Goal: Task Accomplishment & Management: Use online tool/utility

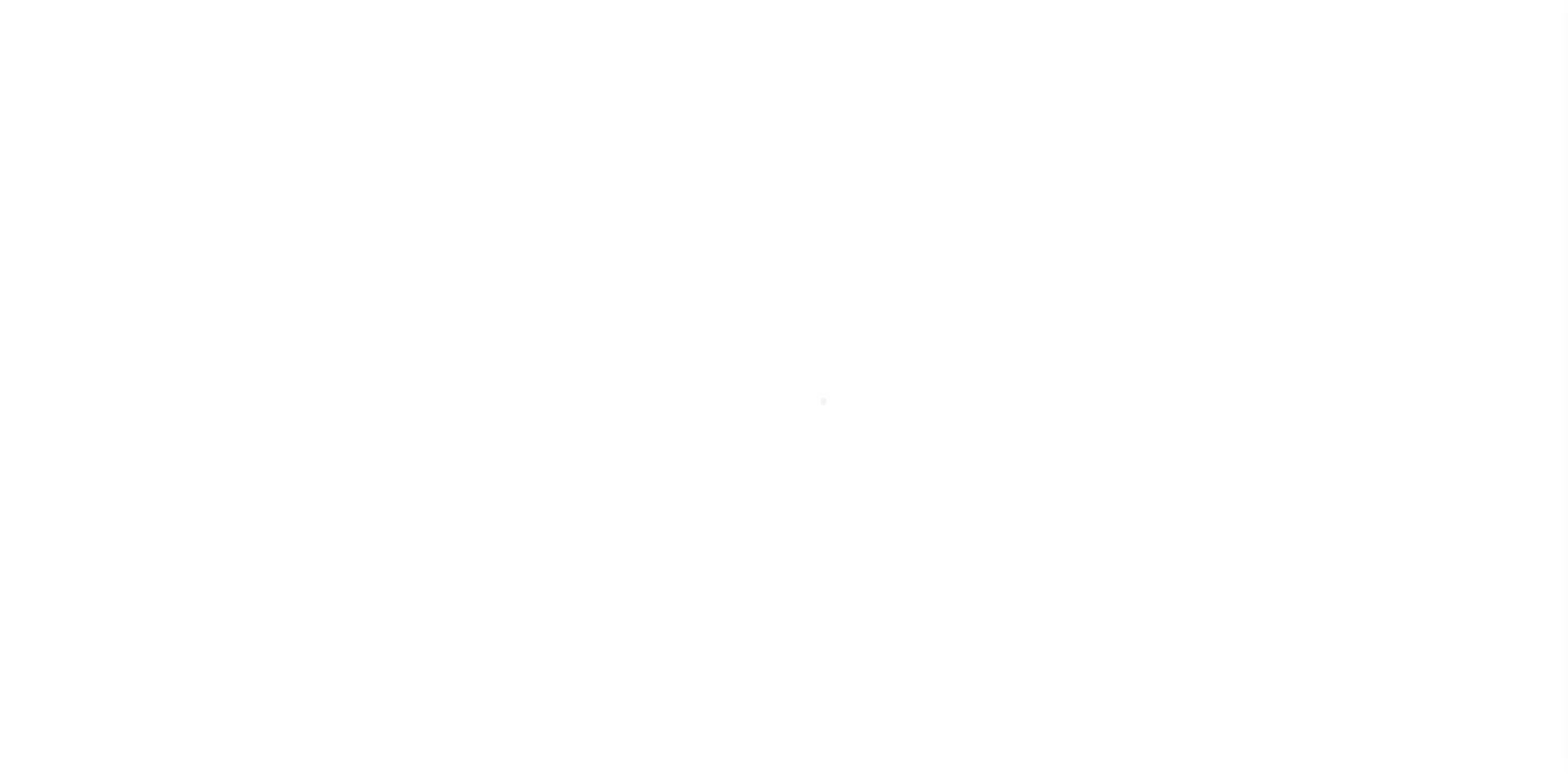
select select
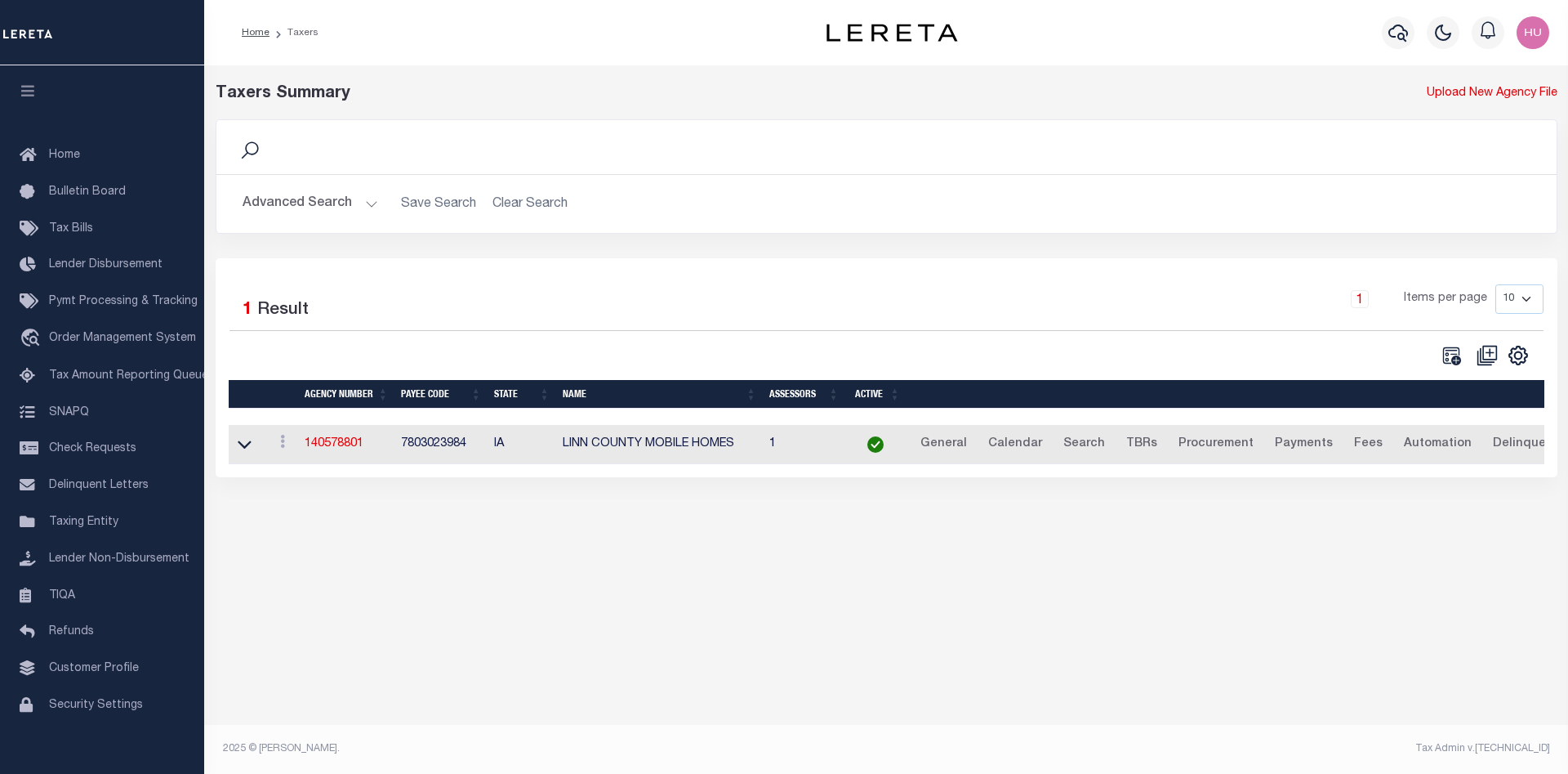
click at [314, 206] on button "Advanced Search" at bounding box center [311, 204] width 136 height 31
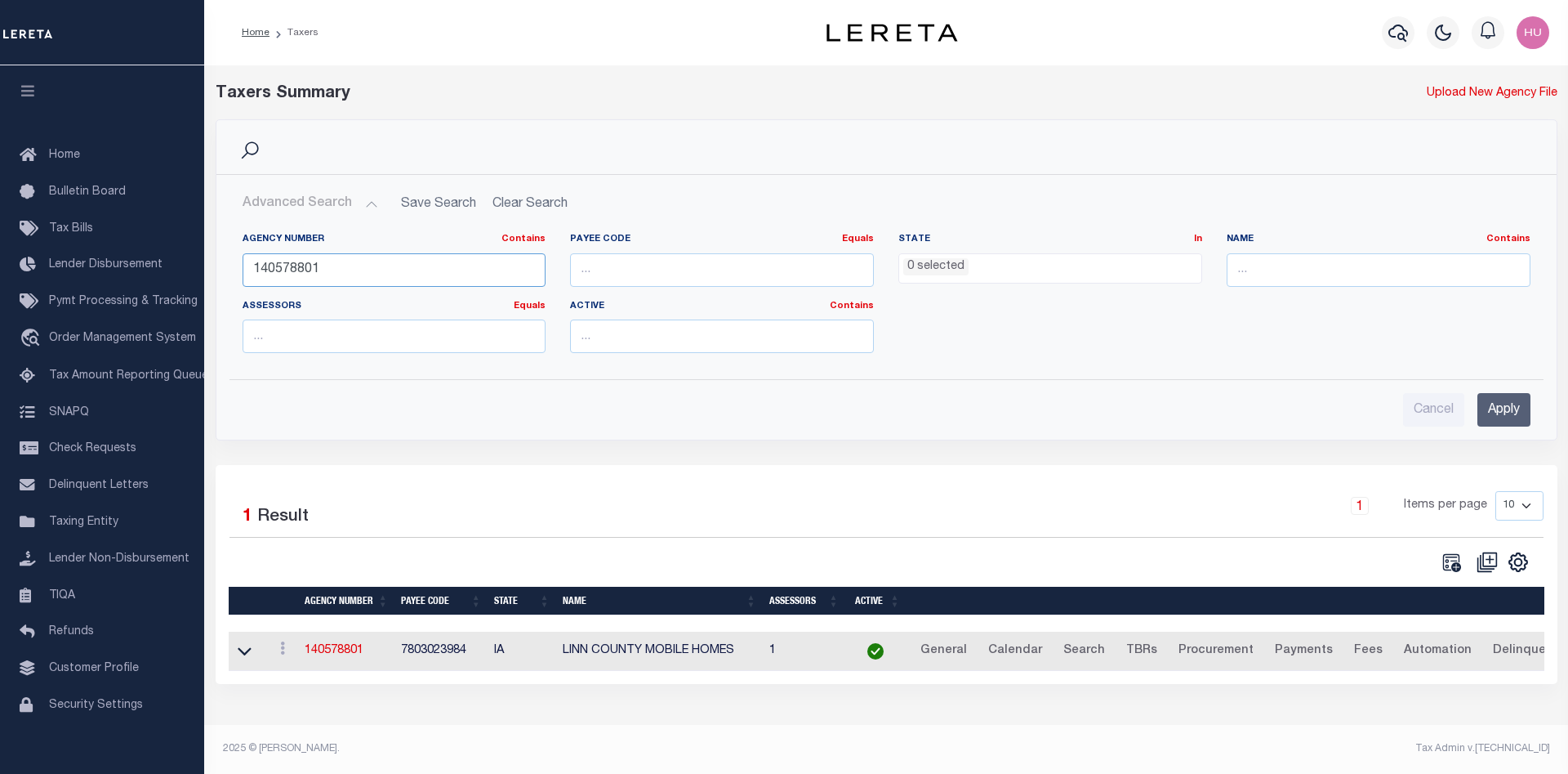
click at [306, 273] on input "140578801" at bounding box center [394, 270] width 304 height 33
paste input "2008525443"
type input "2008525443"
click at [1492, 407] on input "Apply" at bounding box center [1504, 409] width 53 height 33
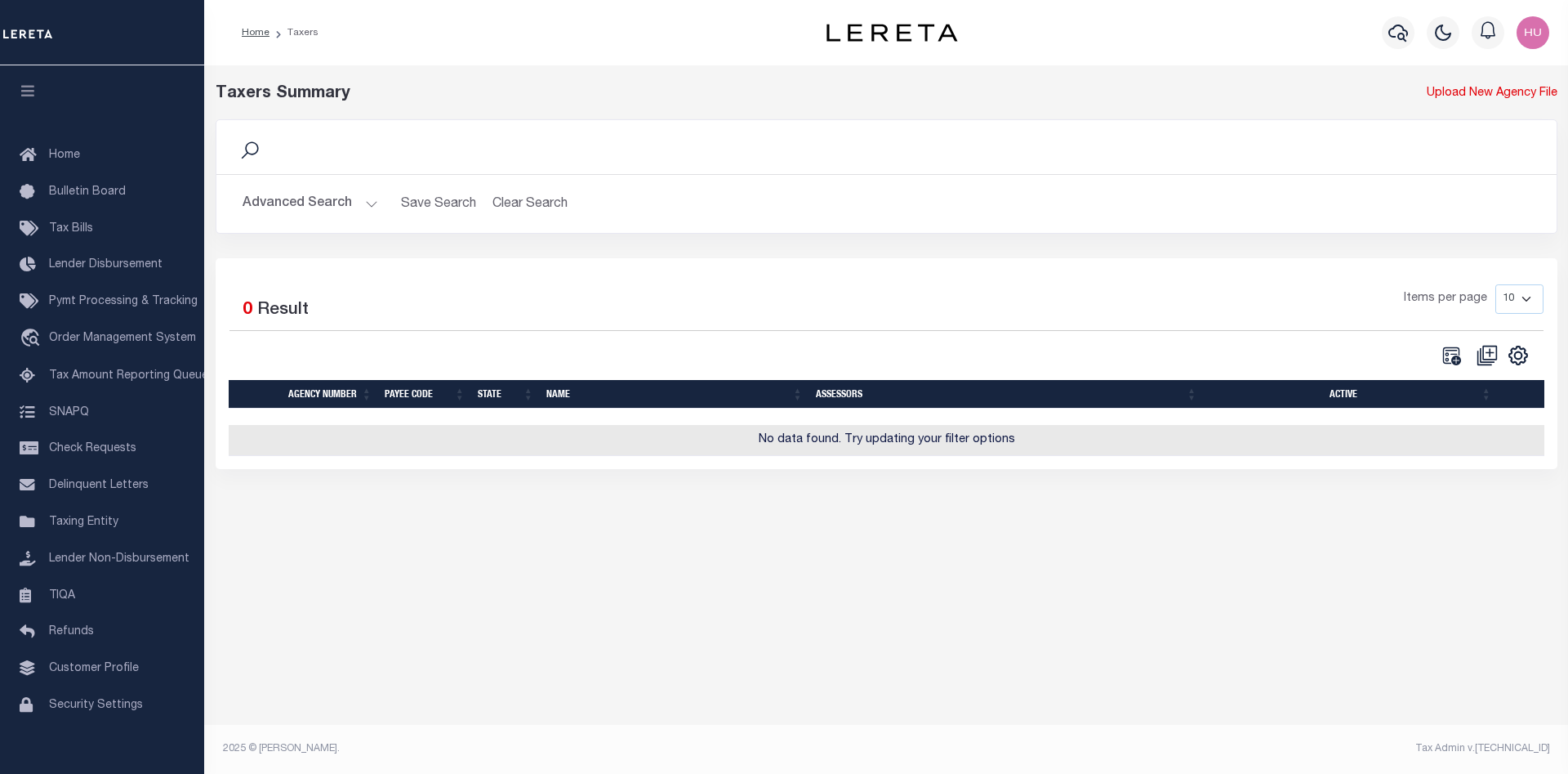
click at [303, 193] on button "Advanced Search" at bounding box center [311, 204] width 136 height 31
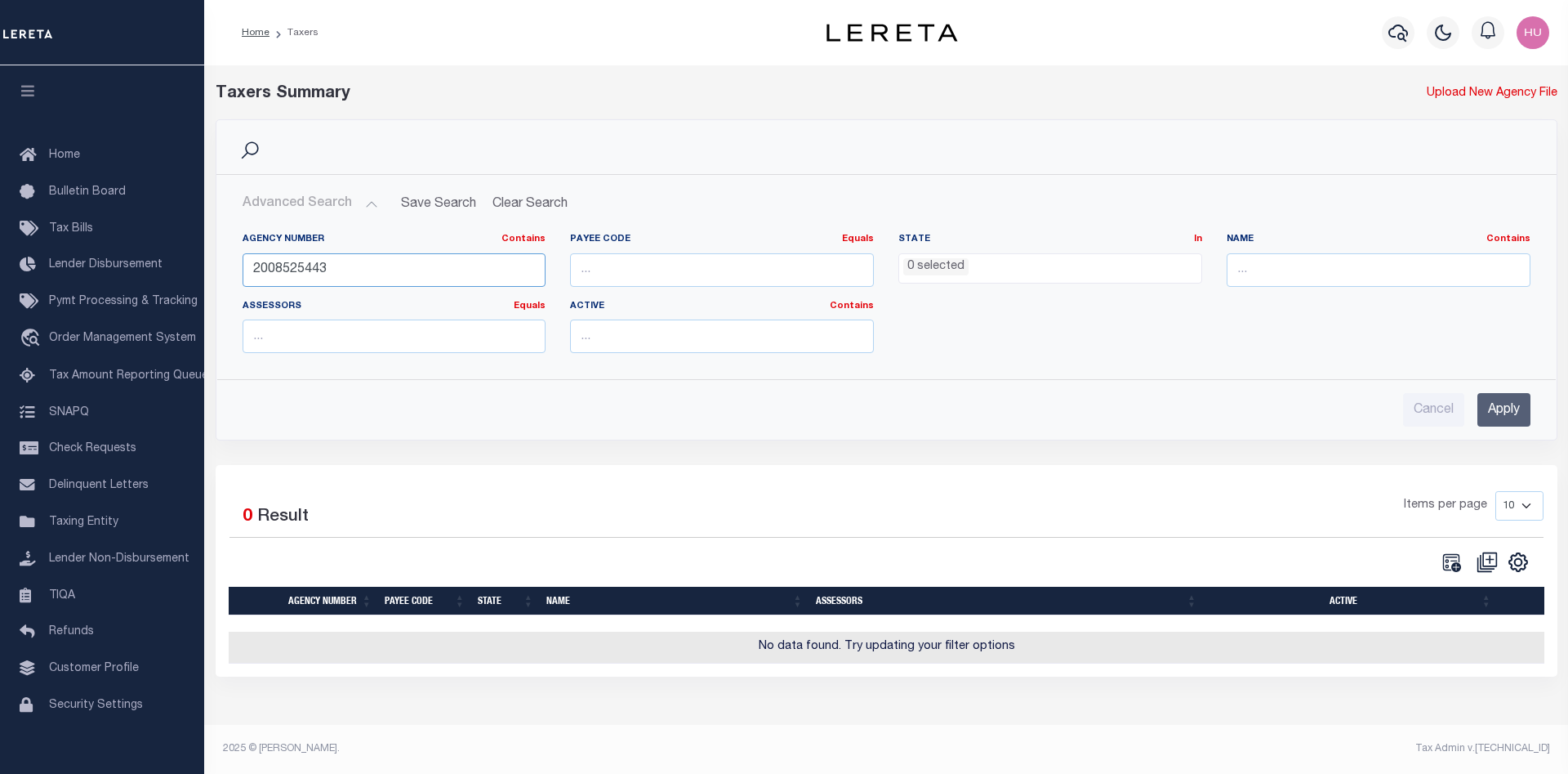
click at [351, 268] on input "2008525443" at bounding box center [394, 270] width 304 height 33
click at [287, 270] on input "2008525443" at bounding box center [394, 270] width 304 height 33
click at [626, 273] on input "number" at bounding box center [721, 270] width 304 height 33
click at [548, 200] on button "Clear Search" at bounding box center [530, 204] width 89 height 31
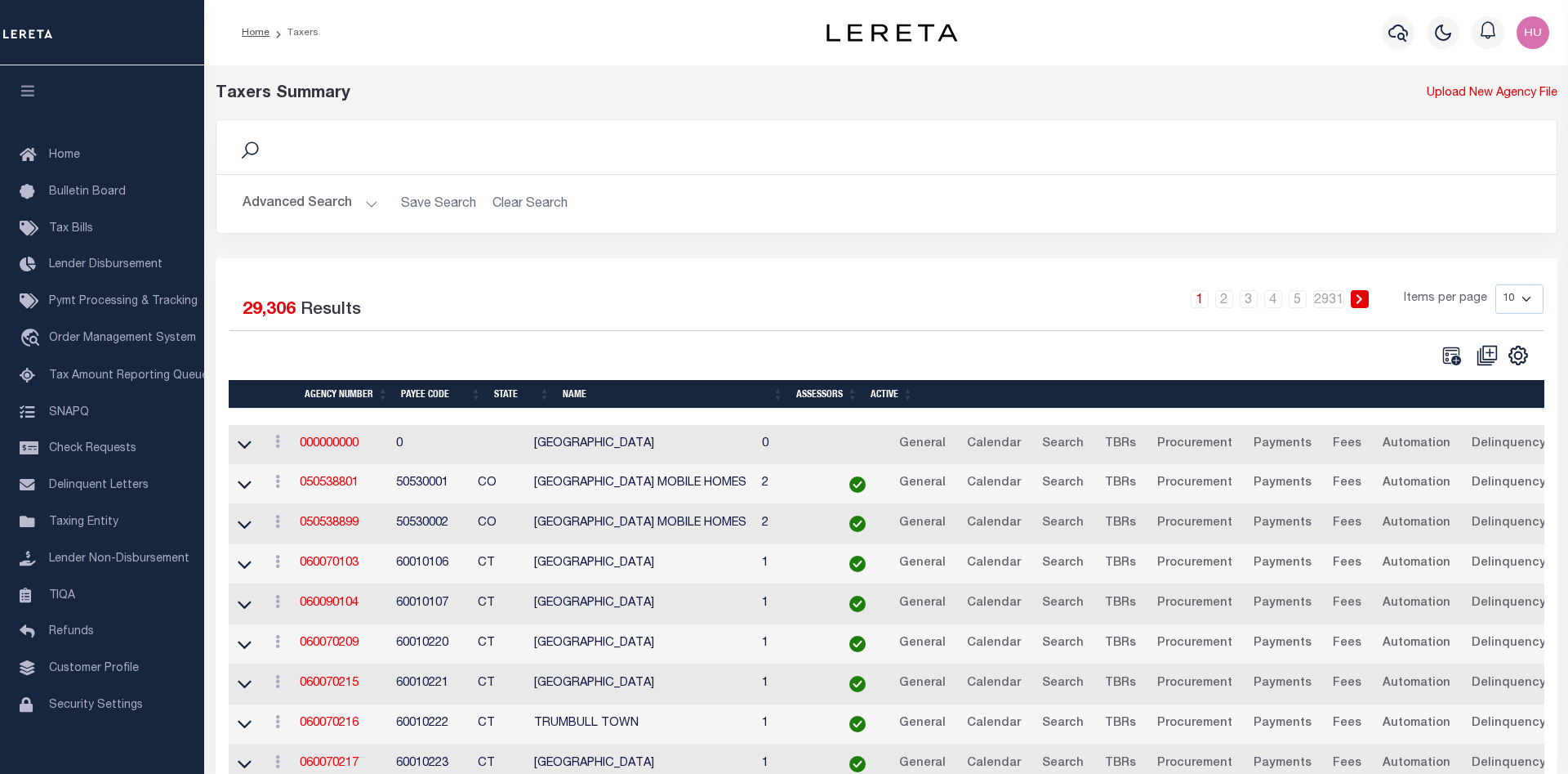
click at [336, 207] on button "Advanced Search" at bounding box center [311, 204] width 136 height 31
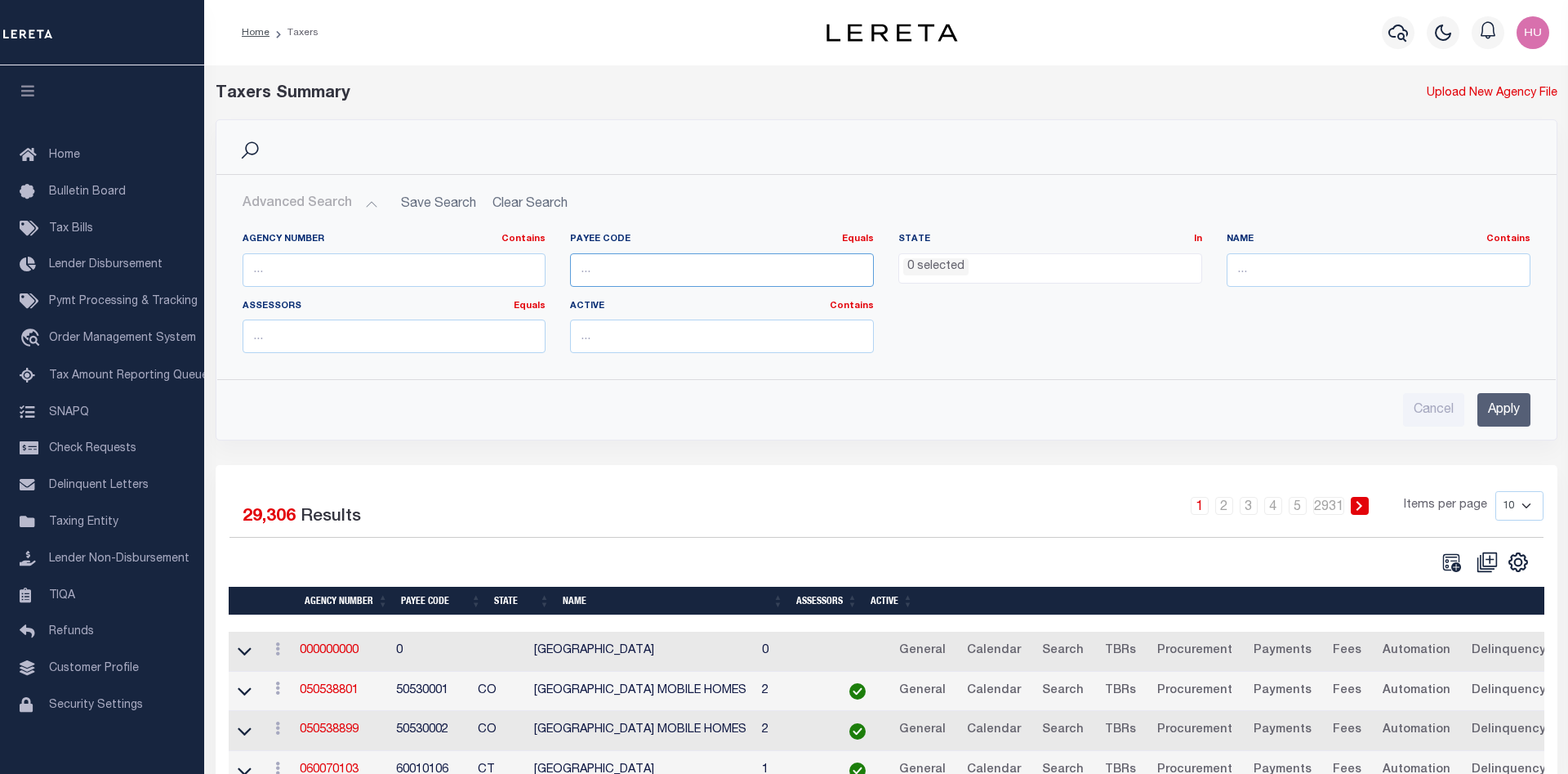
click at [628, 270] on input "number" at bounding box center [721, 270] width 304 height 33
paste input "1208100000"
type input "1208100000"
click at [1492, 405] on input "Apply" at bounding box center [1504, 409] width 53 height 33
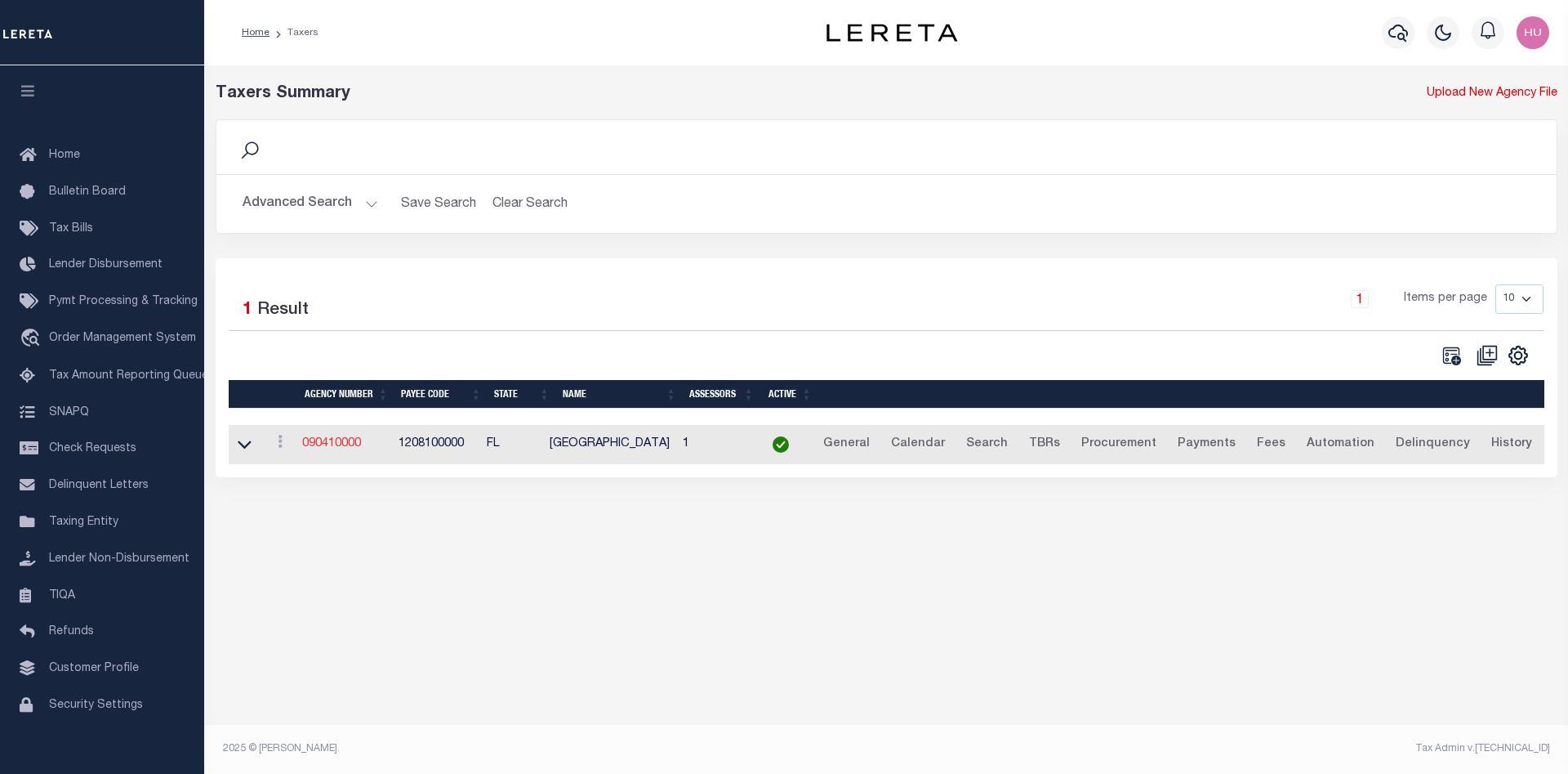
click at [345, 447] on link "090410000" at bounding box center [331, 444] width 59 height 12
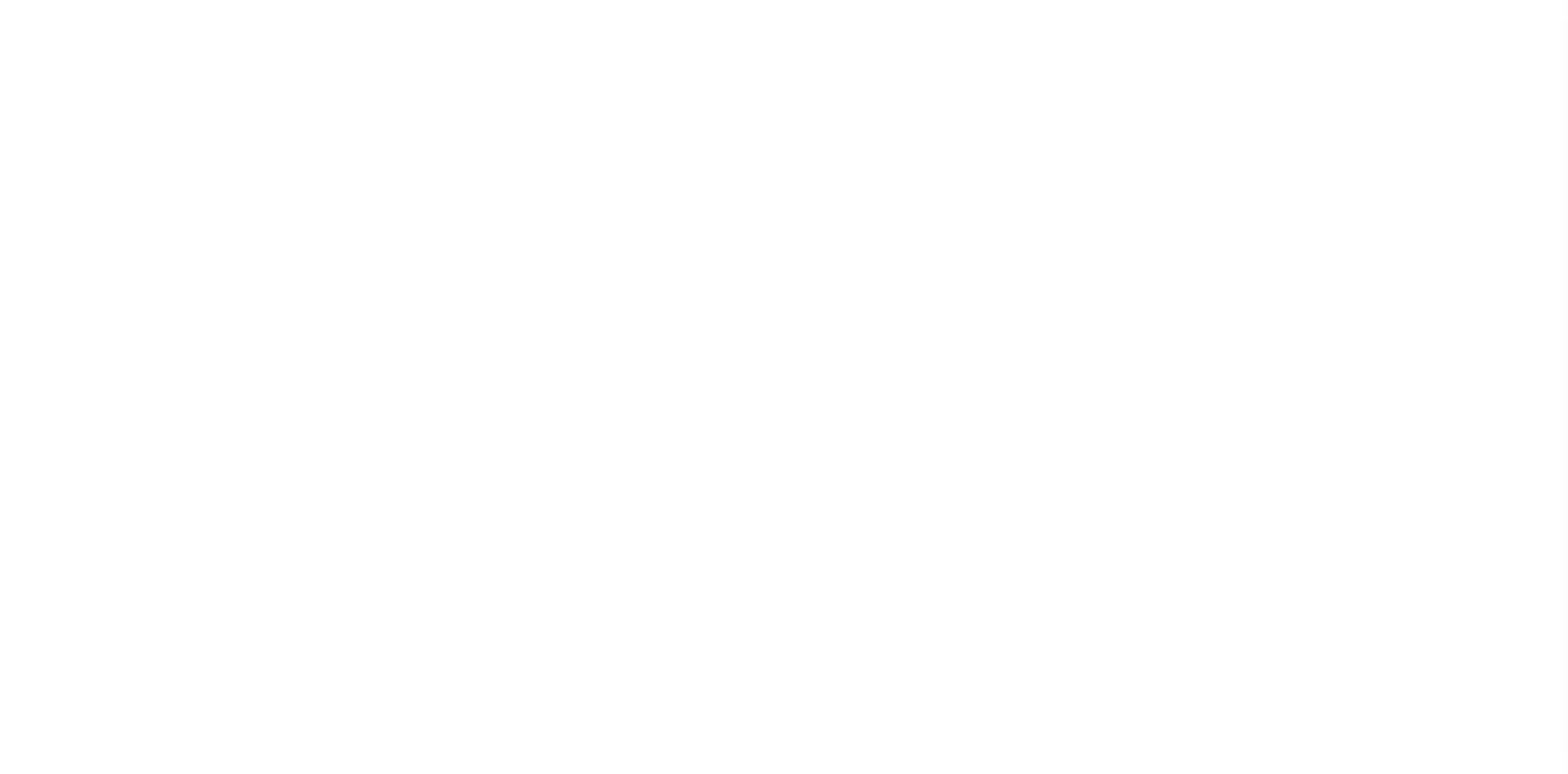
select select
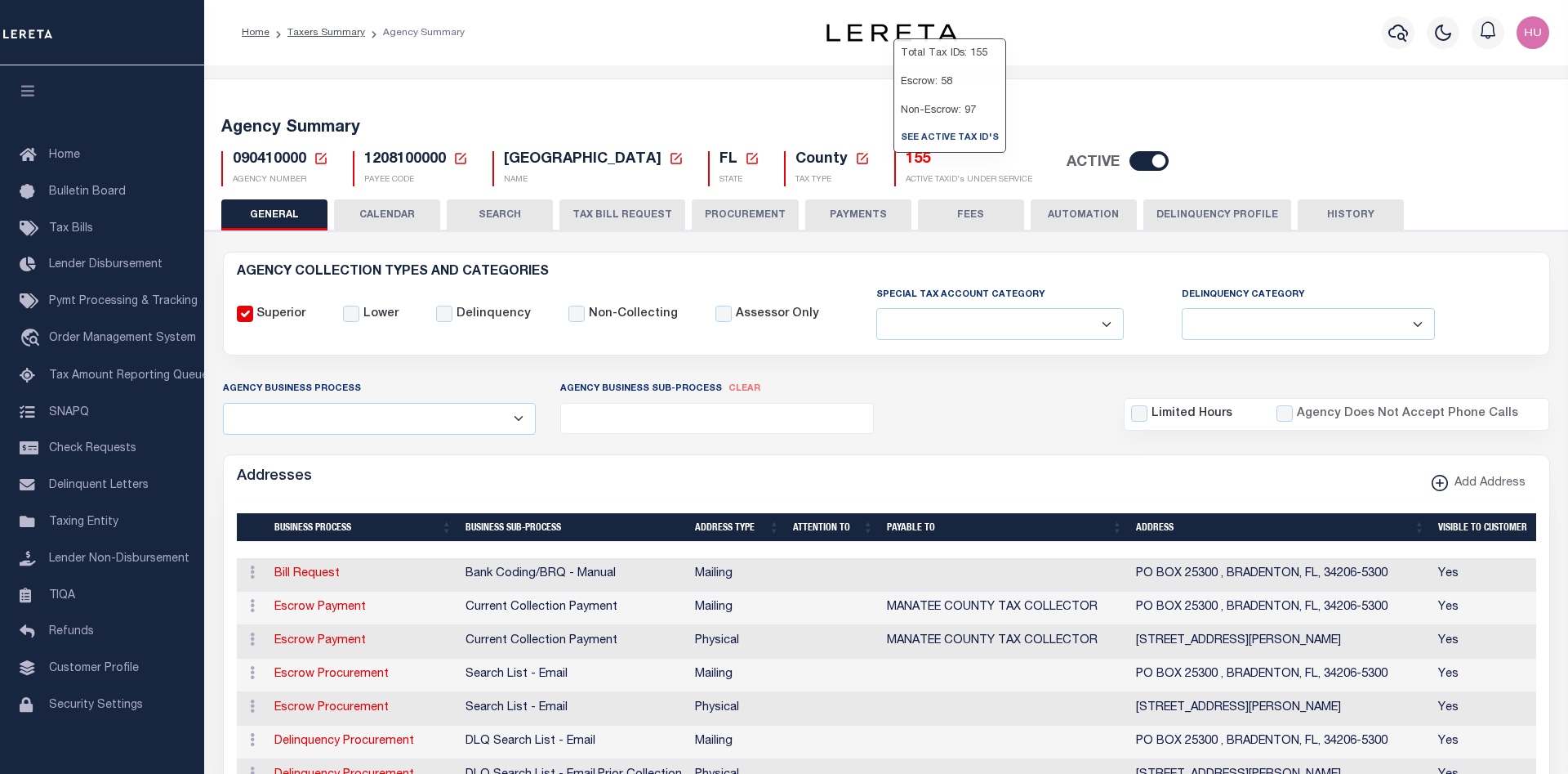
click at [906, 161] on h5 "155" at bounding box center [969, 160] width 127 height 18
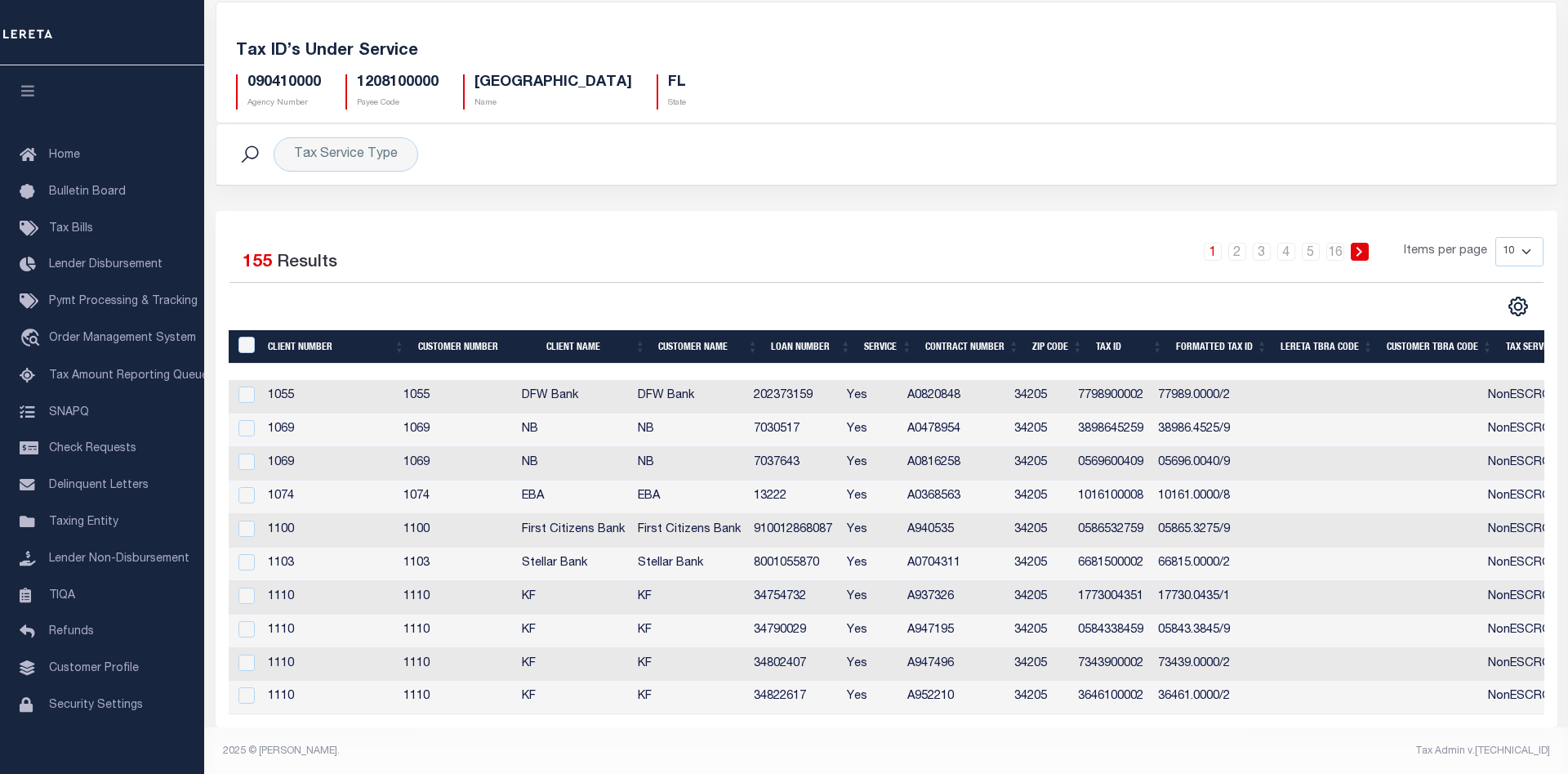
scroll to position [88, 0]
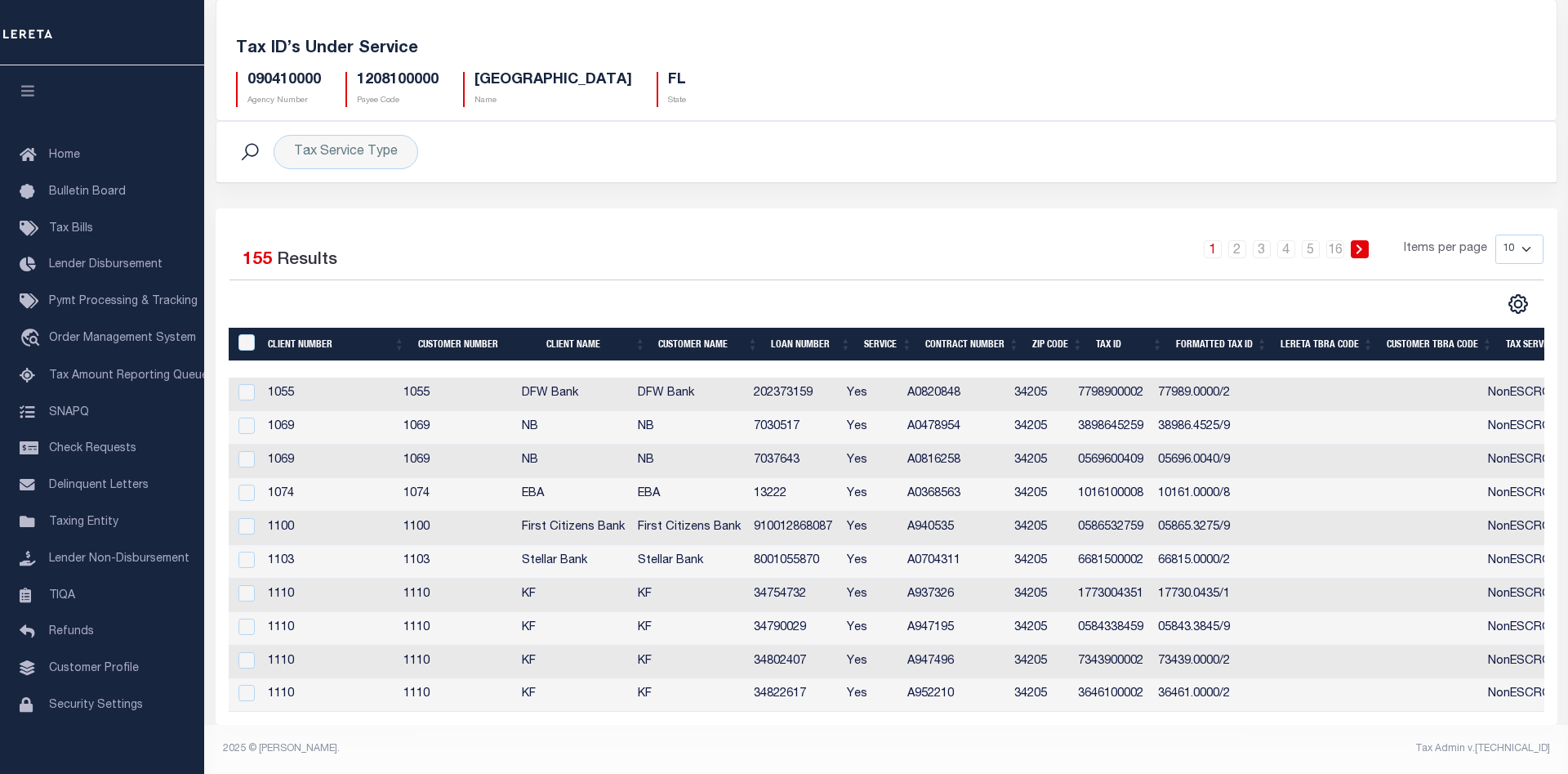
click at [1495, 235] on select "10 25 50 100" at bounding box center [1519, 249] width 48 height 29
select select "100"
click option "100" at bounding box center [0, 0] width 0 height 0
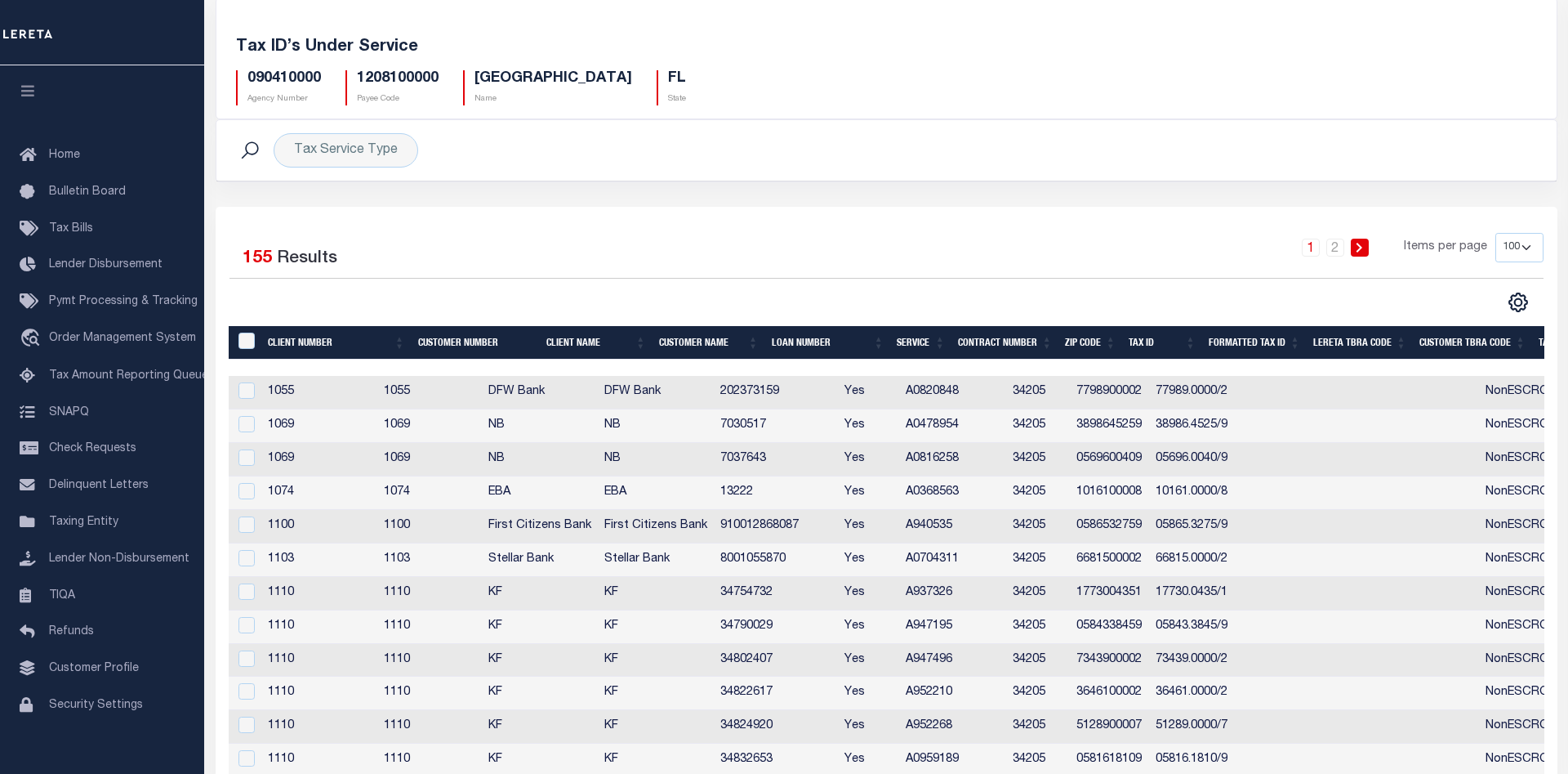
click at [1218, 54] on h5 "Tax ID’s Under Service" at bounding box center [886, 47] width 1301 height 20
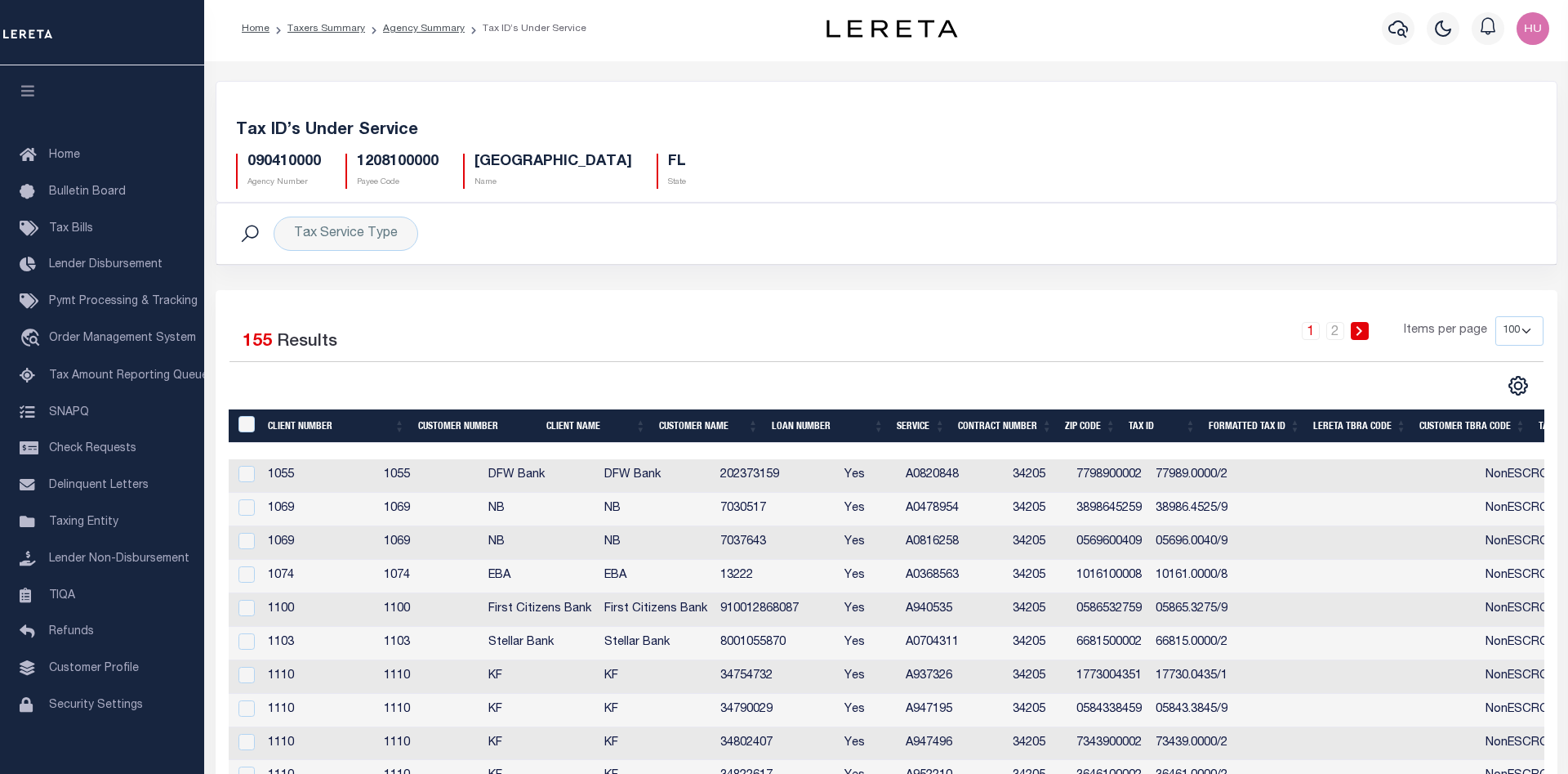
click at [755, 123] on h5 "Tax ID’s Under Service" at bounding box center [886, 131] width 1301 height 20
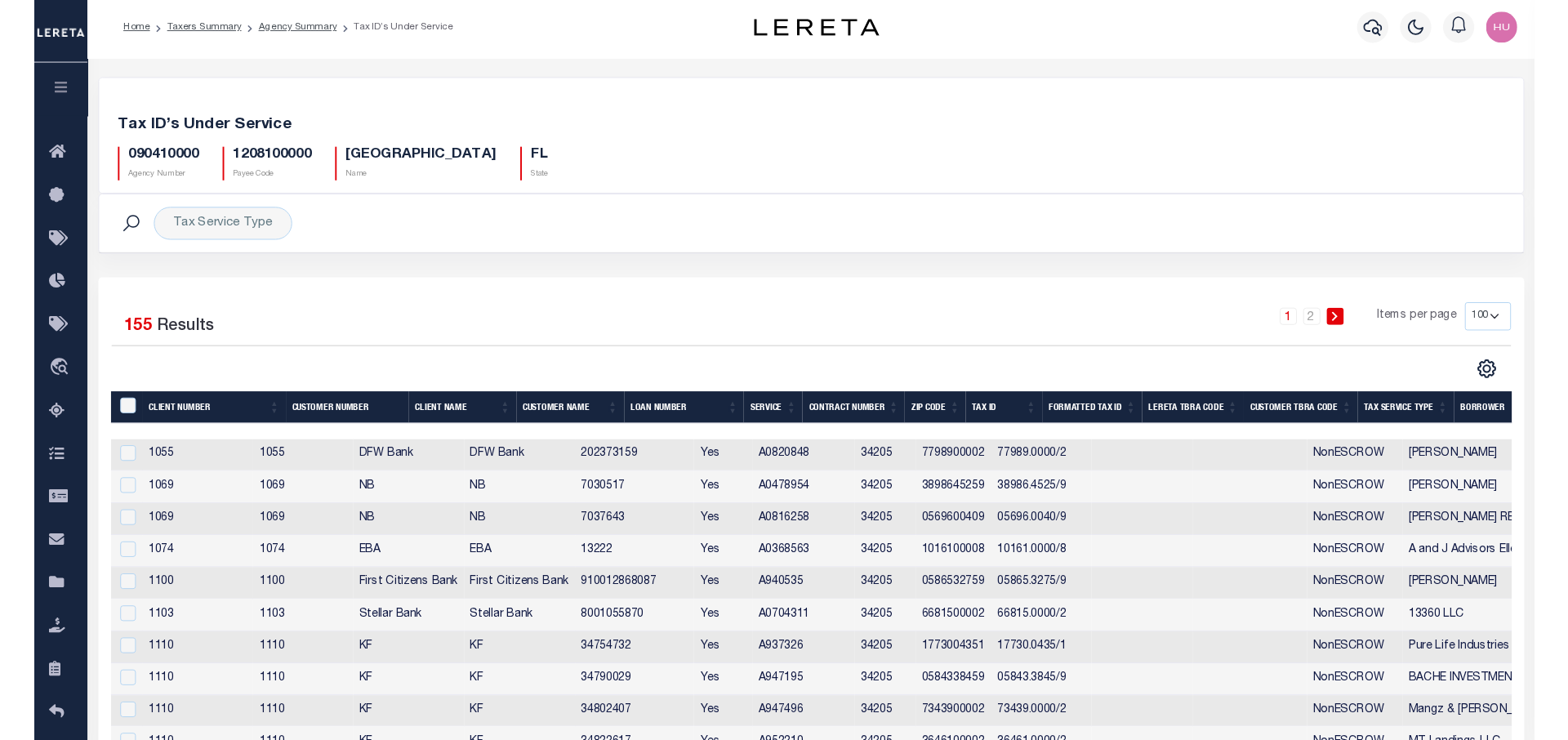
scroll to position [646, 0]
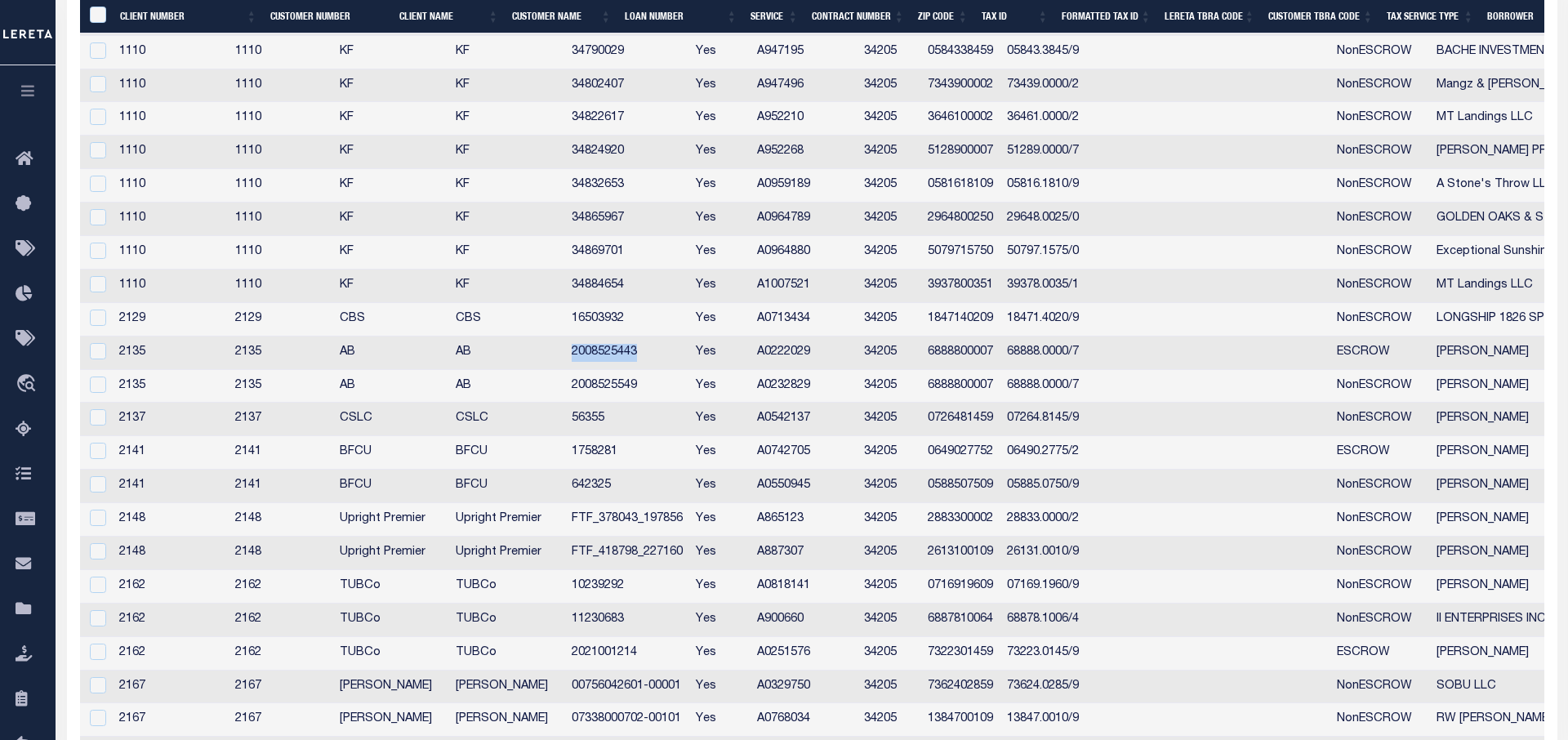
drag, startPoint x: 692, startPoint y: 355, endPoint x: 623, endPoint y: 358, distance: 69.1
click at [623, 358] on td "2008525443" at bounding box center [627, 353] width 125 height 33
checkbox input "true"
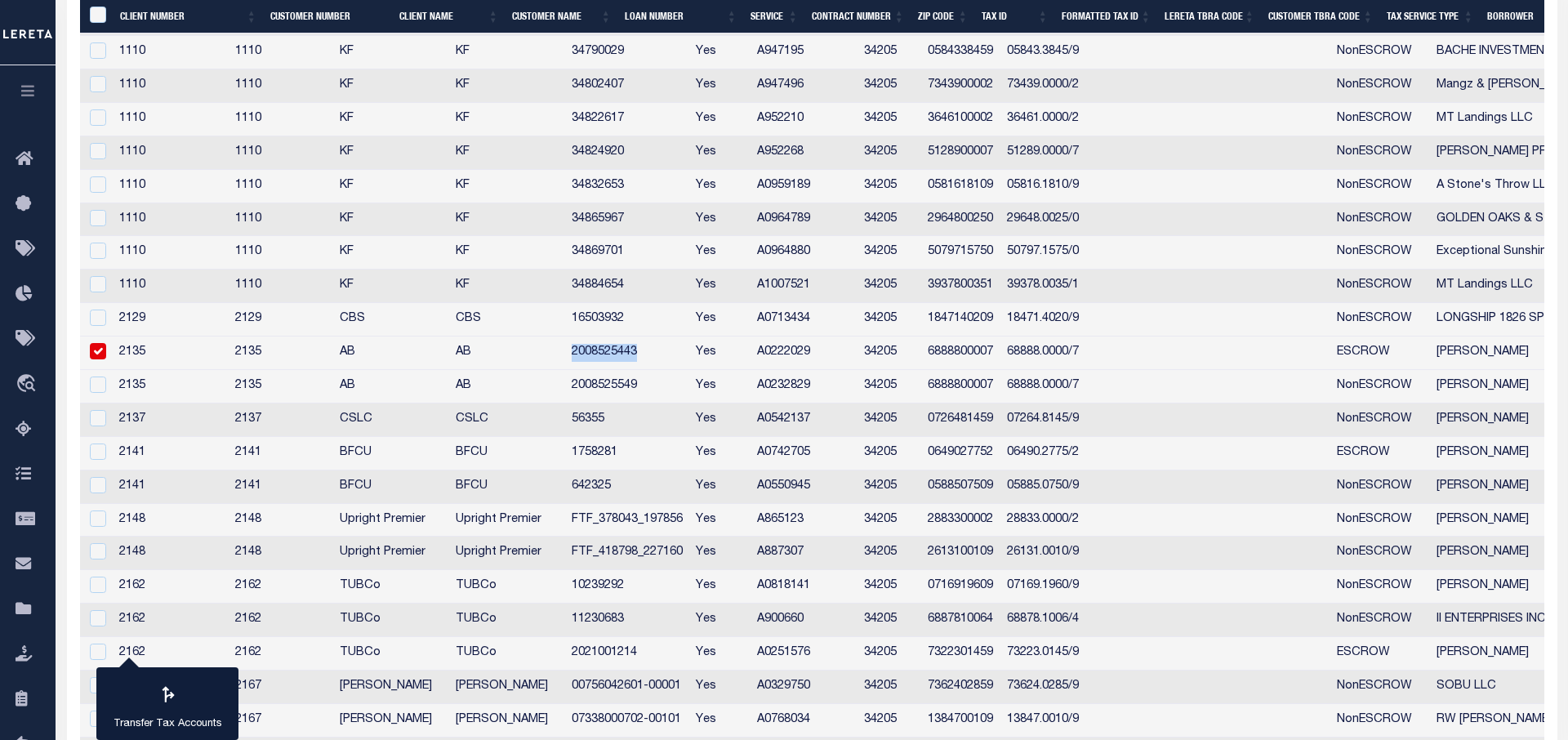
copy td "2008525443"
drag, startPoint x: 673, startPoint y: 253, endPoint x: 624, endPoint y: 254, distance: 49.0
click at [624, 254] on td "34869701" at bounding box center [627, 253] width 125 height 33
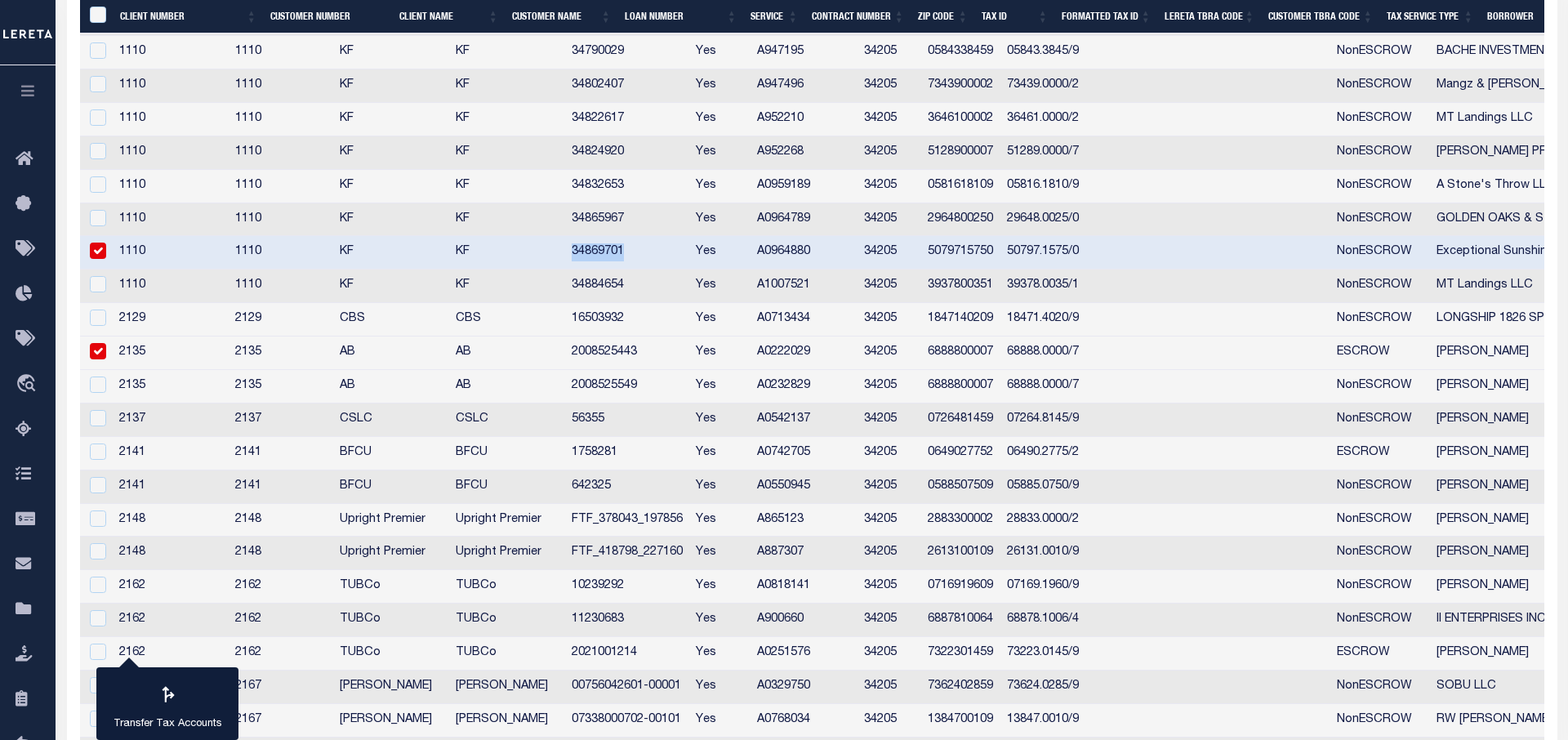
checkbox input "true"
click at [624, 331] on td "16503932" at bounding box center [627, 320] width 125 height 33
checkbox input "true"
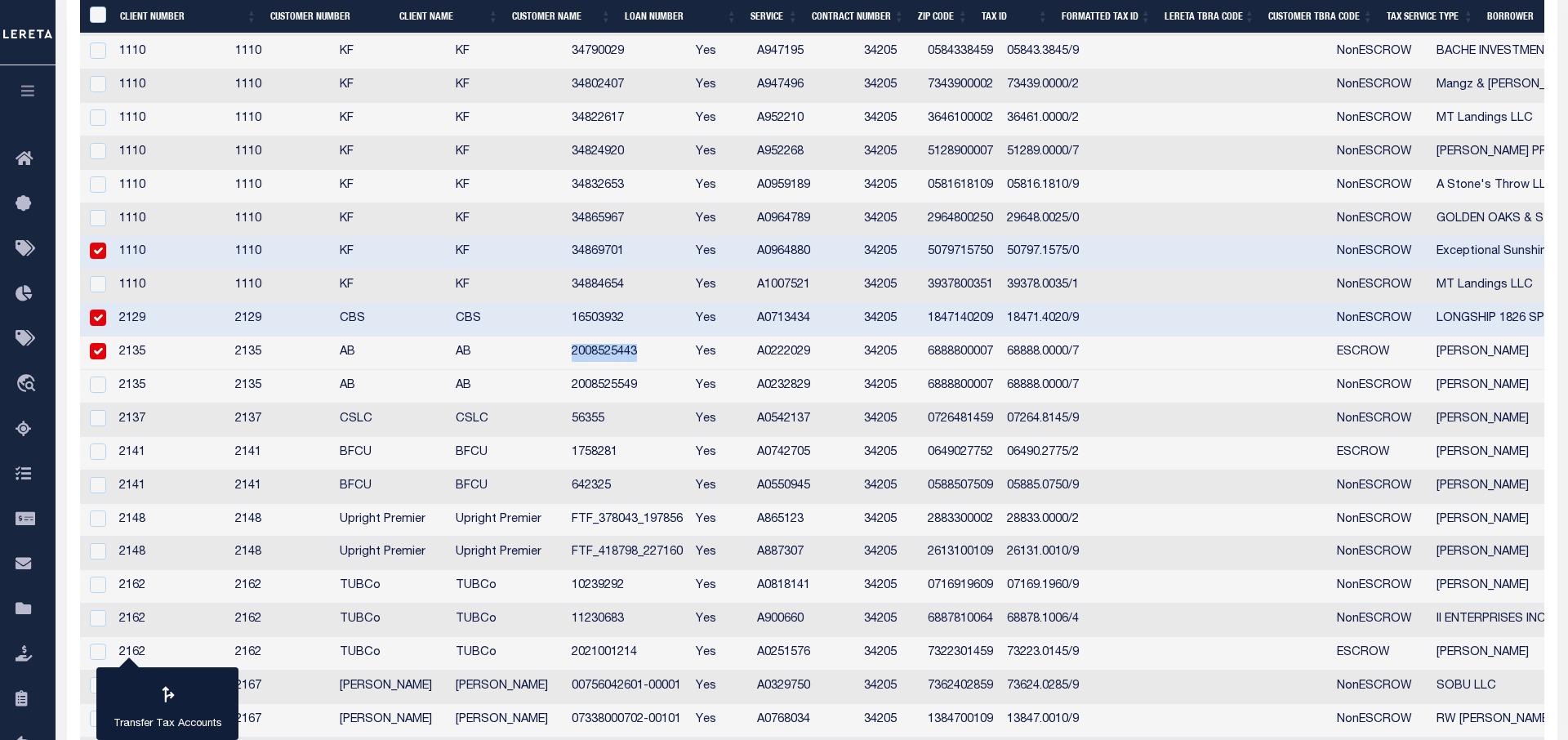
drag, startPoint x: 691, startPoint y: 354, endPoint x: 620, endPoint y: 356, distance: 71.0
click at [620, 356] on td "2008525443" at bounding box center [627, 353] width 125 height 33
checkbox input "false"
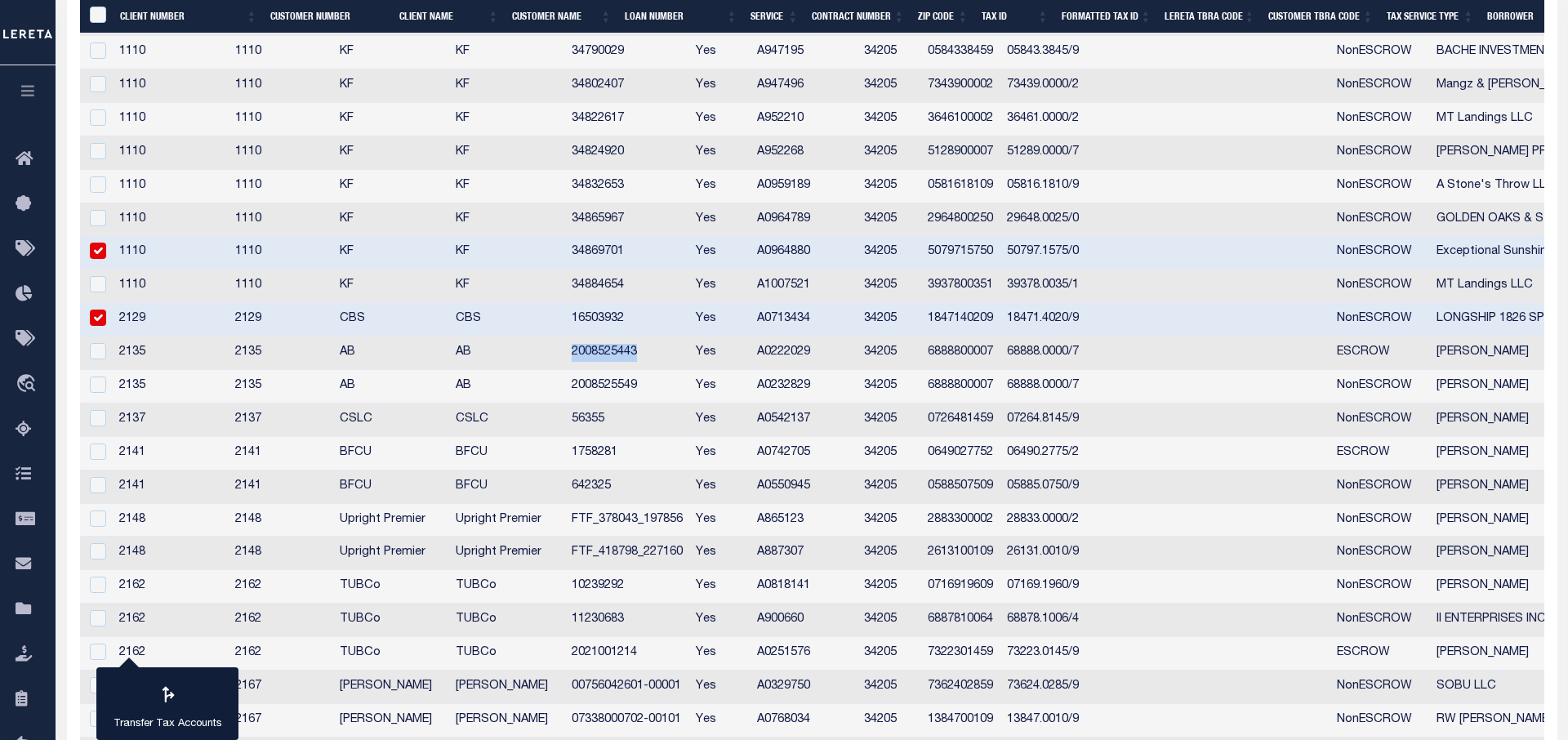
copy td "2008525443"
drag, startPoint x: 672, startPoint y: 393, endPoint x: 616, endPoint y: 398, distance: 56.2
click at [616, 398] on tr "2135 2135 AB AB 2008525549 Yes A0232829 34205 6888800007 68888.0000/7 NonESCROW…" at bounding box center [1101, 387] width 2042 height 33
copy tr "2008525549"
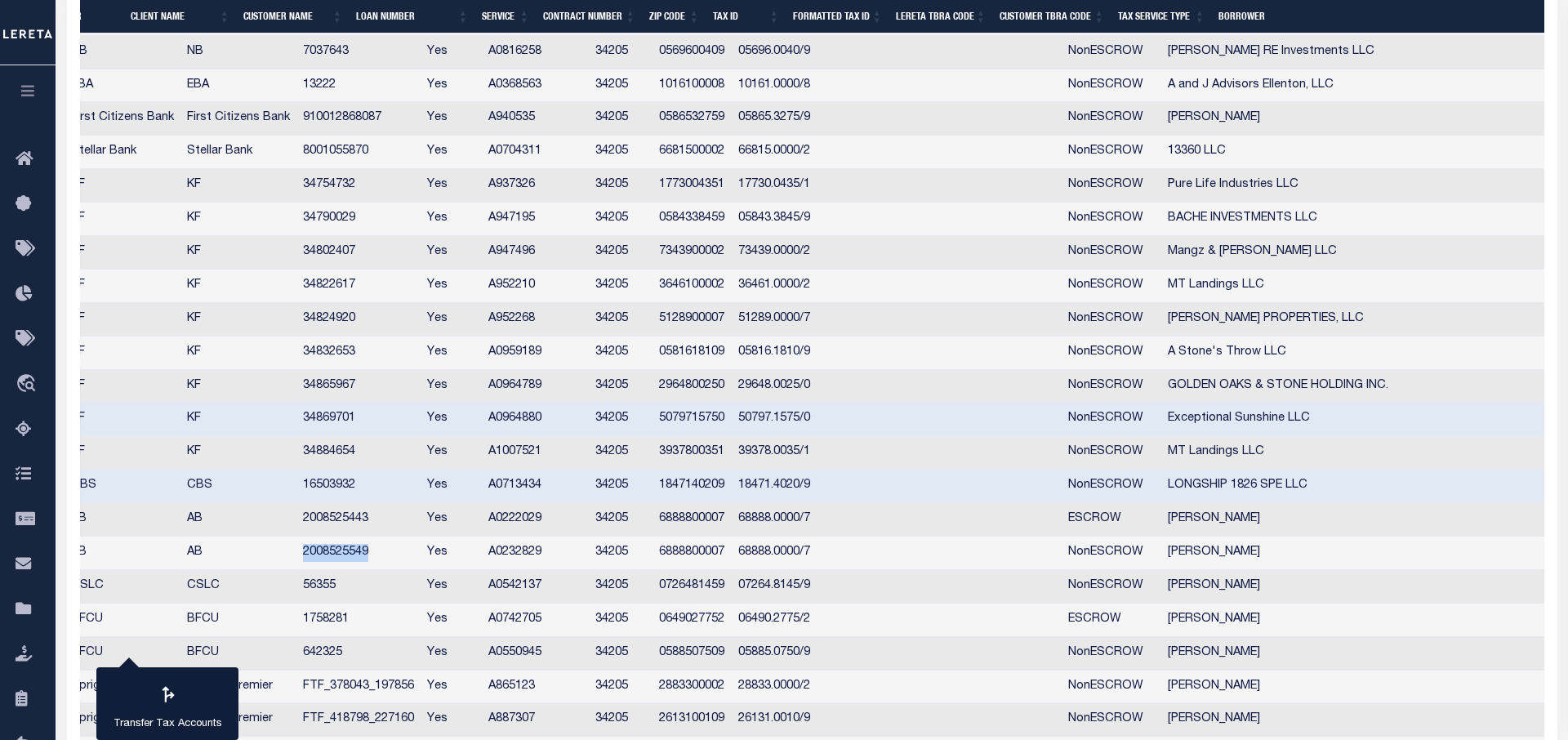
scroll to position [0, 166]
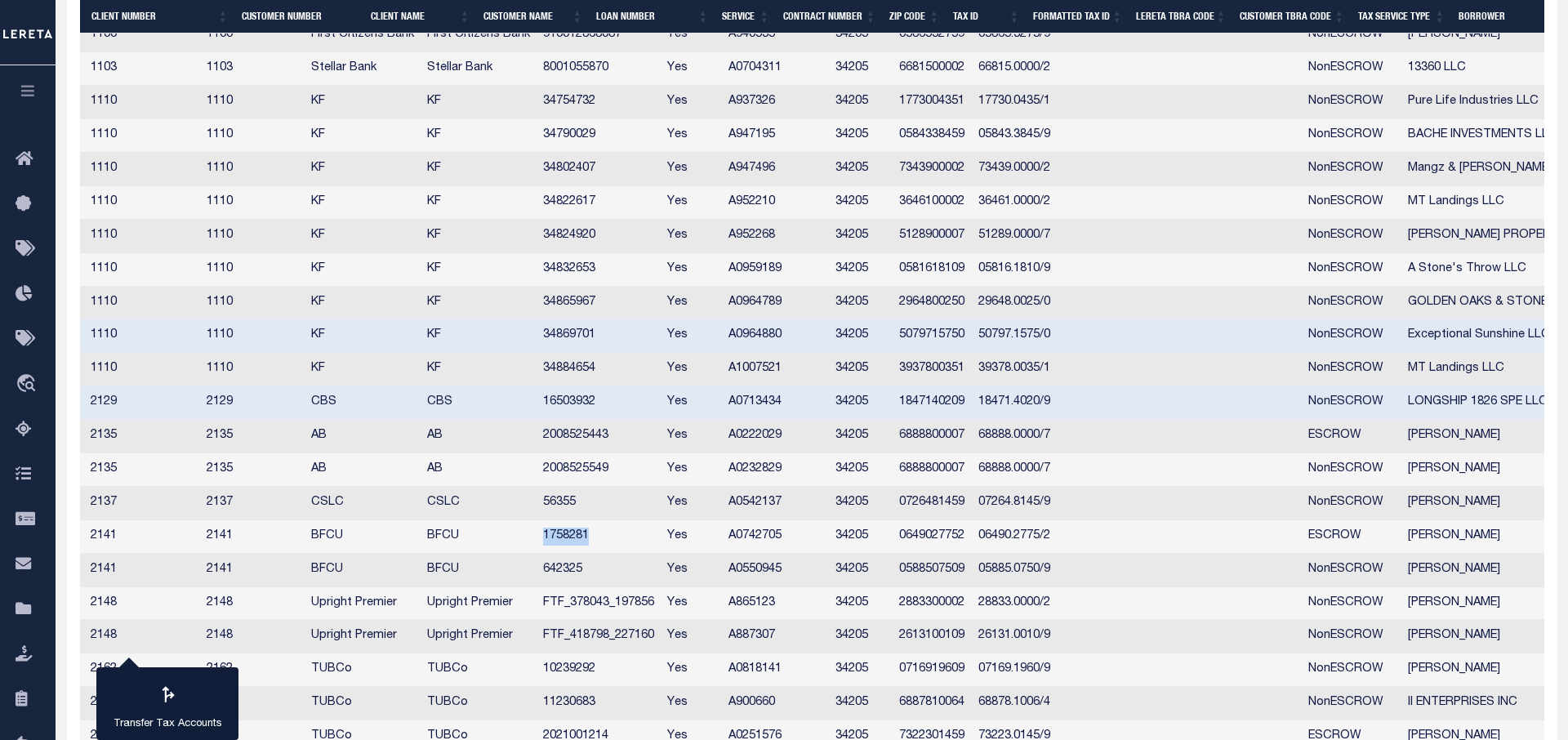
drag, startPoint x: 644, startPoint y: 539, endPoint x: 594, endPoint y: 540, distance: 50.0
click at [594, 540] on td "1758281" at bounding box center [599, 537] width 125 height 33
checkbox input "true"
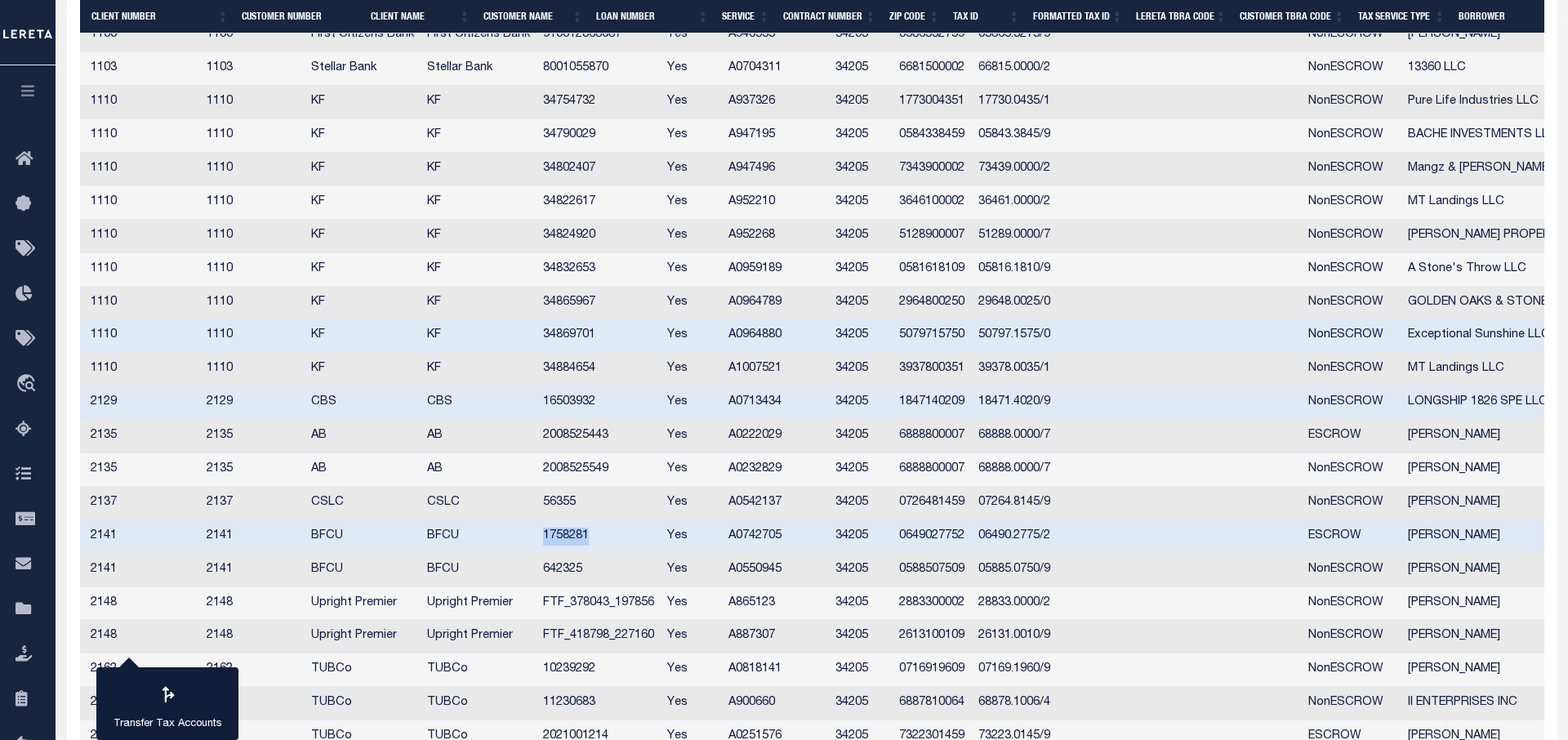
copy td "1758281"
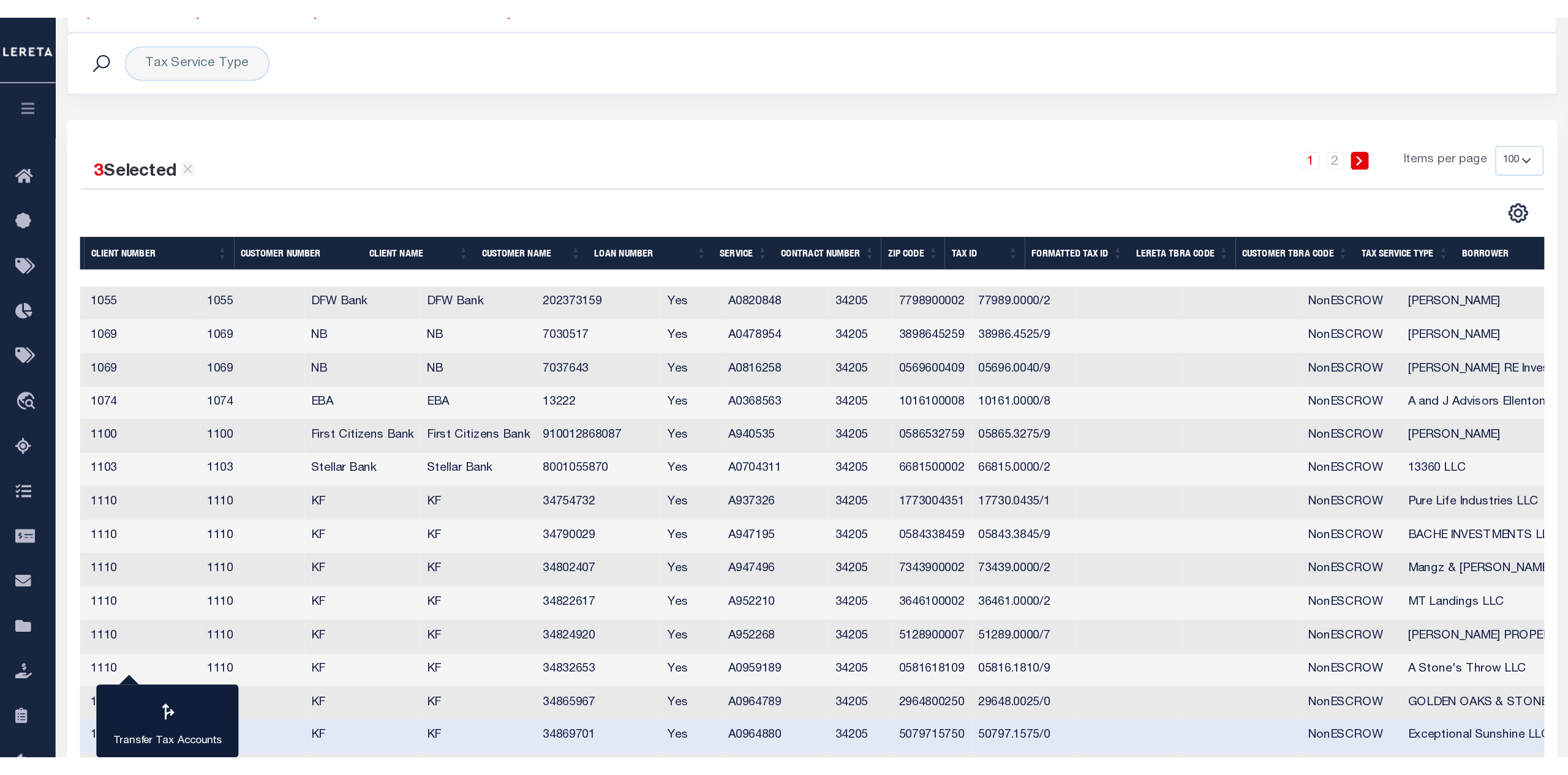
scroll to position [0, 0]
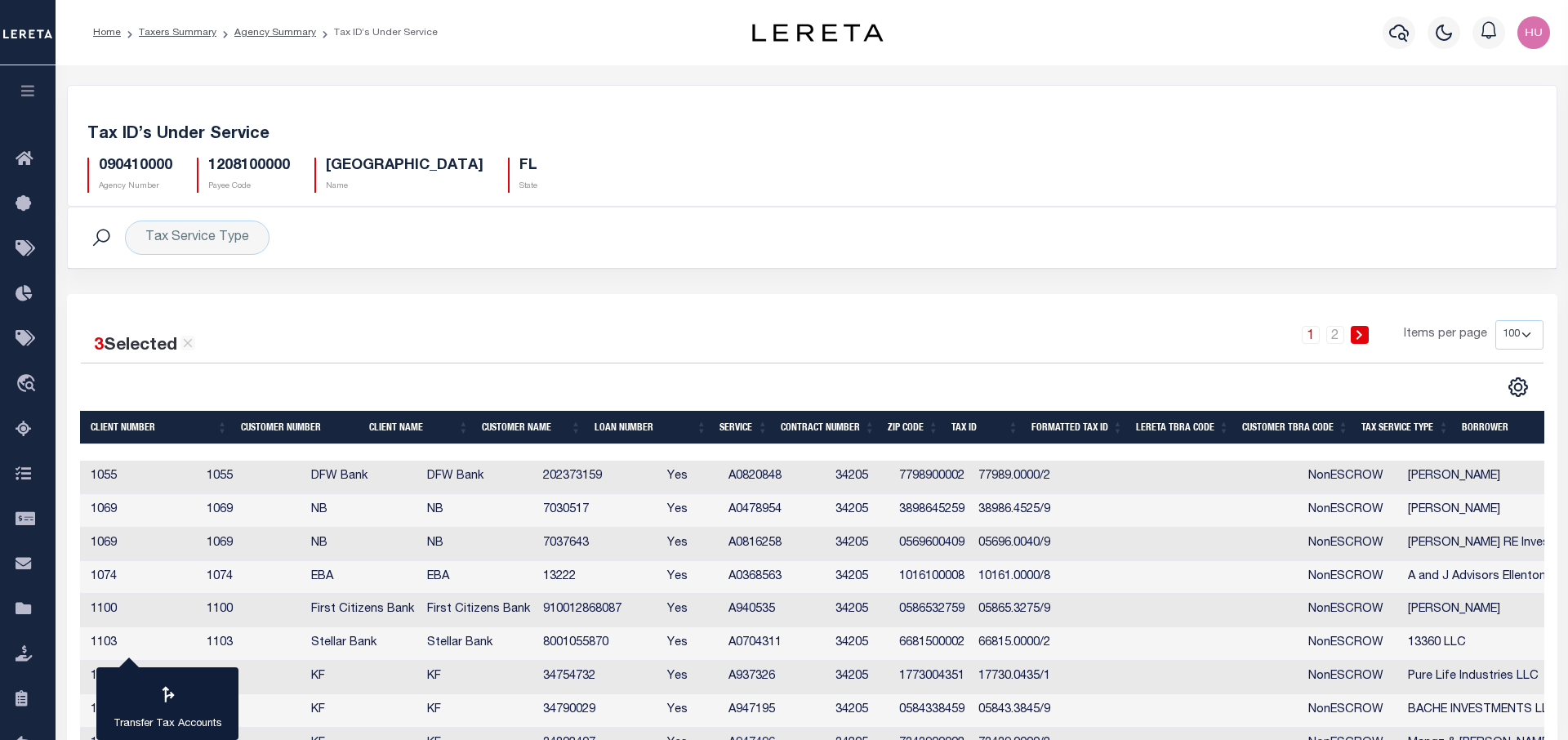
click at [1165, 99] on div "Tax ID’s Under Service 090410000 Agency Number 1208100000 Payee Code MANATEE CO…" at bounding box center [813, 146] width 1491 height 122
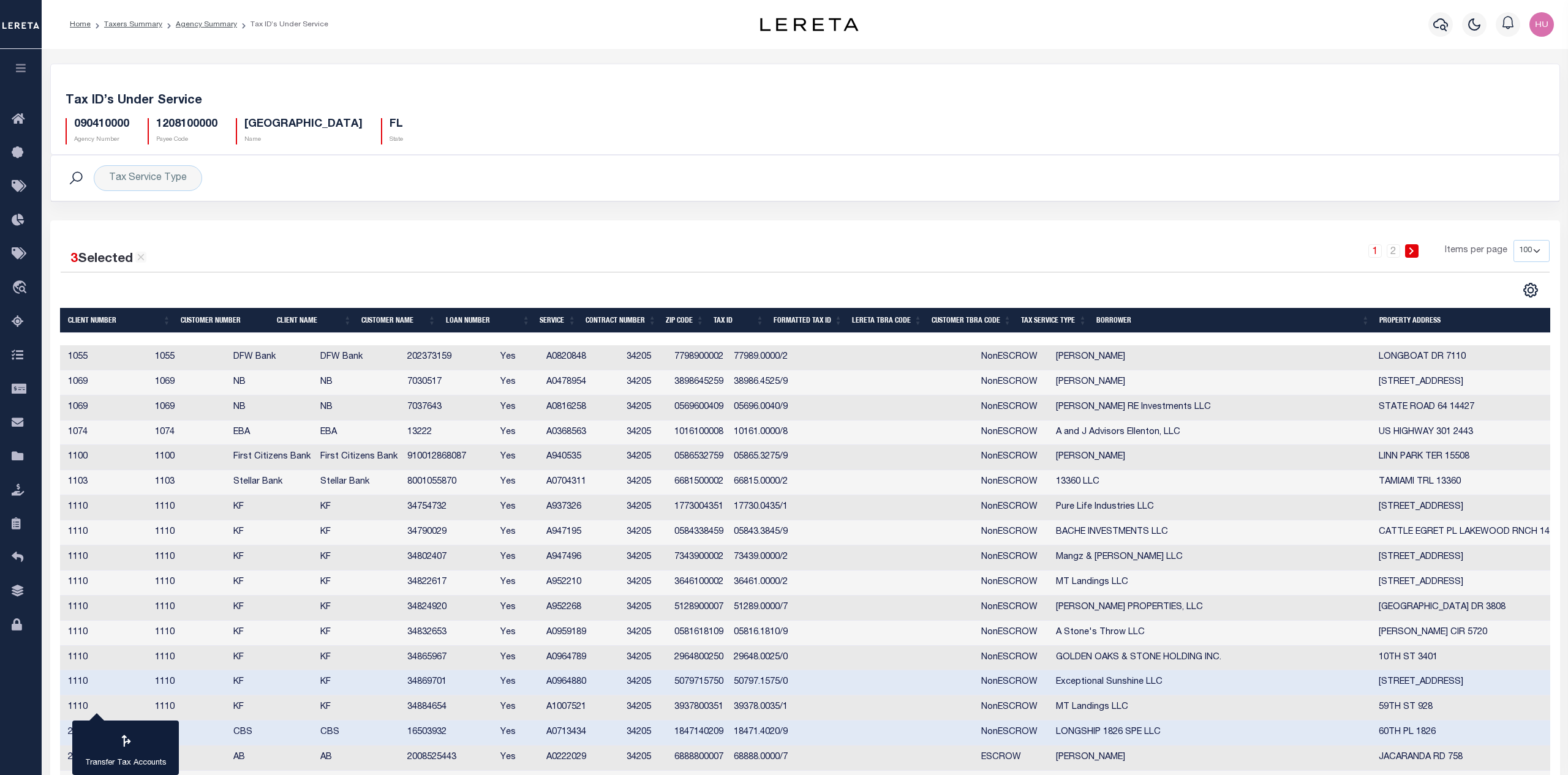
click at [634, 113] on div "090410000 Agency Number 1208100000 Payee Code MANATEE COUNTY Name FL State" at bounding box center [805, 127] width 1498 height 36
click at [196, 24] on link "Agency Summary" at bounding box center [206, 25] width 62 height 7
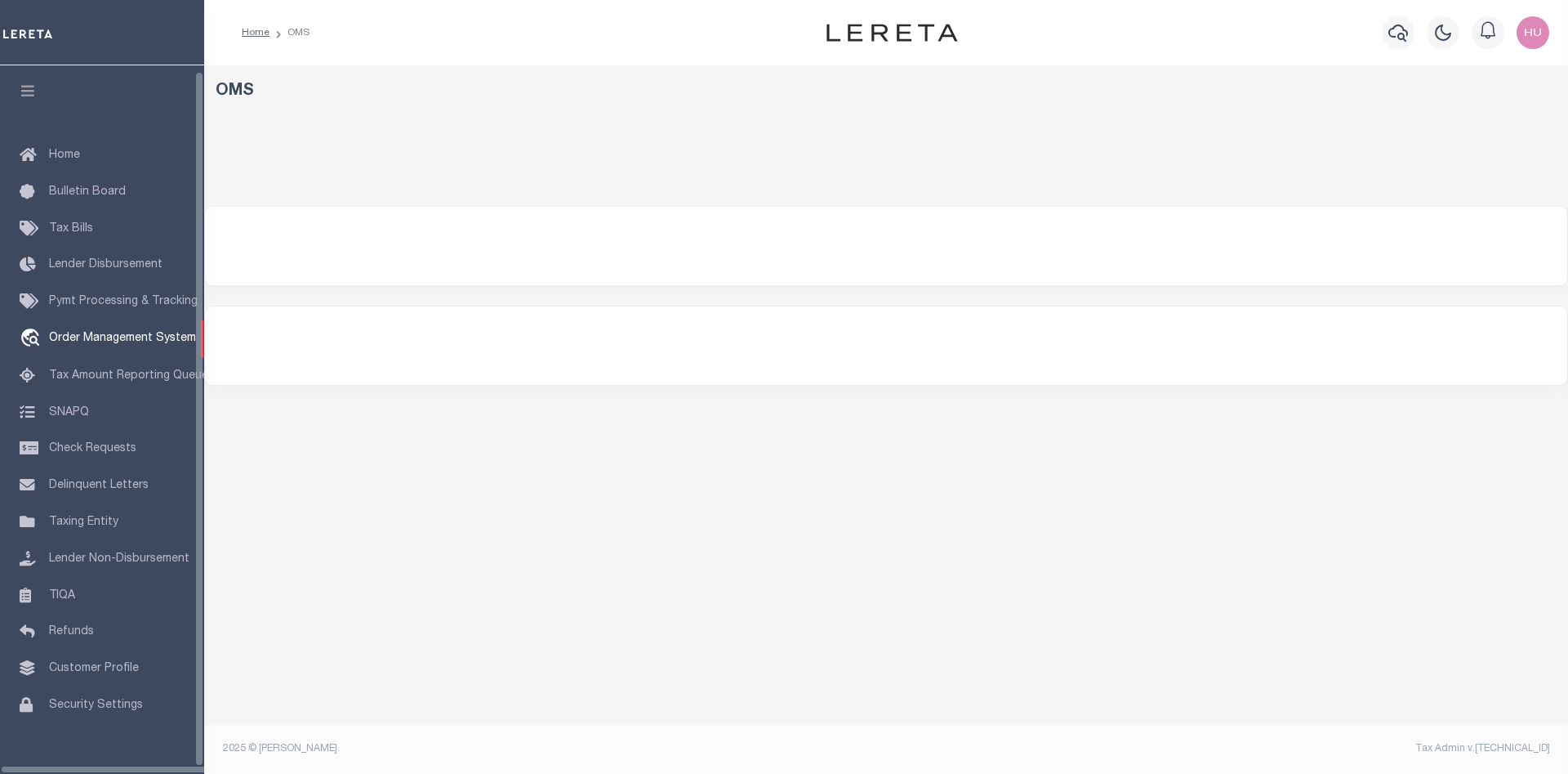
scroll to position [13, 0]
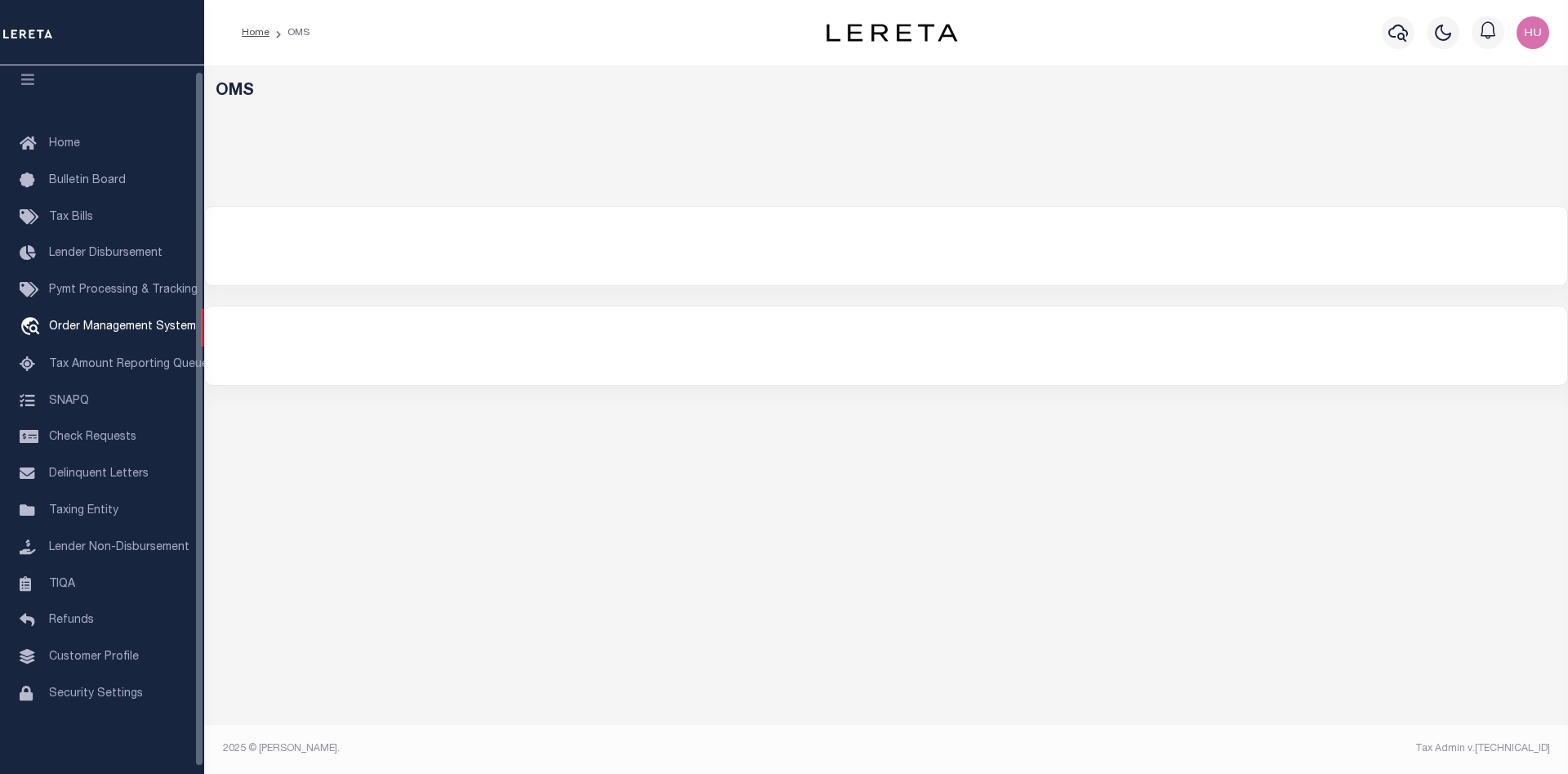
select select "200"
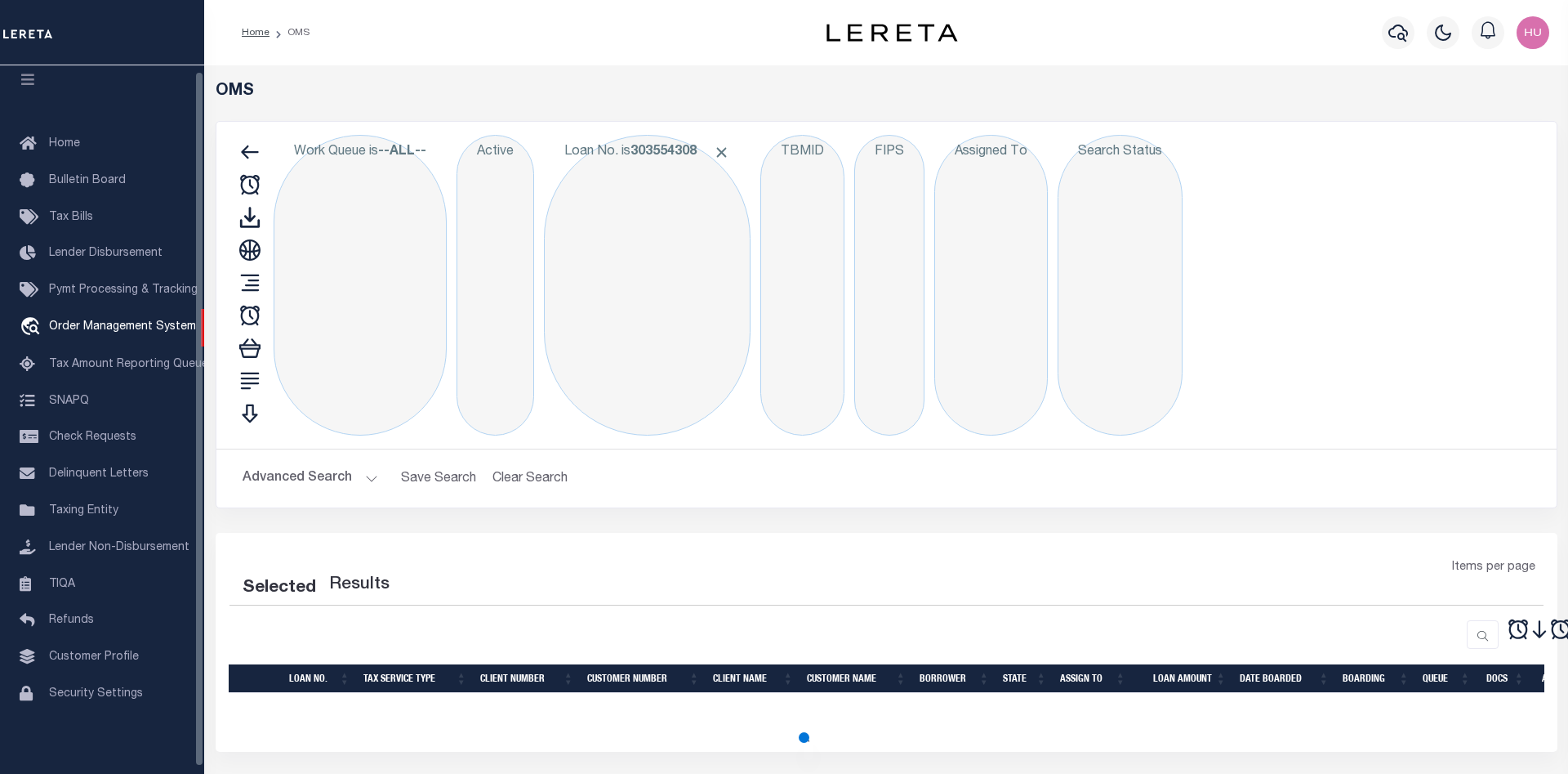
select select "200"
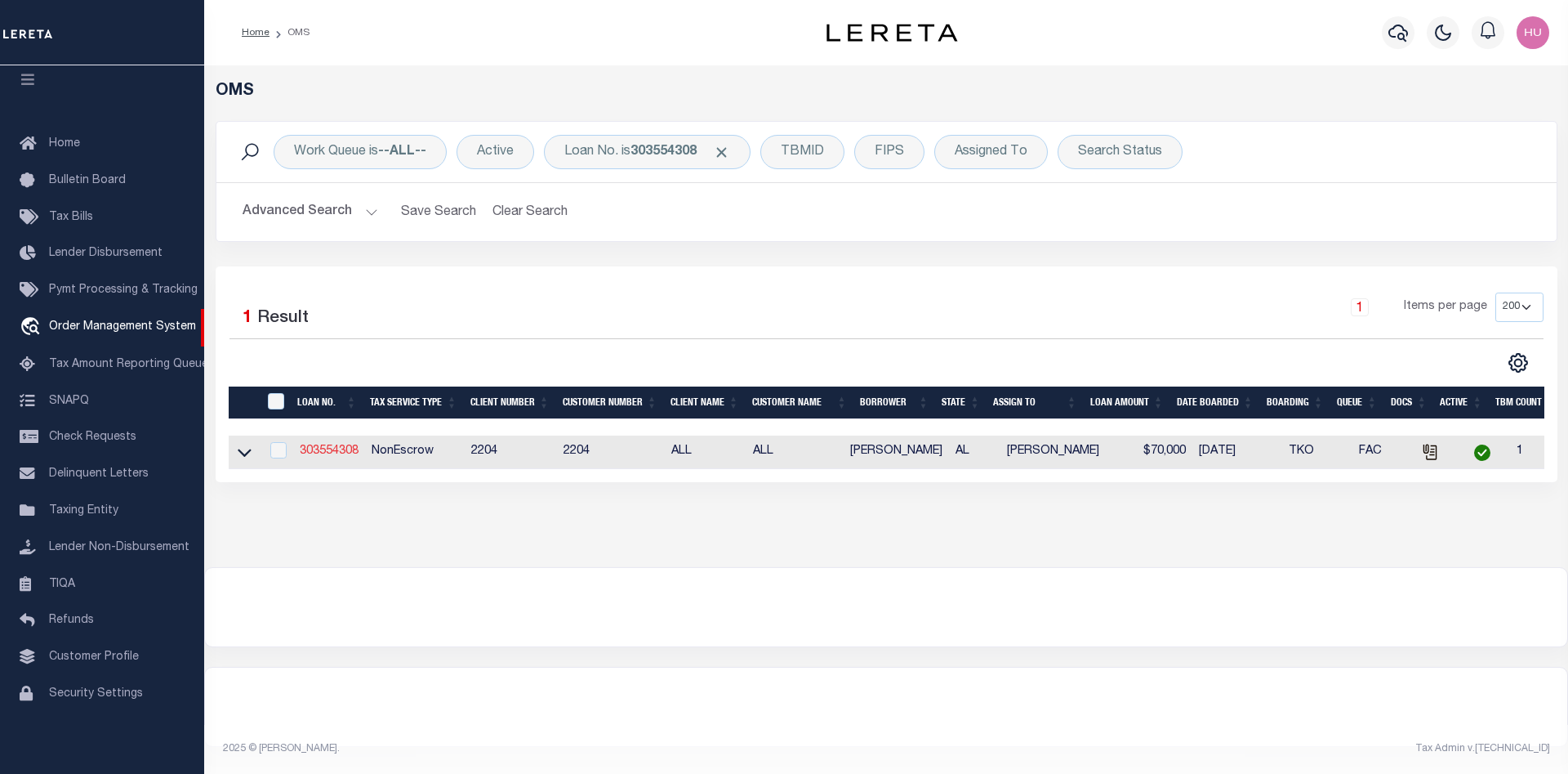
click at [340, 454] on link "303554308" at bounding box center [329, 451] width 59 height 12
type input "303554308"
type input "King, Sharon"
select select
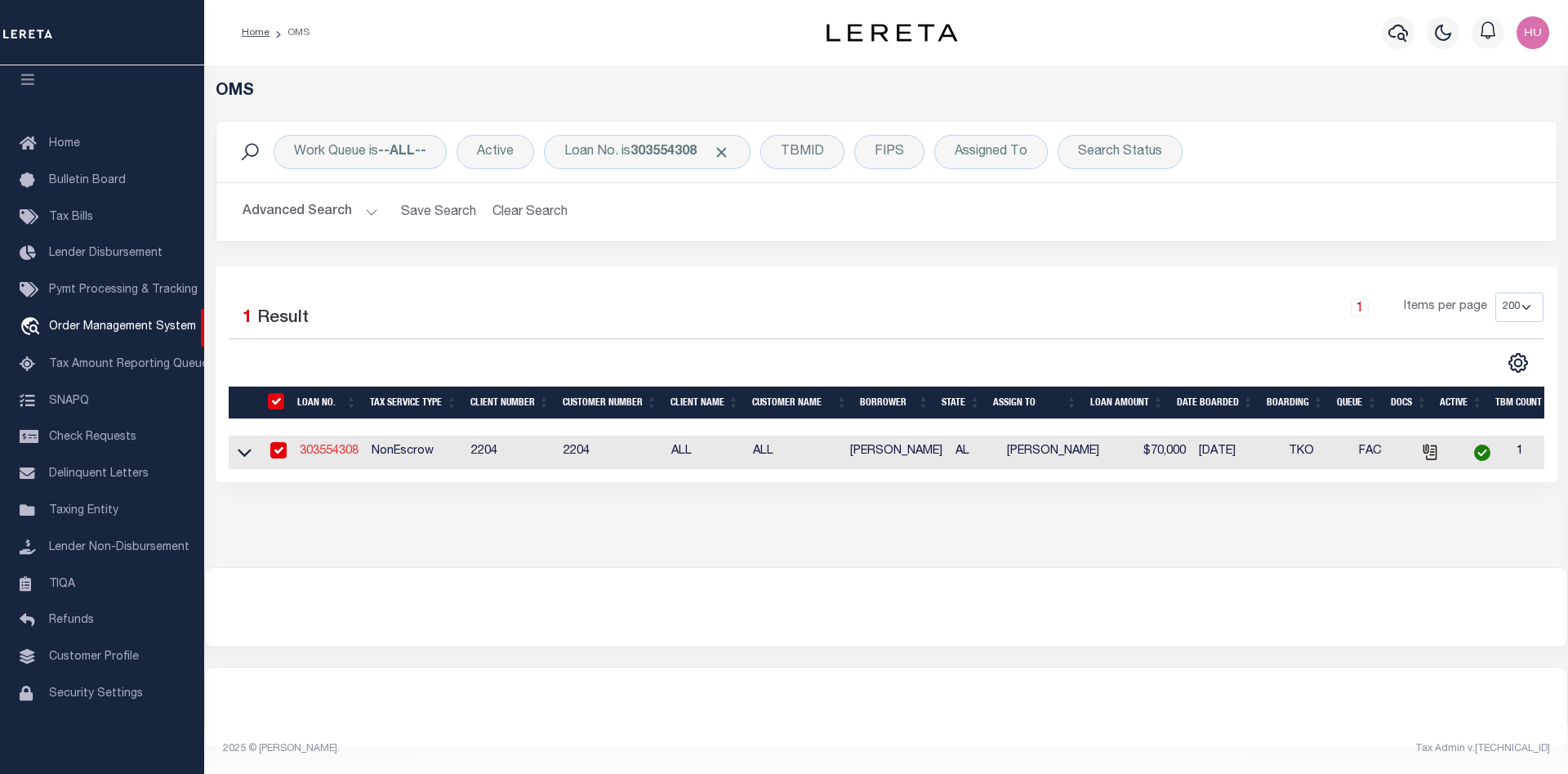
type input "1289 County Road 11"
type input "Union Springs, AL 36089"
select select
select select "NonEscrow"
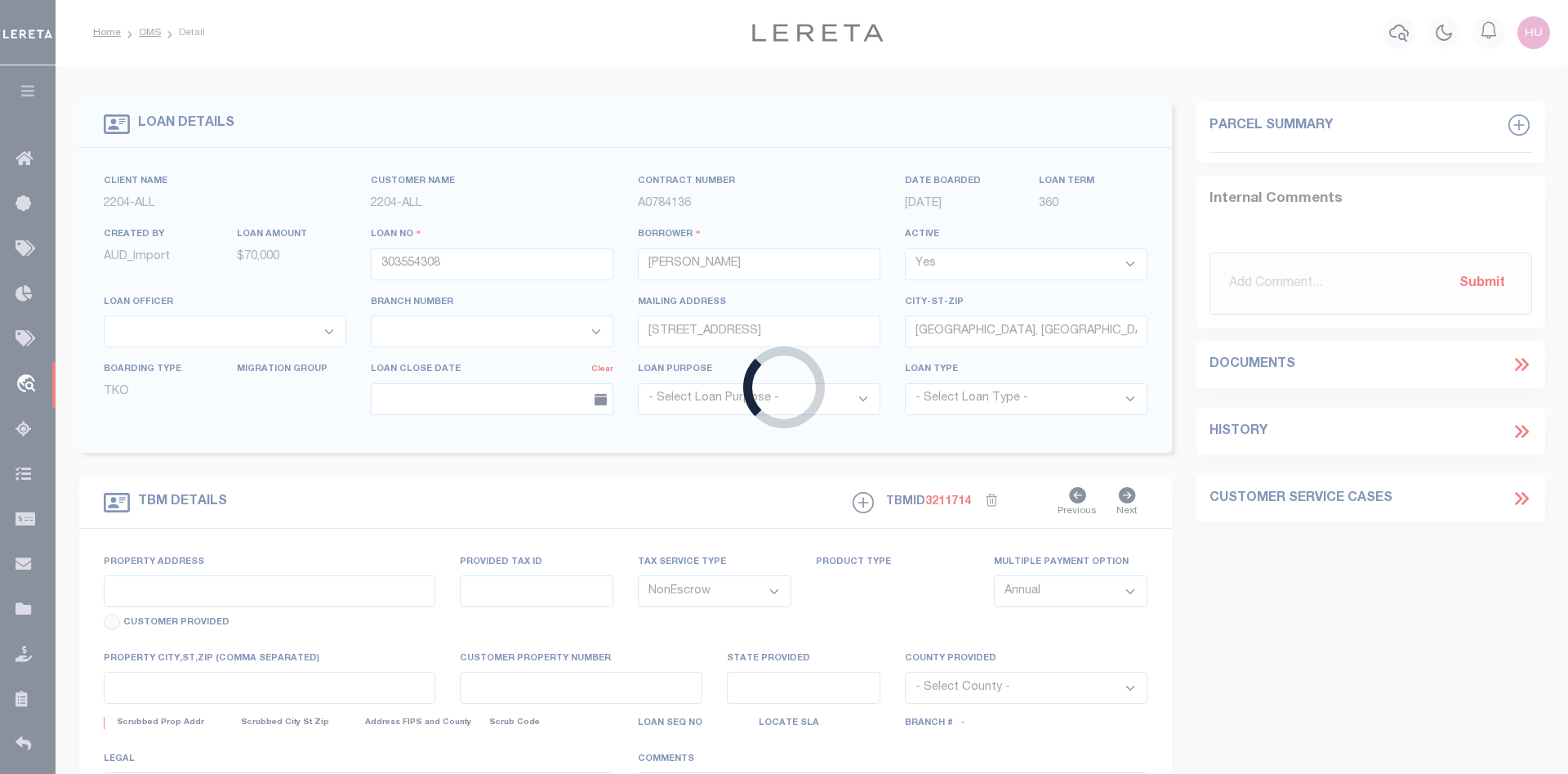
type input "1289 COUNTY ROAD 11"
type input "09-16-06-13-0-000-005.000"
select select
type input "UNION SPRINGS, AL 36089"
type input "AL"
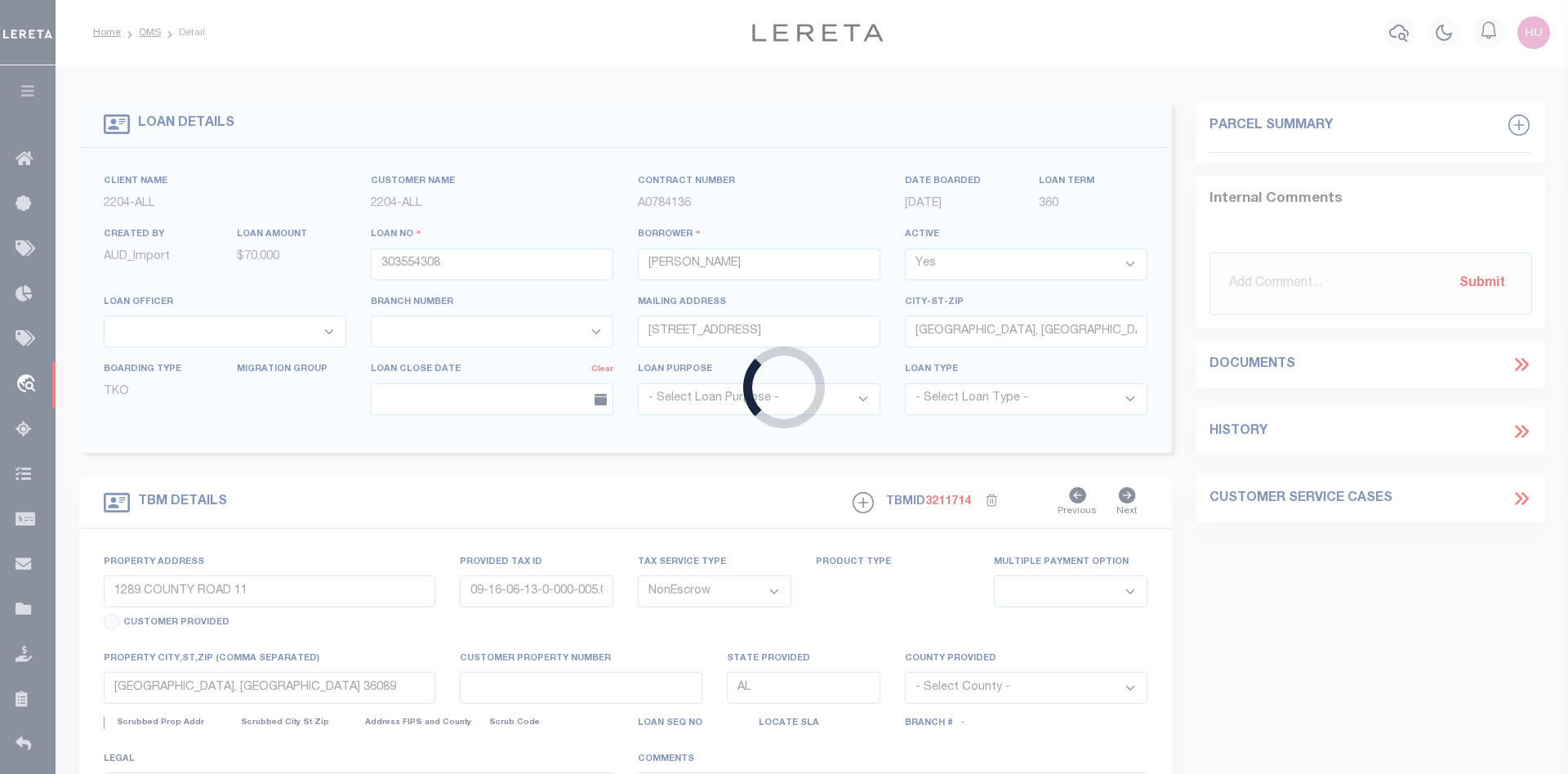
select select
type textarea "1289 COUNTY ROAD 11 UNION SPRINGS, AL 36089"
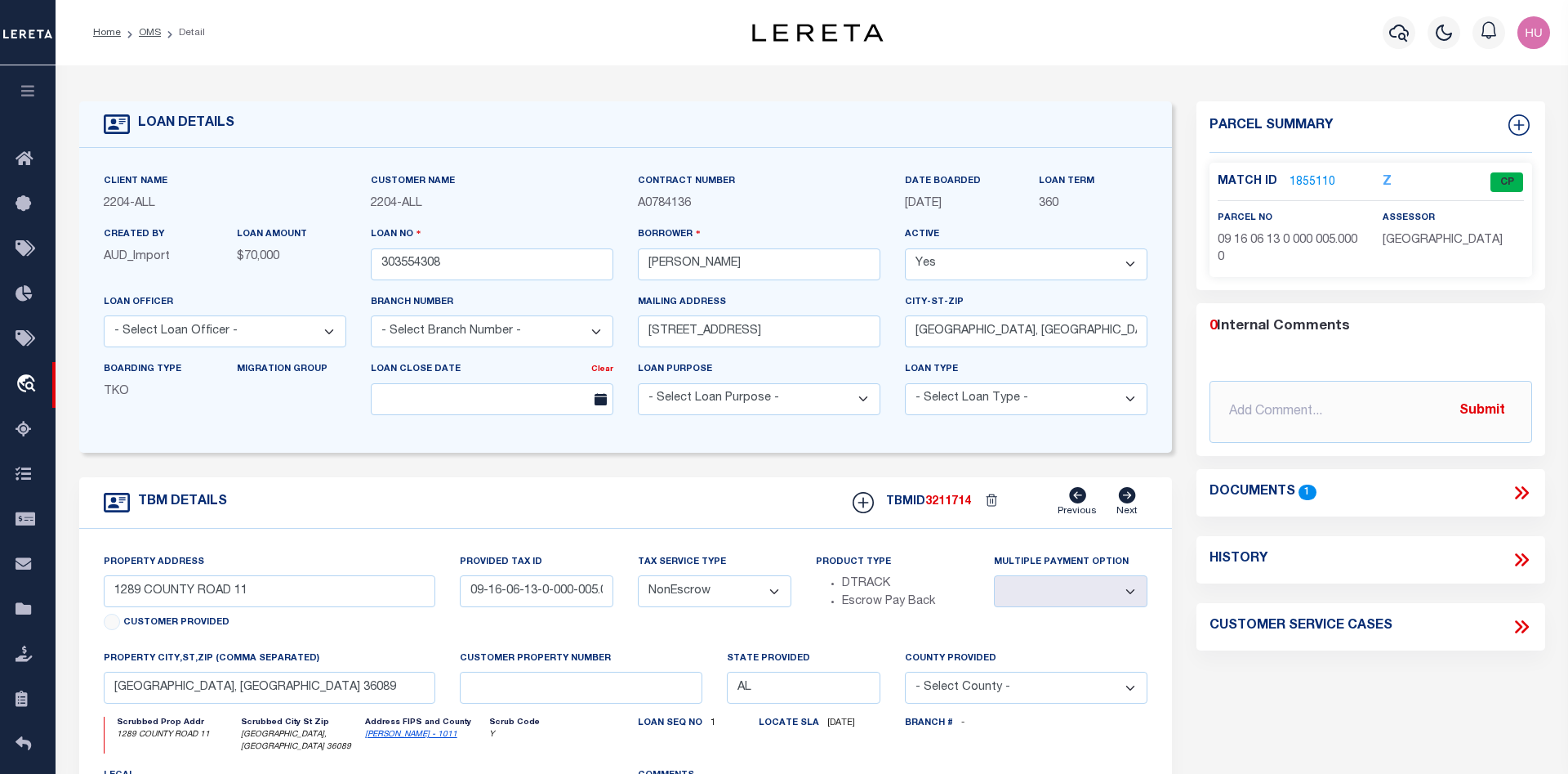
click at [1310, 183] on link "1855110" at bounding box center [1312, 182] width 46 height 17
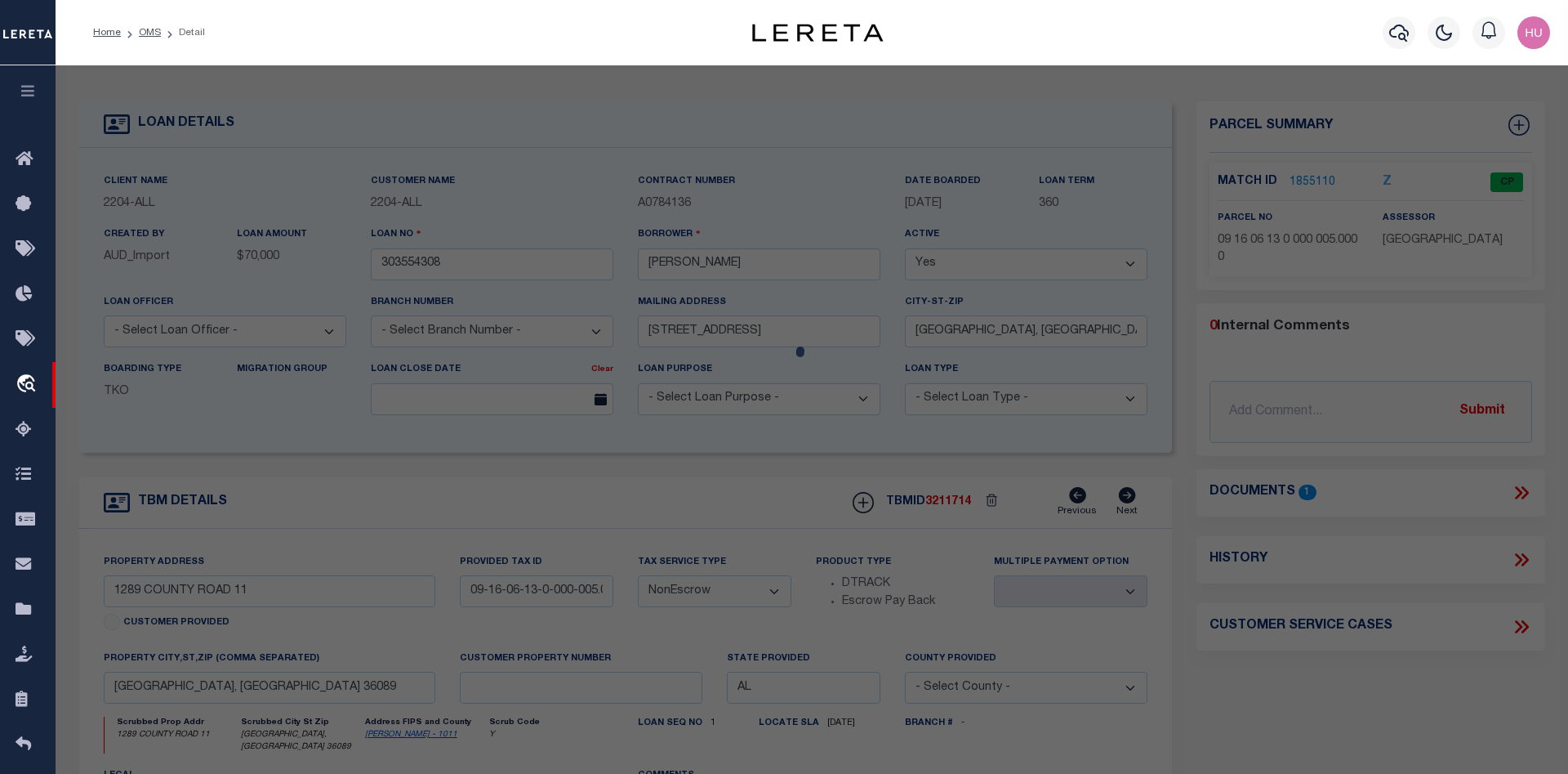
checkbox input "false"
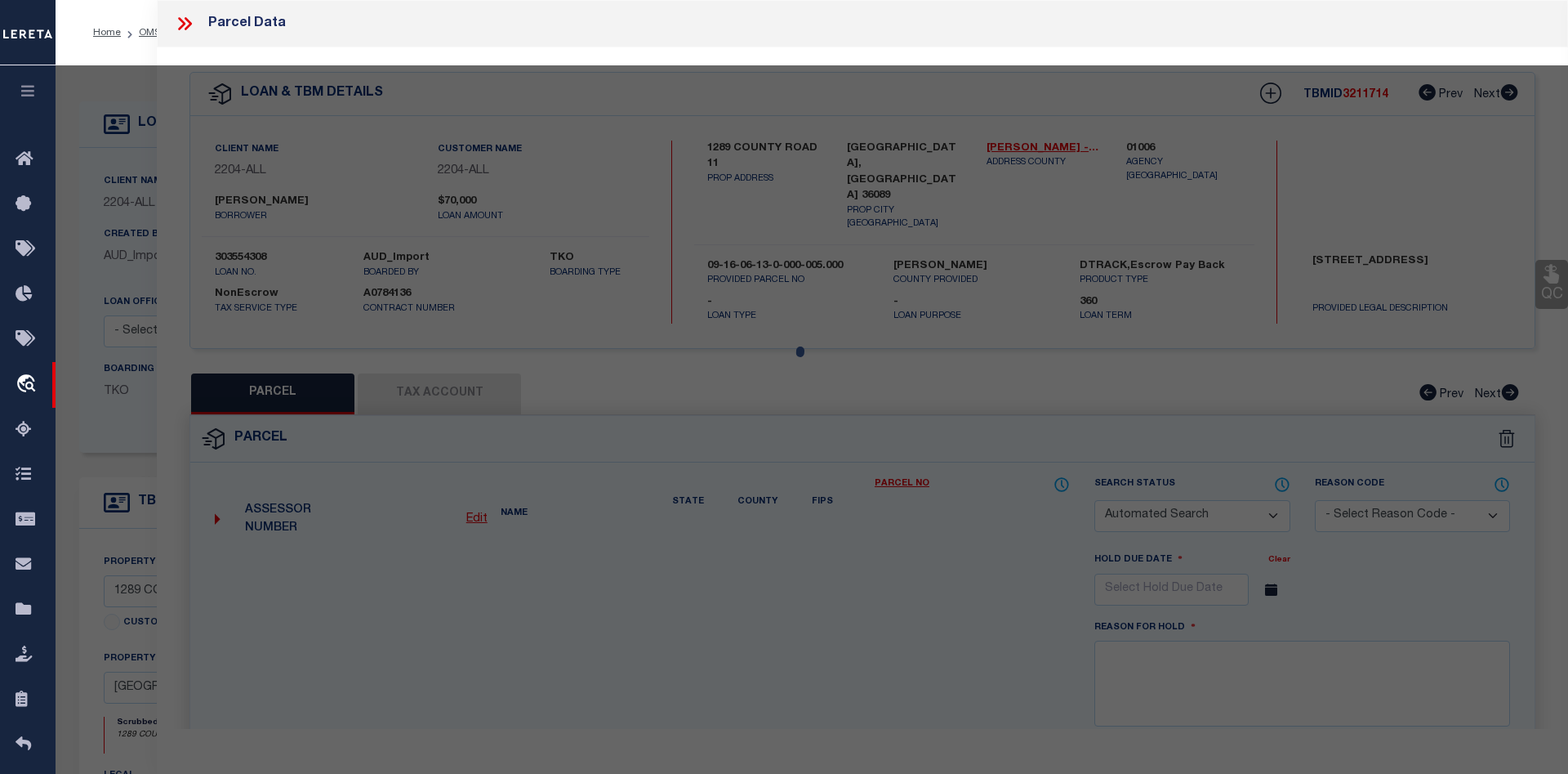
select select "CP"
type input "KING SHARON ELAINE"
select select
checkbox input "false"
type input "AL"
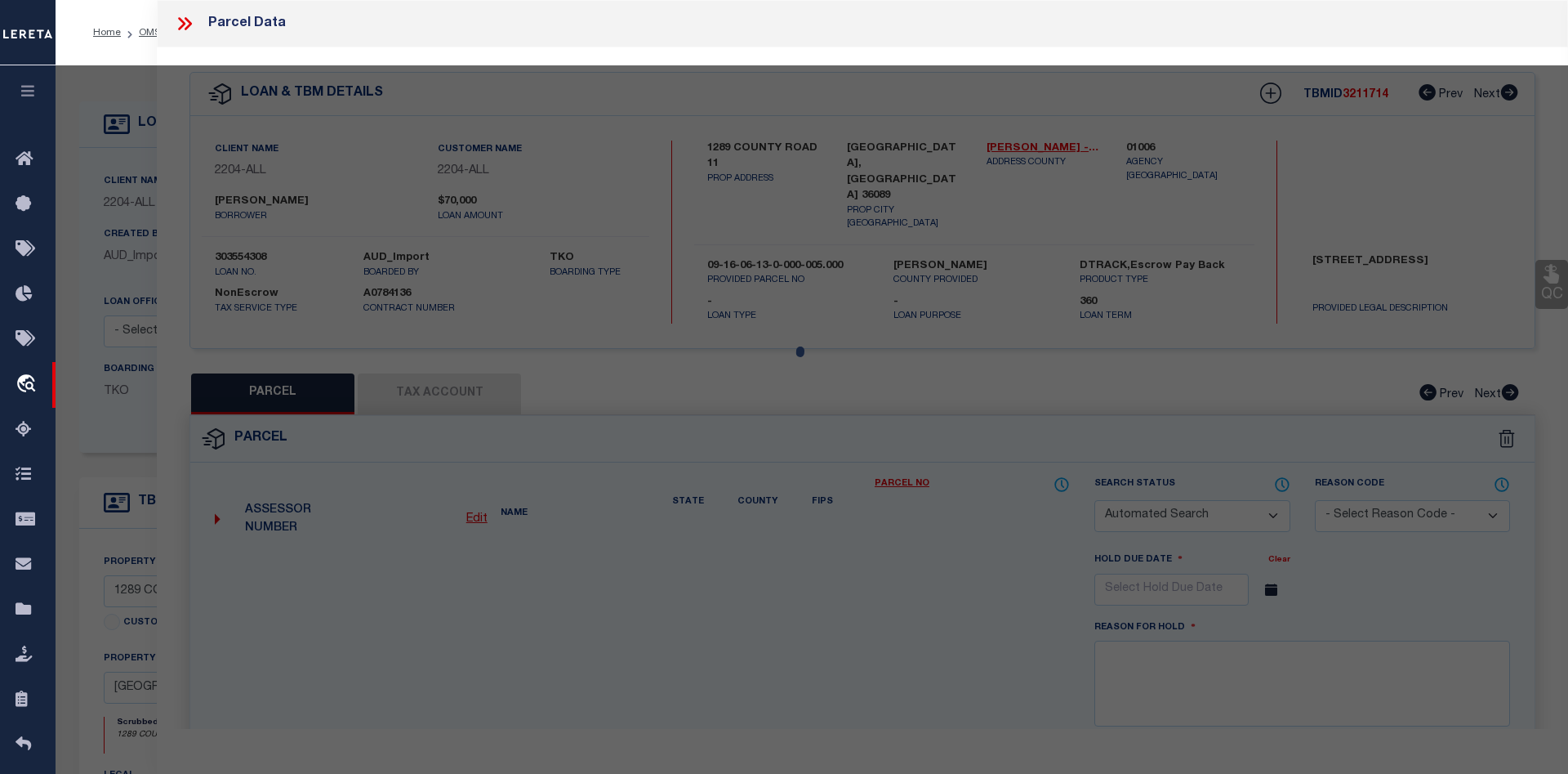
type textarea "2.94 AC PARCEL [PERSON_NAME] & [PERSON_NAME] PROPERTYPB. 2 PG. 132SEC 13 T12 R22"
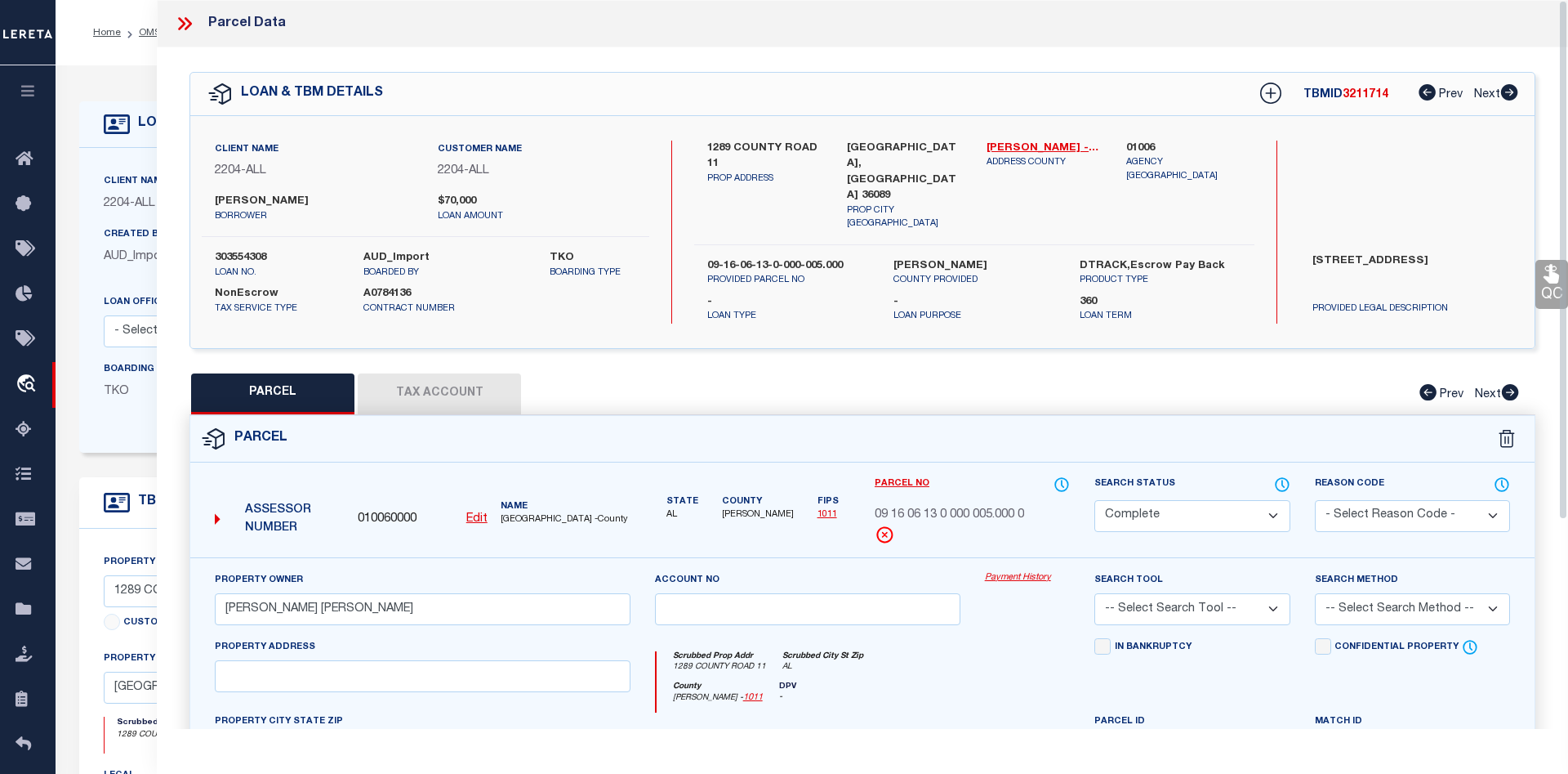
click at [1025, 571] on link "Payment History" at bounding box center [1028, 578] width 86 height 14
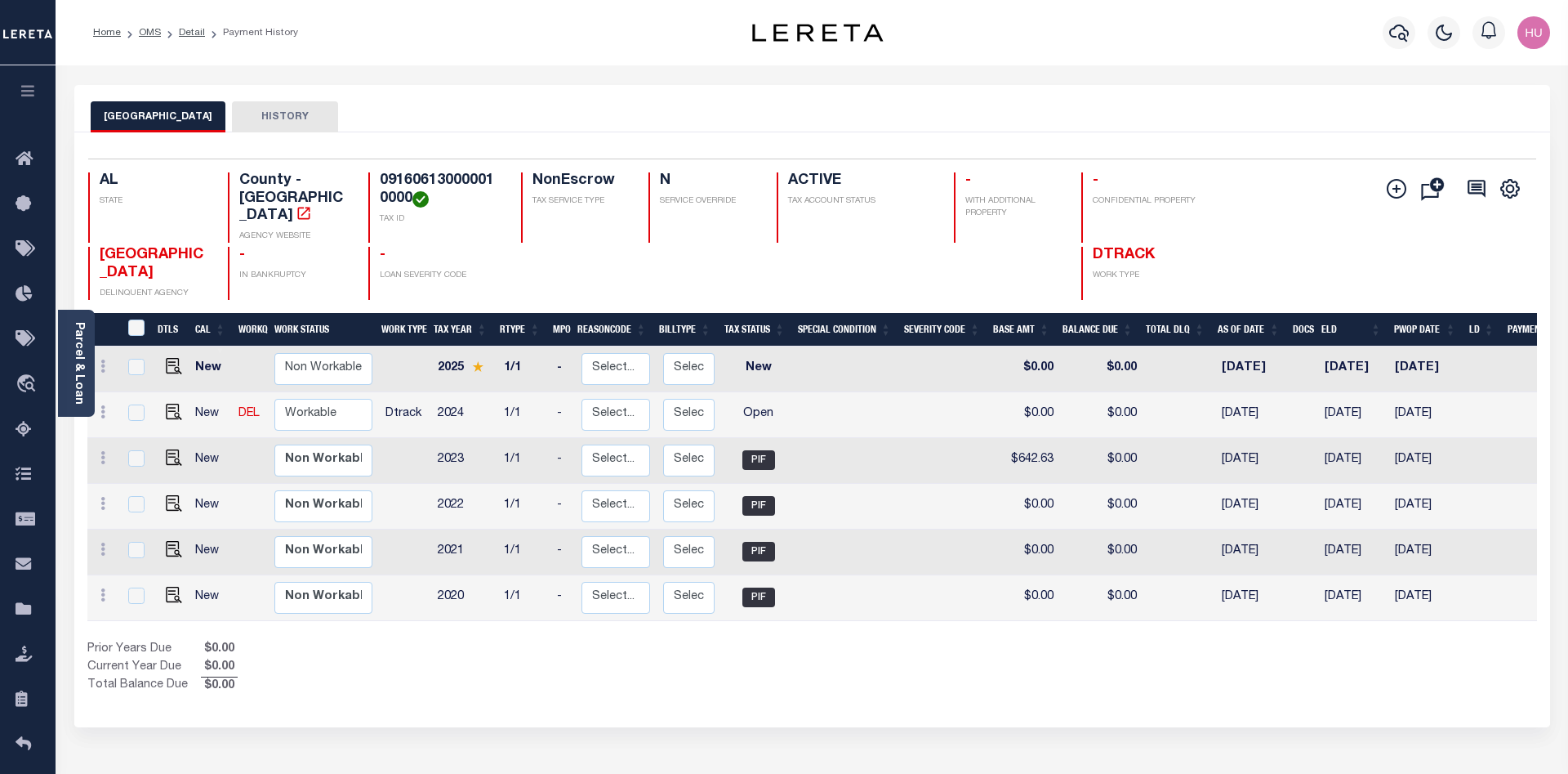
click at [906, 264] on div at bounding box center [855, 273] width 157 height 53
click at [152, 28] on link "OMS" at bounding box center [150, 33] width 22 height 10
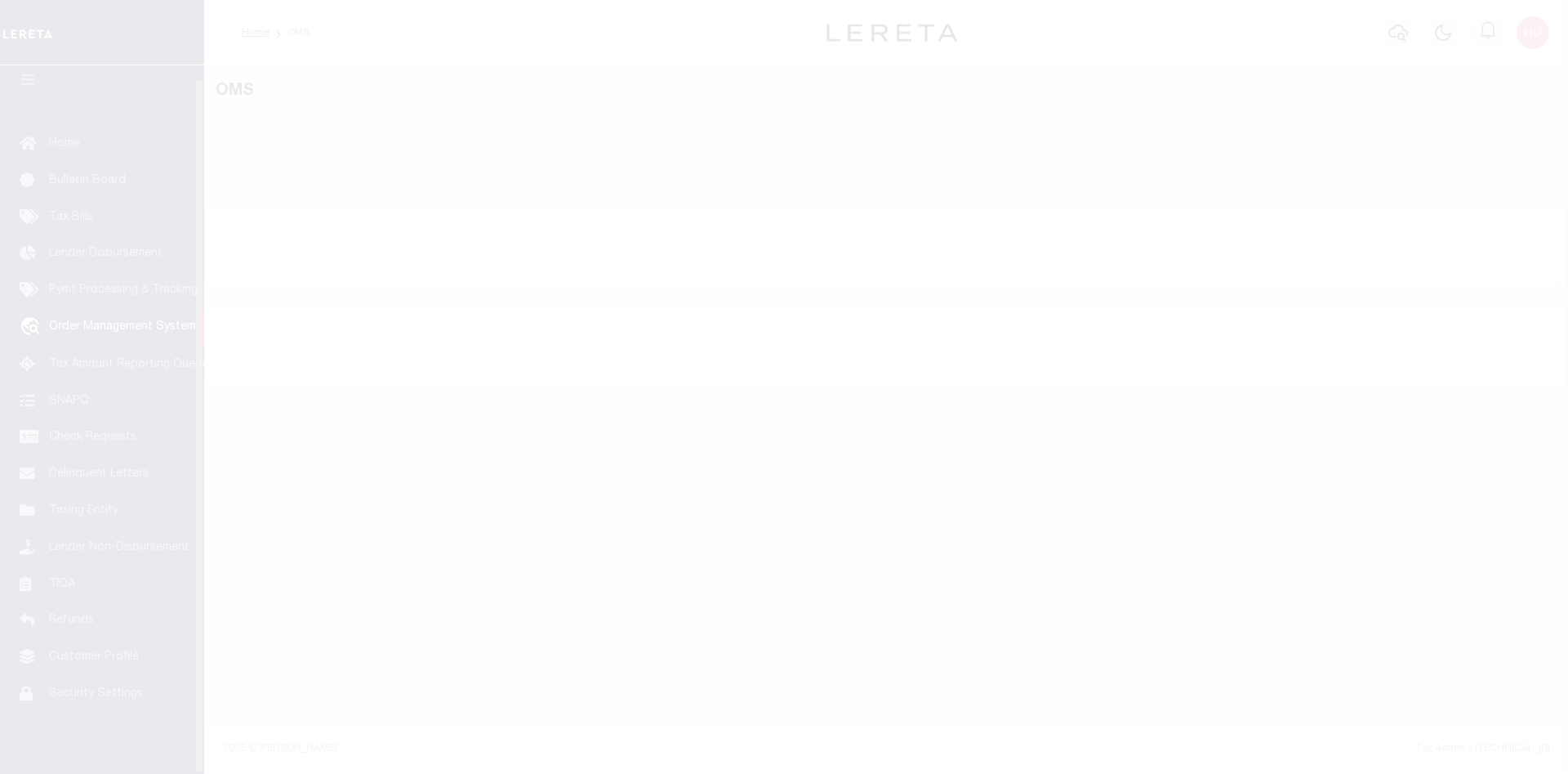
scroll to position [29, 0]
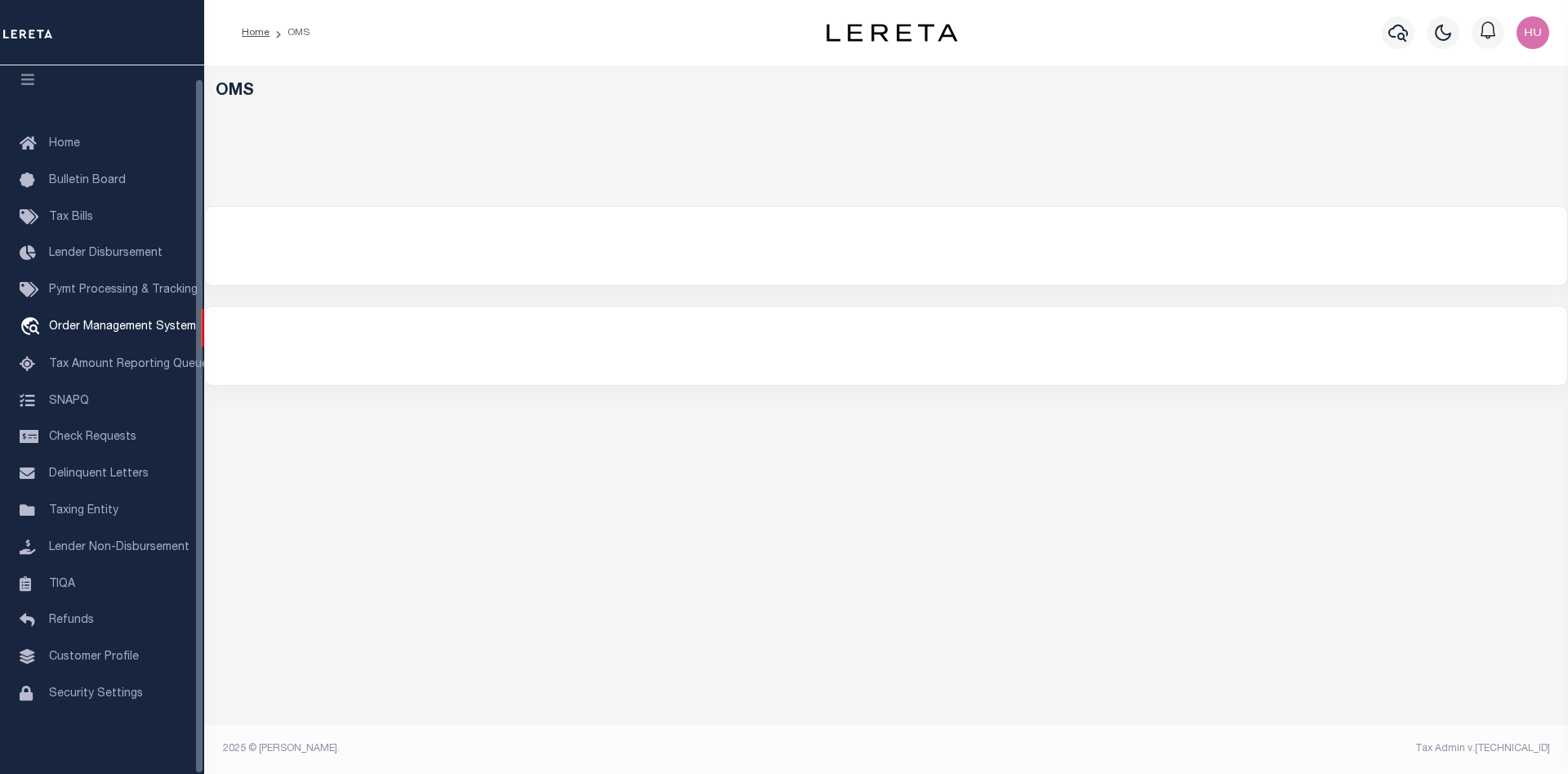
select select "200"
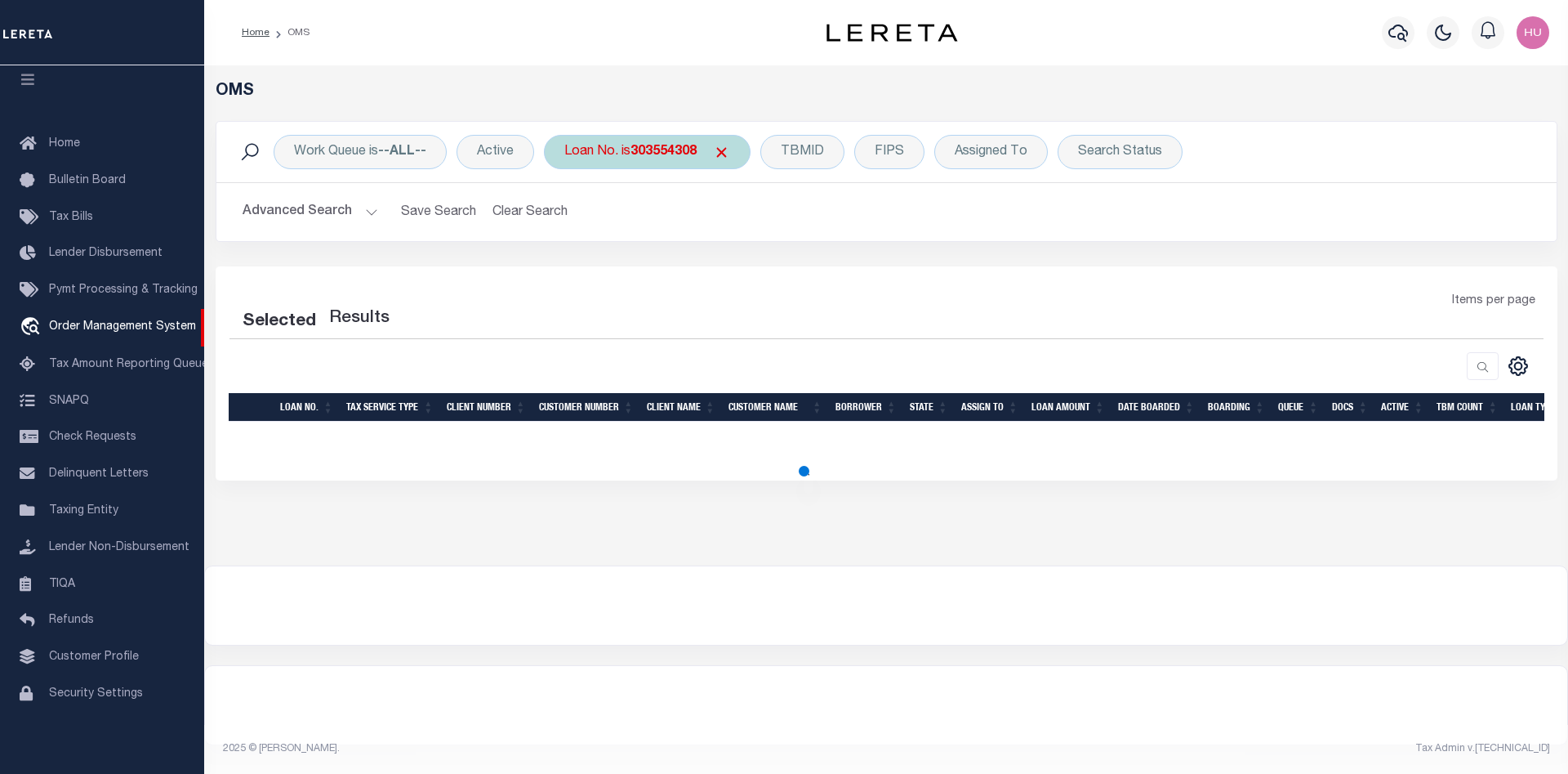
select select "200"
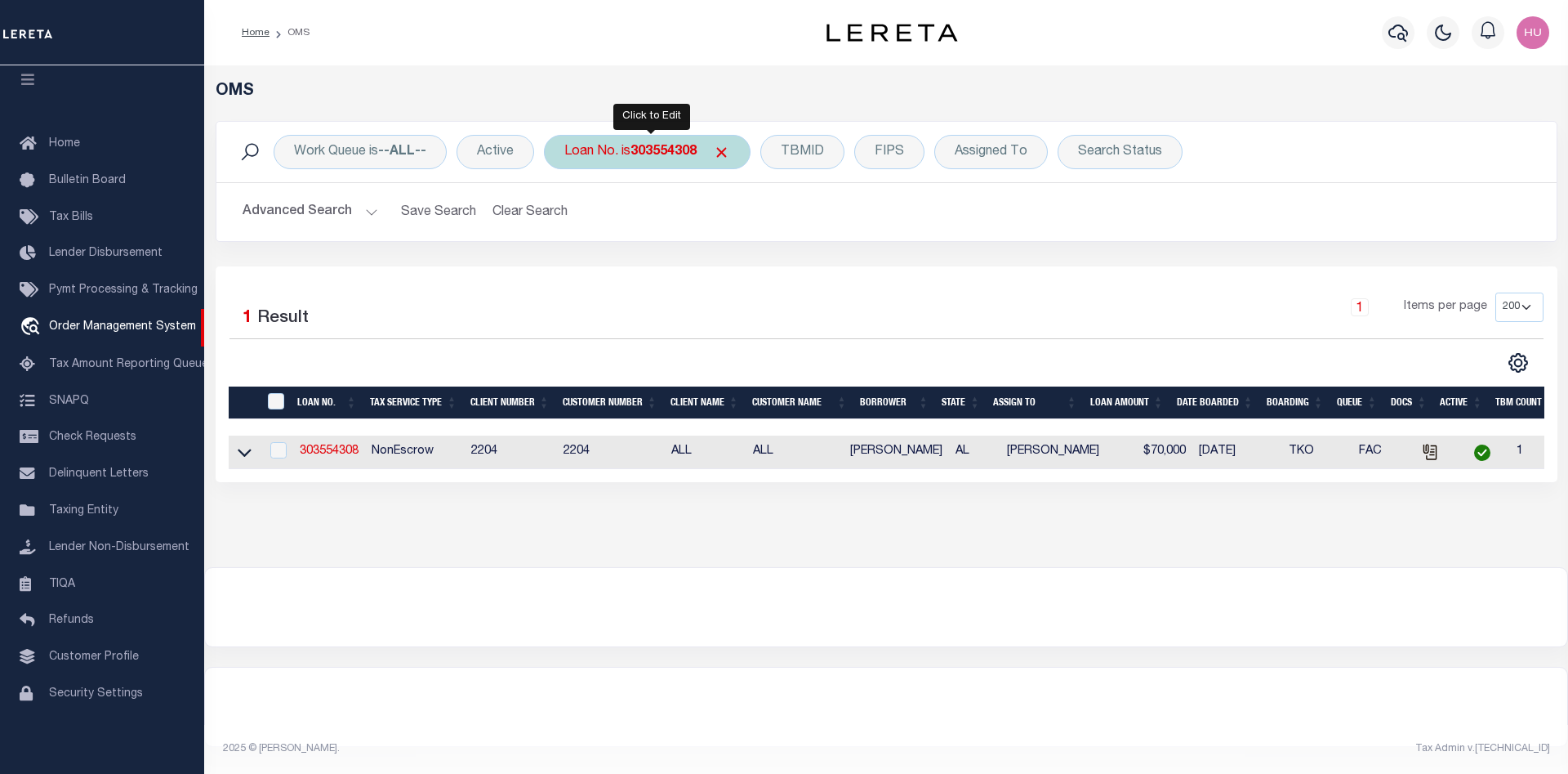
click at [639, 148] on b "303554308" at bounding box center [663, 152] width 66 height 13
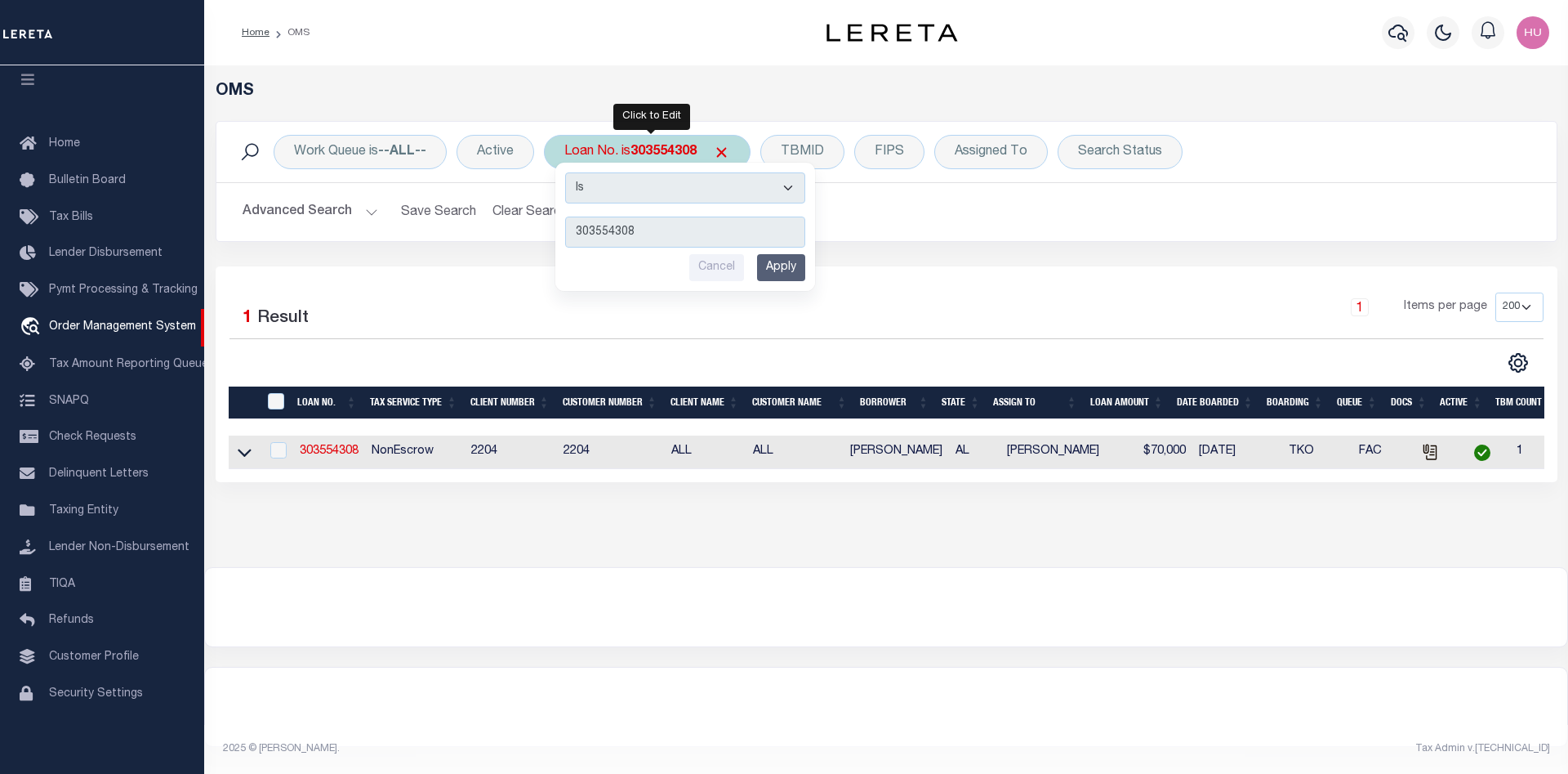
type input "2008525443"
click at [791, 269] on input "Apply" at bounding box center [781, 268] width 48 height 27
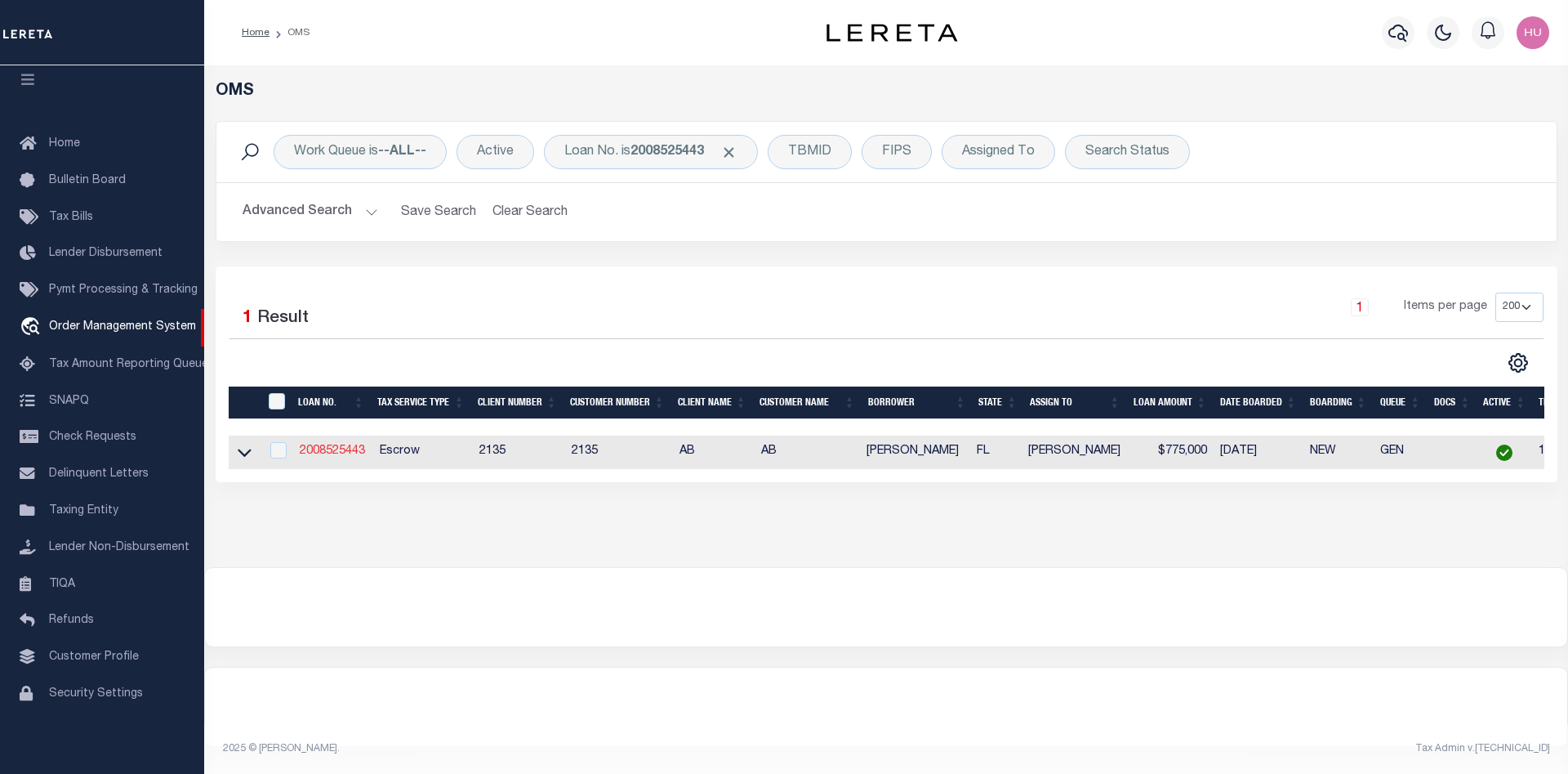
click at [333, 452] on link "2008525443" at bounding box center [332, 451] width 65 height 12
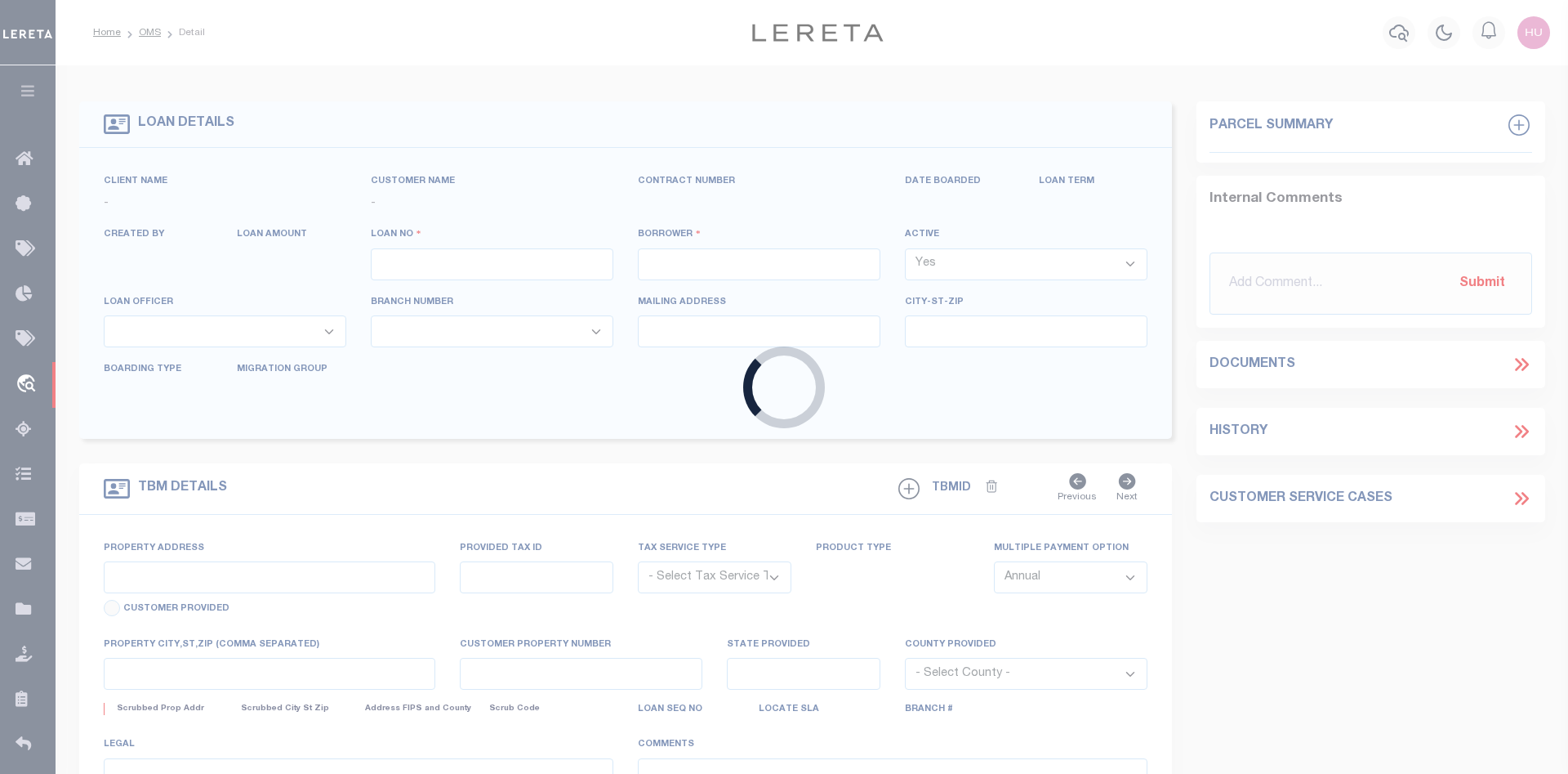
type input "2008525443"
type input "MARTIN J HEINES"
select select
type input "PO BOX 2031"
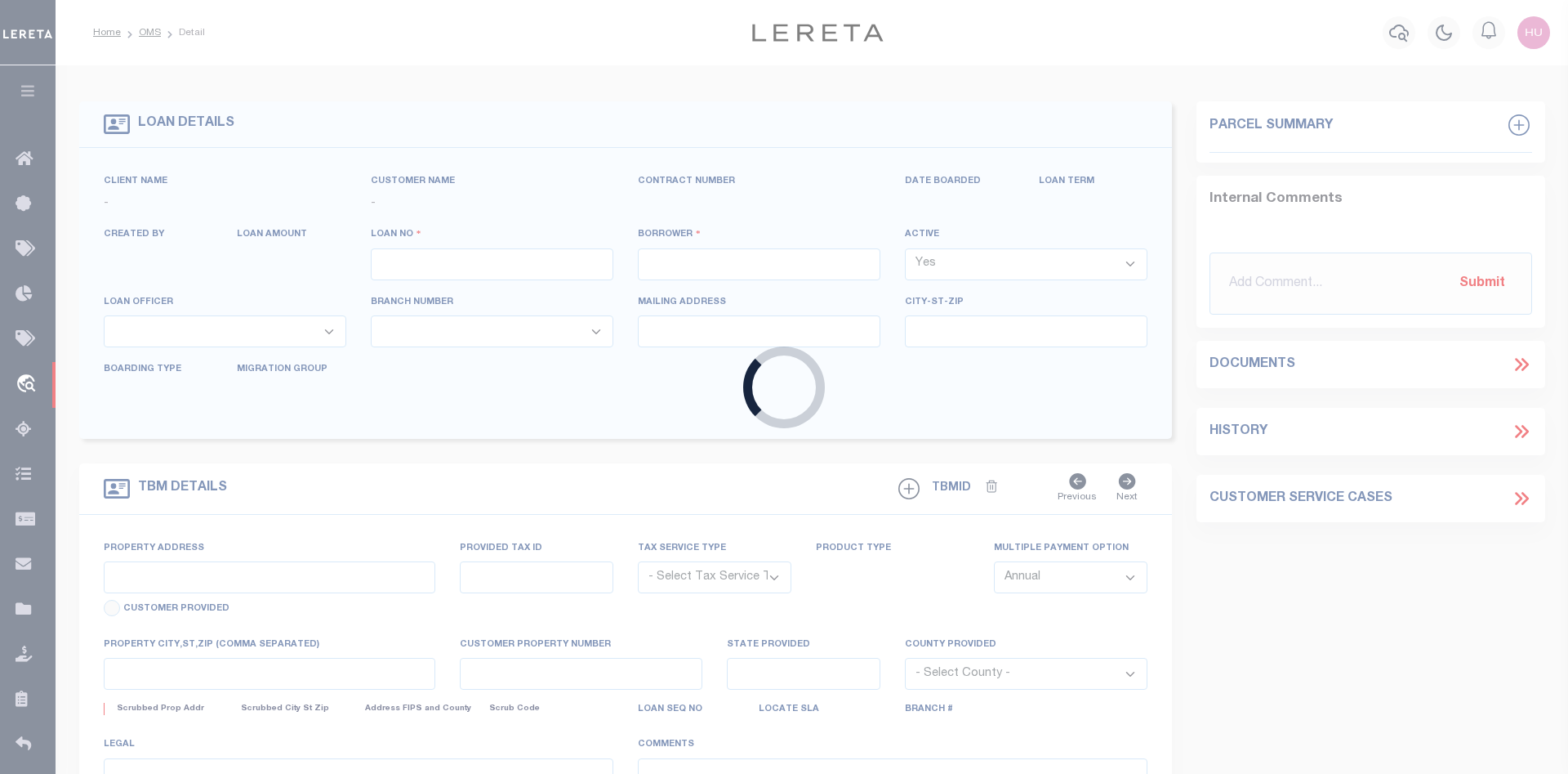
type input "TYLER, TX 75710-2031"
select select "Escrow"
select select "8193"
select select "2600"
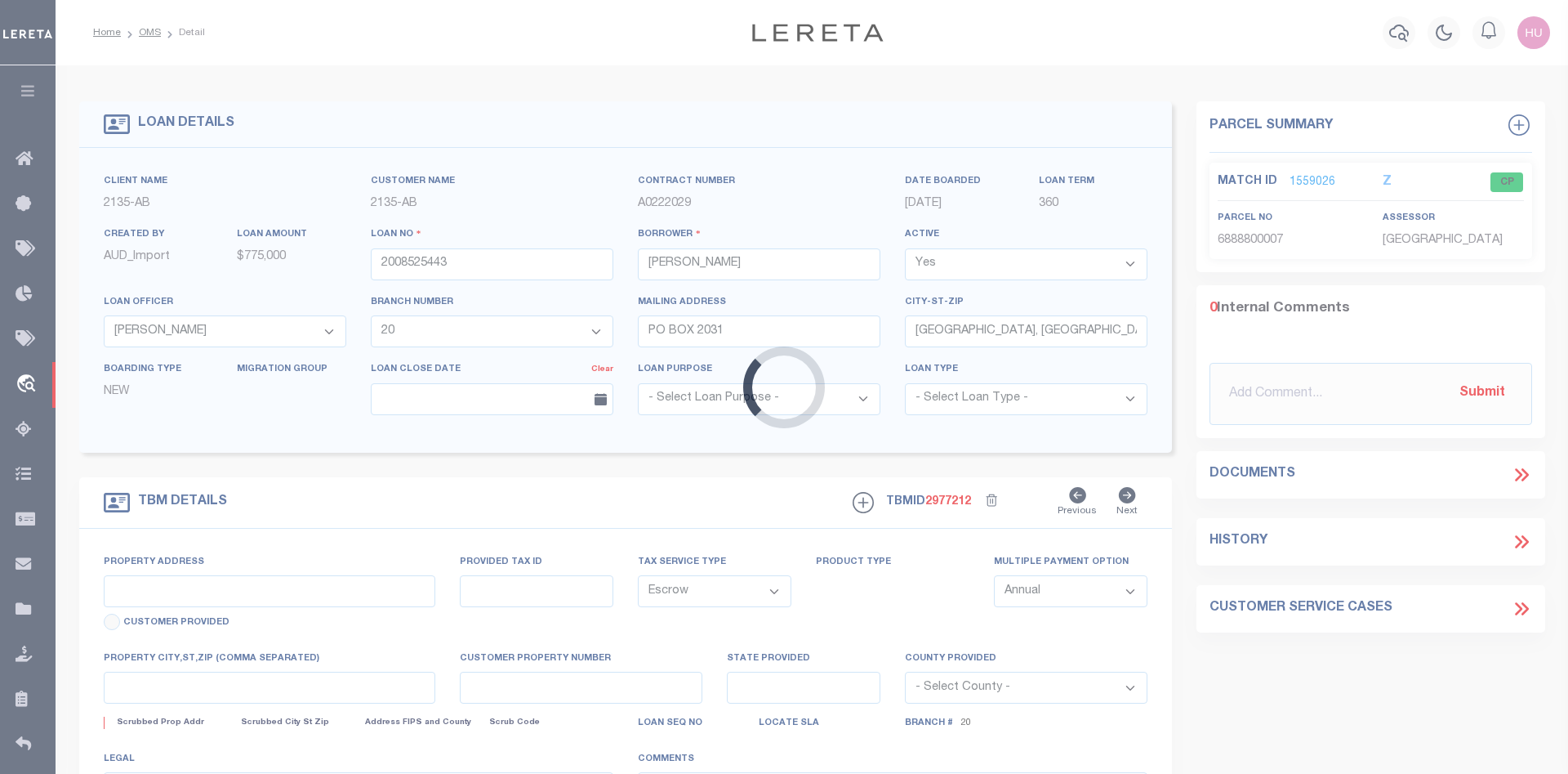
type input "758 JACARANDA RD"
type input "MANATEE COUNTY ID# 6888800007"
select select
type input "ANNA MARIA FL 34216"
type input "FL"
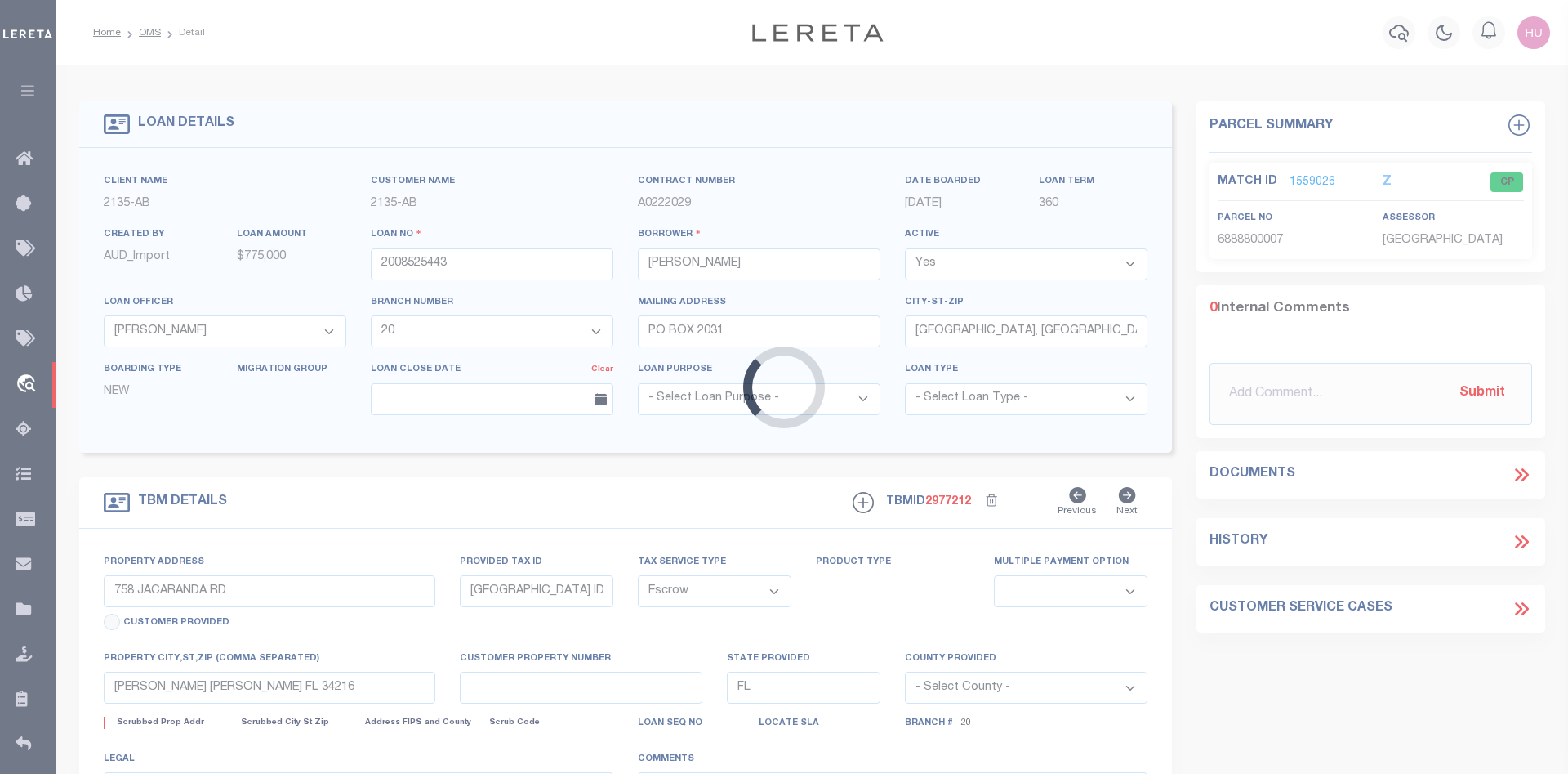
select select
type textarea "DT LOT 5 BLK 26 SHORES ACRES FOURTH ADDITION"
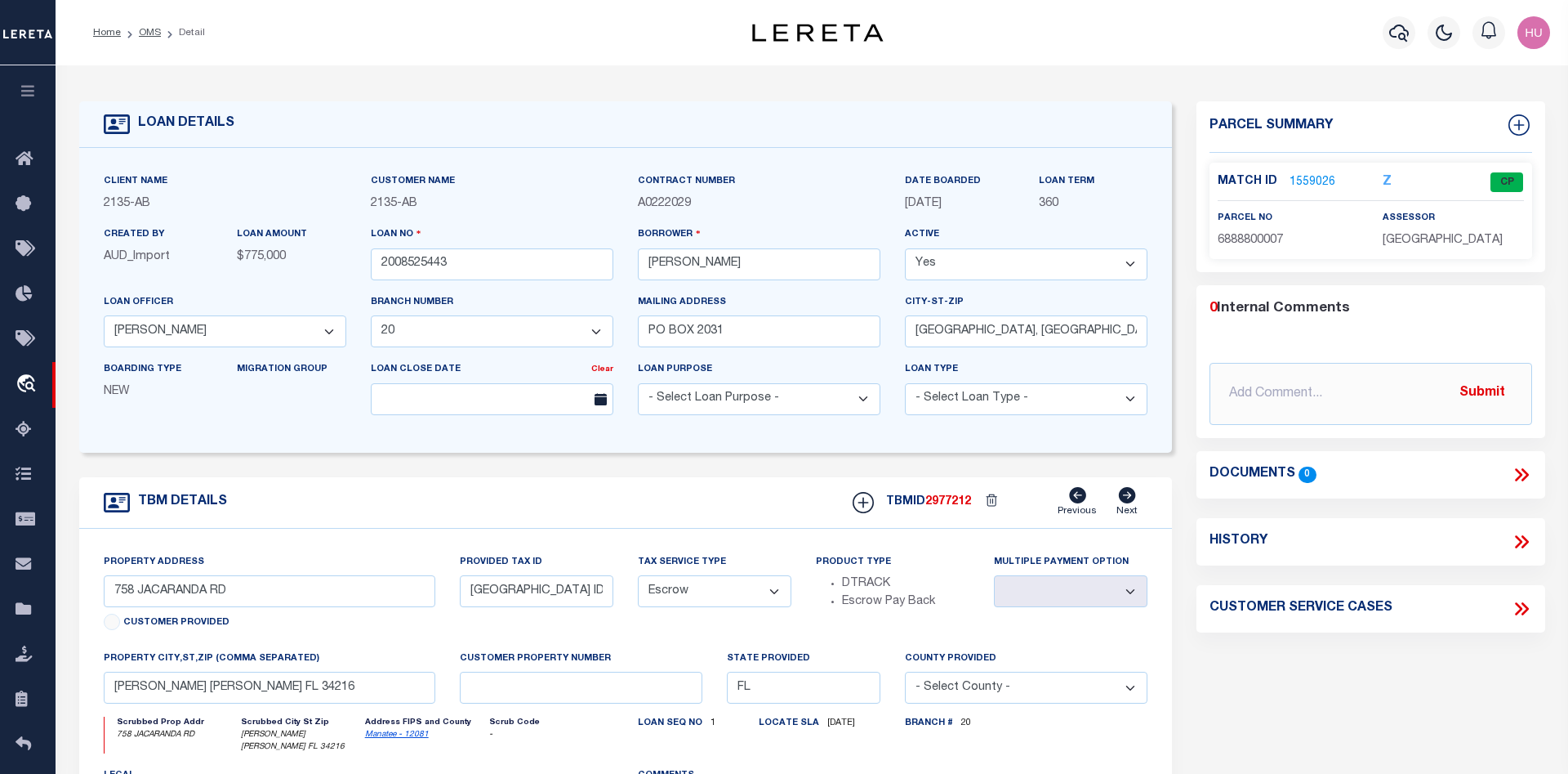
click at [1318, 182] on link "1559026" at bounding box center [1312, 182] width 46 height 17
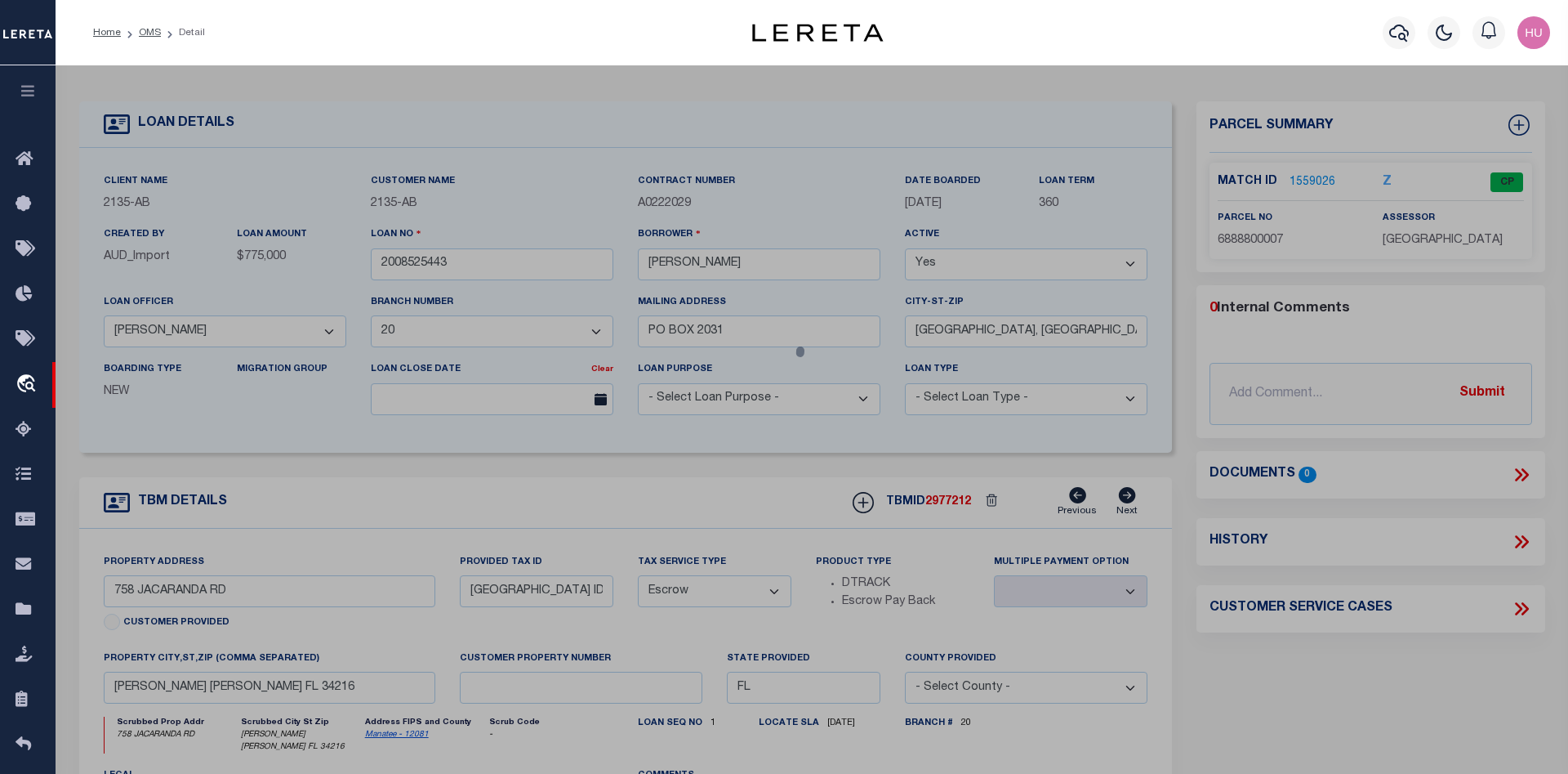
checkbox input "false"
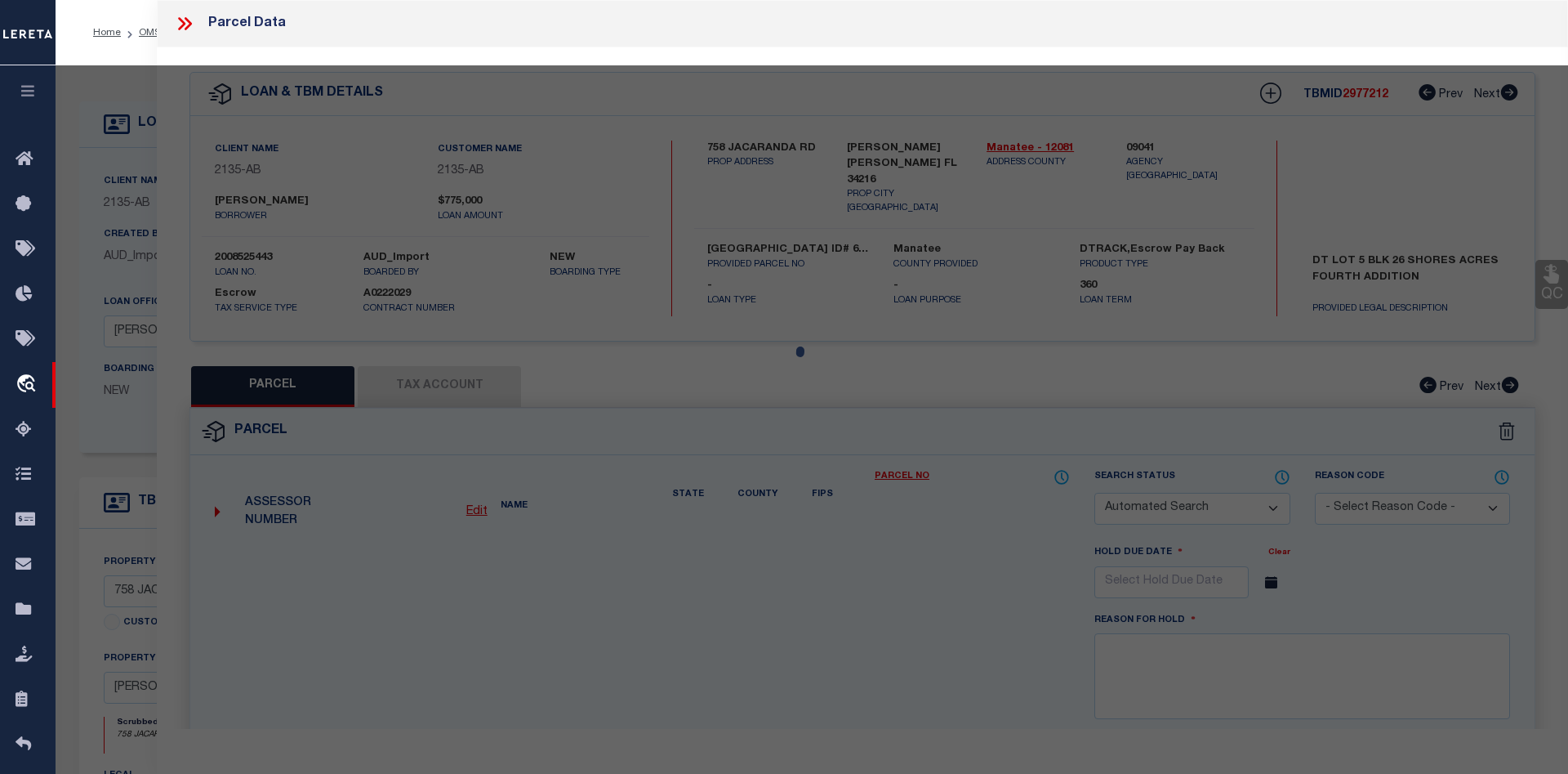
select select "CP"
type input "HEINES, MARTIN; HEINES, MICHELLE T"
select select
type input "758 JACARANDA RD"
type input "[PERSON_NAME] [PERSON_NAME] FL 34216"
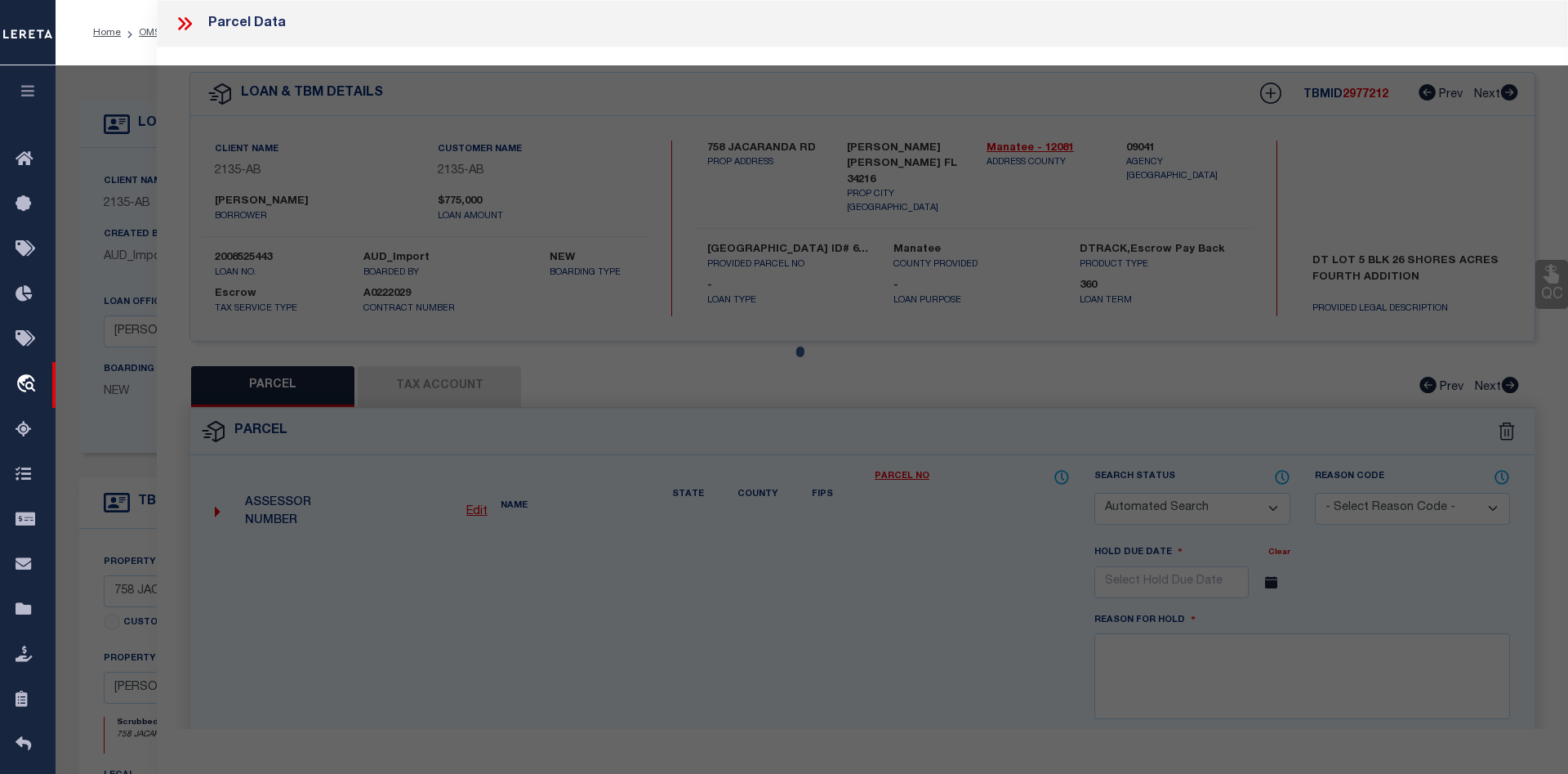
type textarea "LOT 5 BLK 26 SHORE ACRES 4TH ADD PI#68888.0000/7 [Full Description]"
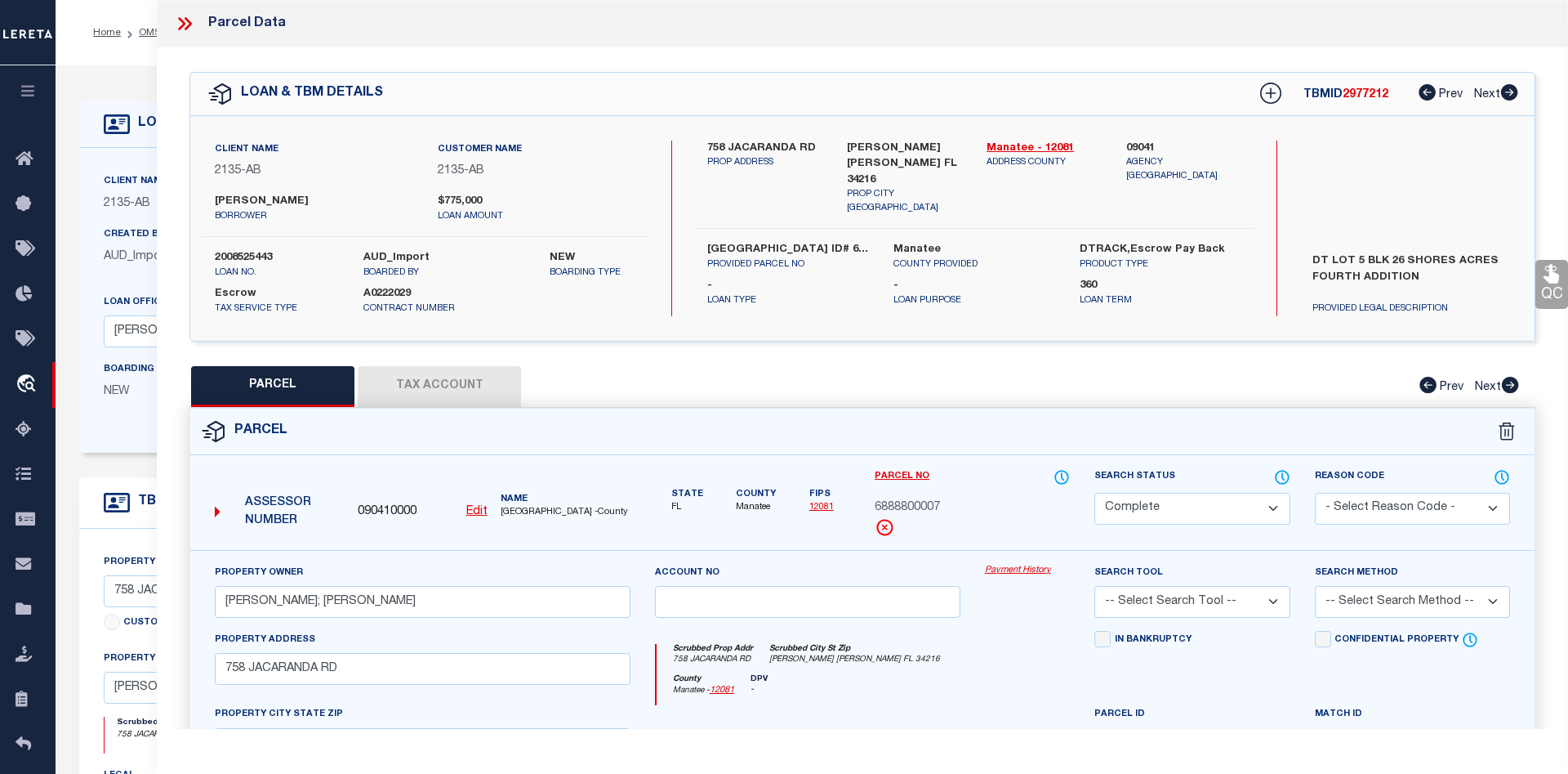
click at [1035, 573] on link "Payment History" at bounding box center [1028, 570] width 86 height 14
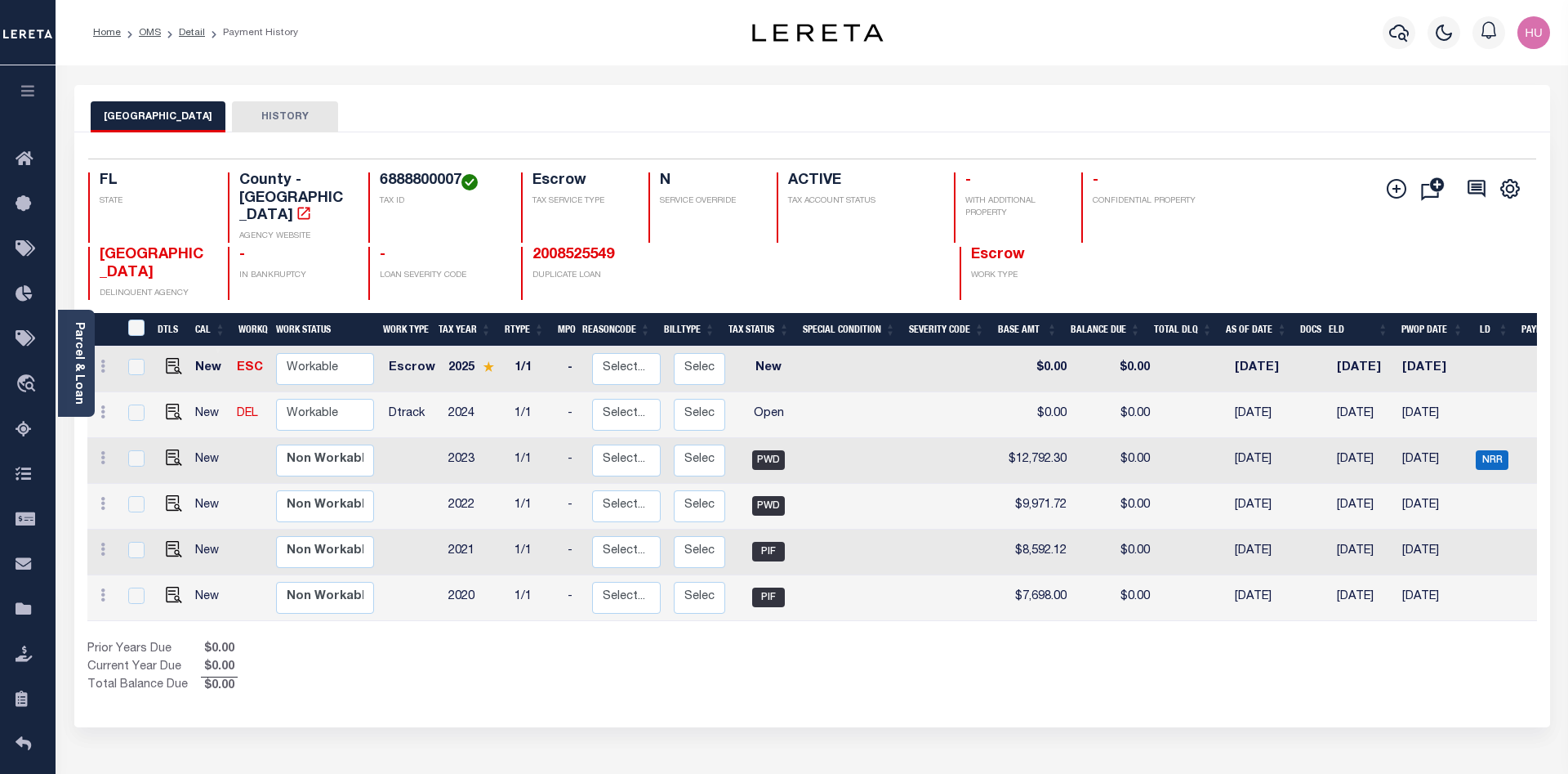
click at [828, 663] on div "Show Tax Lines before Bill Release Date Prior Years Due $0.00 Current Year Due …" at bounding box center [813, 668] width 1450 height 55
click at [147, 30] on link "OMS" at bounding box center [150, 33] width 22 height 10
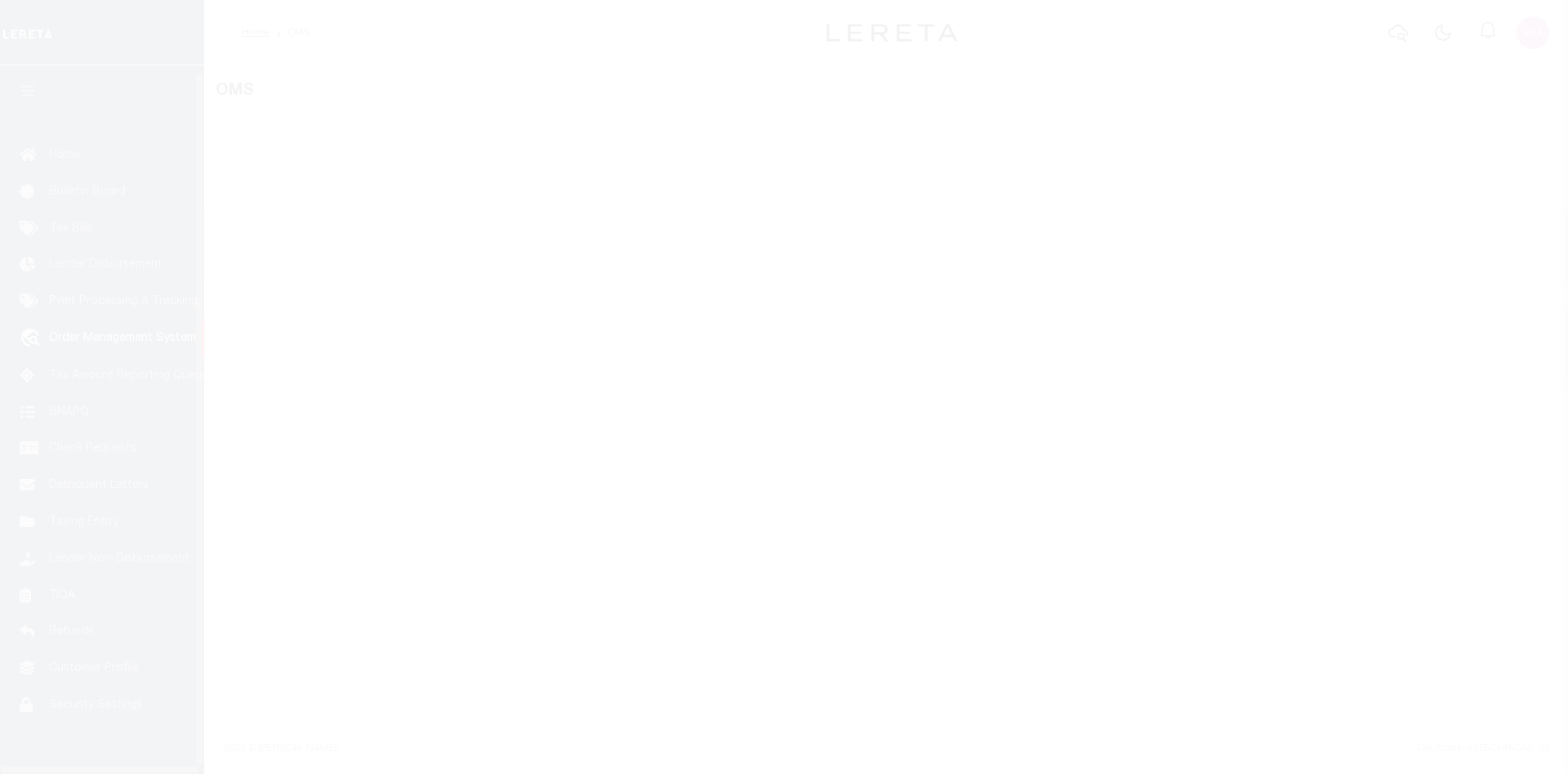
scroll to position [29, 0]
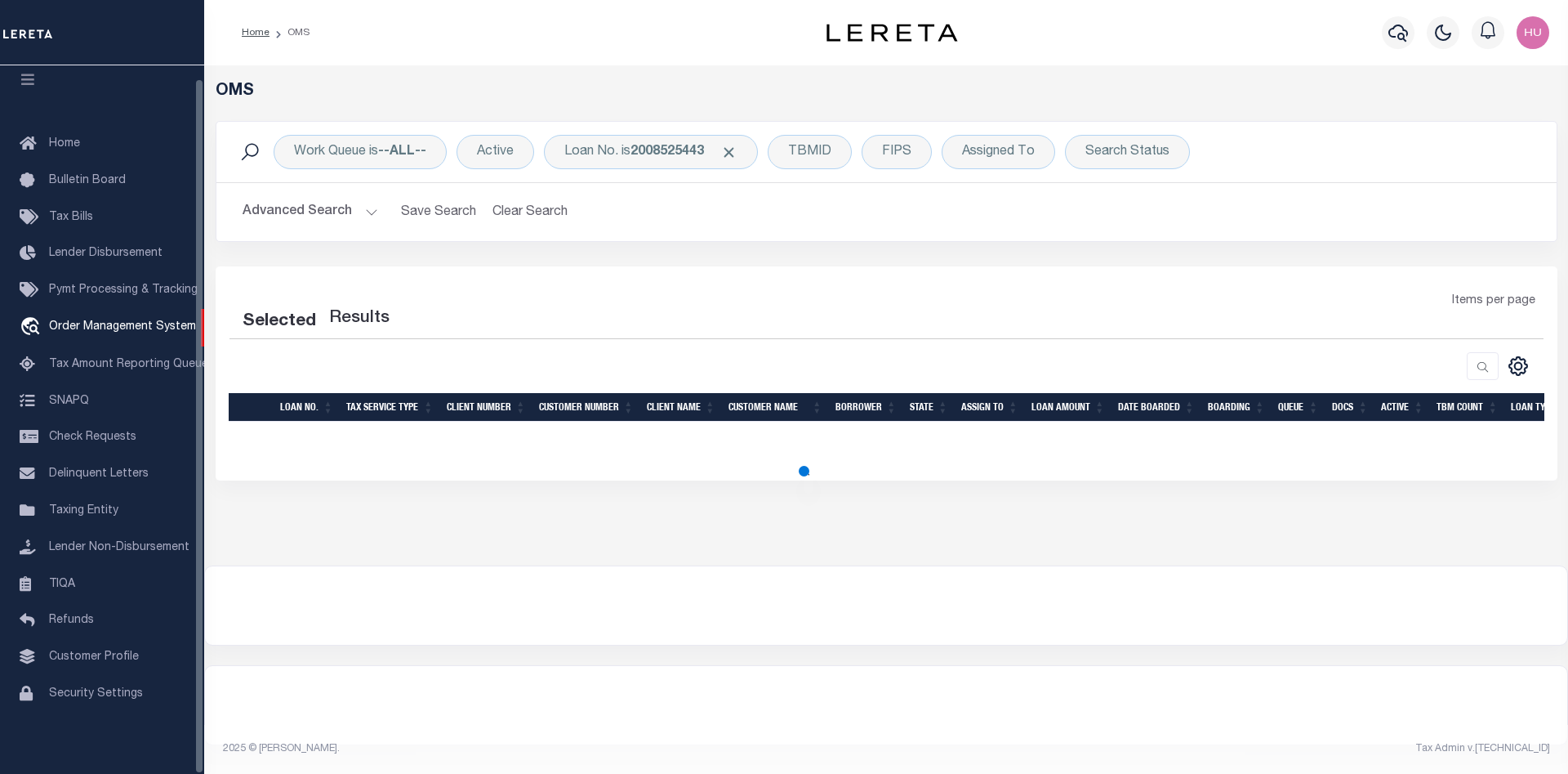
select select "200"
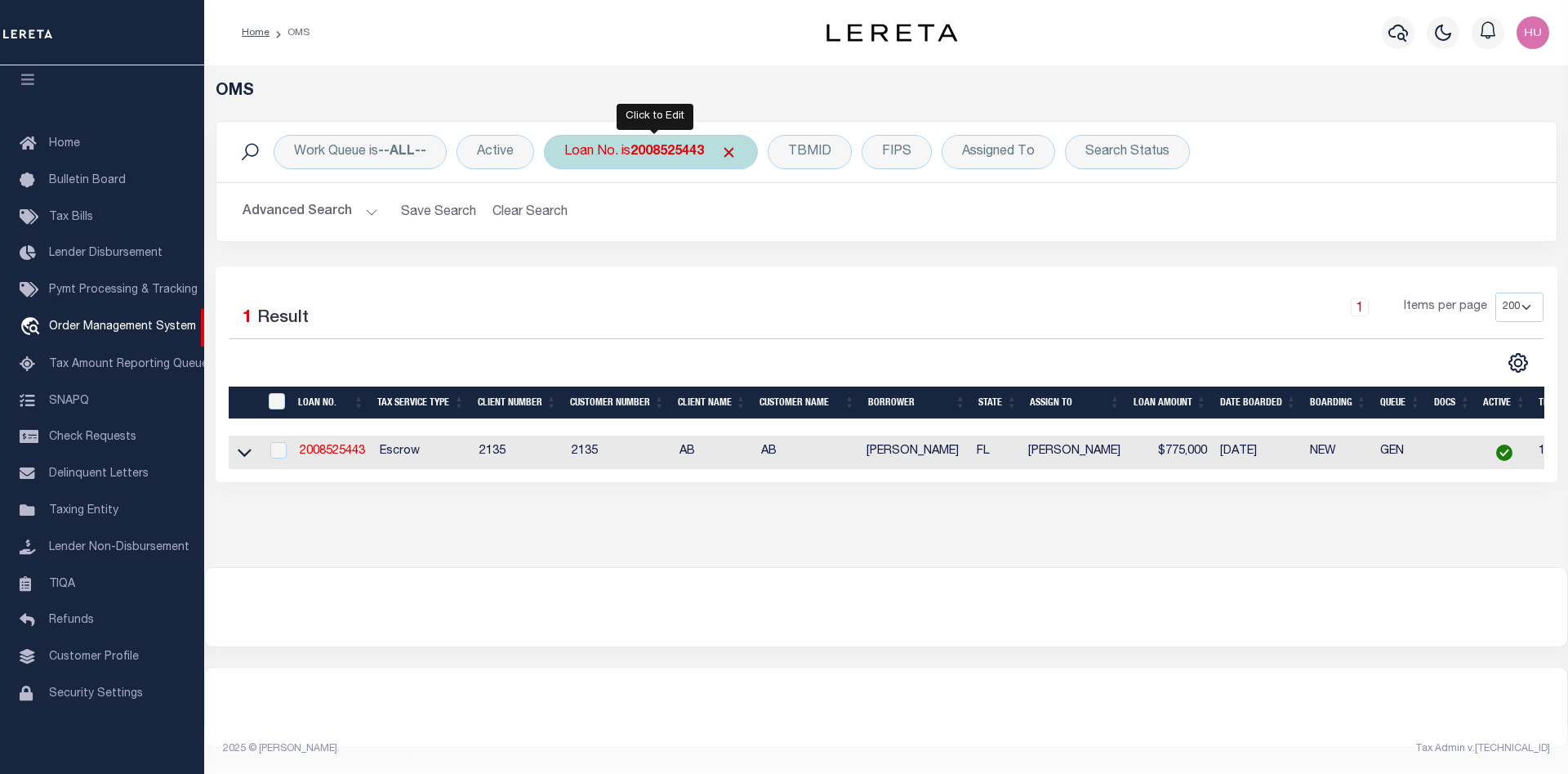
click at [663, 137] on div "Loan No. is 2008525443" at bounding box center [651, 152] width 214 height 34
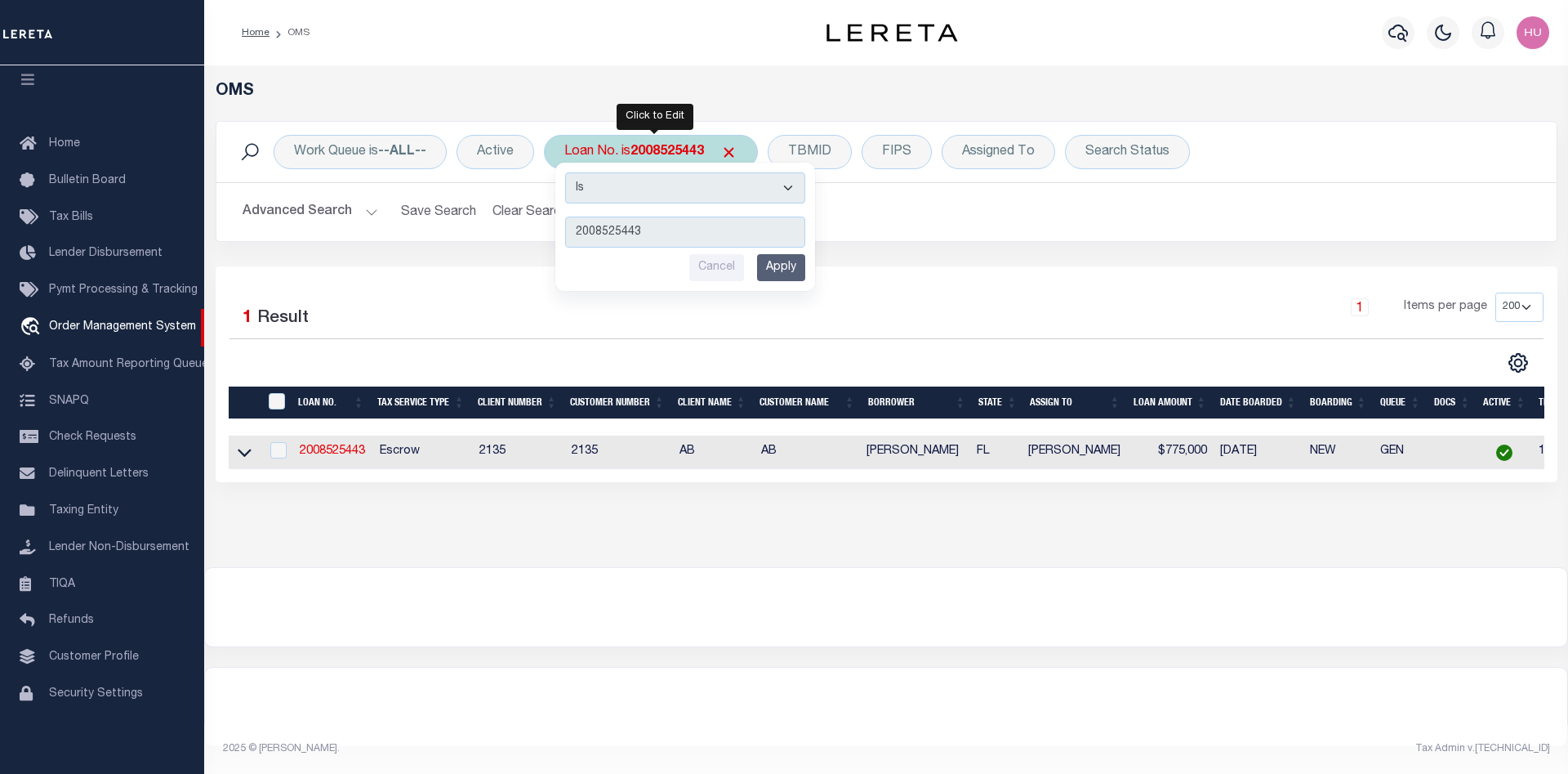
type input "1758281"
click at [782, 264] on input "Apply" at bounding box center [781, 268] width 48 height 27
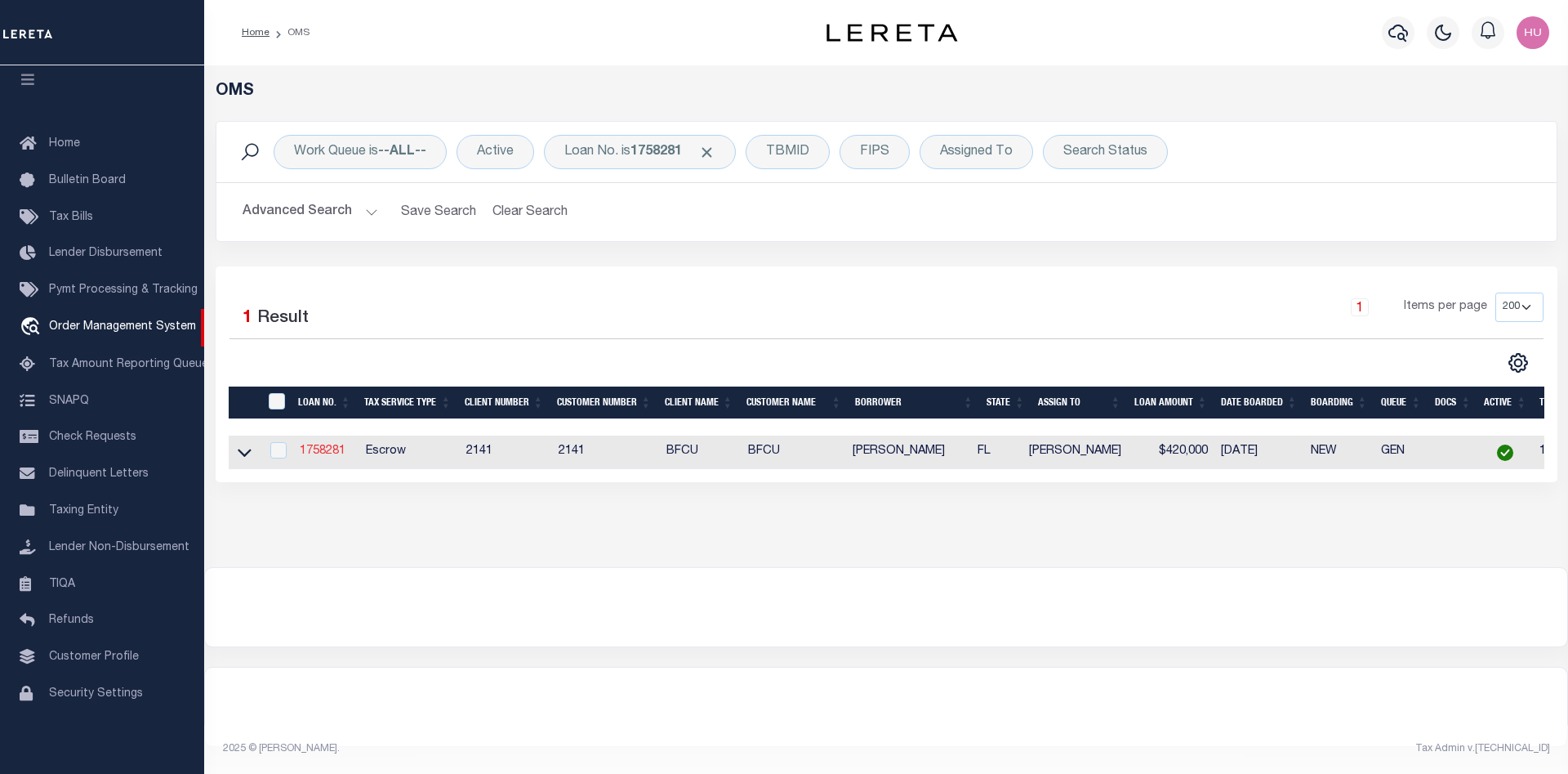
click at [331, 454] on link "1758281" at bounding box center [322, 451] width 46 height 12
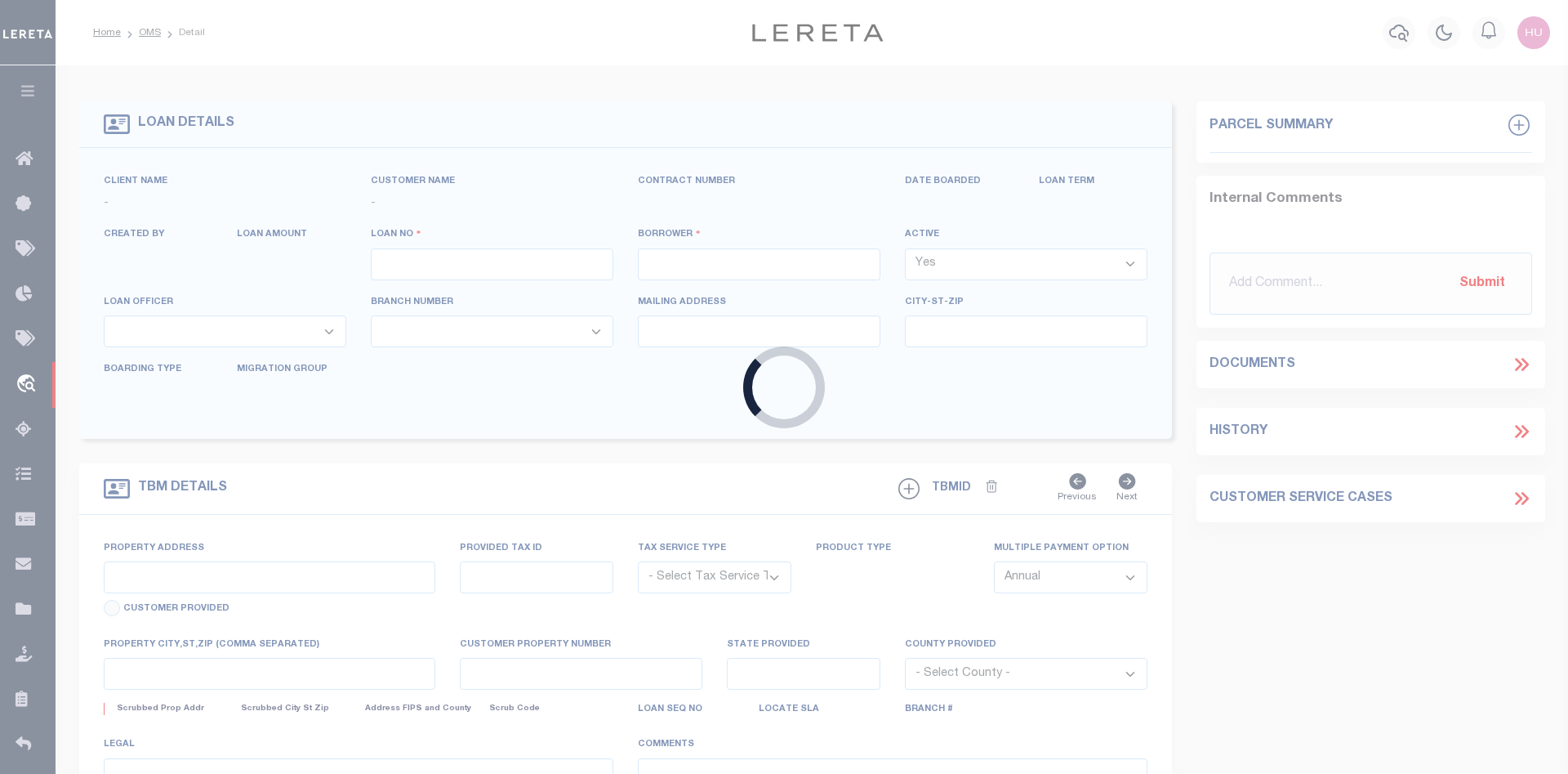
type input "1758281"
type input "[PERSON_NAME]"
select select
select select "Escrow"
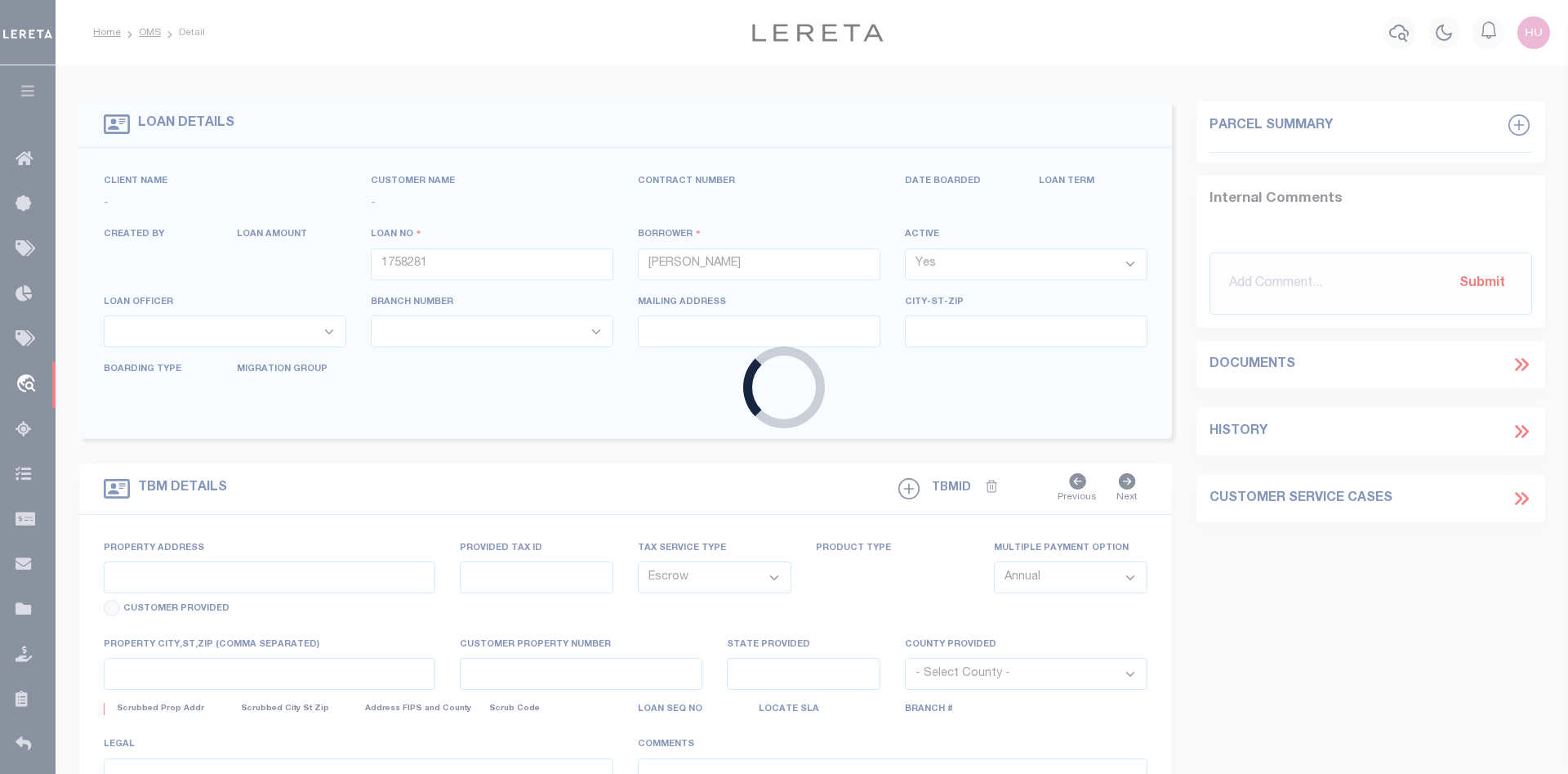
type input "[STREET_ADDRESS]"
type input "649027752"
select select
type input "Palmetto FL 34221"
type input "FL"
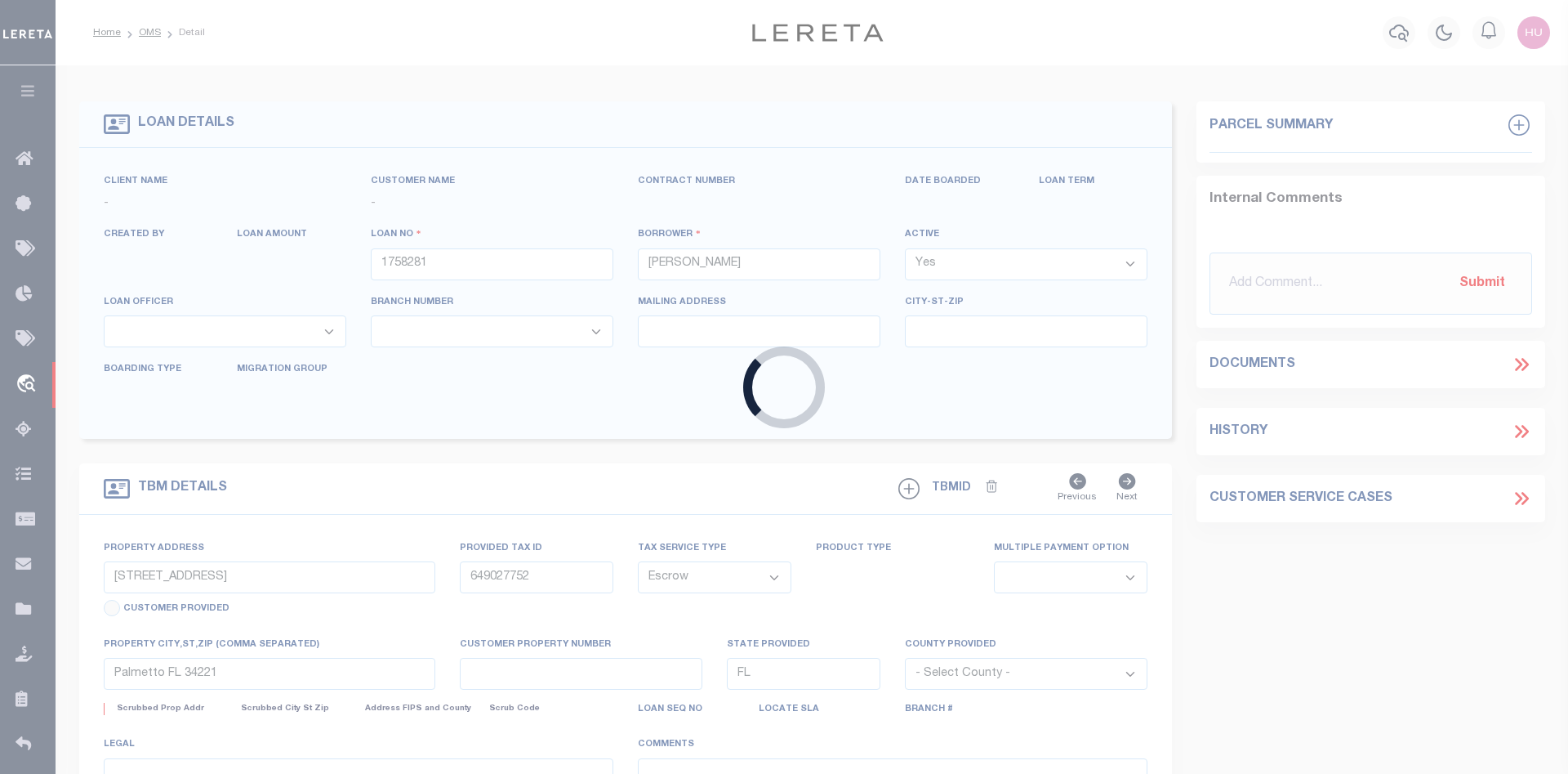
select select
select select "9348"
select select "3700"
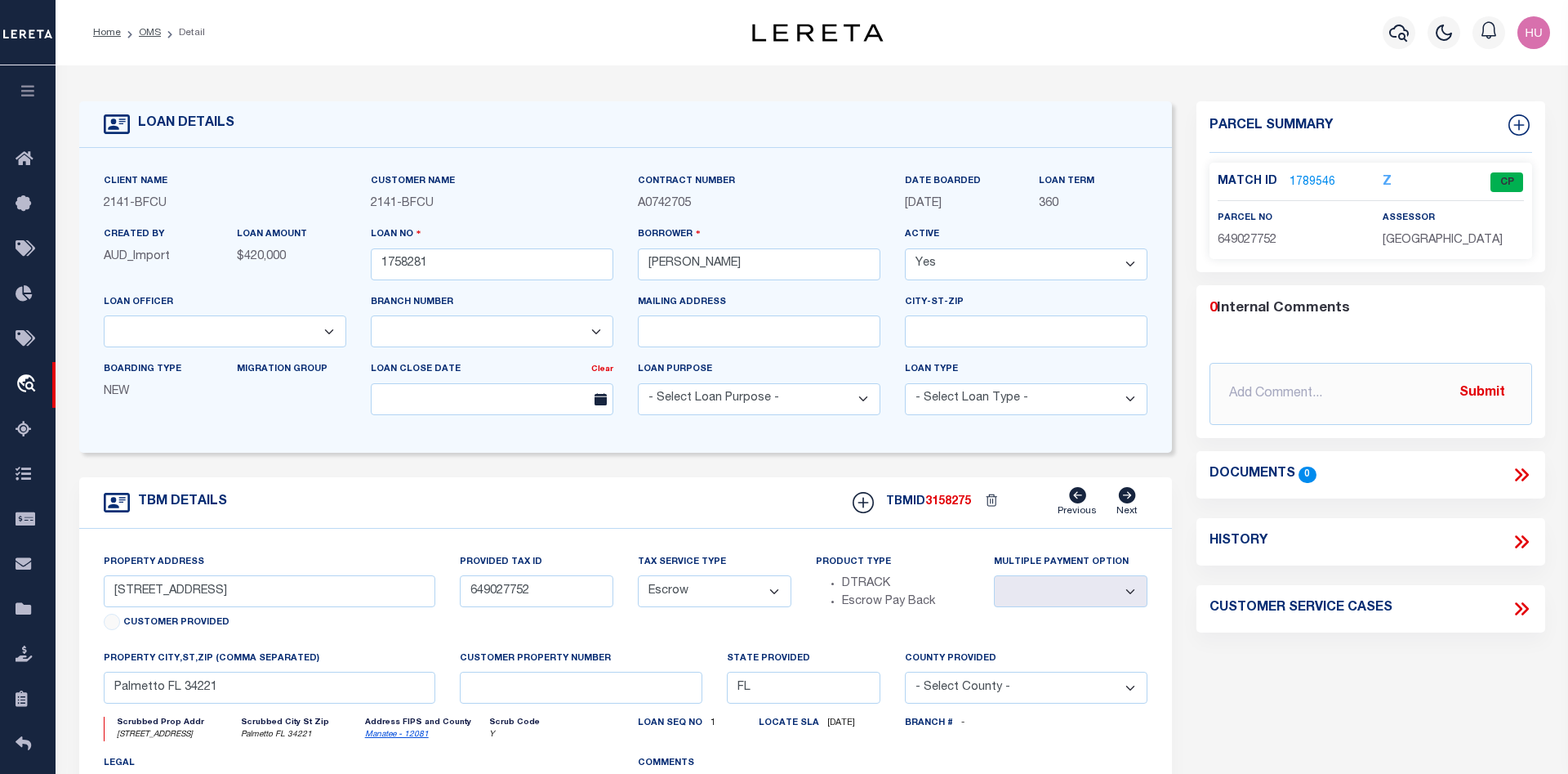
click at [1317, 179] on link "1789546" at bounding box center [1312, 182] width 46 height 17
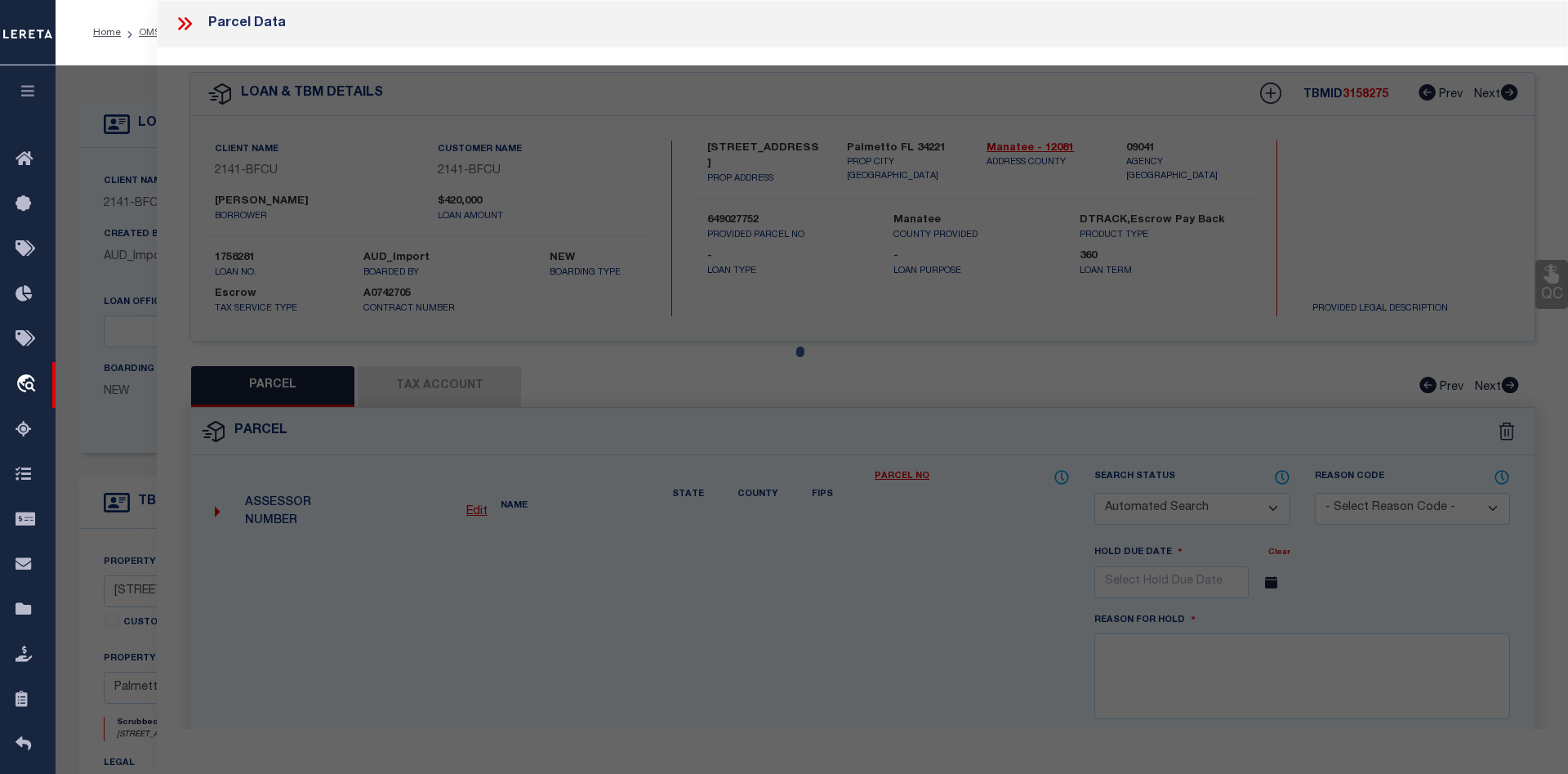
checkbox input "false"
select select "CP"
type input "HOPPER, JAMES MICHAEL"
select select
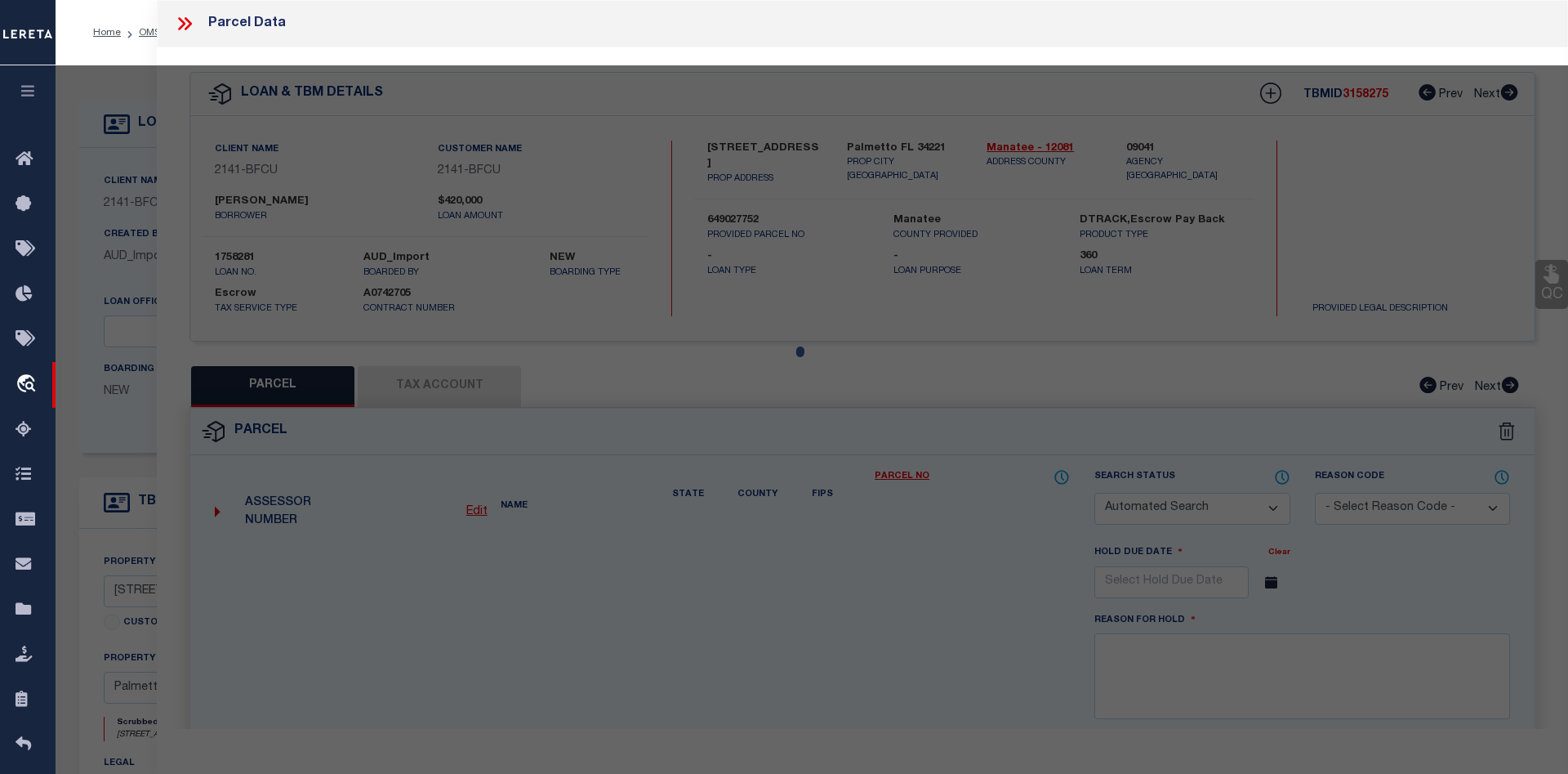
type input "8507 71ST AVE E,"
checkbox input "false"
type input "PALMETTO FL 34221"
type textarea "LOT 55 REGENCY OAKS PHASE I PI#6490.2775/2 0.3390 Acres"
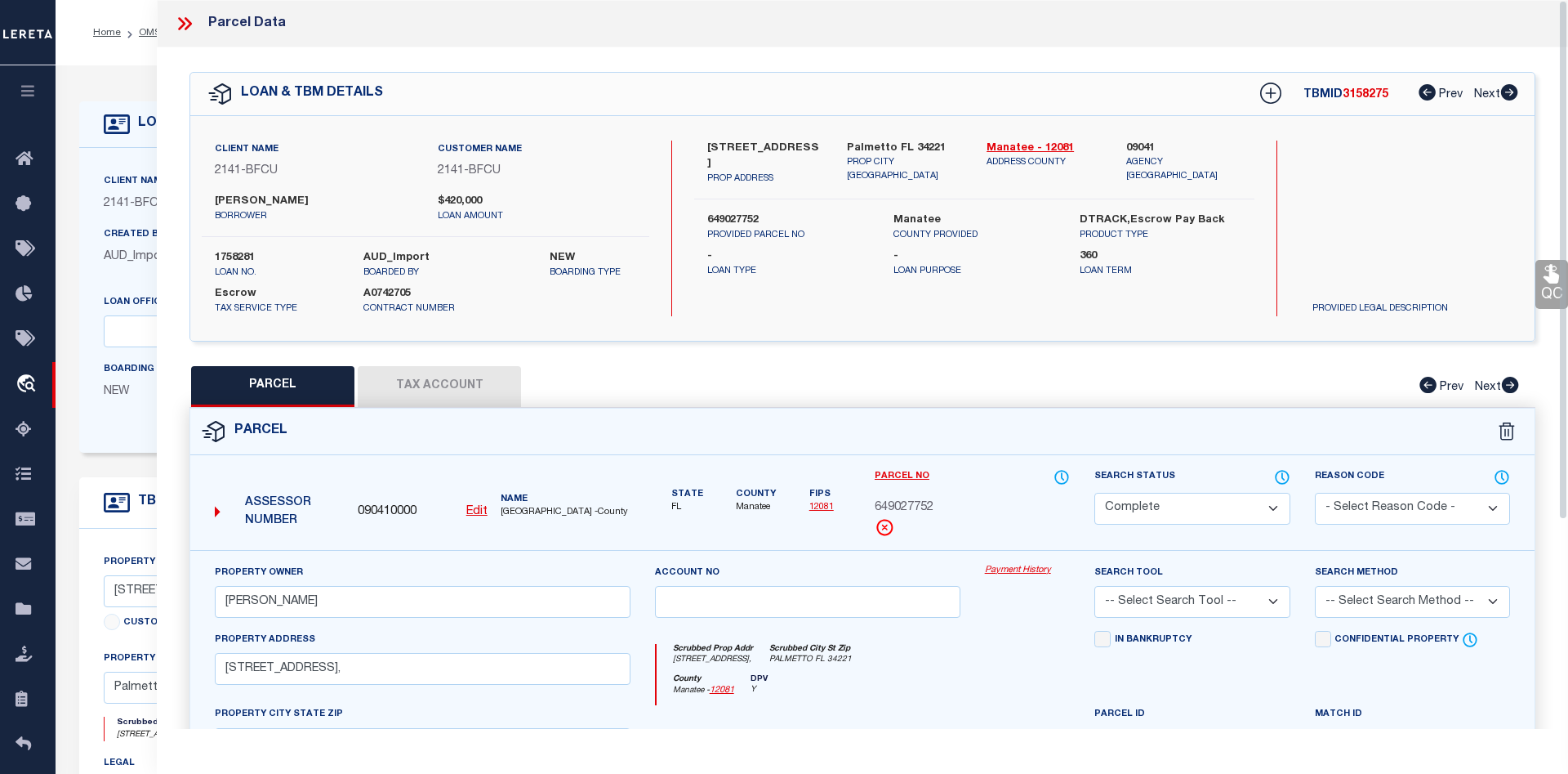
click at [1022, 571] on link "Payment History" at bounding box center [1028, 570] width 86 height 14
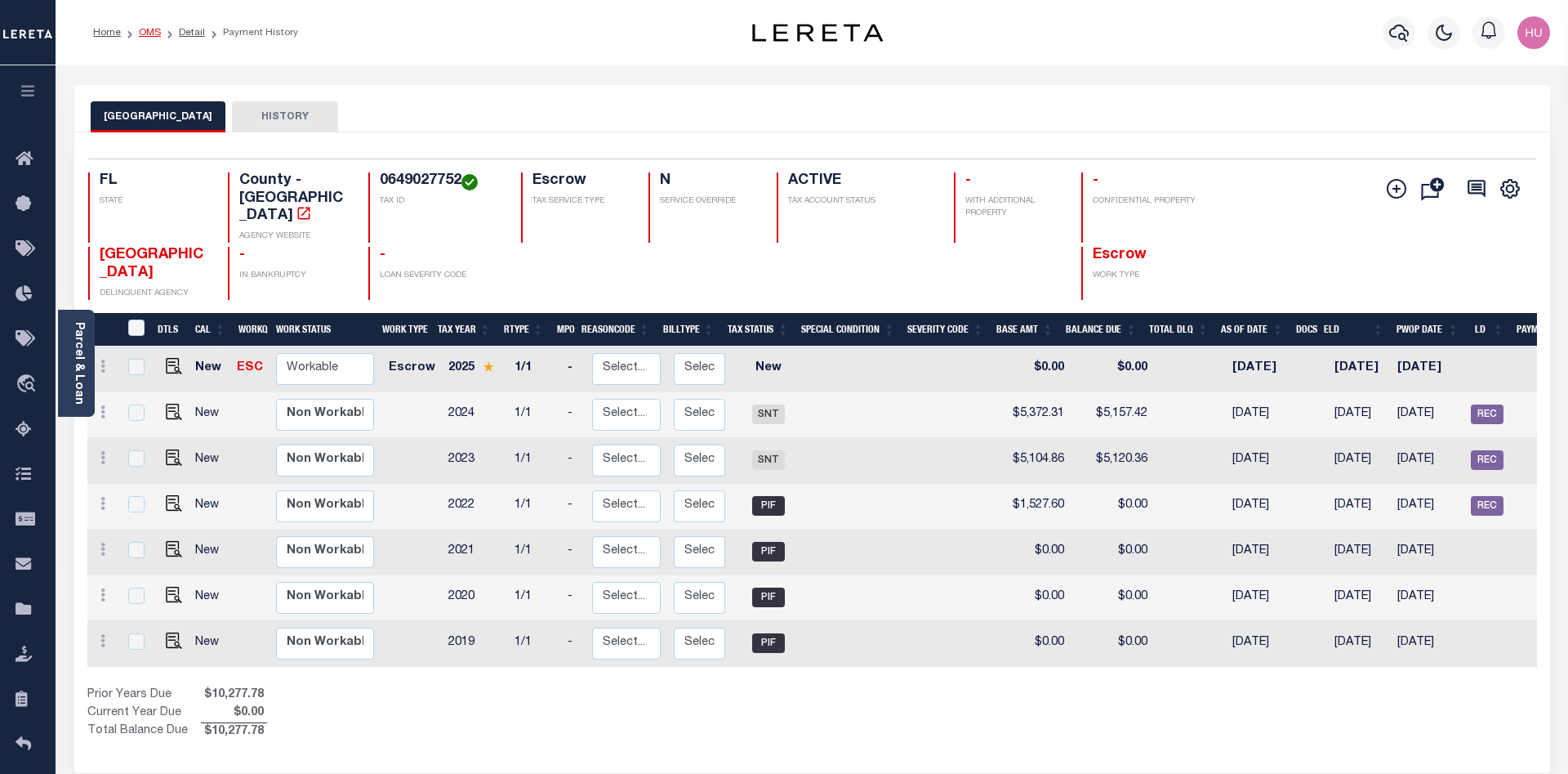
click at [156, 31] on link "OMS" at bounding box center [150, 33] width 22 height 10
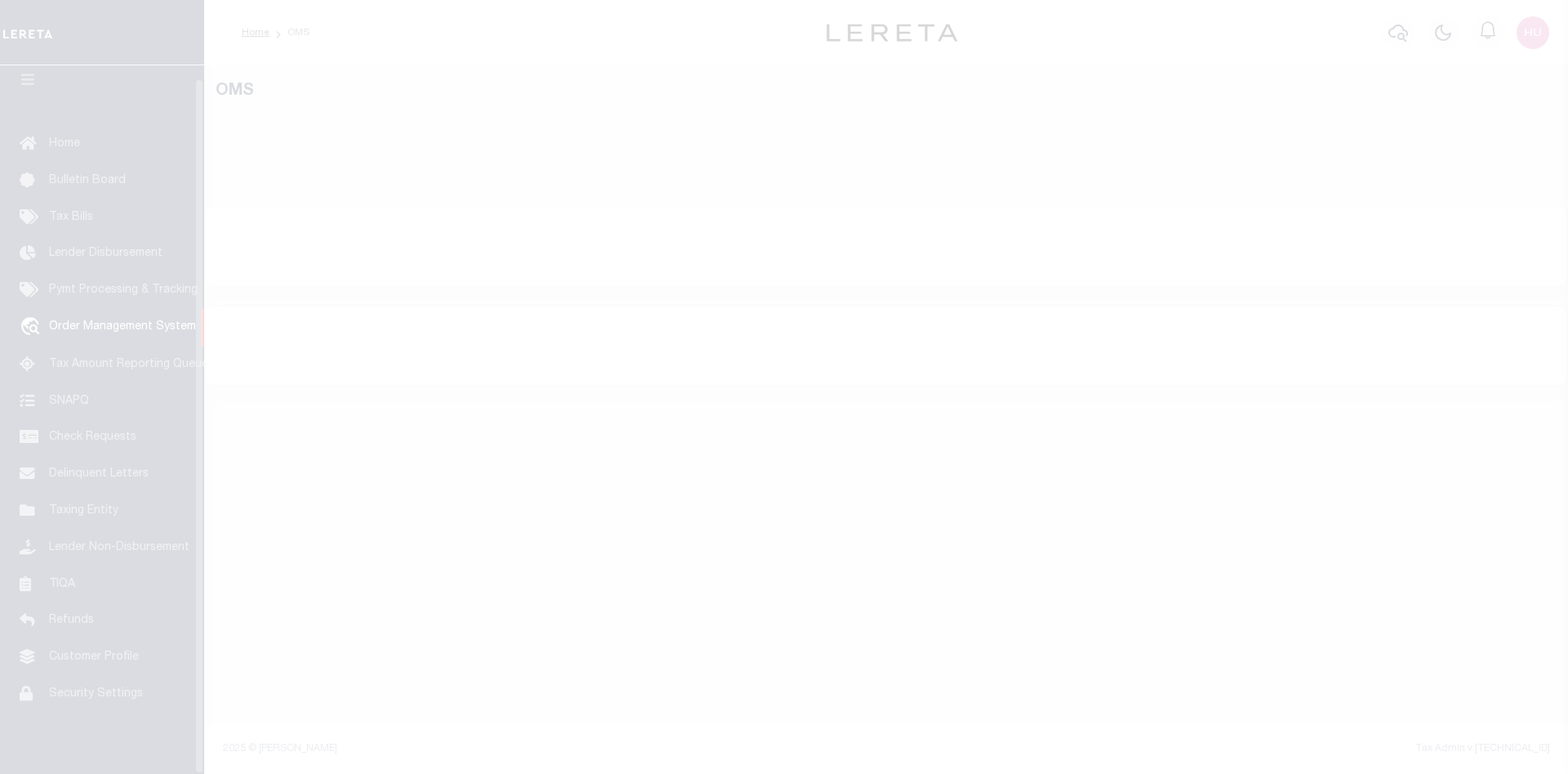
scroll to position [29, 0]
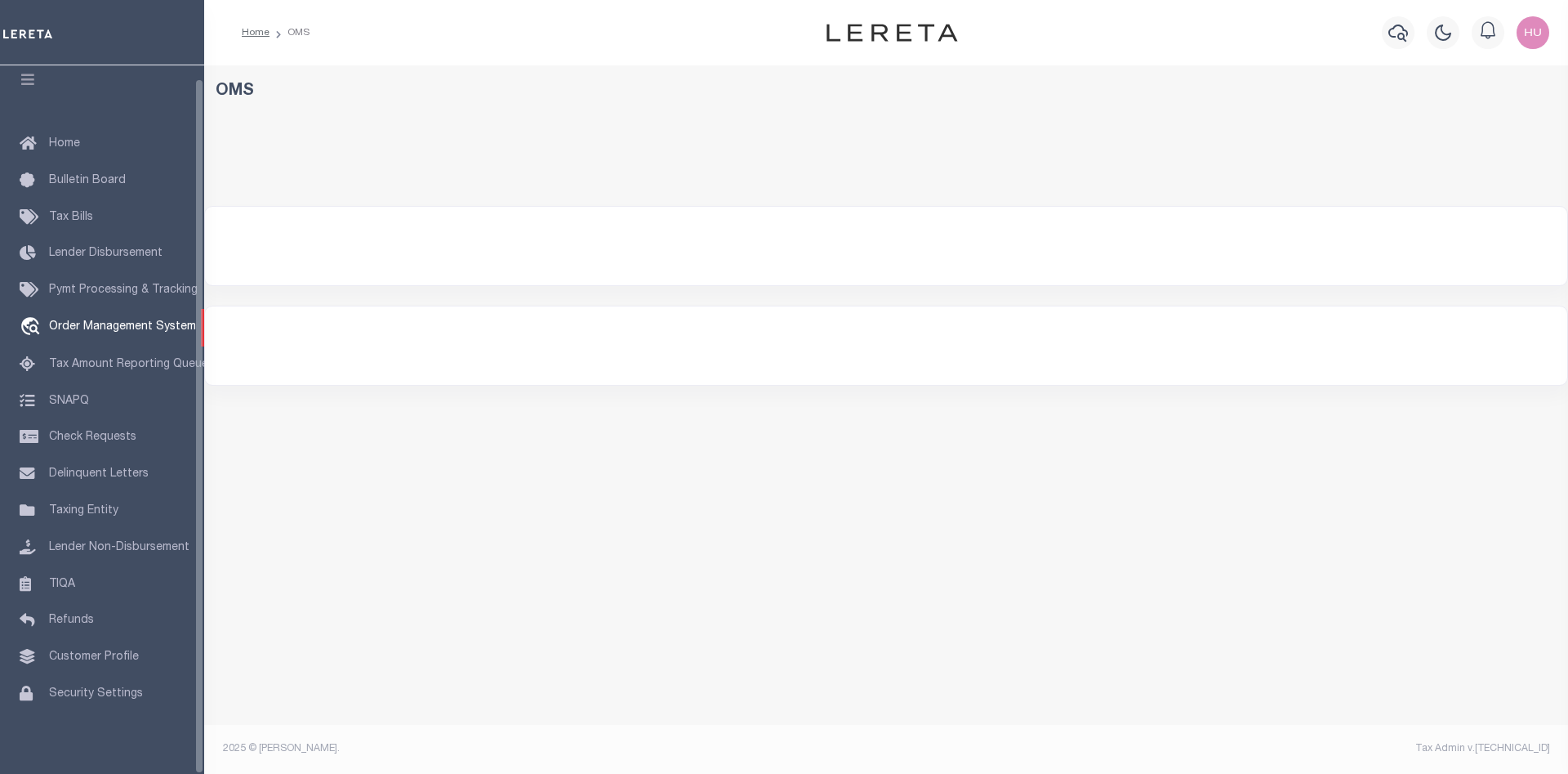
select select "200"
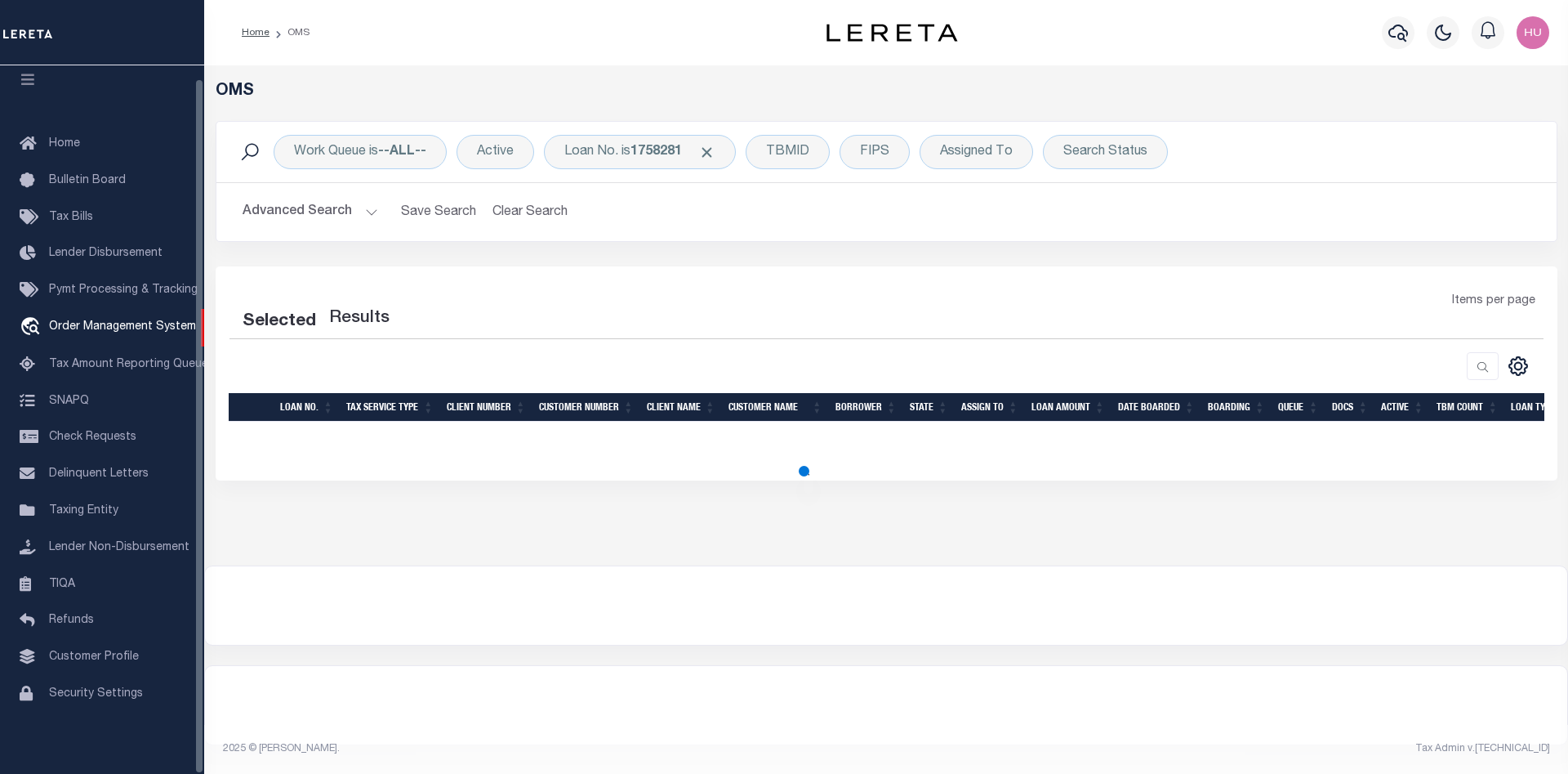
select select "200"
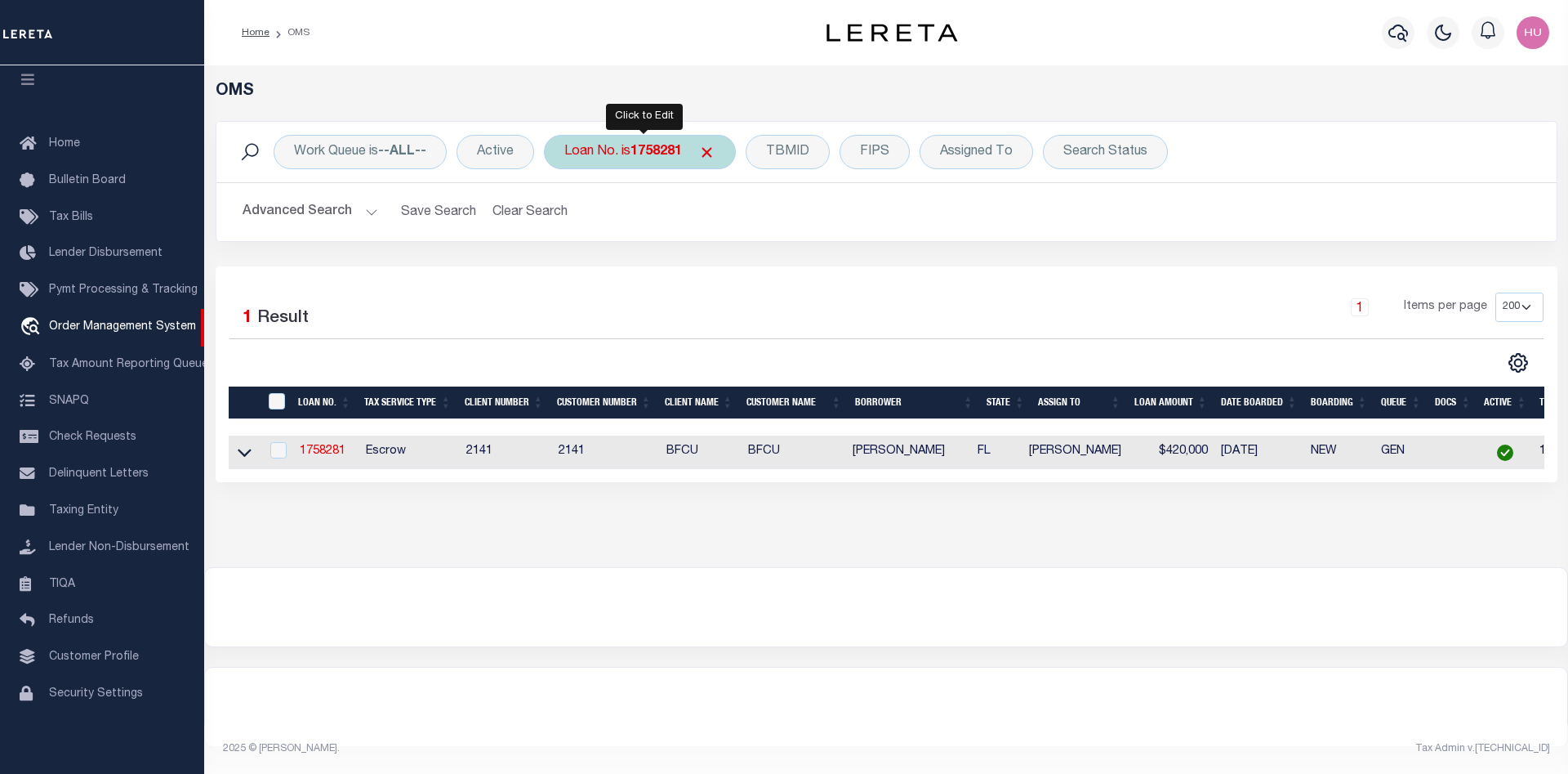
click at [625, 150] on div "Loan No. is 1758281" at bounding box center [640, 152] width 192 height 34
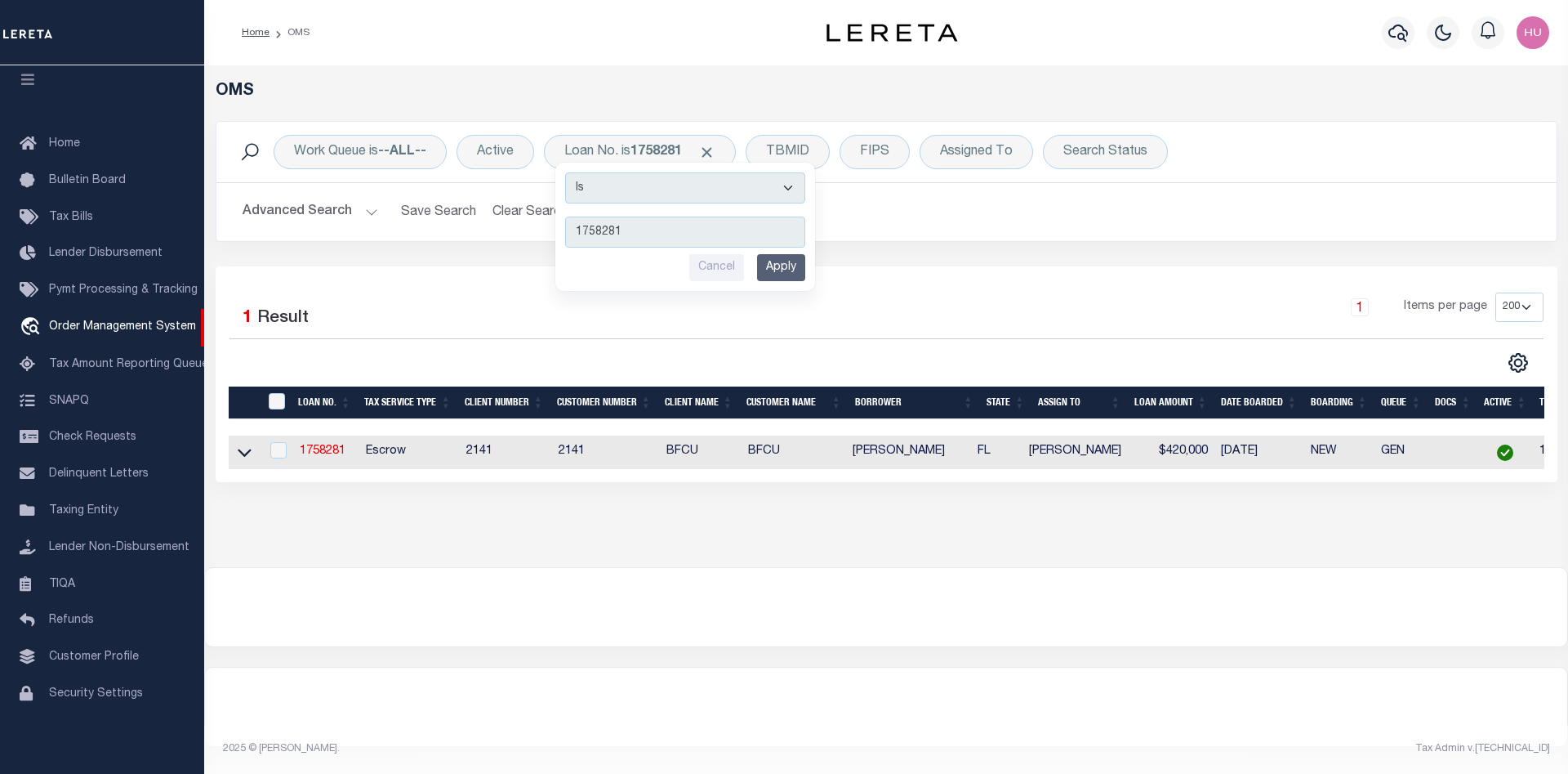
click at [1268, 217] on h2 "Advanced Search Save Search Clear Search tblSearchTopScreen_dynamictable_____De…" at bounding box center [886, 212] width 1315 height 31
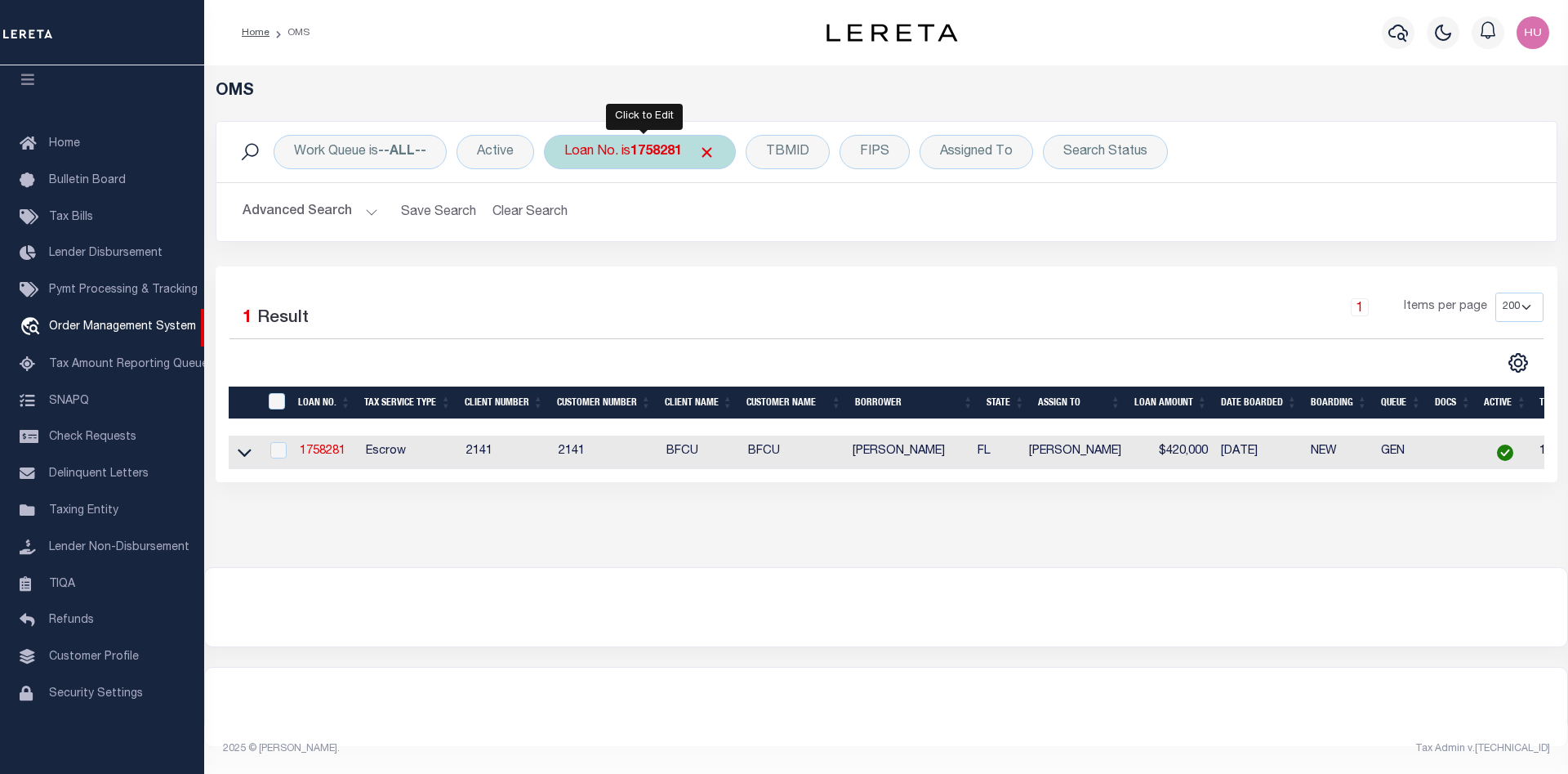
click at [617, 152] on div "Loan No. is 1758281 Is Contains 1758281 Cancel Apply" at bounding box center [640, 152] width 192 height 34
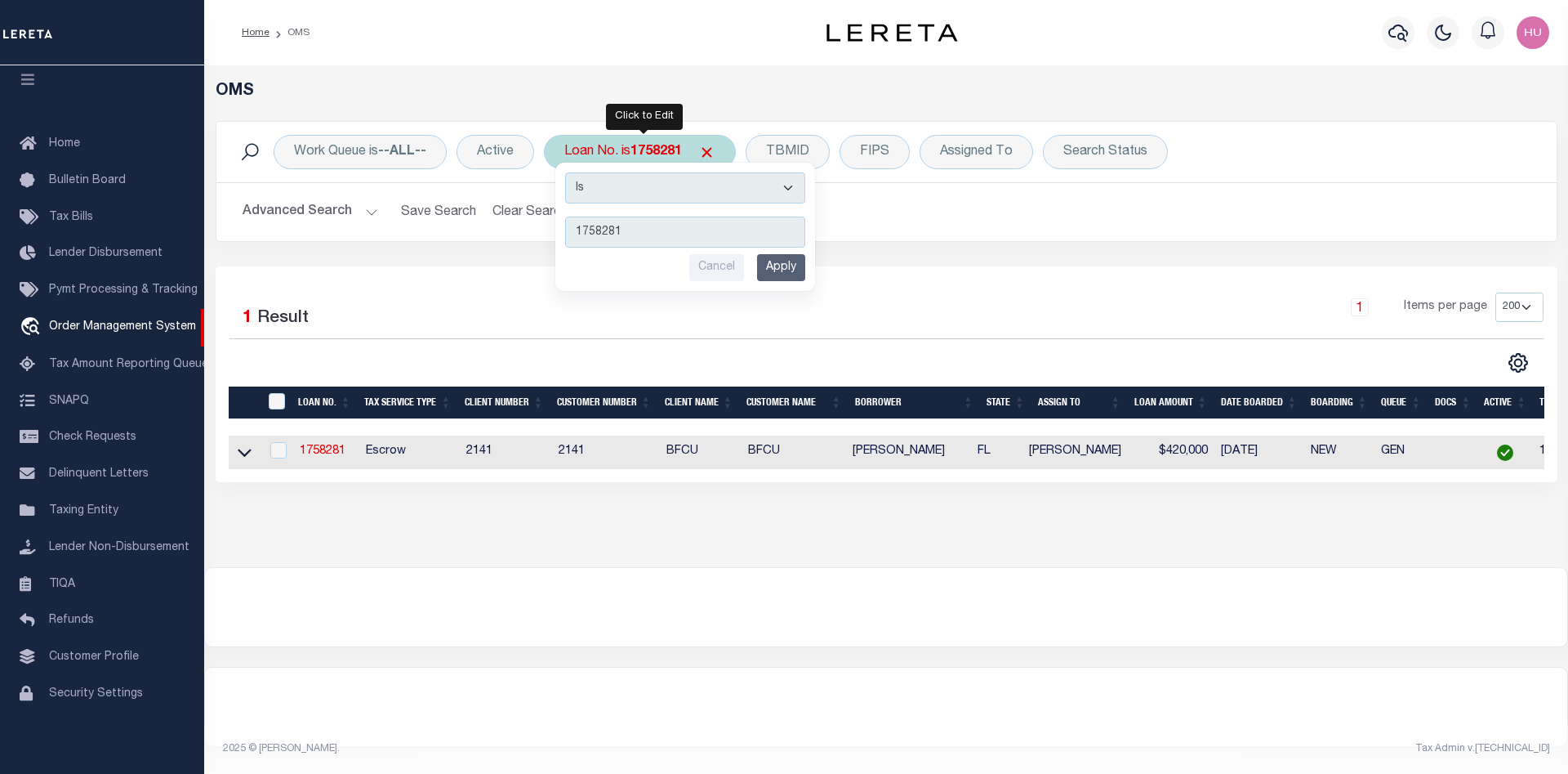
type input "2008525443"
click at [769, 264] on input "Apply" at bounding box center [781, 268] width 48 height 27
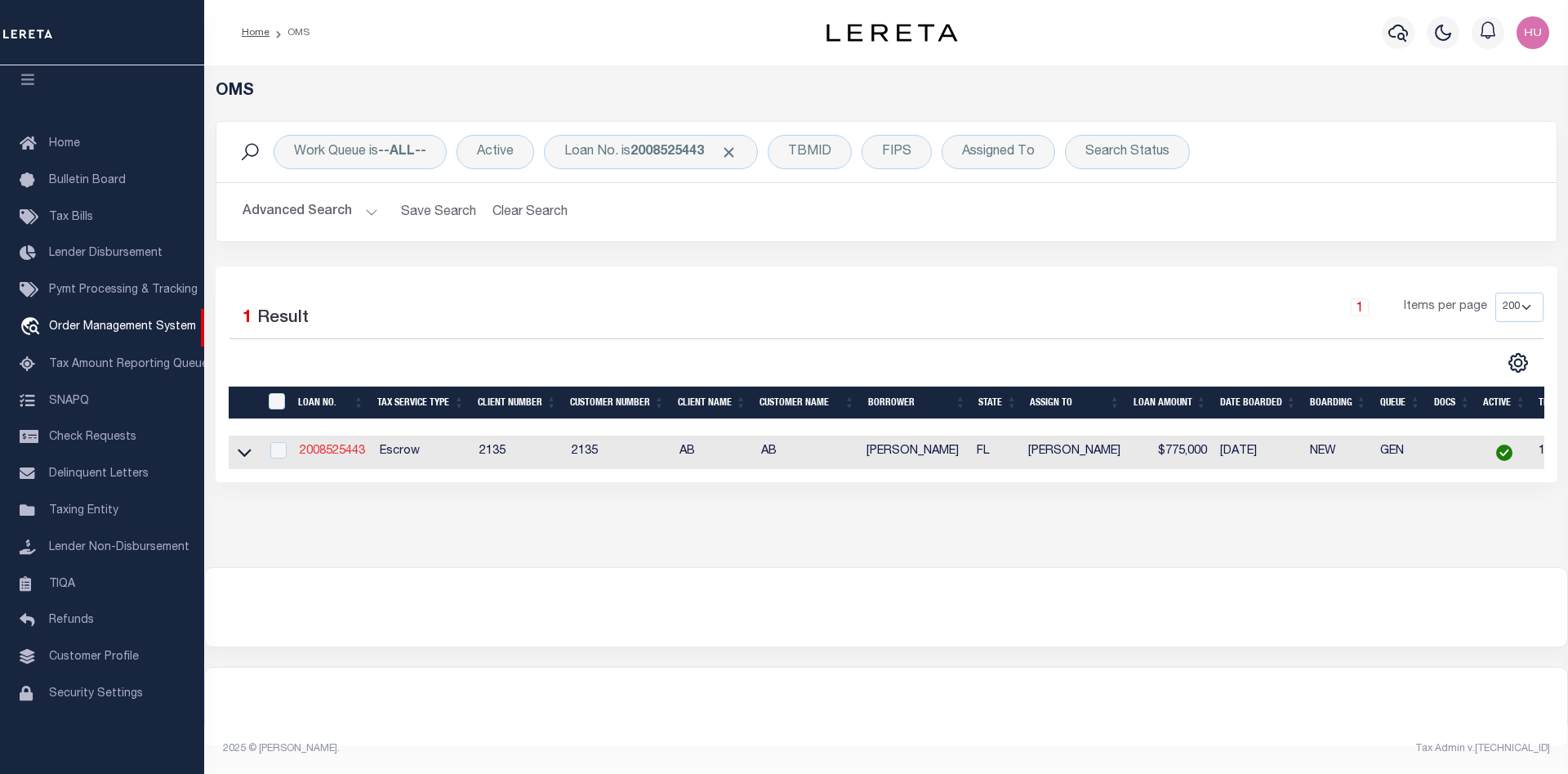
click at [321, 455] on link "2008525443" at bounding box center [332, 451] width 65 height 12
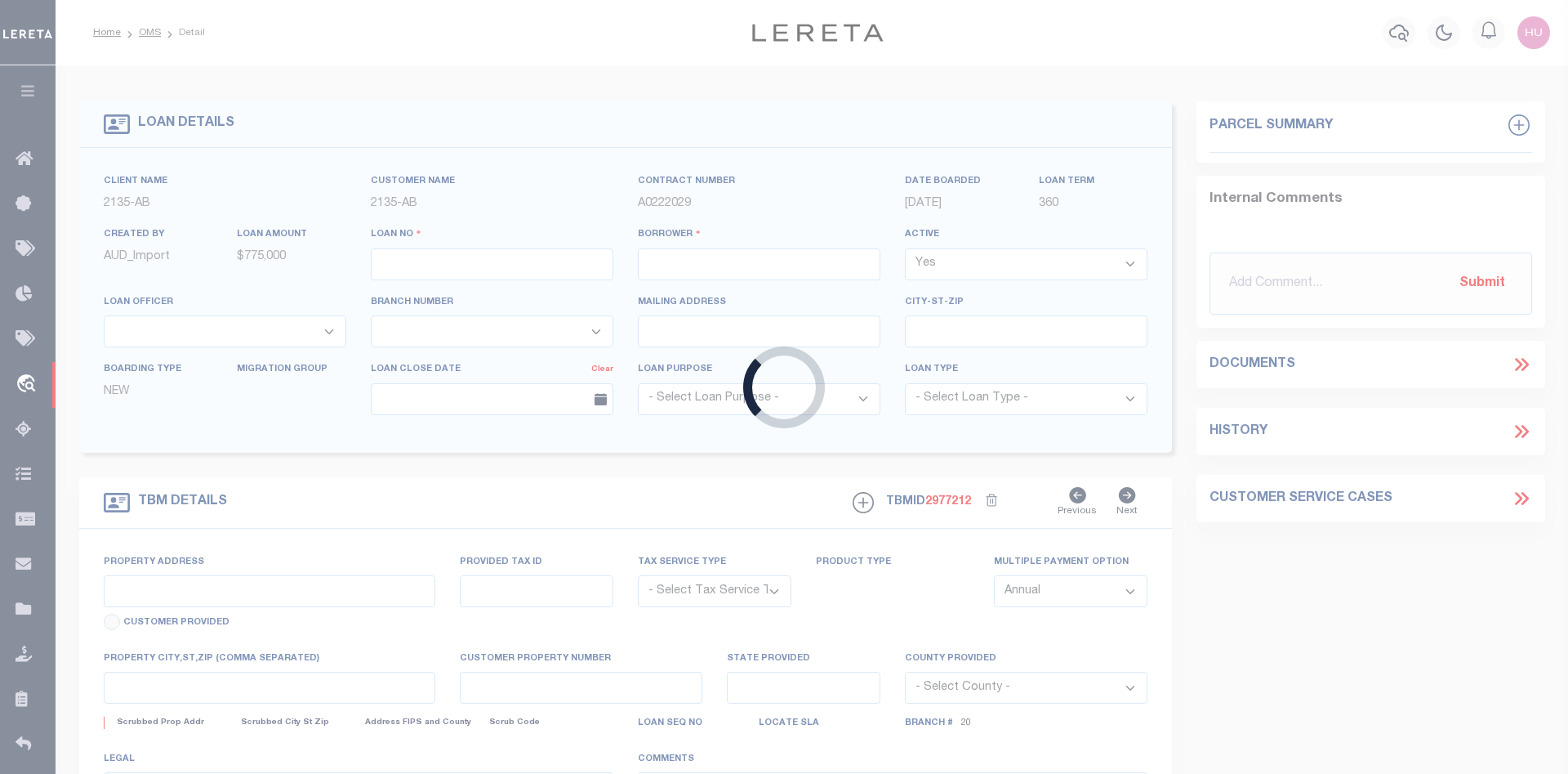
type input "2008525443"
type input "[PERSON_NAME]"
select select
type input "PO BOX 2031"
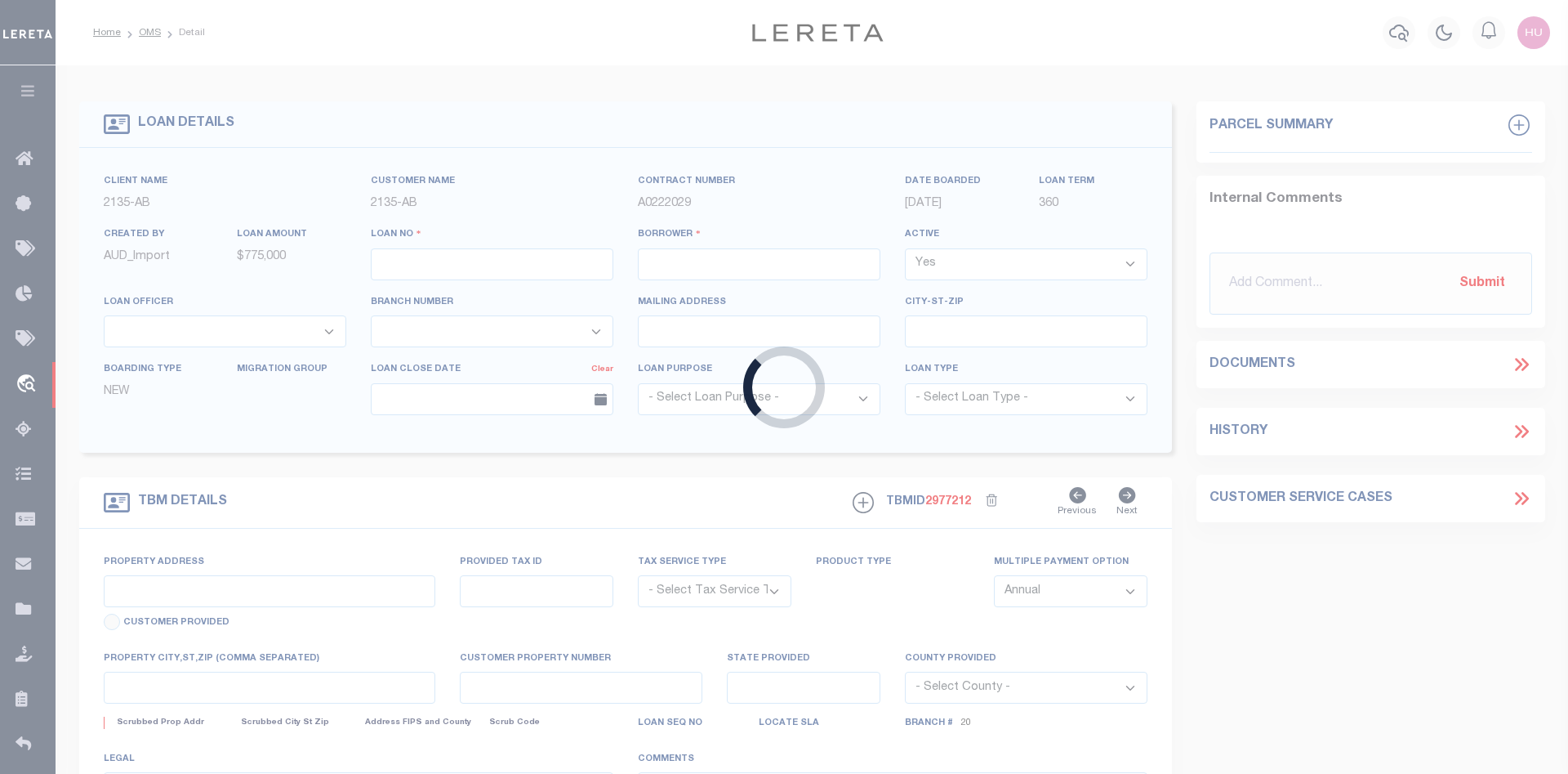
type input "[GEOGRAPHIC_DATA], [GEOGRAPHIC_DATA] 75710-2031"
select select "Escrow"
type input "758 JACARANDA RD"
type input "[GEOGRAPHIC_DATA] ID# 6888800007"
select select
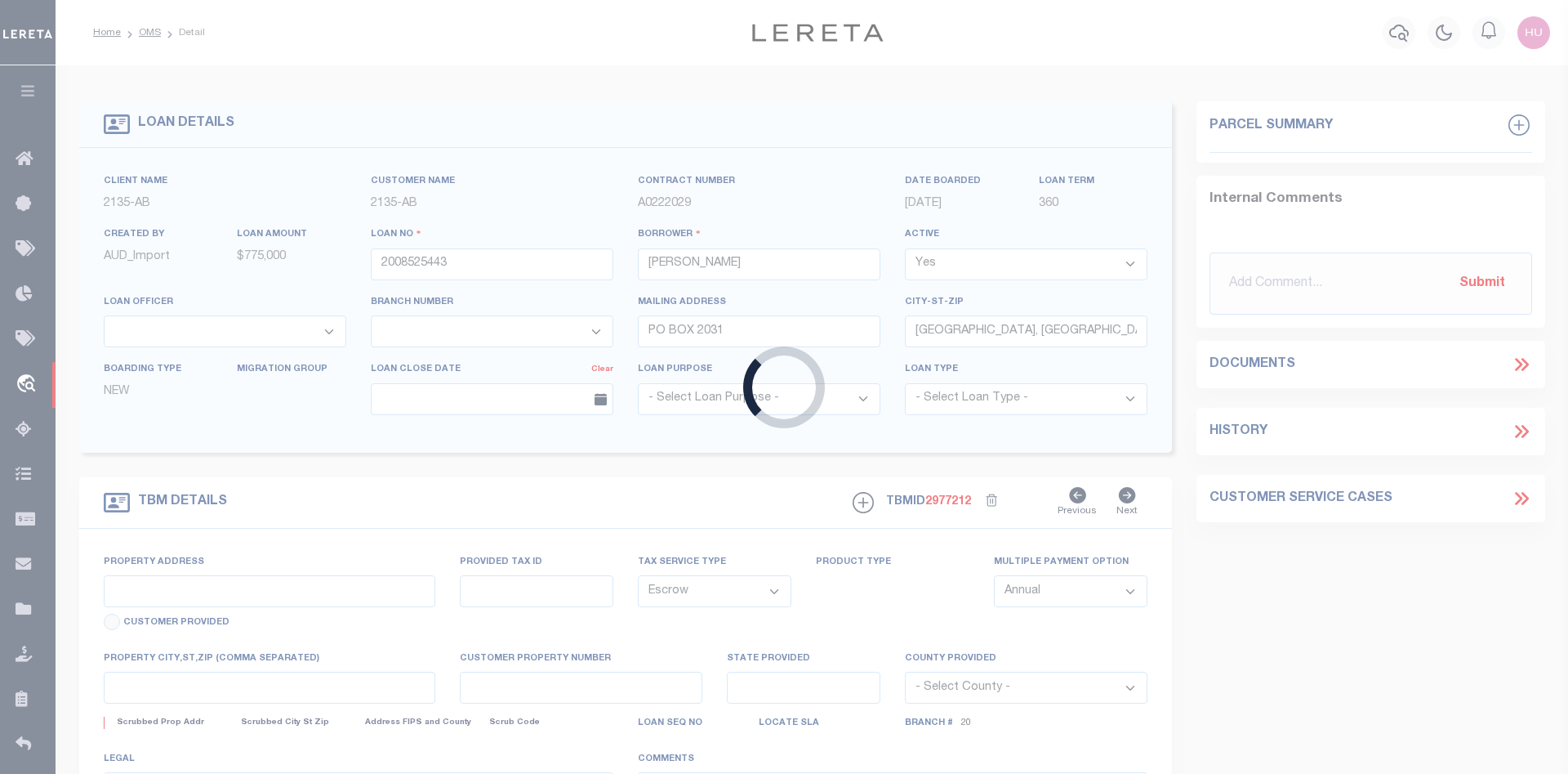
type input "[PERSON_NAME] [PERSON_NAME] FL 34216"
type input "FL"
select select
type textarea "DT LOT 5 BLK 26 SHORES ACRES FOURTH ADDITION"
select select "8193"
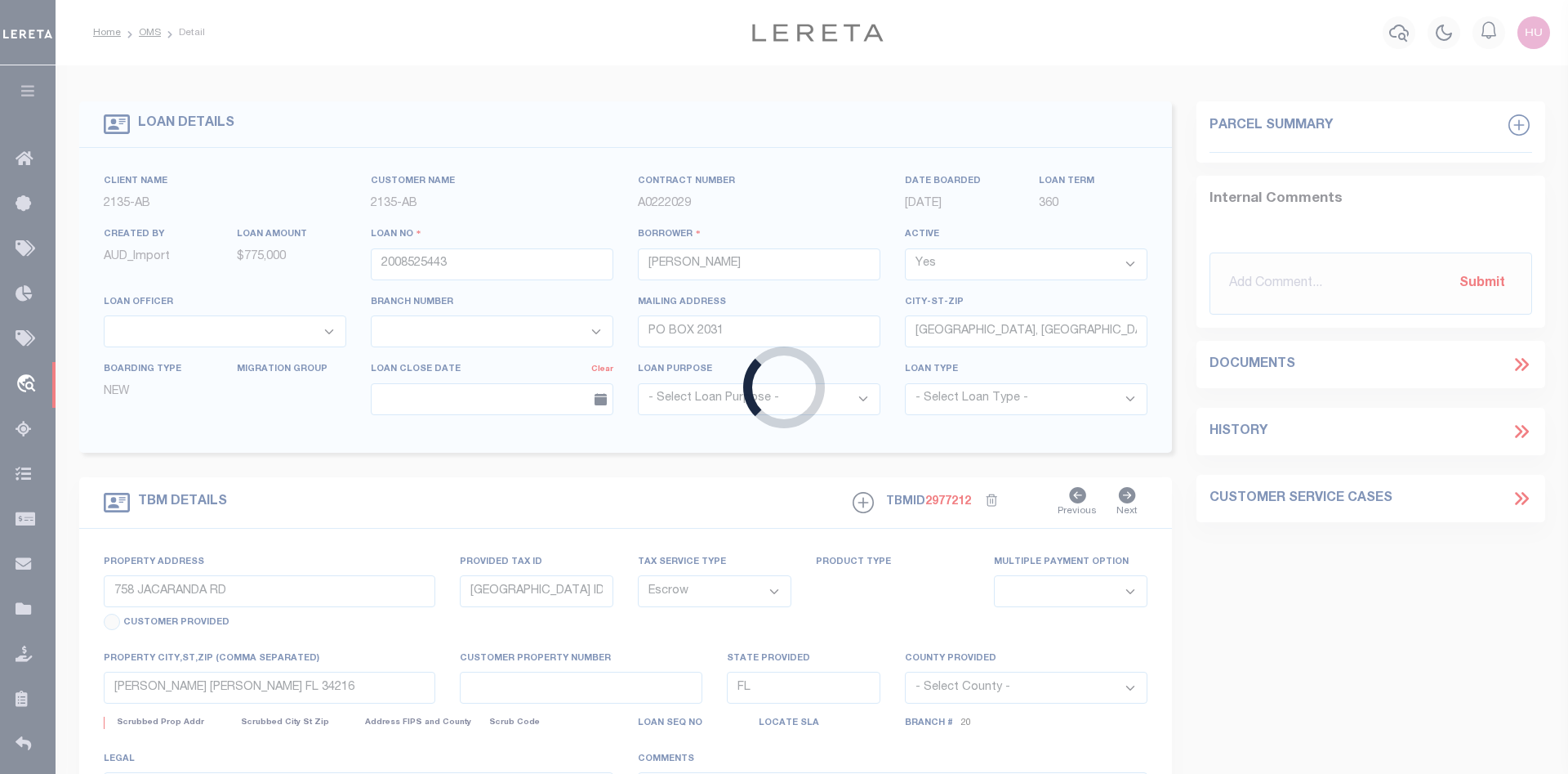
select select "2600"
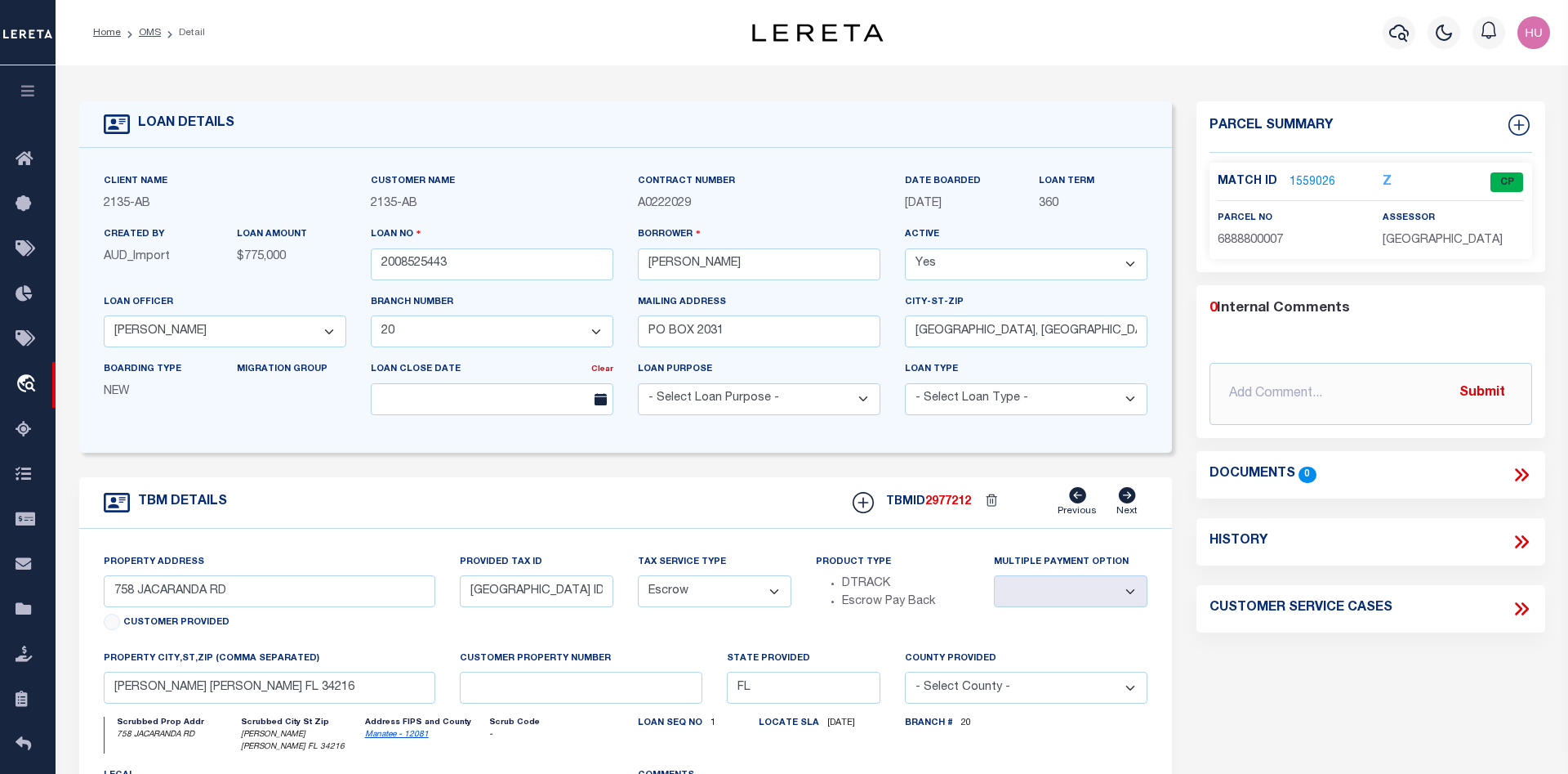
click at [1307, 180] on link "1559026" at bounding box center [1312, 182] width 46 height 17
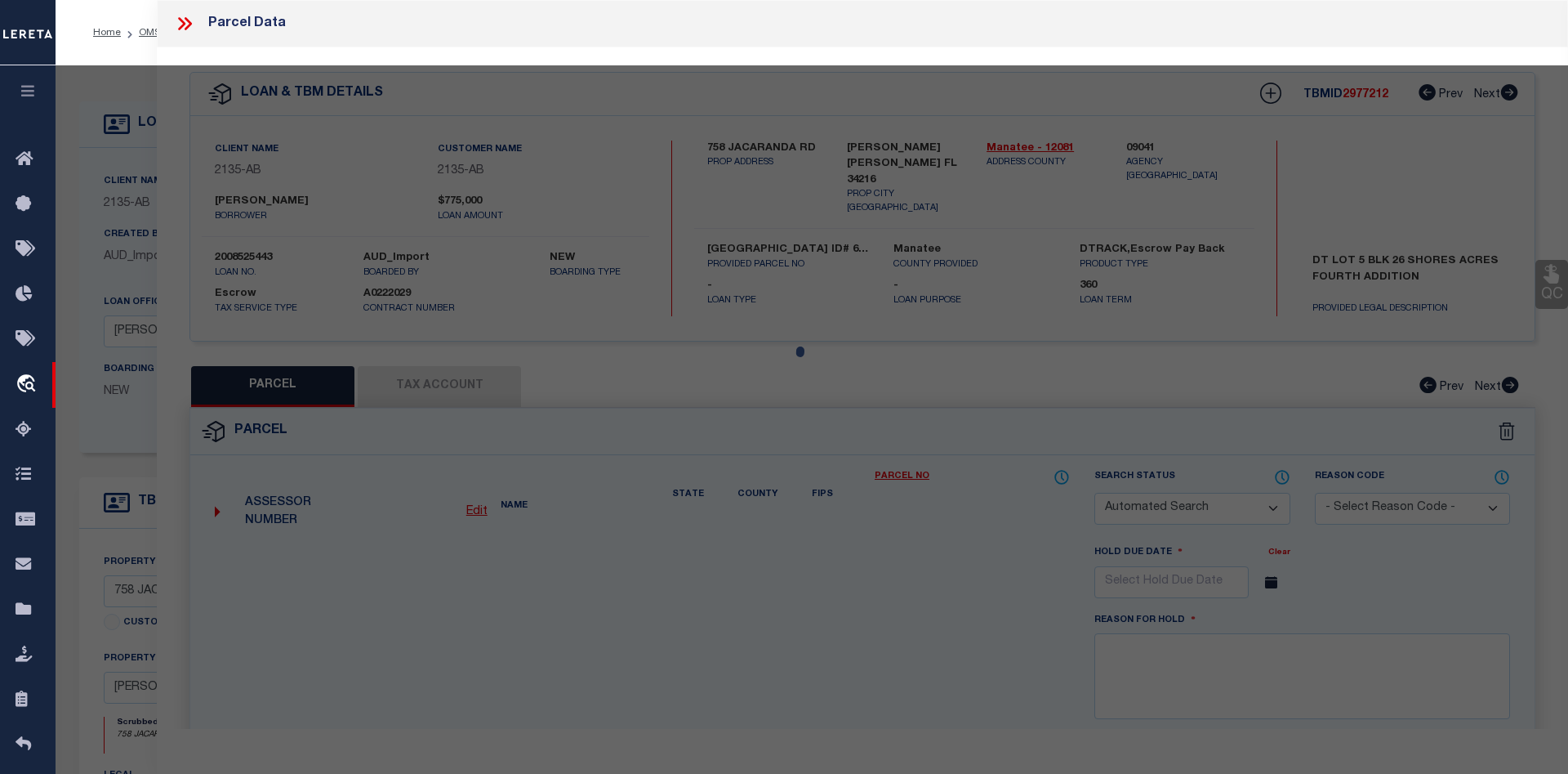
checkbox input "false"
select select "CP"
type input "HEINES, MARTIN; HEINES, MICHELLE T"
select select
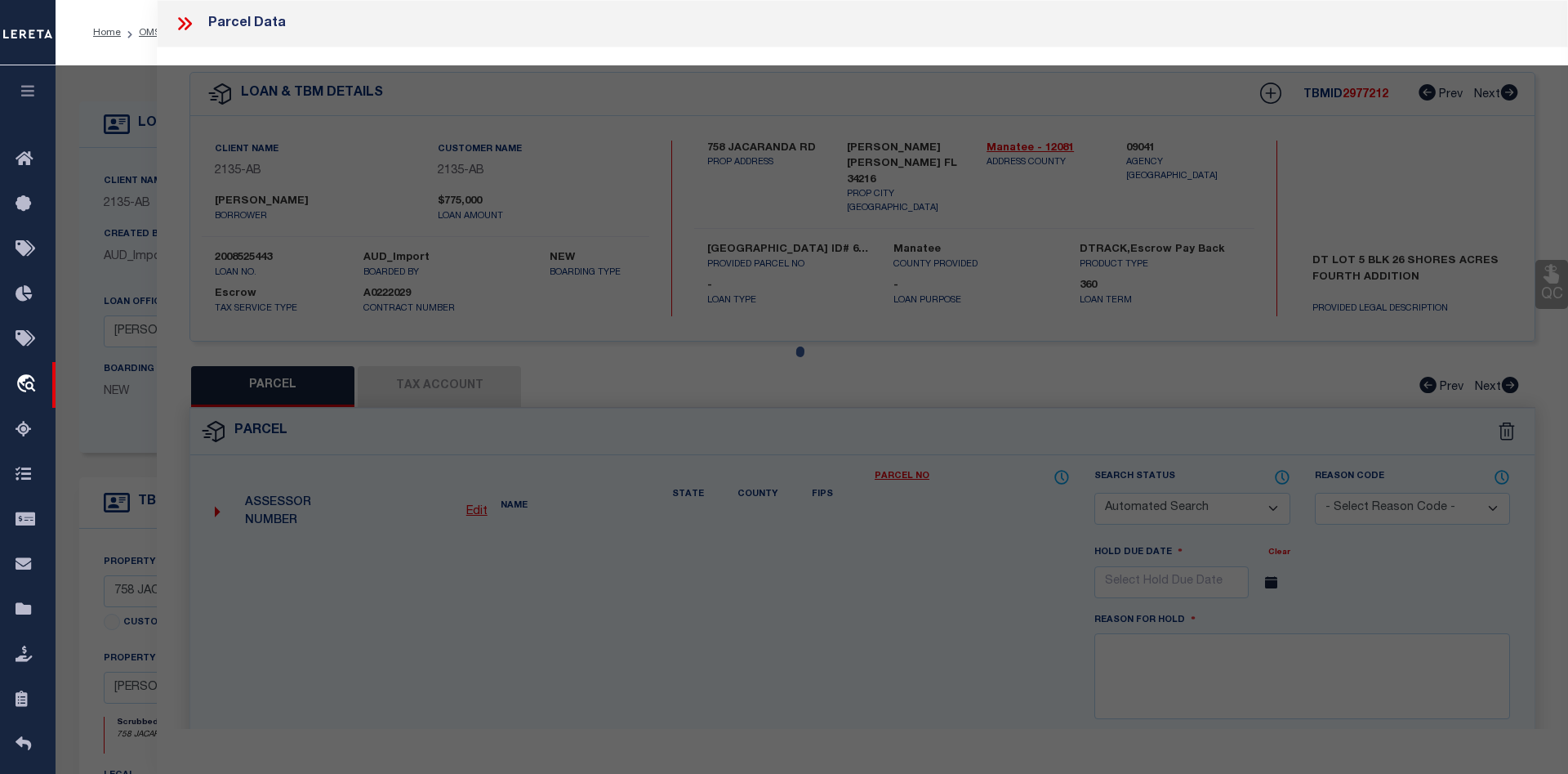
type input "758 JACARANDA RD"
type input "[PERSON_NAME] [PERSON_NAME] FL 34216"
type textarea "LOT 5 BLK 26 SHORE ACRES 4TH ADD PI#68888.0000/7 [Full Description]"
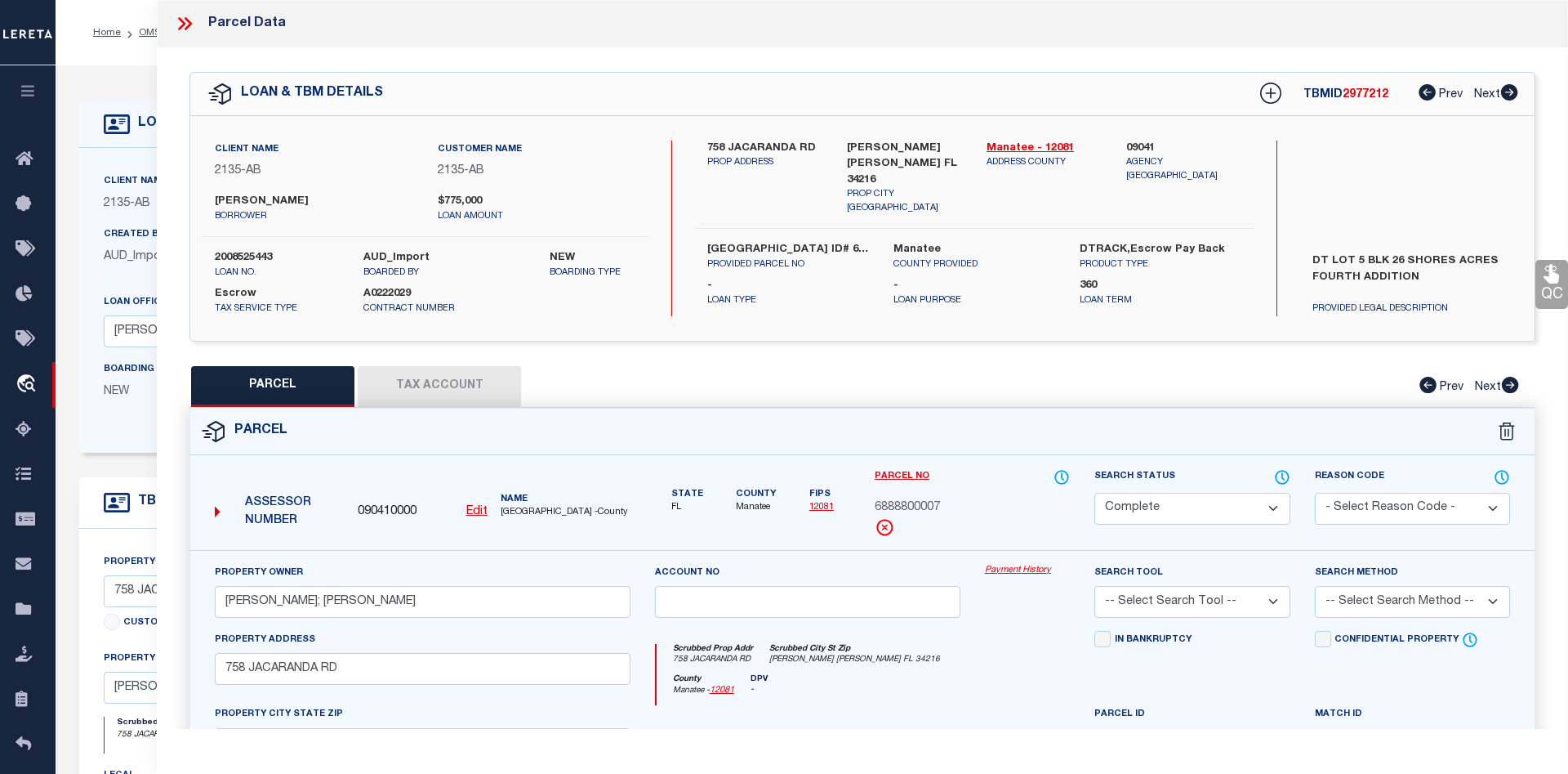
click at [889, 376] on div "PARCEL Tax Account Prev Next" at bounding box center [862, 386] width 1346 height 41
drag, startPoint x: 873, startPoint y: 376, endPoint x: 859, endPoint y: 375, distance: 14.0
drag, startPoint x: 839, startPoint y: 375, endPoint x: 827, endPoint y: 375, distance: 12.0
drag, startPoint x: 827, startPoint y: 375, endPoint x: 814, endPoint y: 371, distance: 13.6
drag, startPoint x: 814, startPoint y: 371, endPoint x: 788, endPoint y: 373, distance: 26.1
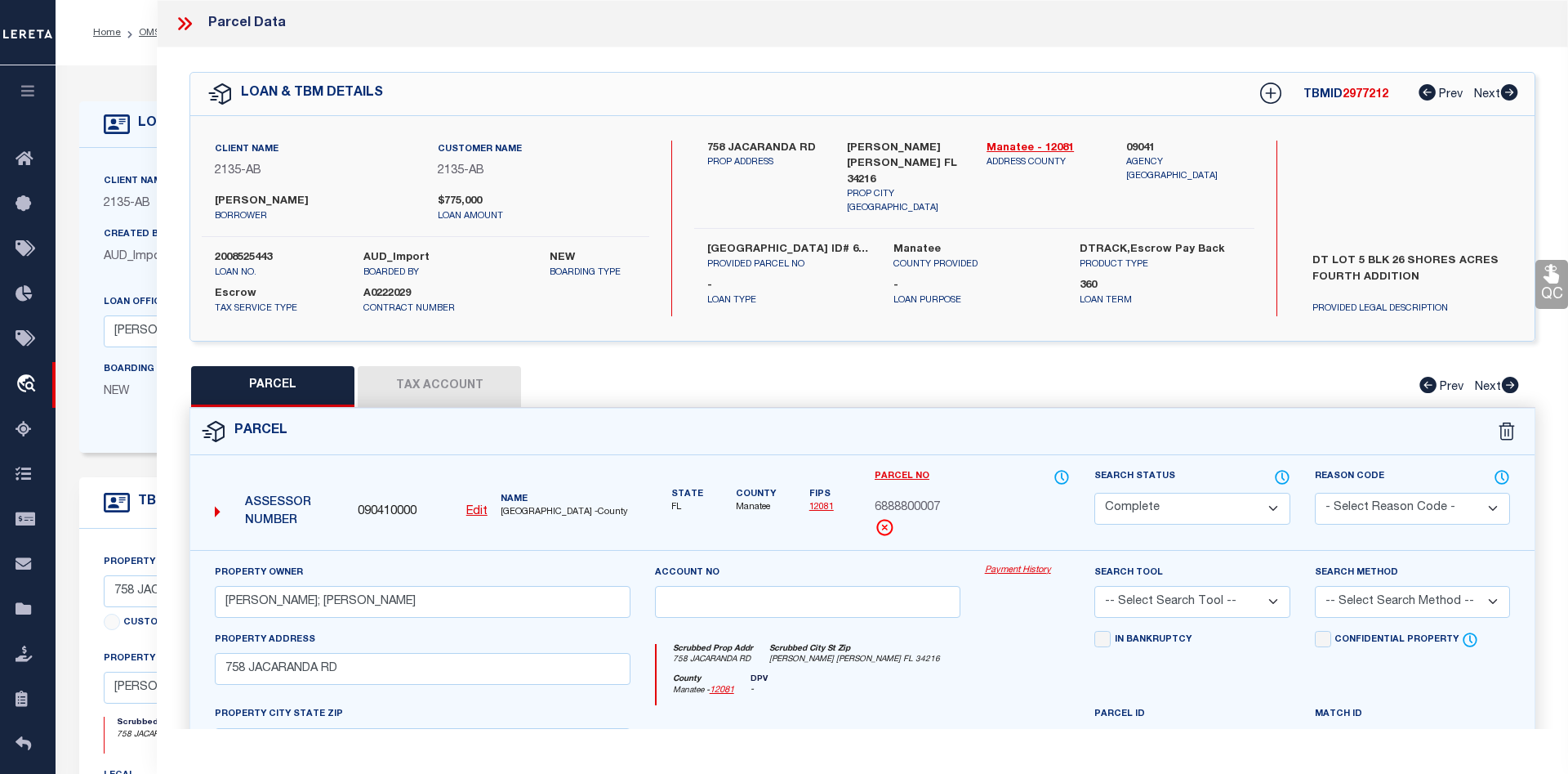
click at [594, 373] on div "PARCEL Tax Account Prev Next" at bounding box center [862, 386] width 1346 height 41
click at [1011, 568] on link "Payment History" at bounding box center [1028, 570] width 86 height 14
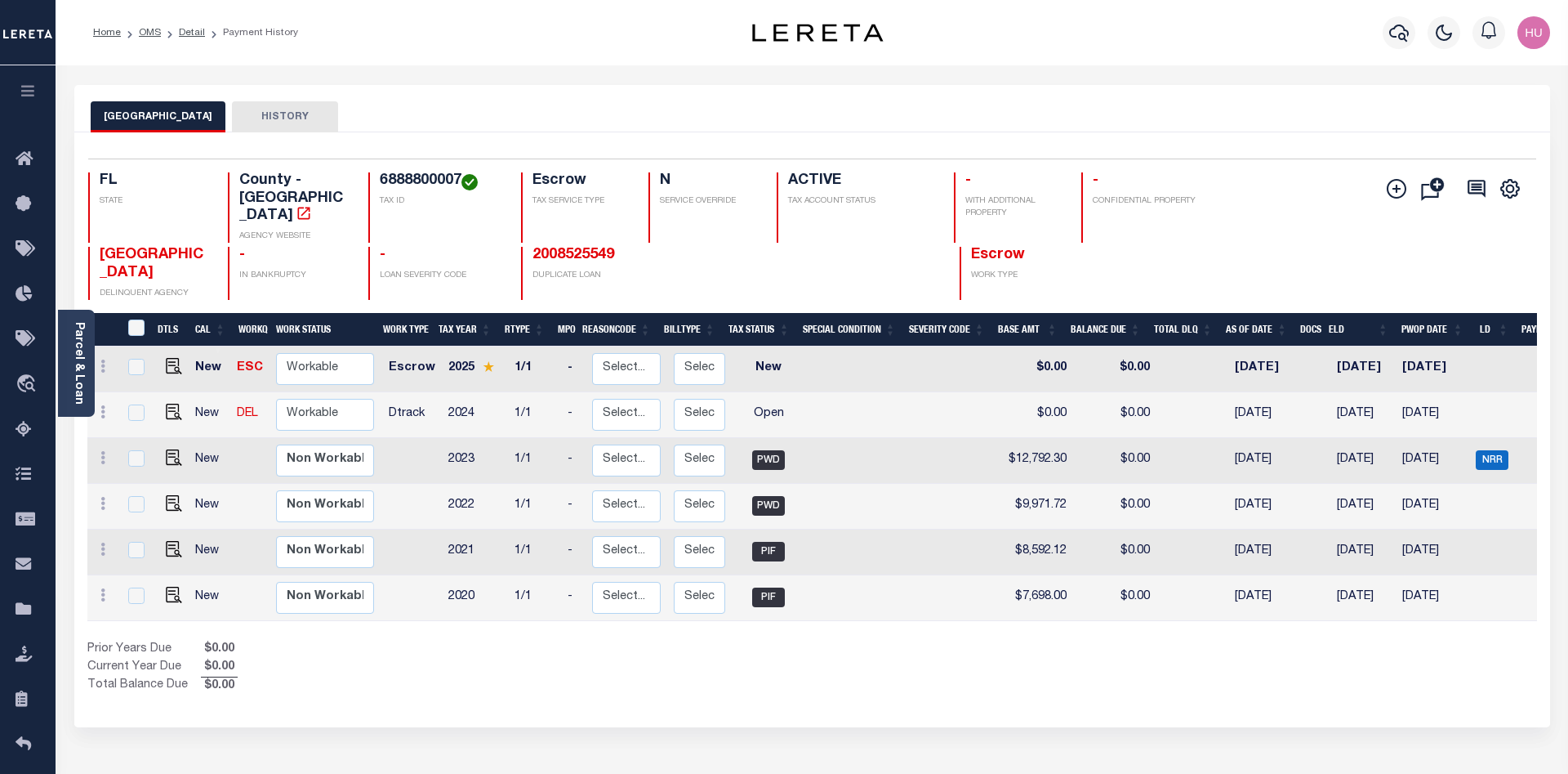
click at [166, 354] on td at bounding box center [169, 369] width 37 height 46
checkbox input "true"
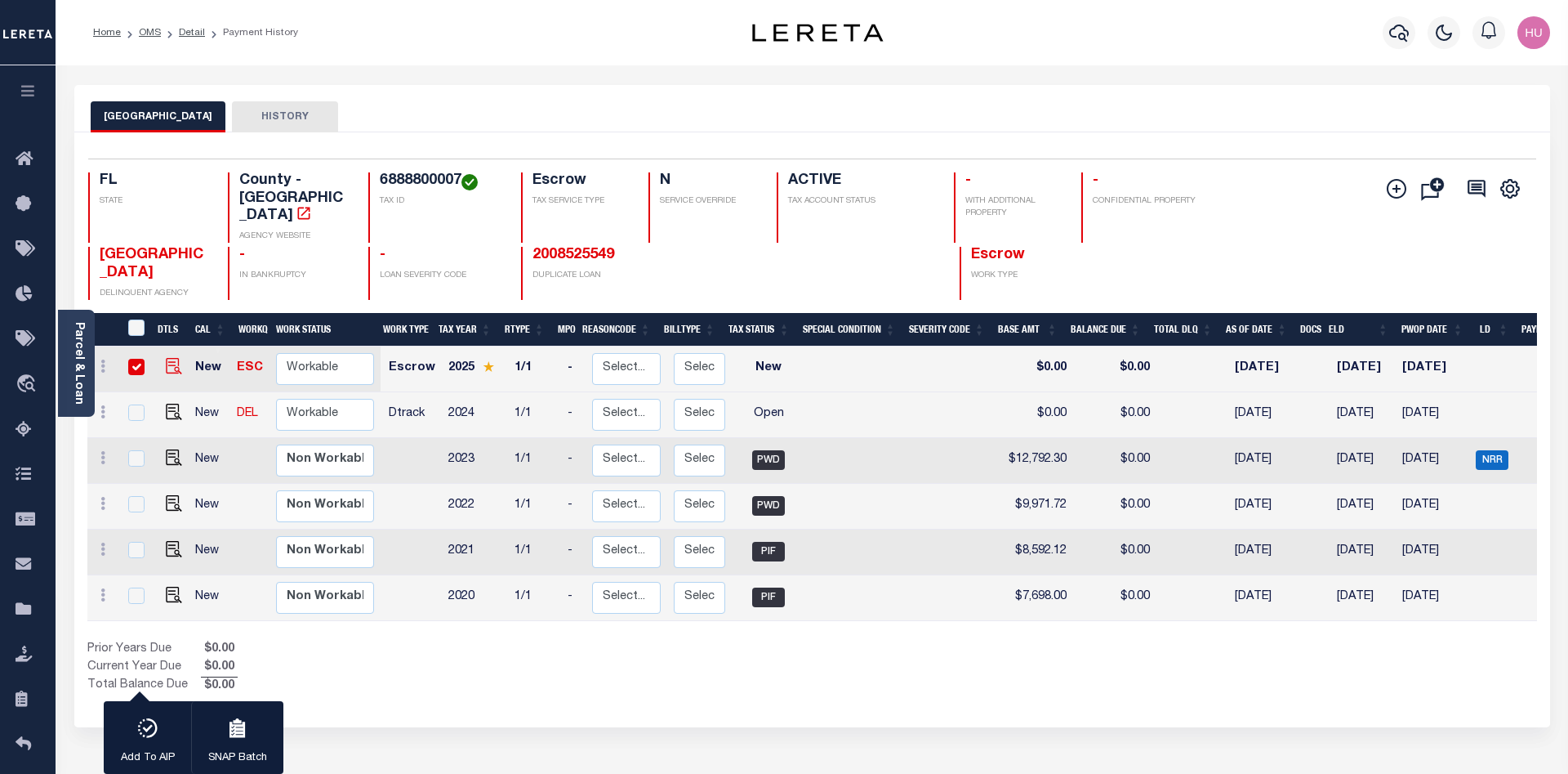
click at [167, 358] on img at bounding box center [174, 366] width 17 height 17
checkbox input "false"
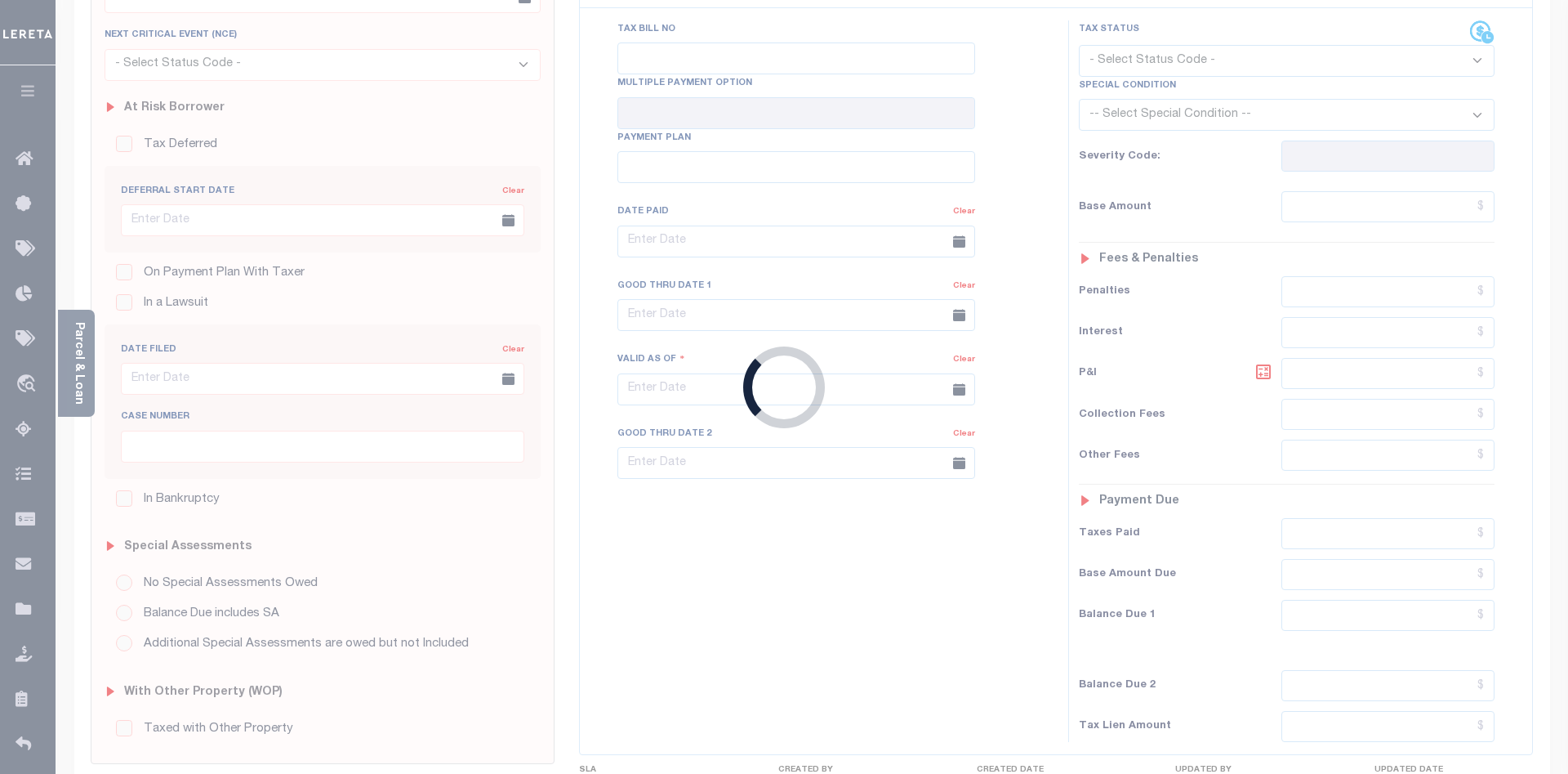
type input "[DATE]"
select select "NW2"
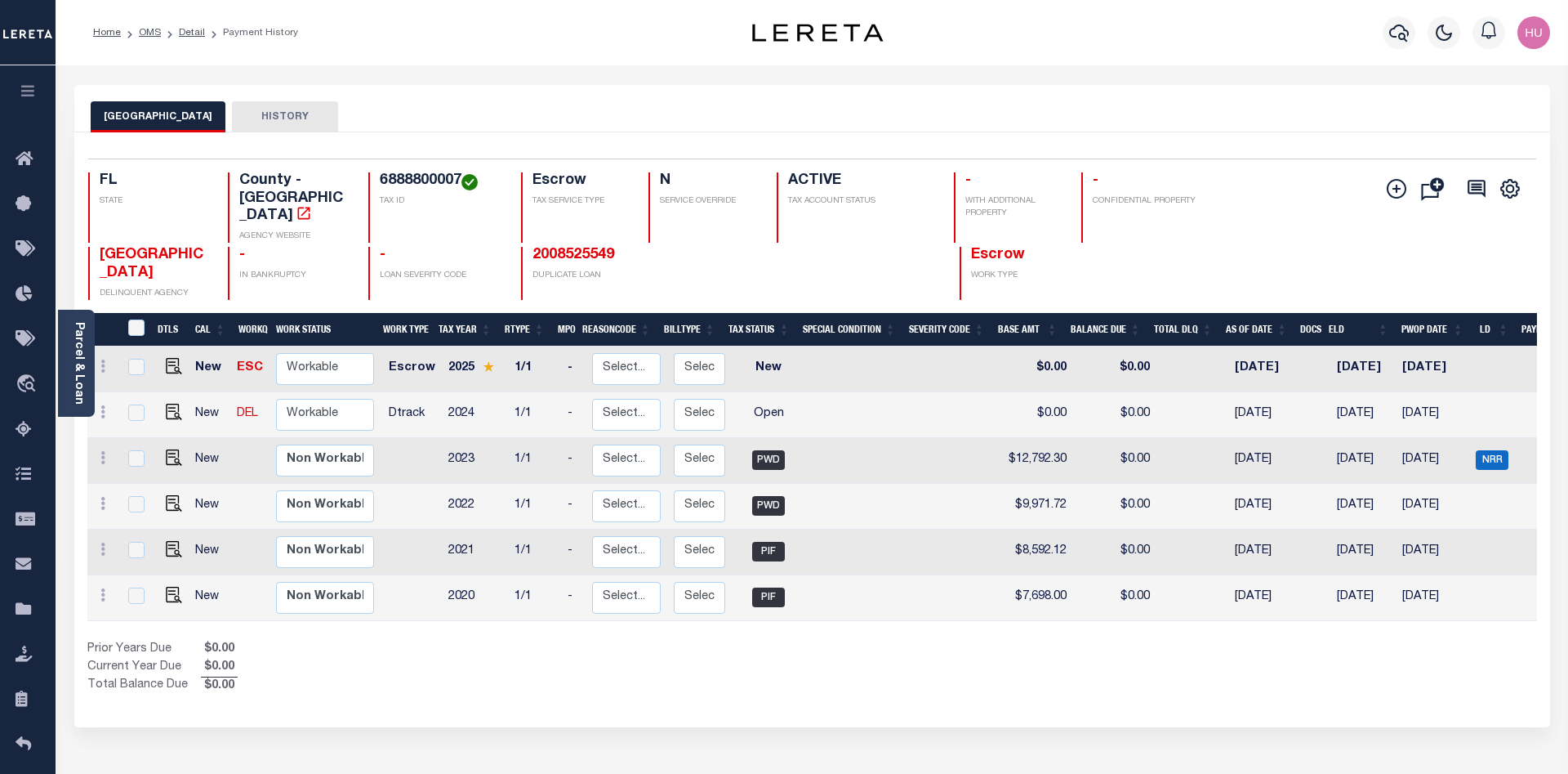
click at [1173, 76] on div "Parcel & Loan Loan Details 2008525443 LOAN NO NEW" at bounding box center [812, 536] width 1500 height 942
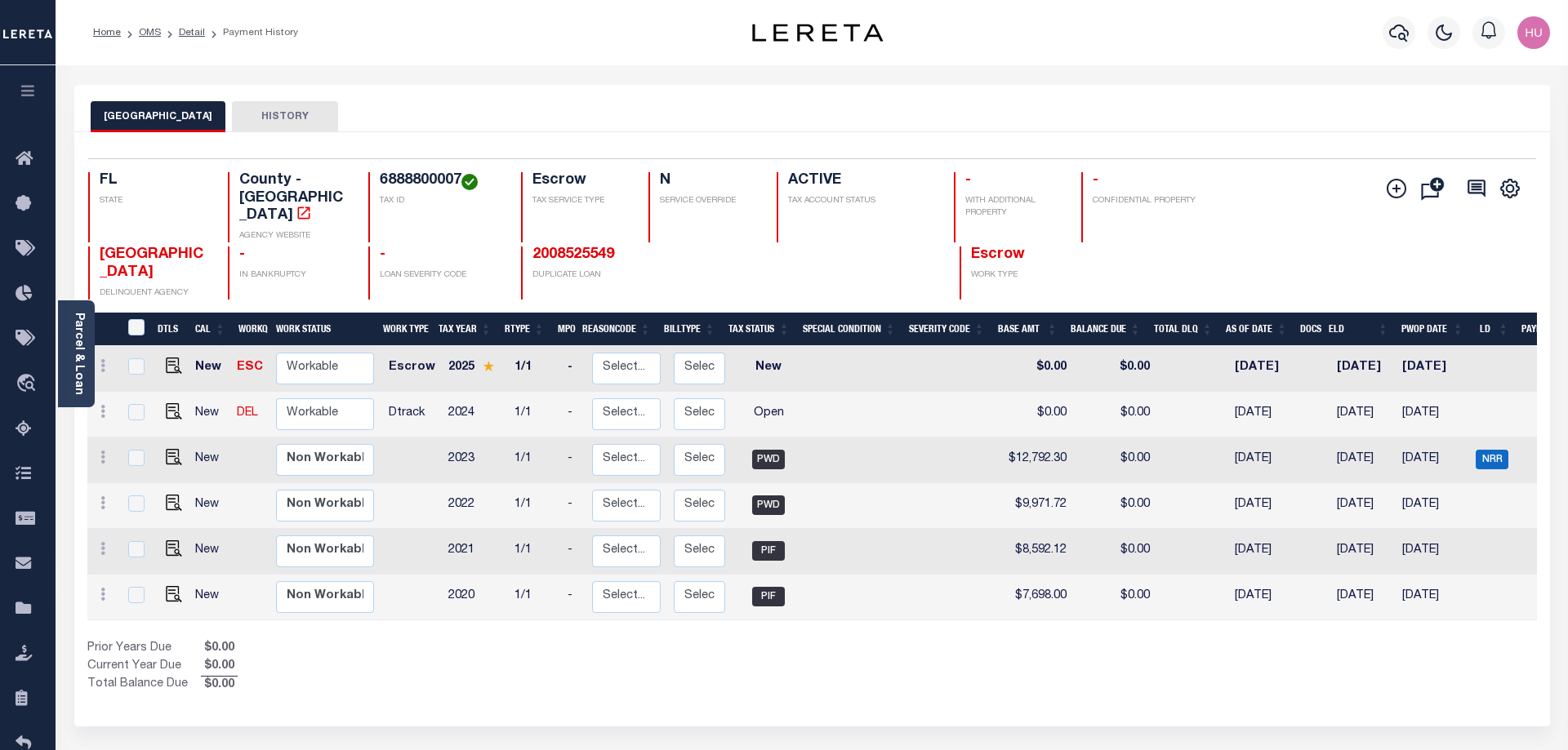
click at [442, 29] on div "Home OMS Detail Payment History" at bounding box center [388, 32] width 615 height 34
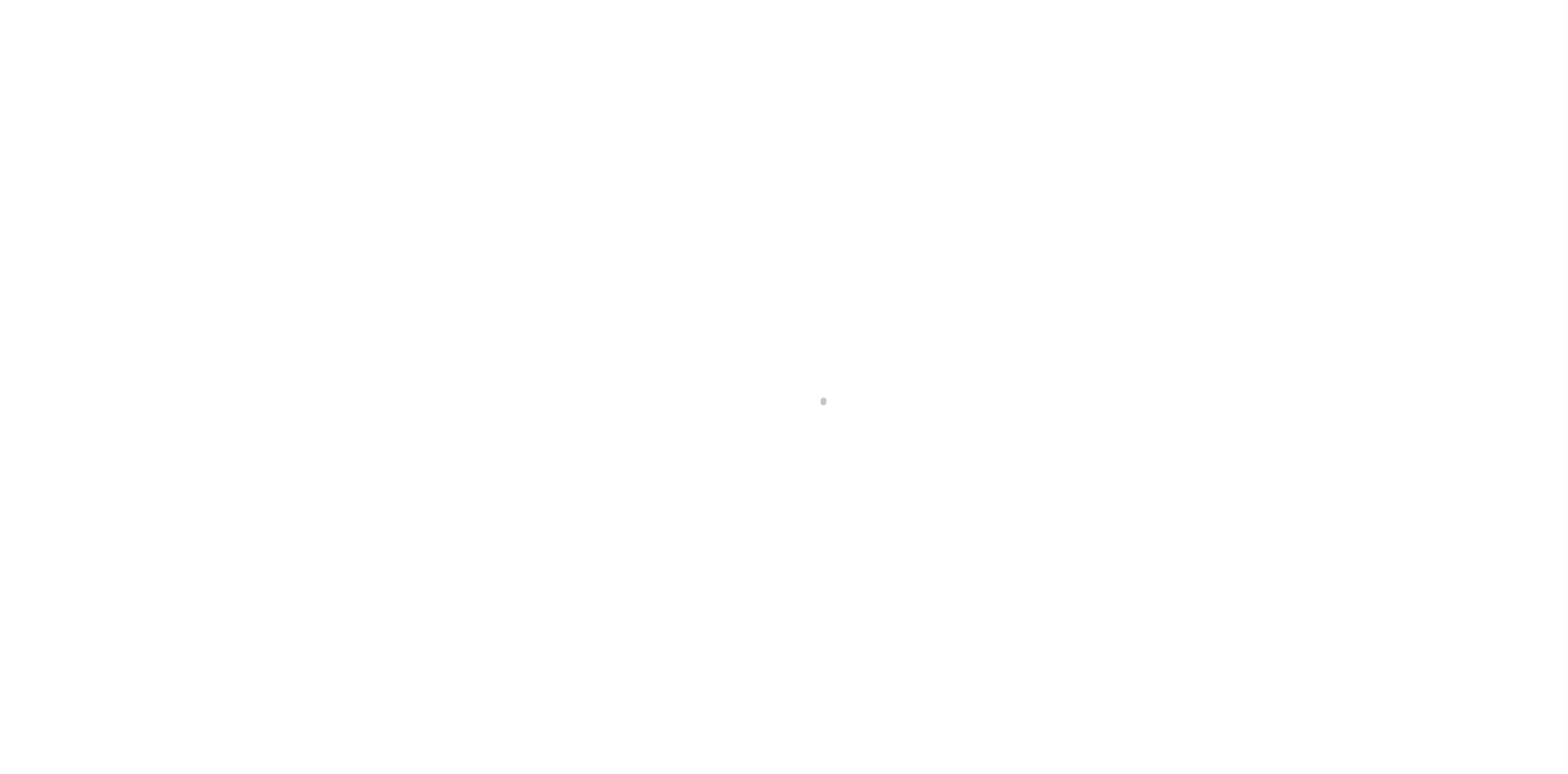
select select "8193"
select select "2600"
select select "Escrow"
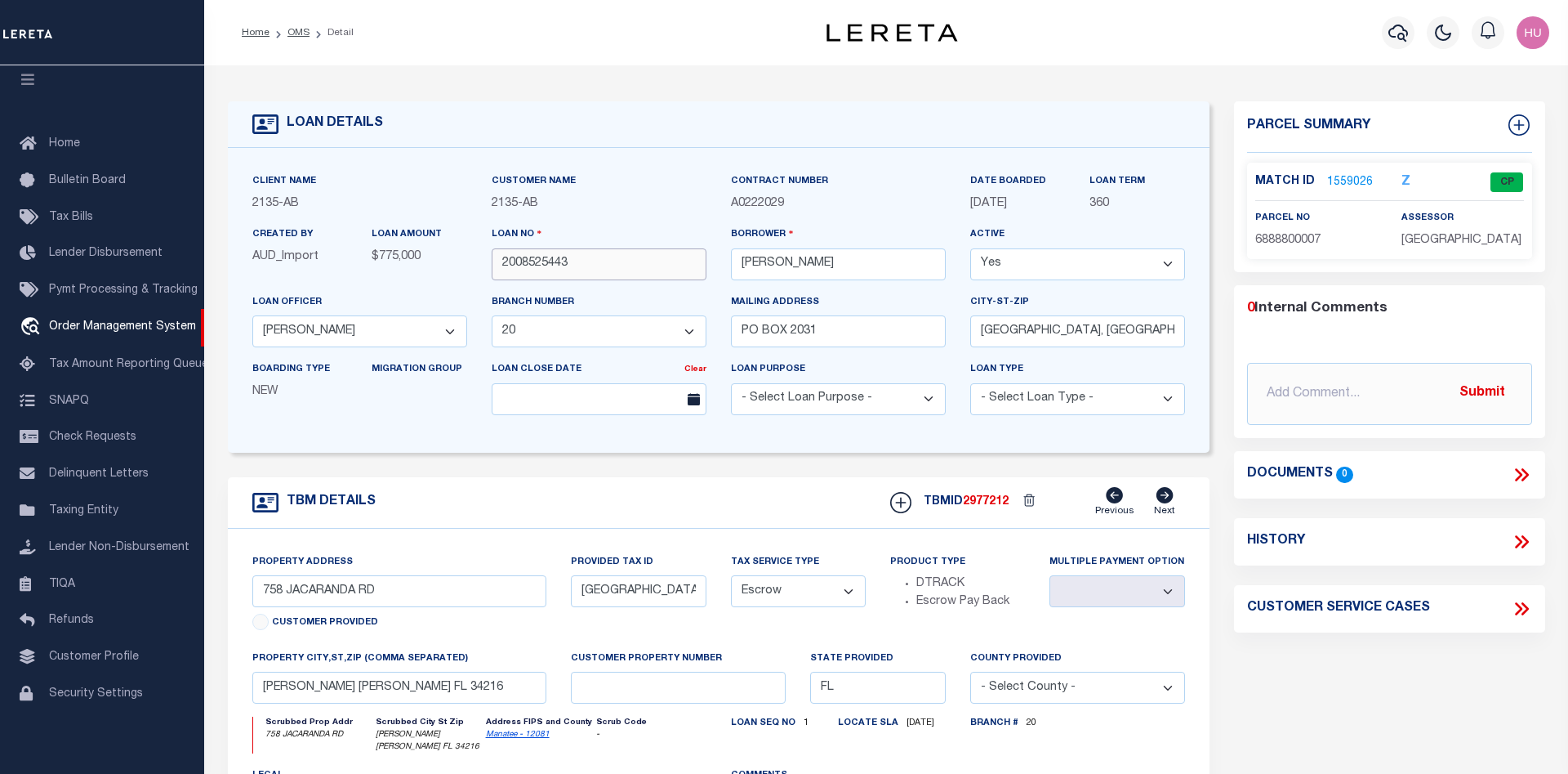
drag, startPoint x: 566, startPoint y: 266, endPoint x: 491, endPoint y: 267, distance: 75.0
click at [492, 267] on input "2008525443" at bounding box center [599, 264] width 215 height 31
click at [1348, 185] on link "1559026" at bounding box center [1349, 182] width 46 height 17
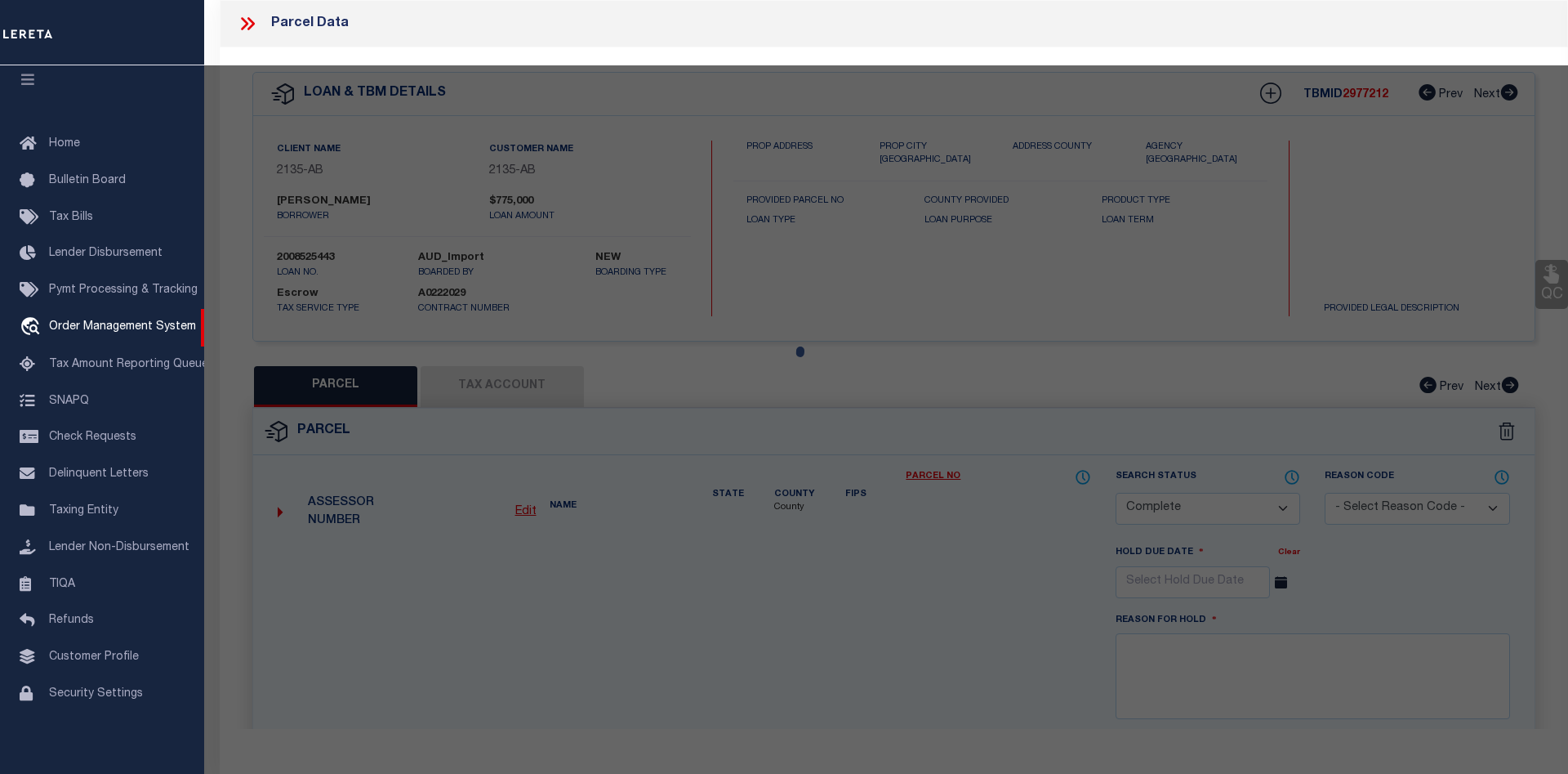
select select "AS"
checkbox input "false"
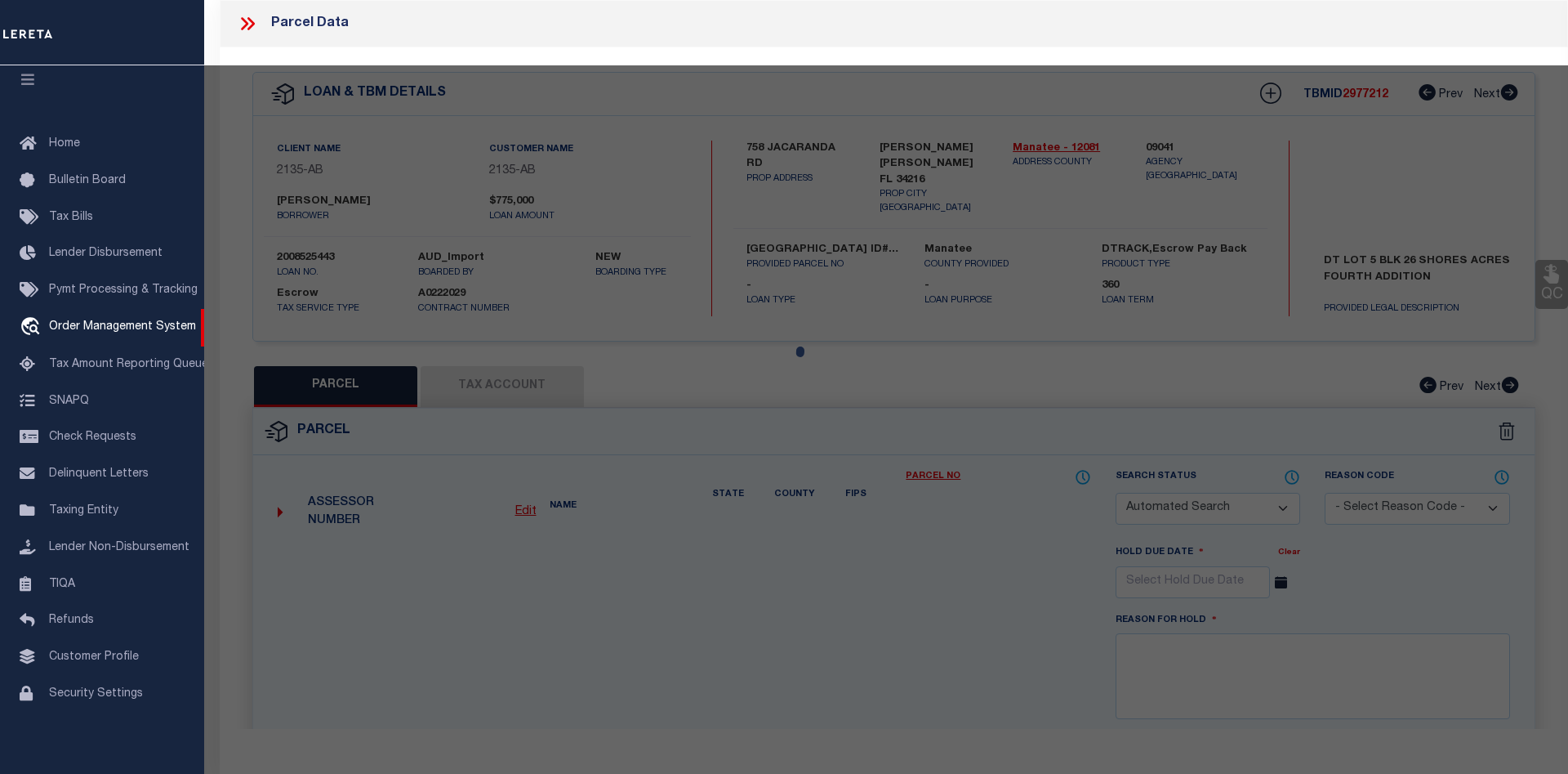
select select "CP"
type input "[PERSON_NAME]; [PERSON_NAME]"
select select
type input "758 JACARANDA RD"
type input "[PERSON_NAME] [PERSON_NAME] FL 34216"
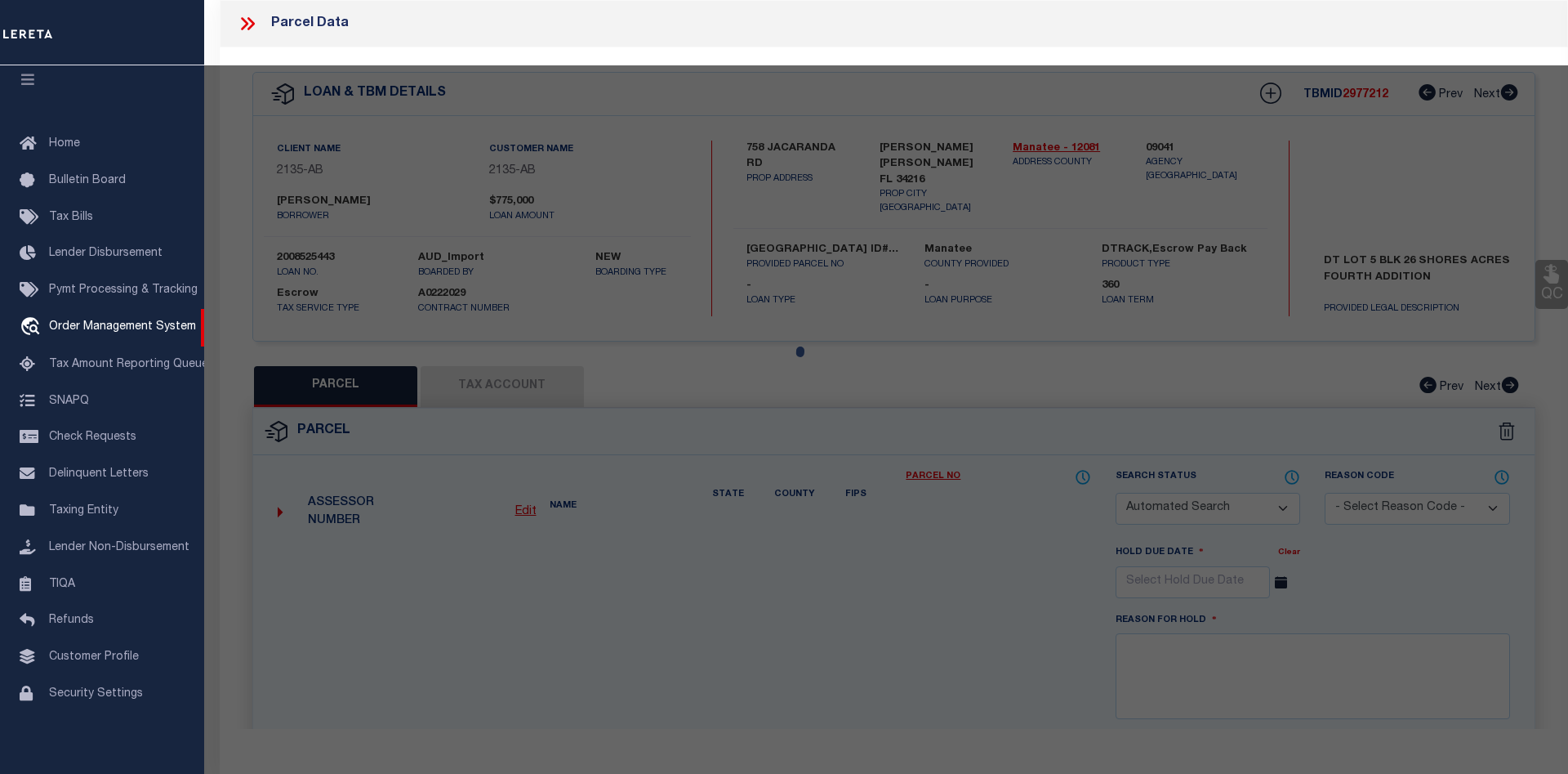
type textarea "LOT 5 BLK 26 SHORE ACRES 4TH ADD PI#68888.0000/7 [Full Description]"
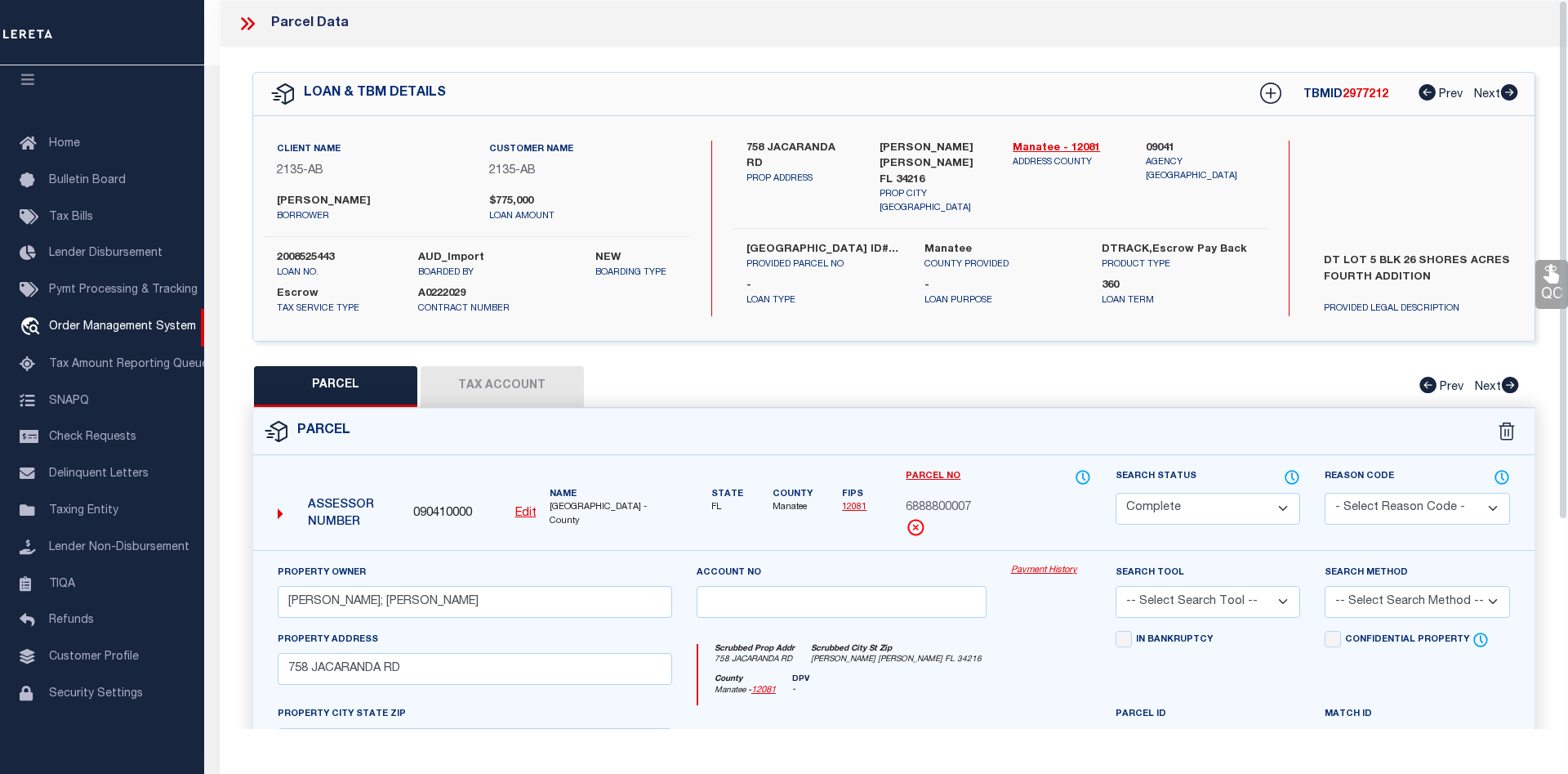
click at [1038, 565] on link "Payment History" at bounding box center [1051, 570] width 80 height 14
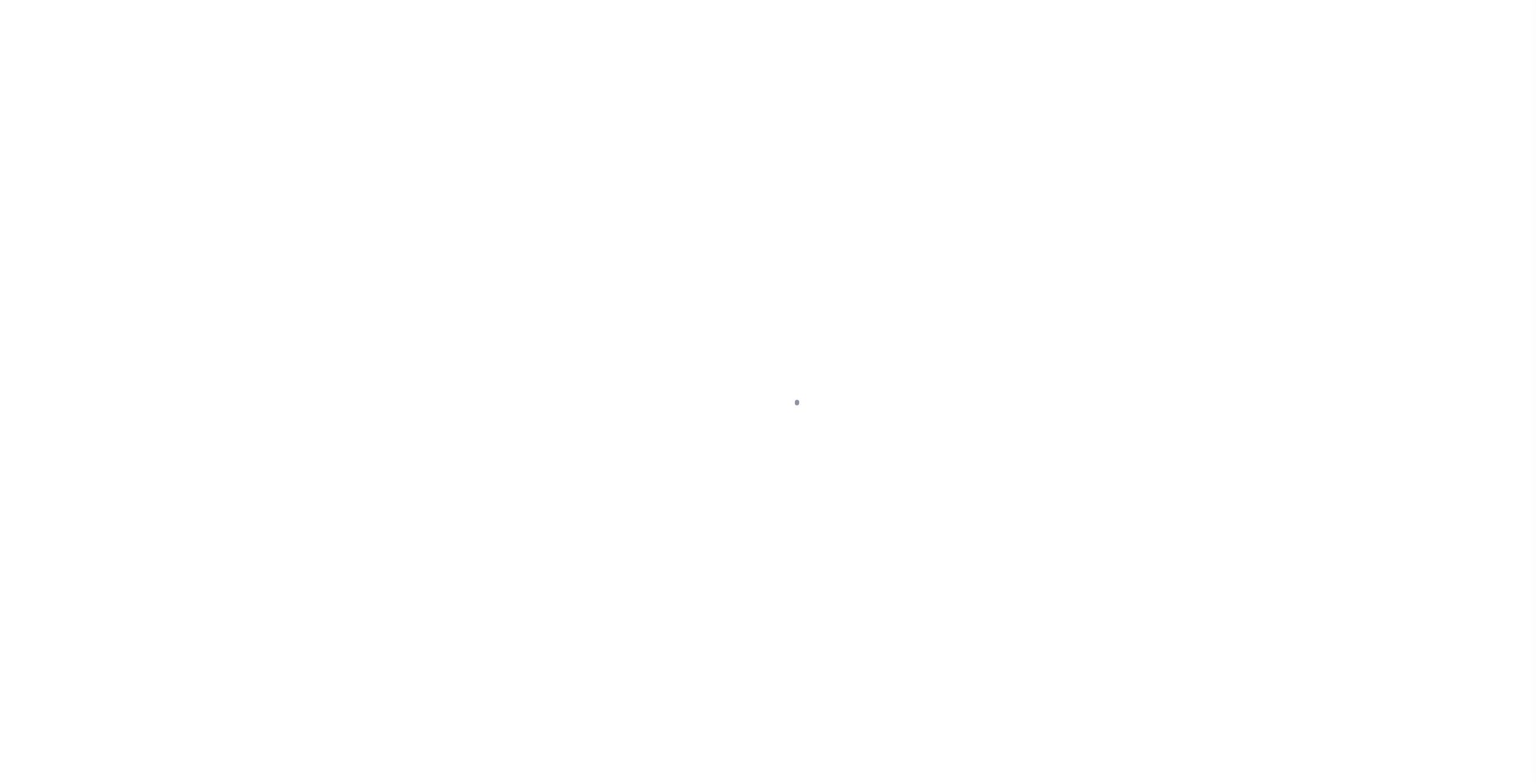
select select "8193"
select select "Escrow"
select select
select select "2600"
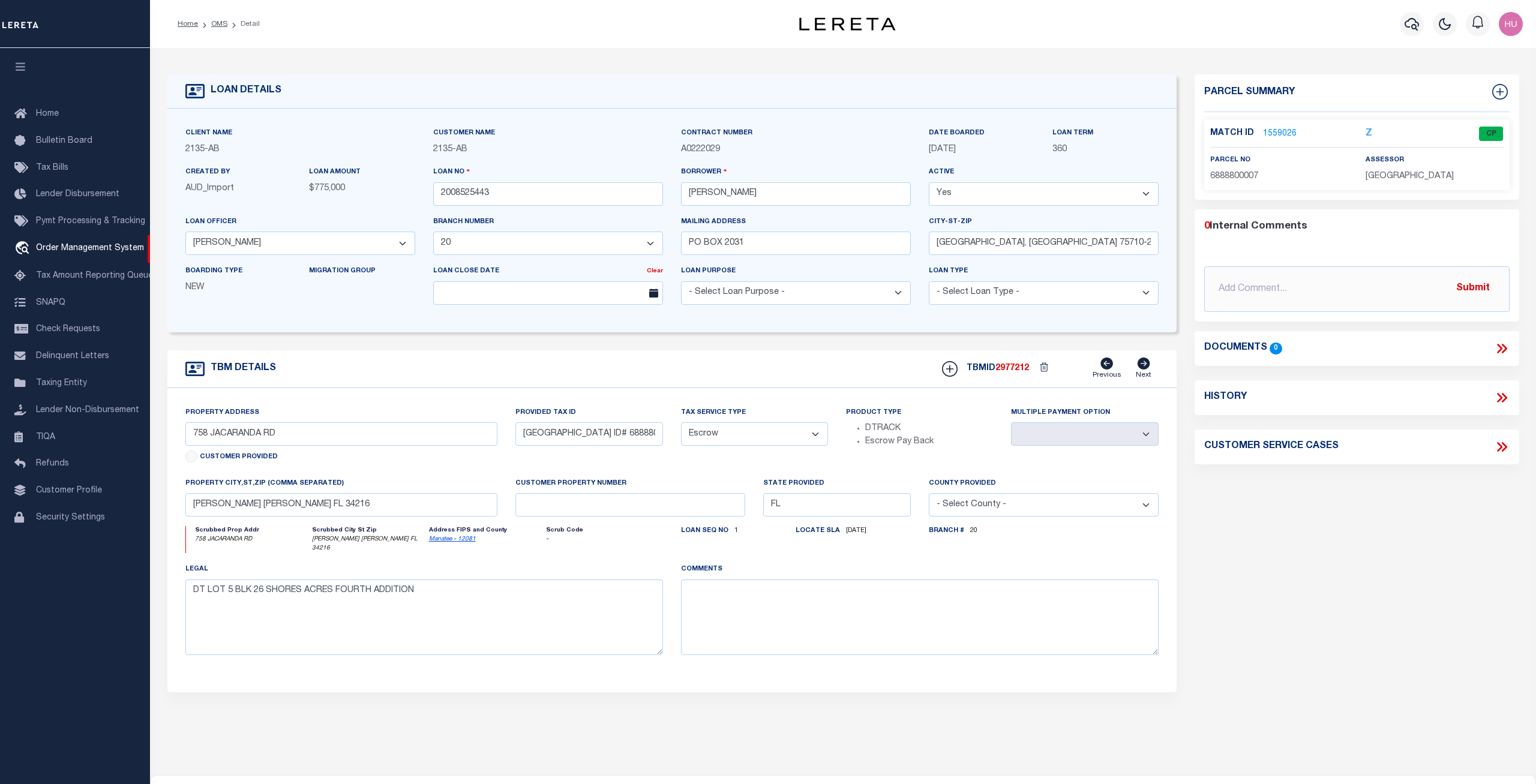
drag, startPoint x: 974, startPoint y: 152, endPoint x: 918, endPoint y: 151, distance: 56.0
click at [918, 151] on div "Client Name 2135 - AB Customer Name 2135 - AB" at bounding box center [672, 220] width 991 height 188
drag, startPoint x: 504, startPoint y: 197, endPoint x: 418, endPoint y: 196, distance: 86.0
click at [433, 196] on input "2008525443" at bounding box center [548, 194] width 230 height 23
click at [469, 358] on div "TBM DETAILS TBMID 2977212 Previous Next" at bounding box center [672, 369] width 1010 height 38
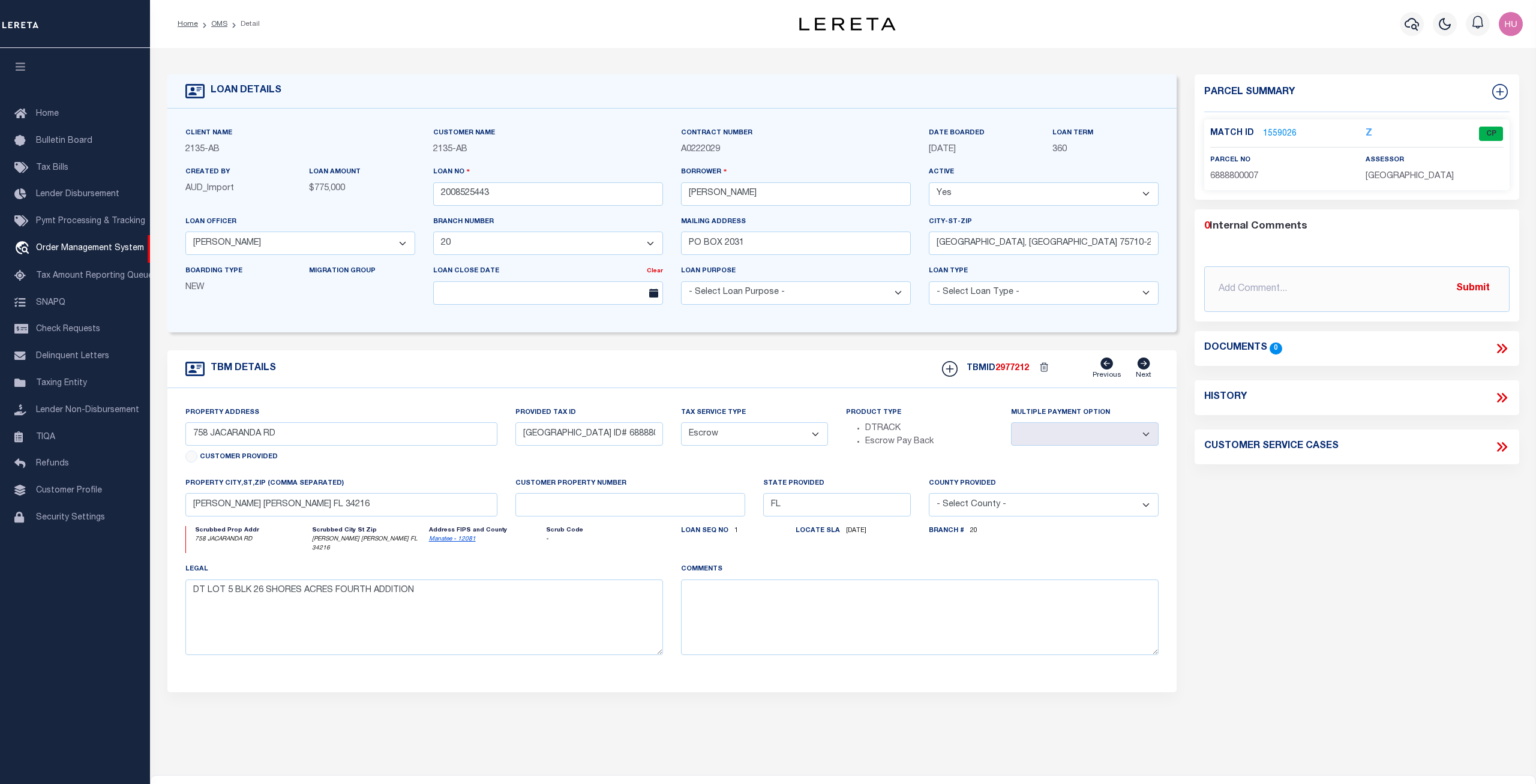
click at [1279, 130] on link "1559026" at bounding box center [1280, 134] width 33 height 13
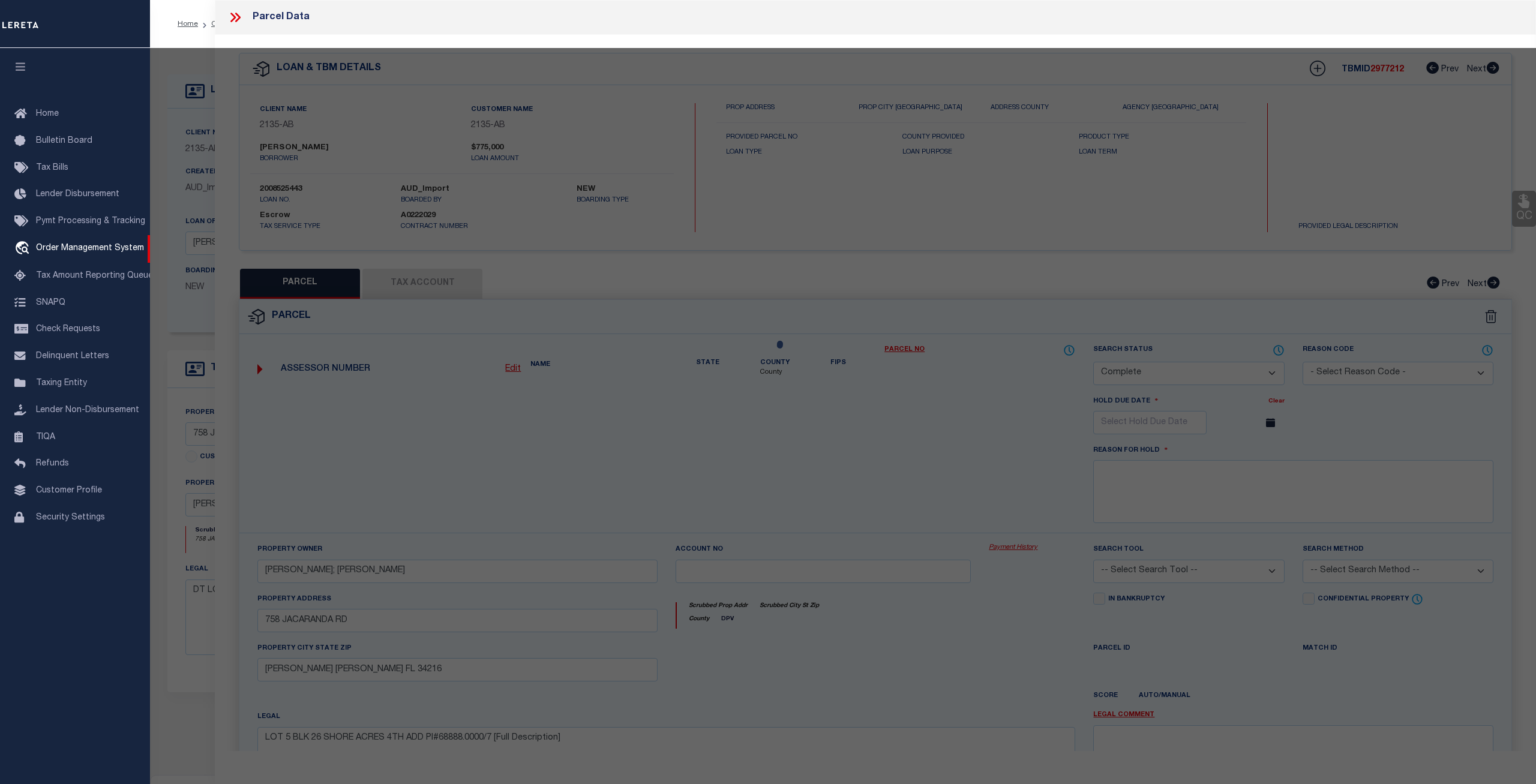
select select "AS"
checkbox input "false"
select select "CP"
type input "[PERSON_NAME]; [PERSON_NAME]"
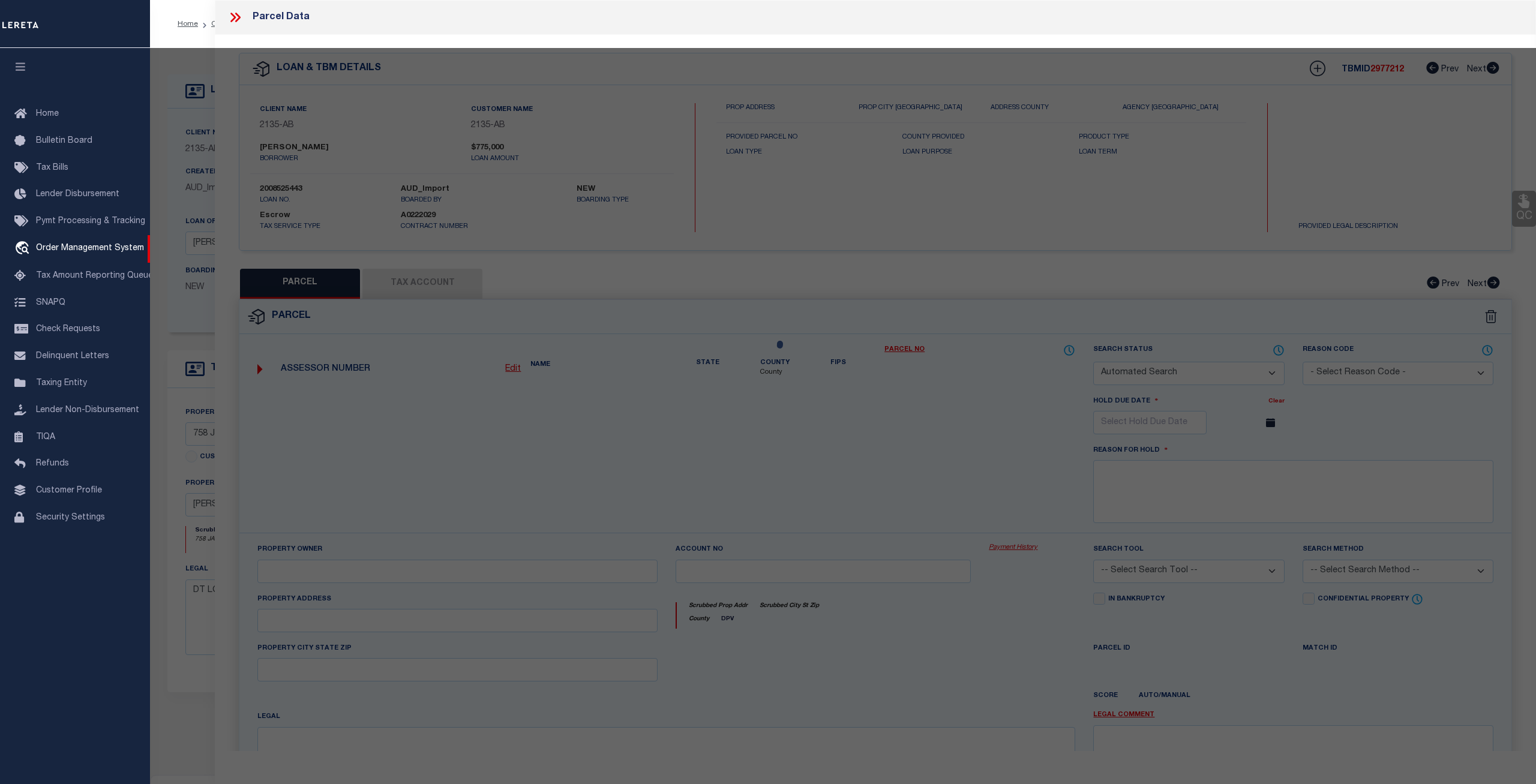
select select
type input "758 JACARANDA RD"
type input "[PERSON_NAME] [PERSON_NAME] FL 34216"
type textarea "LOT 5 BLK 26 SHORE ACRES 4TH ADD PI#68888.0000/7 [Full Description]"
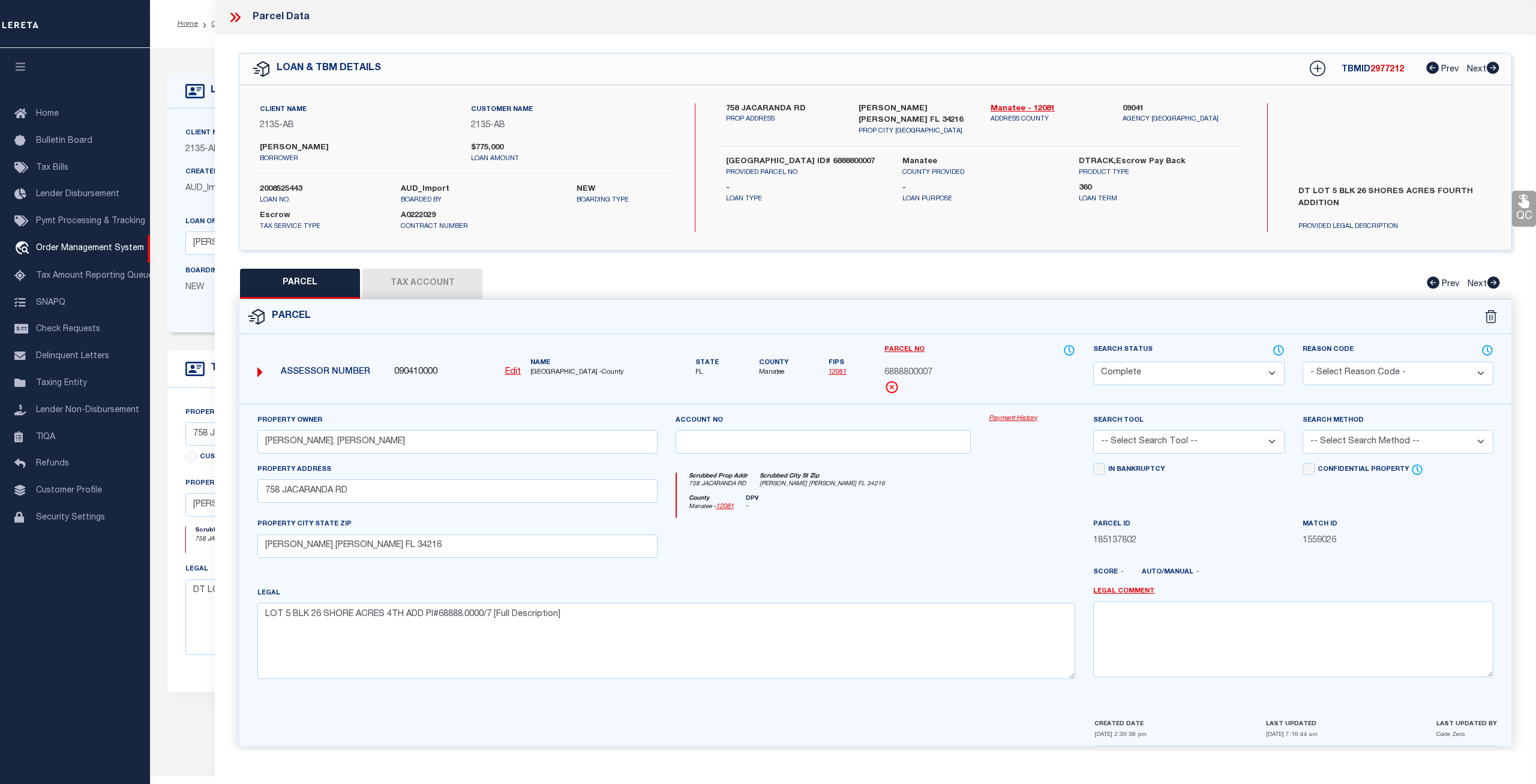
click at [1008, 416] on link "Payment History" at bounding box center [1032, 418] width 86 height 10
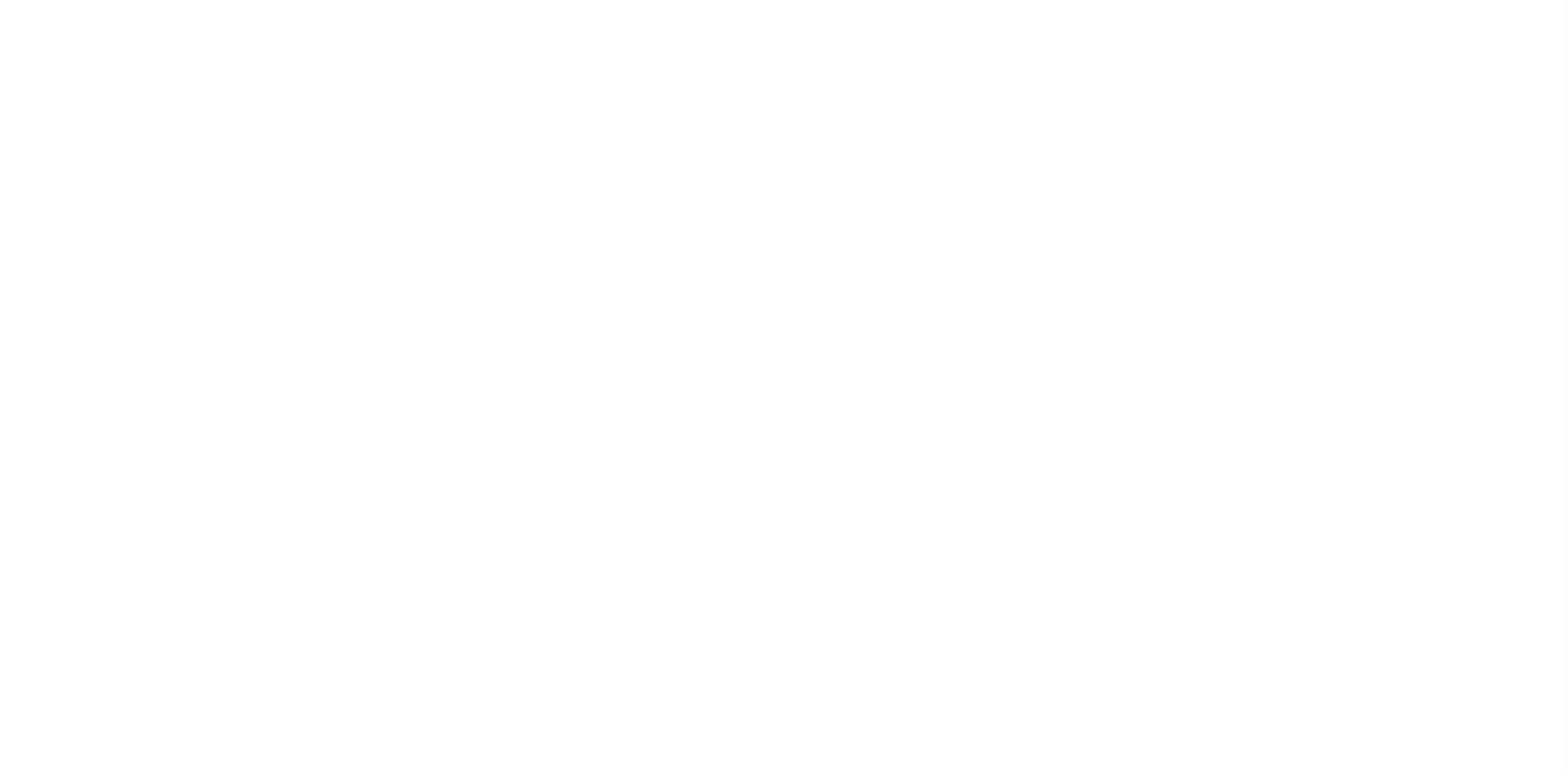
select select
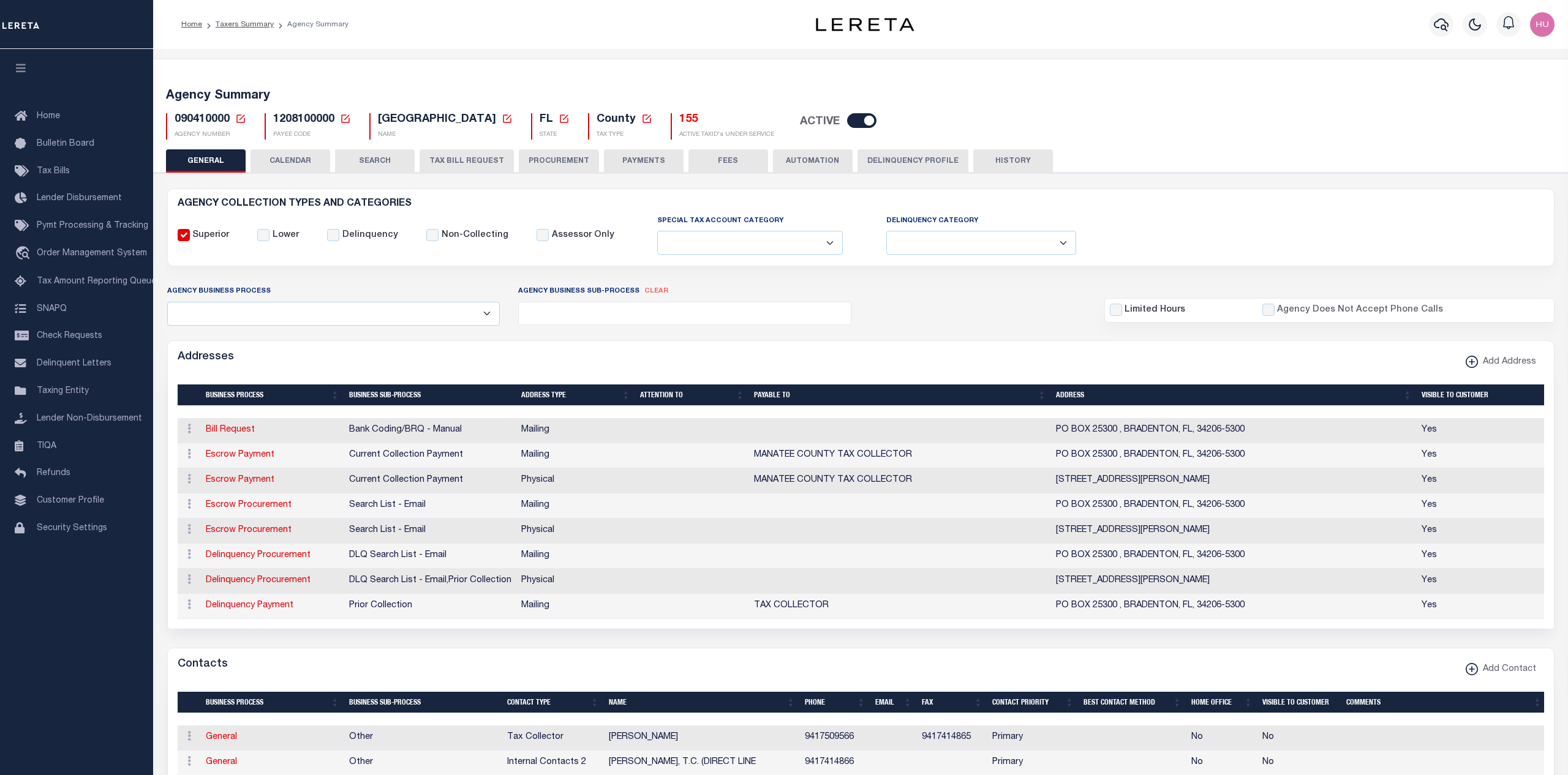
click at [282, 165] on button "CALENDAR" at bounding box center [290, 161] width 80 height 23
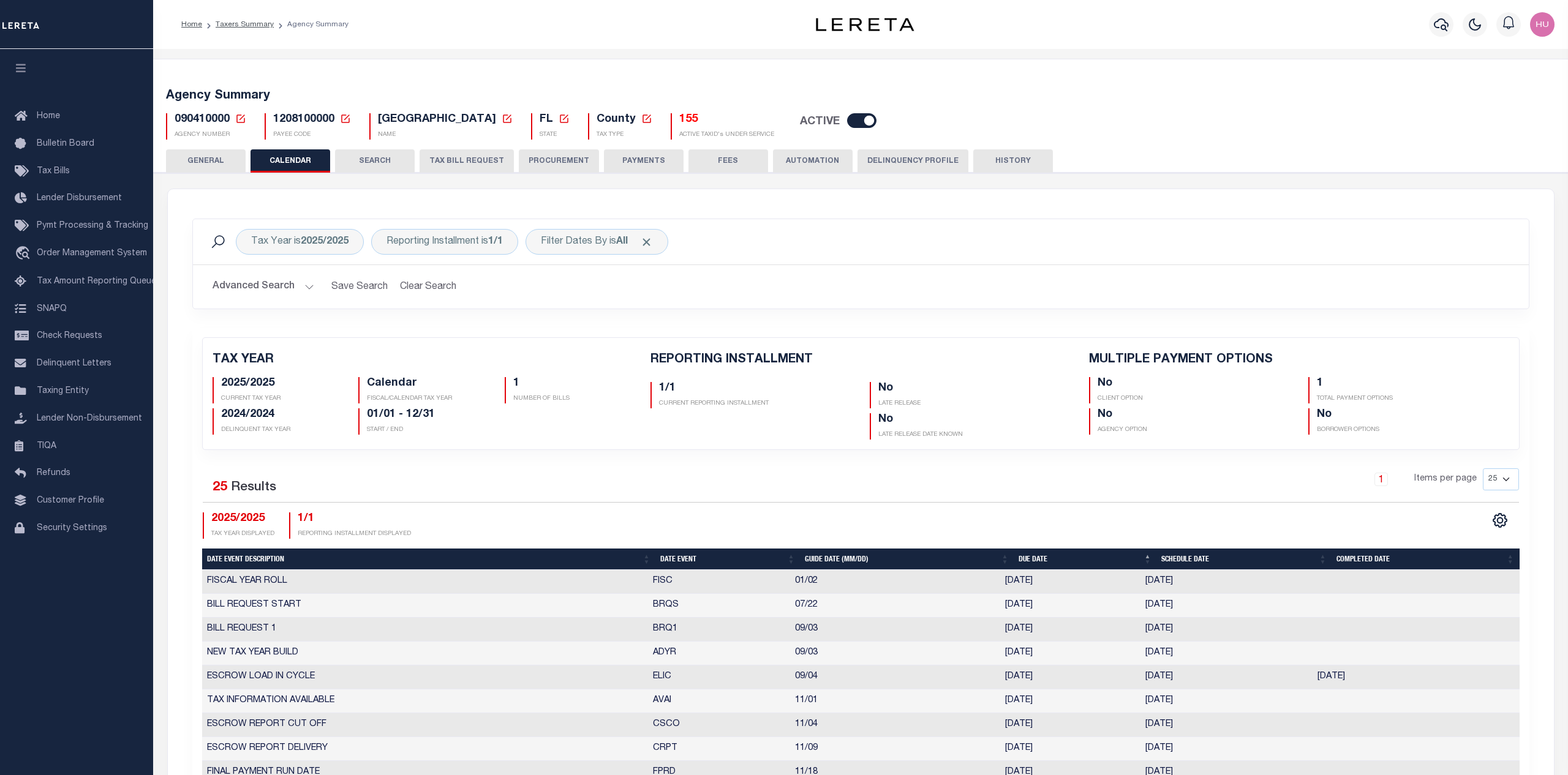
checkbox input "false"
type input "1"
click at [308, 243] on b "2025/2025" at bounding box center [324, 242] width 48 height 10
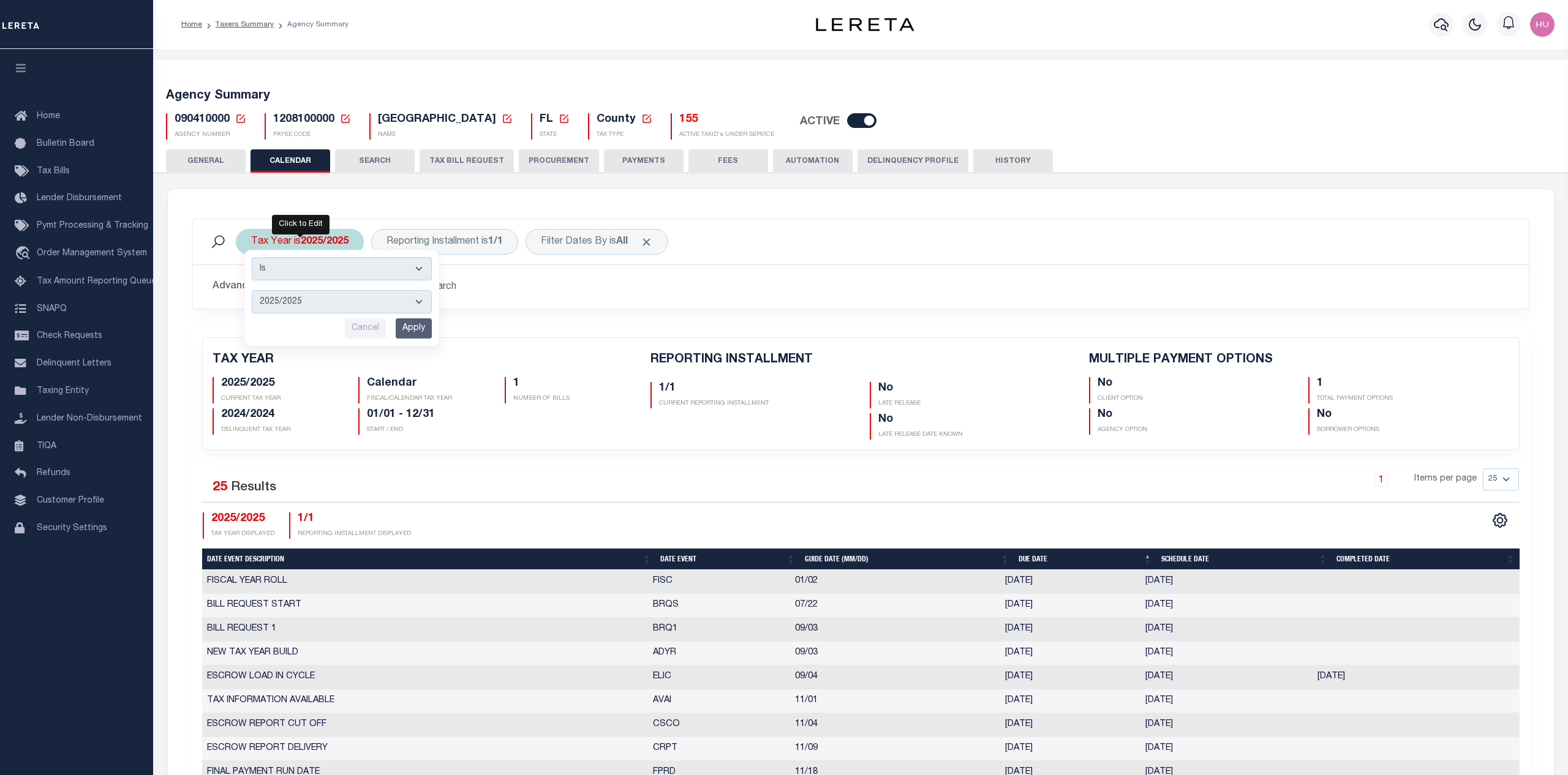
click at [252, 290] on select "2025/2025 2024/2024 2023/2023 2022/2022 2021/2021 2020/2020 2019/2019 2018/2018…" at bounding box center [342, 301] width 180 height 23
select select "2020/2020"
click option "2020/2020" at bounding box center [0, 0] width 0 height 0
click at [421, 333] on input "Apply" at bounding box center [414, 329] width 36 height 20
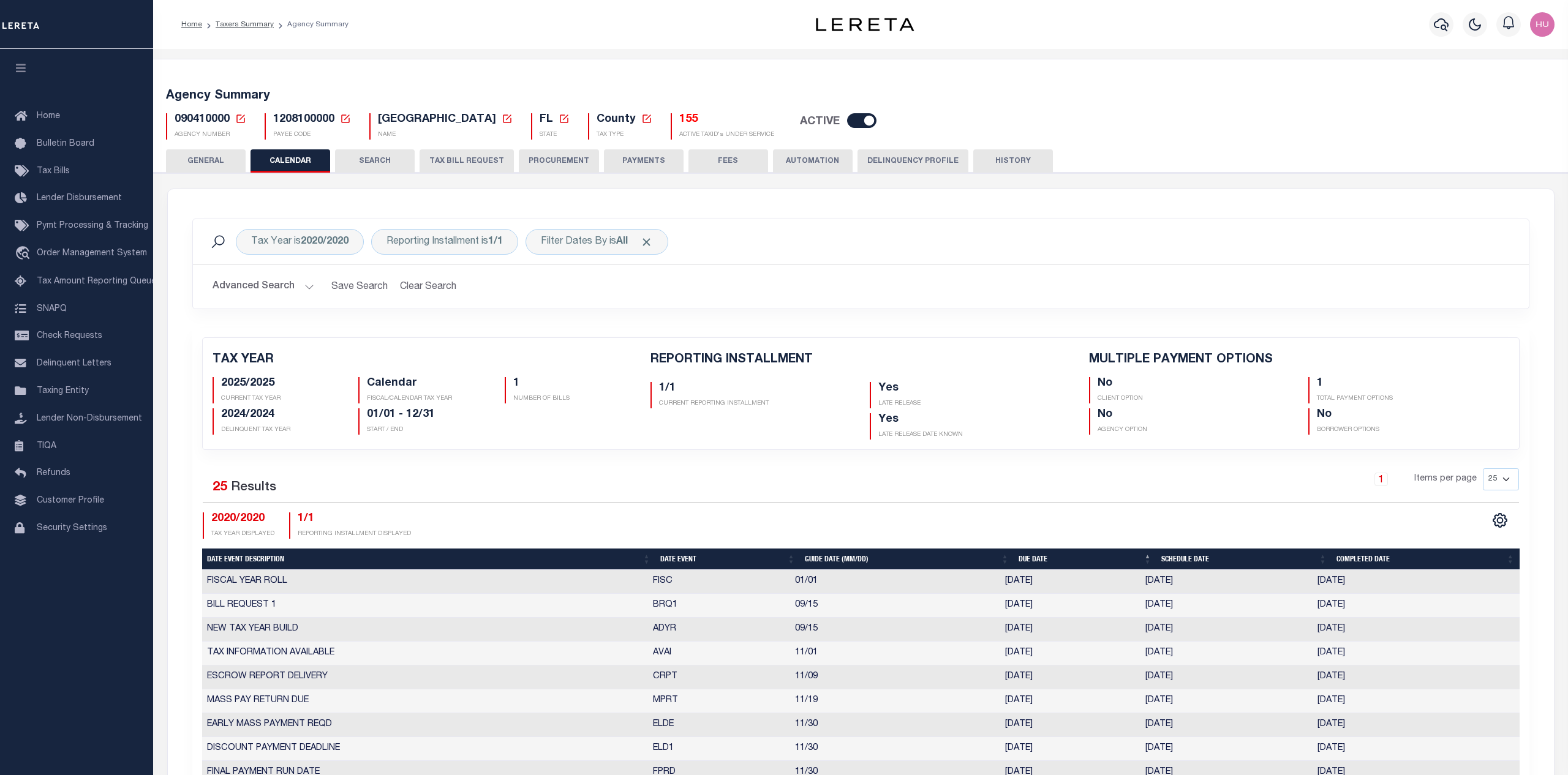
checkbox input "false"
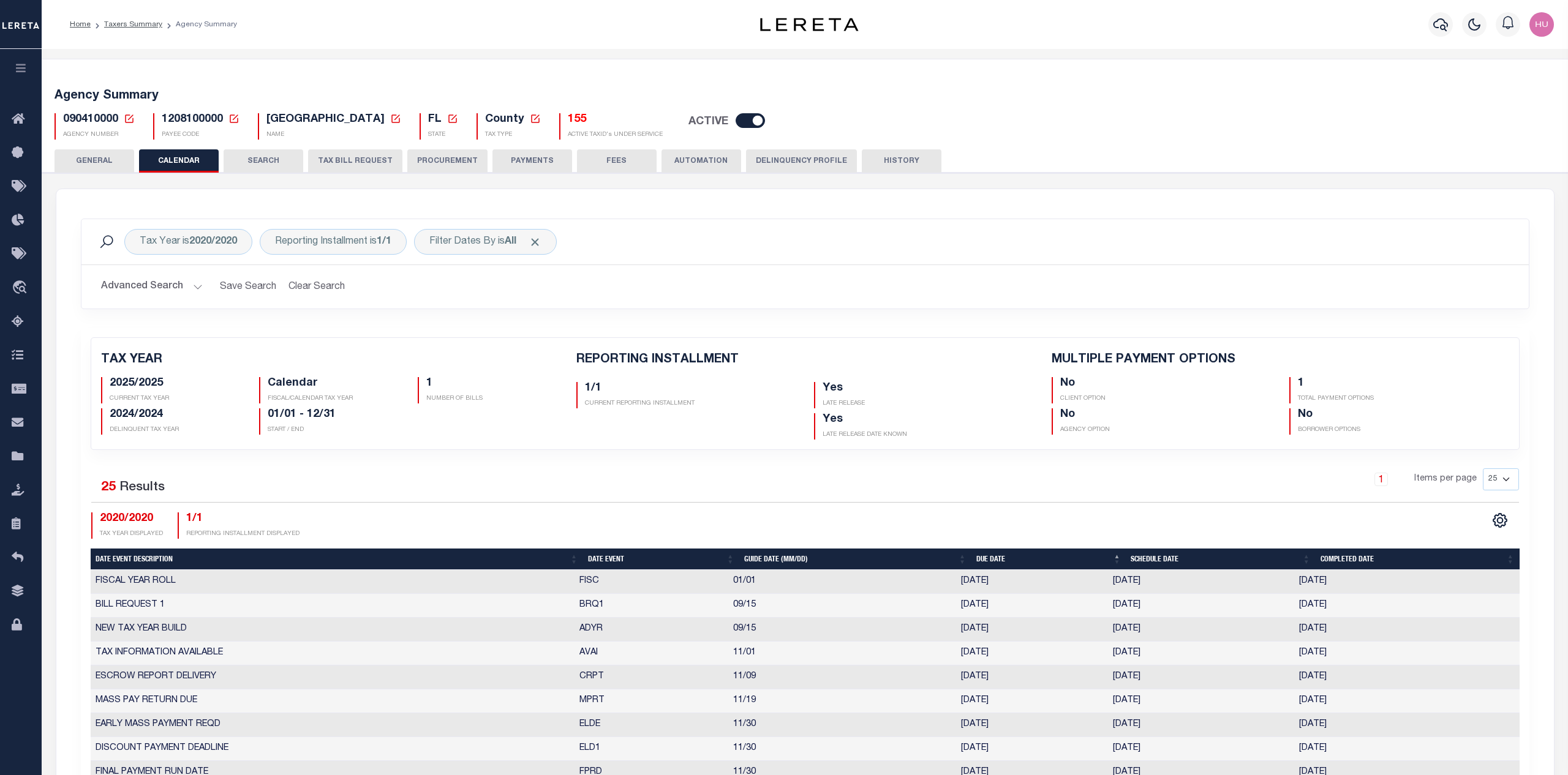
click at [489, 32] on div "Home Taxers Summary Agency Summary" at bounding box center [373, 24] width 625 height 25
click at [207, 246] on b "2020/2020" at bounding box center [213, 242] width 48 height 10
click at [140, 290] on select "2025/2025 2024/2024 2023/2023 2022/2022 2021/2021 2020/2020 2019/2019 2018/2018…" at bounding box center [230, 301] width 180 height 23
select select "2021/2021"
click option "2021/2021" at bounding box center [0, 0] width 0 height 0
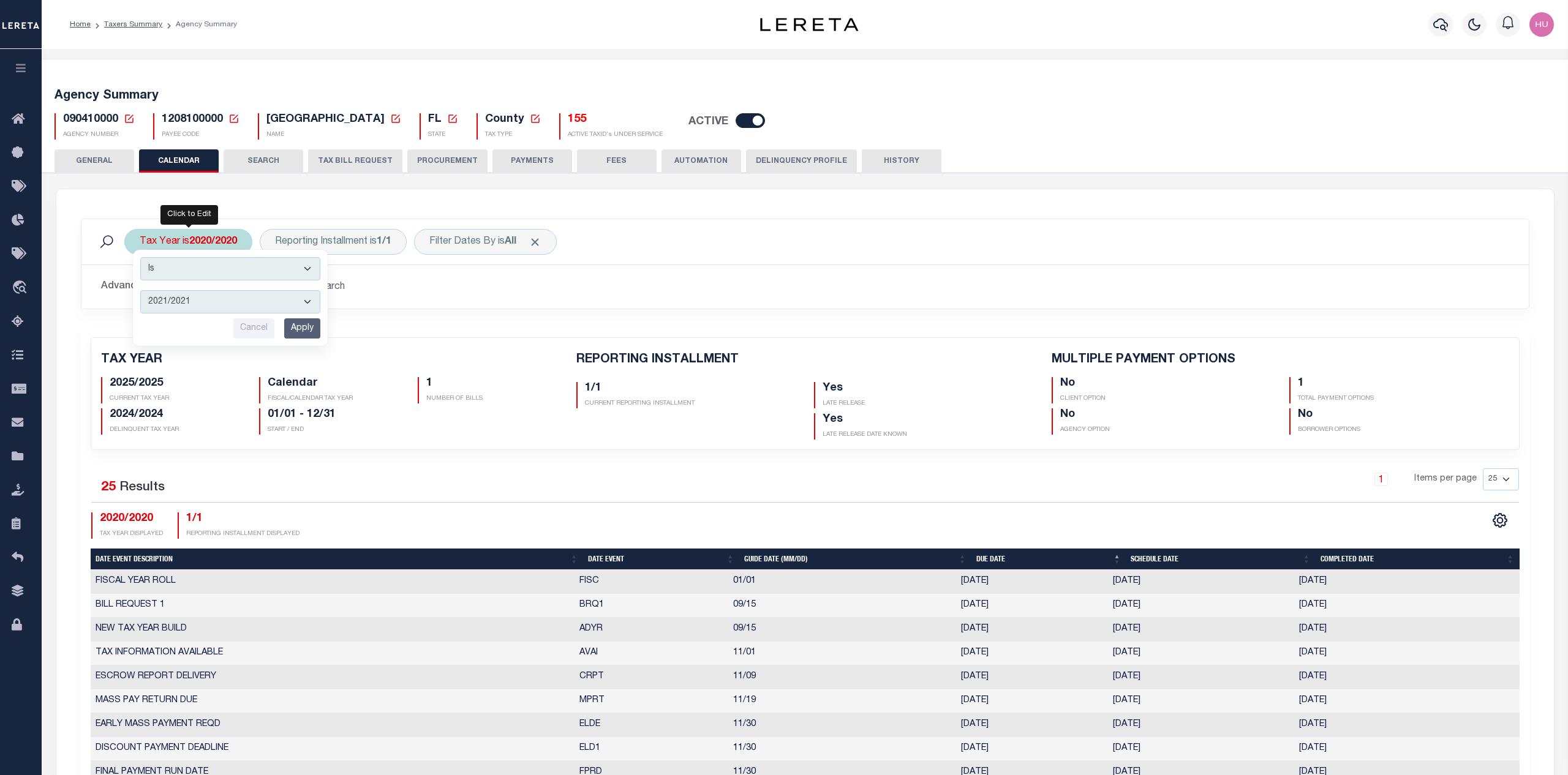
click at [301, 334] on input "Apply" at bounding box center [303, 329] width 36 height 20
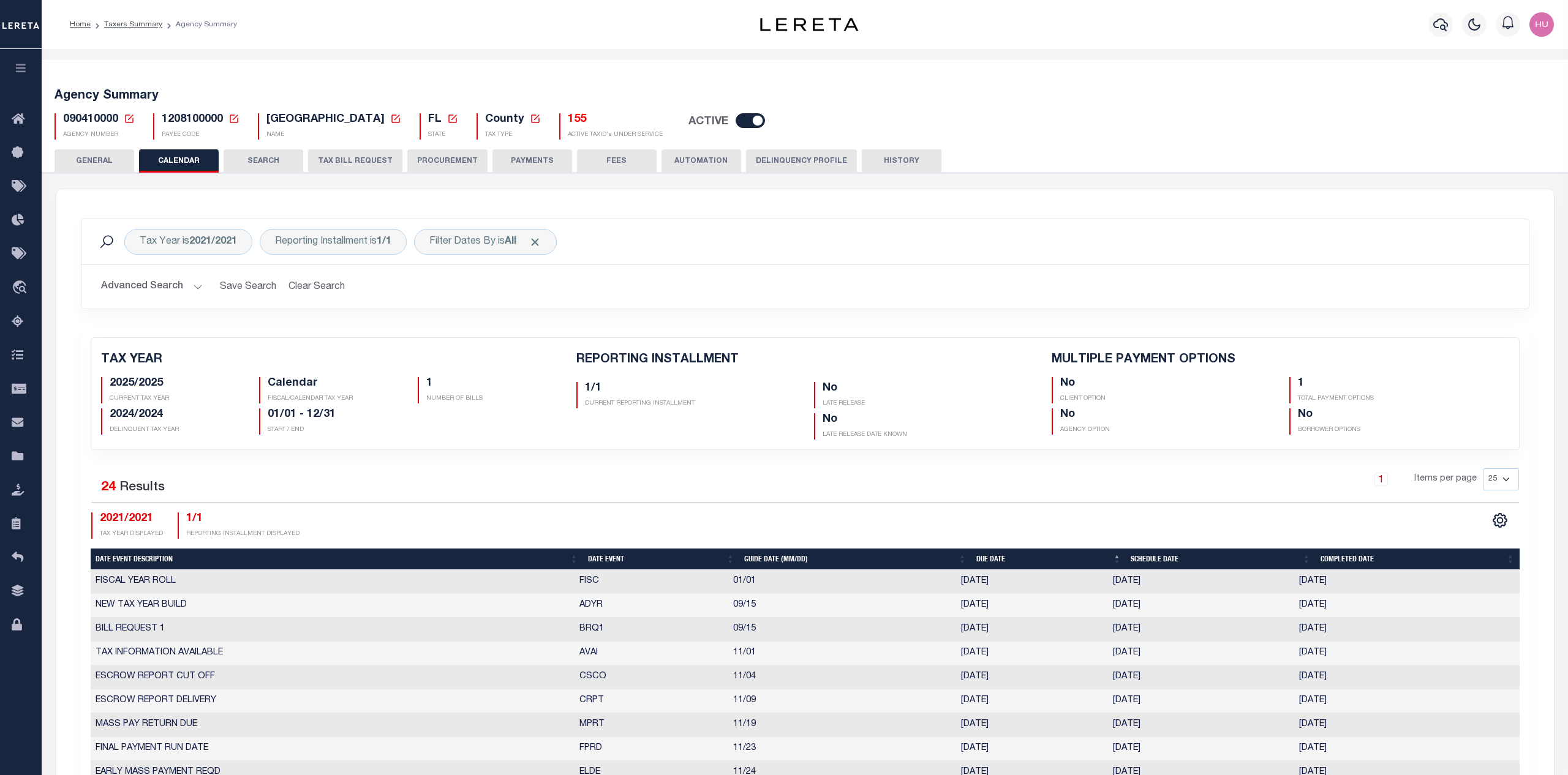
checkbox input "false"
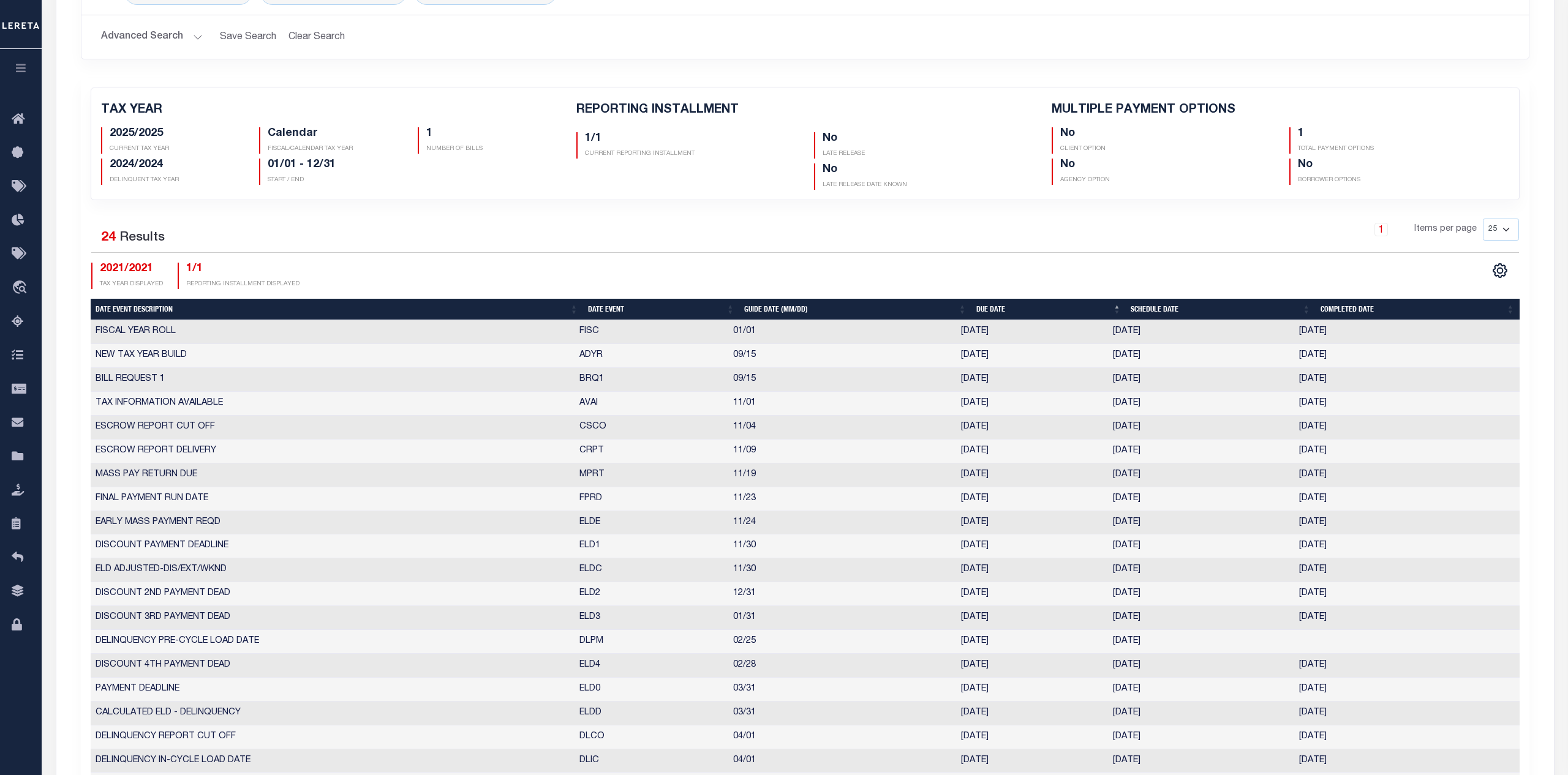
scroll to position [562, 0]
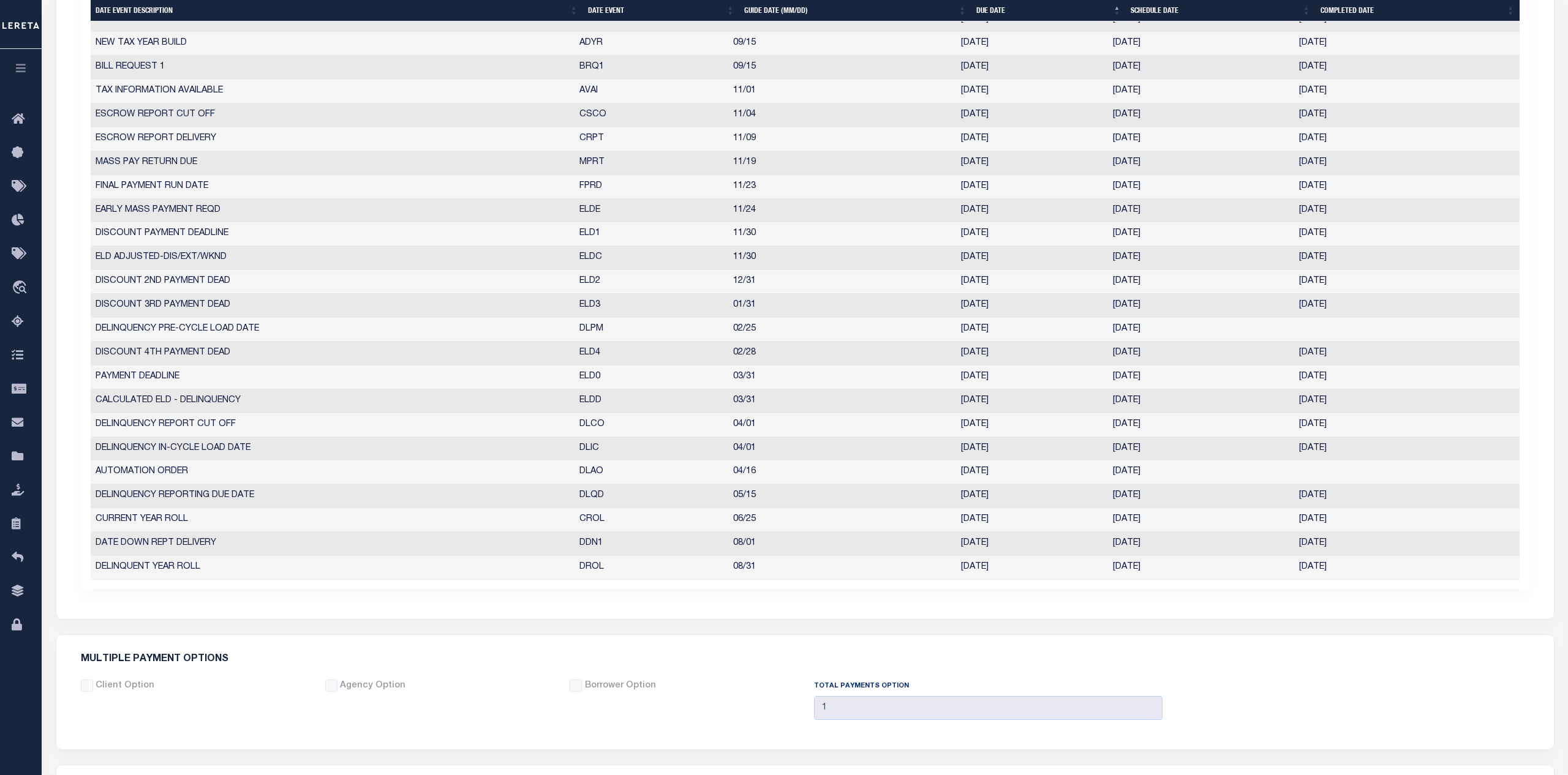
drag, startPoint x: 1015, startPoint y: 520, endPoint x: 948, endPoint y: 520, distance: 67.0
click at [948, 520] on tr "CURRENT YEAR ROLL CROL 06/25 06/24/2022 06/24/2022 06/24/2022 3285842" at bounding box center [805, 520] width 1429 height 24
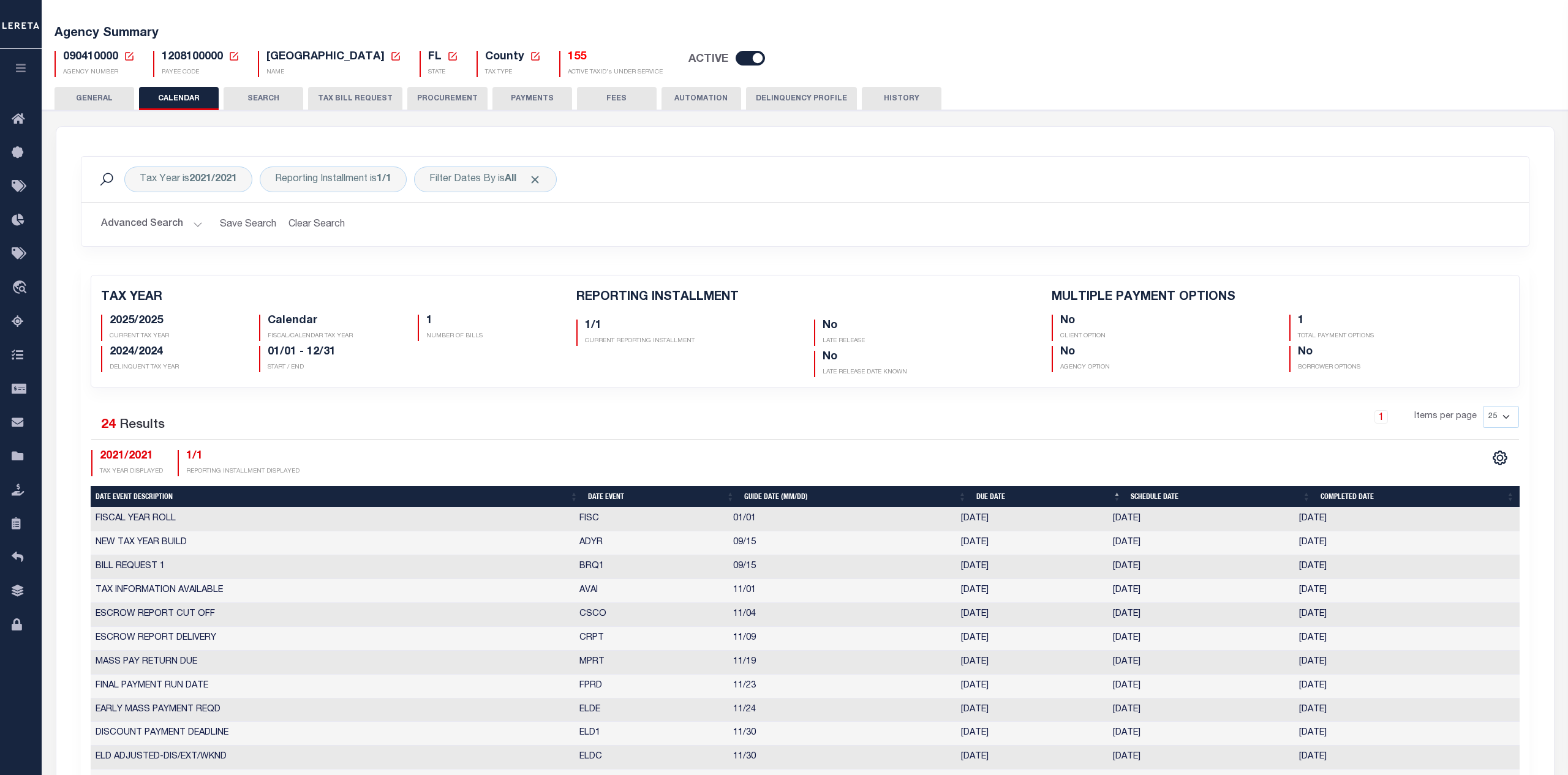
scroll to position [0, 0]
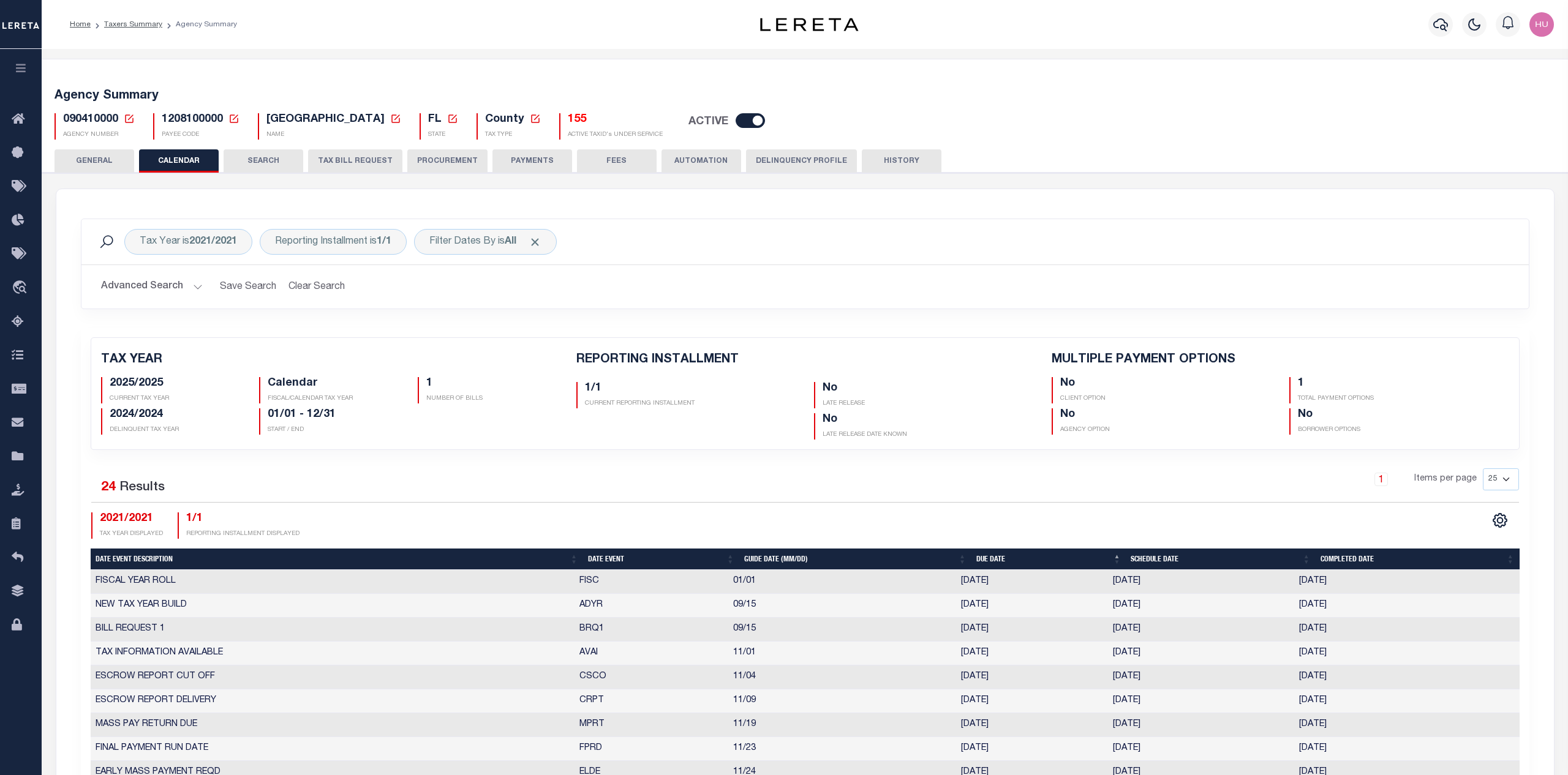
click at [636, 47] on div "Home Taxers Summary Agency Summary Profile Sign out" at bounding box center [805, 24] width 1526 height 49
click at [568, 120] on h5 "155" at bounding box center [615, 120] width 95 height 14
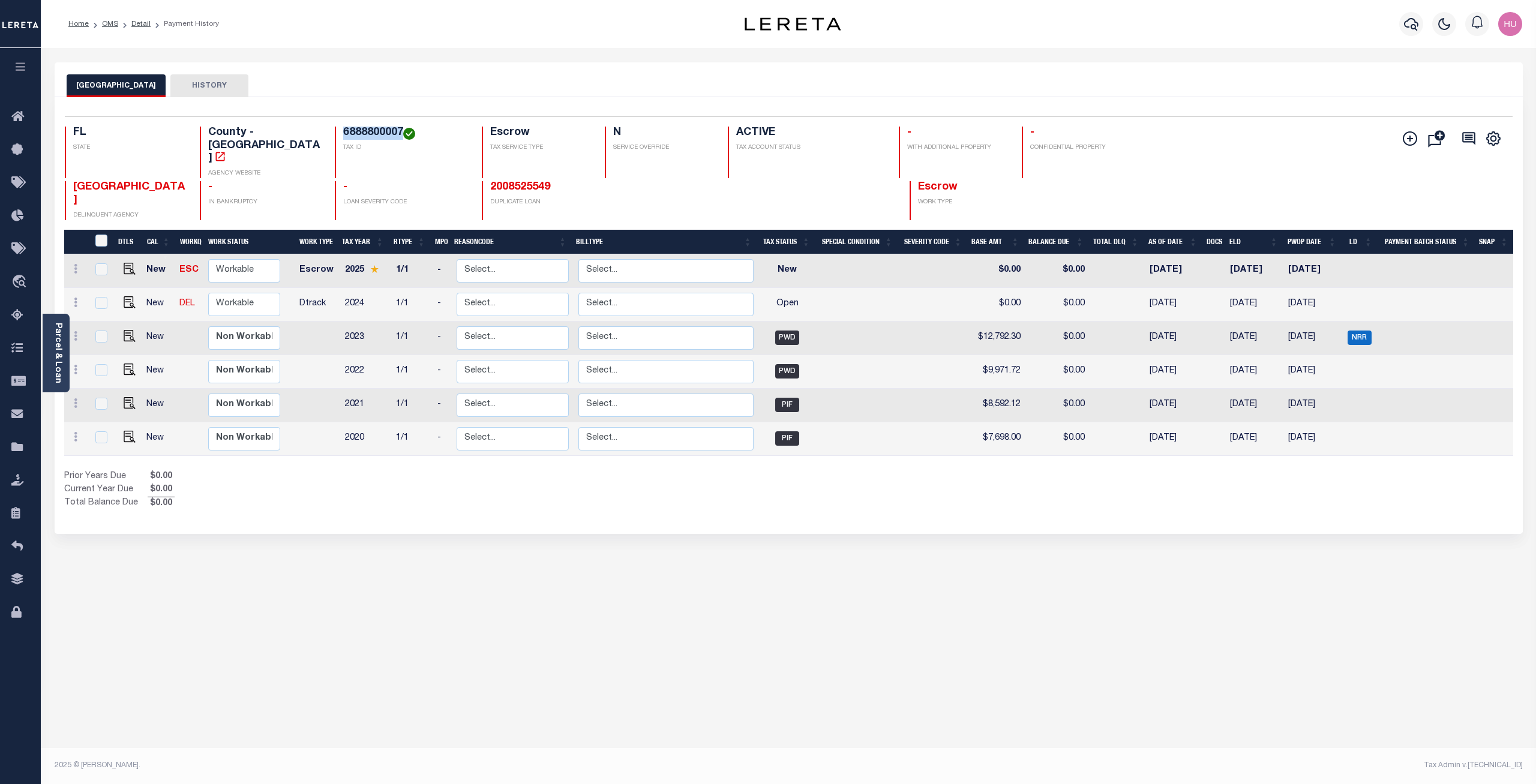
drag, startPoint x: 382, startPoint y: 131, endPoint x: 323, endPoint y: 136, distance: 59.2
click at [335, 136] on div "6888800007 TAX ID" at bounding box center [401, 152] width 133 height 52
click at [1411, 142] on icon "" at bounding box center [1410, 139] width 6 height 6
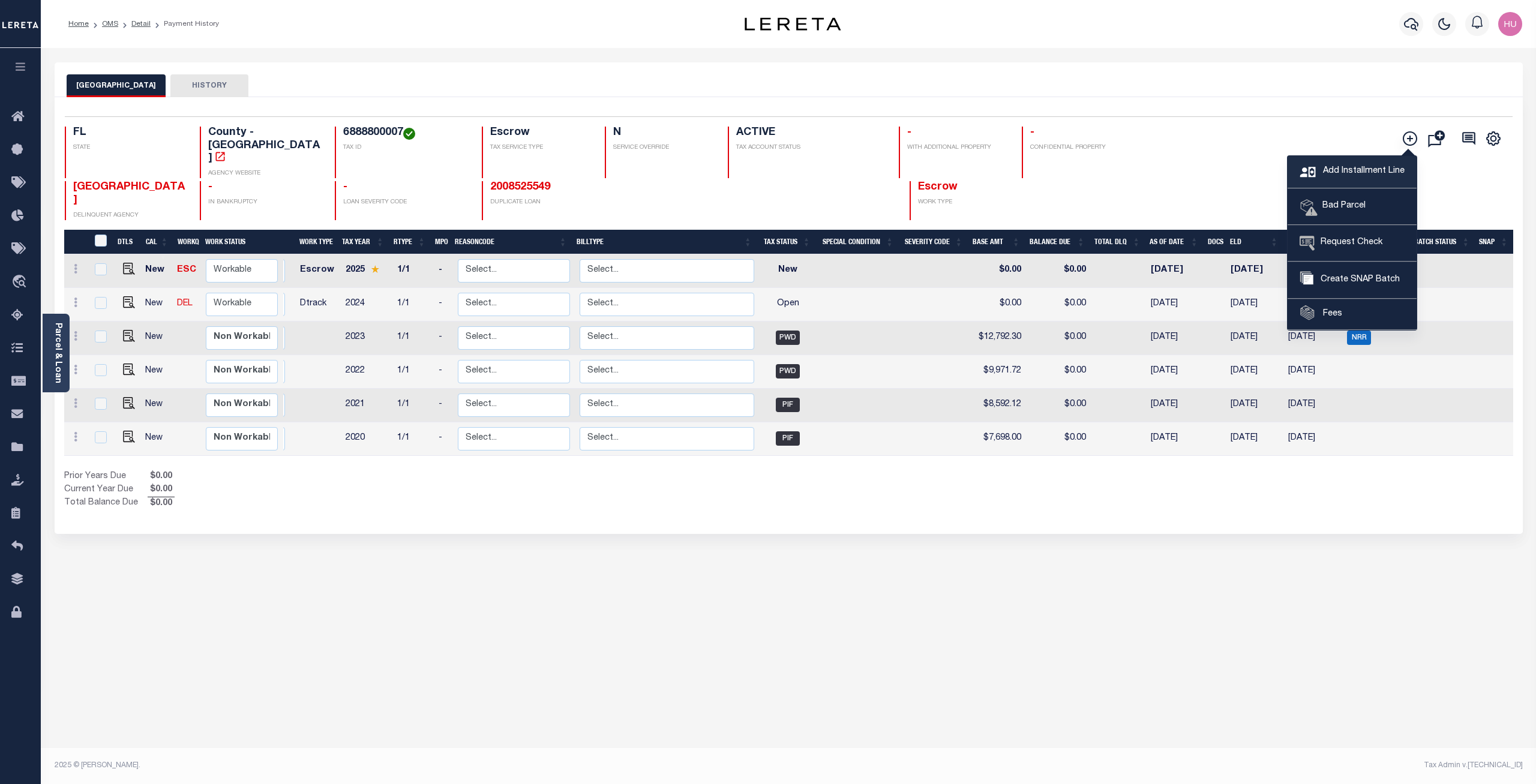
click at [1344, 172] on span "Add Installment Line" at bounding box center [1362, 172] width 85 height 13
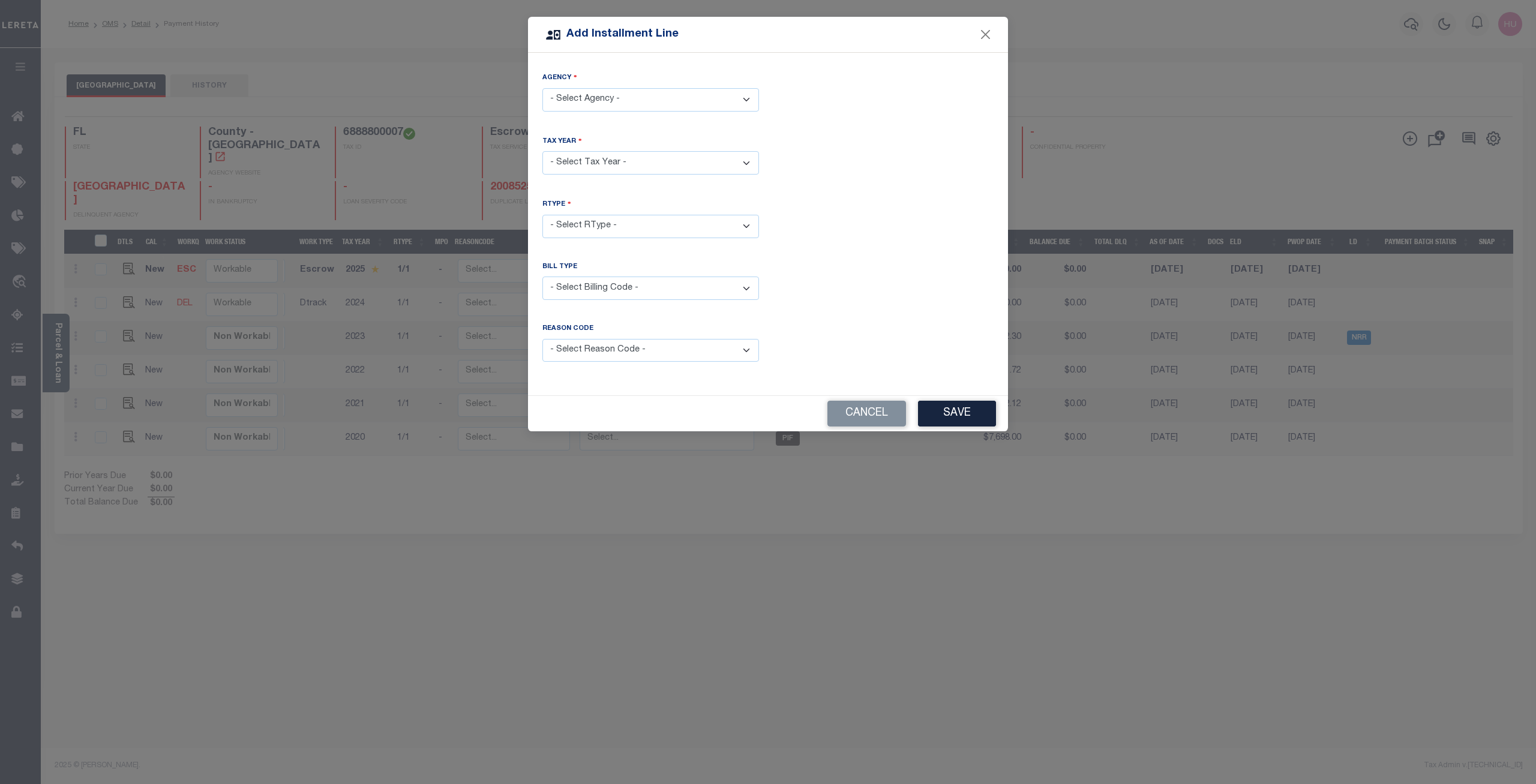
click at [542, 88] on select "- Select Agency - MANATEE COUNTY - County" at bounding box center [651, 100] width 217 height 23
select select "1208100000"
click option "[GEOGRAPHIC_DATA] - County" at bounding box center [0, 0] width 0 height 0
click at [542, 151] on select "- Select Year - 2005 2006 2007 2008 2009 2010 2011 2012 2013 2014 2015 2016 201…" at bounding box center [651, 162] width 217 height 23
select select "2016"
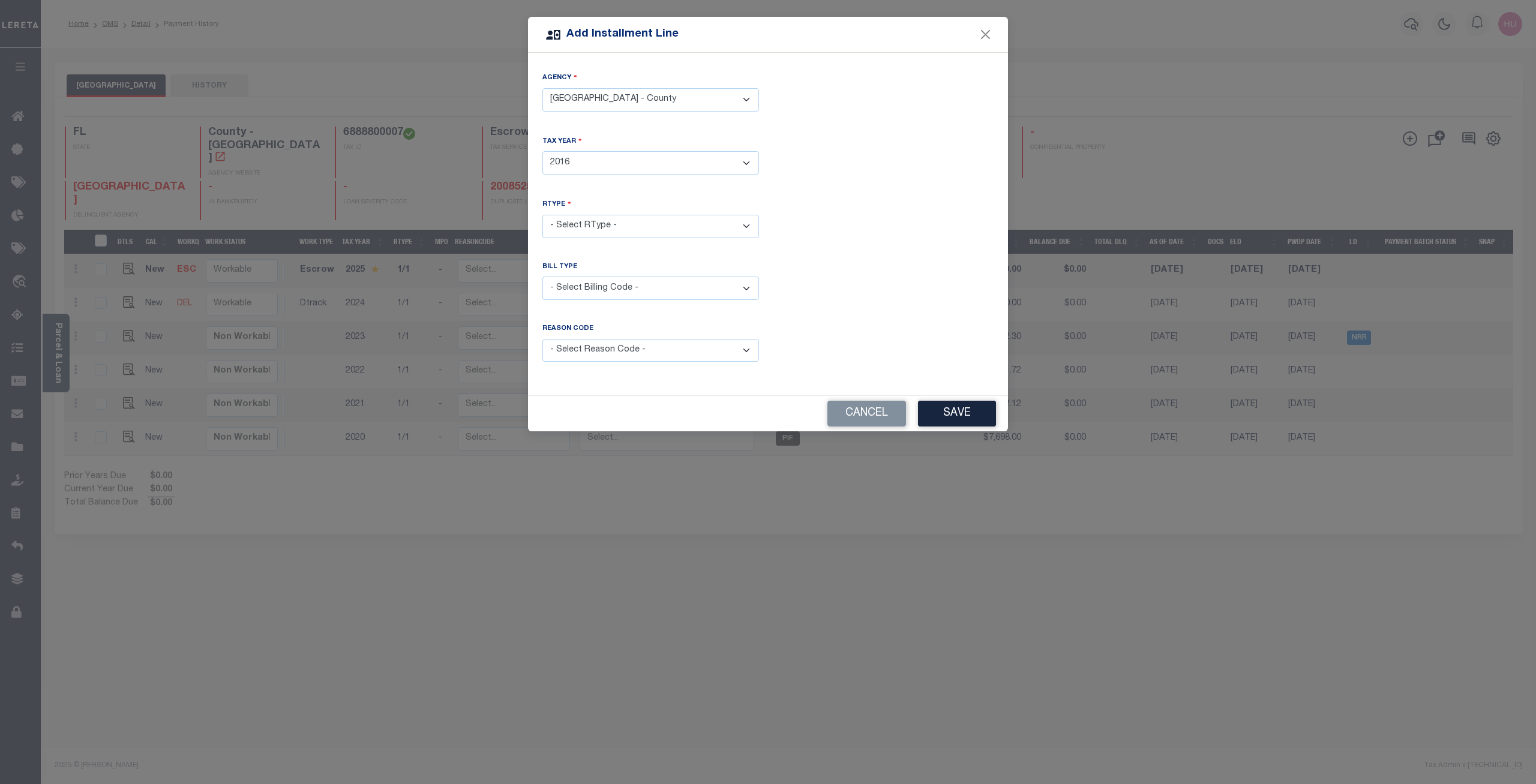
click option "2016" at bounding box center [0, 0] width 0 height 0
click at [542, 215] on select "- Select RType - 1/1" at bounding box center [651, 226] width 217 height 23
select select "0"
click option "1/1" at bounding box center [0, 0] width 0 height 0
click at [857, 262] on div "Bill Type - Select Billing Code - Regular Delinquent Supplemental Corrected/Adj…" at bounding box center [768, 291] width 469 height 57
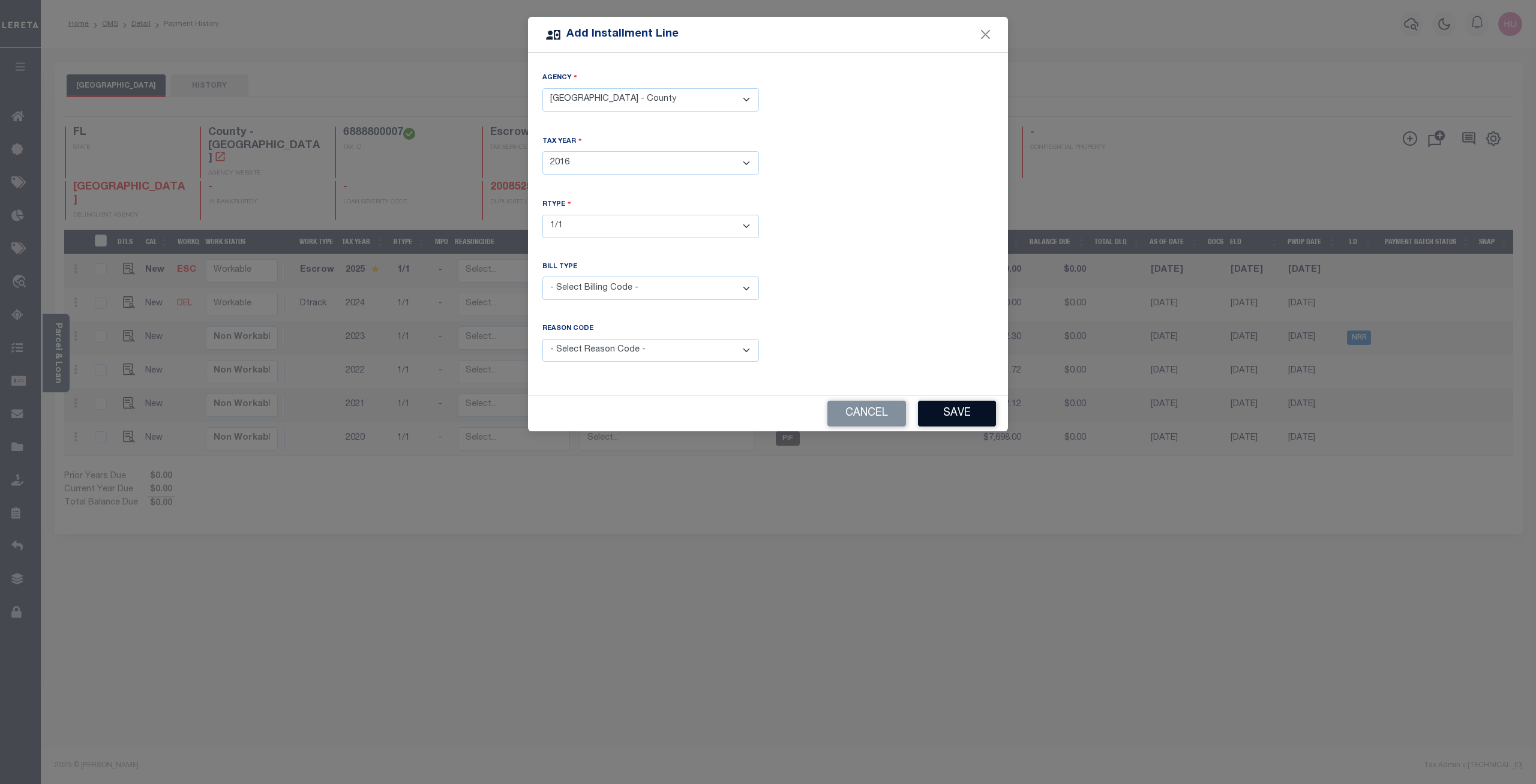
click at [949, 412] on button "Save" at bounding box center [957, 414] width 78 height 26
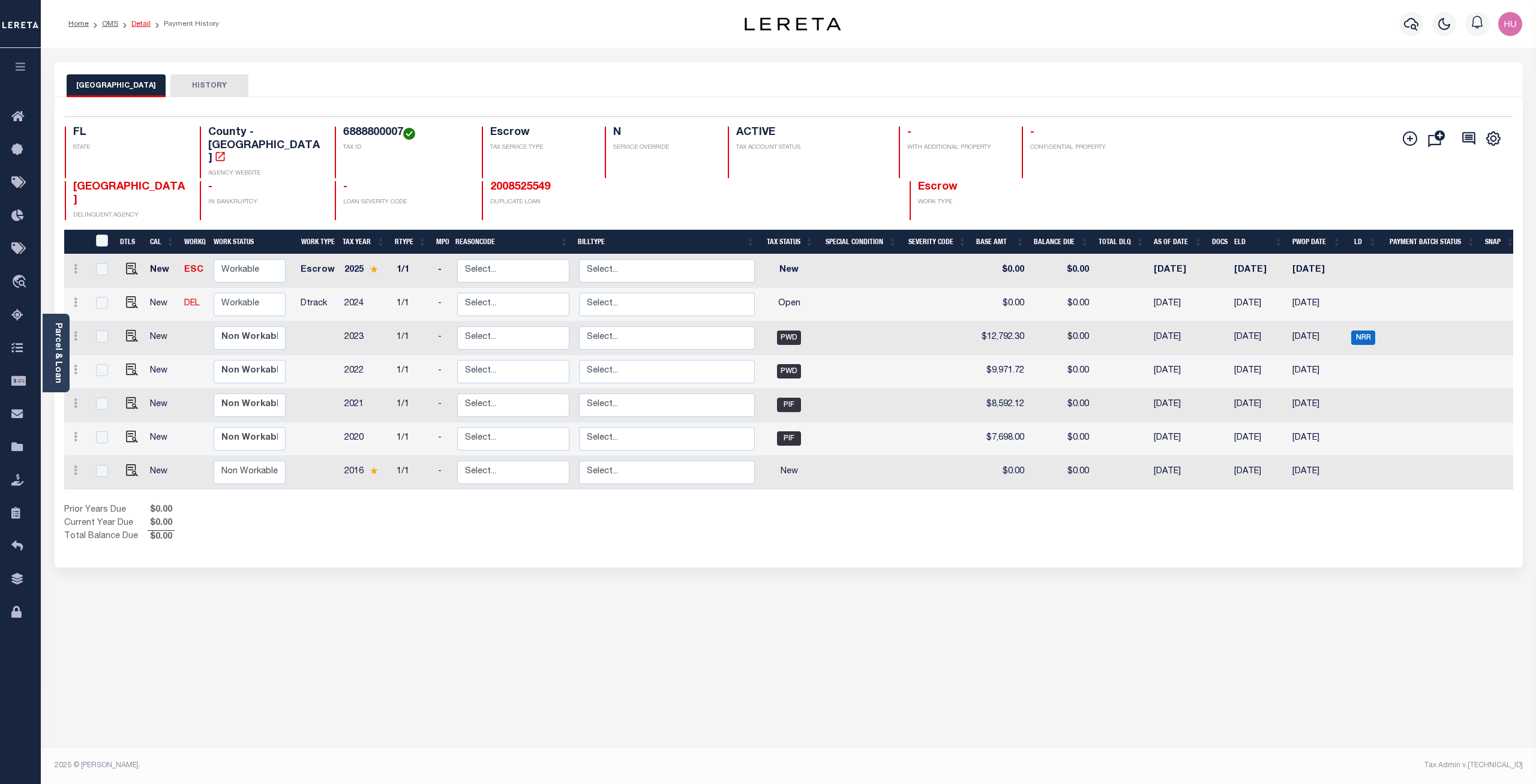
click at [142, 24] on link "Detail" at bounding box center [141, 24] width 19 height 7
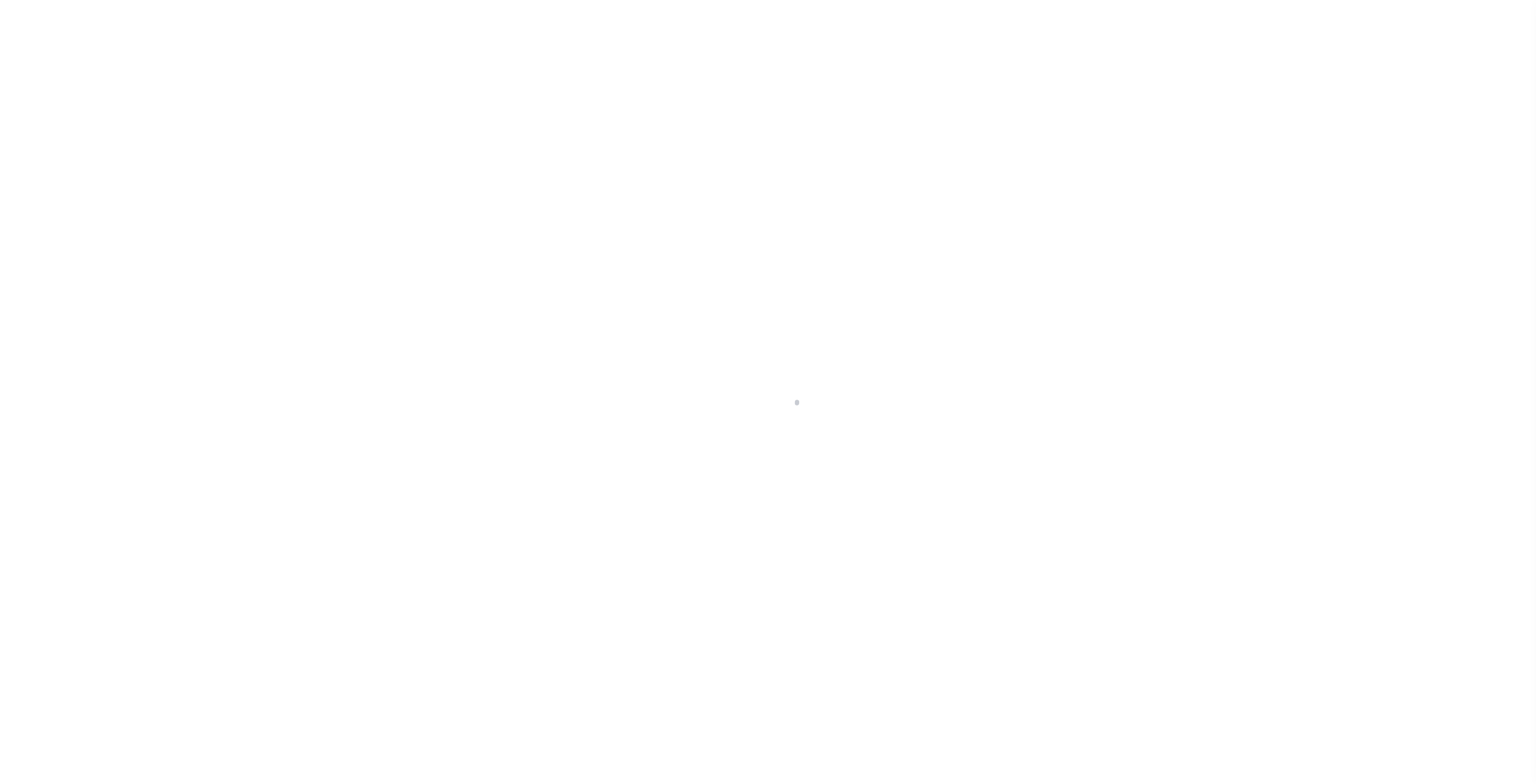
select select "Escrow"
select select "8193"
select select "2600"
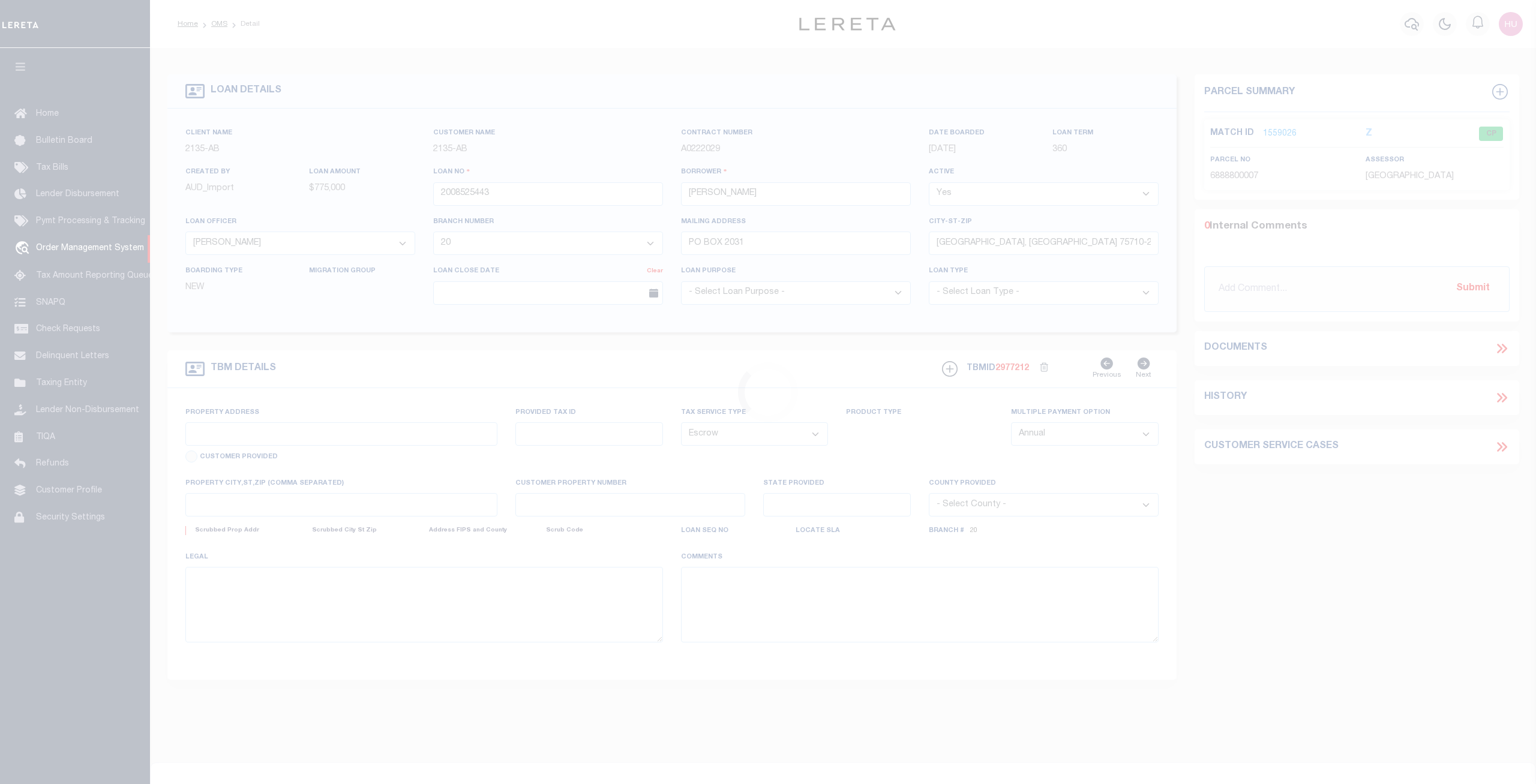
type input "758 JACARANDA RD"
type input "[GEOGRAPHIC_DATA] ID# 6888800007"
select select
type input "[PERSON_NAME] [PERSON_NAME] FL 34216"
type input "FL"
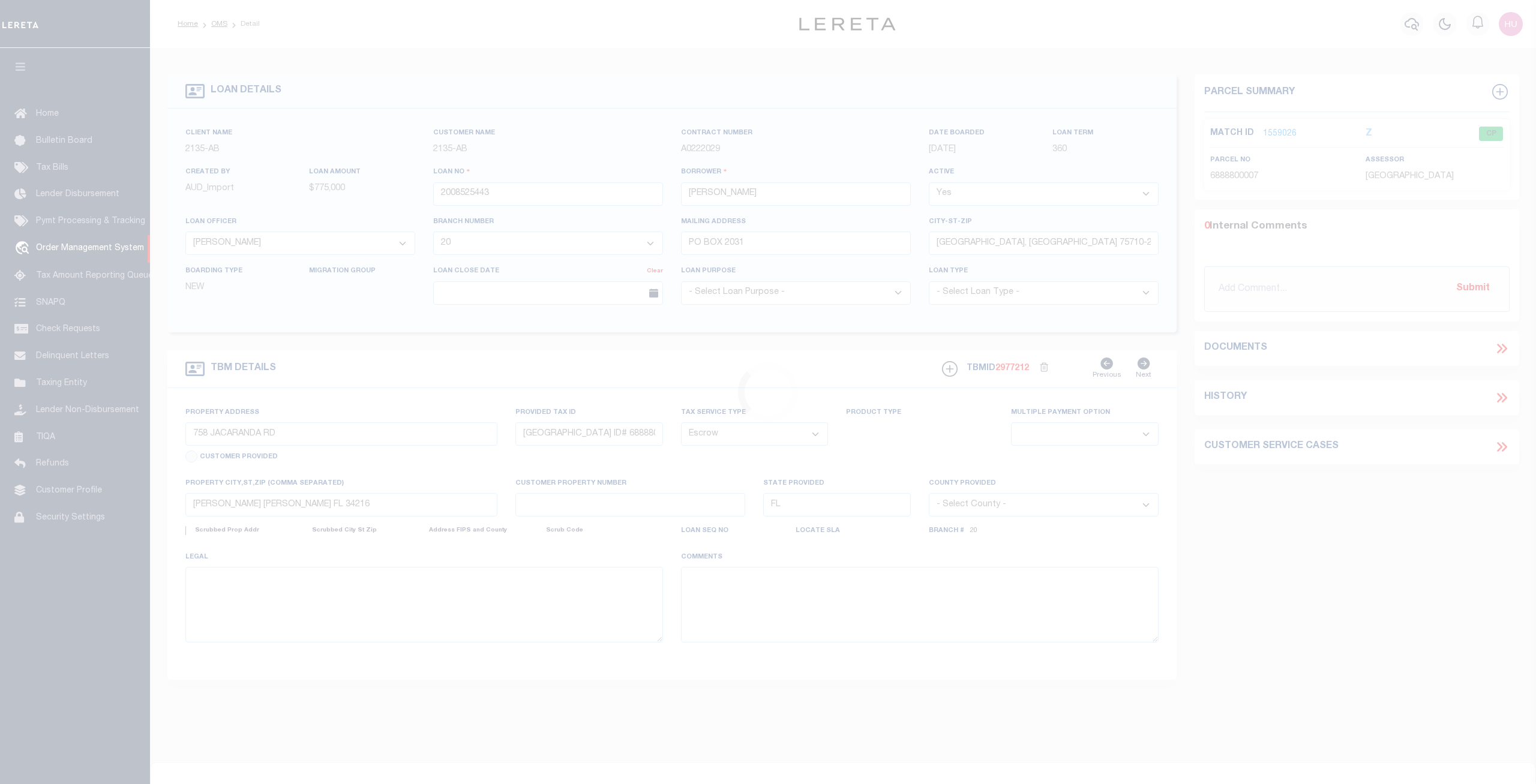
select select
type textarea "DT LOT 5 BLK 26 SHORES ACRES FOURTH ADDITION"
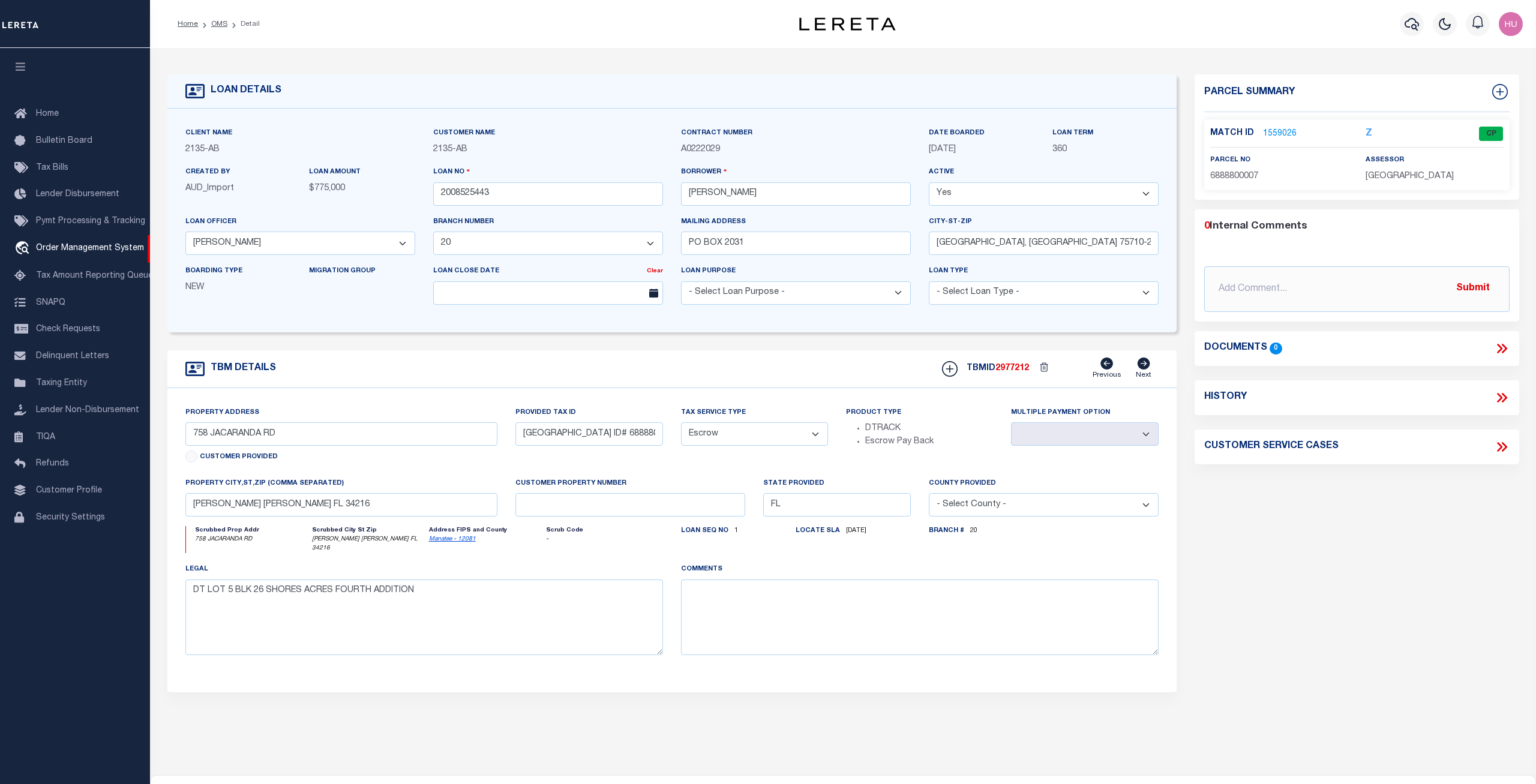
click at [1276, 132] on link "1559026" at bounding box center [1280, 134] width 33 height 13
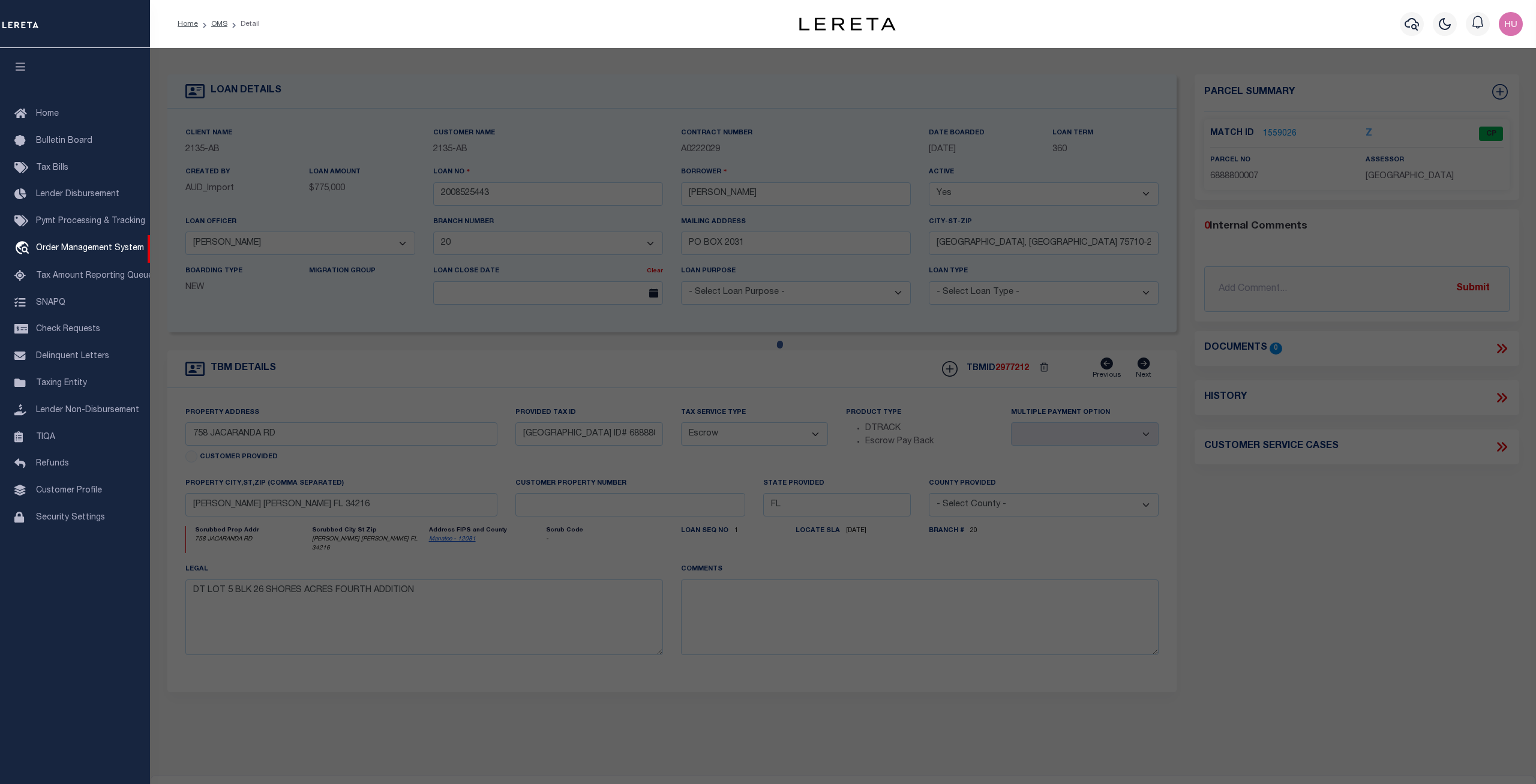
checkbox input "false"
select select "CP"
type input "HEINES, MARTIN; HEINES, MICHELLE T"
select select
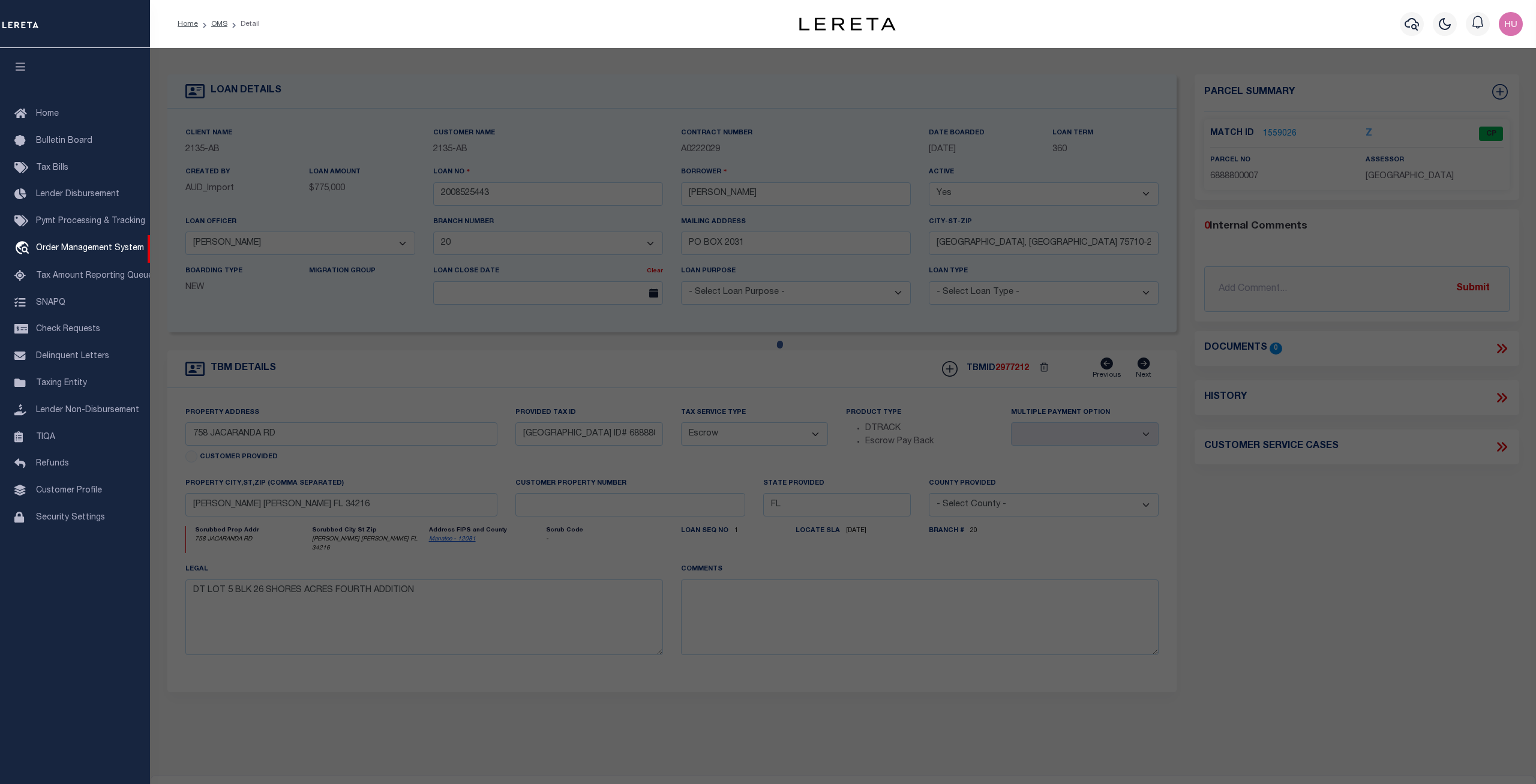
type input "758 JACARANDA RD"
type input "ANNA MARIA FL 34216"
type textarea "LOT 5 BLK 26 SHORE ACRES 4TH ADD PI#68888.0000/7 [Full Description]"
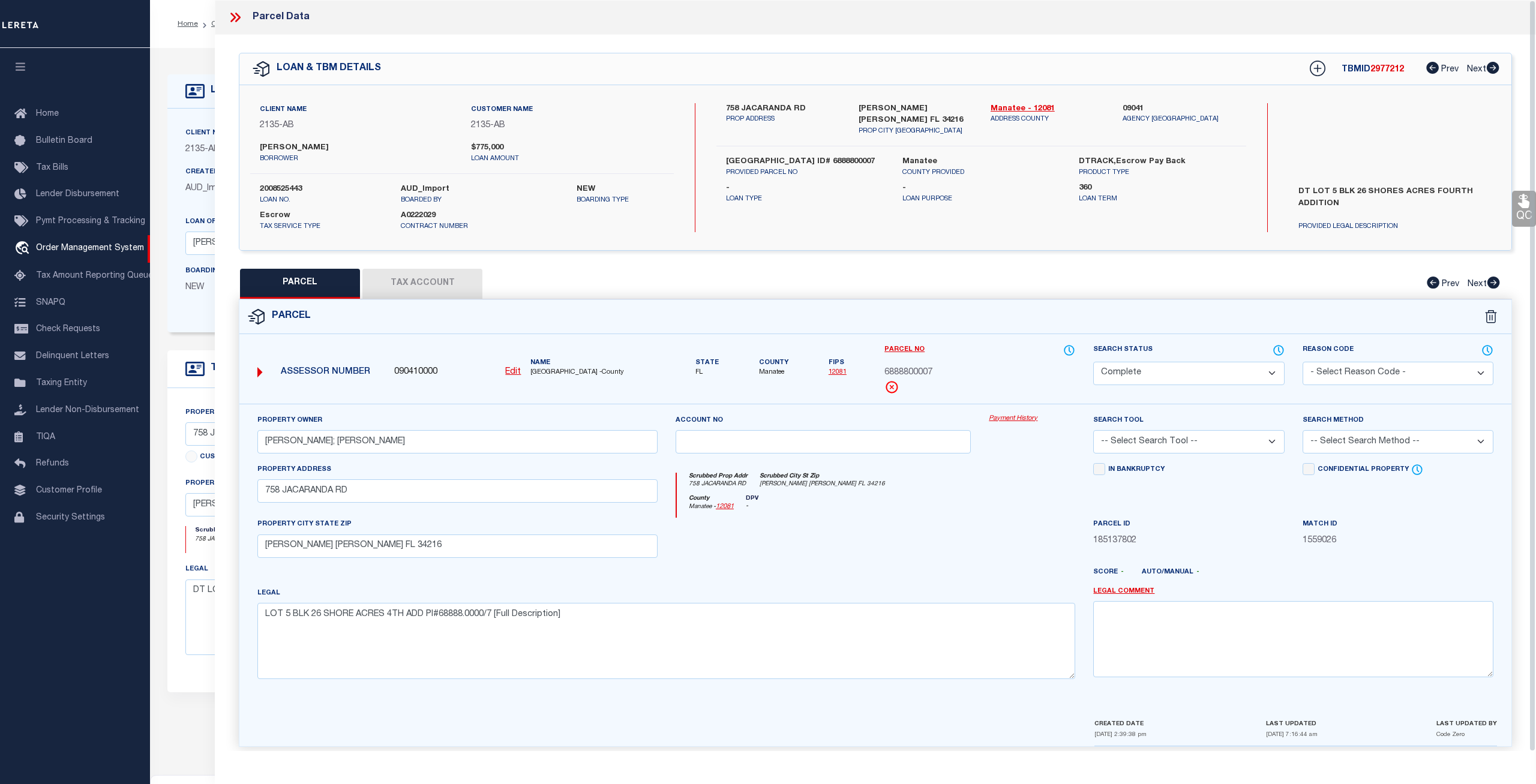
click at [432, 277] on button "Tax Account" at bounding box center [422, 283] width 120 height 30
select select "100"
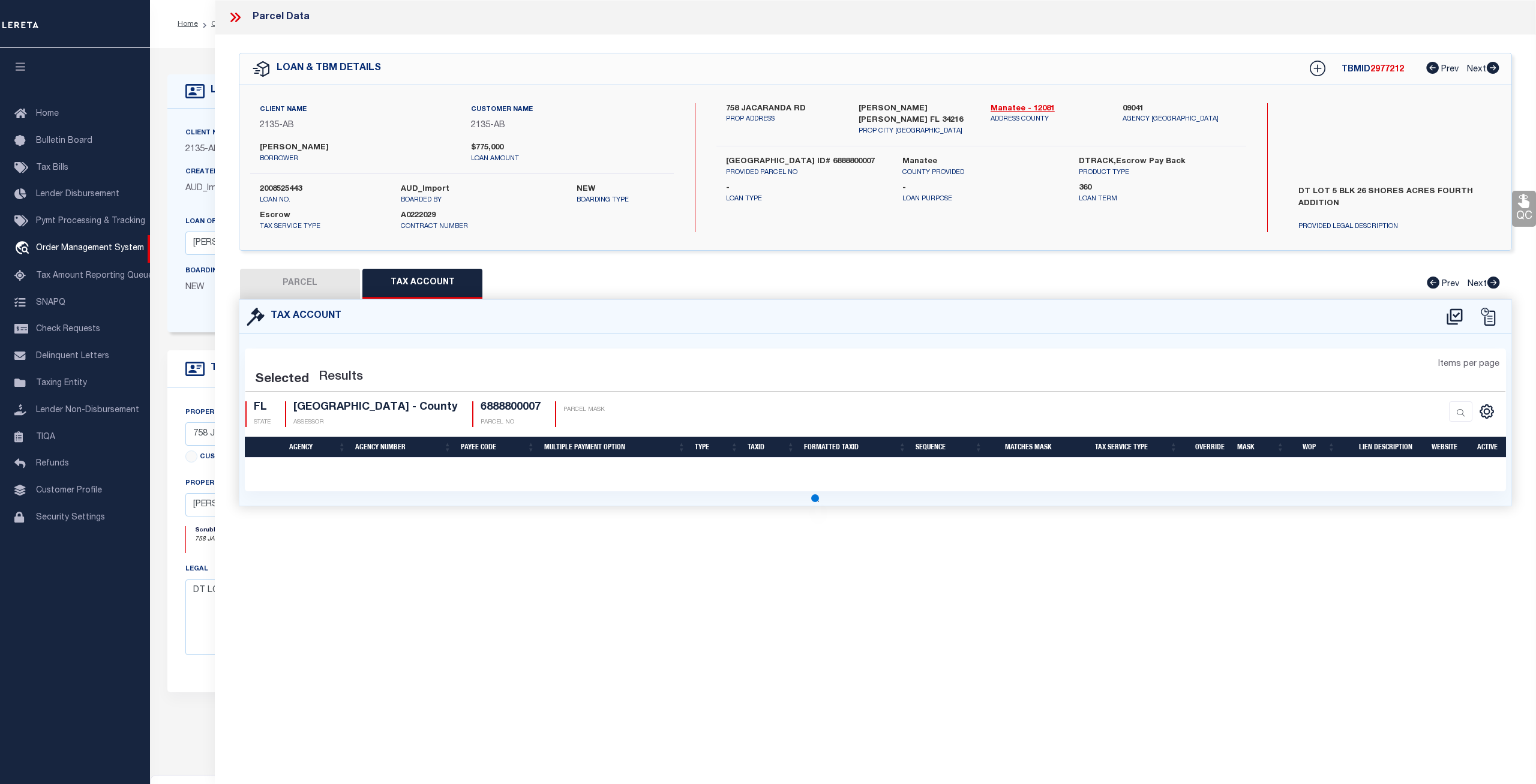
select select "100"
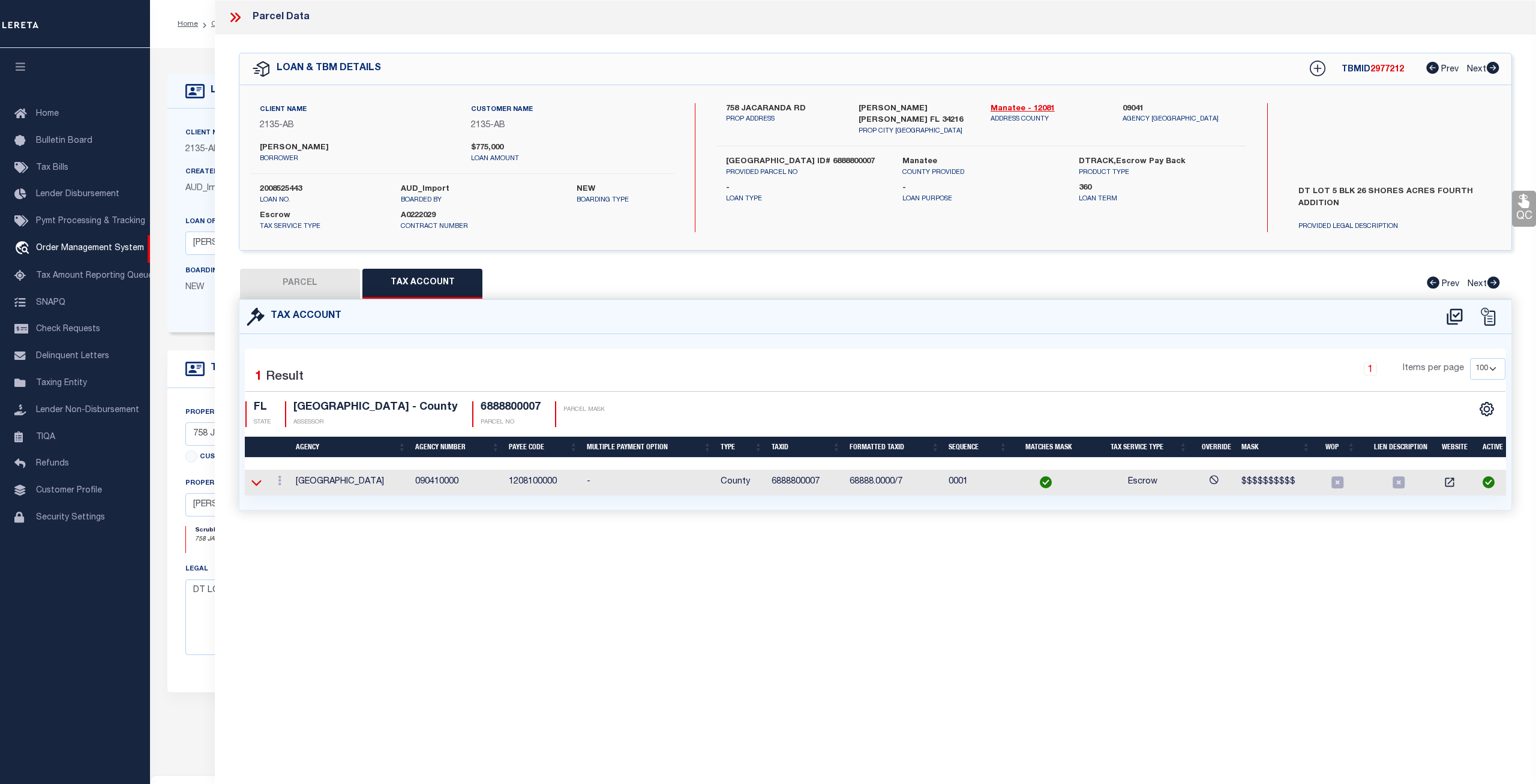
click at [254, 484] on icon at bounding box center [256, 482] width 10 height 13
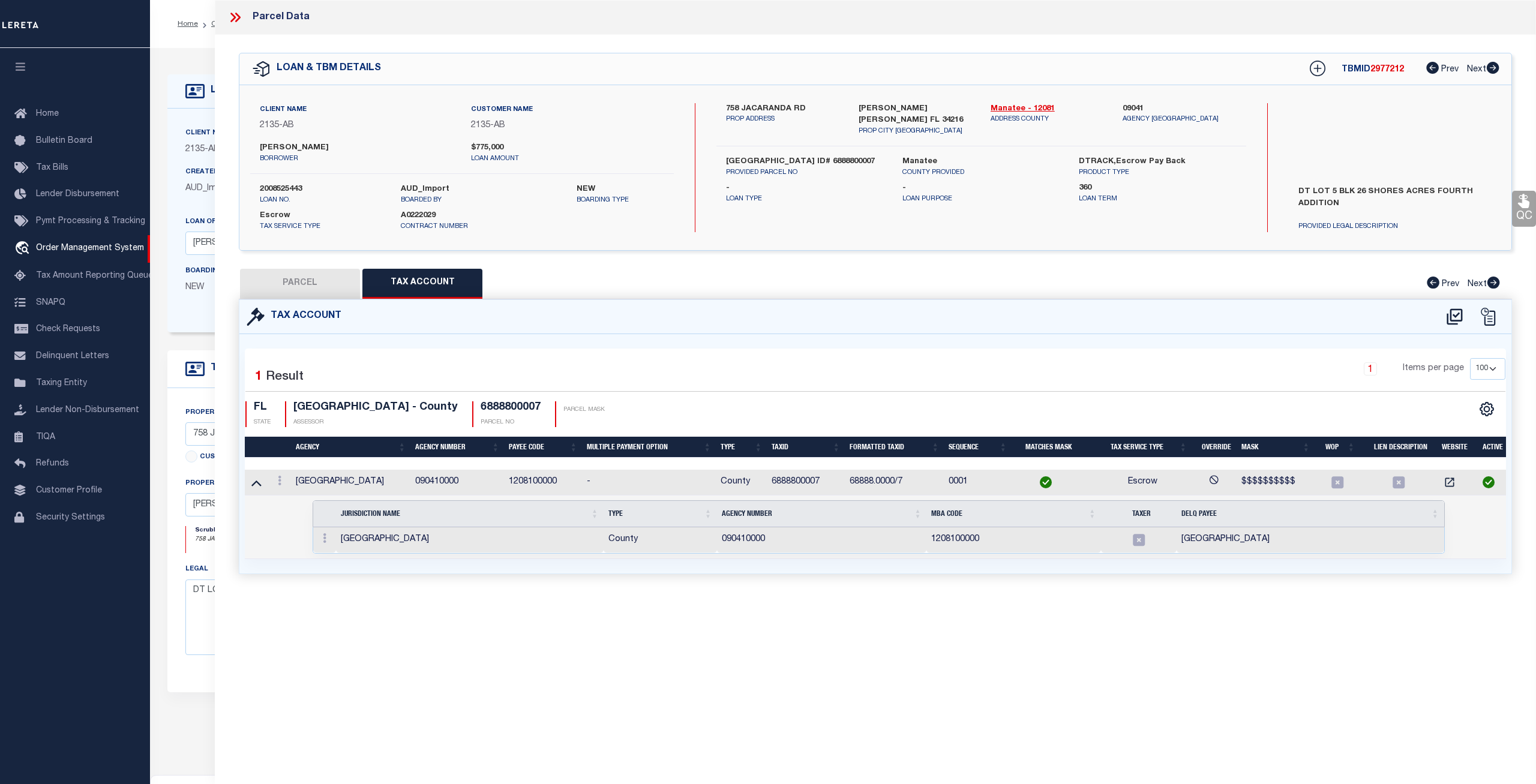
click at [254, 484] on icon at bounding box center [257, 484] width 10 height 6
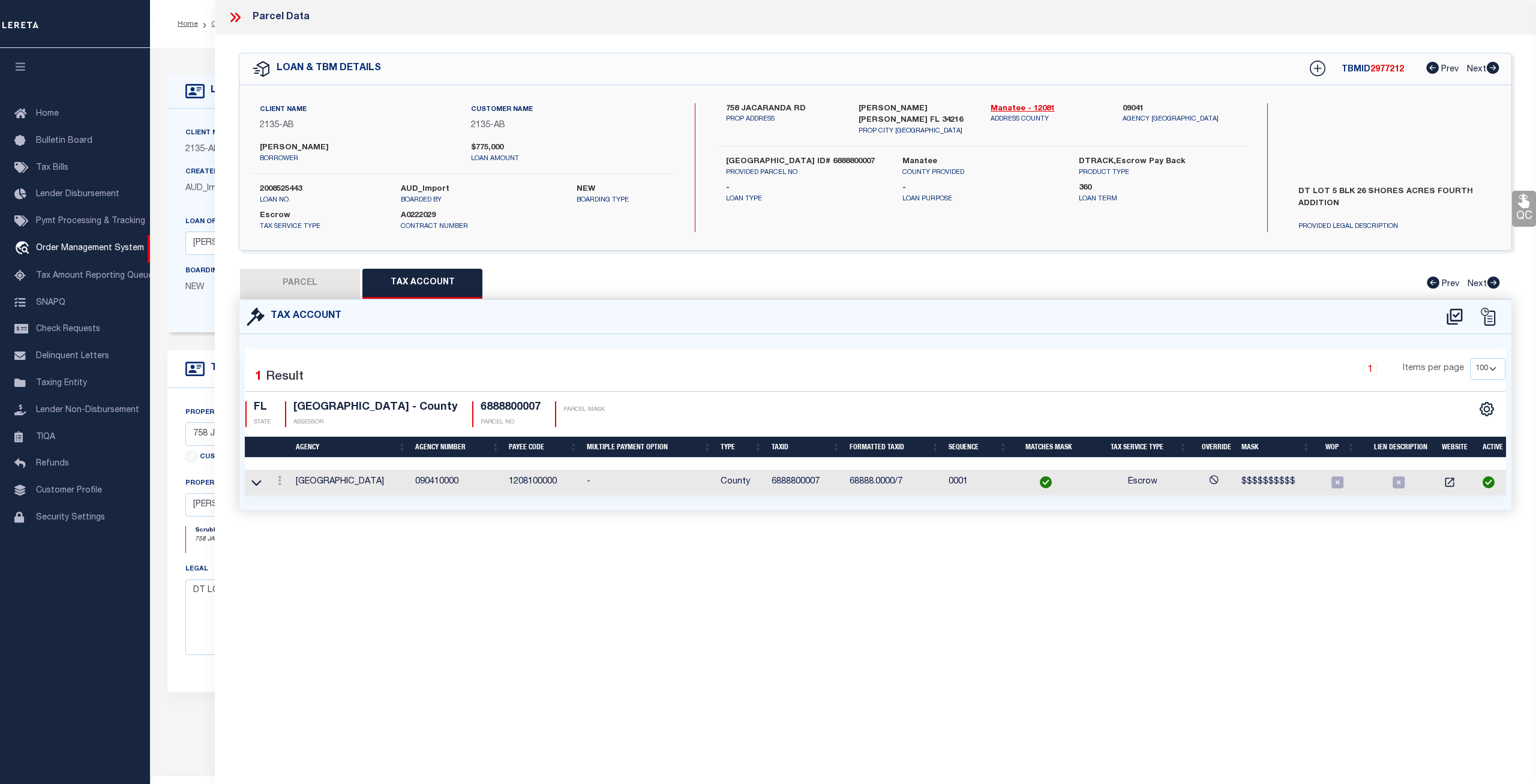
click at [318, 283] on button "PARCEL" at bounding box center [299, 283] width 120 height 30
select select "AS"
checkbox input "false"
select select "CP"
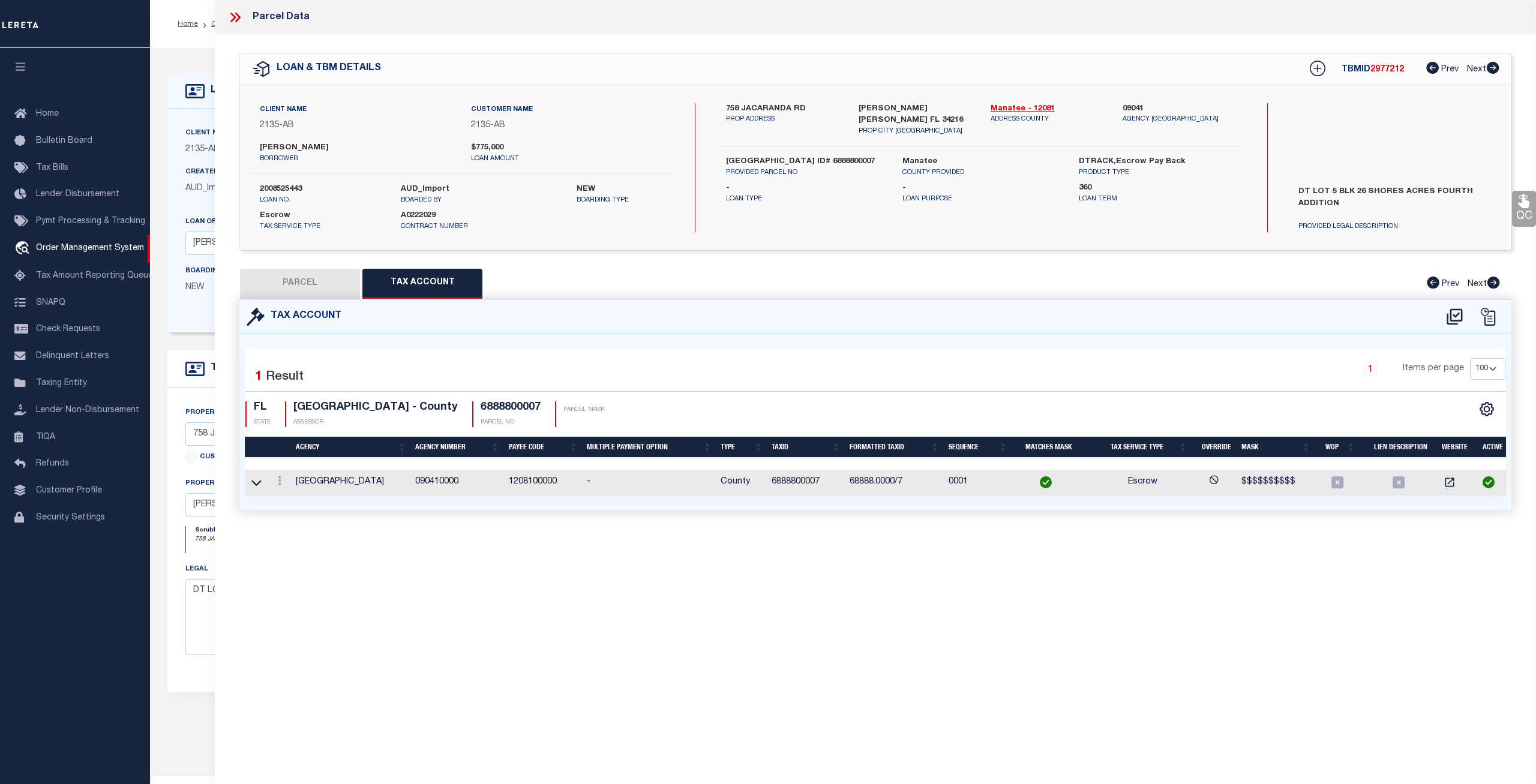
type input "HEINES, MARTIN; HEINES, MICHELLE T"
select select
type input "758 JACARANDA RD"
type input "ANNA MARIA FL 34216"
type textarea "LOT 5 BLK 26 SHORE ACRES 4TH ADD PI#68888.0000/7 [Full Description]"
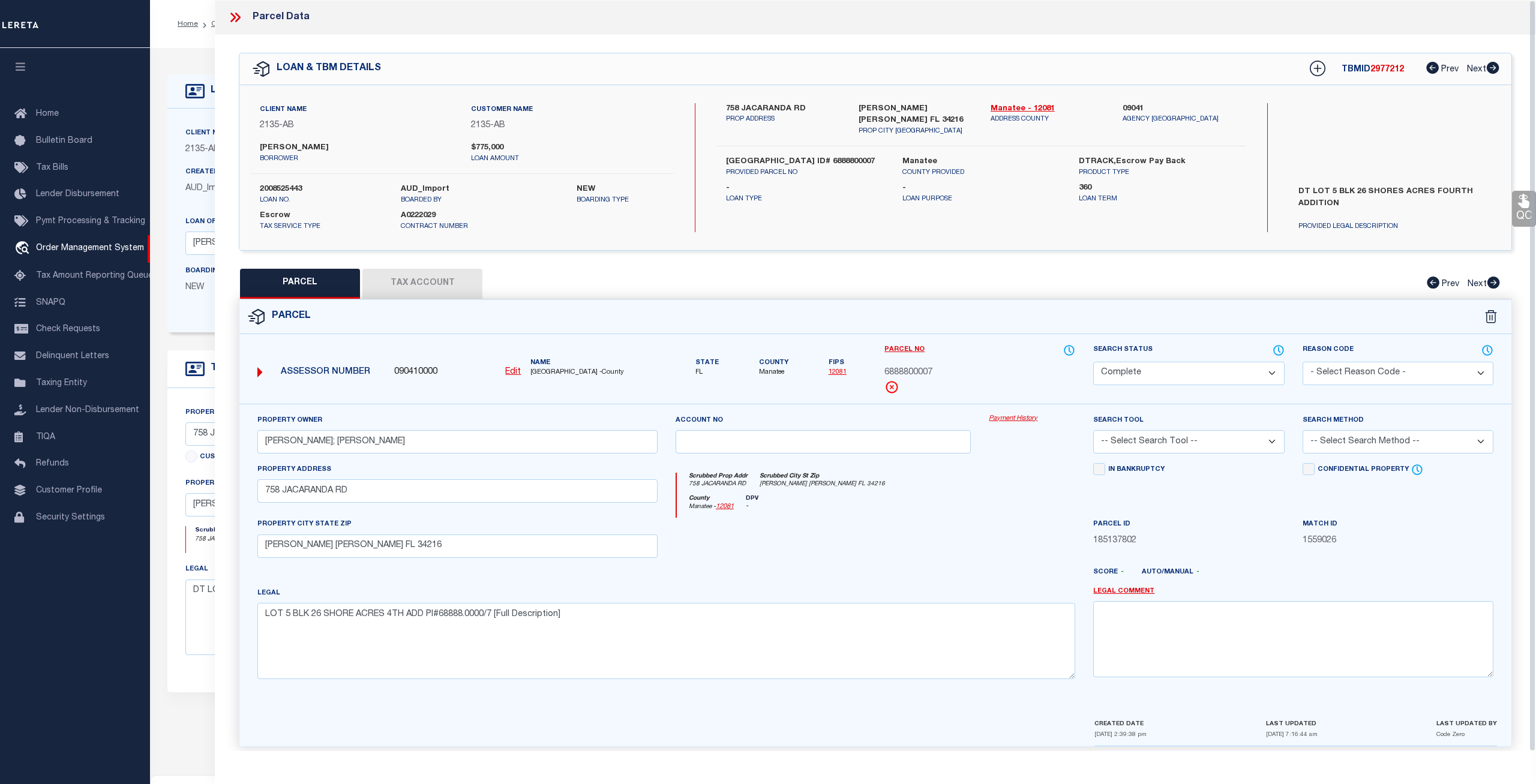
click at [1000, 420] on link "Payment History" at bounding box center [1032, 418] width 86 height 10
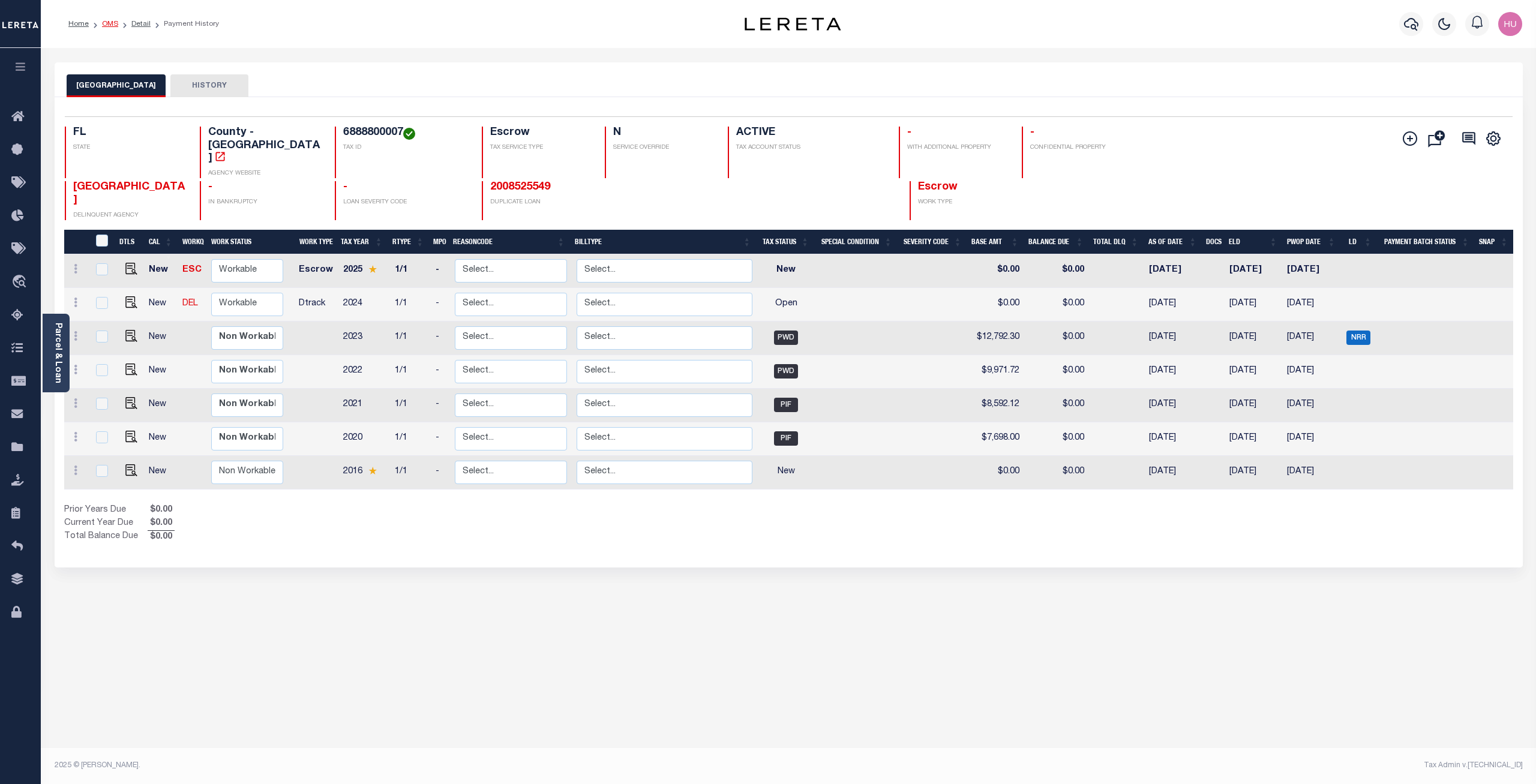
click at [108, 23] on link "OMS" at bounding box center [110, 24] width 16 height 7
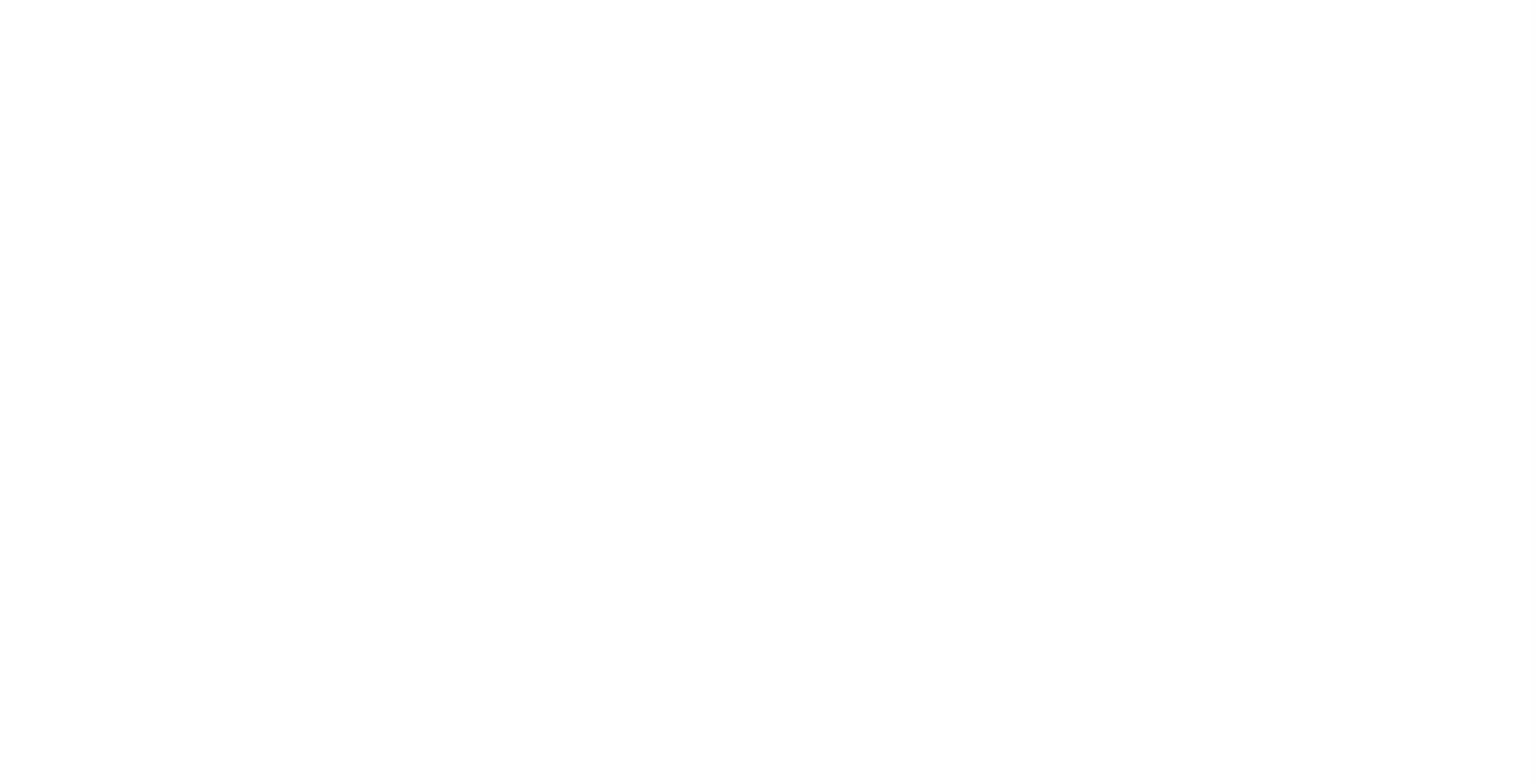
select select "200"
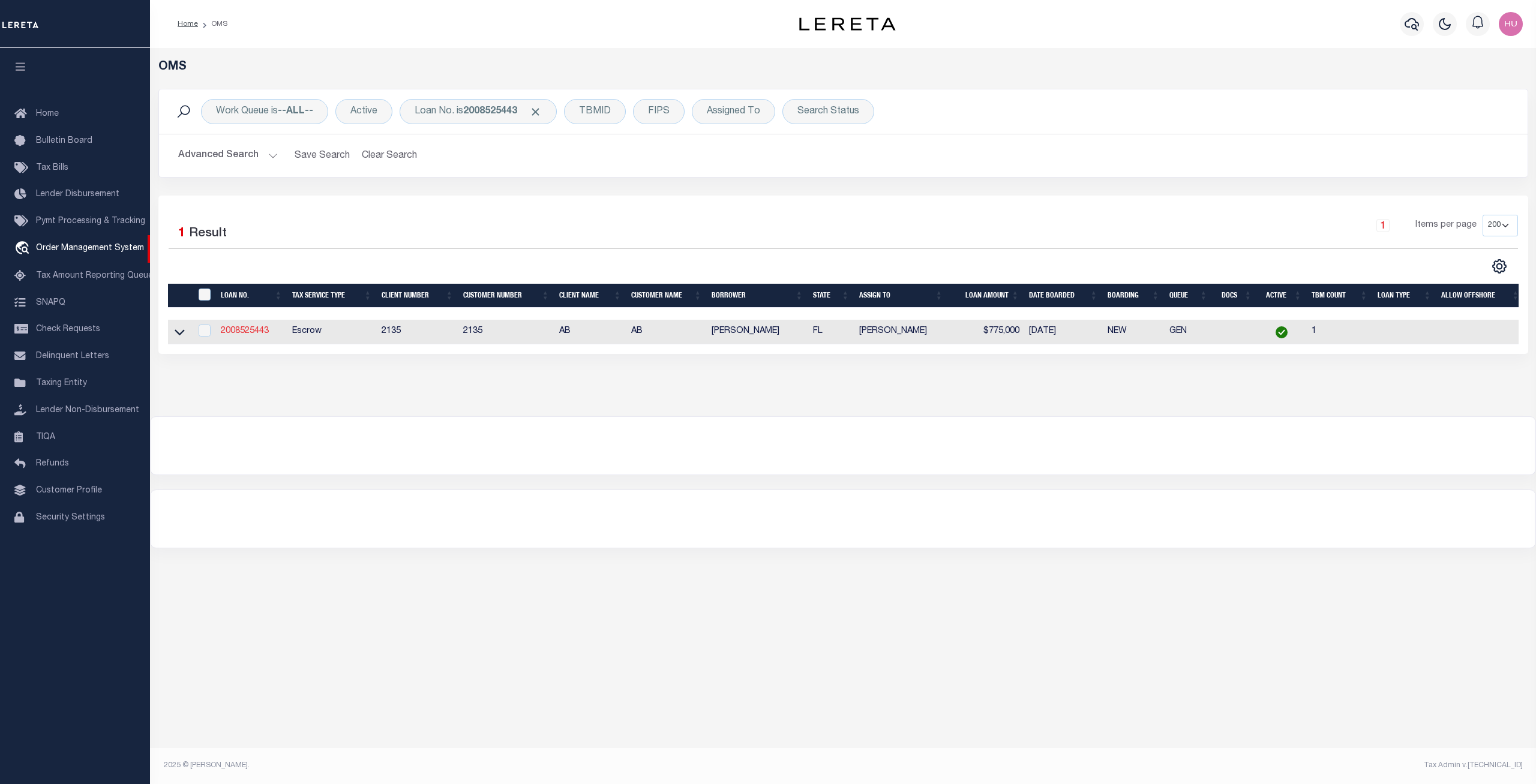
click at [256, 331] on link "2008525443" at bounding box center [245, 331] width 48 height 9
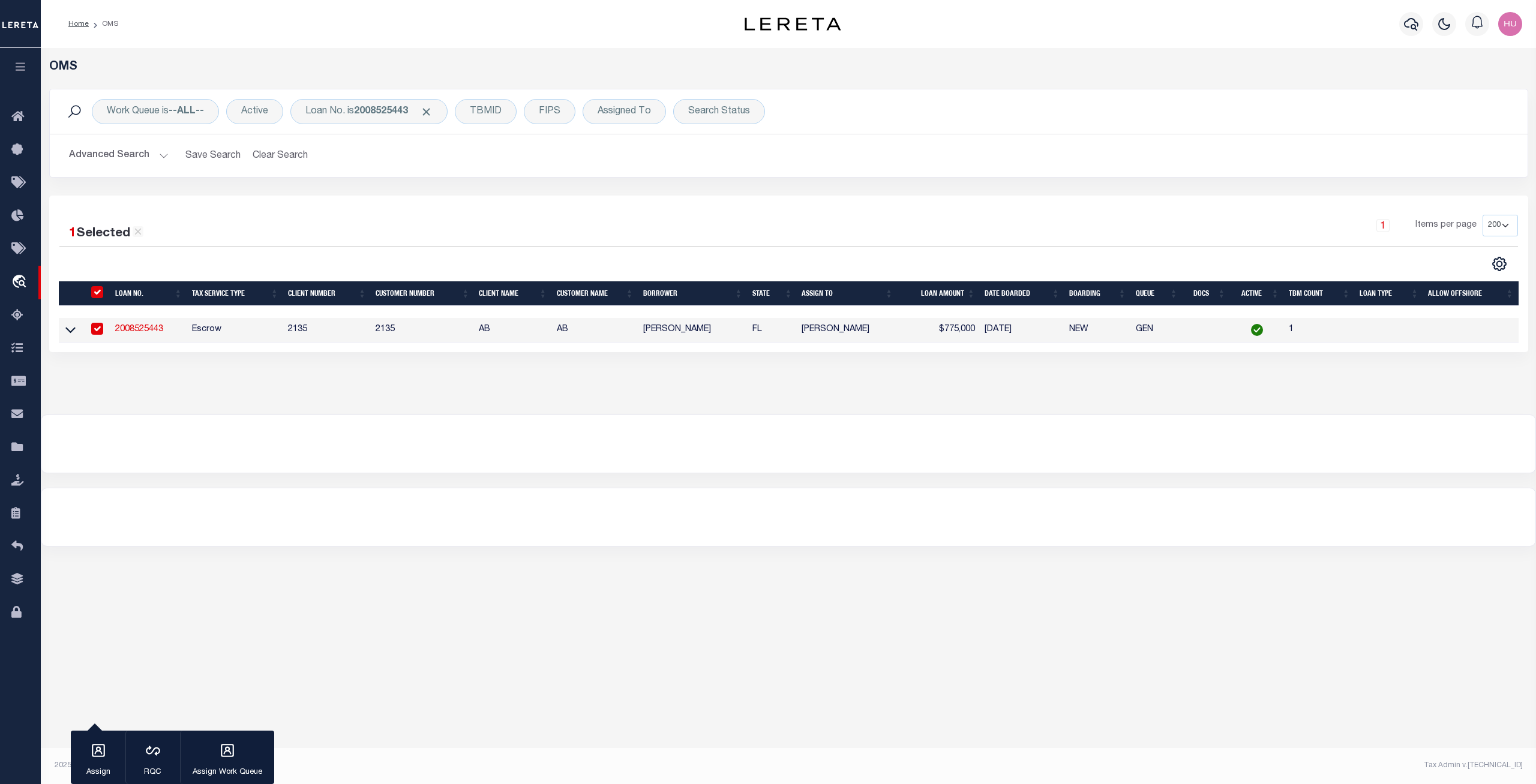
type input "2008525443"
type input "[PERSON_NAME]"
select select
type input "PO BOX 2031"
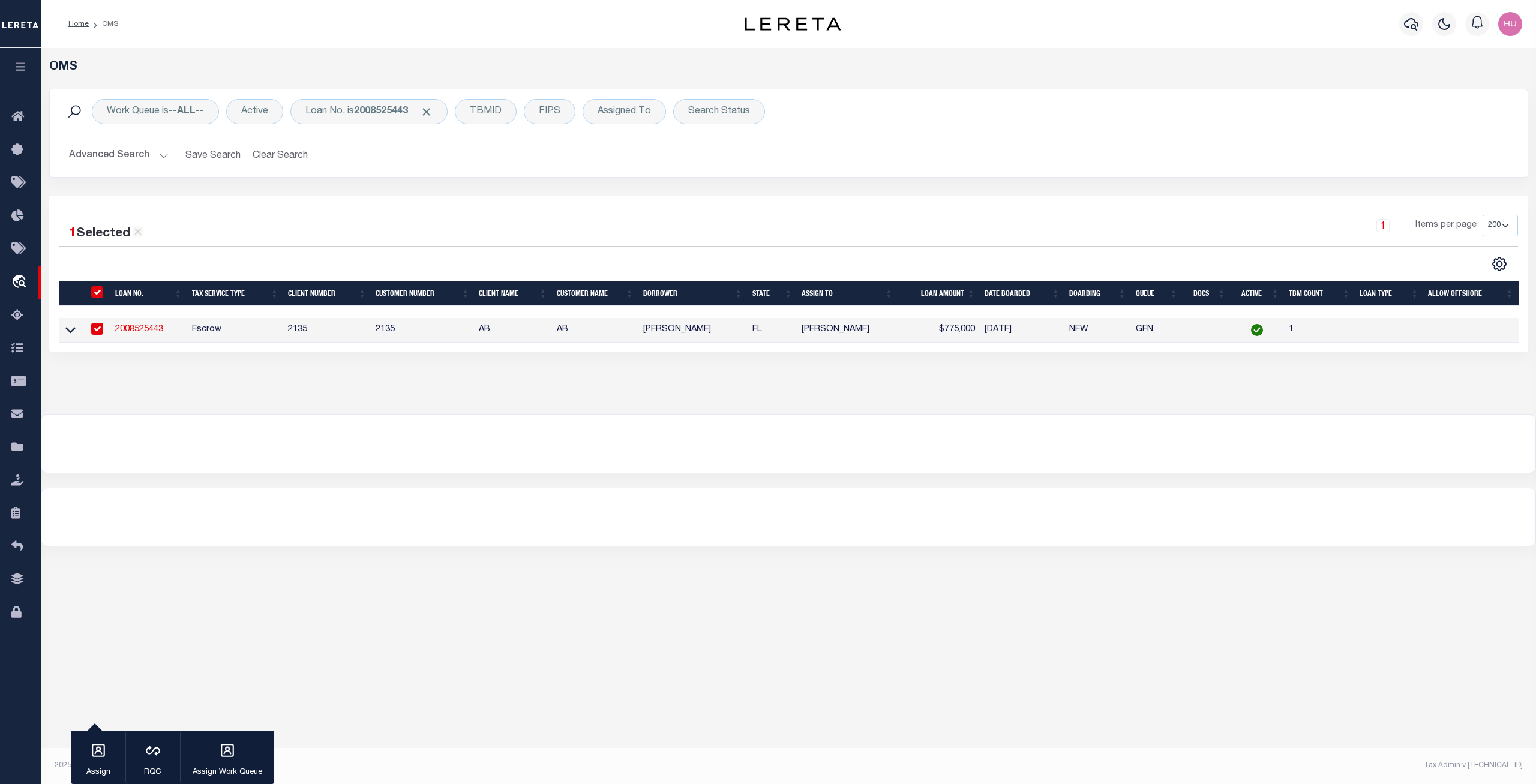
type input "TYLER, TX 75710-2031"
select select "Escrow"
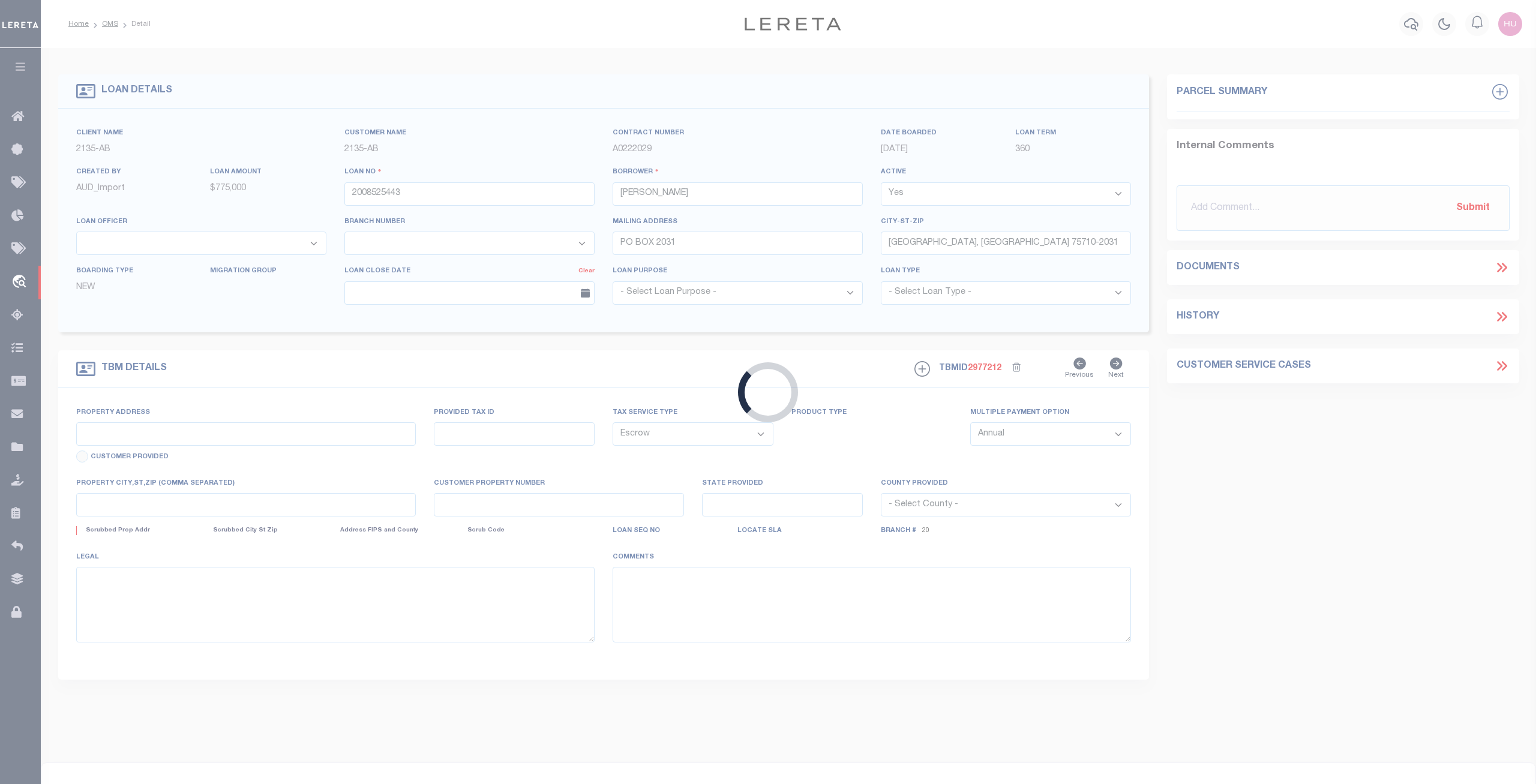
type input "758 JACARANDA RD"
type input "MANATEE COUNTY ID# 6888800007"
select select
type input "ANNA MARIA FL 34216"
type input "FL"
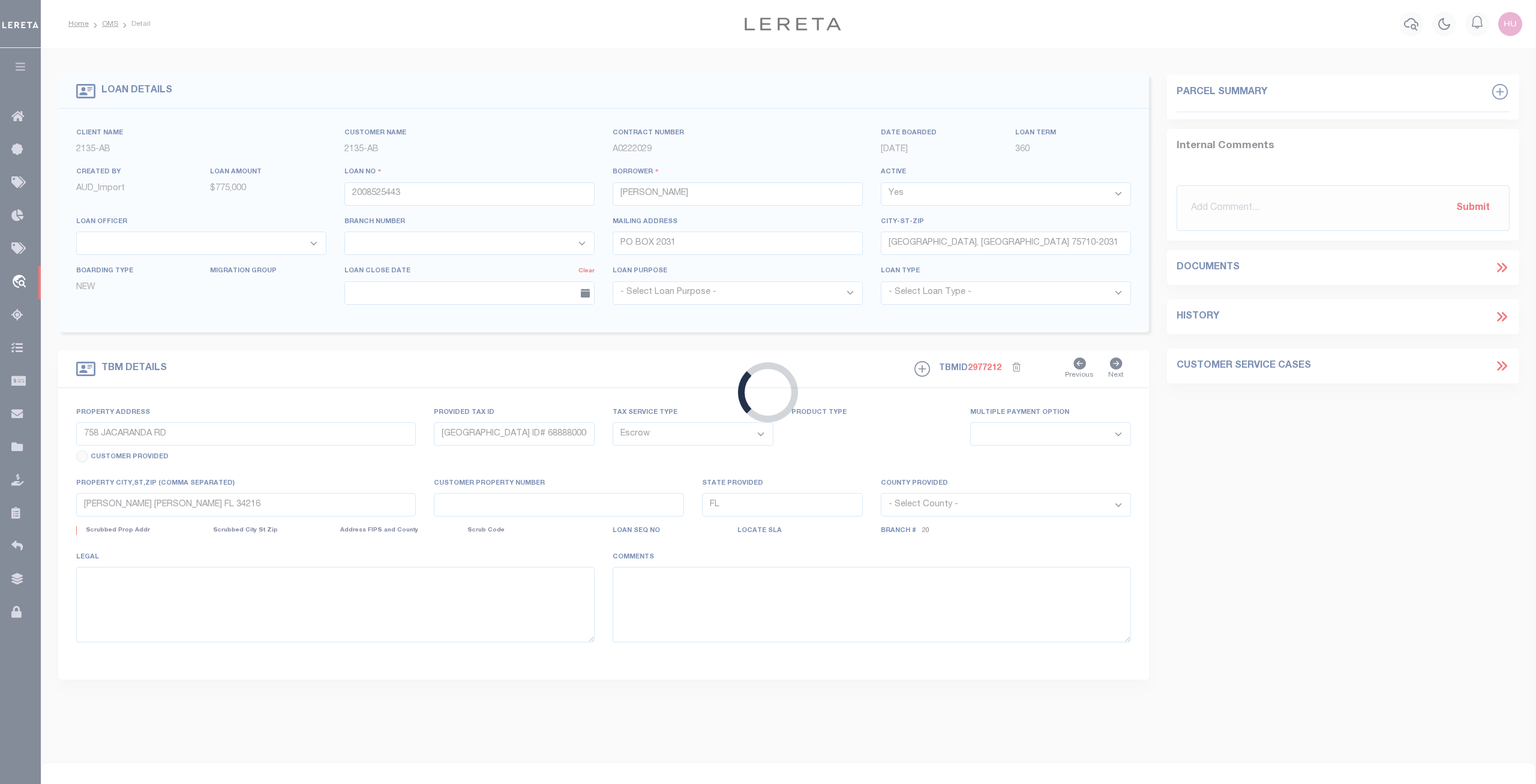
select select
type textarea "DT LOT 5 BLK 26 SHORES ACRES FOURTH ADDITION"
select select "8193"
select select "2600"
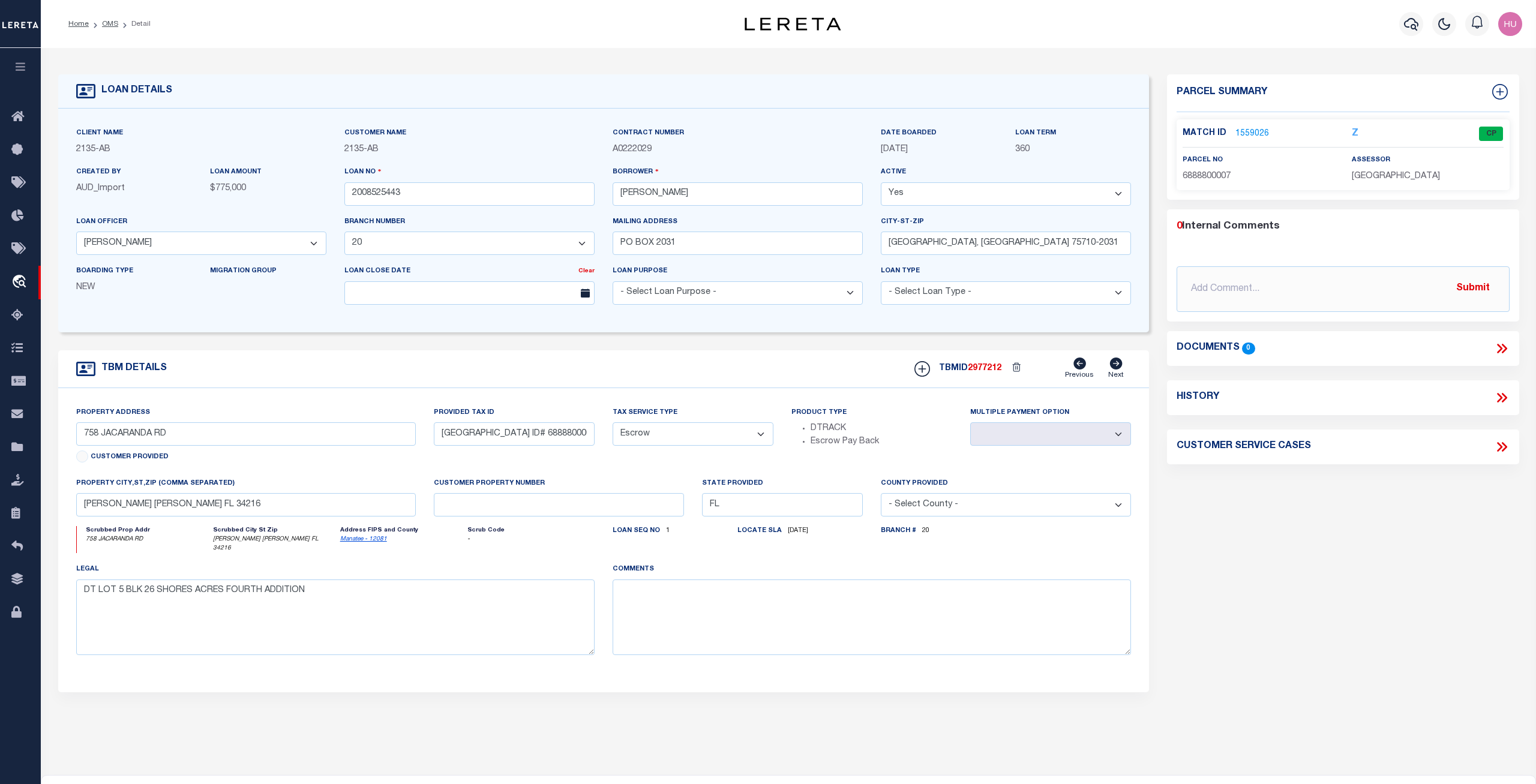
click at [1255, 128] on link "1559026" at bounding box center [1252, 134] width 33 height 13
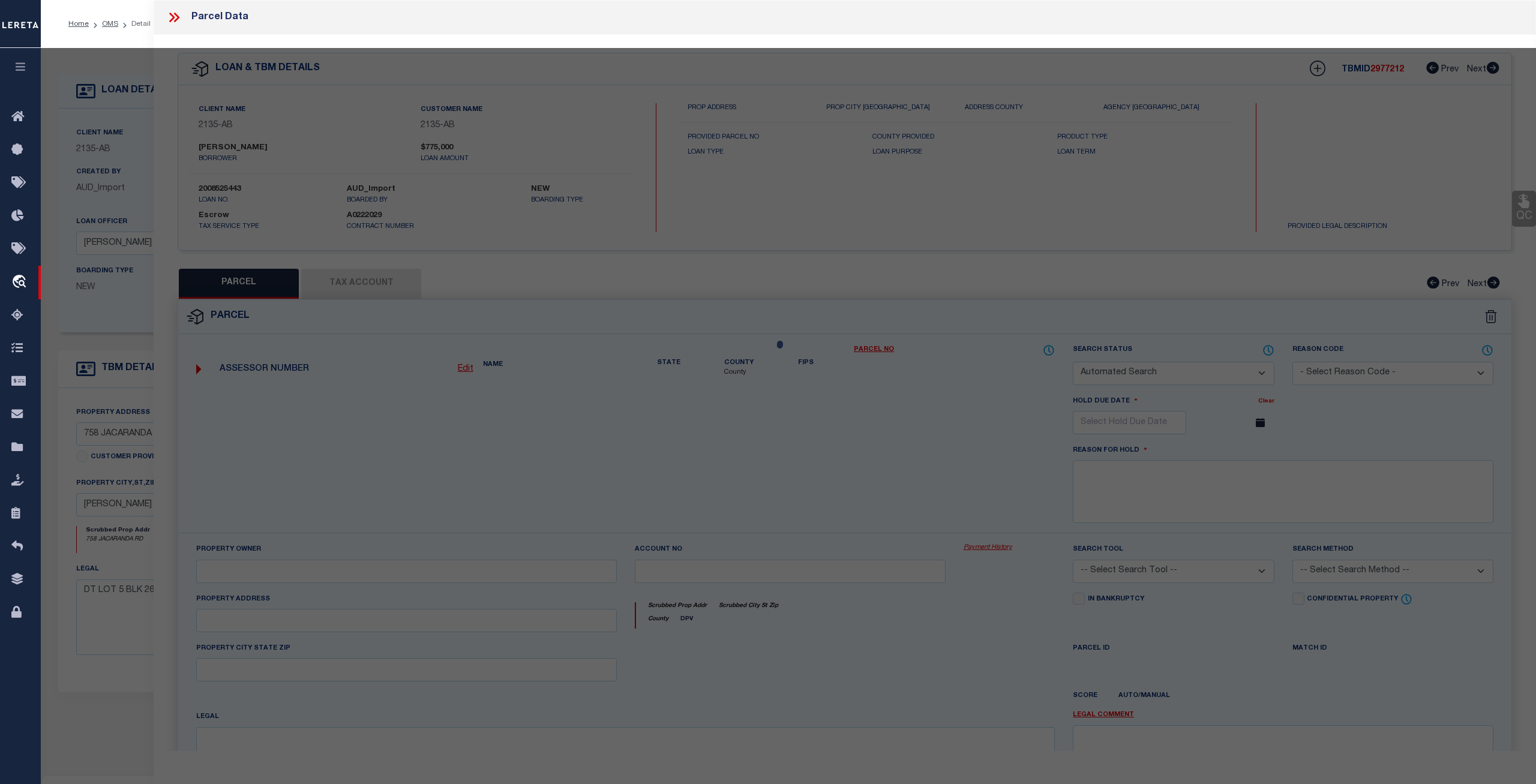
checkbox input "false"
select select "CP"
type input "HEINES, MARTIN; HEINES, MICHELLE T"
select select
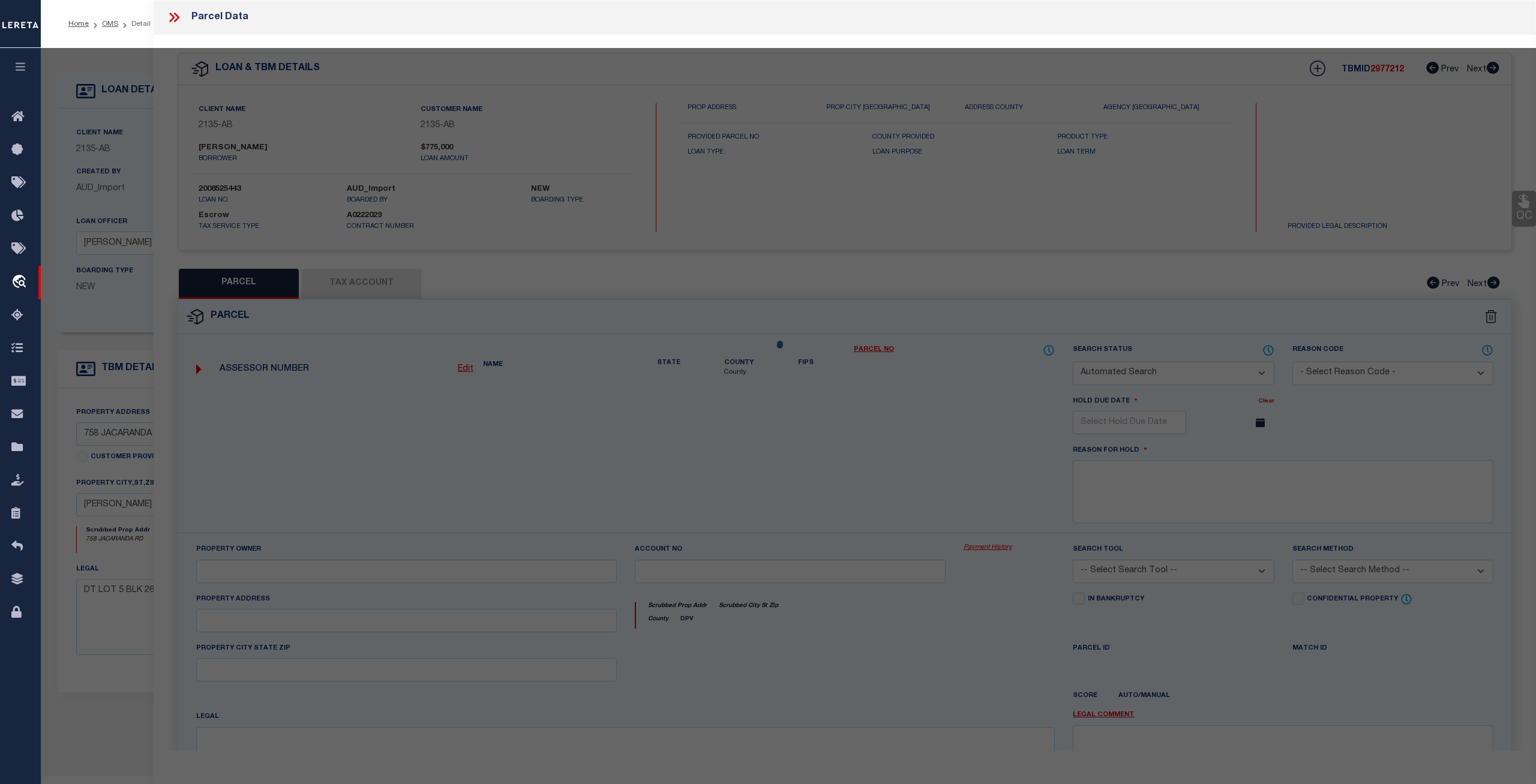
type input "758 JACARANDA RD"
type input "ANNA MARIA FL 34216"
type textarea "LOT 5 BLK 26 SHORE ACRES 4TH ADD PI#68888.0000/7 [Full Description]"
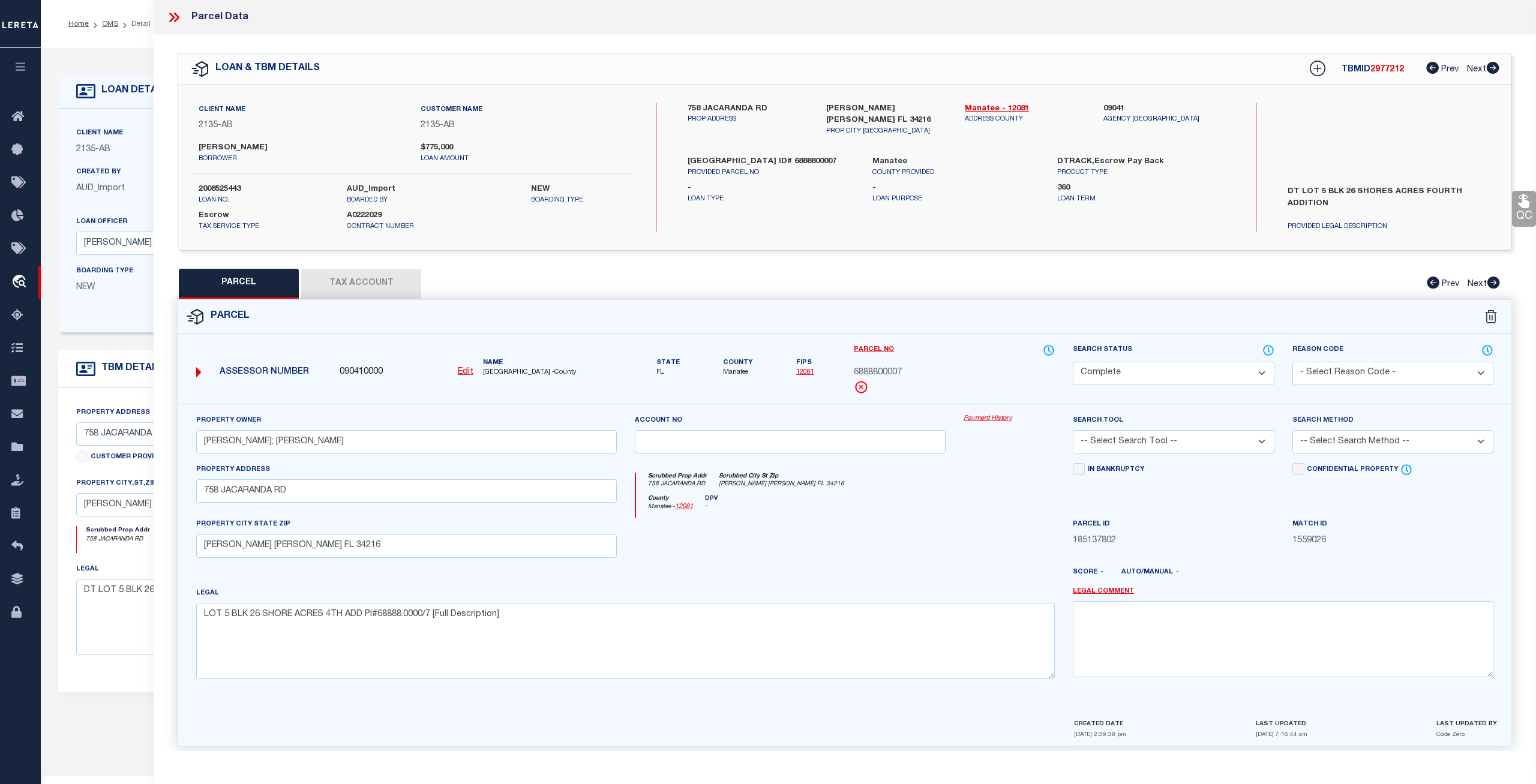
click at [989, 417] on link "Payment History" at bounding box center [1010, 418] width 92 height 10
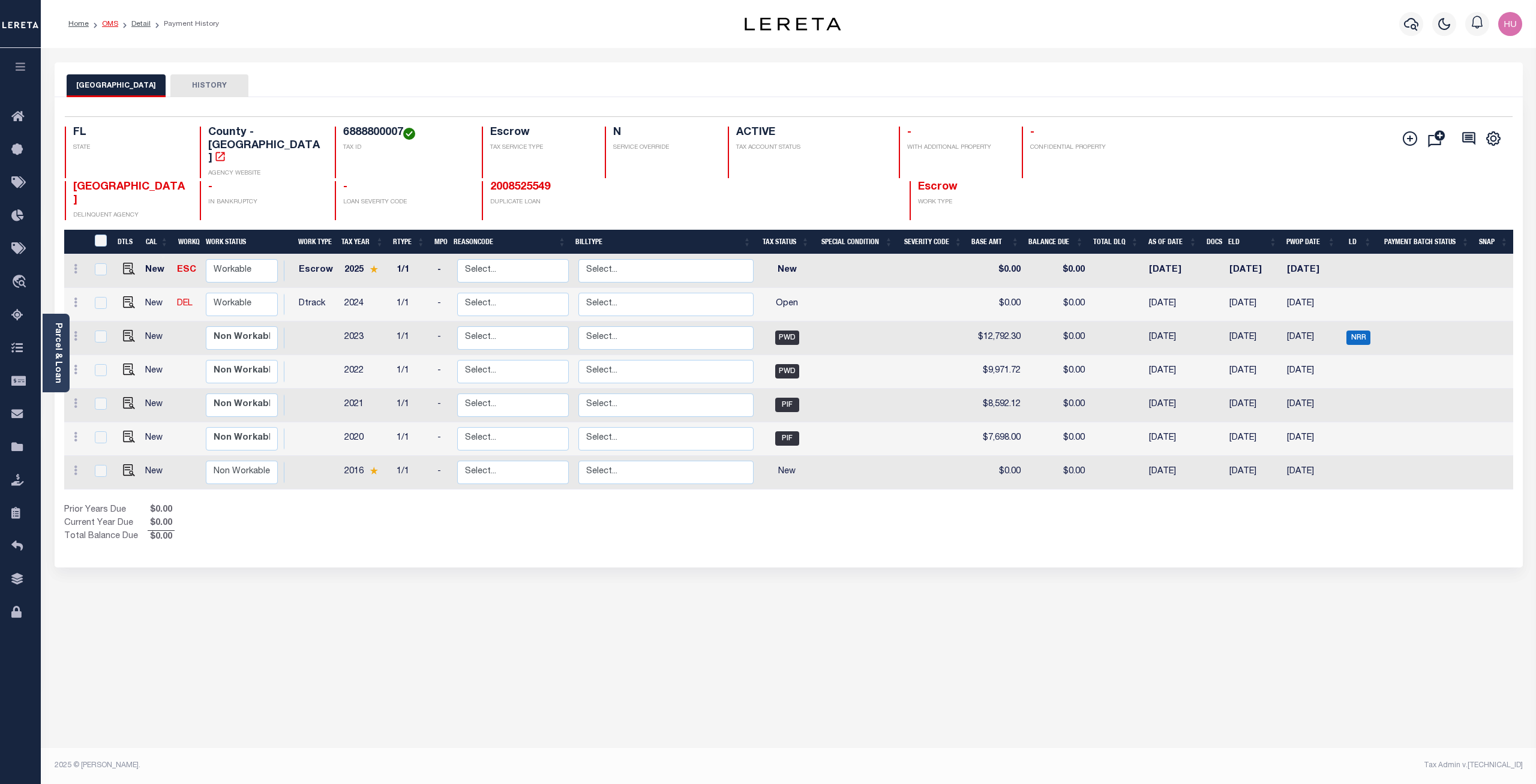
click at [110, 27] on link "OMS" at bounding box center [110, 24] width 16 height 7
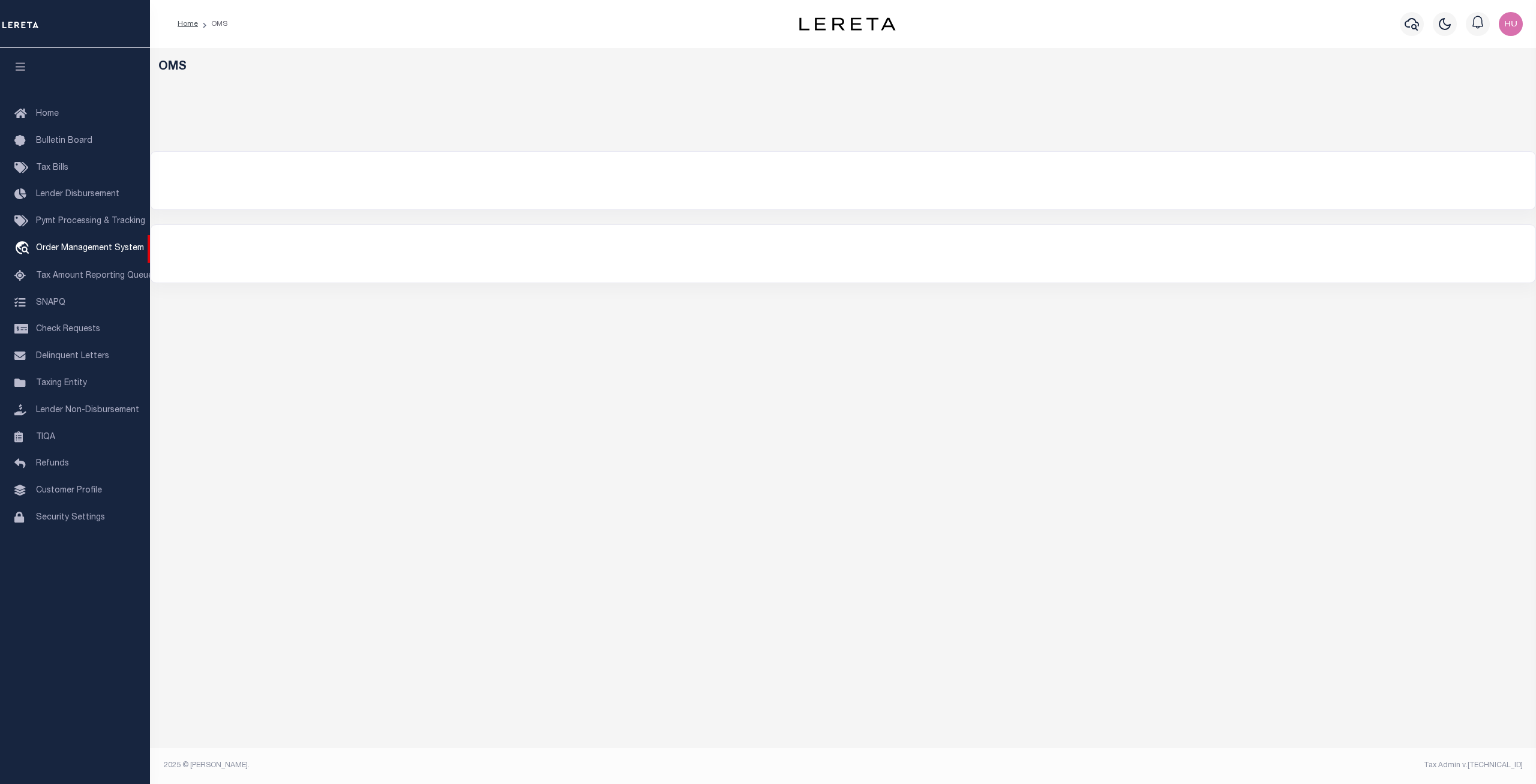
select select "200"
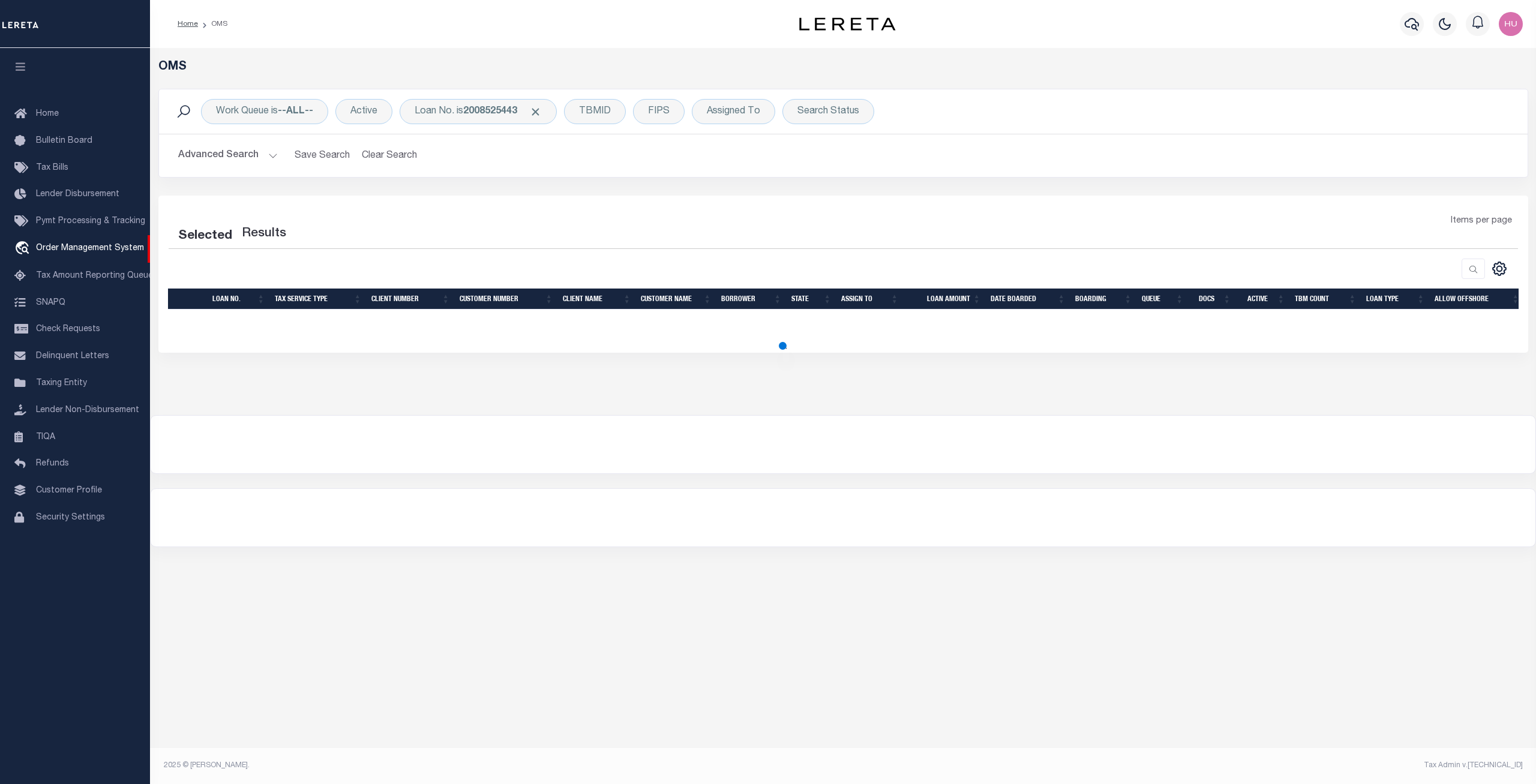
select select "200"
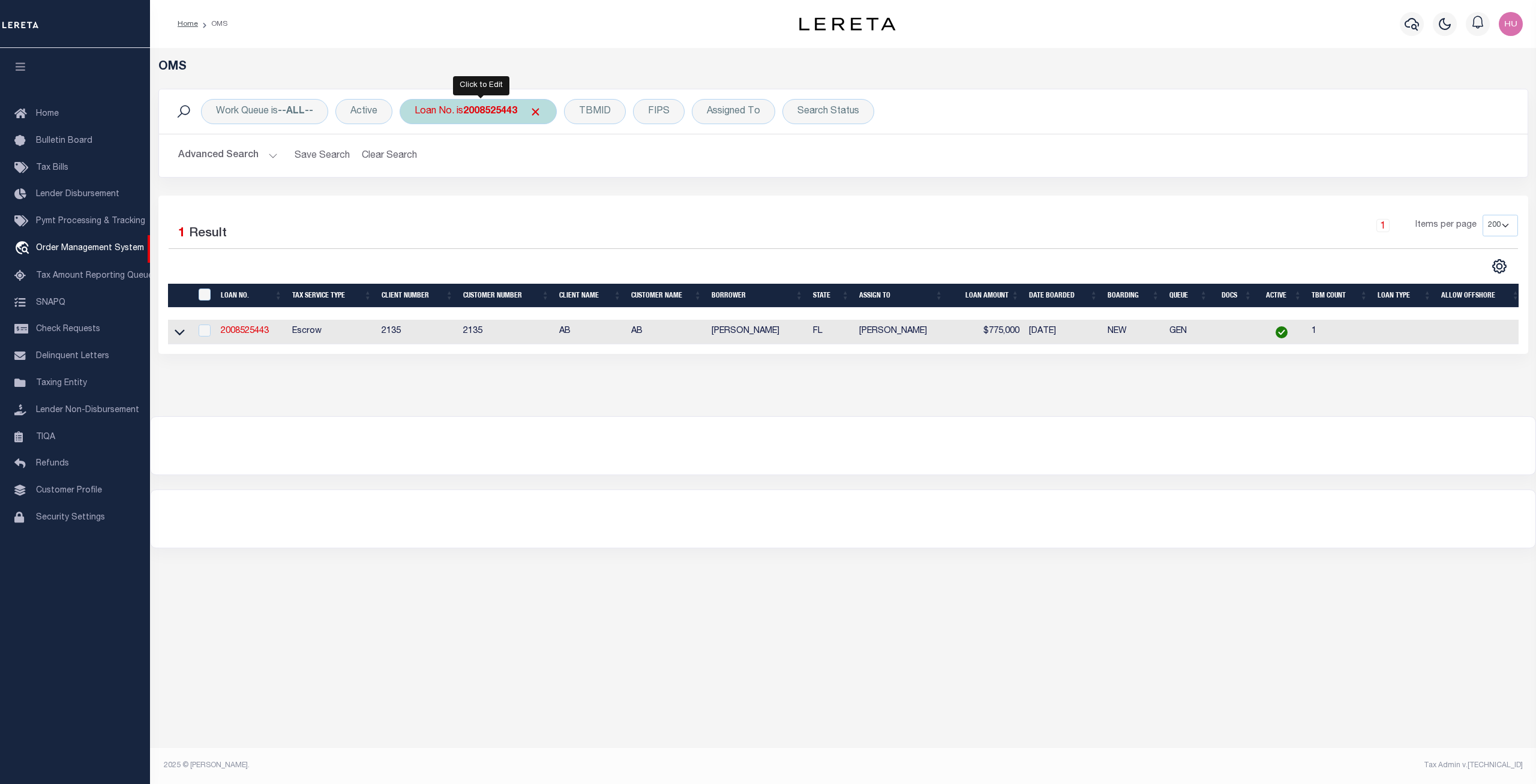
click at [452, 111] on div "Loan No. is 2008525443" at bounding box center [478, 111] width 157 height 25
type input "1758281"
click at [564, 196] on input "Apply" at bounding box center [574, 196] width 35 height 20
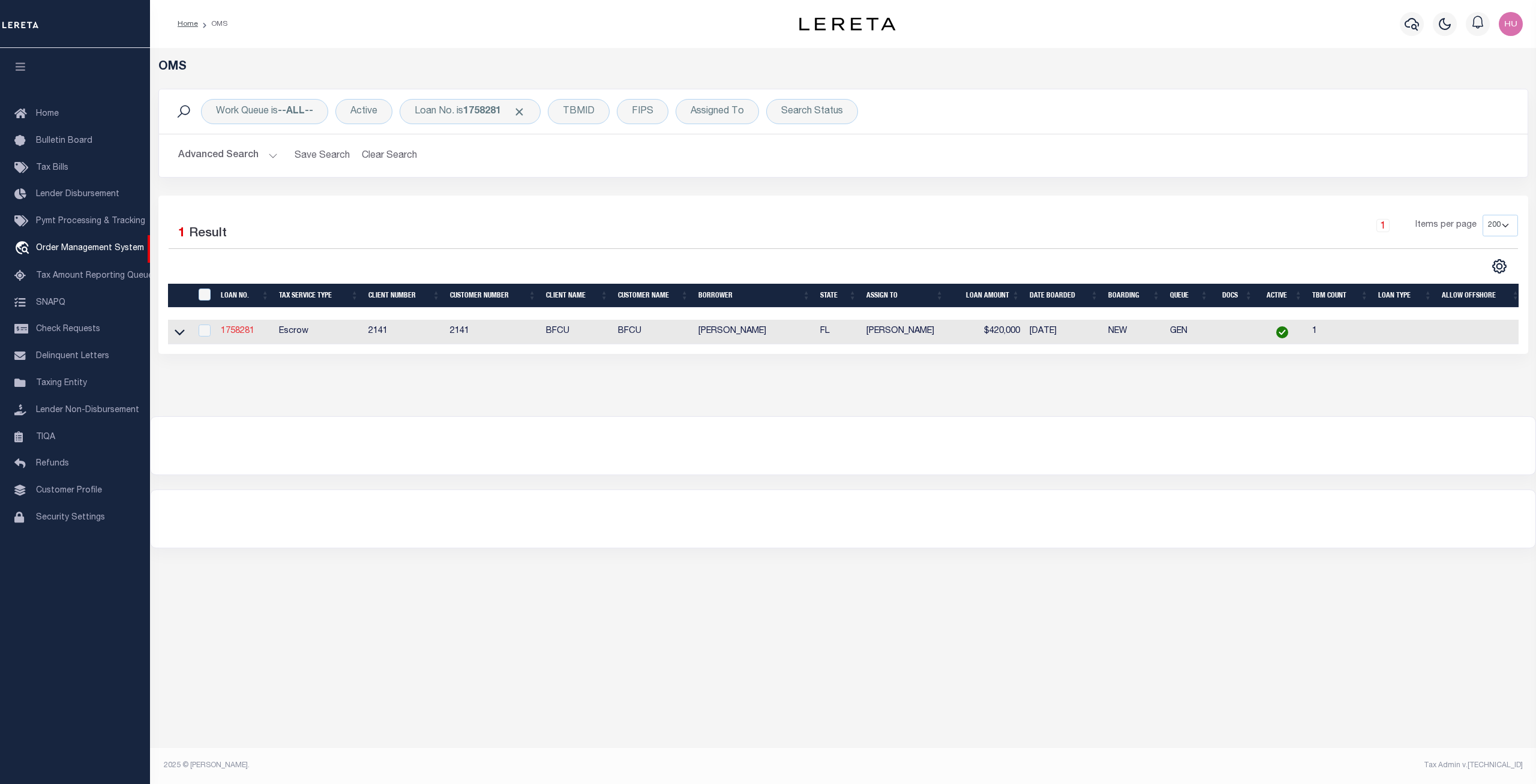
click at [245, 332] on link "1758281" at bounding box center [237, 331] width 33 height 9
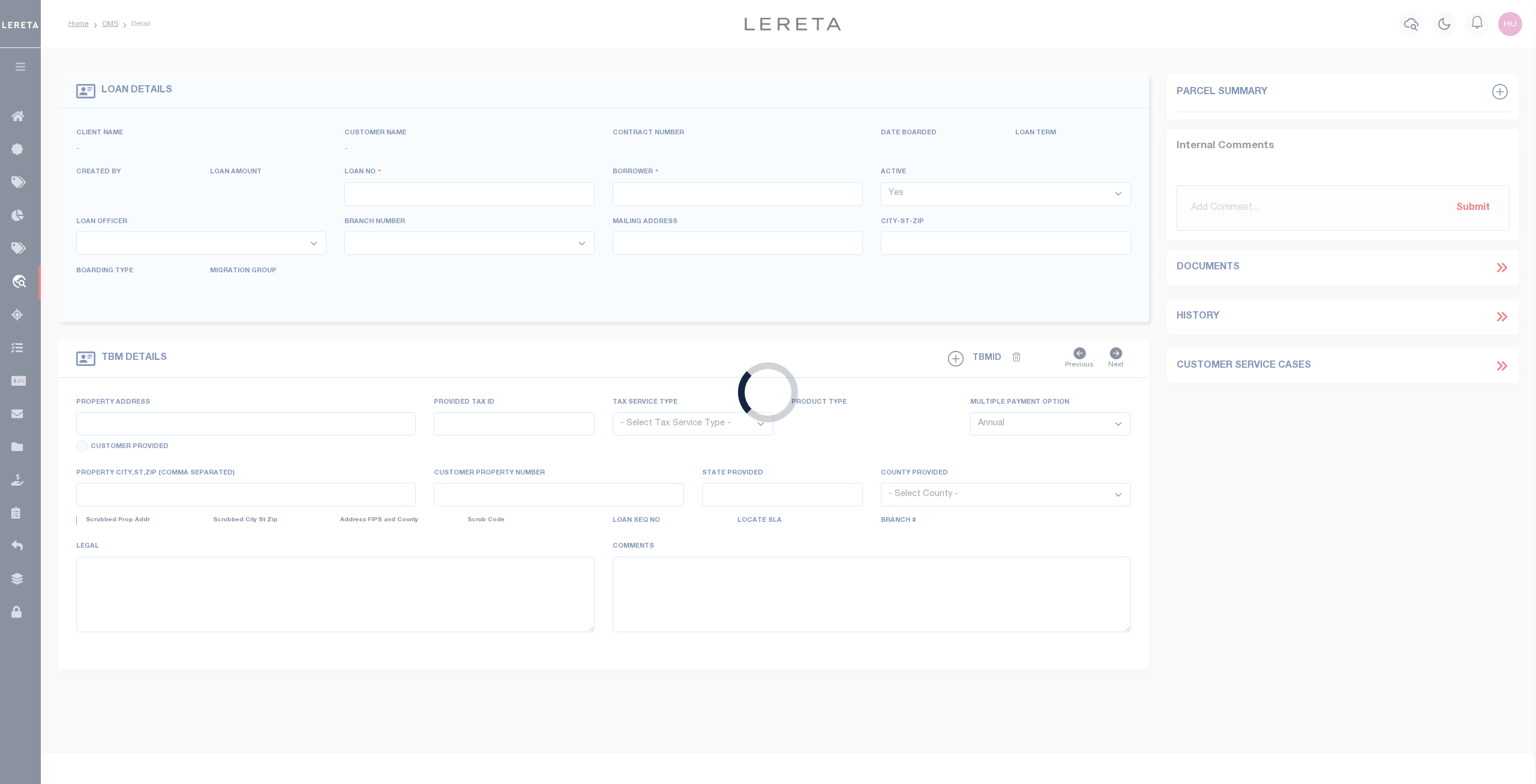
type input "1758281"
type input "[PERSON_NAME]"
select select
select select "Escrow"
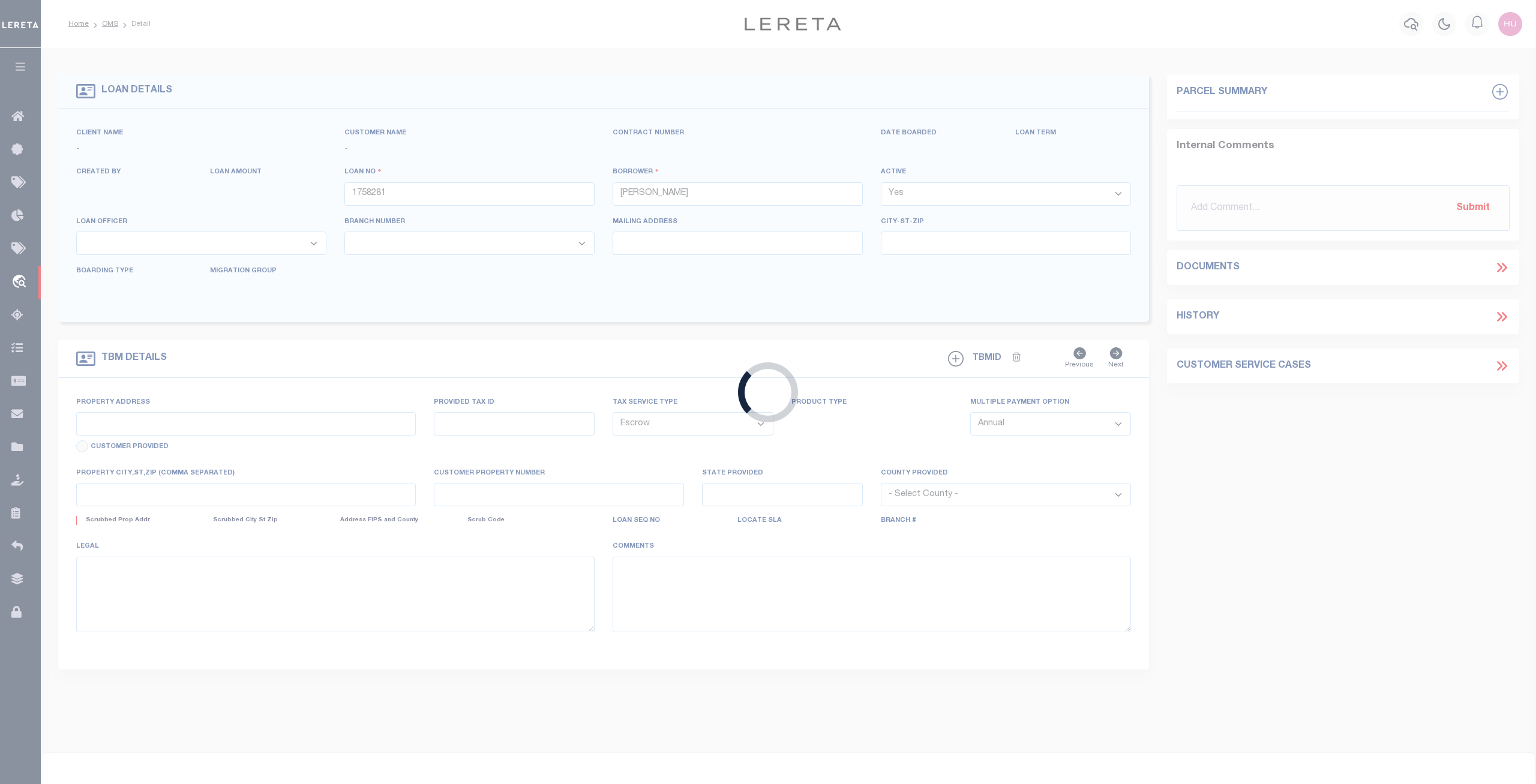
select select "9348"
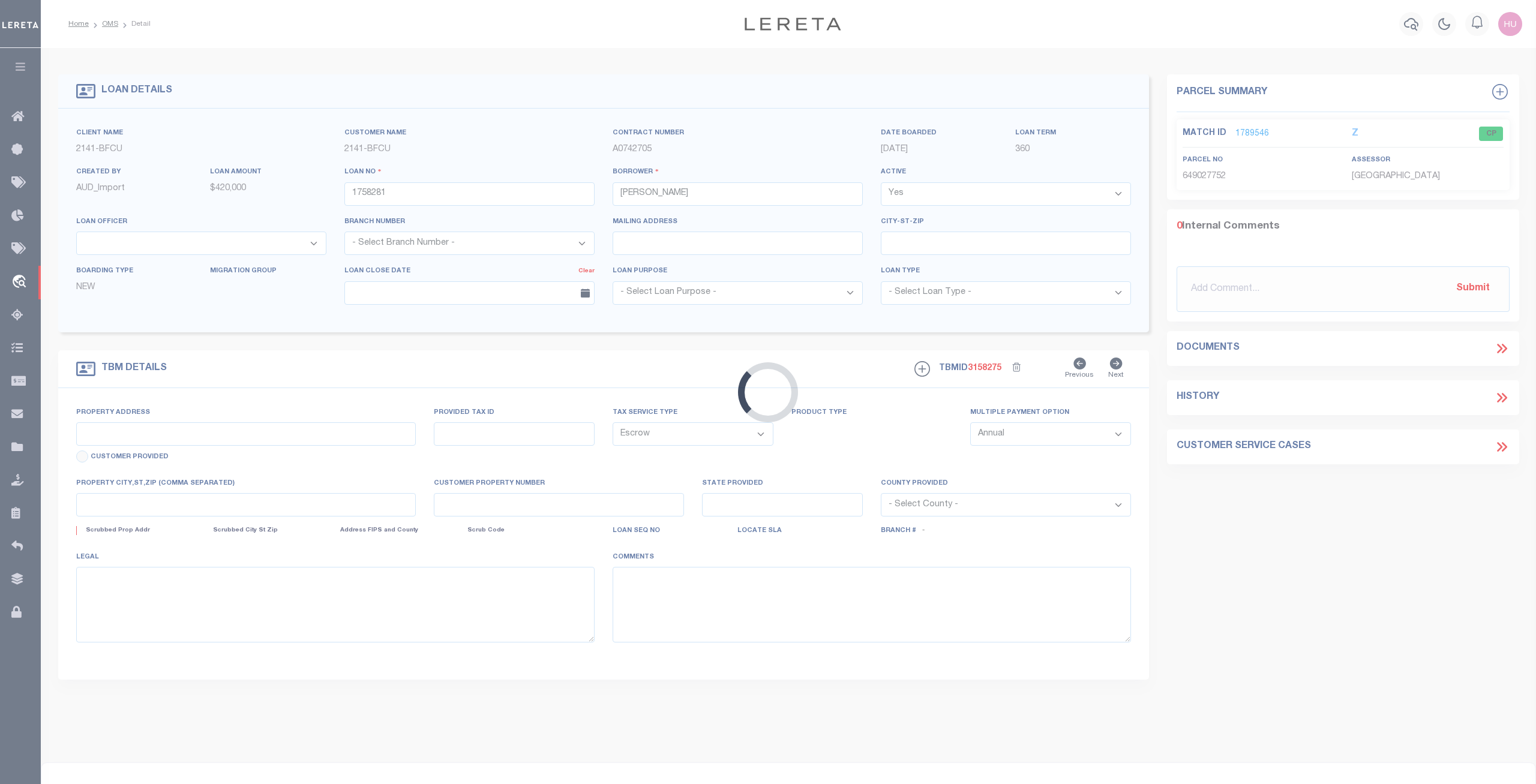
select select "3700"
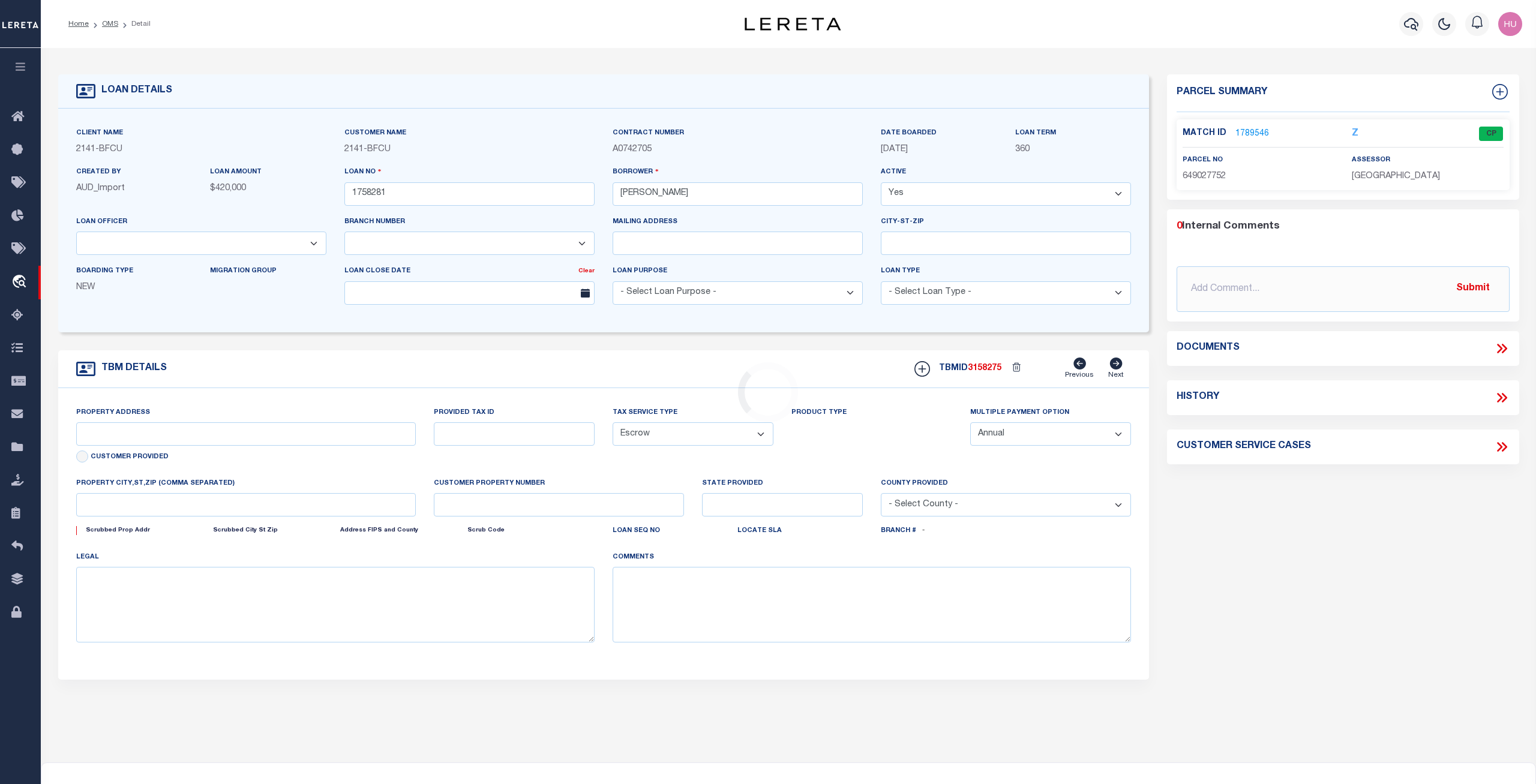
type input "[STREET_ADDRESS]"
type input "649027752"
select select
type input "Palmetto FL 34221"
type input "FL"
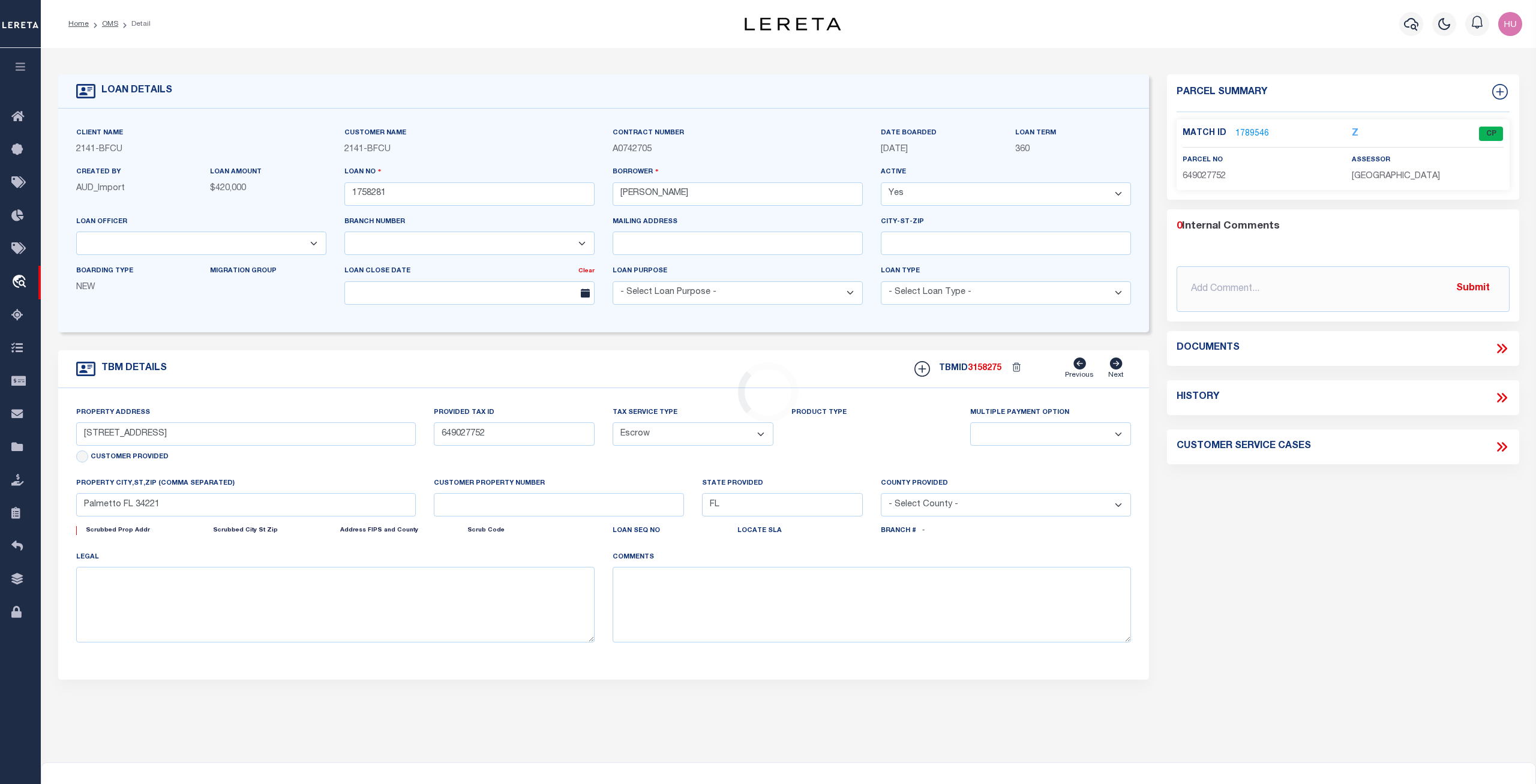
select select
click at [1254, 131] on link "1789546" at bounding box center [1252, 134] width 33 height 13
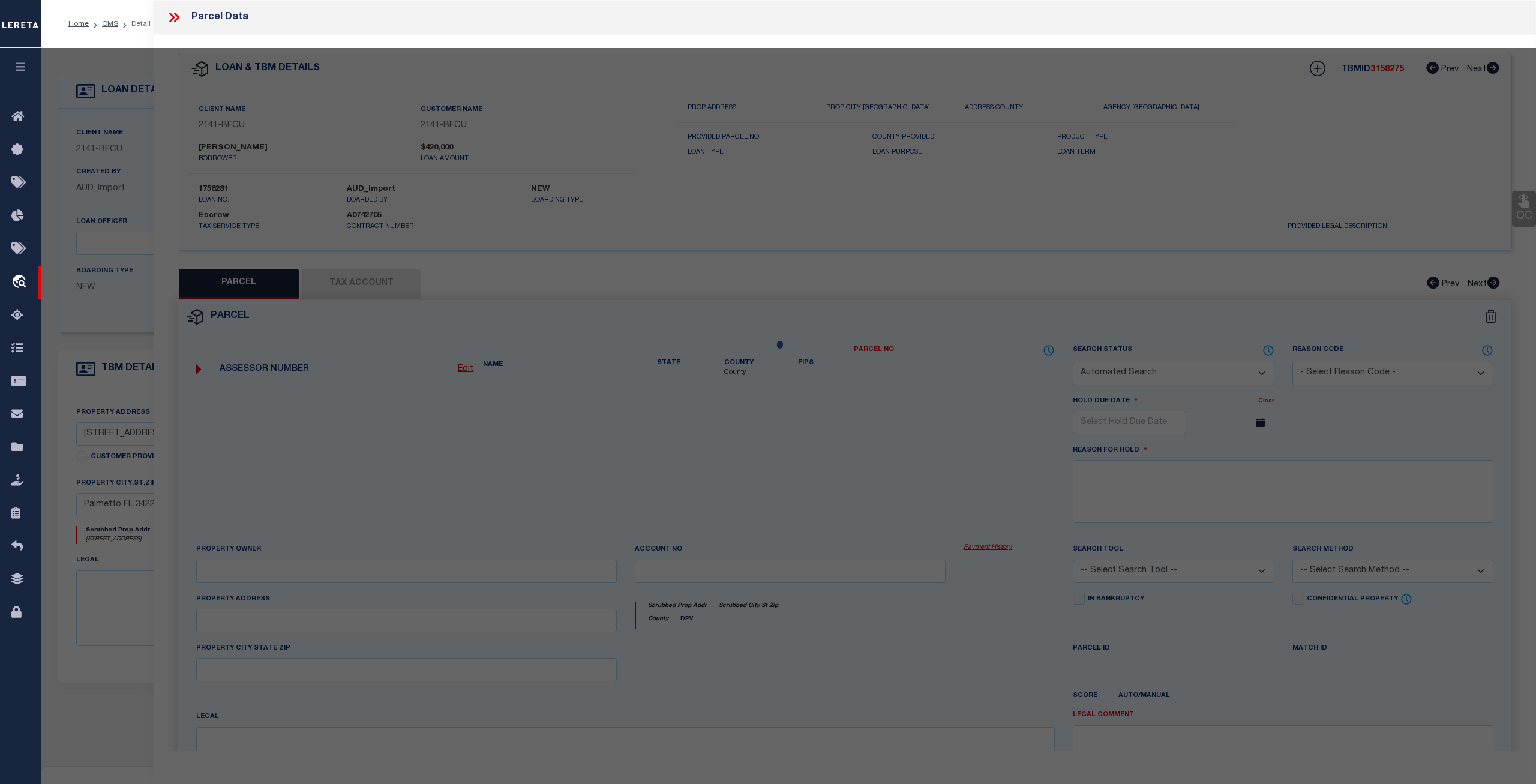
checkbox input "false"
select select "CP"
type input "[PERSON_NAME]"
select select
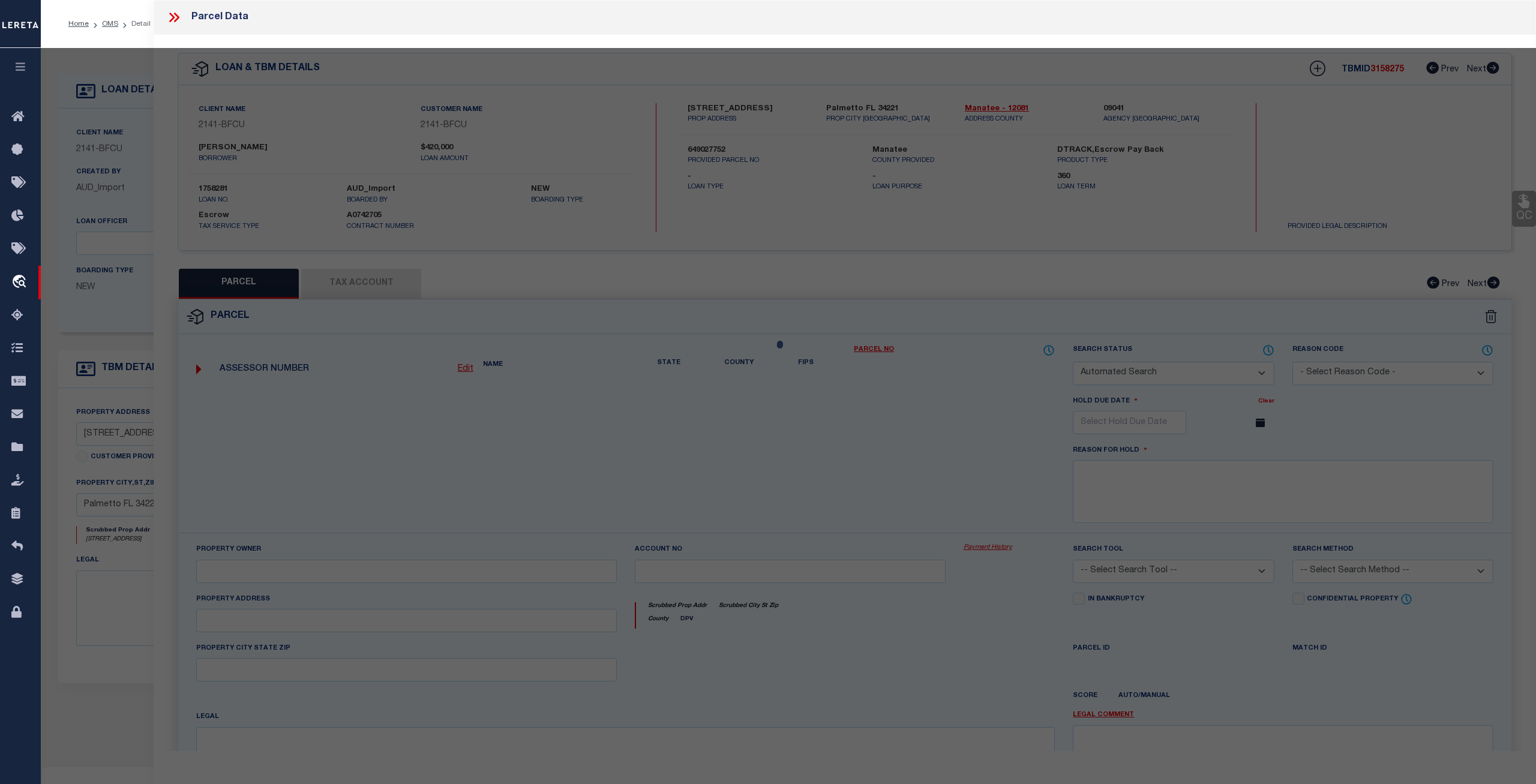
type input "[STREET_ADDRESS],"
checkbox input "false"
type input "PALMETTO FL 34221"
type textarea "LOT 55 REGENCY OAKS PHASE I PI#6490.2775/2 0.3390 Acres"
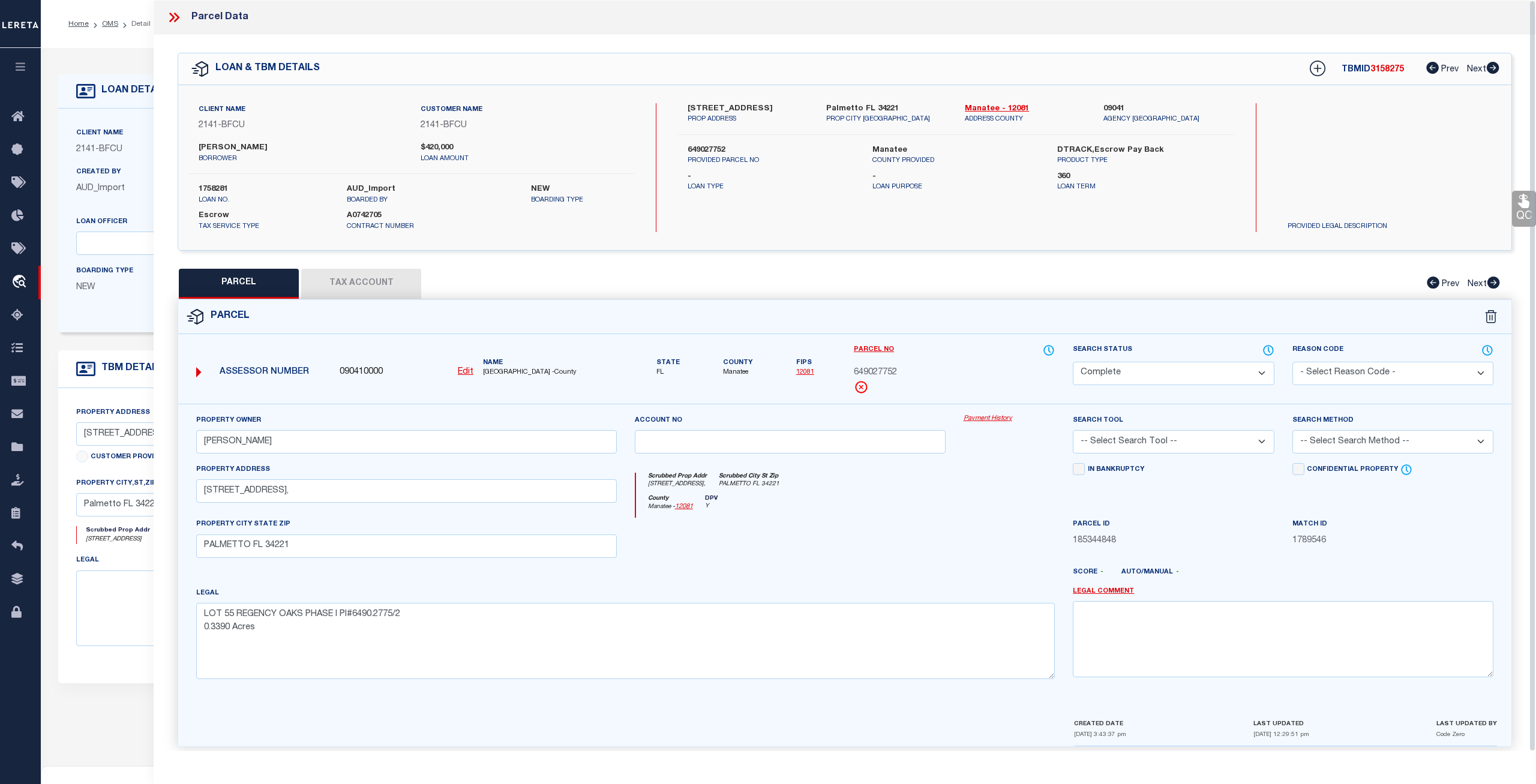
click at [991, 414] on link "Payment History" at bounding box center [1010, 418] width 92 height 10
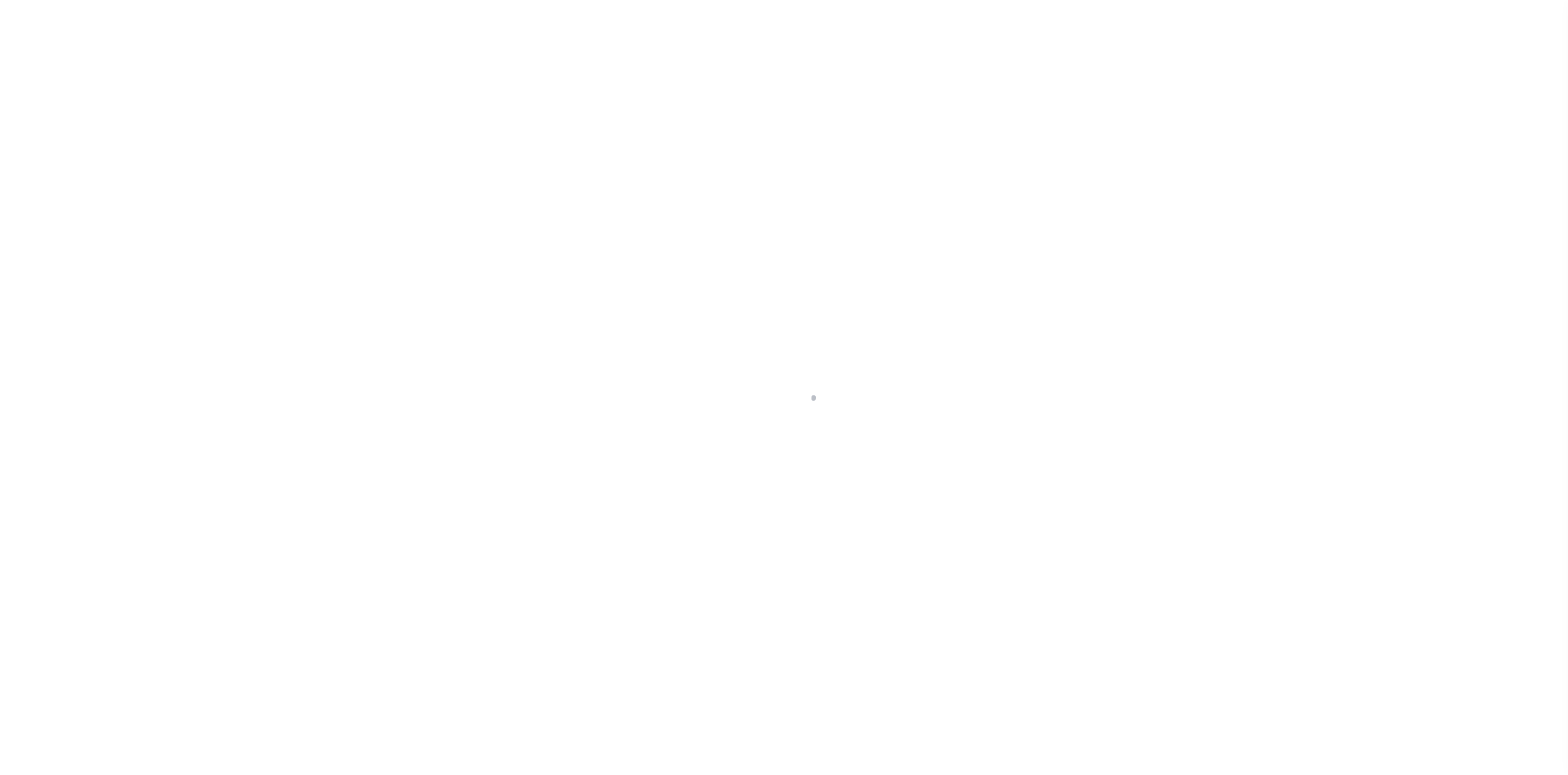
select select "100"
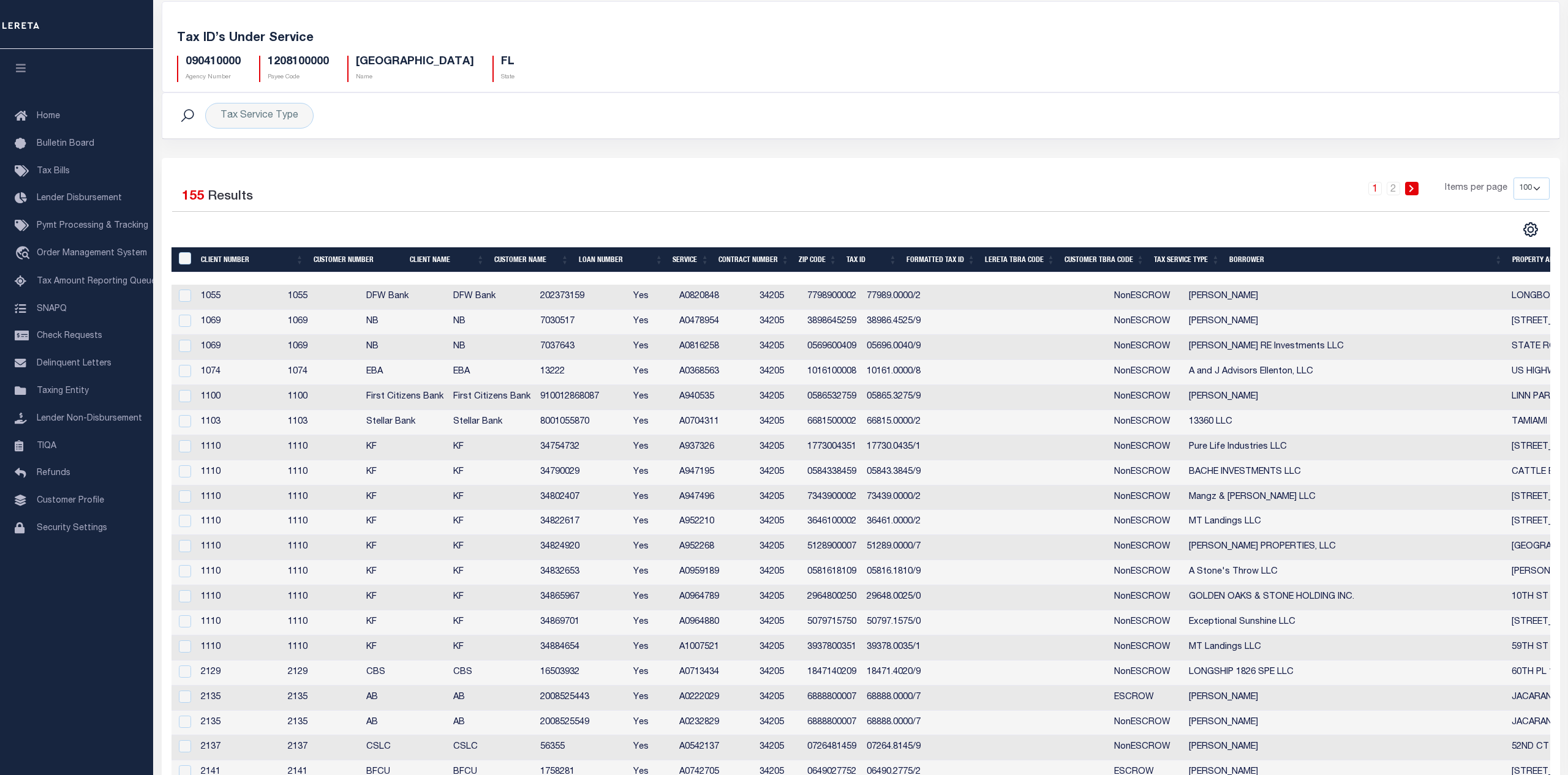
scroll to position [125, 0]
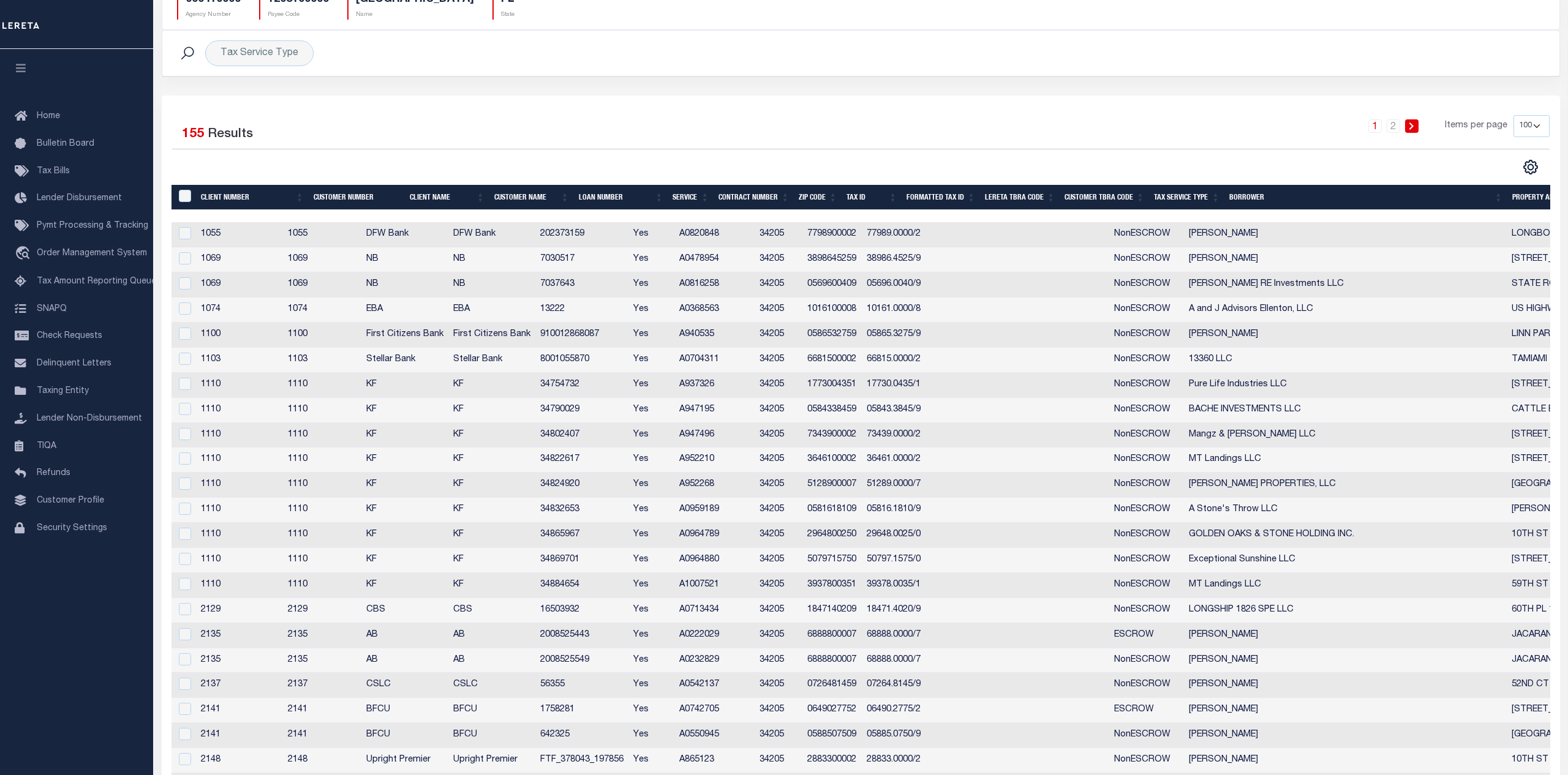
click at [593, 536] on td "34865967" at bounding box center [582, 535] width 94 height 25
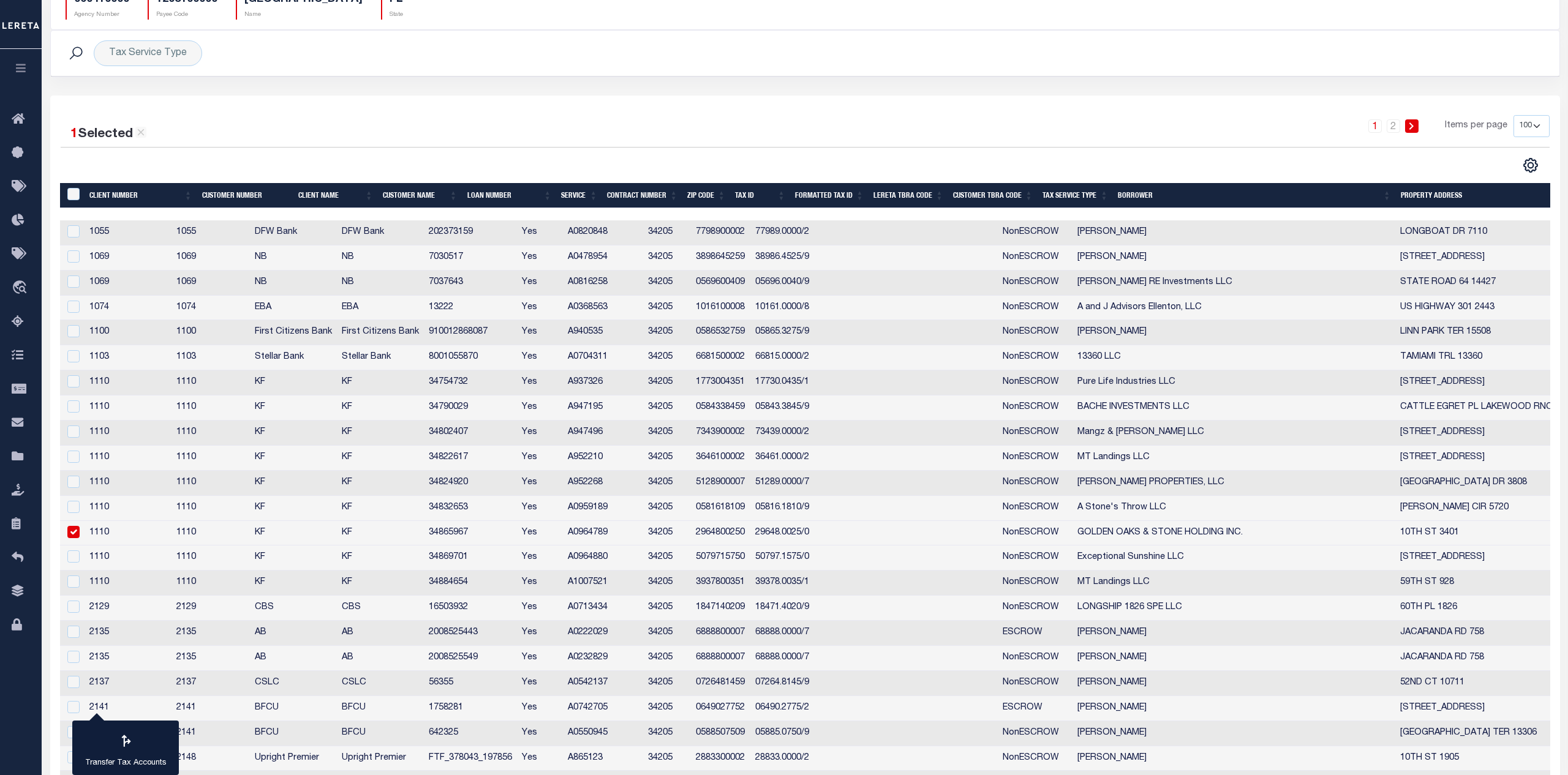
click at [517, 536] on td "34865967" at bounding box center [470, 533] width 94 height 25
checkbox input "false"
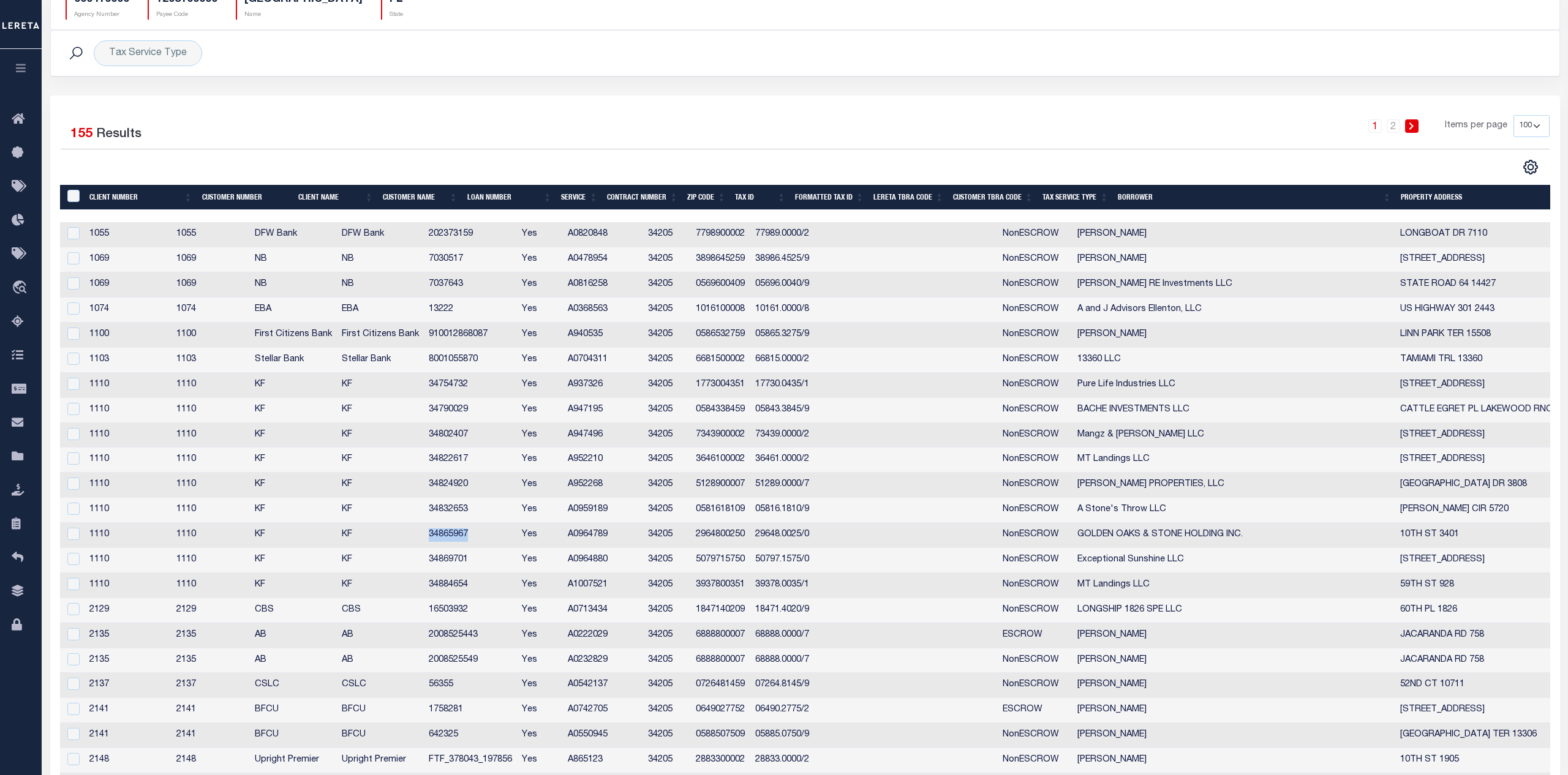
scroll to position [312, 0]
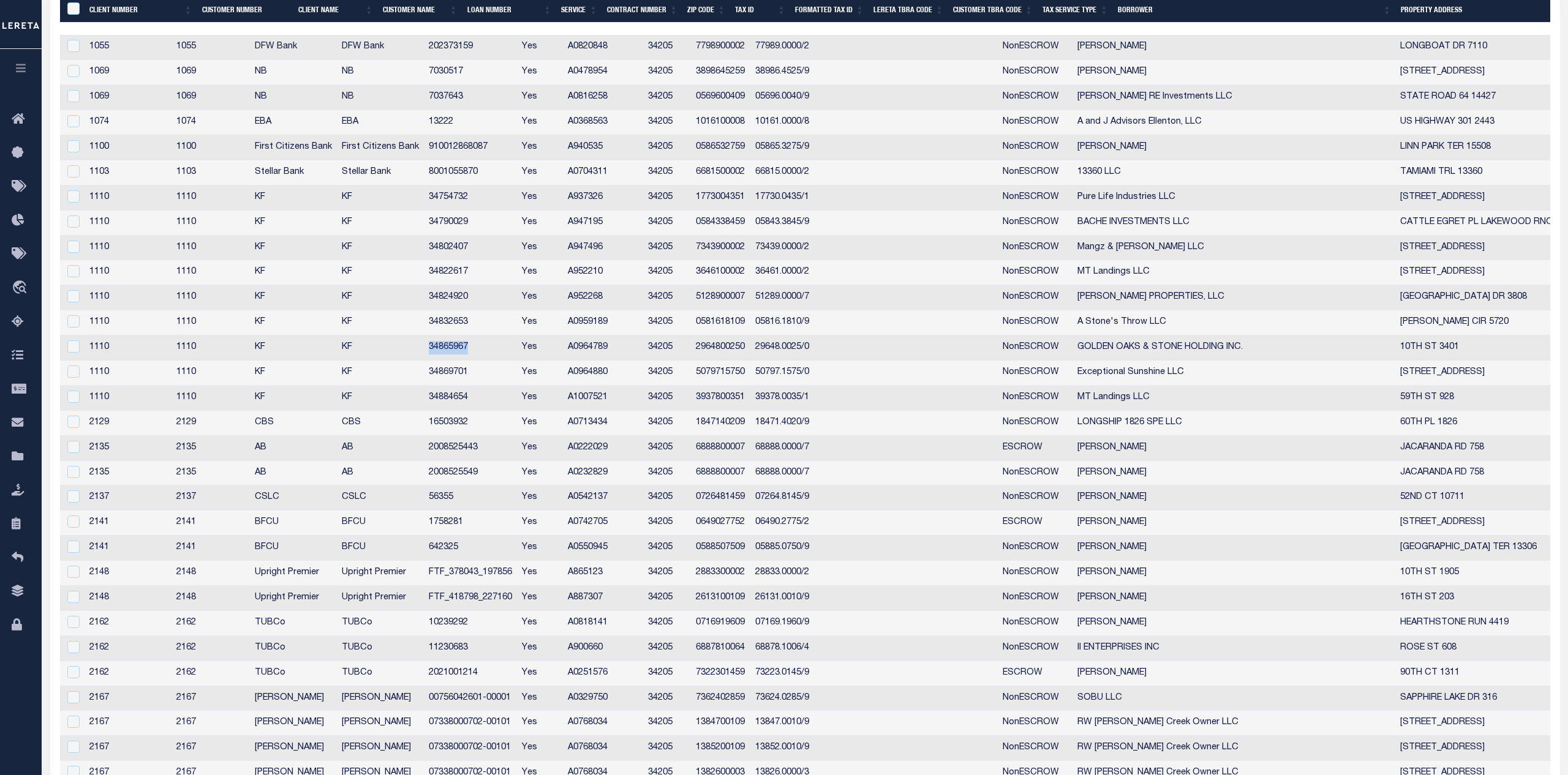
click at [481, 525] on td "1758281" at bounding box center [470, 523] width 94 height 25
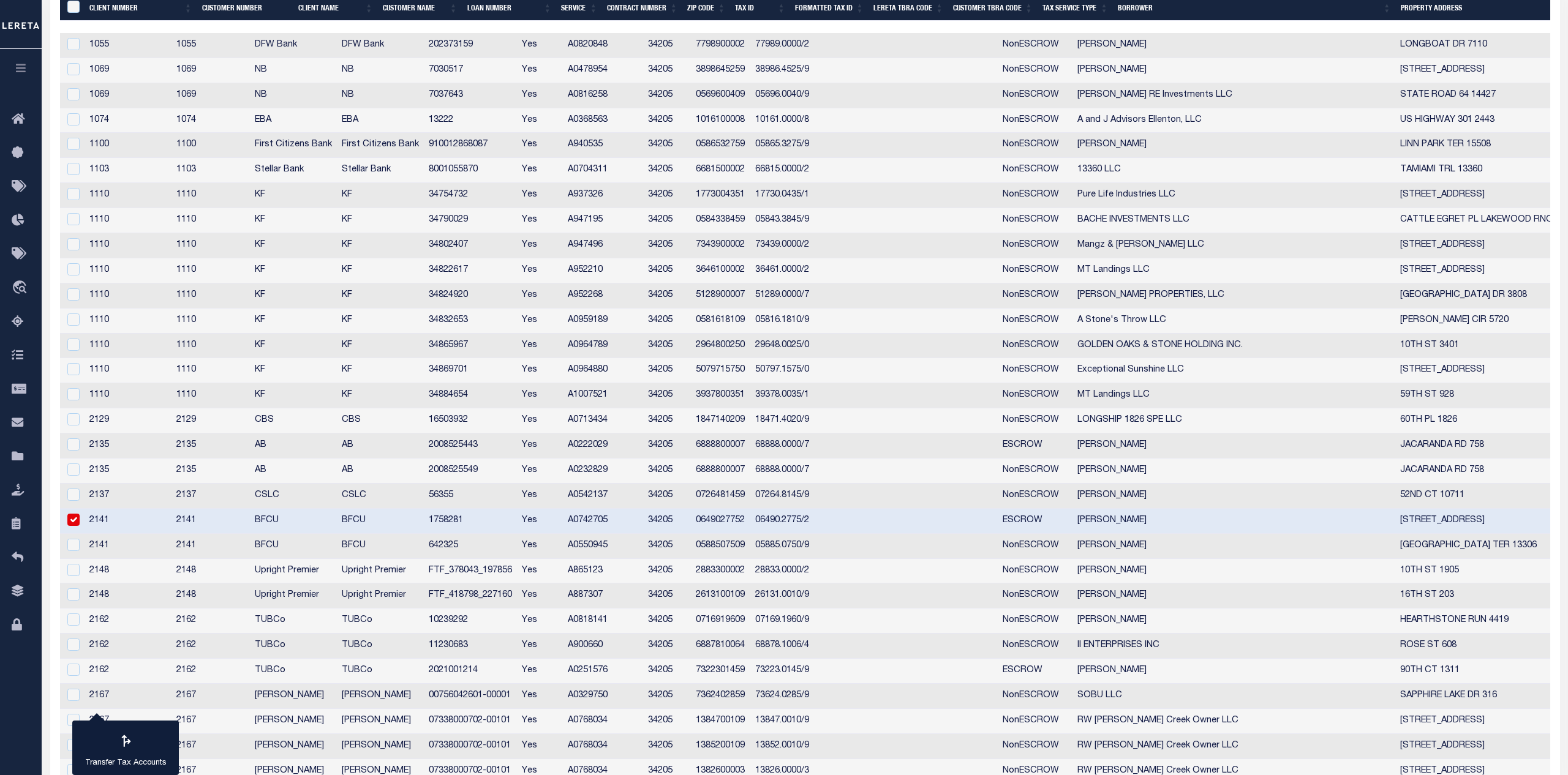
click at [481, 525] on td "1758281" at bounding box center [470, 521] width 94 height 25
checkbox input "false"
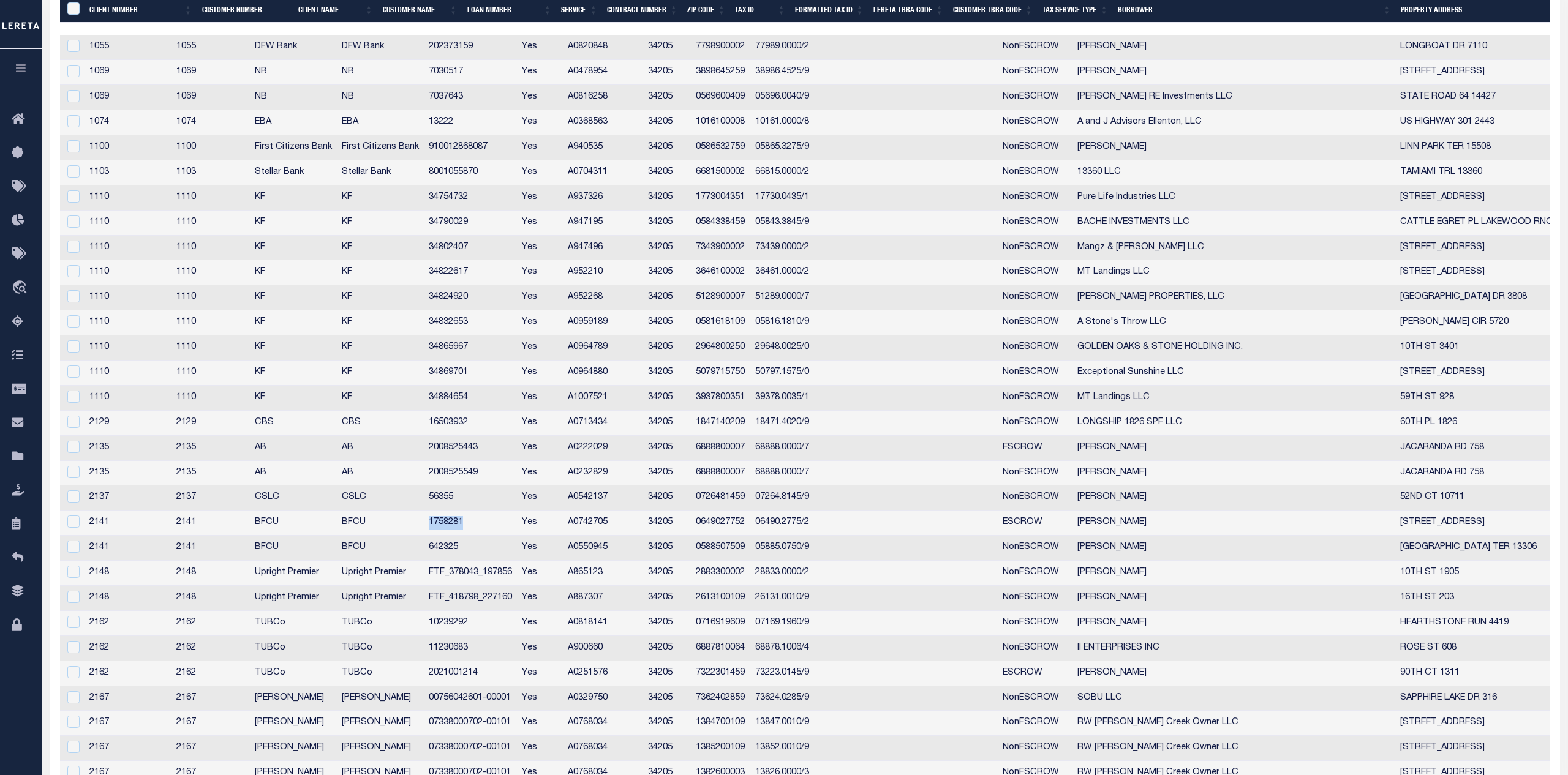
copy td "1758281"
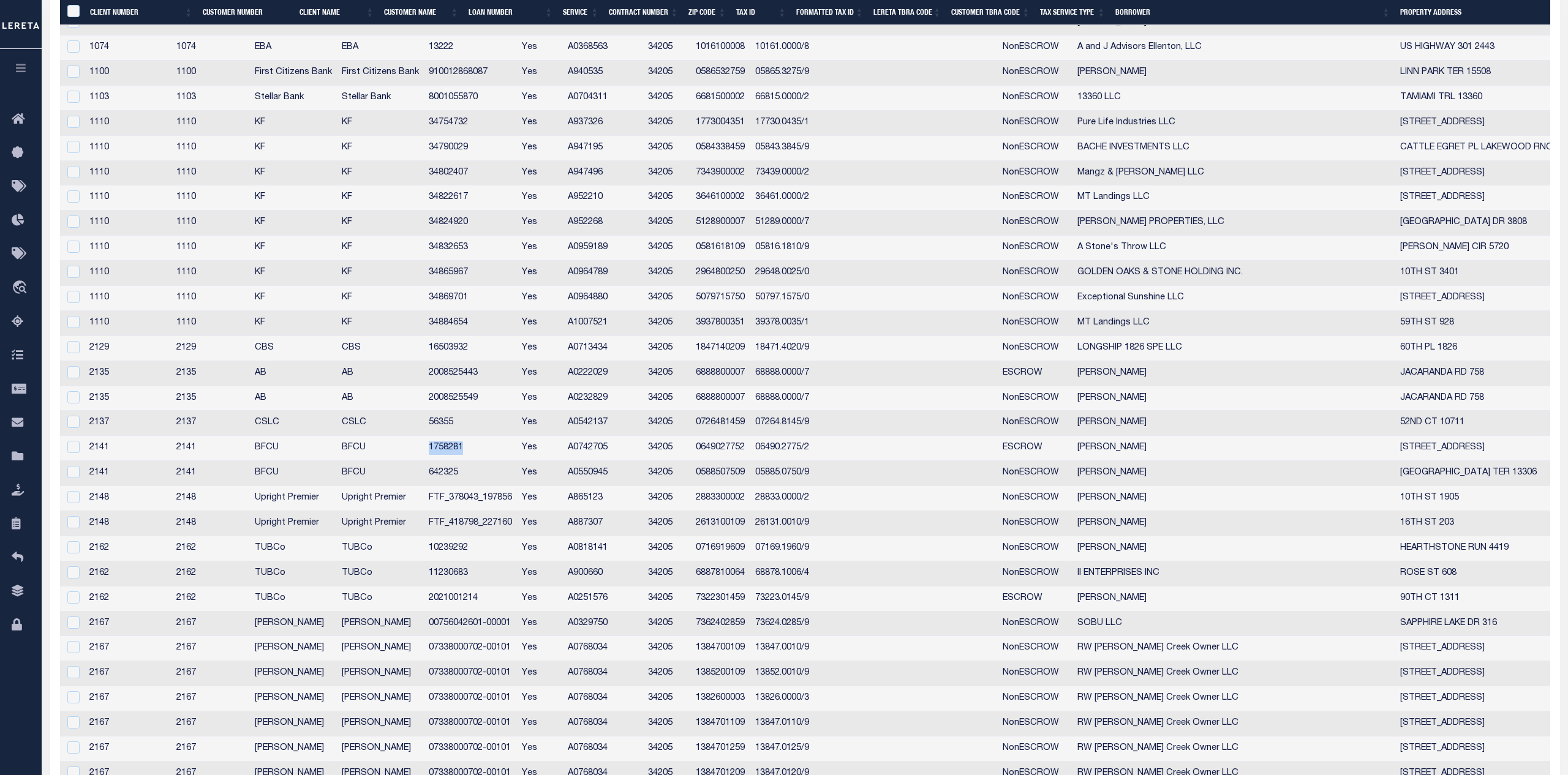
scroll to position [437, 0]
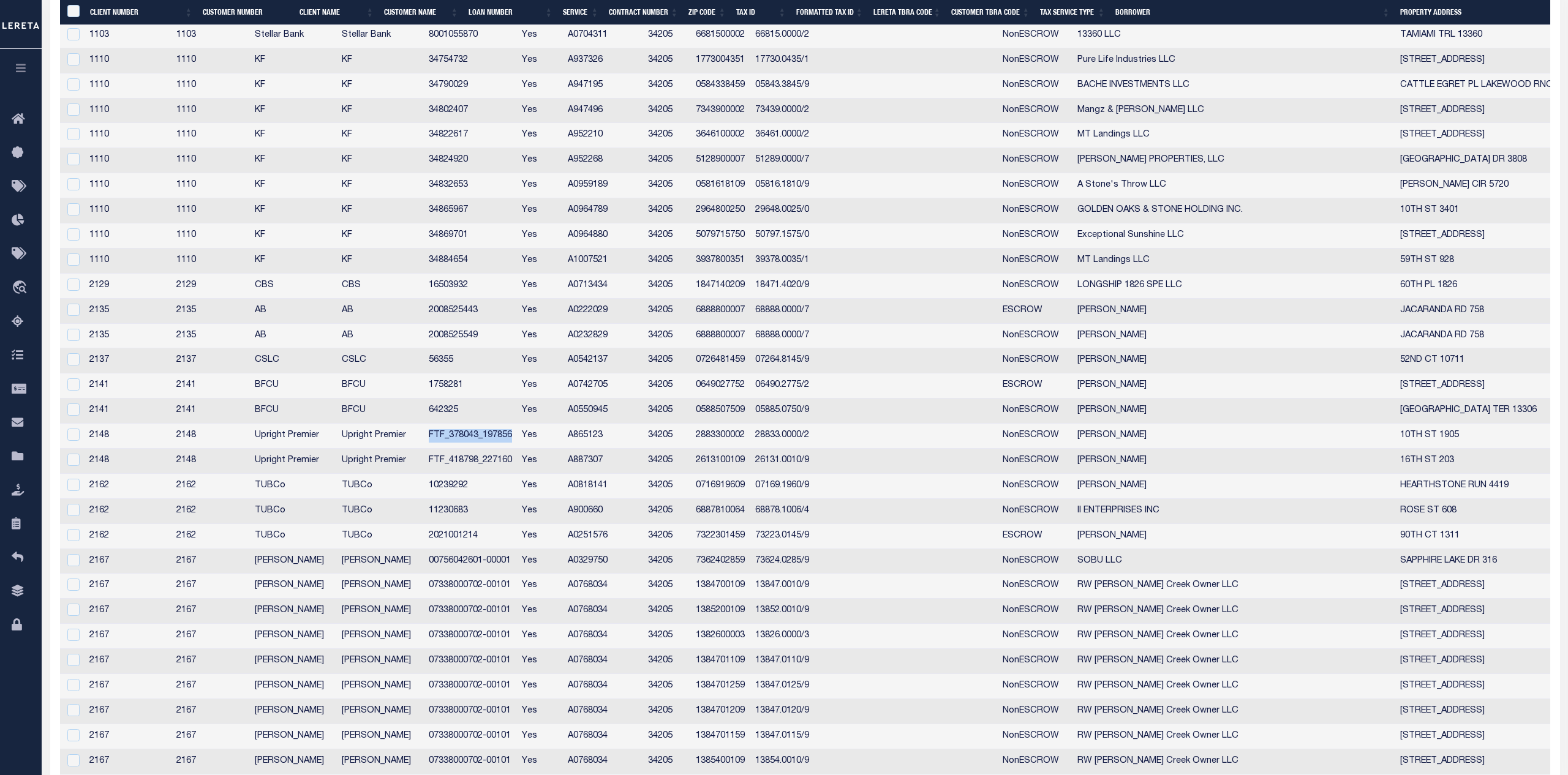
drag, startPoint x: 555, startPoint y: 435, endPoint x: 468, endPoint y: 437, distance: 87.0
click at [468, 437] on td "FTF_378043_197856" at bounding box center [470, 436] width 94 height 25
checkbox input "true"
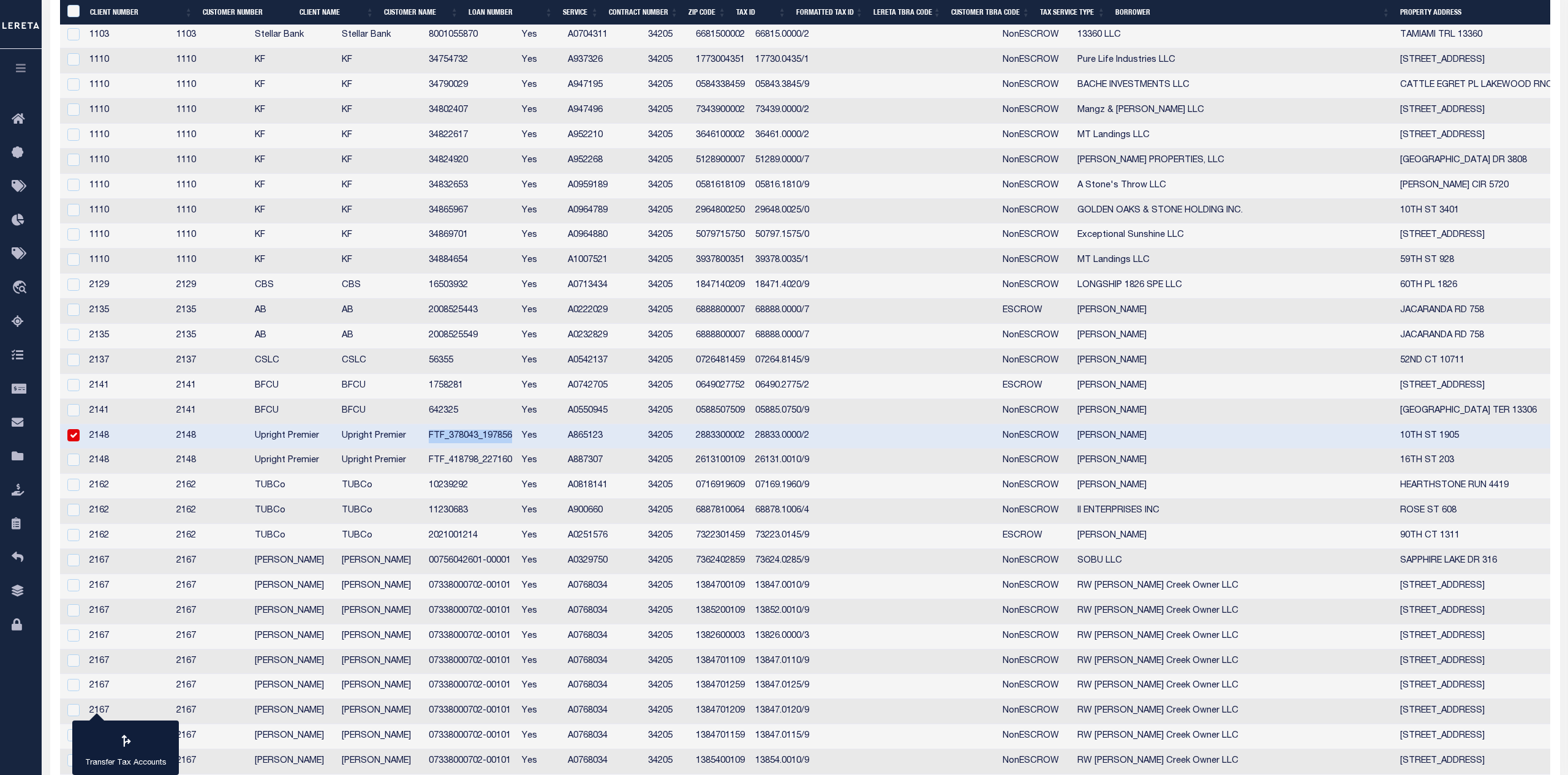
copy td "FTF_378043_197856"
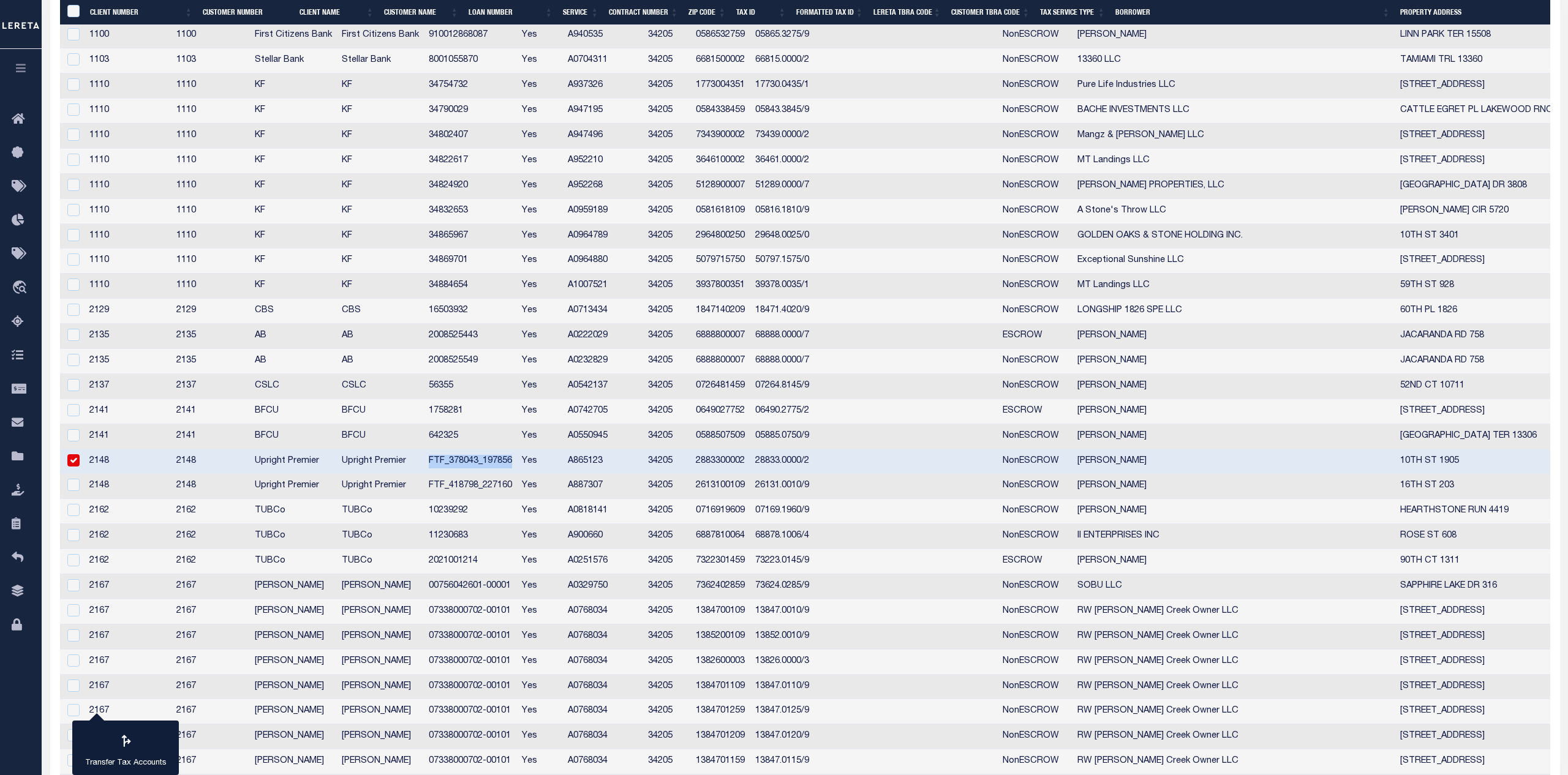
click at [490, 515] on td "10239292" at bounding box center [470, 512] width 94 height 25
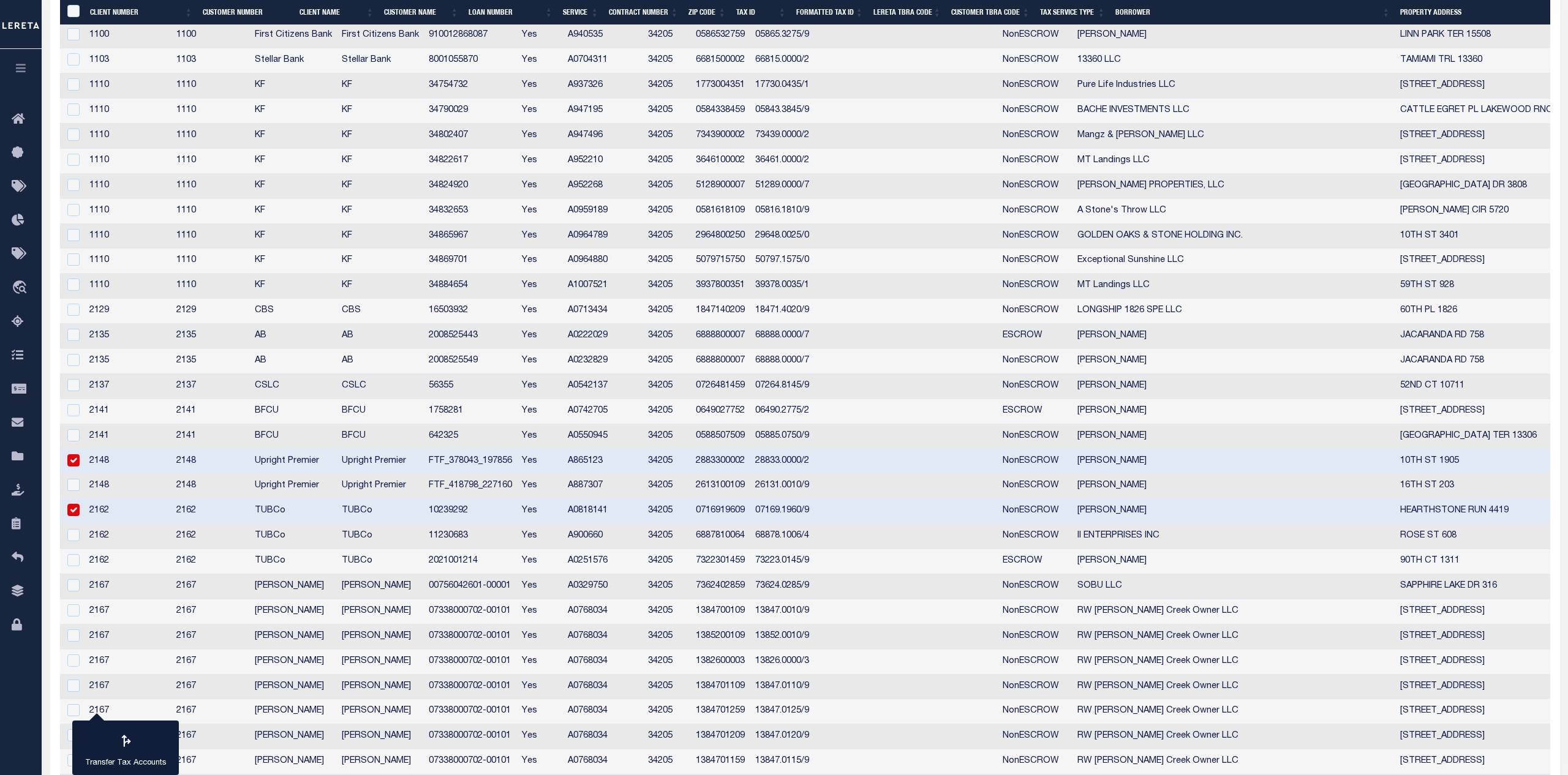
click at [490, 515] on td "10239292" at bounding box center [470, 512] width 94 height 25
checkbox input "false"
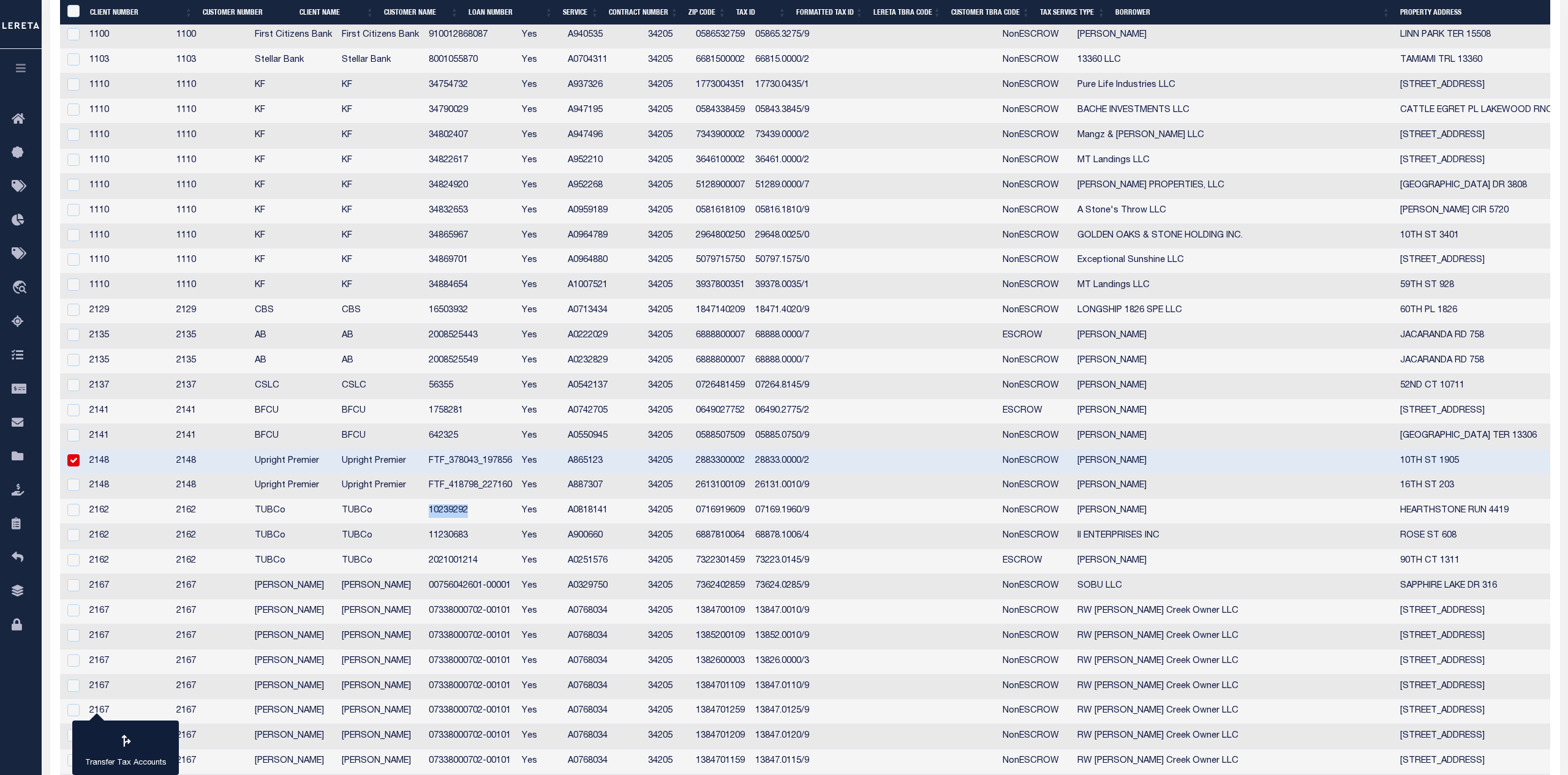
copy td "10239292"
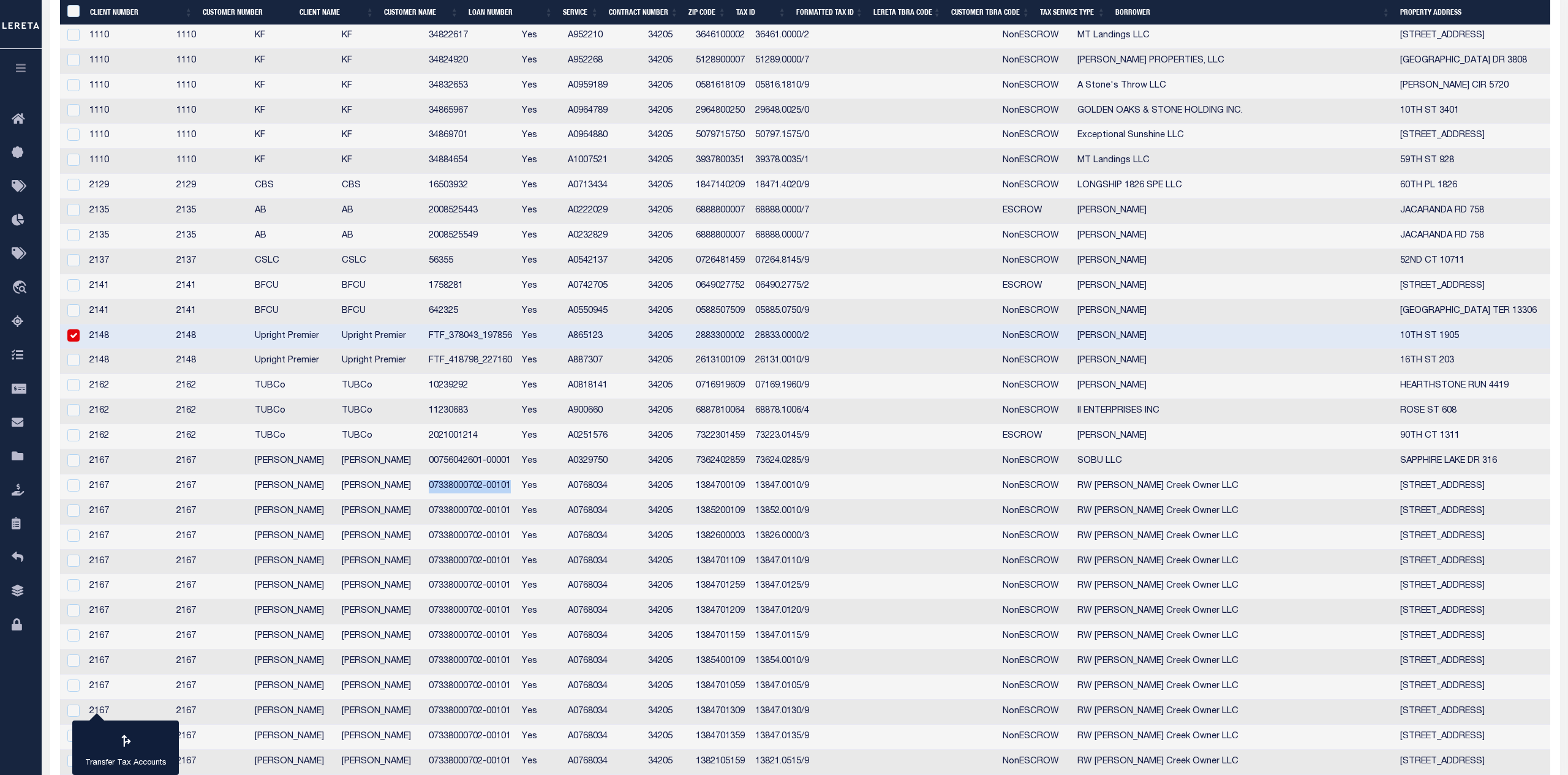
drag, startPoint x: 551, startPoint y: 488, endPoint x: 469, endPoint y: 489, distance: 82.0
click at [469, 489] on td "07338000702-00101" at bounding box center [470, 487] width 94 height 25
checkbox input "true"
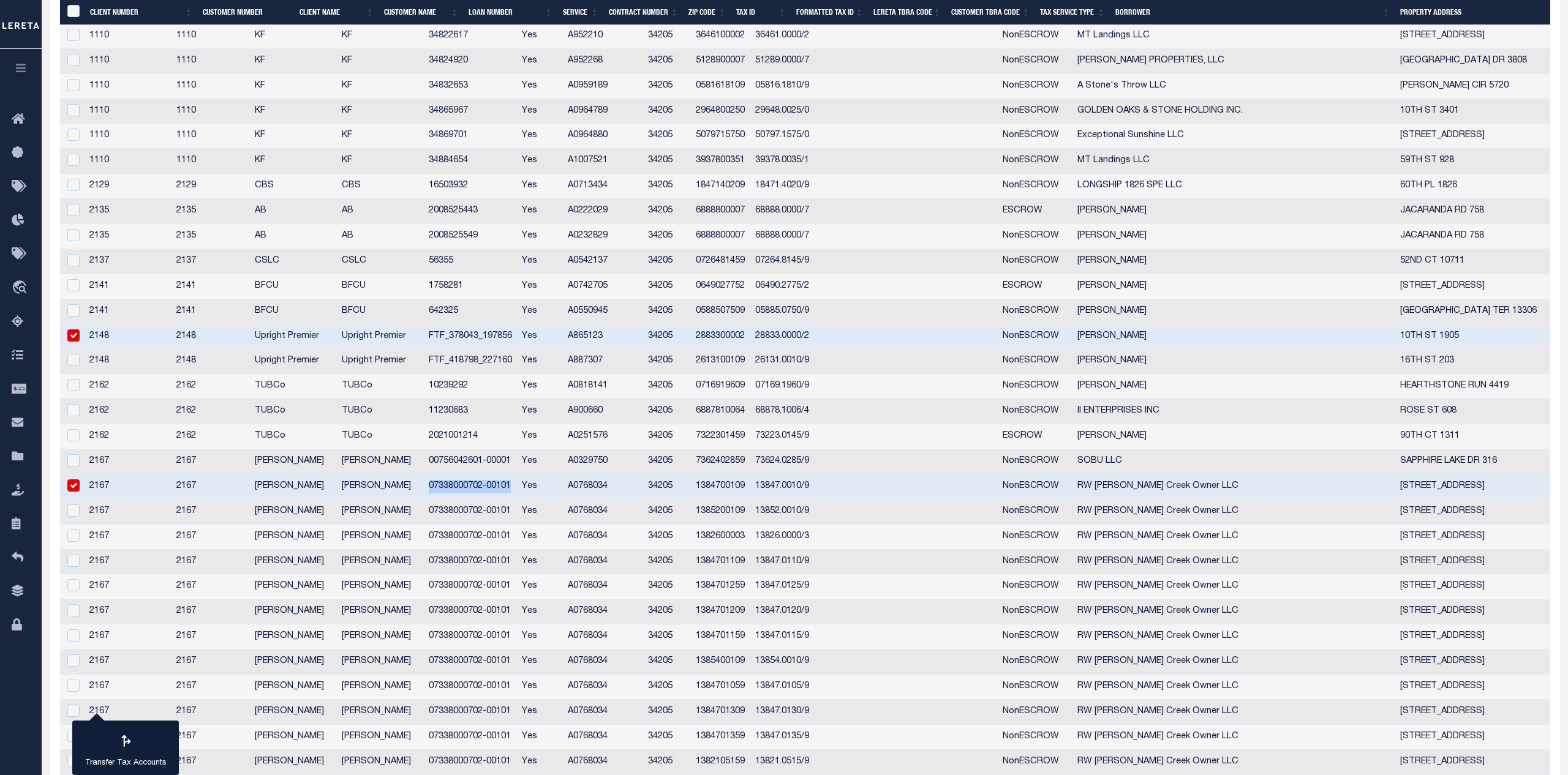
copy td "07338000702-00101"
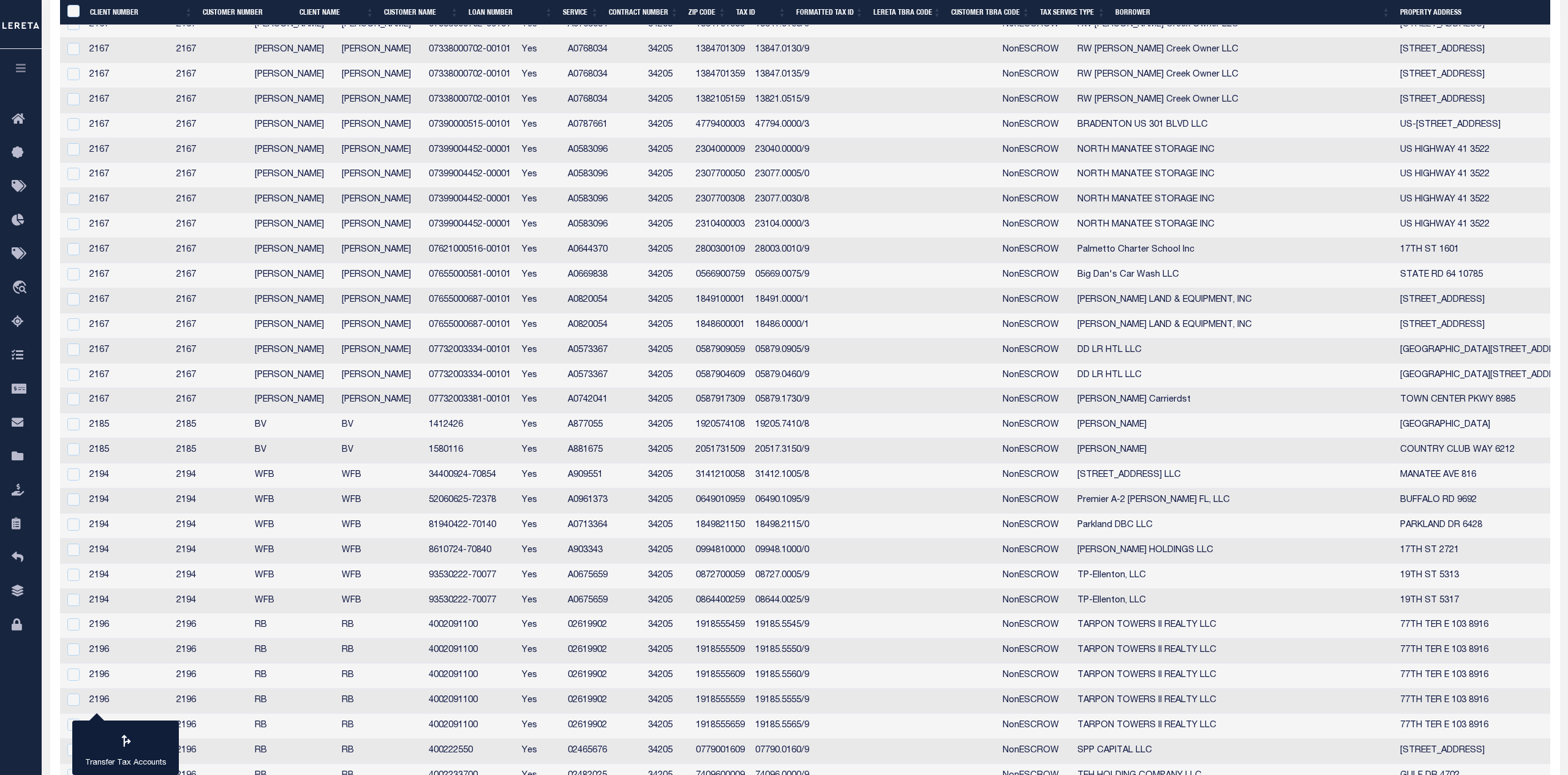
scroll to position [1321, 0]
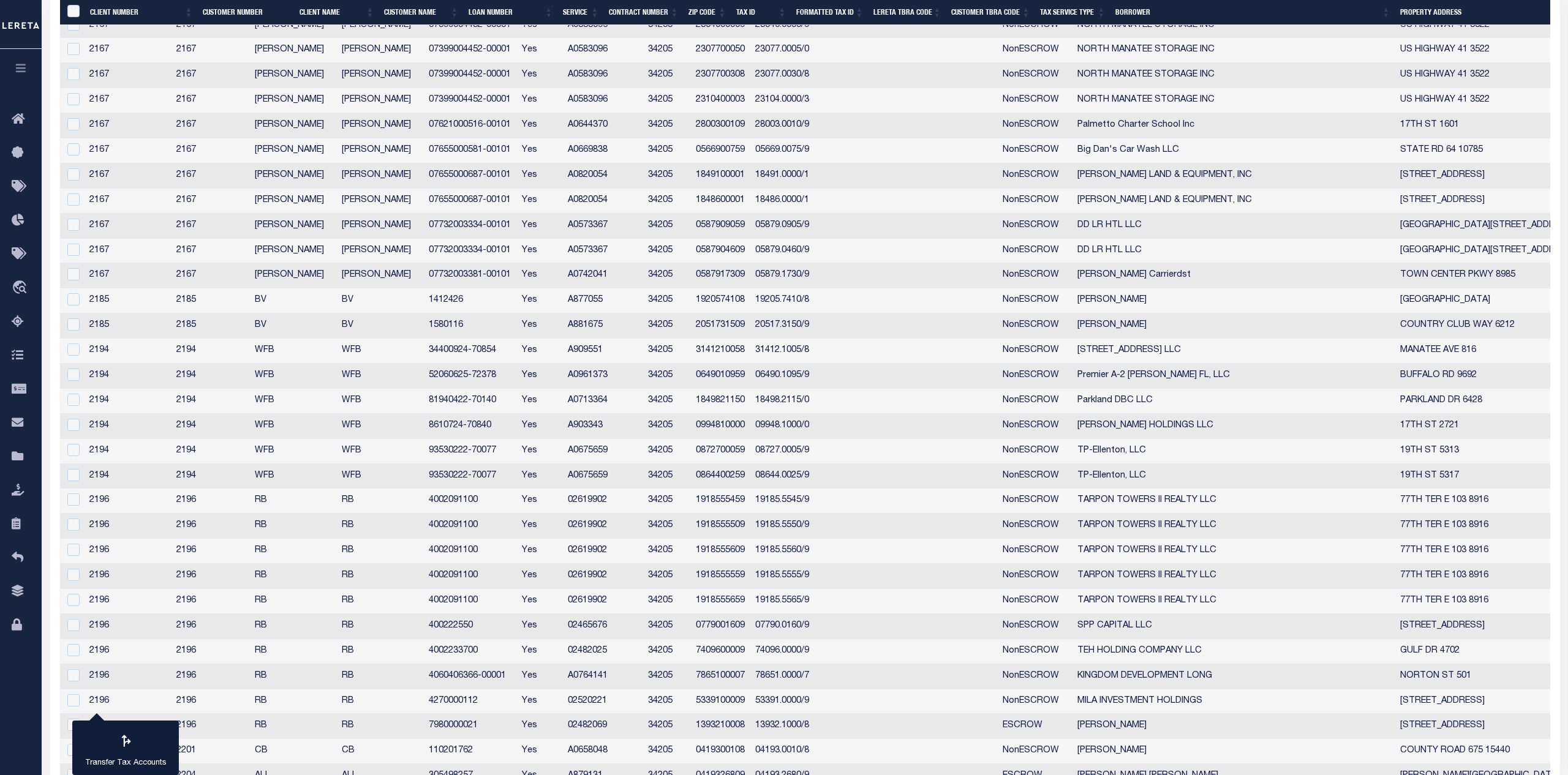
click at [485, 302] on td "1412426" at bounding box center [470, 301] width 94 height 25
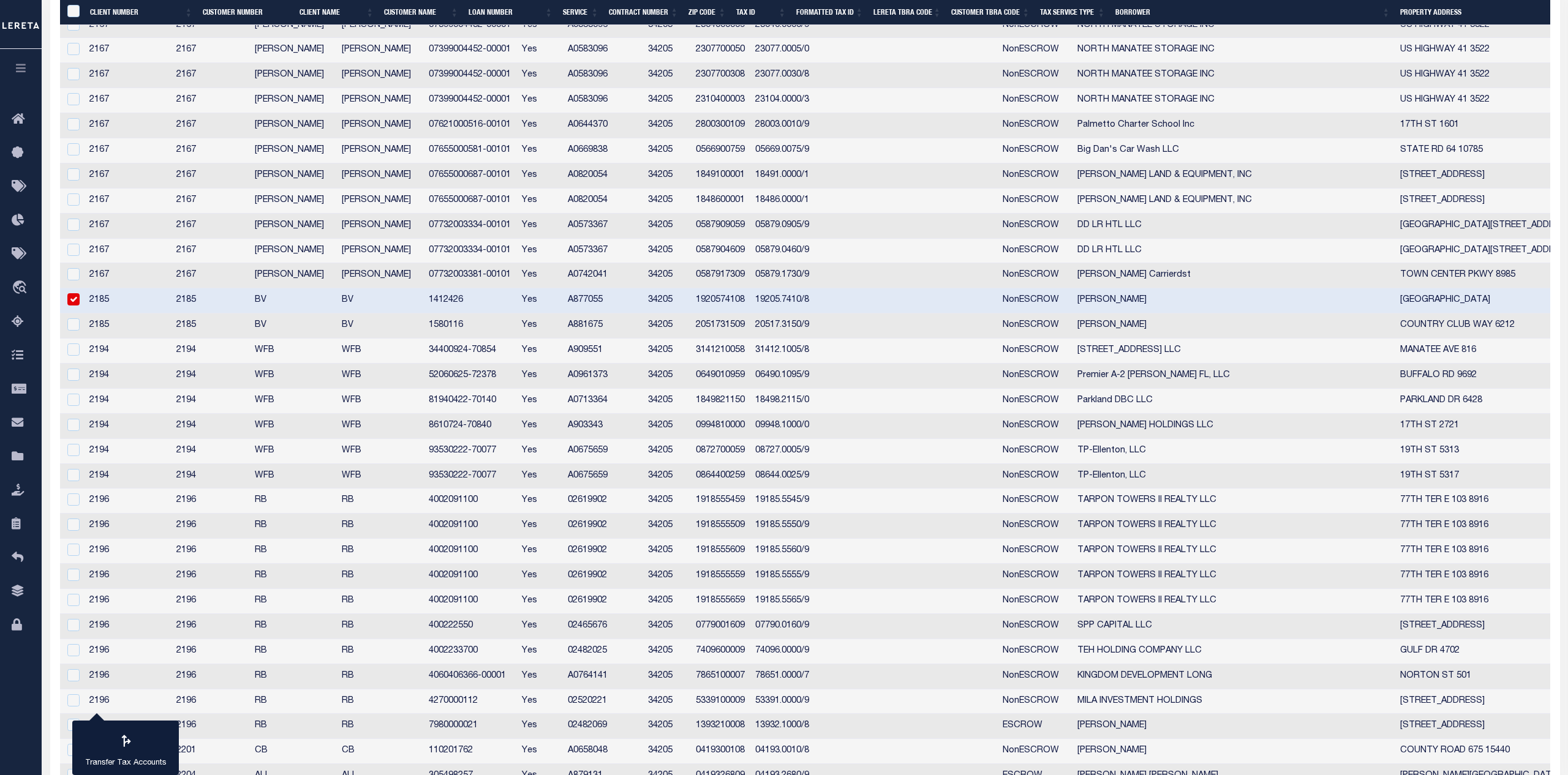
click at [485, 302] on td "1412426" at bounding box center [470, 301] width 94 height 25
checkbox input "false"
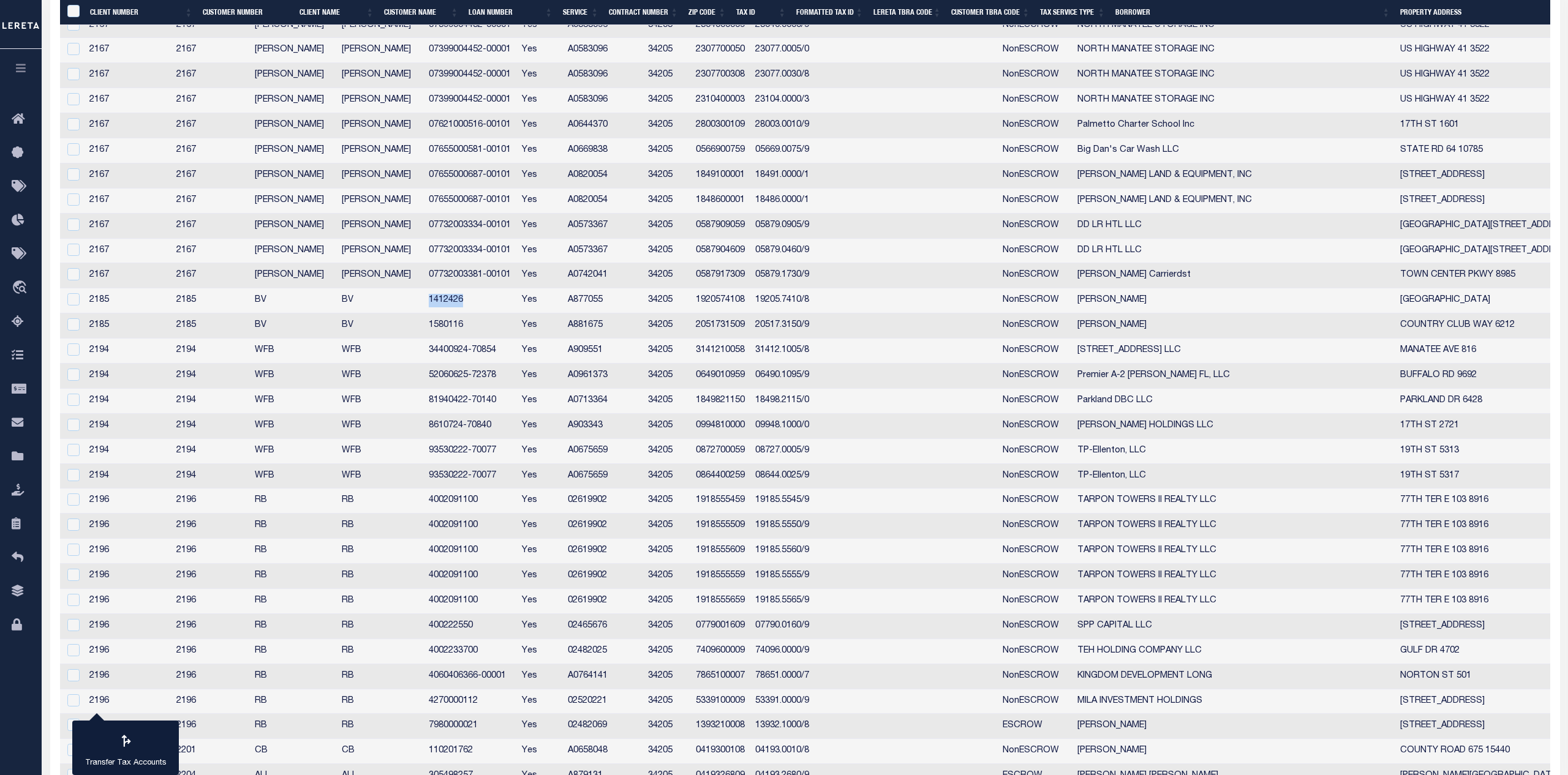
copy td "1412426"
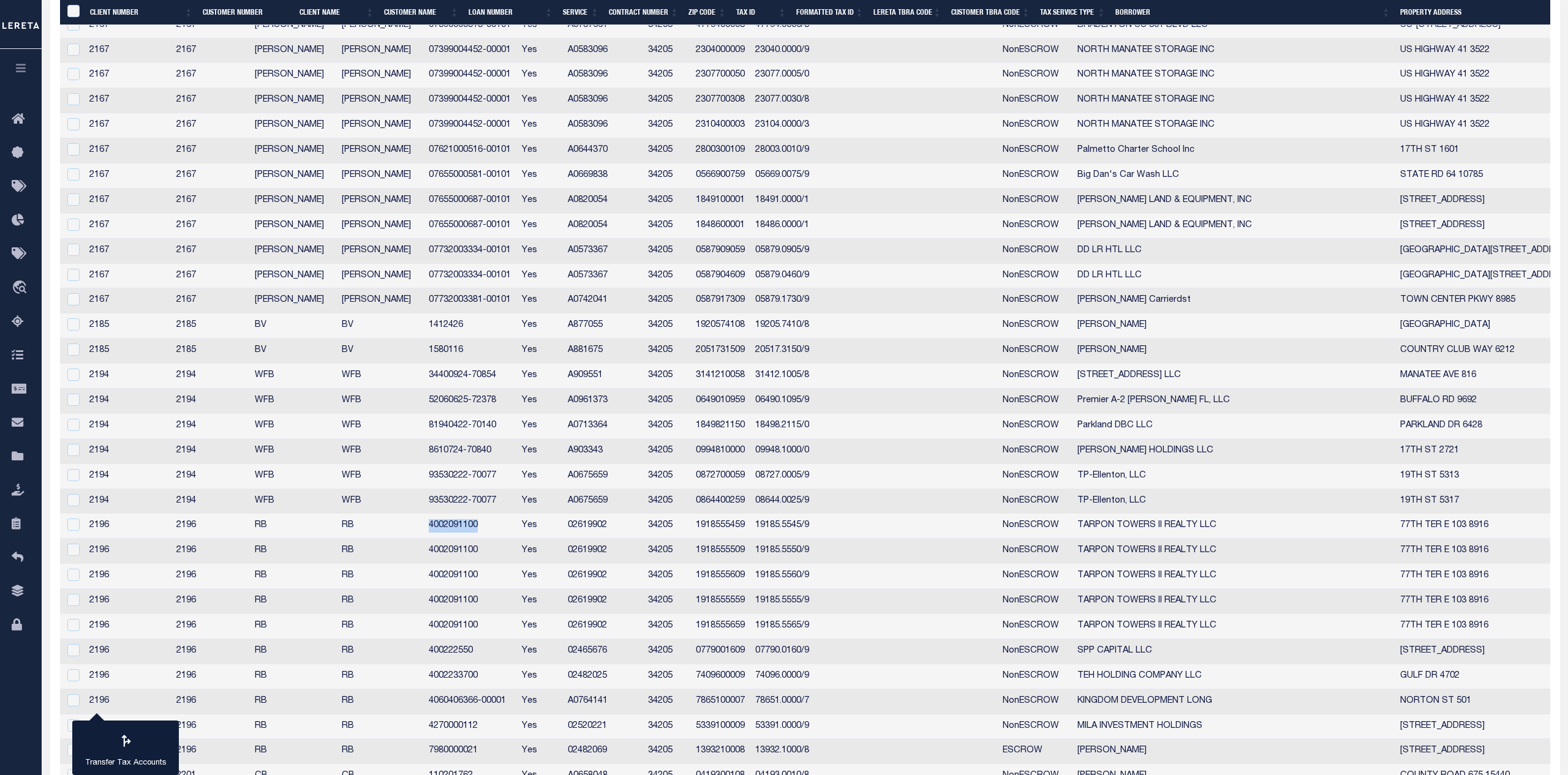
drag, startPoint x: 535, startPoint y: 537, endPoint x: 468, endPoint y: 535, distance: 67.0
click at [468, 535] on td "4002091100" at bounding box center [470, 526] width 94 height 25
checkbox input "true"
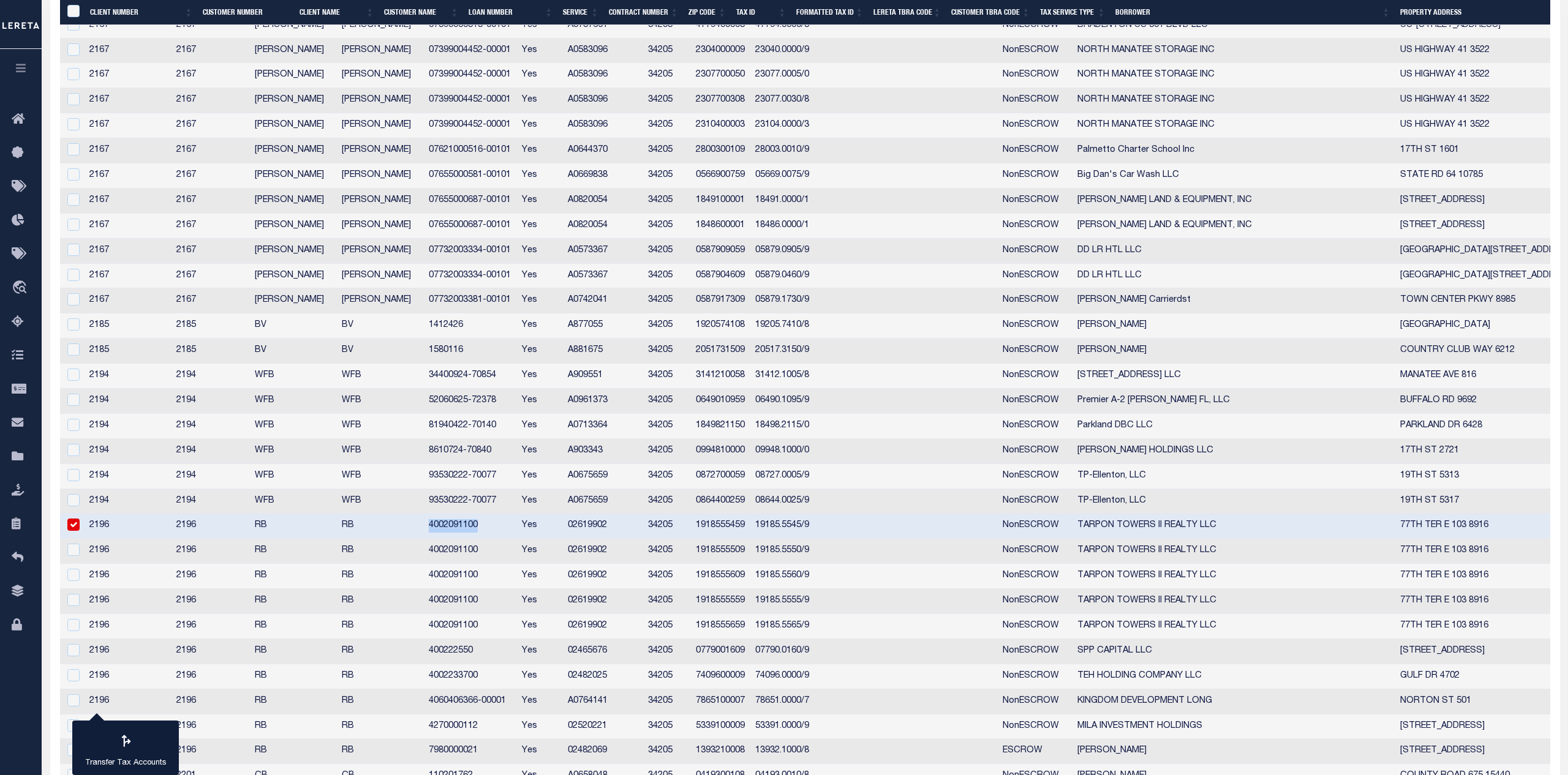
copy td "4002091100"
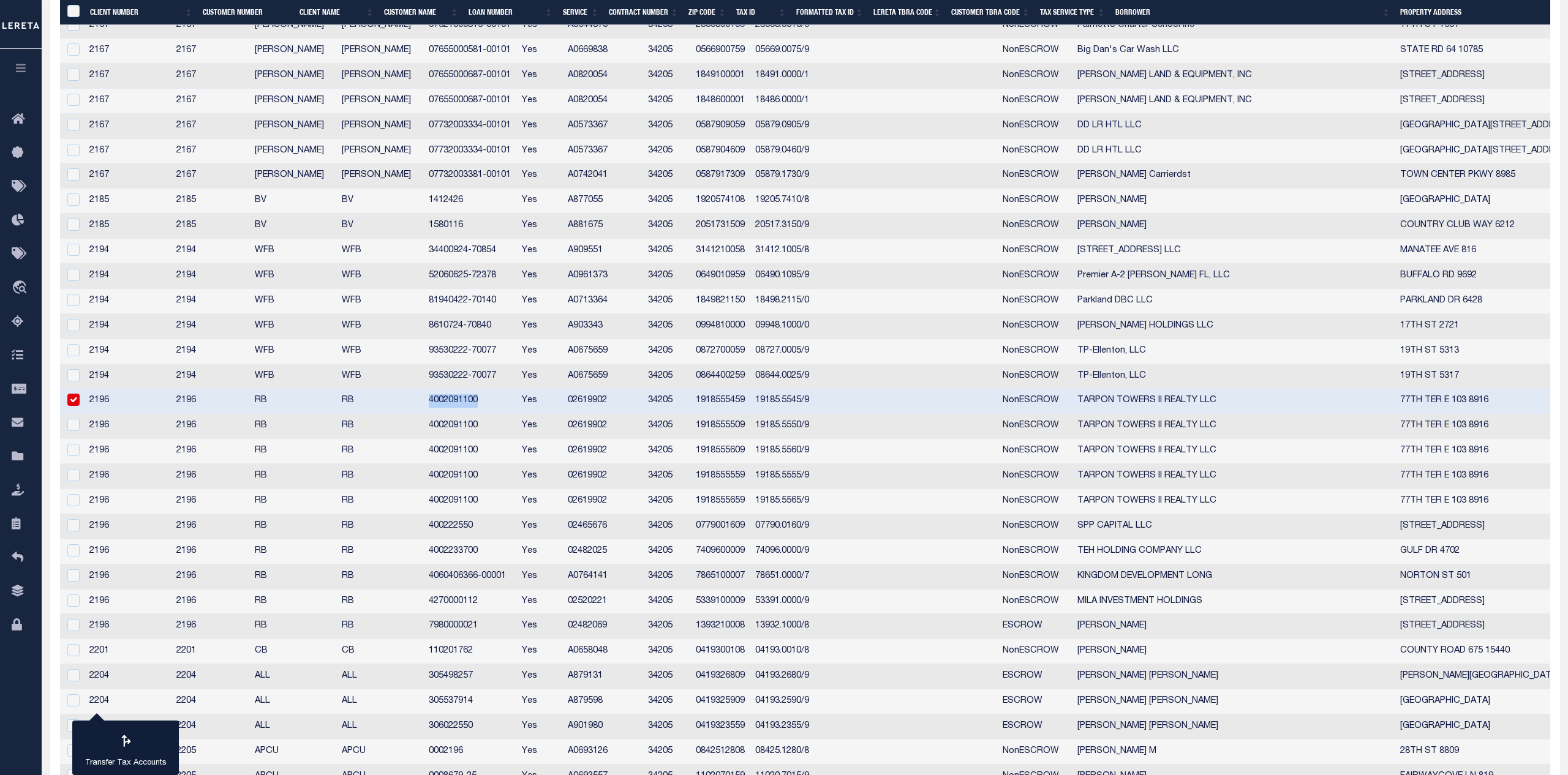
scroll to position [1484, 0]
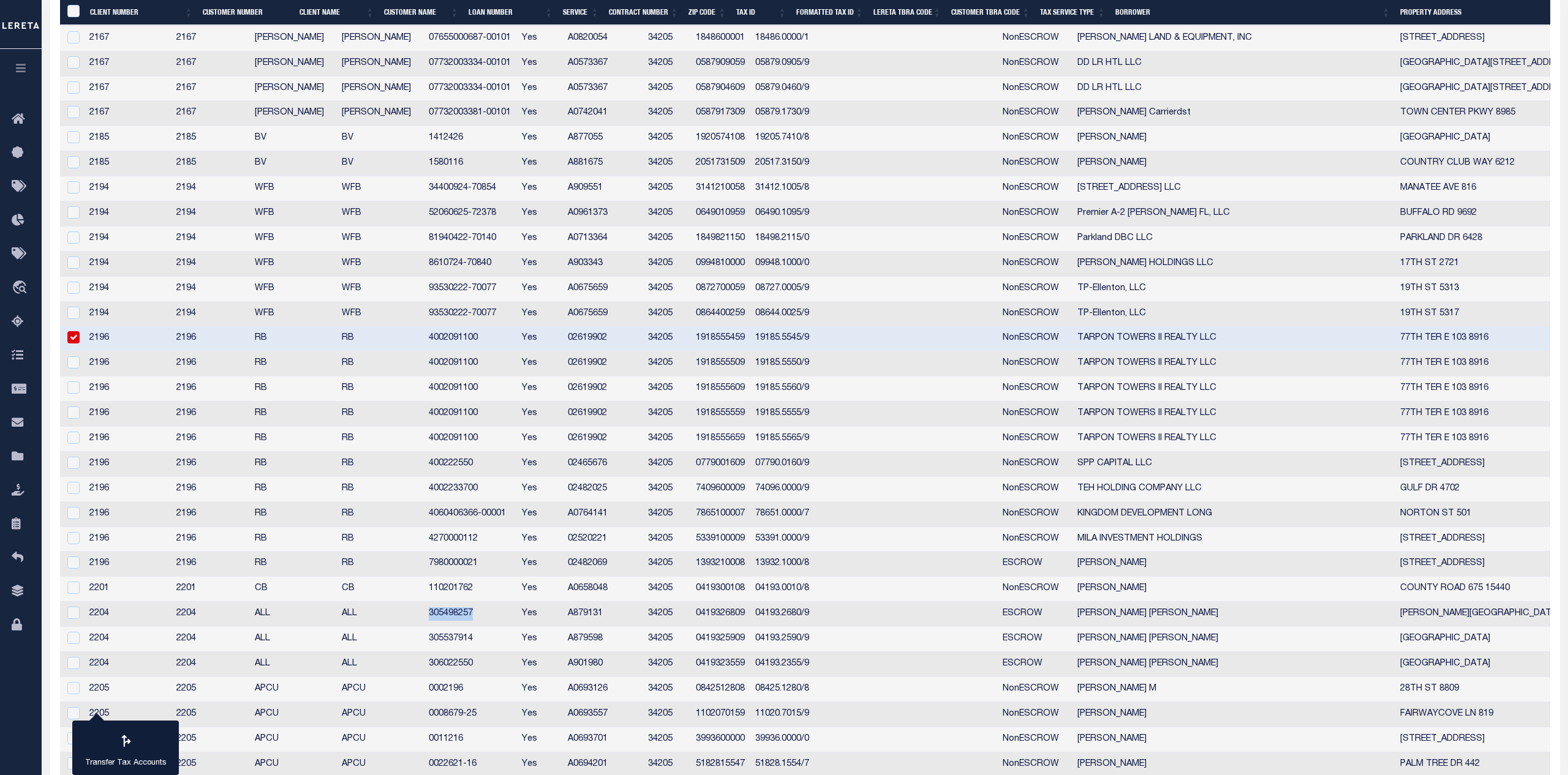
drag, startPoint x: 519, startPoint y: 619, endPoint x: 467, endPoint y: 619, distance: 52.0
click at [467, 619] on td "305498257" at bounding box center [470, 614] width 94 height 25
checkbox input "true"
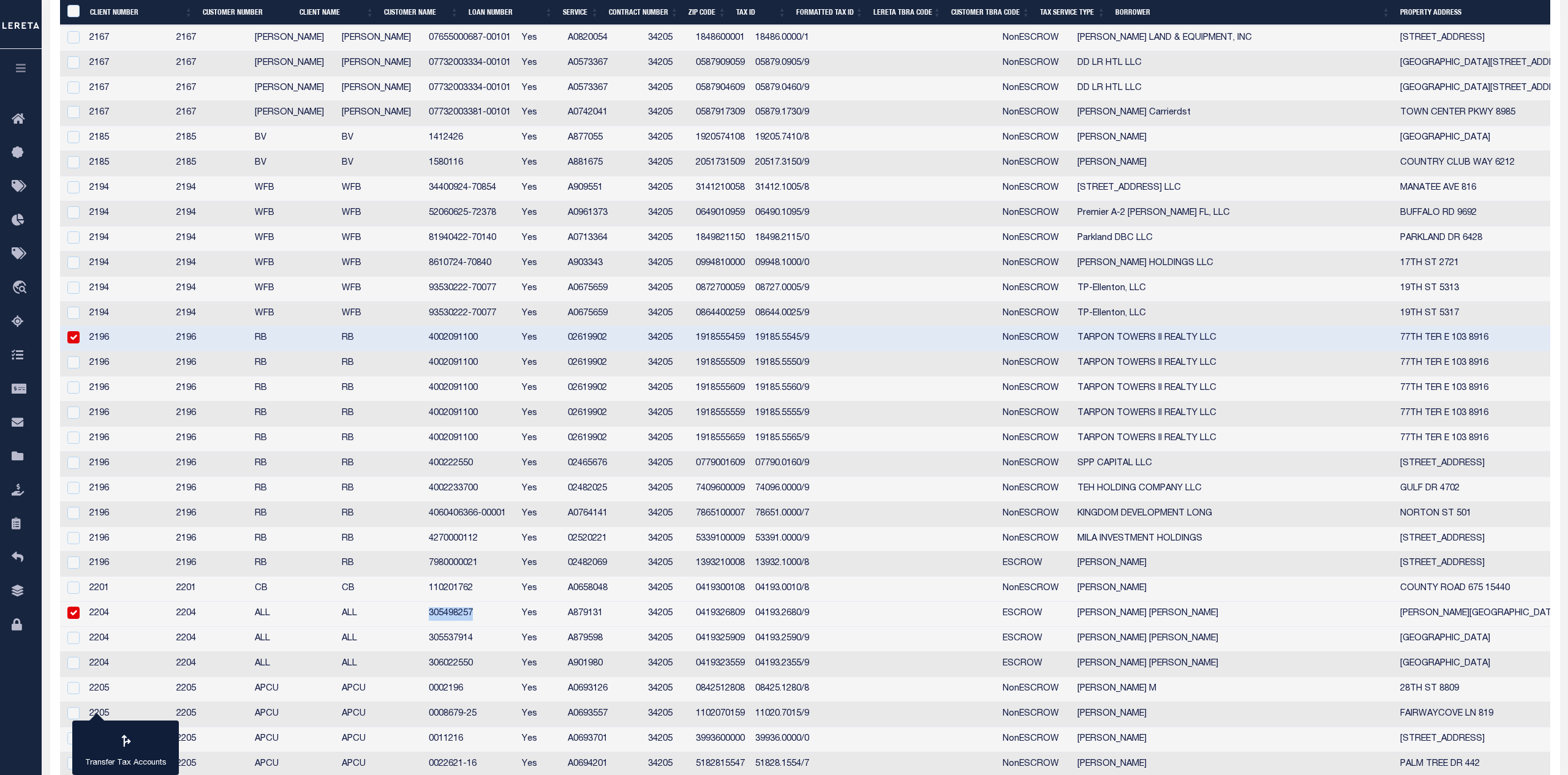
copy td "305498257"
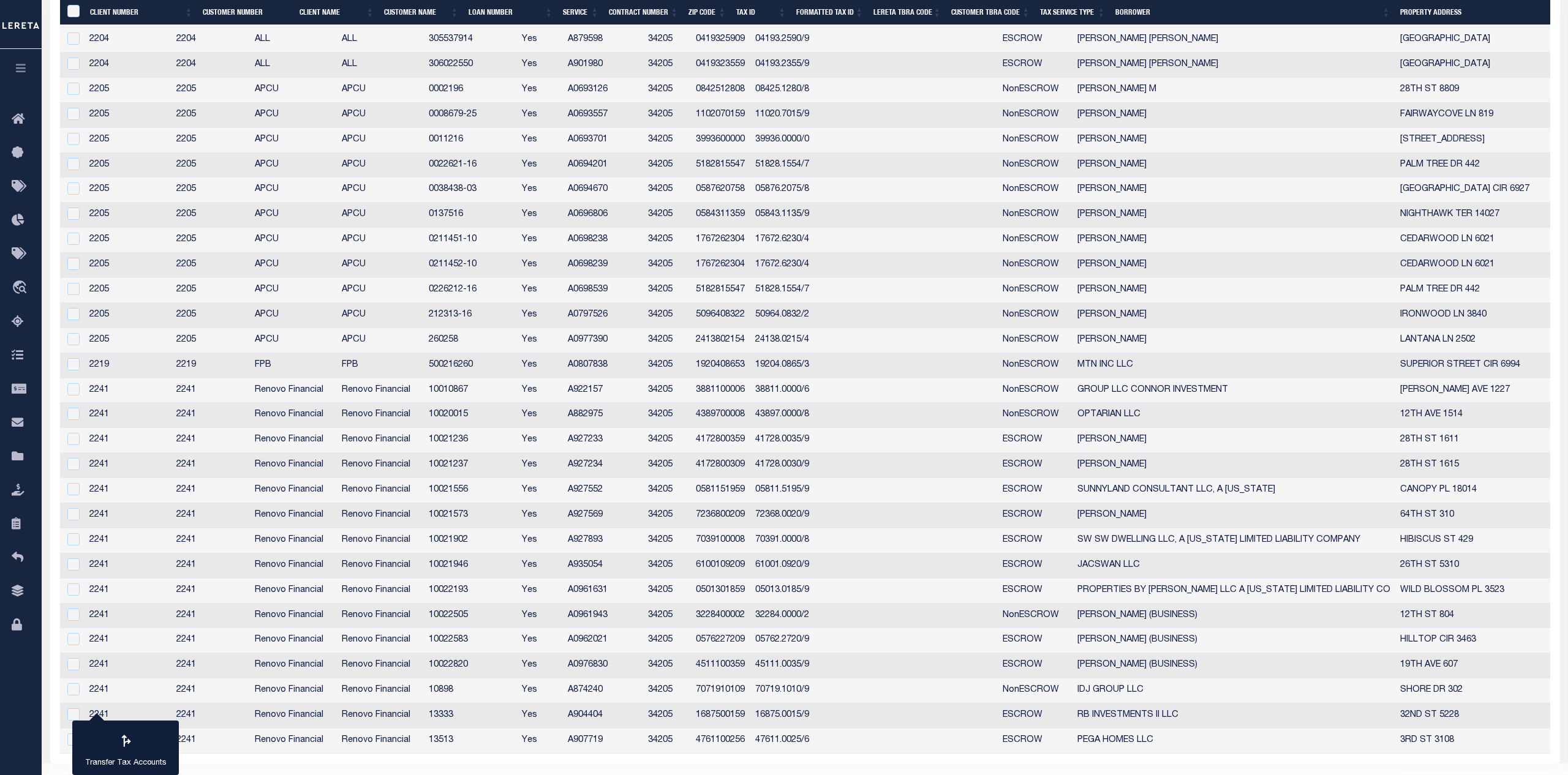
scroll to position [2110, 0]
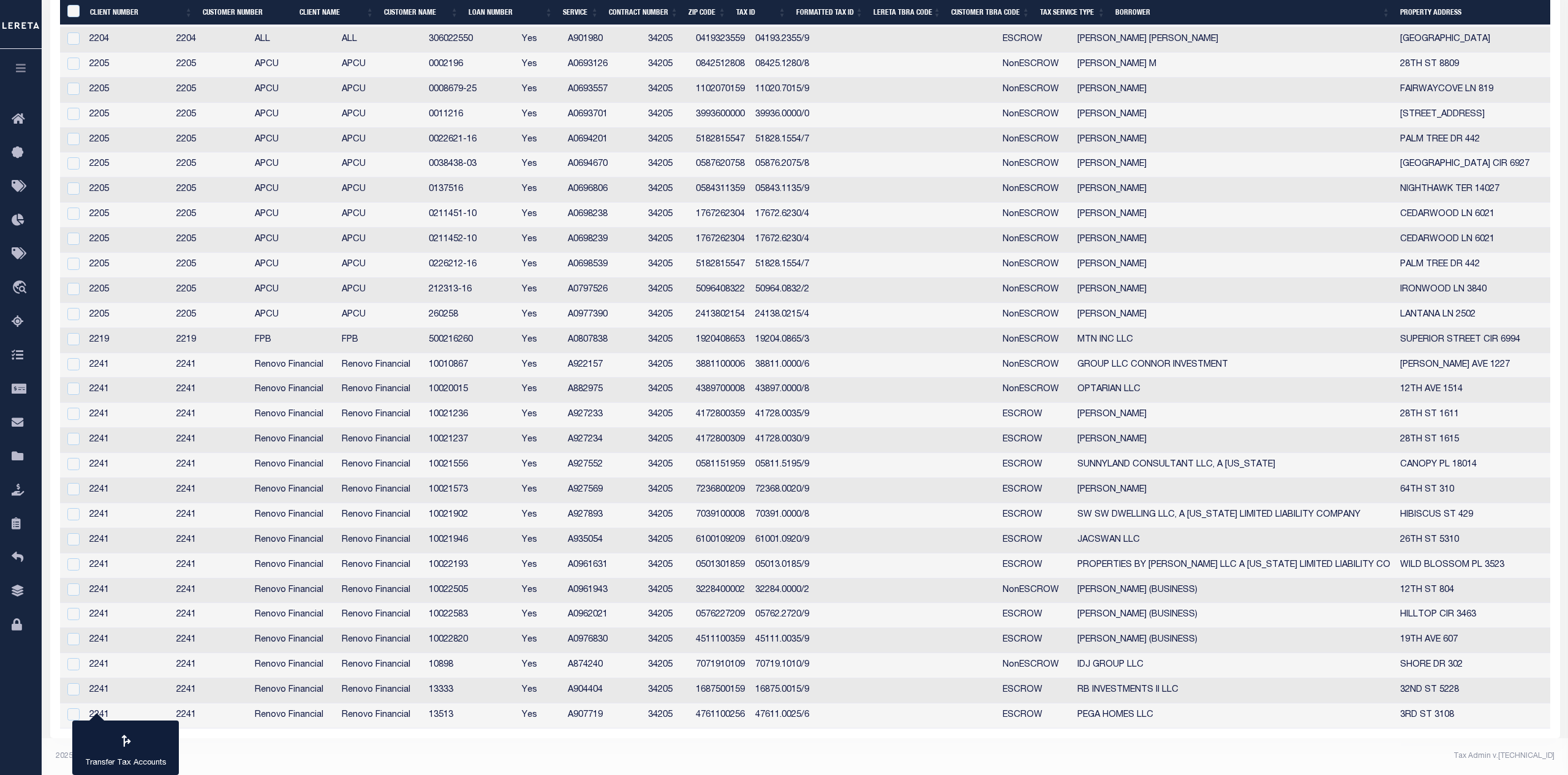
click at [481, 689] on td "13333" at bounding box center [470, 691] width 94 height 25
checkbox input "false"
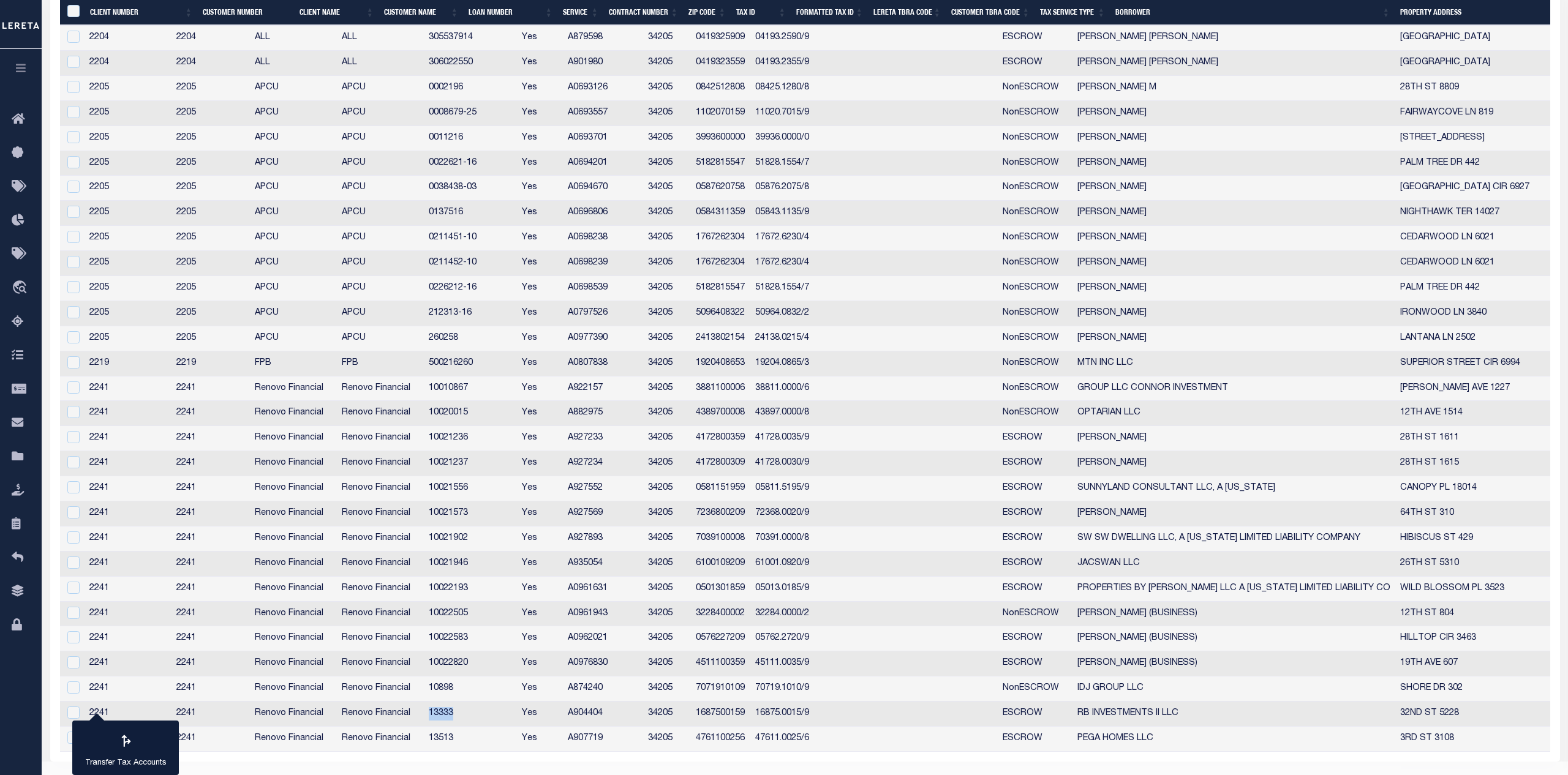
copy td "13333"
click at [480, 736] on td "13513" at bounding box center [470, 739] width 94 height 25
checkbox input "false"
copy td "13513"
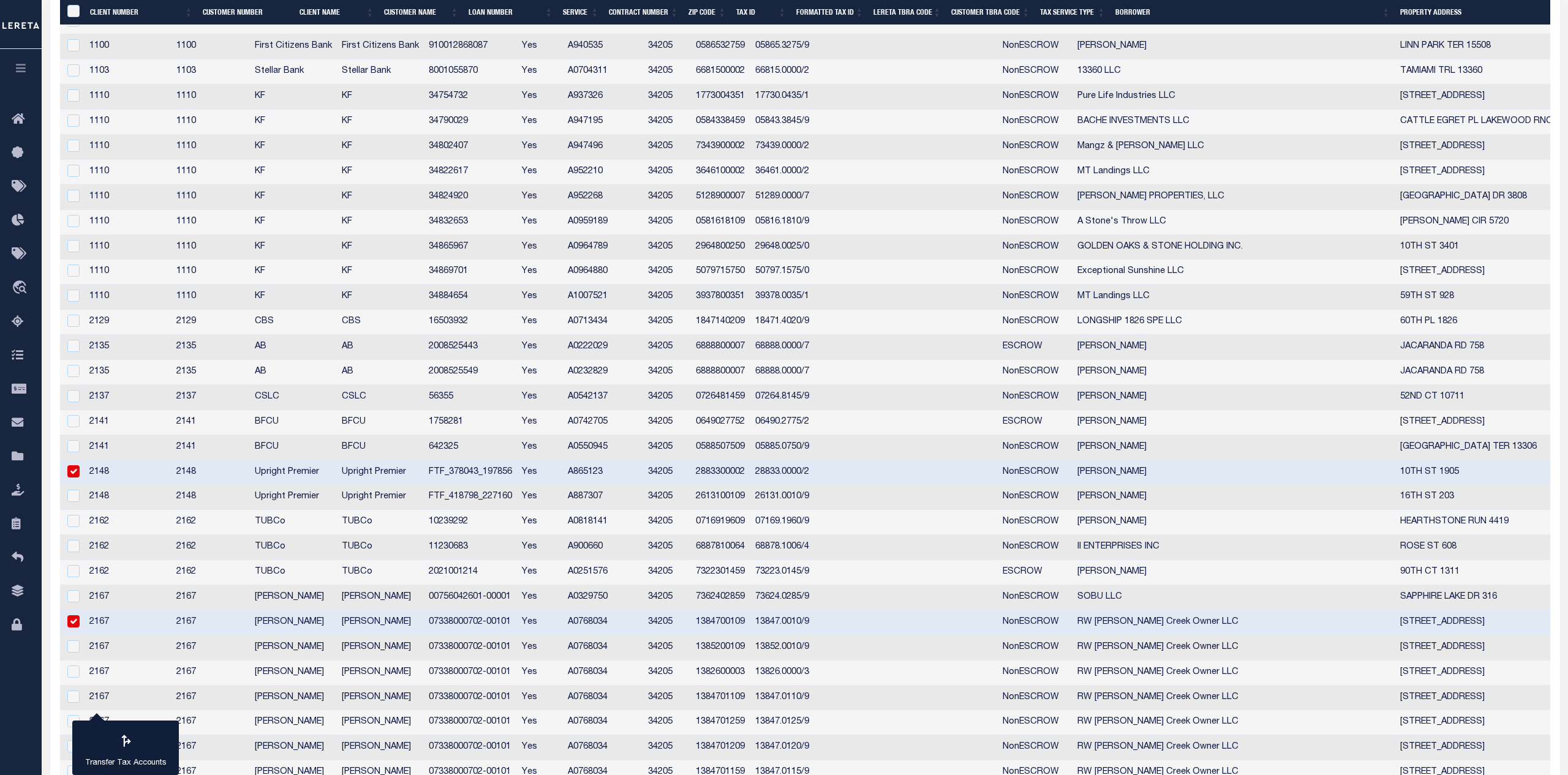
scroll to position [0, 0]
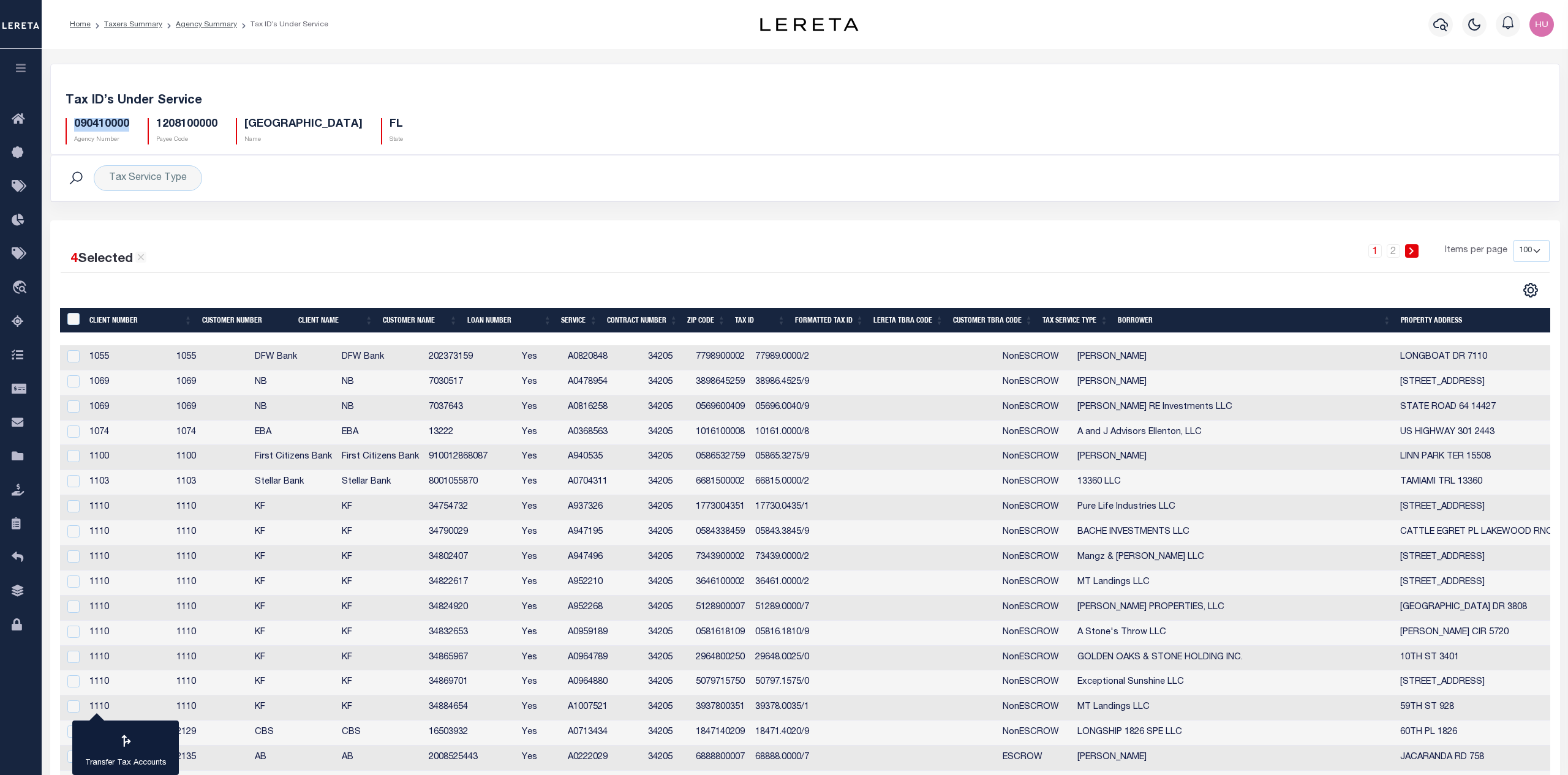
drag, startPoint x: 124, startPoint y: 125, endPoint x: 74, endPoint y: 127, distance: 50.0
click at [74, 127] on div "090410000 Agency Number" at bounding box center [98, 131] width 82 height 26
copy h5 "090410000"
click at [196, 25] on link "Agency Summary" at bounding box center [206, 25] width 62 height 7
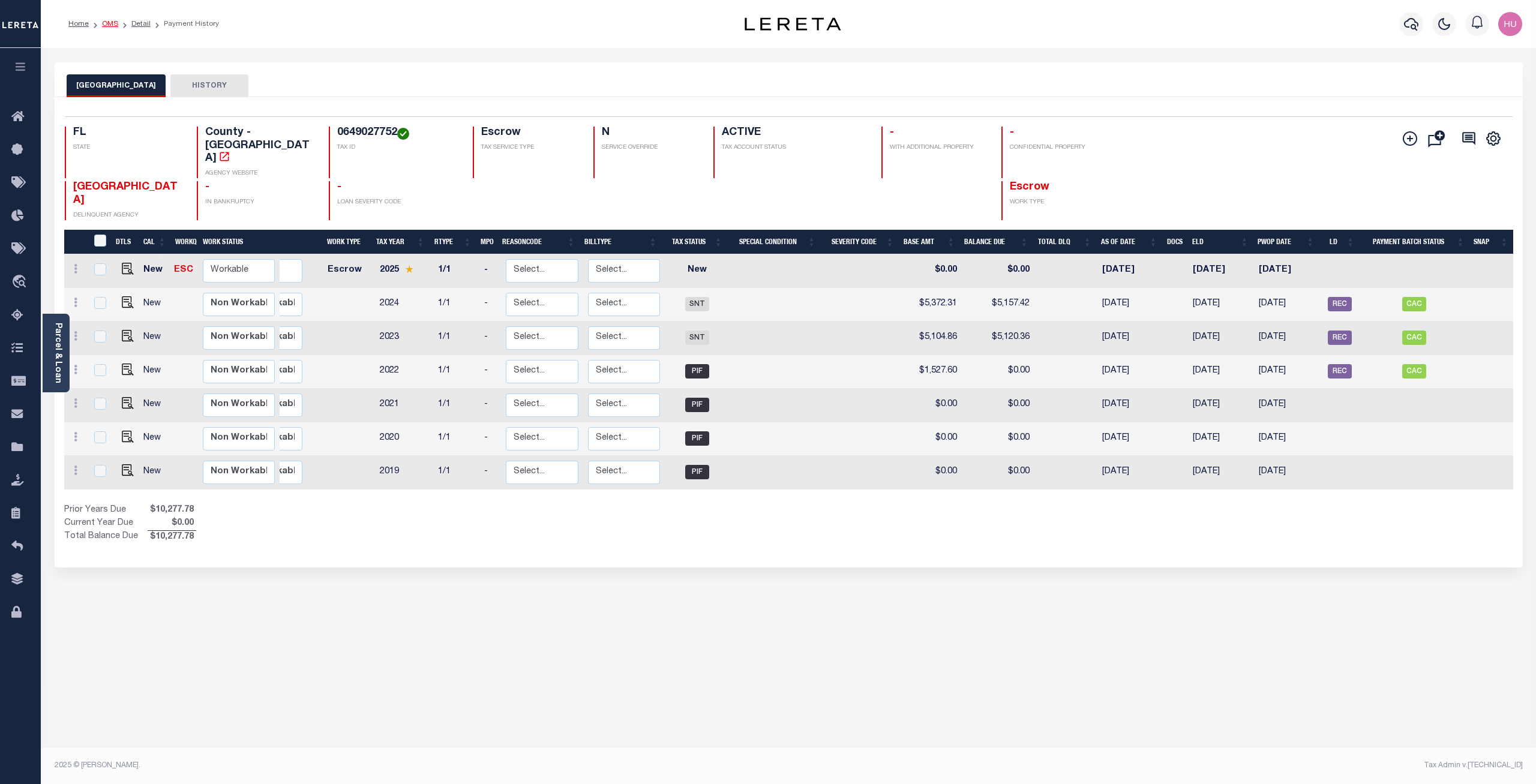
click at [110, 25] on link "OMS" at bounding box center [110, 24] width 16 height 7
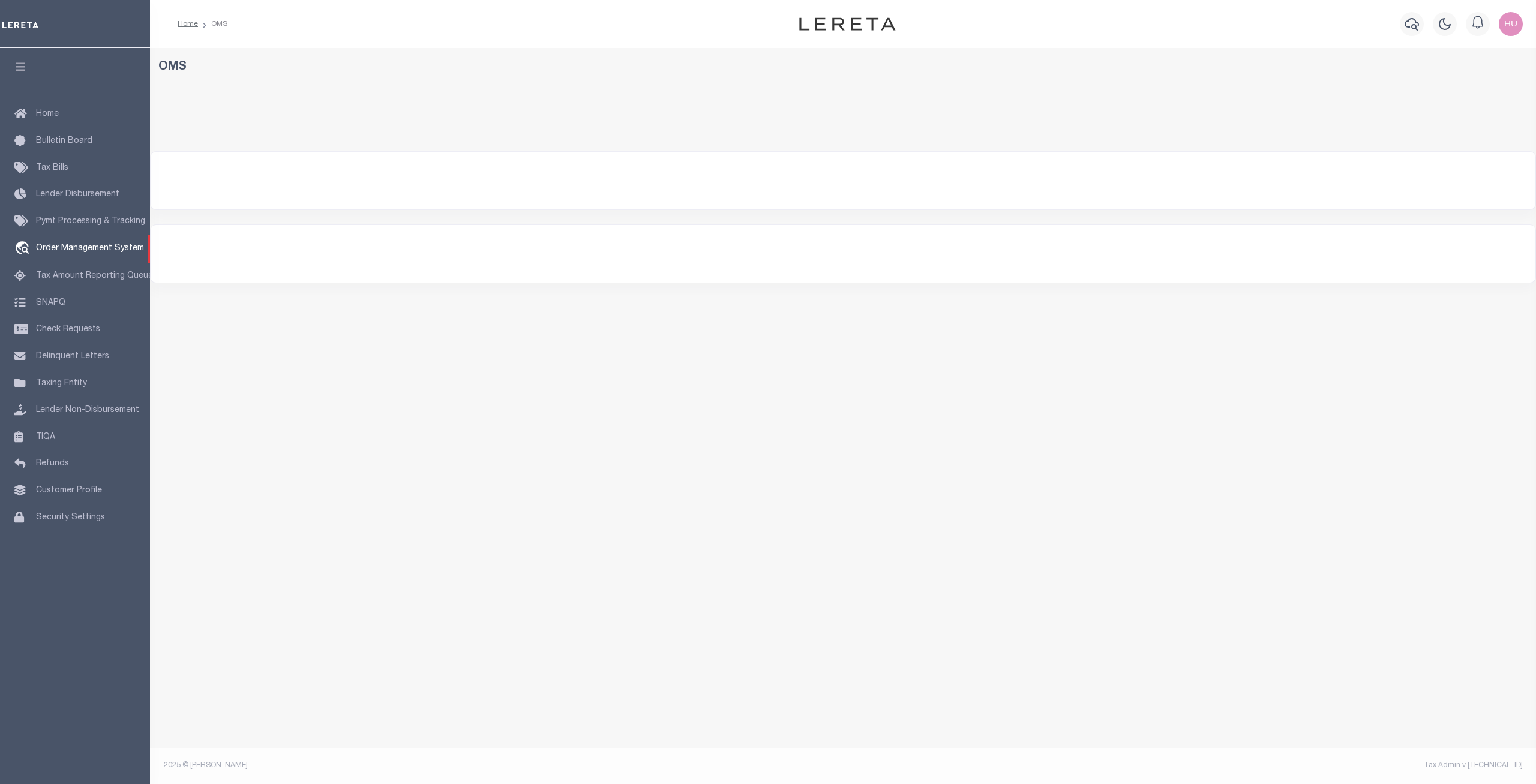
select select "200"
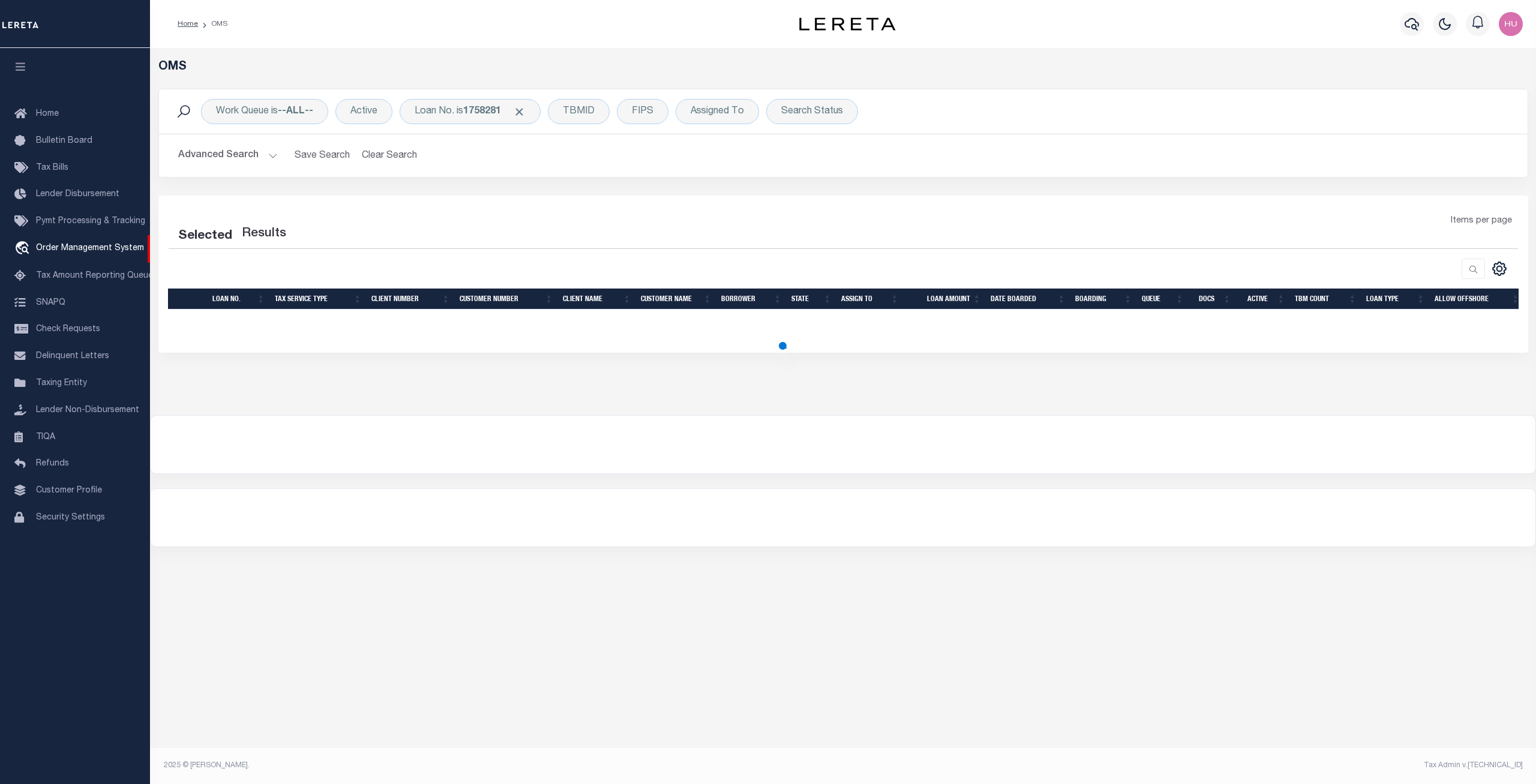
select select "200"
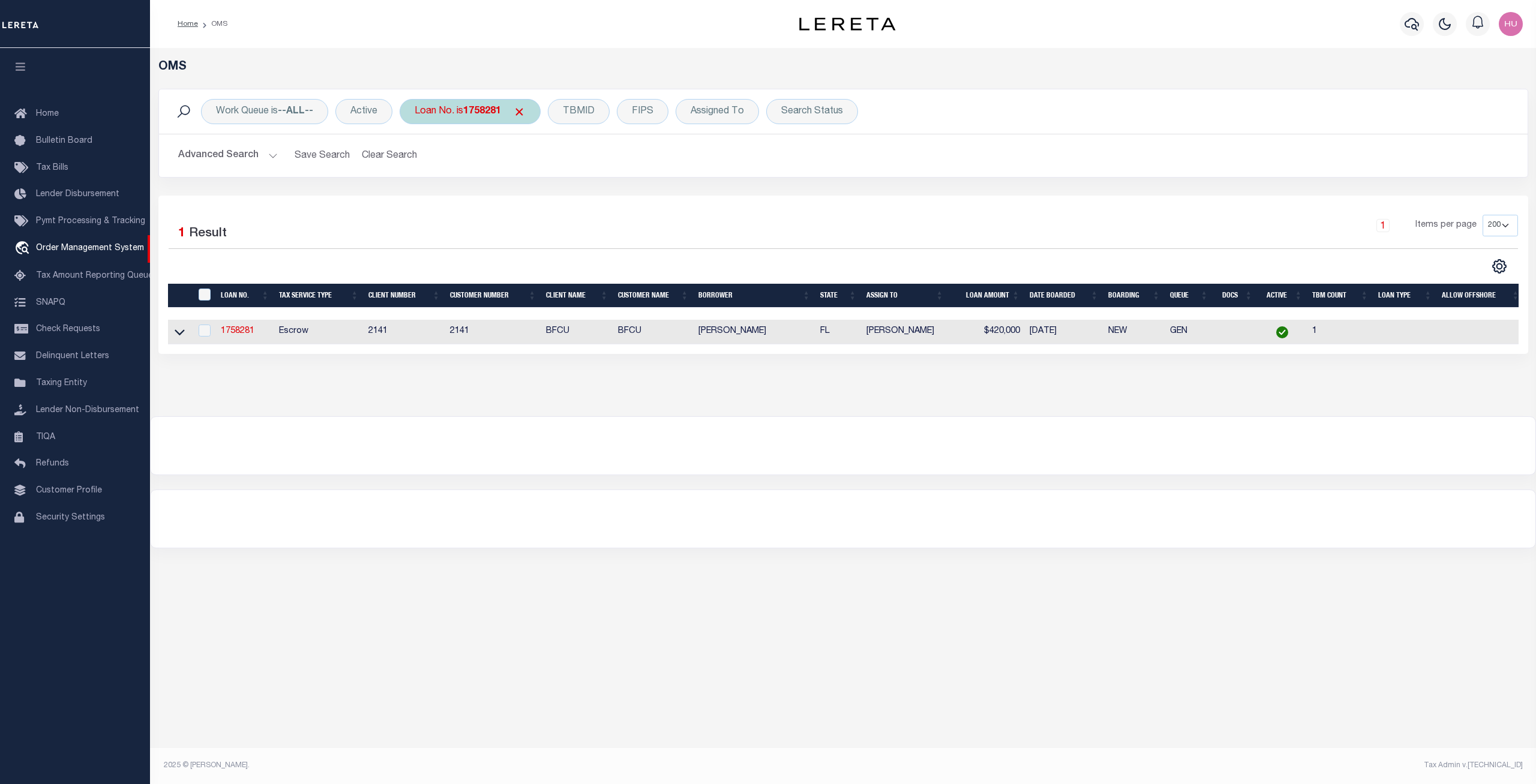
click at [477, 115] on b "1758281" at bounding box center [482, 112] width 38 height 10
type input "FTF_378043_197856"
click at [579, 194] on input "Apply" at bounding box center [574, 196] width 35 height 20
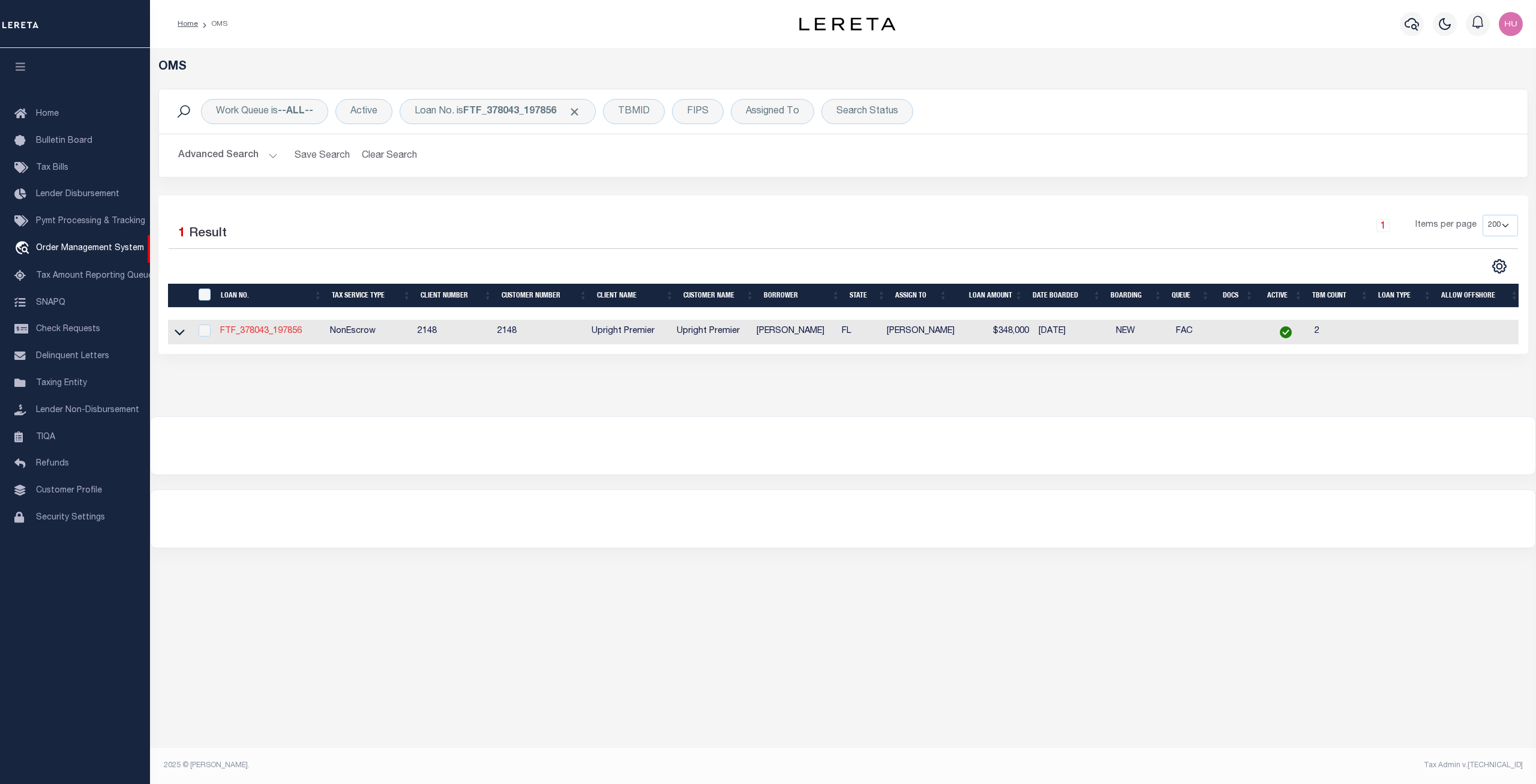
click at [279, 329] on link "FTF_378043_197856" at bounding box center [261, 331] width 82 height 9
type input "FTF_378043_197856"
type input "[PERSON_NAME]"
select select
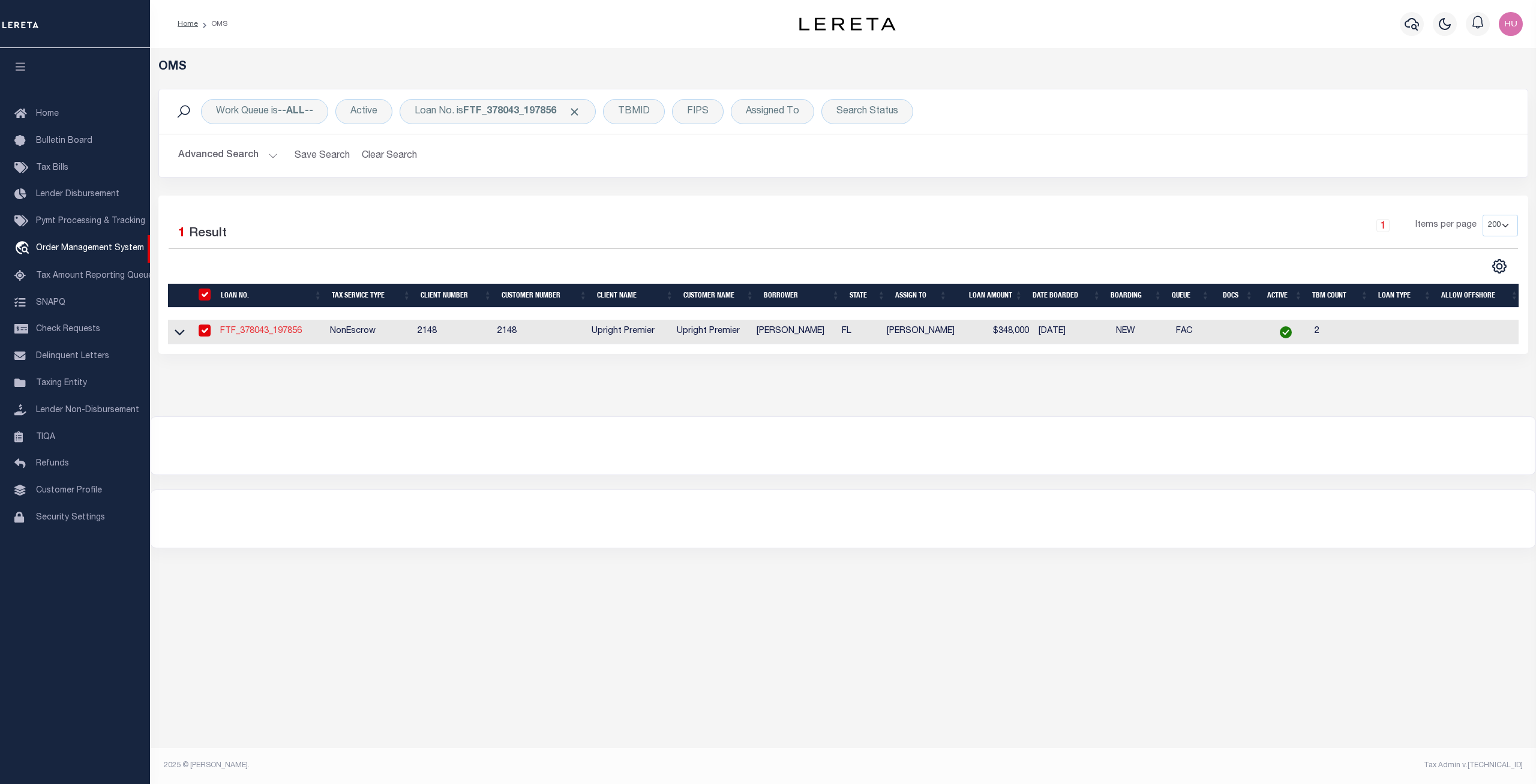
select select "NonEscrow"
type input "1905 10th St W"
select select
type input "Palmetto FL 34221"
type input "FL"
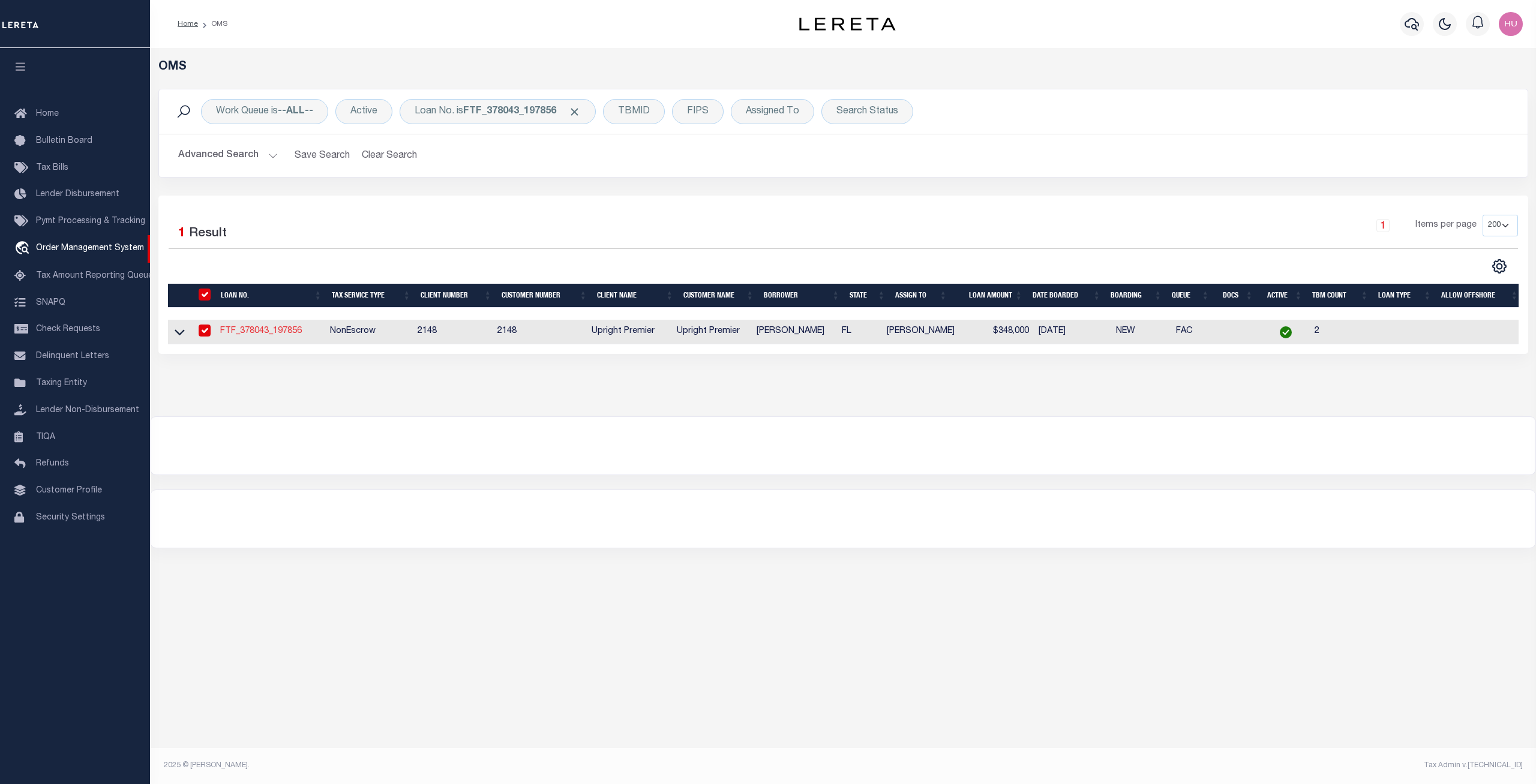
select select
select select "7961"
select select "3237"
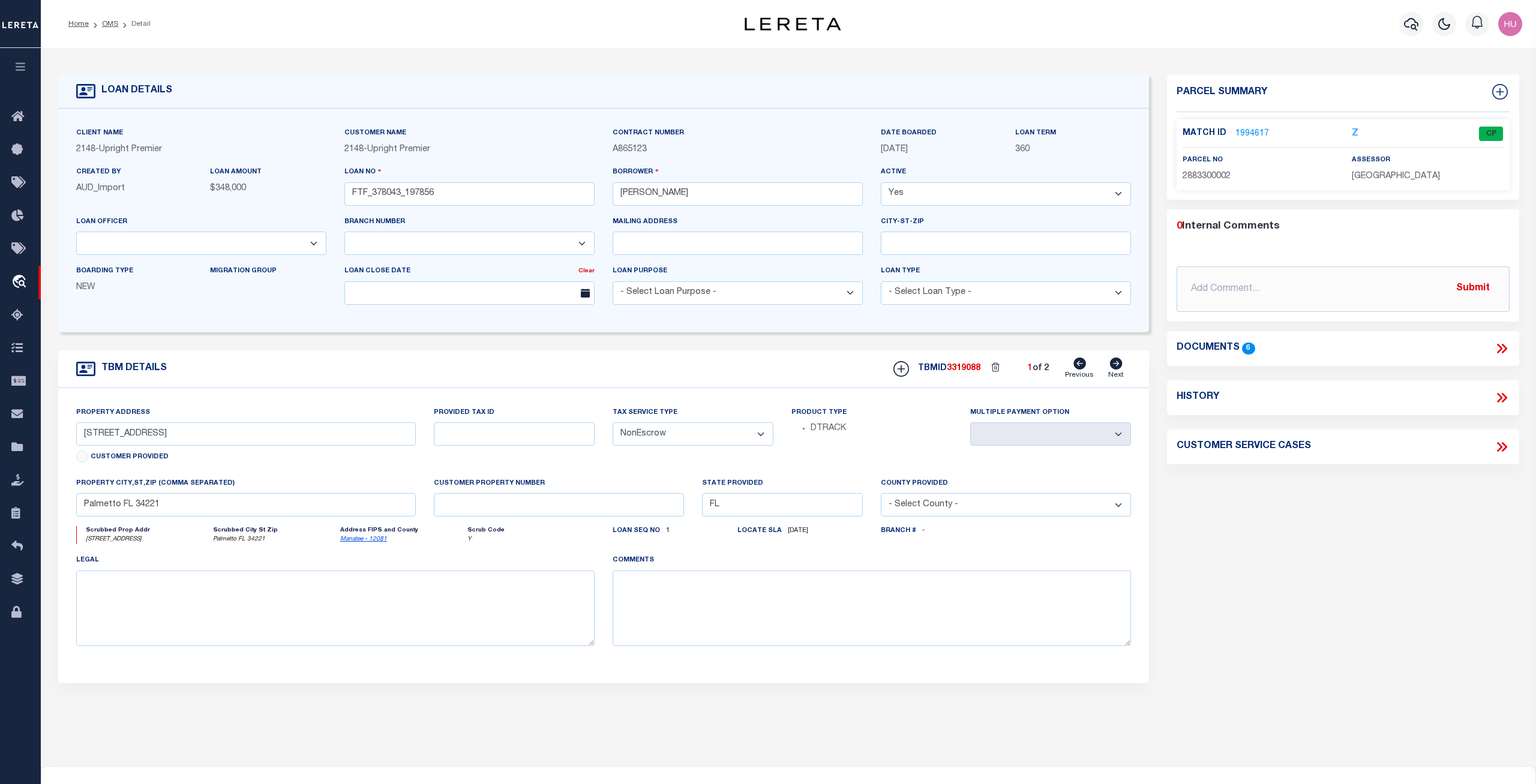
click at [1244, 132] on link "1994617" at bounding box center [1252, 134] width 33 height 13
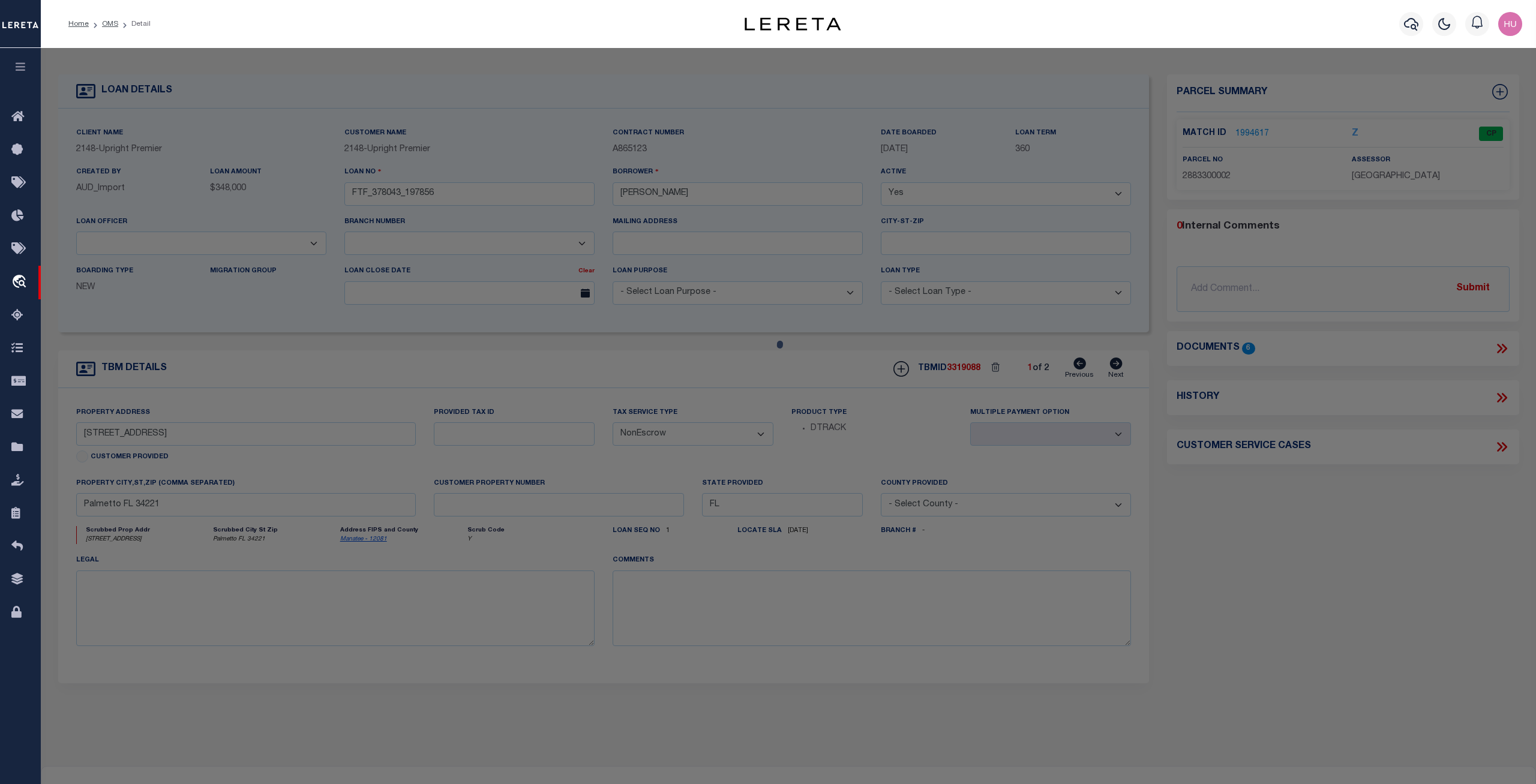
checkbox input "false"
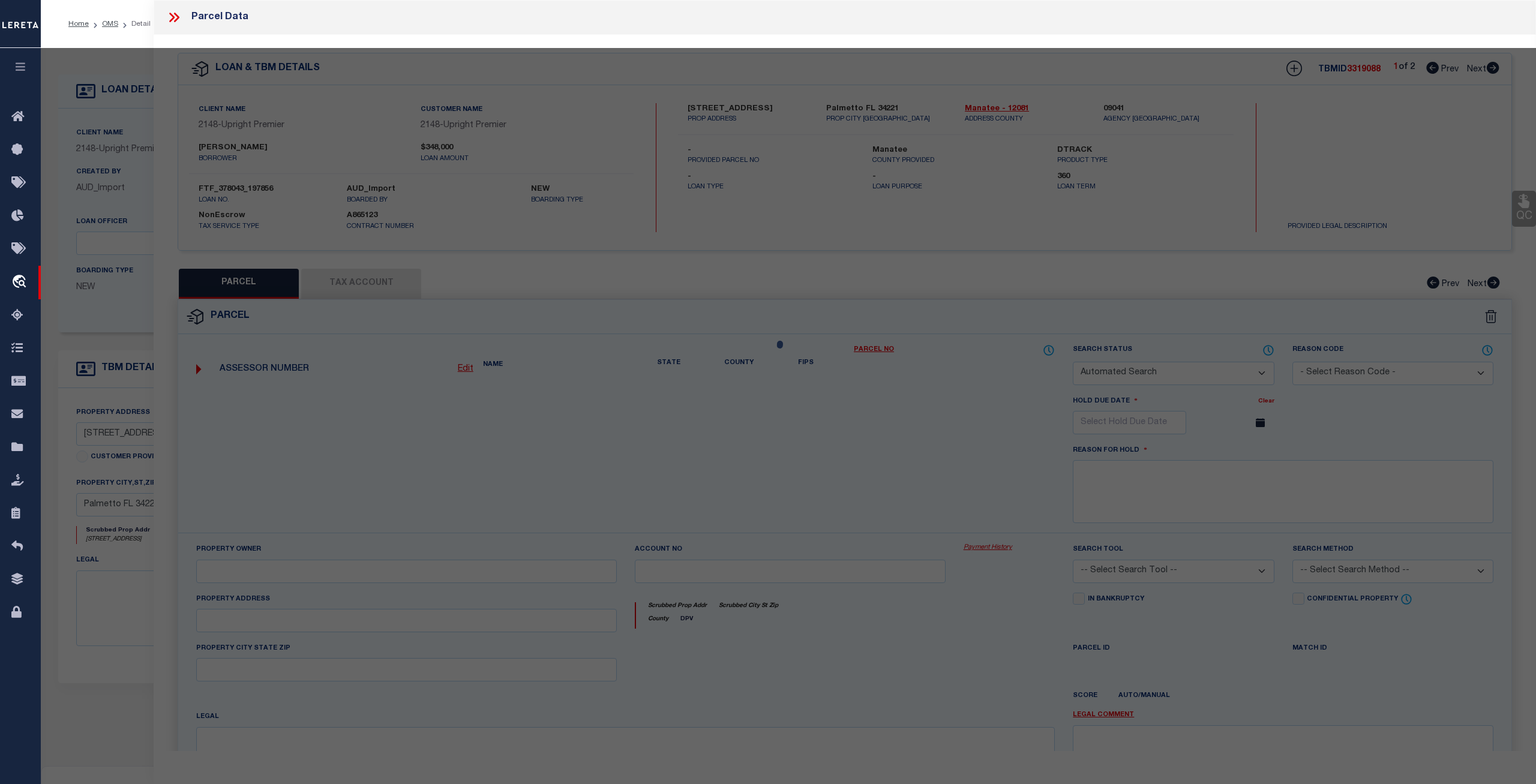
select select "CP"
type input "TERRE NEUVE PROPERTIES LLC"
select select "AGW"
select select
type input "1905 10TH ST W"
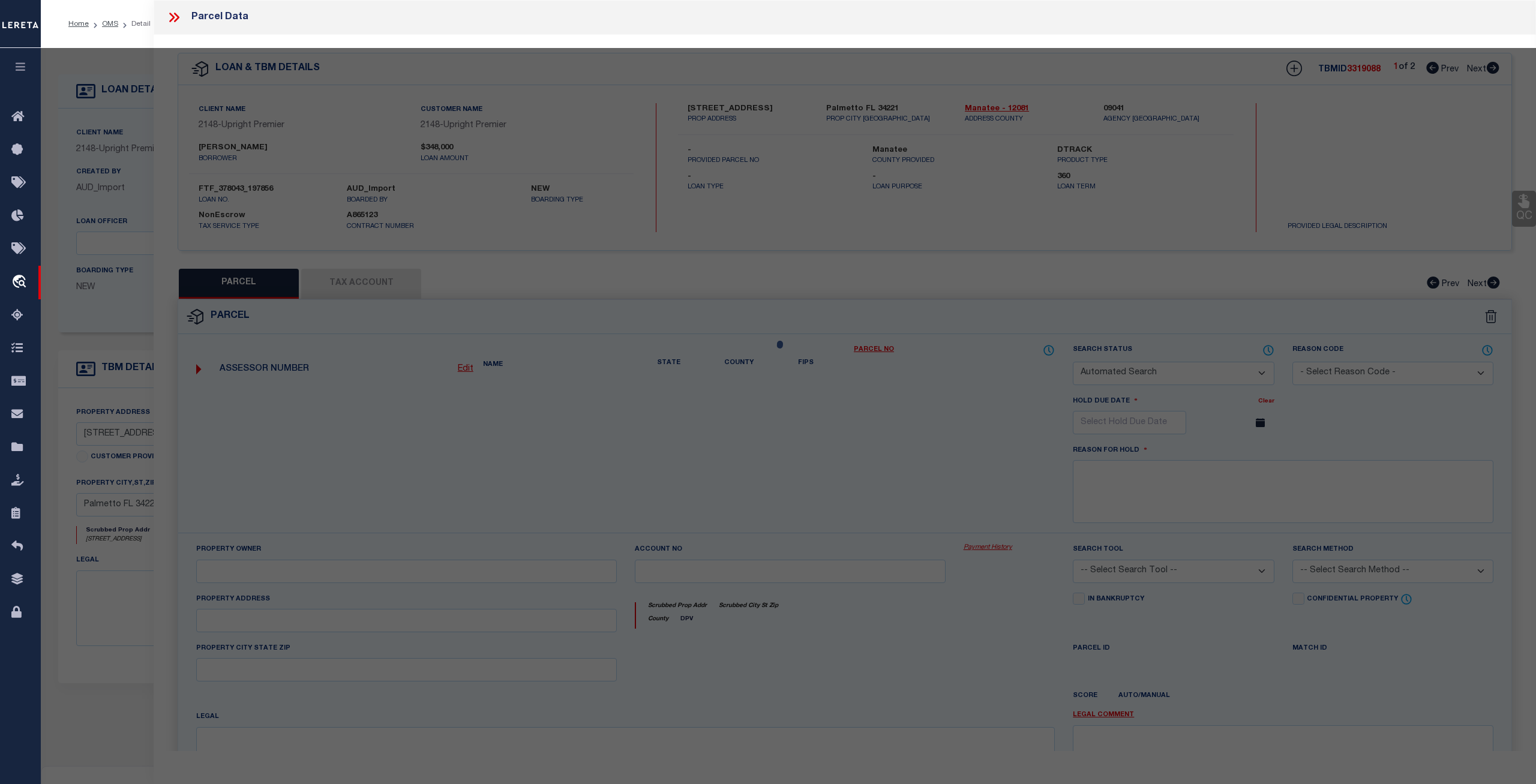
checkbox input "false"
type input "PALMETTO, FL 34221-3611"
type textarea "LOTS 3,4 BLK 1 REYNOLDS RESUB PI#28833.0000/2"
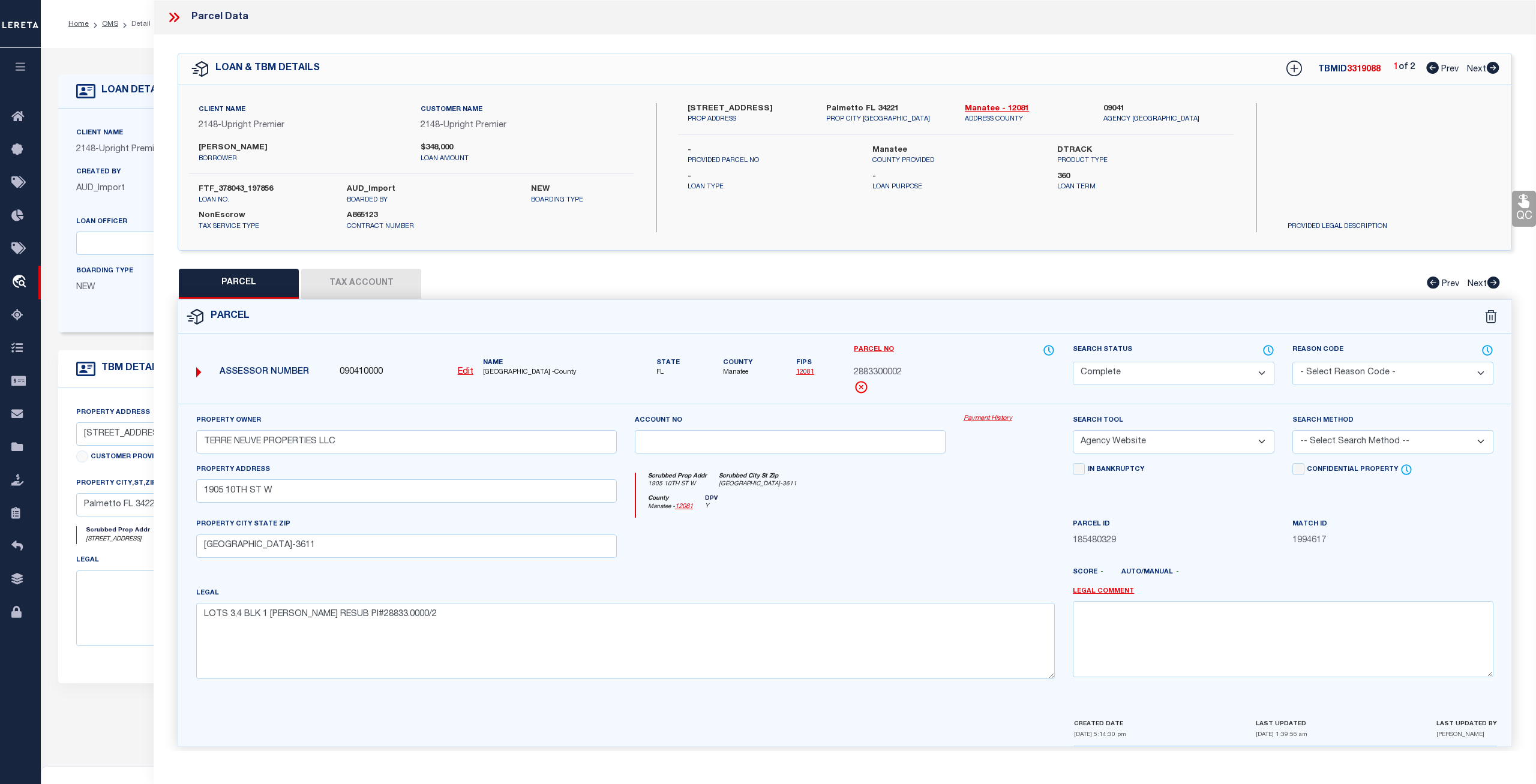
click at [1002, 418] on link "Payment History" at bounding box center [1010, 418] width 92 height 10
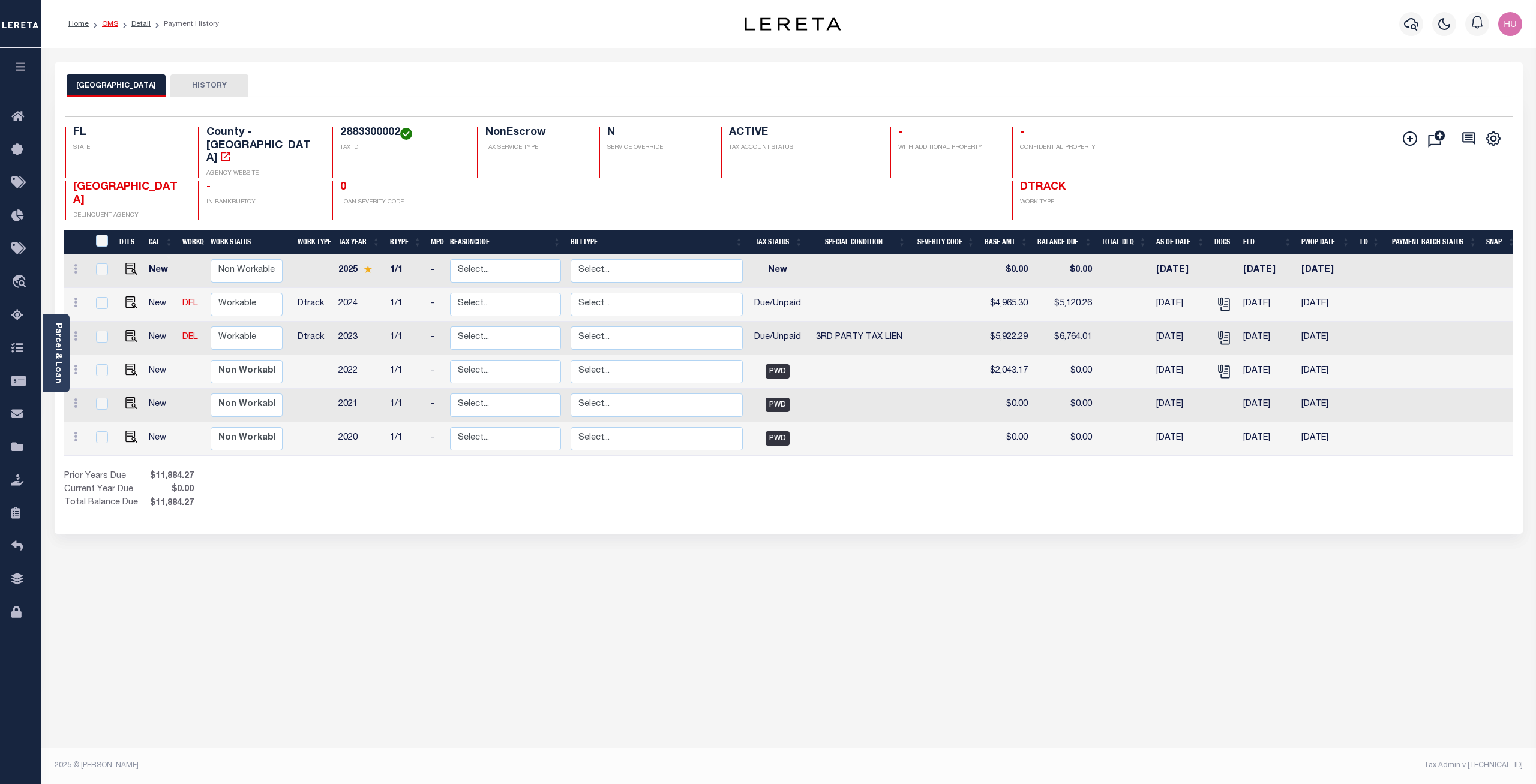
click at [106, 22] on link "OMS" at bounding box center [110, 24] width 16 height 7
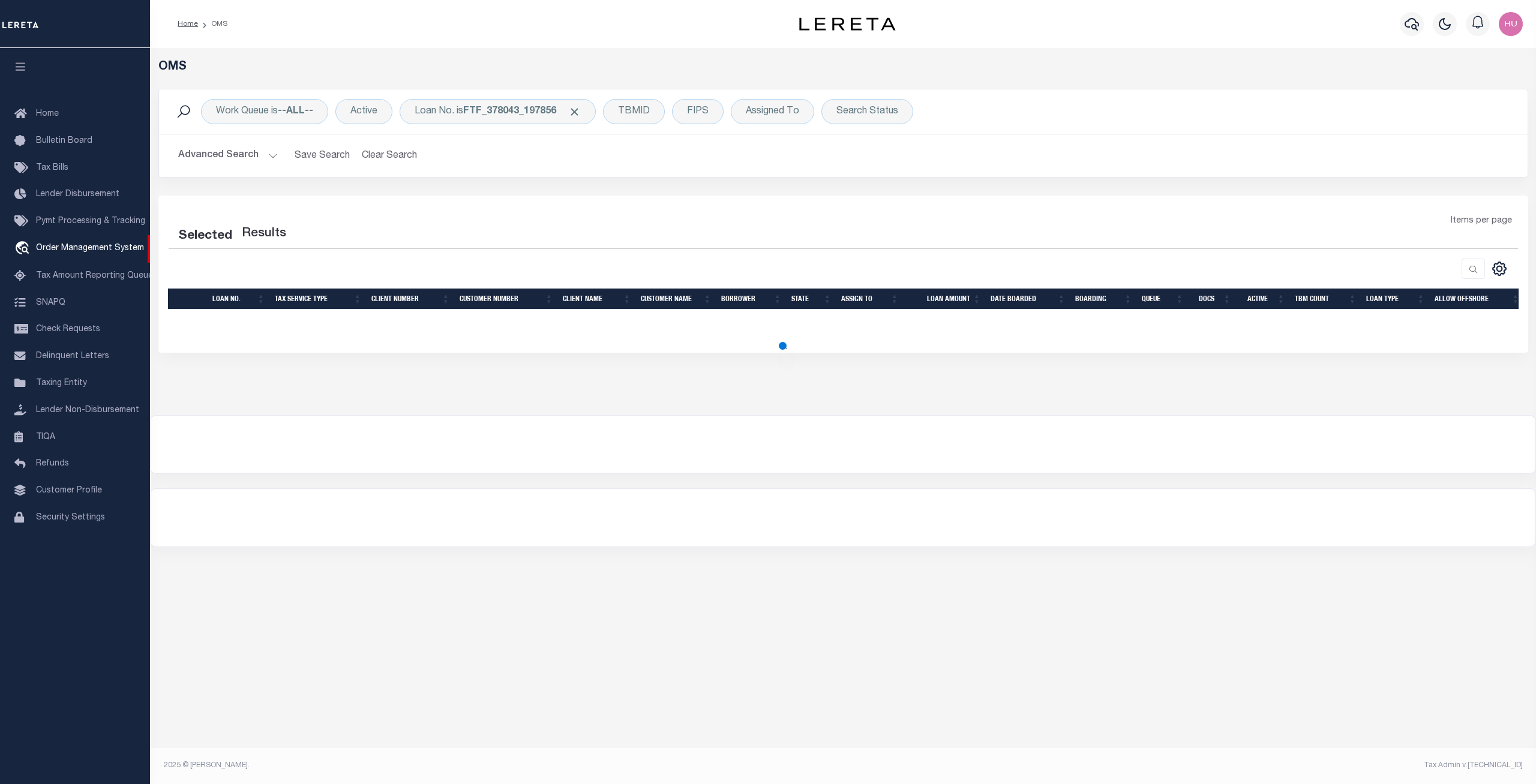
select select "200"
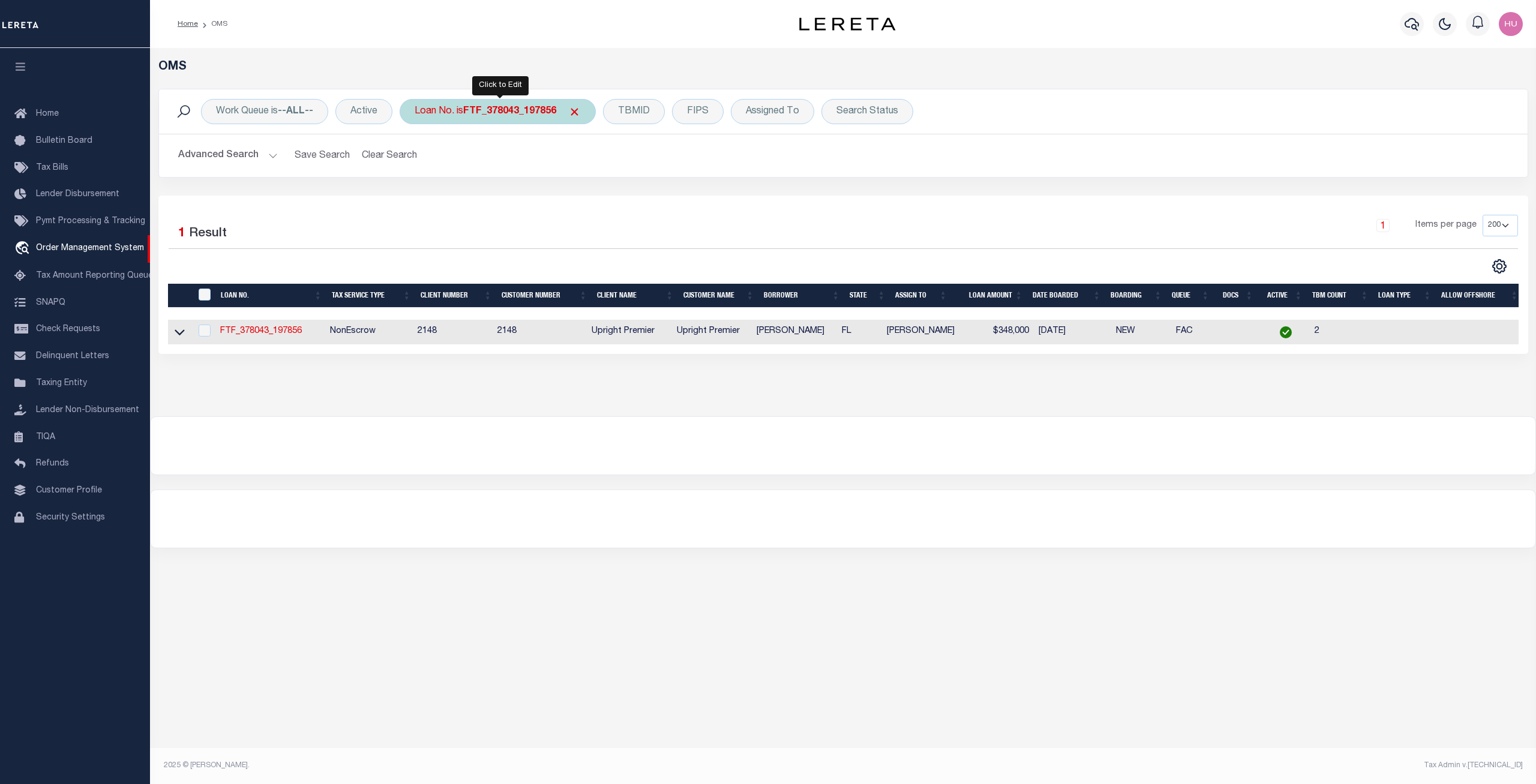
click at [512, 112] on b "FTF_378043_197856" at bounding box center [509, 112] width 93 height 10
type input "10239292"
click at [582, 200] on input "Apply" at bounding box center [574, 196] width 35 height 20
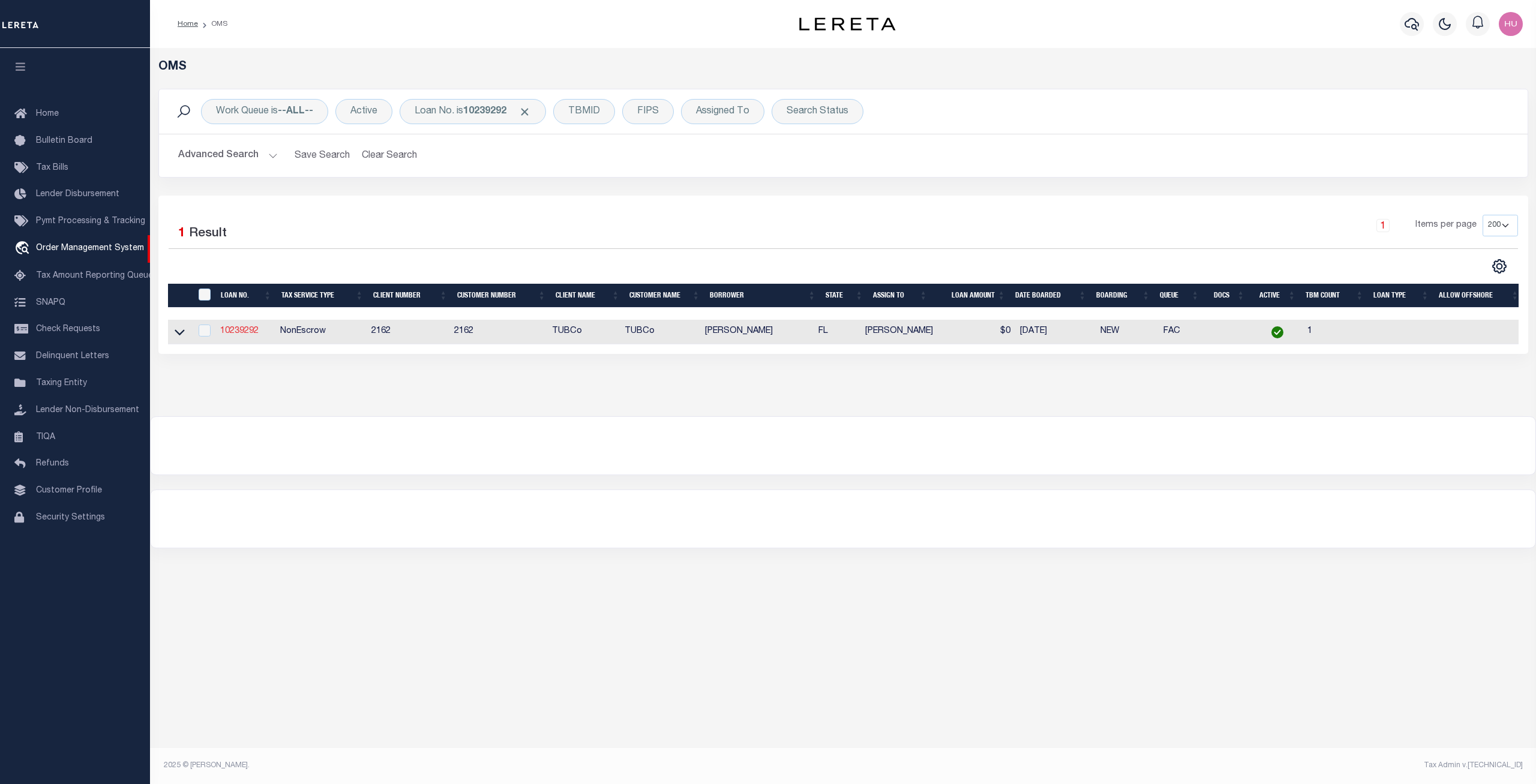
click at [250, 331] on link "10239292" at bounding box center [239, 331] width 38 height 9
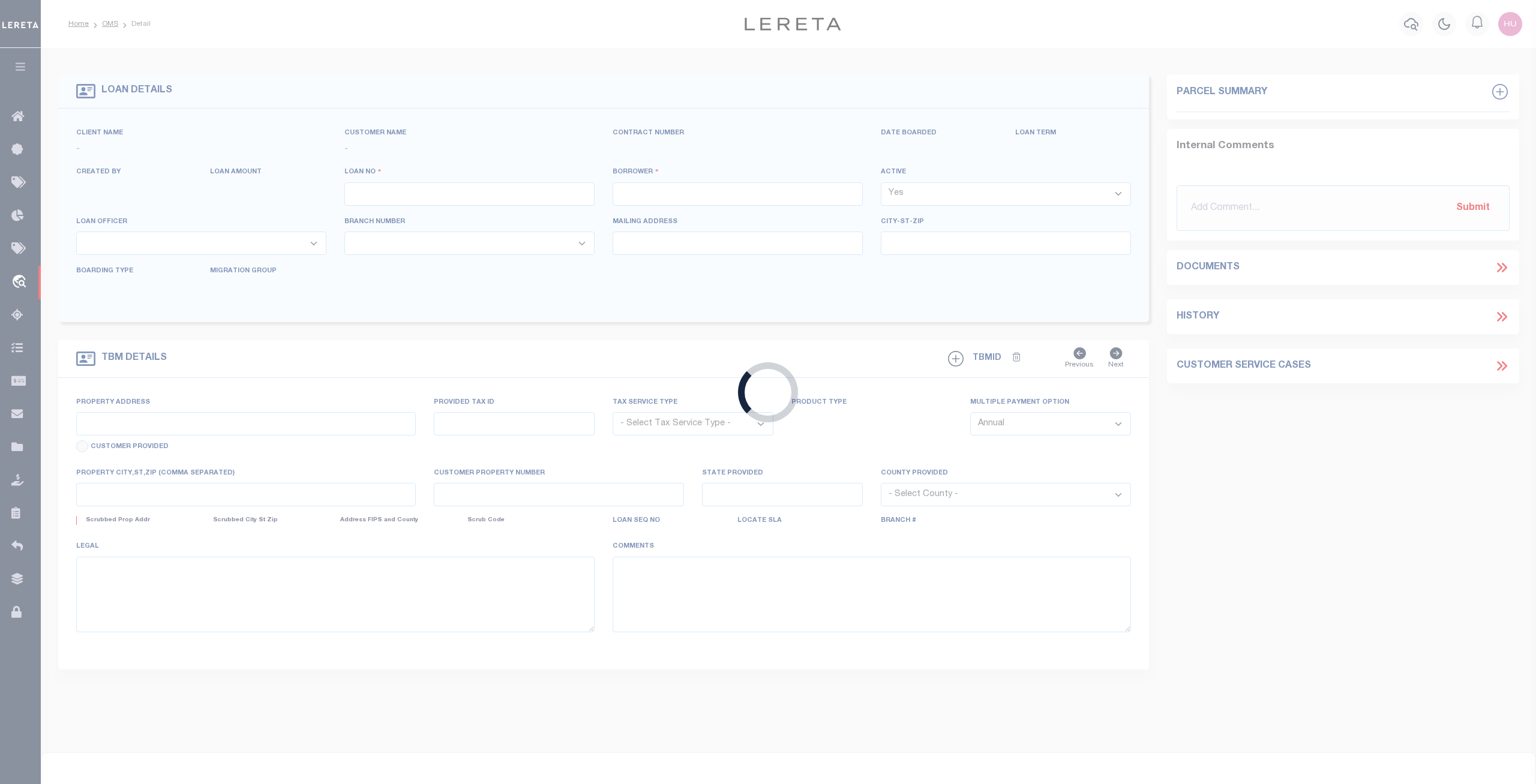
type input "10239292"
type input "[PERSON_NAME]"
select select
type input "4419 HEARTHSTONE RUN"
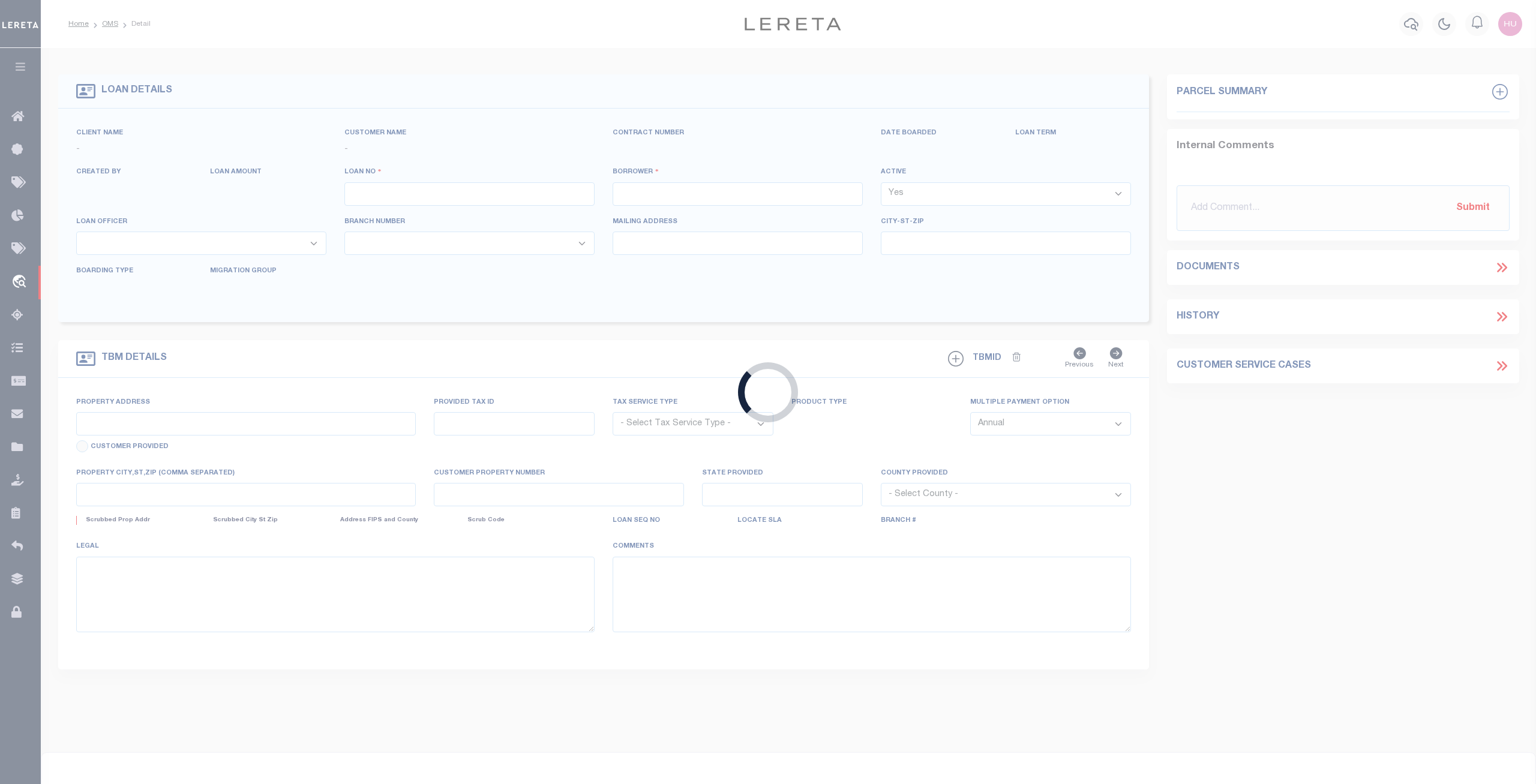
type input "[GEOGRAPHIC_DATA]"
select select "NonEscrow"
type input "4419 HEARTHSTONE RUN"
select select
type input "[GEOGRAPHIC_DATA]"
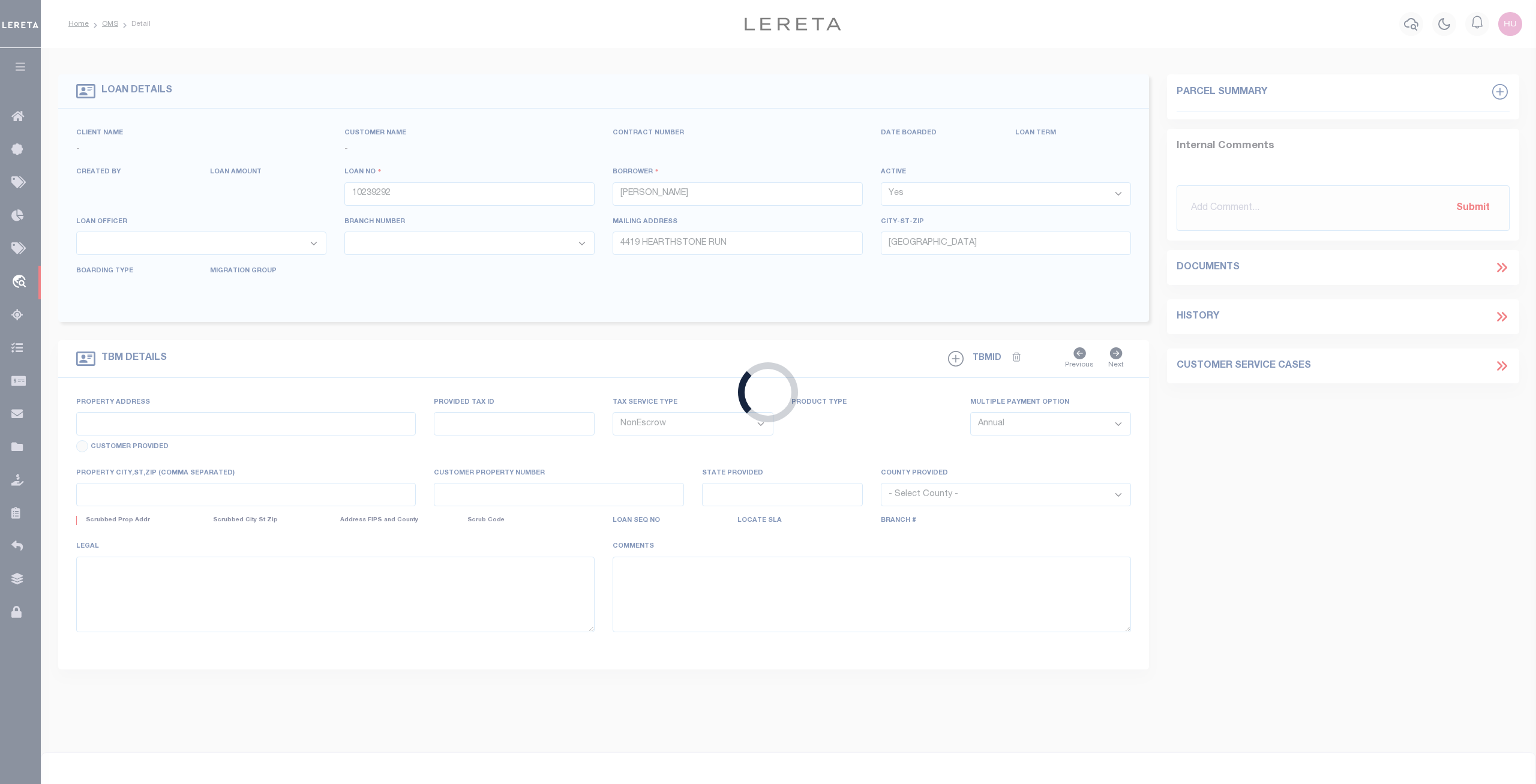
type input "24762"
type input "FL"
select select
select select "10727"
select select "4374"
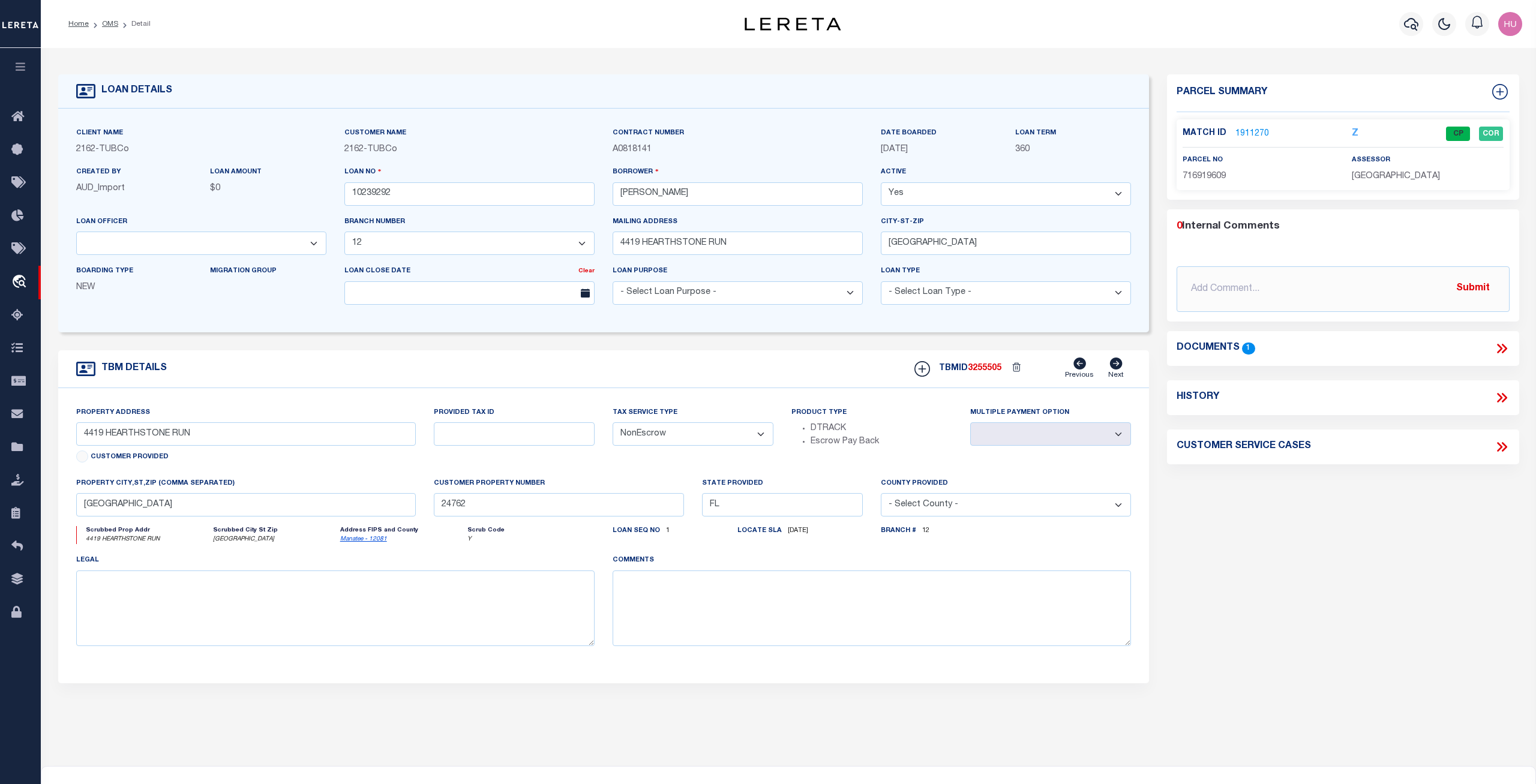
click at [1252, 133] on link "1911270" at bounding box center [1252, 134] width 33 height 13
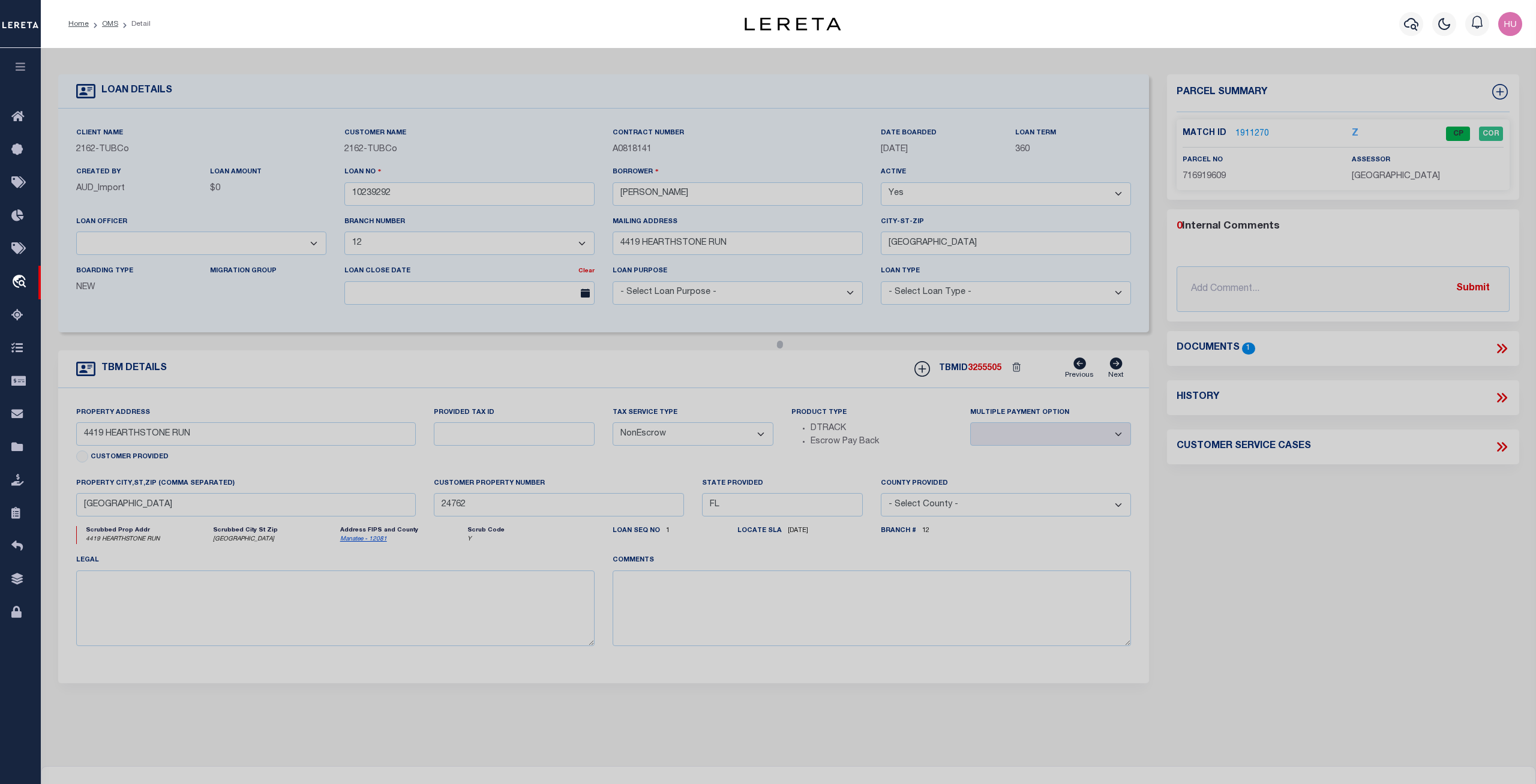
checkbox input "false"
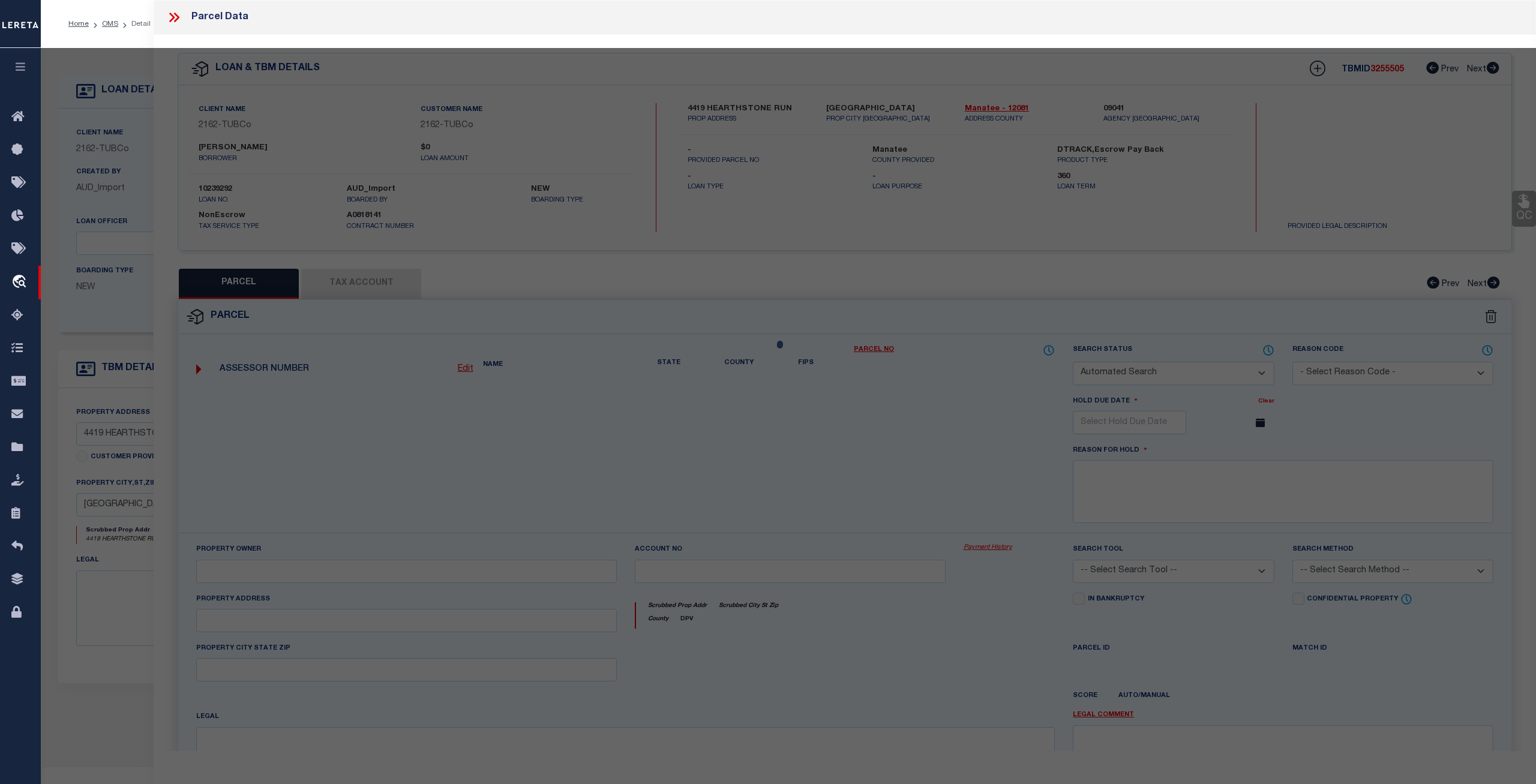
select select "CP"
type input "KOESTER, DENNIS CHARLES; KOESTER, PATRICIA ANN"
select select
type input "4419 HEARTHSTONE RUN"
checkbox input "false"
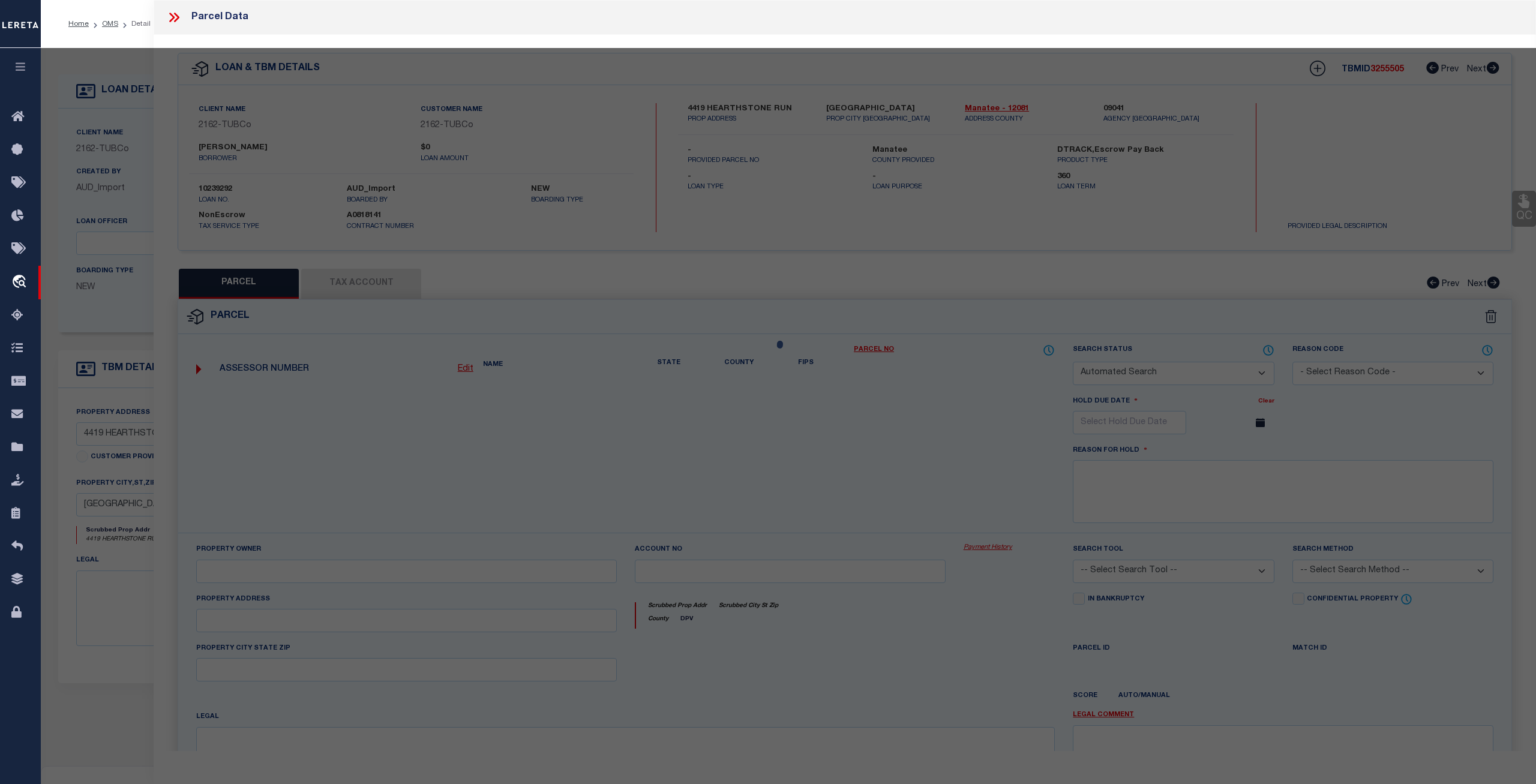
type input "PALMETTO, FL 34221"
type textarea "LOT 238, PH IC, SILVERSTONE NORTH PH IC & ID PI#7169.1960/9"
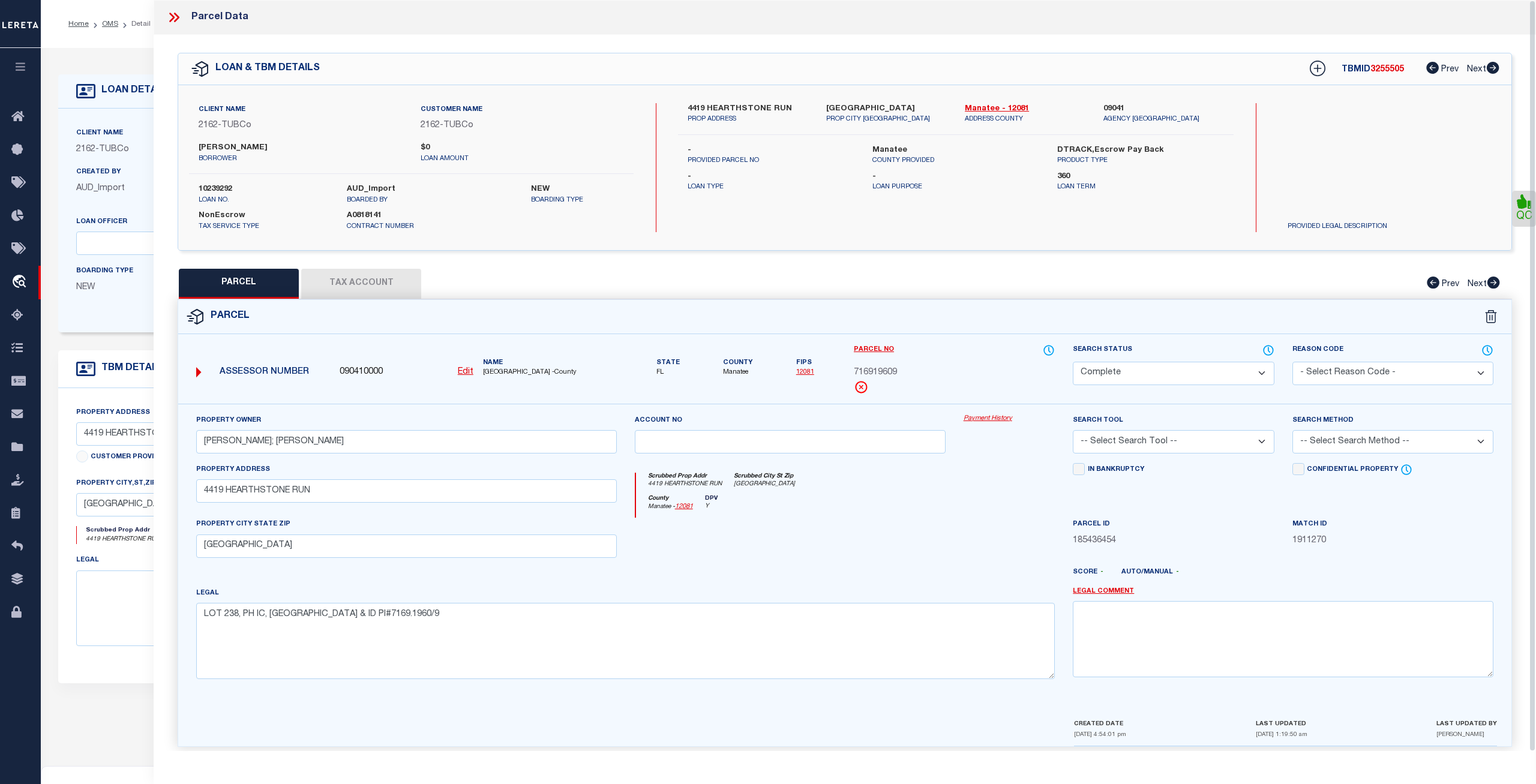
click at [972, 415] on link "Payment History" at bounding box center [1010, 418] width 92 height 10
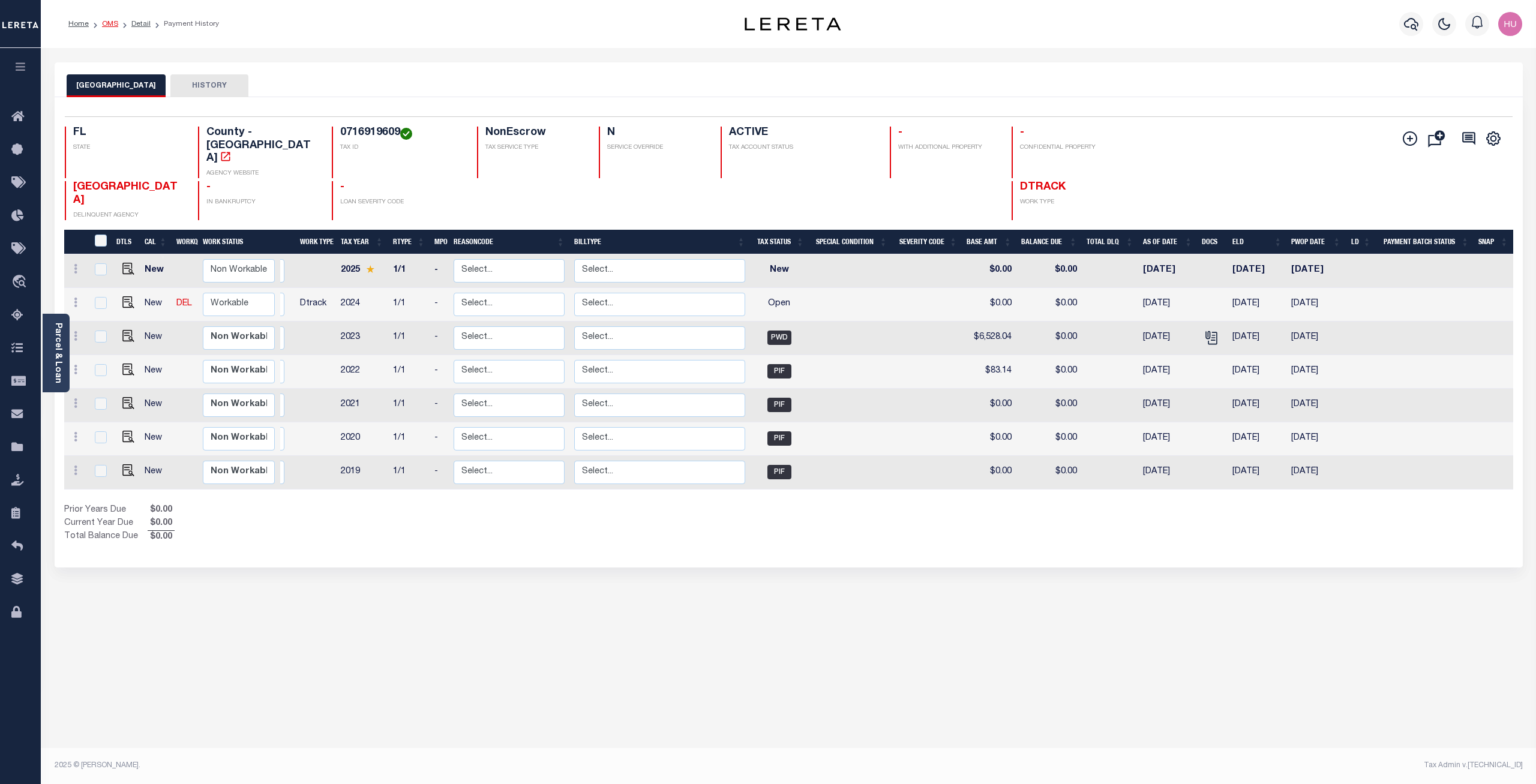
click at [112, 24] on link "OMS" at bounding box center [110, 24] width 16 height 7
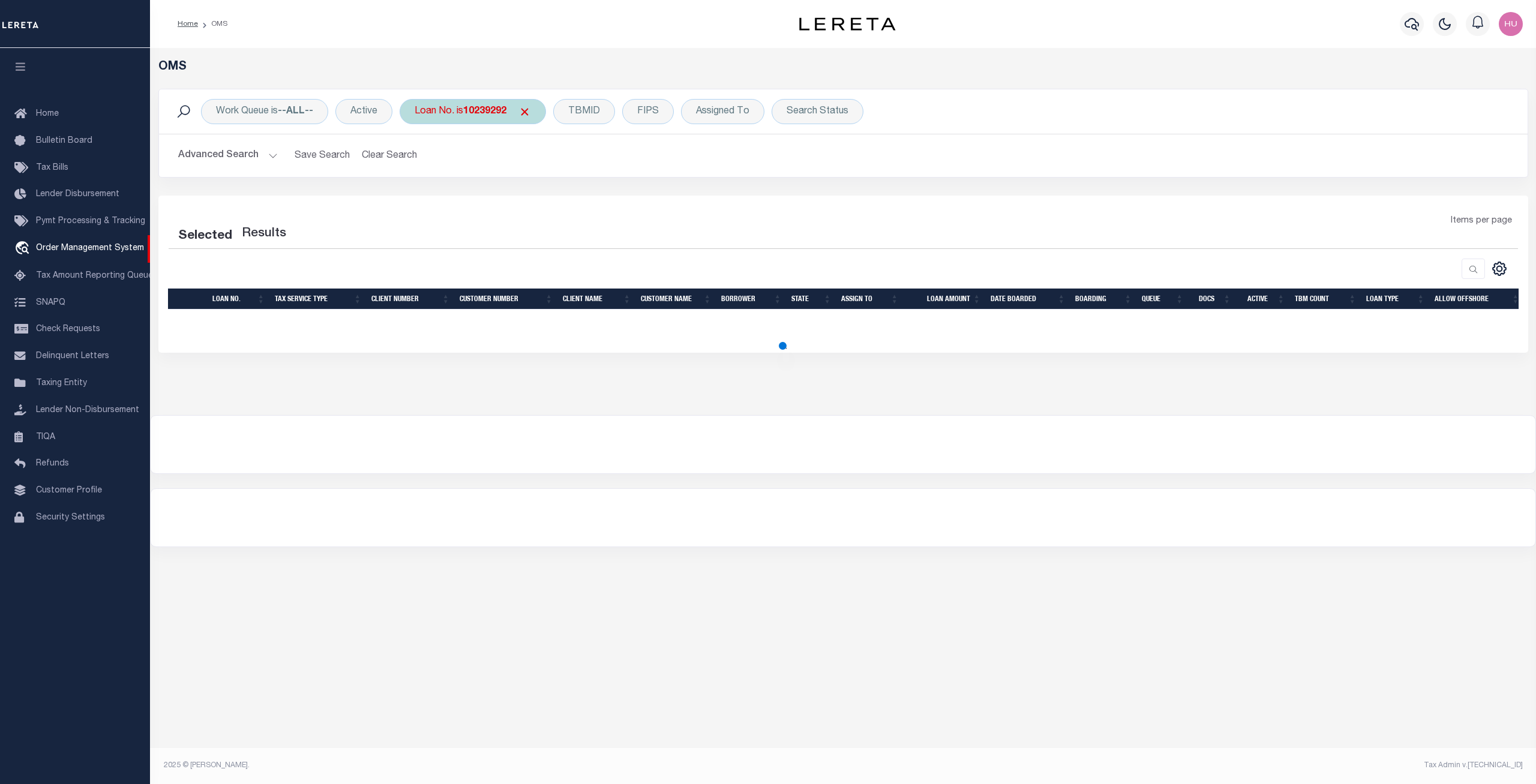
select select "200"
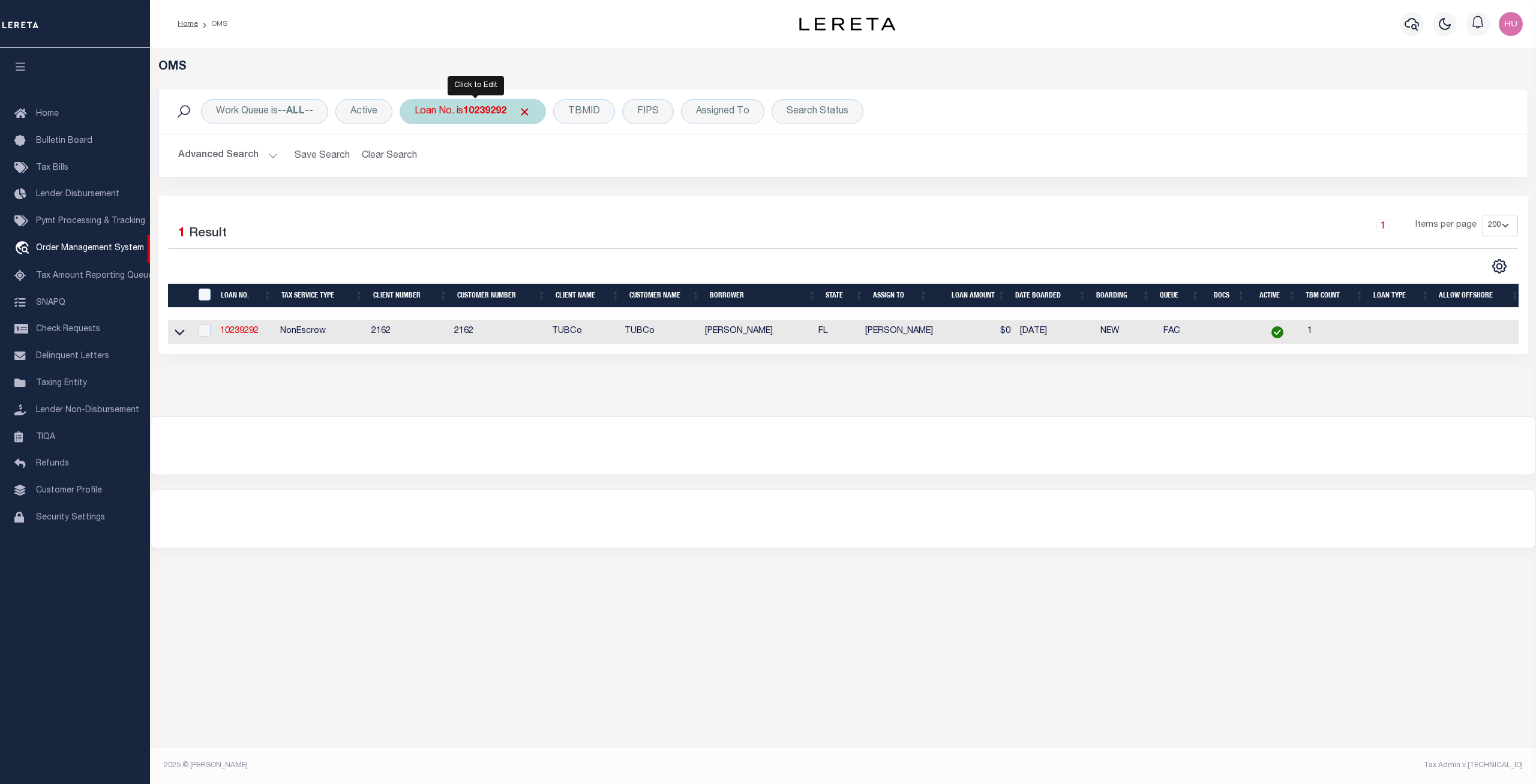
click at [490, 105] on div "Loan No. is 10239292" at bounding box center [473, 111] width 147 height 25
type input "07338000702-00101"
click at [581, 198] on input "Apply" at bounding box center [574, 196] width 35 height 20
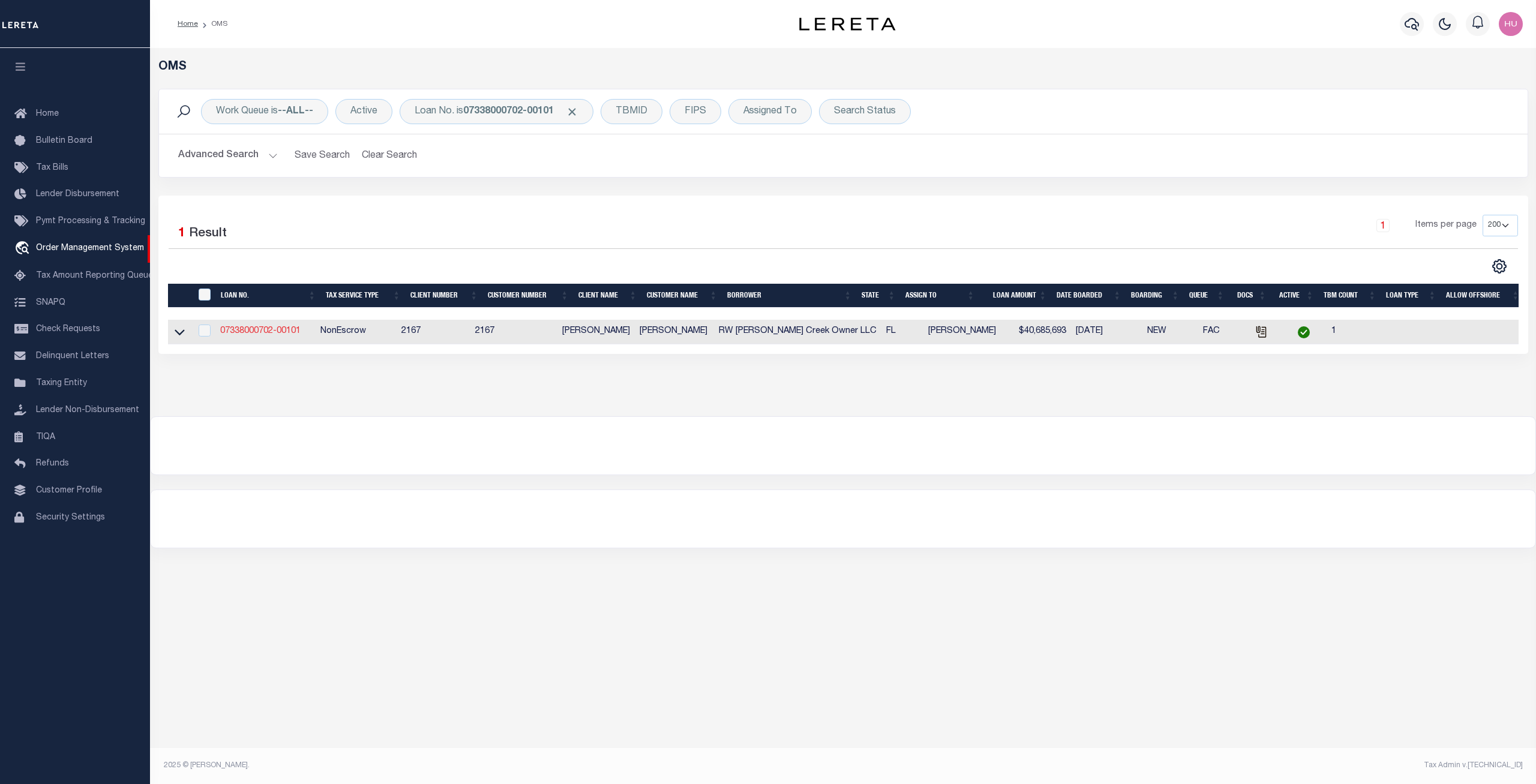
click at [254, 335] on link "07338000702-00101" at bounding box center [260, 331] width 80 height 9
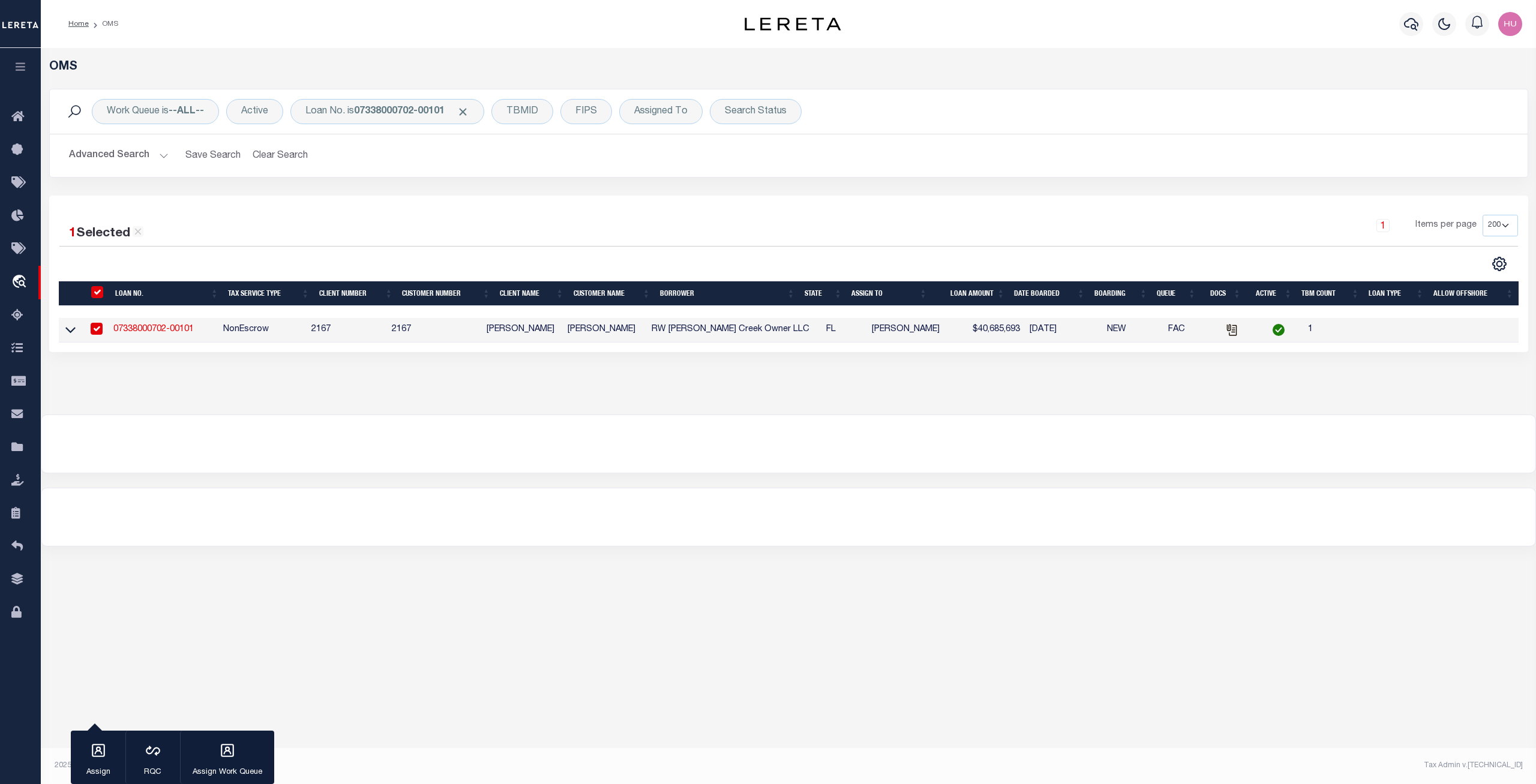
type input "07338000702-00101"
type input "RW Glen Creek Owner LLC"
select select
select select "10"
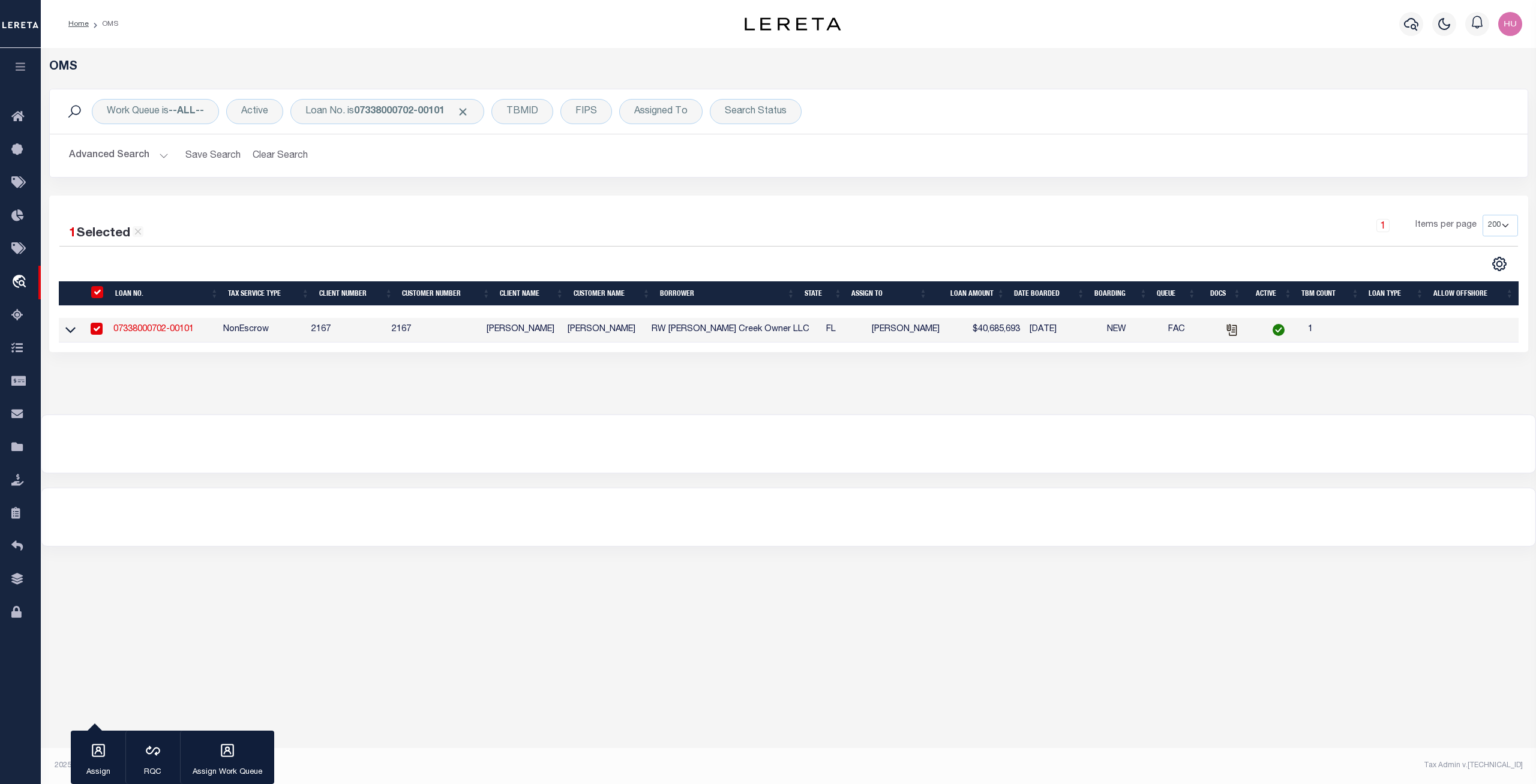
select select "NonEscrow"
select select "10932"
select select "7052"
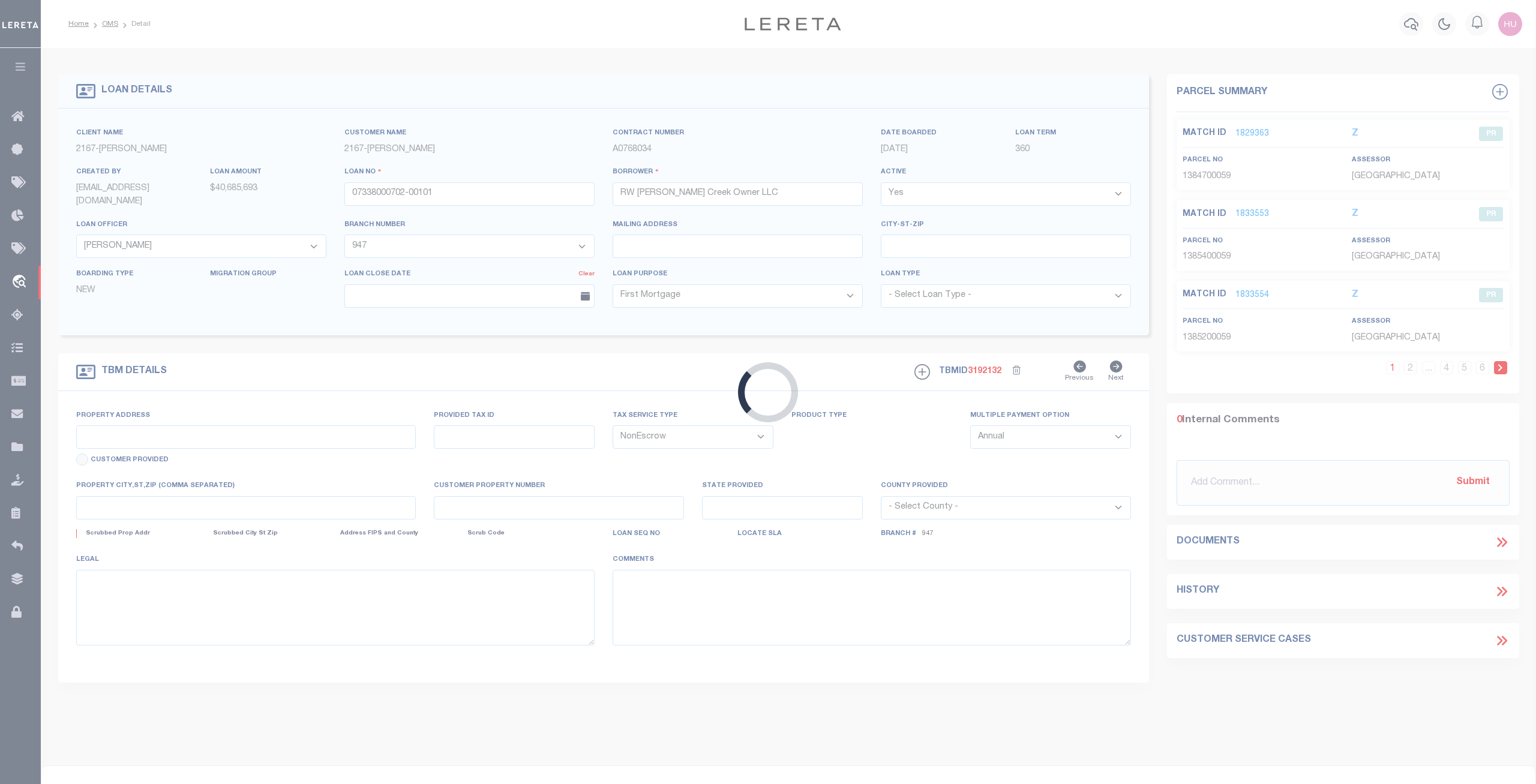
type input "2355 26 Avenue East"
type input "1385200059"
select select
type input "Bradenton FL 34208"
type input "Atlanta CRE"
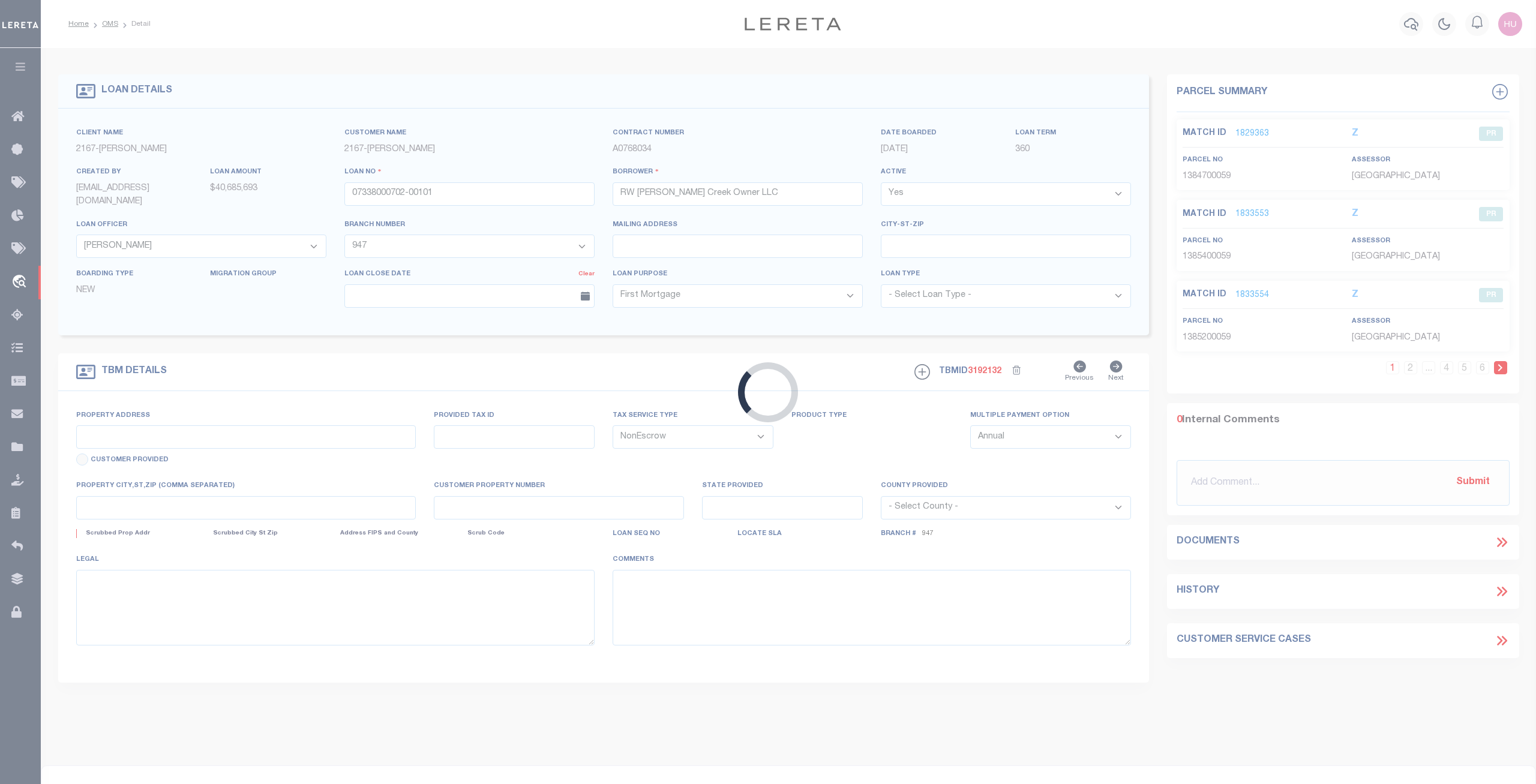
type input "FL"
type textarea "See Attached"
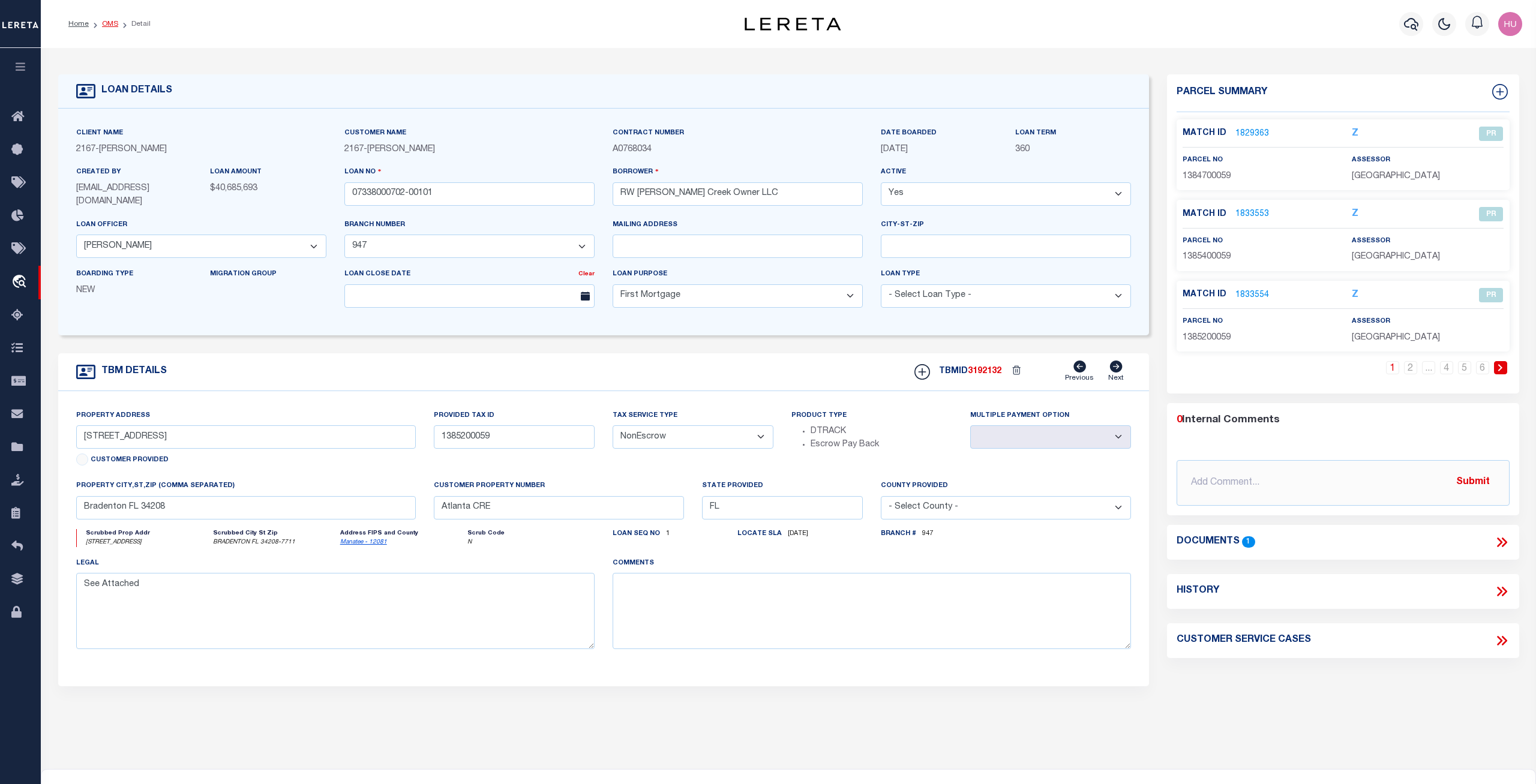
click at [119, 24] on li "Detail" at bounding box center [134, 24] width 32 height 11
click at [114, 22] on link "OMS" at bounding box center [110, 24] width 16 height 7
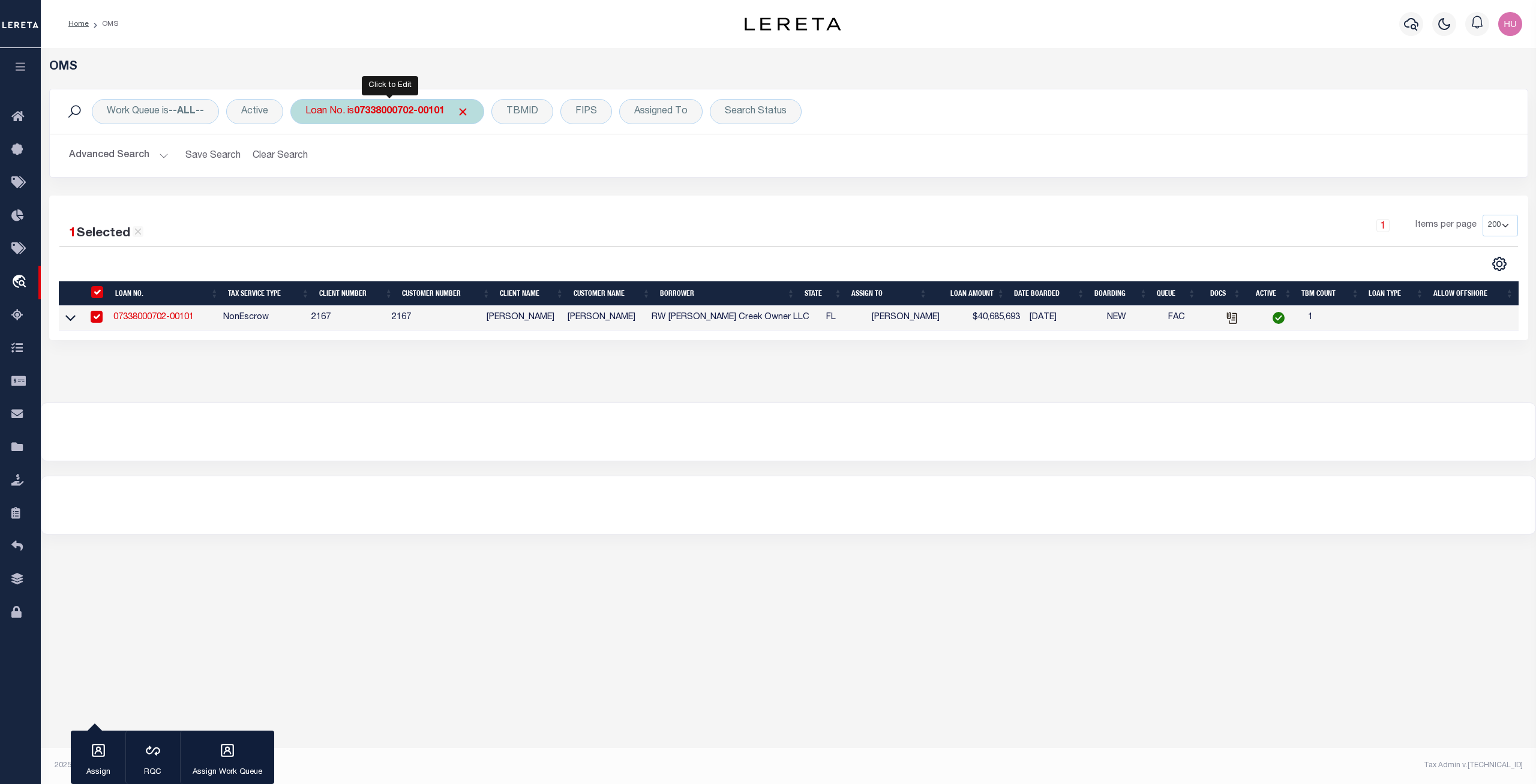
click at [411, 106] on div "Loan No. is 07338000702-00101" at bounding box center [387, 111] width 194 height 25
type input "1412426"
click at [471, 194] on input "Apply" at bounding box center [465, 196] width 35 height 20
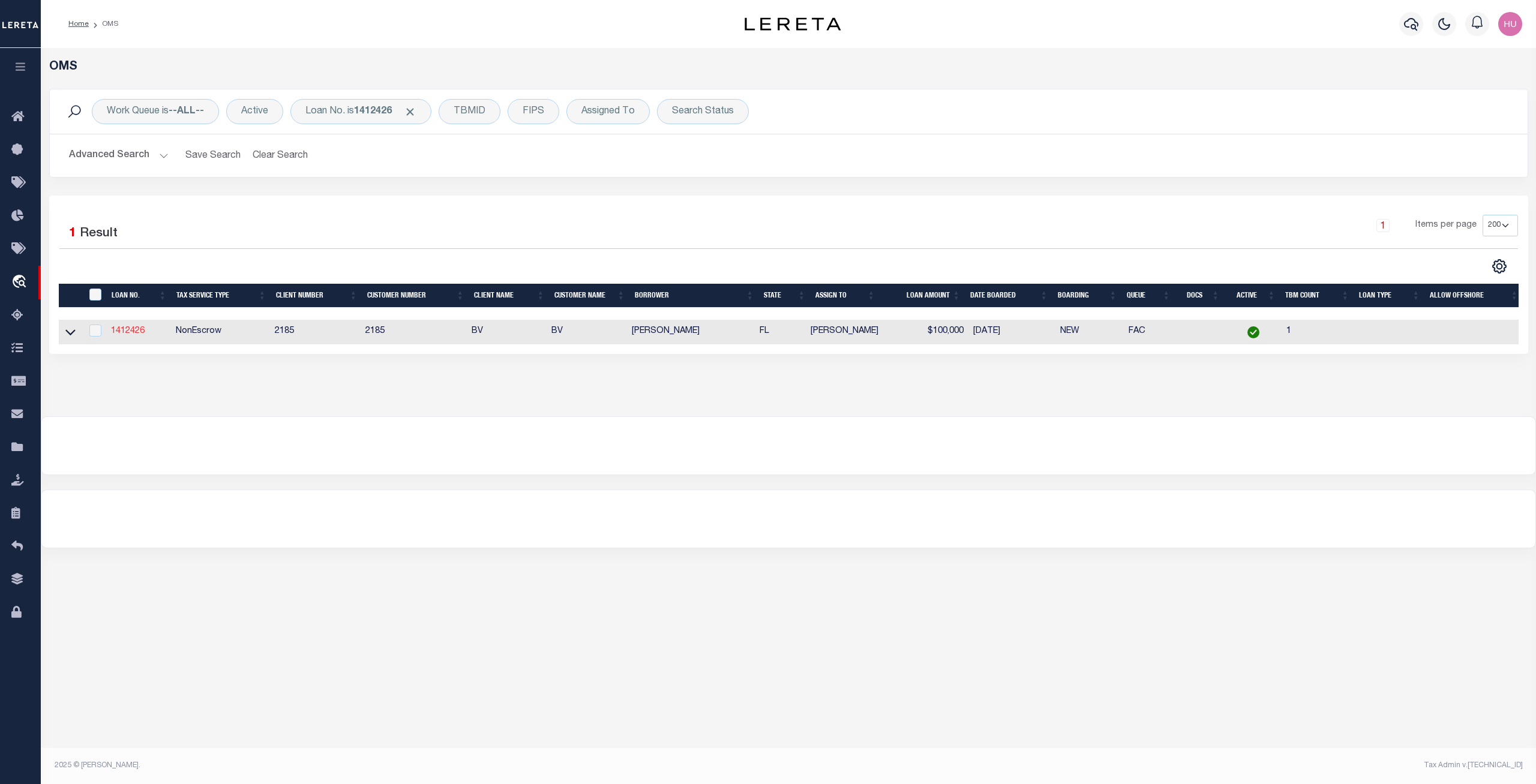
click at [134, 333] on link "1412426" at bounding box center [127, 331] width 33 height 9
type input "1412426"
type input "CYNTHIA G STEINER"
select select
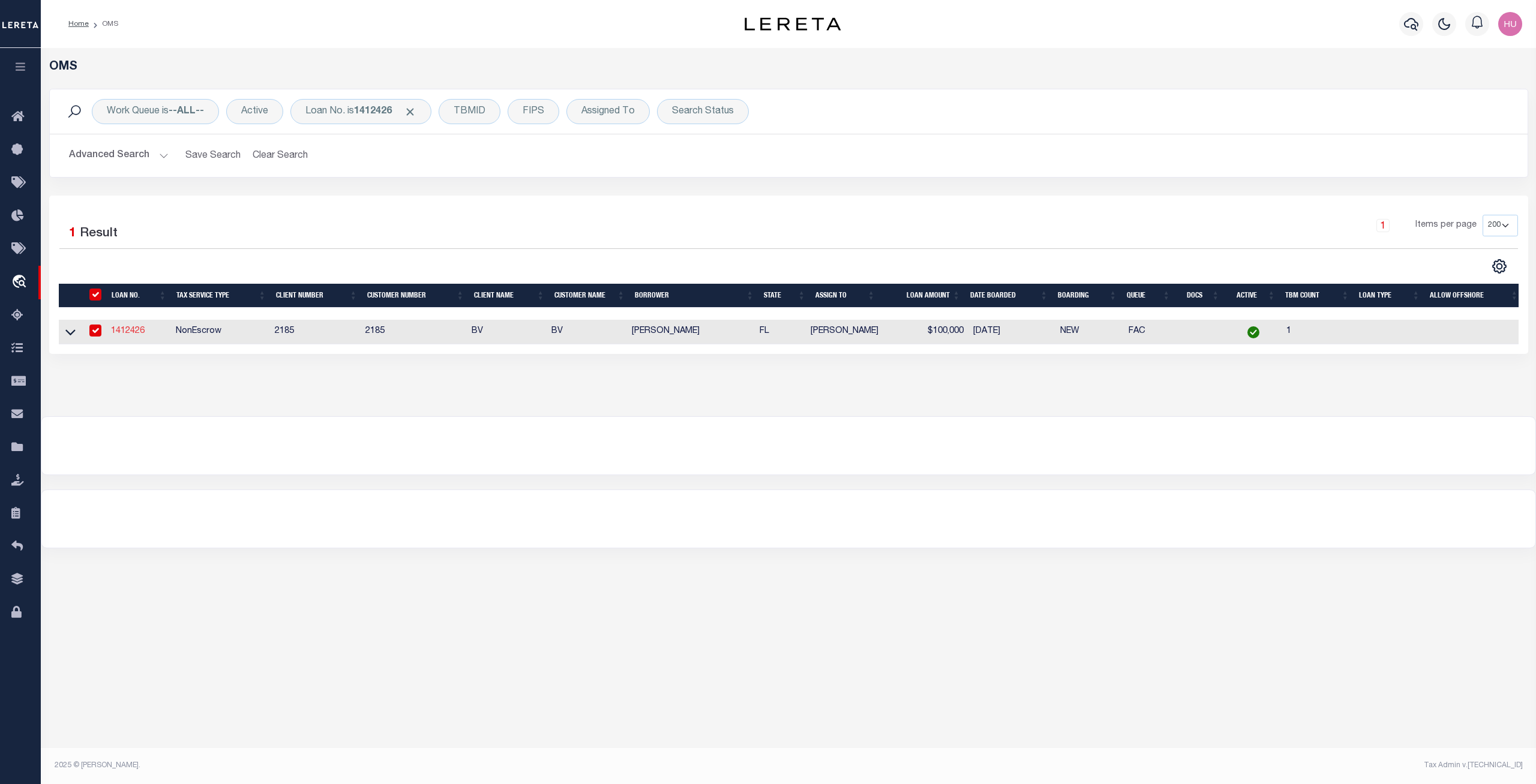
type input "13914 AQUILA CIR"
type input "SAVAGE, MN 55378"
select select "12366"
select select "4782"
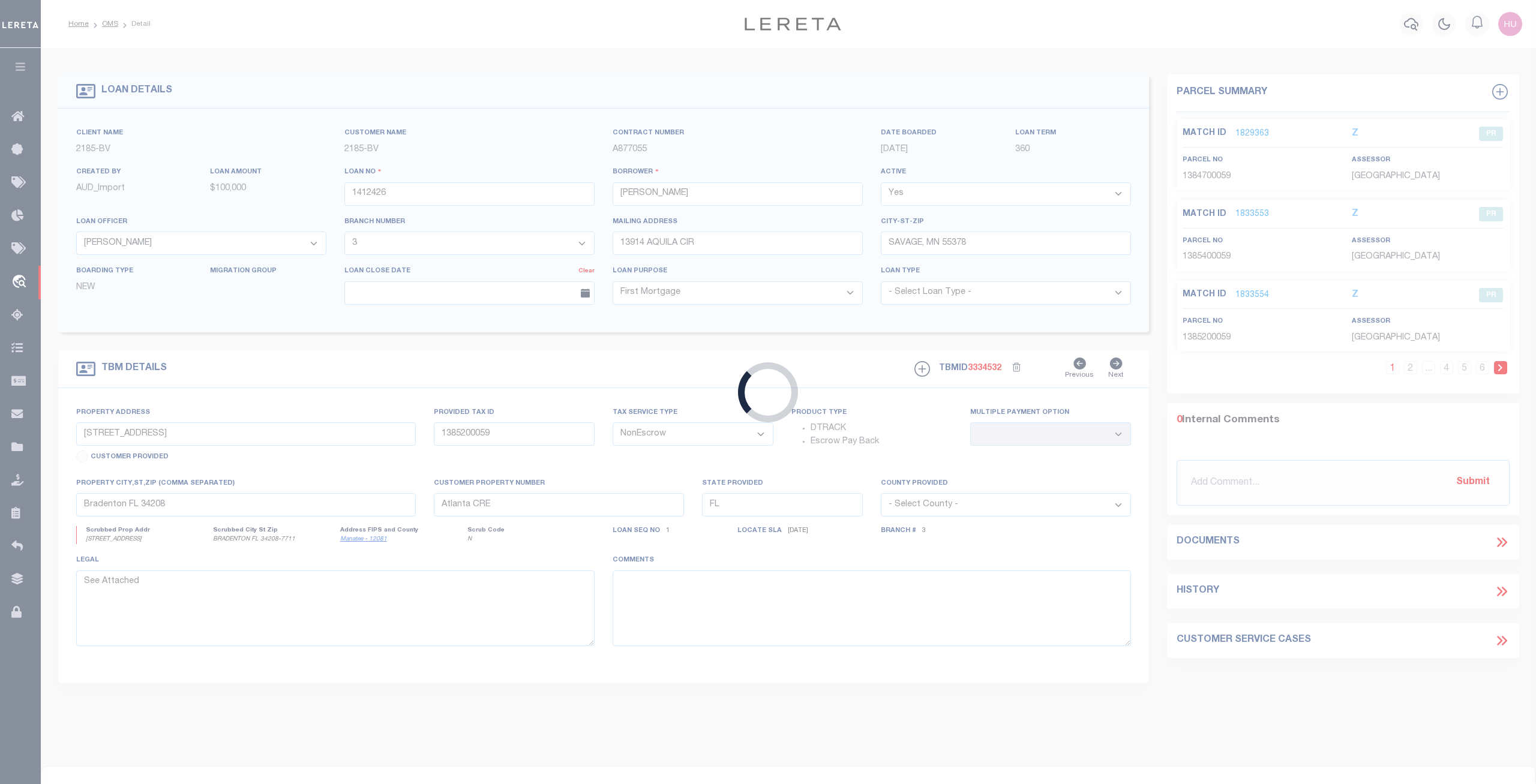
type input "7754 EAGLE CREEK DR"
type input "19205.7410"
select select
type input "SARASOTA FL 34243"
type input "16710"
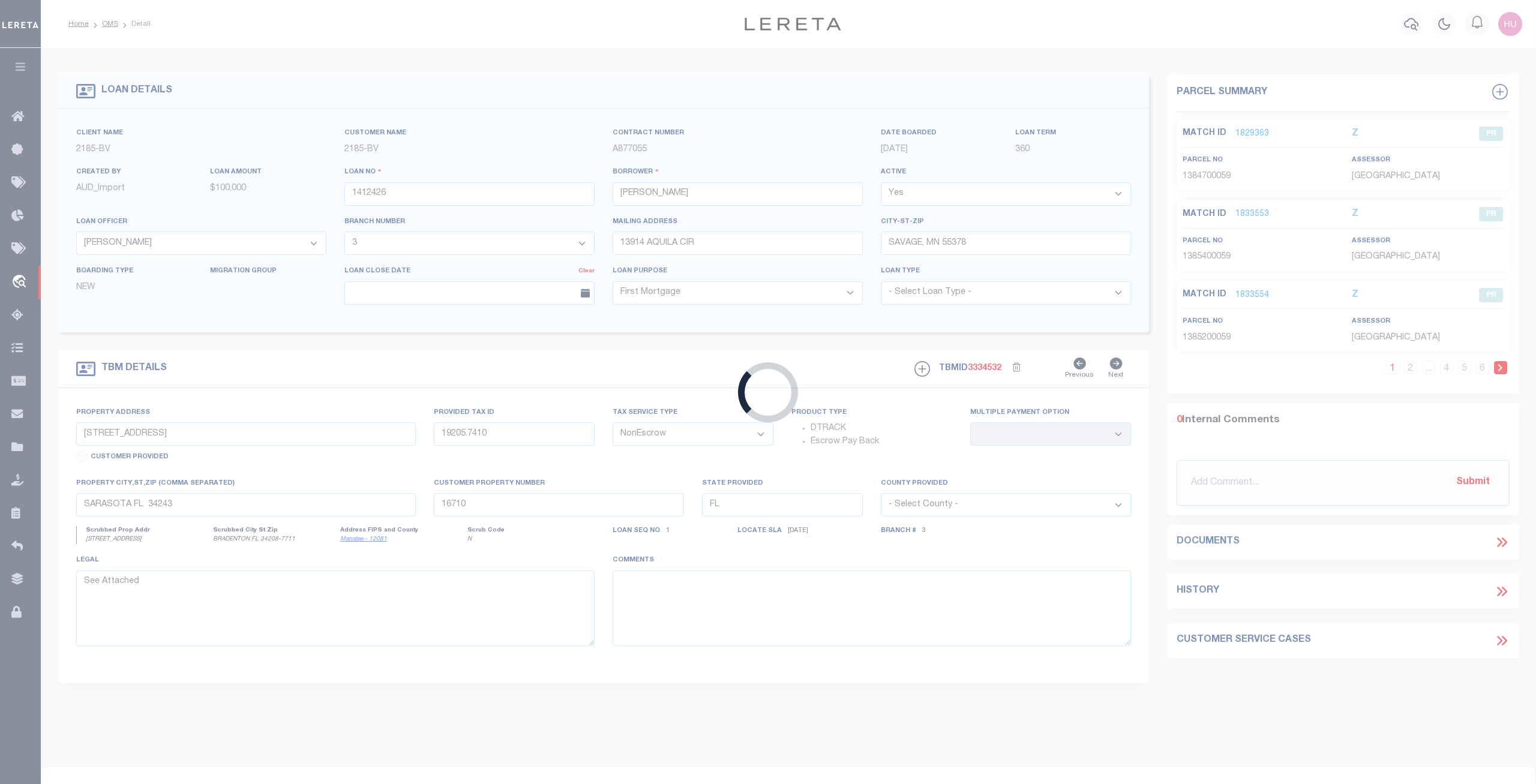
select select
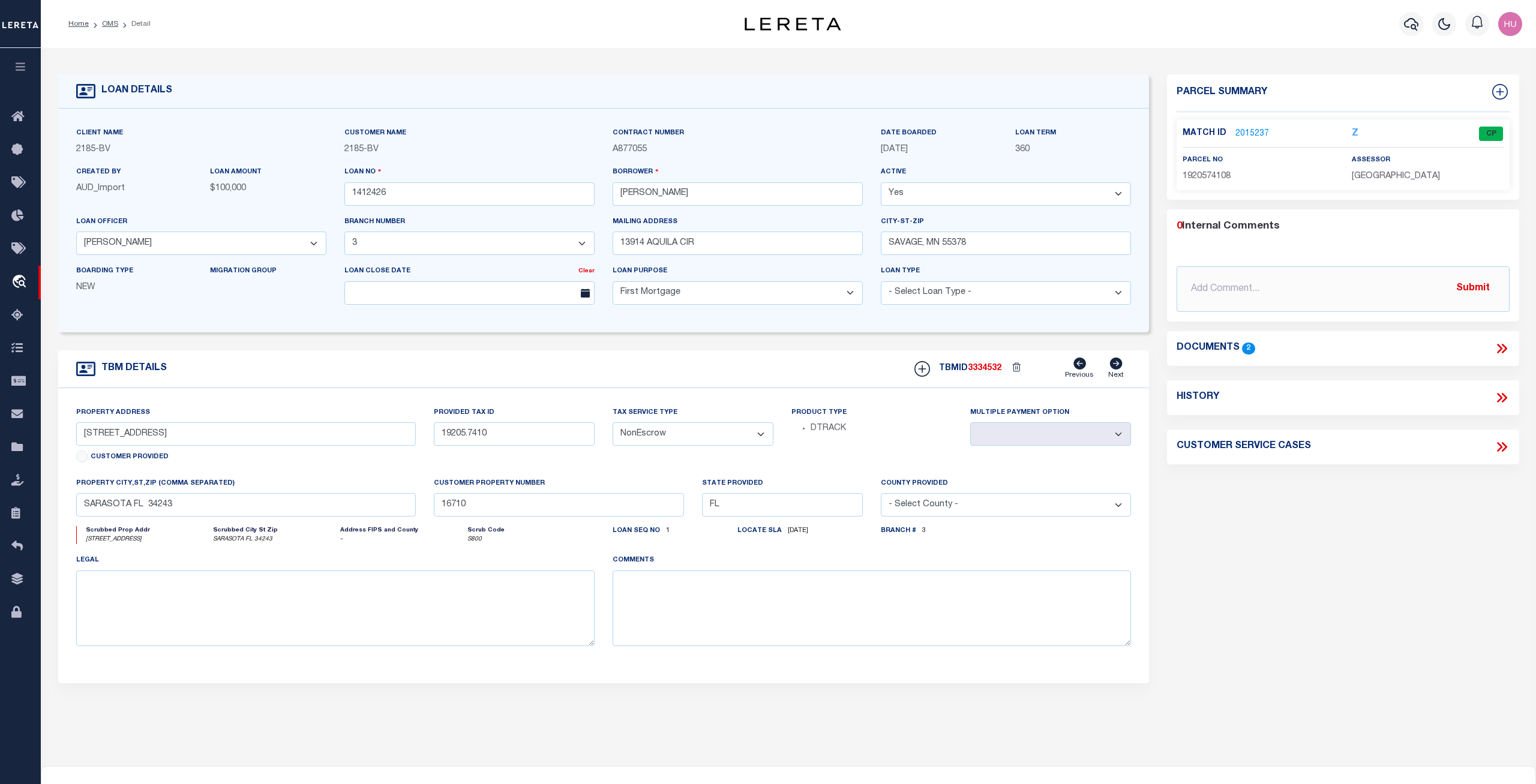
click at [1250, 130] on link "2015237" at bounding box center [1252, 134] width 33 height 13
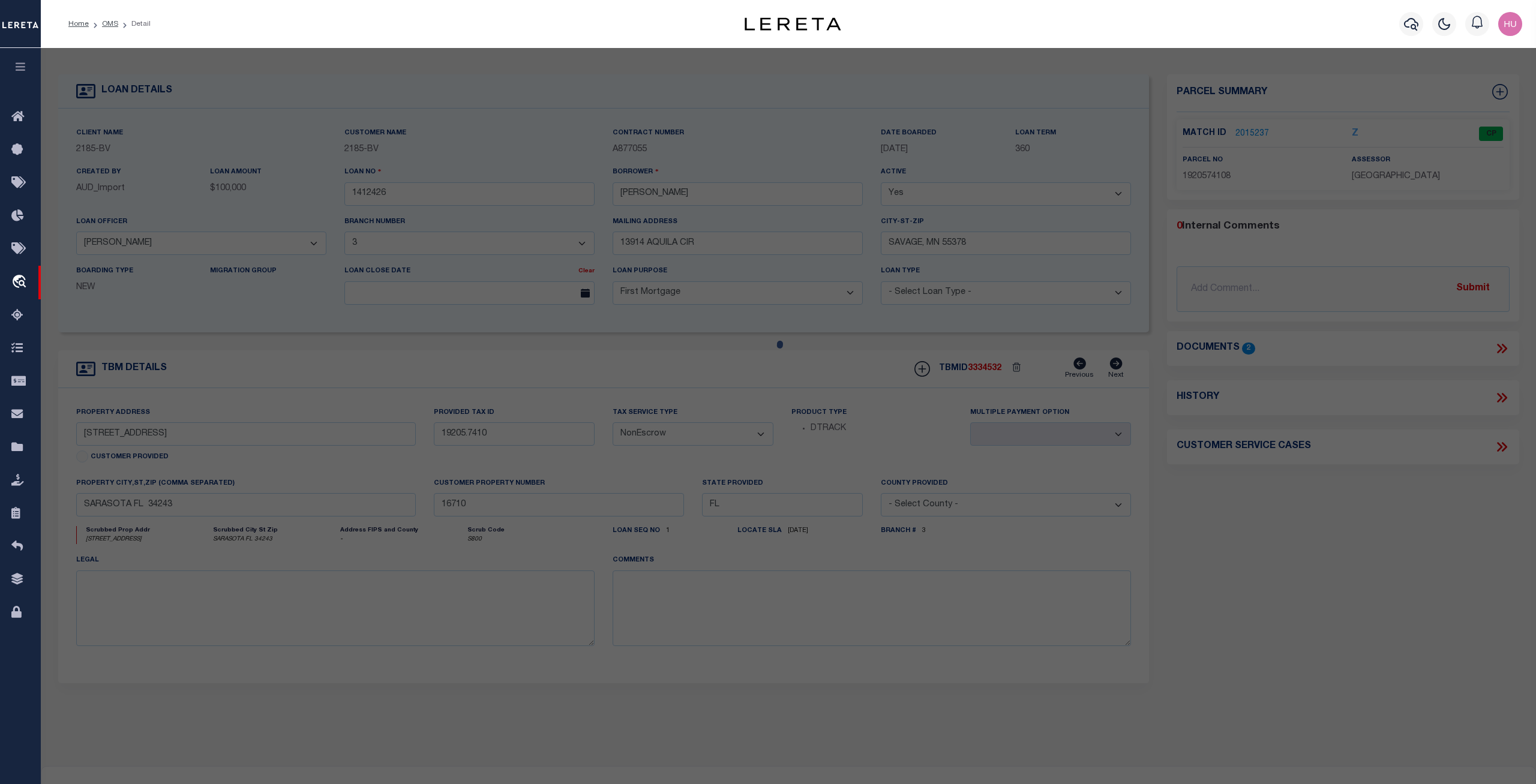
checkbox input "false"
select select "CP"
type input "STEINER, CYNTHIA GAIL"
select select
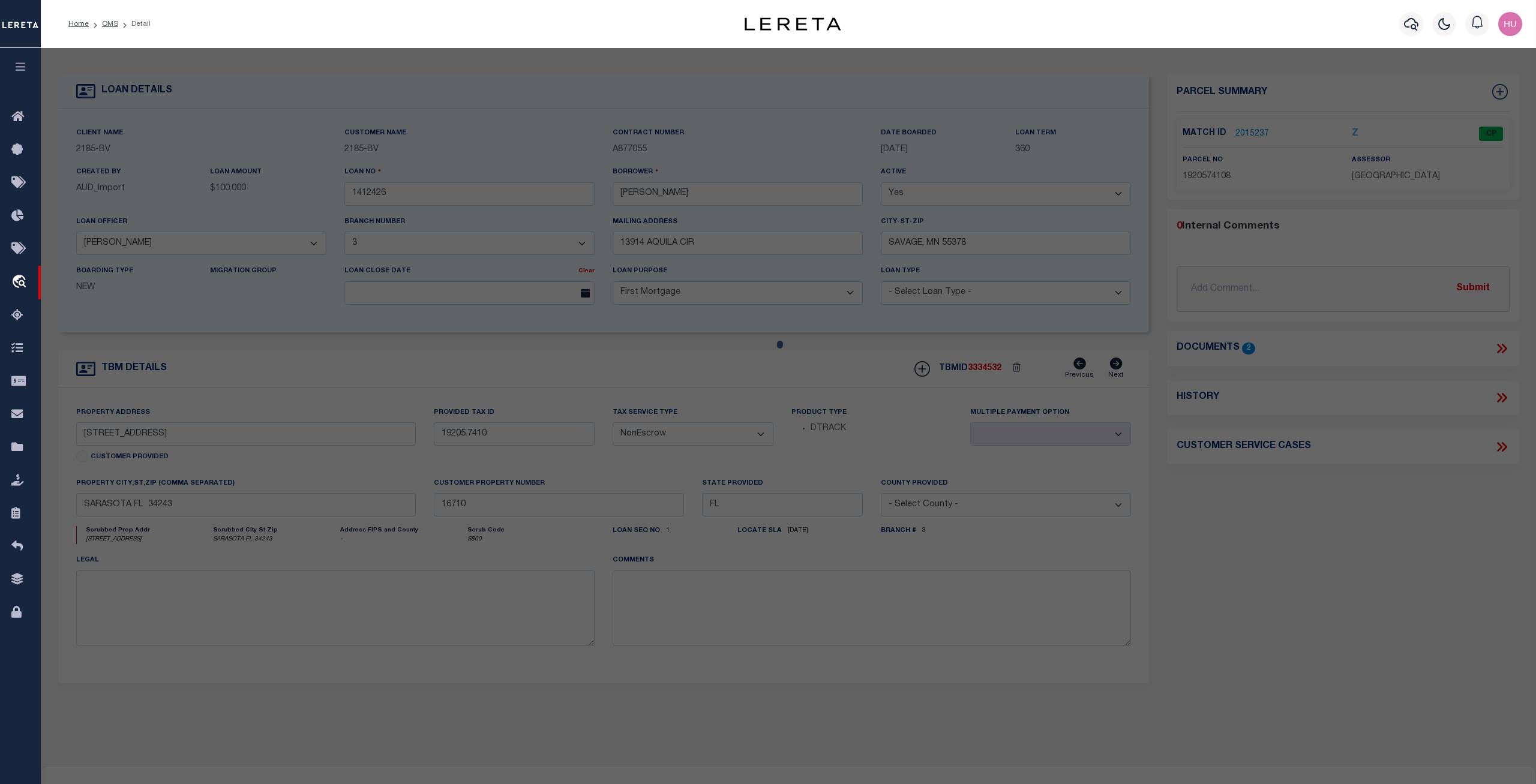
type input "7754 EAGLE CREEK DR,"
checkbox input "false"
type input "SARASOTA, FL 34243"
type textarea "UNIT 7512 BLDG 7 EAGLE CREEK IV CONDO PI#19205.7410/8"
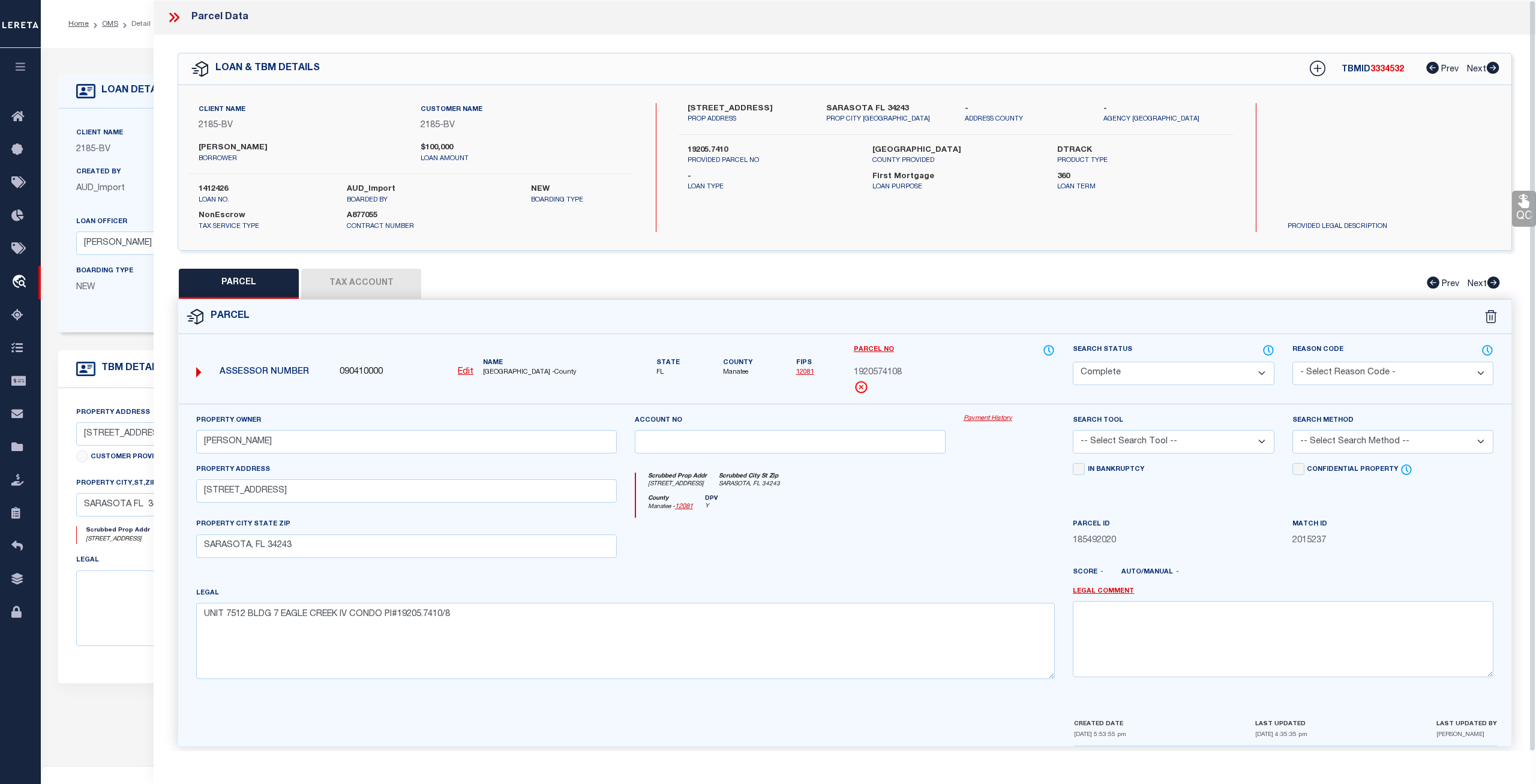
click at [1004, 418] on link "Payment History" at bounding box center [1010, 418] width 92 height 10
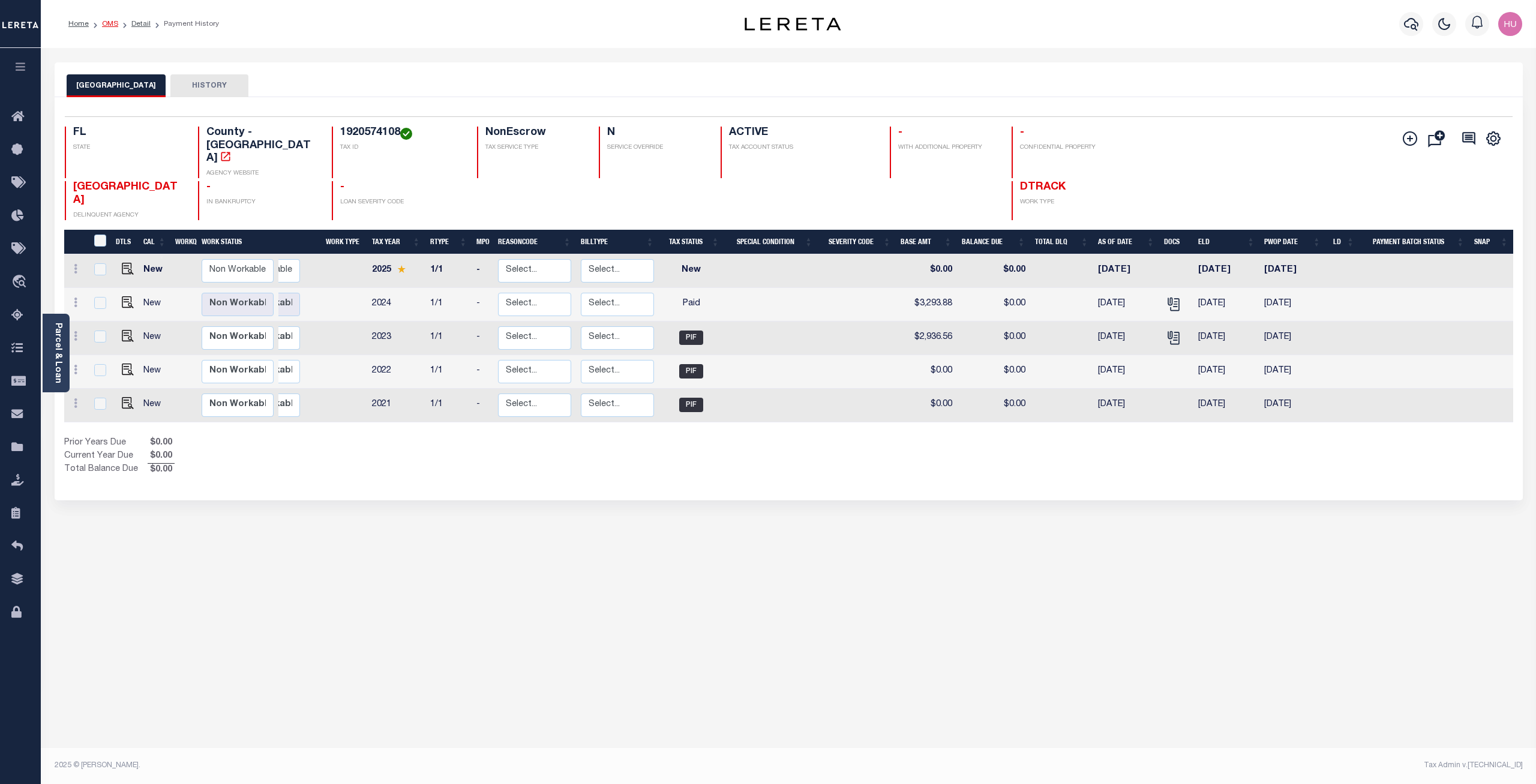
click at [112, 21] on link "OMS" at bounding box center [110, 24] width 16 height 7
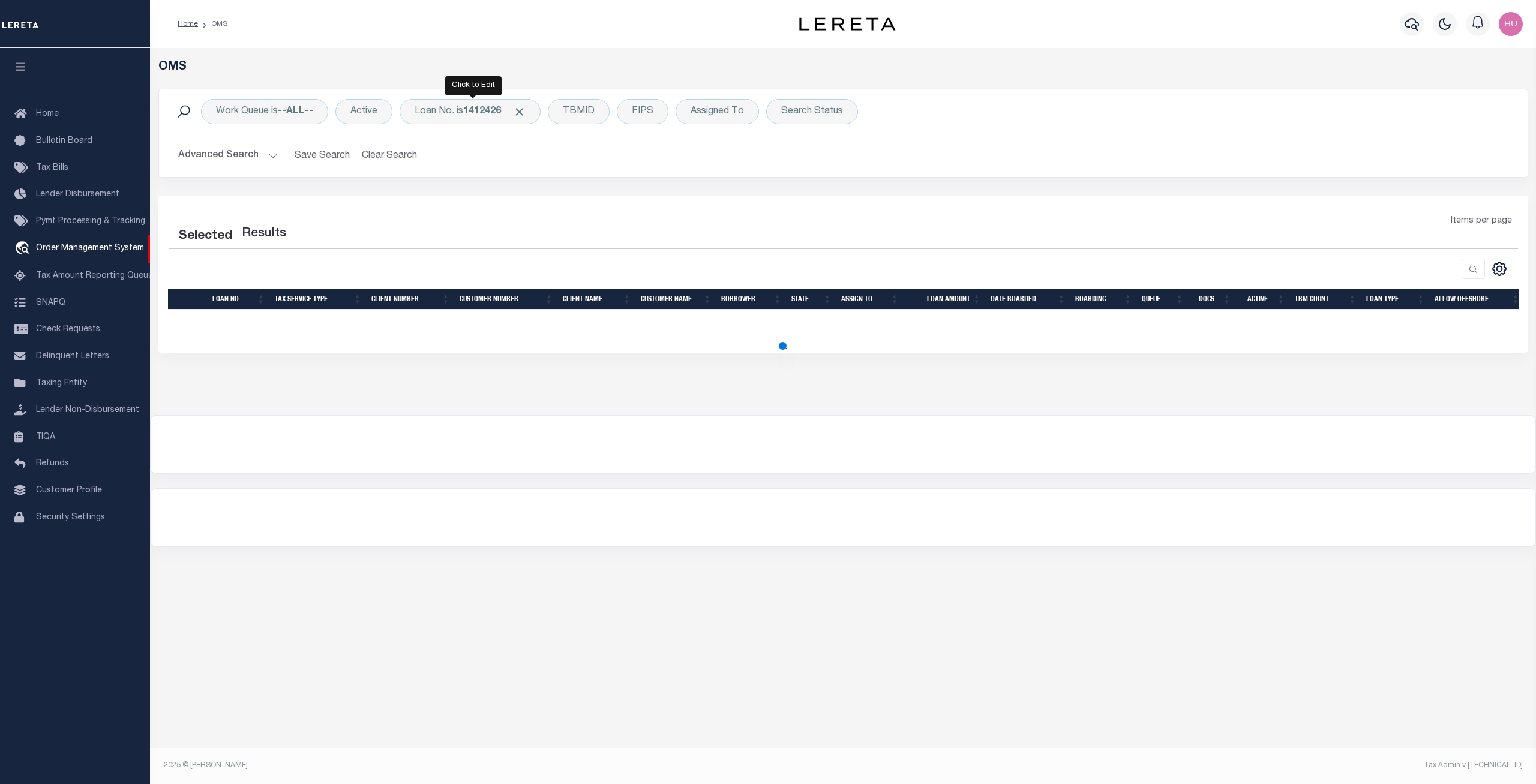
select select "200"
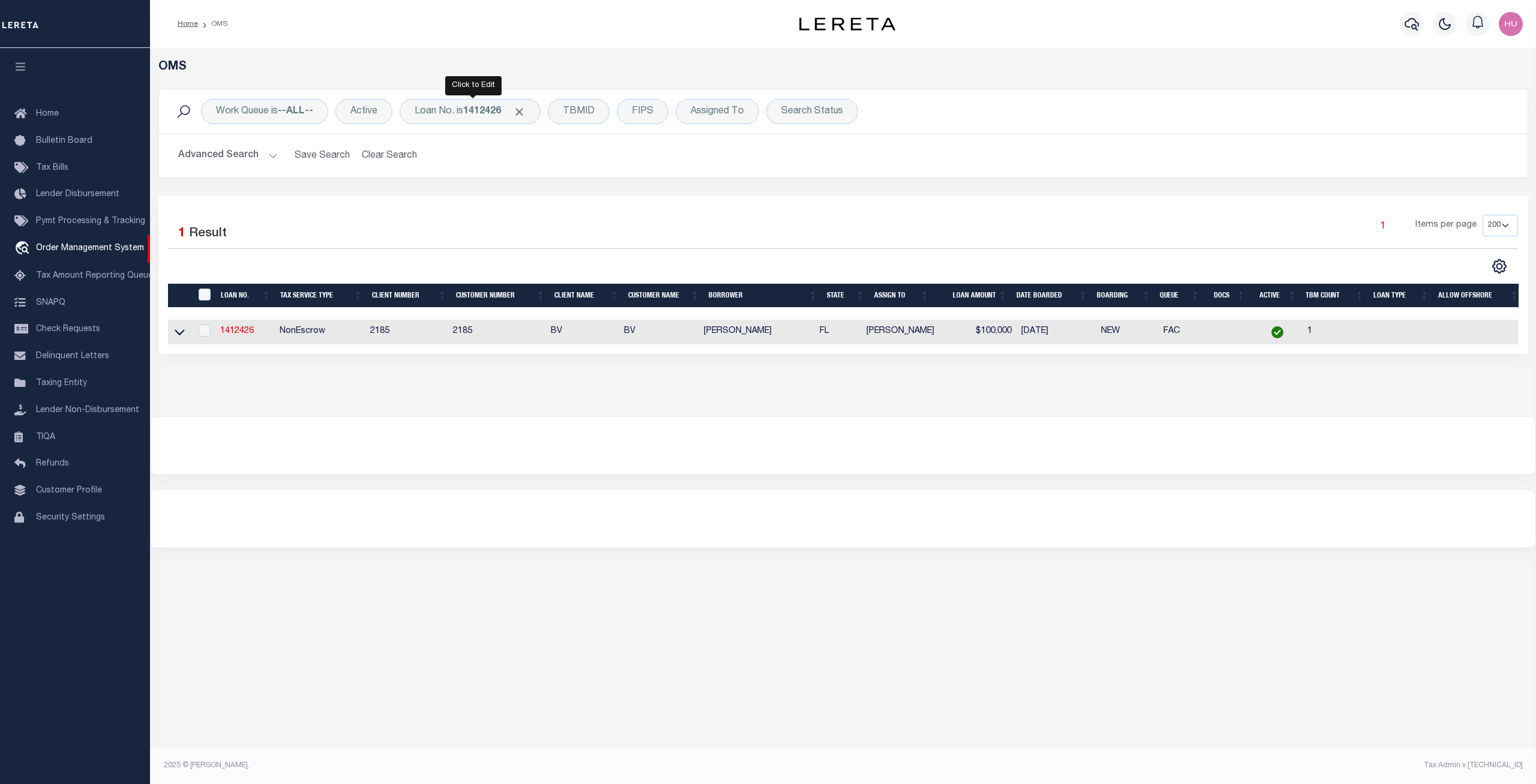
click at [501, 116] on b "1412426" at bounding box center [482, 112] width 38 height 10
type input "4002091100"
click at [590, 199] on input "Apply" at bounding box center [574, 196] width 35 height 20
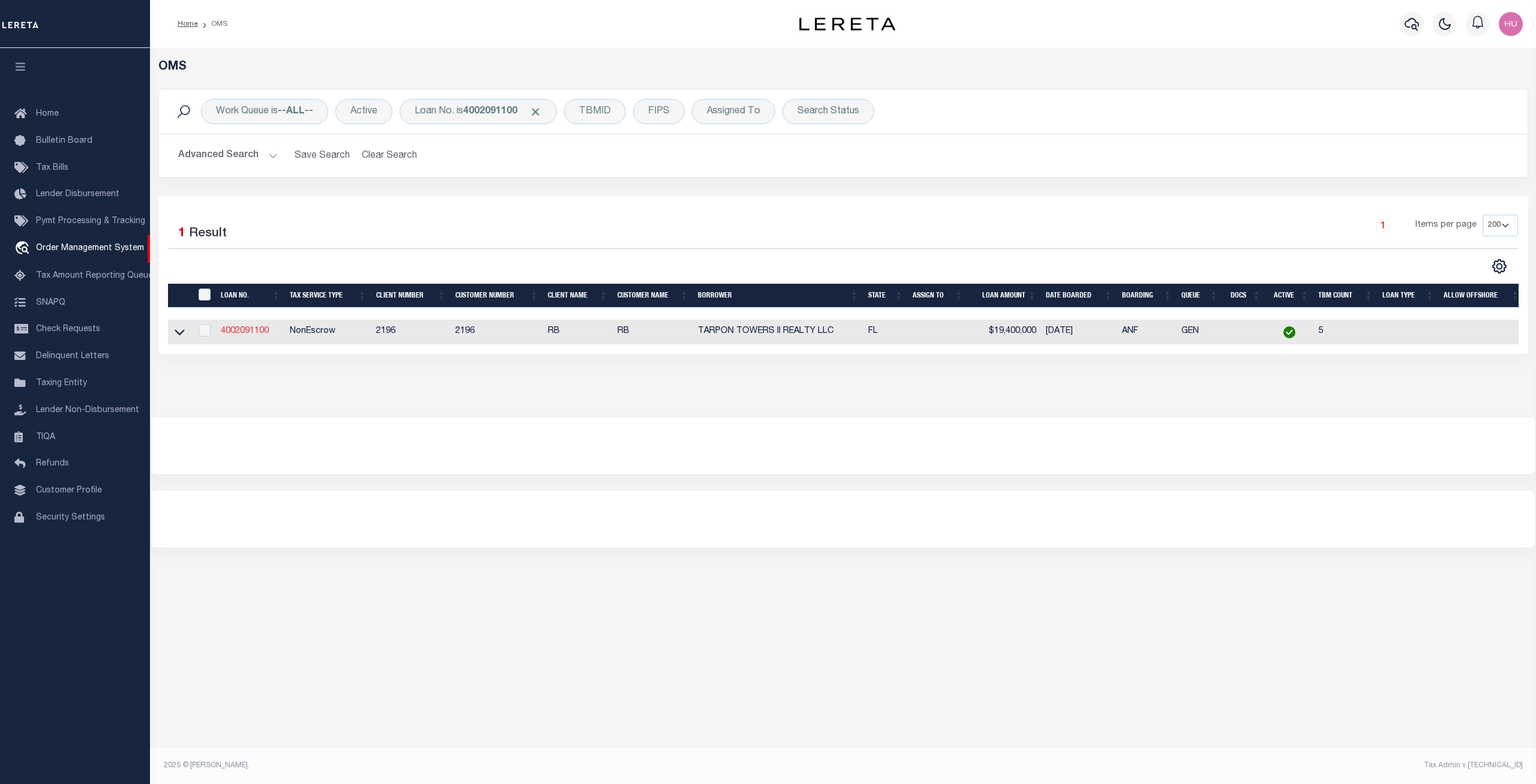
click at [245, 333] on link "4002091100" at bounding box center [245, 331] width 48 height 9
checkbox input "true"
type input "4002091100"
type input "TARPON TOWERS II REALTY LLC"
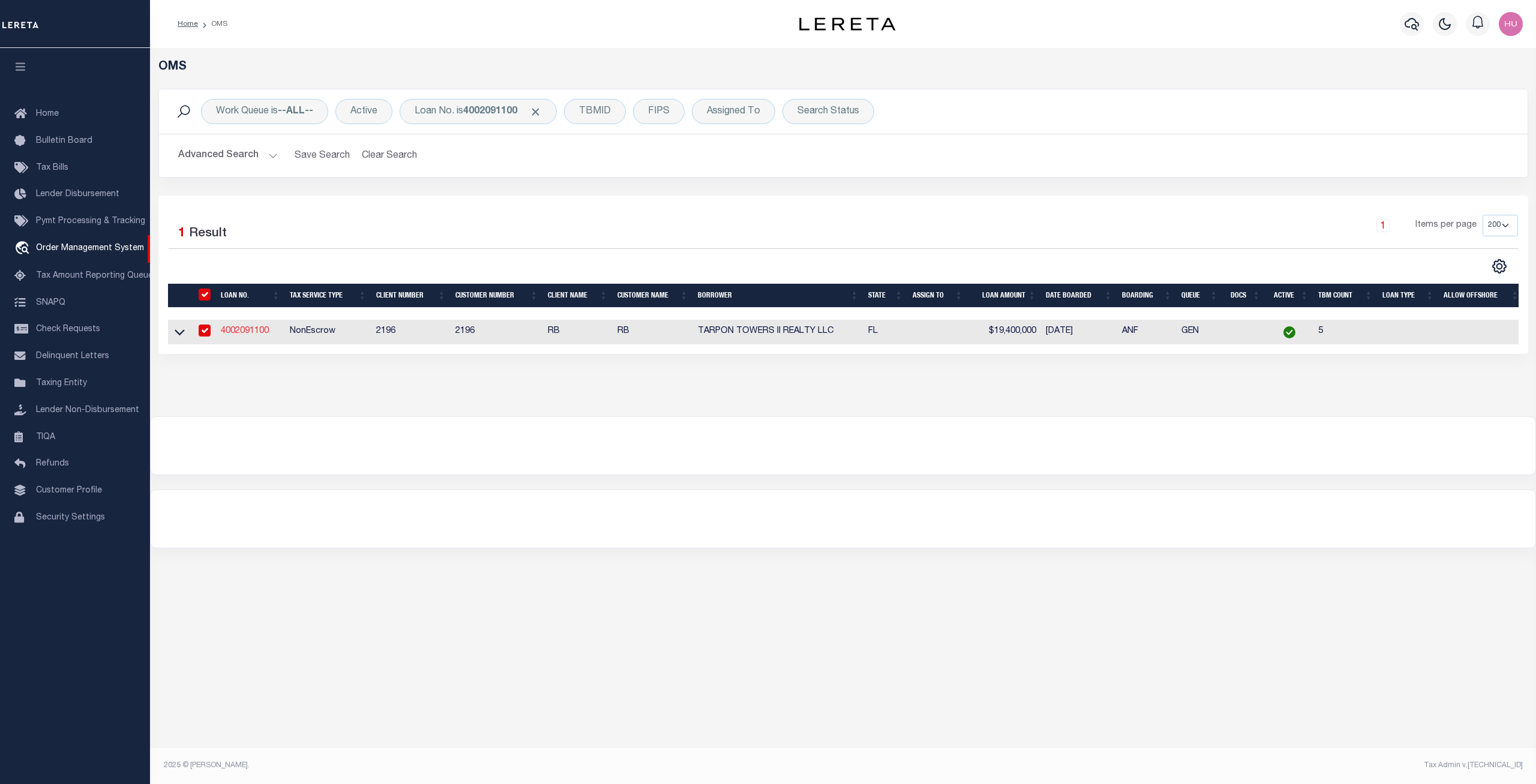
select select
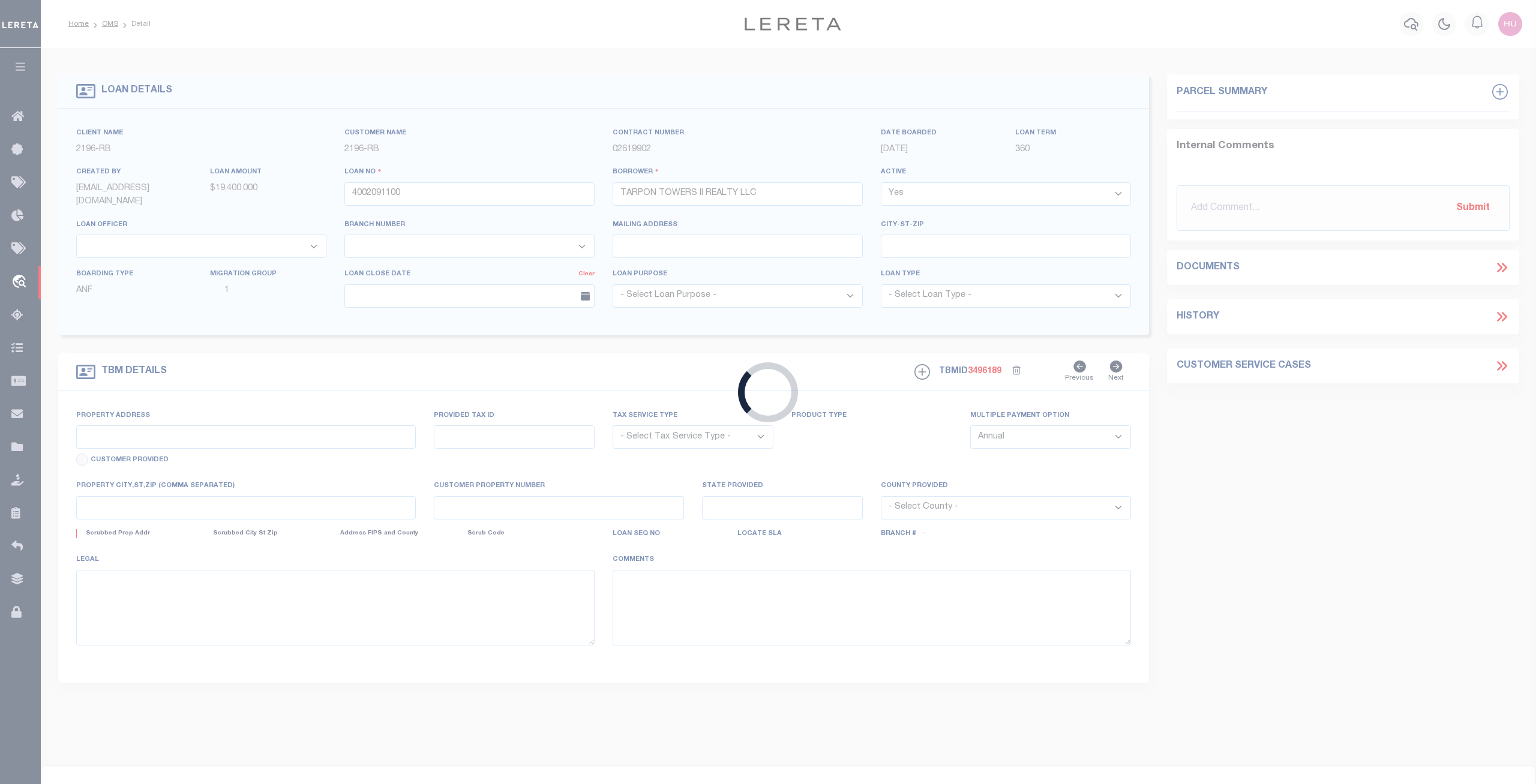
type input "8916 77TH TER E 103"
radio input "true"
select select "NonEscrow"
select select
type input "[GEOGRAPHIC_DATA]"
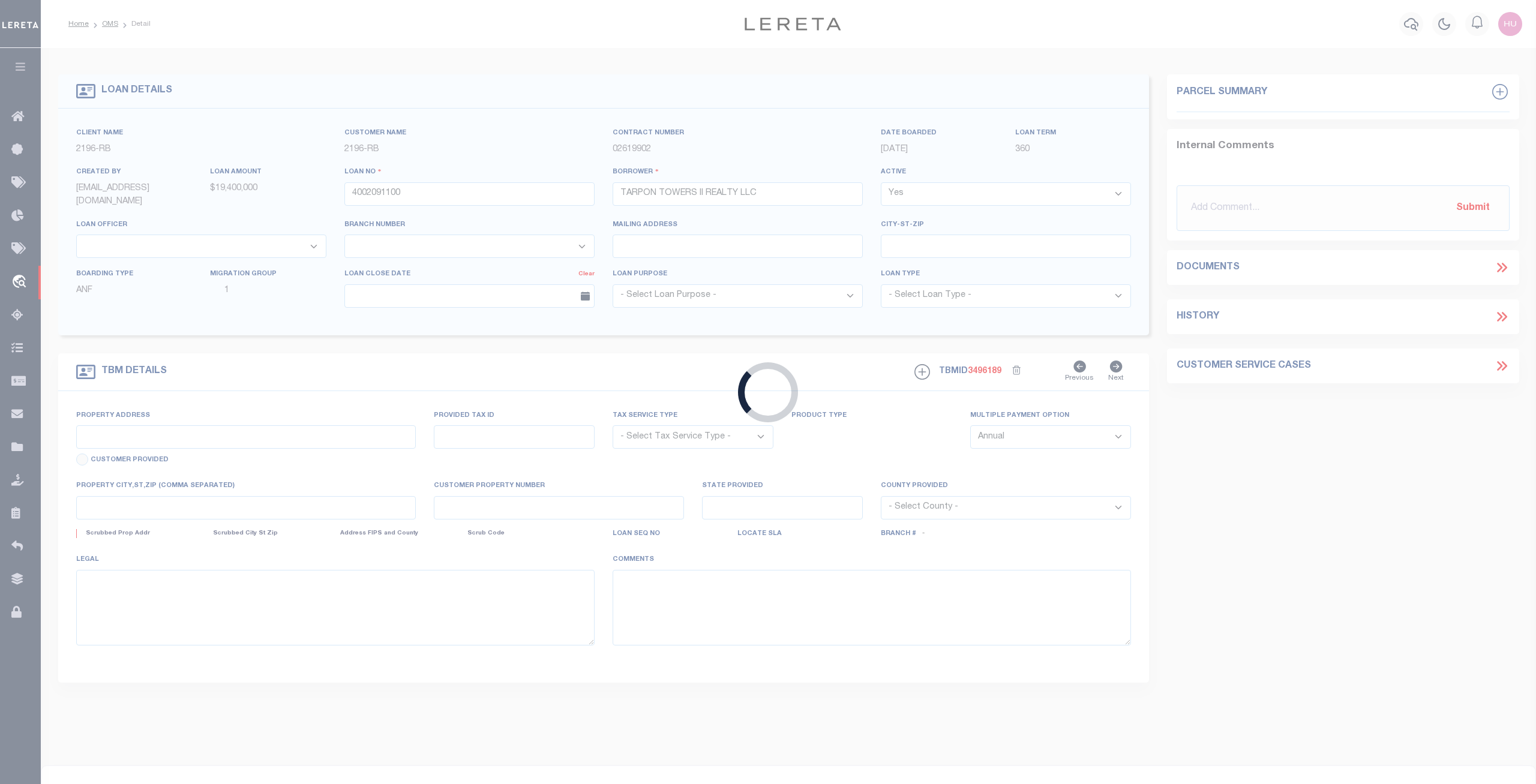
type input "4002091100"
type input "FL"
type textarea "UNVERIFIED CUSTOMER SUPPLIED APN 19185.5545/9"
select select "4983"
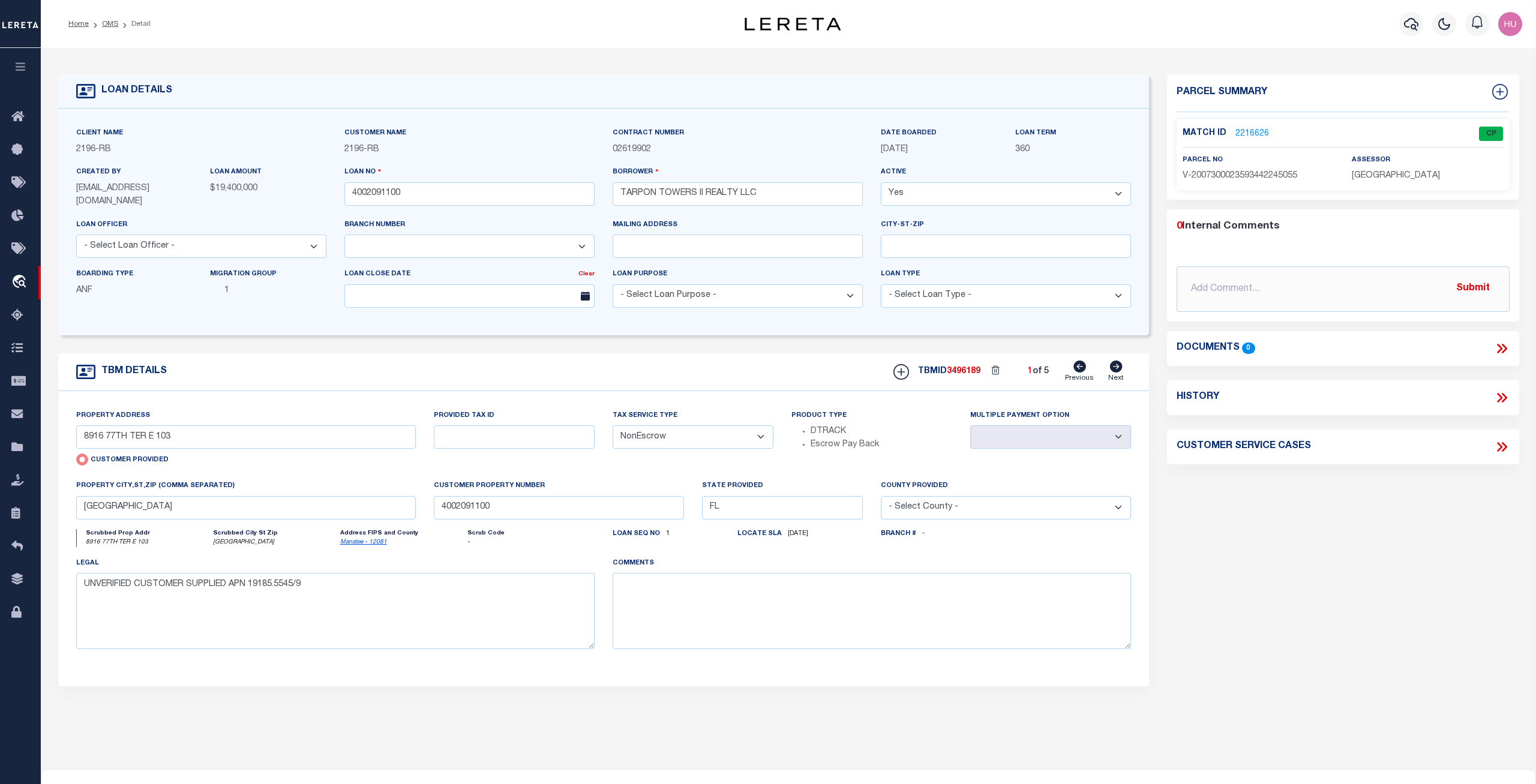
click at [1256, 129] on link "2216626" at bounding box center [1252, 134] width 33 height 13
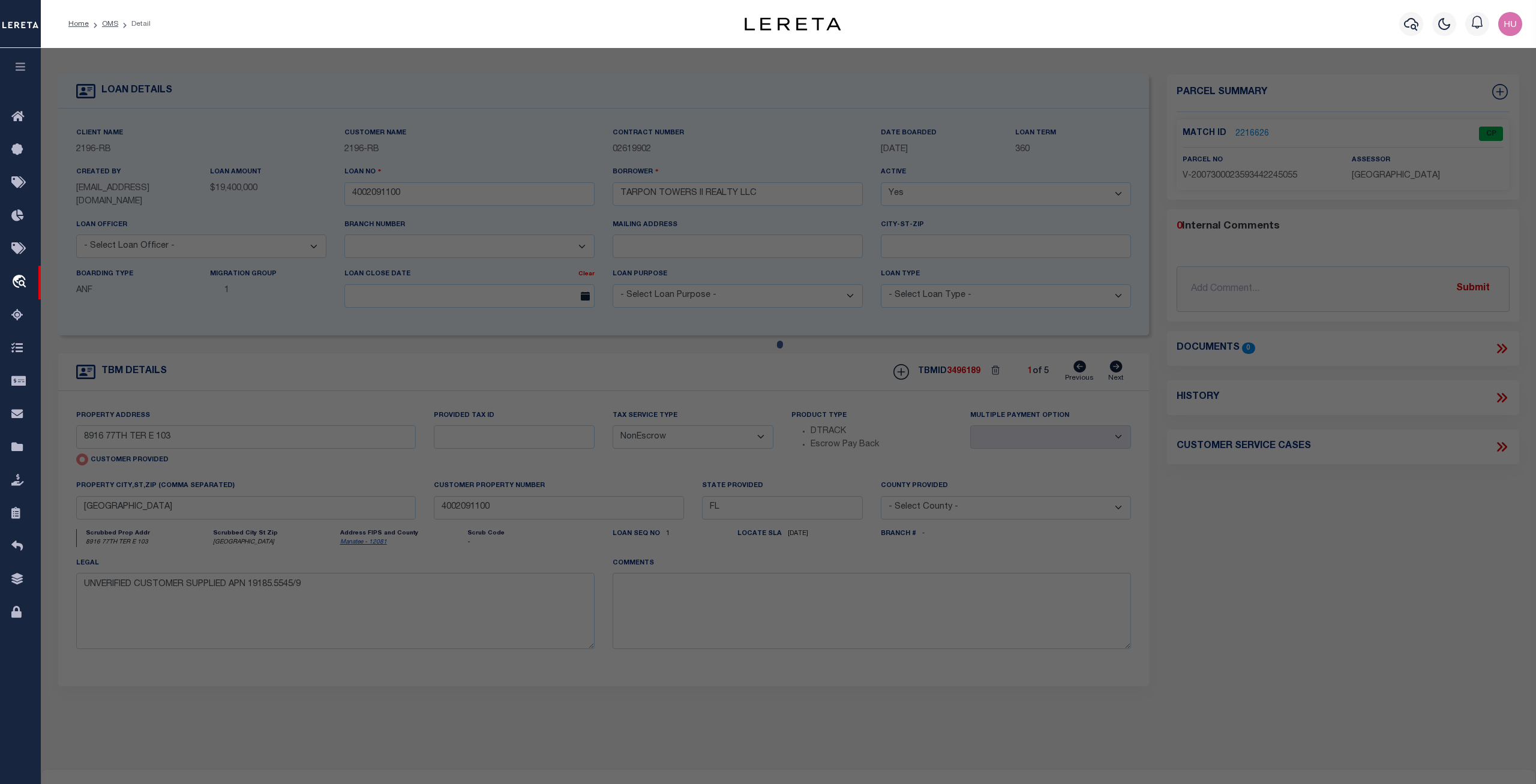
checkbox input "false"
select select "CP"
type input "8916 77TH TER E 103"
checkbox input "false"
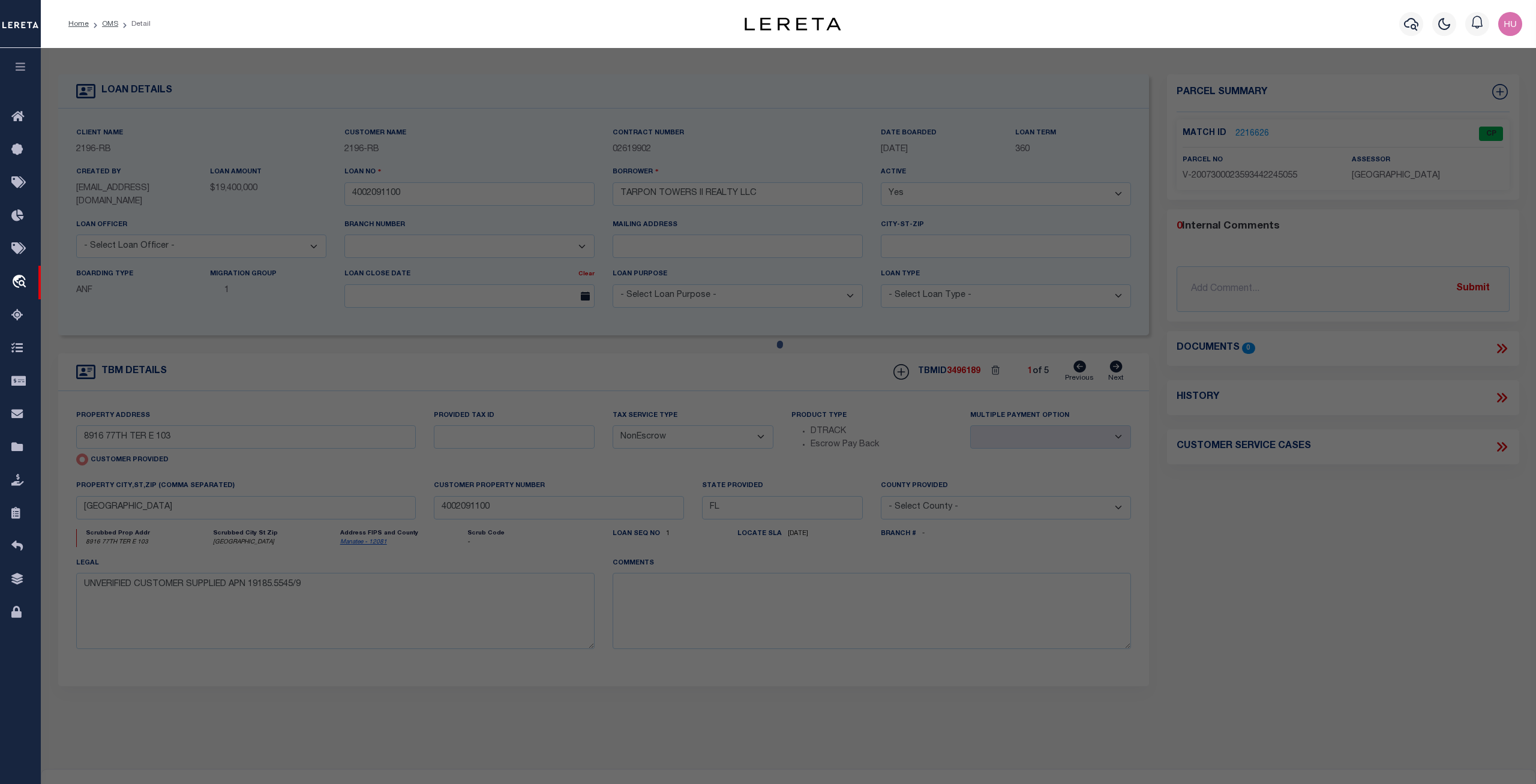
type input "[GEOGRAPHIC_DATA]"
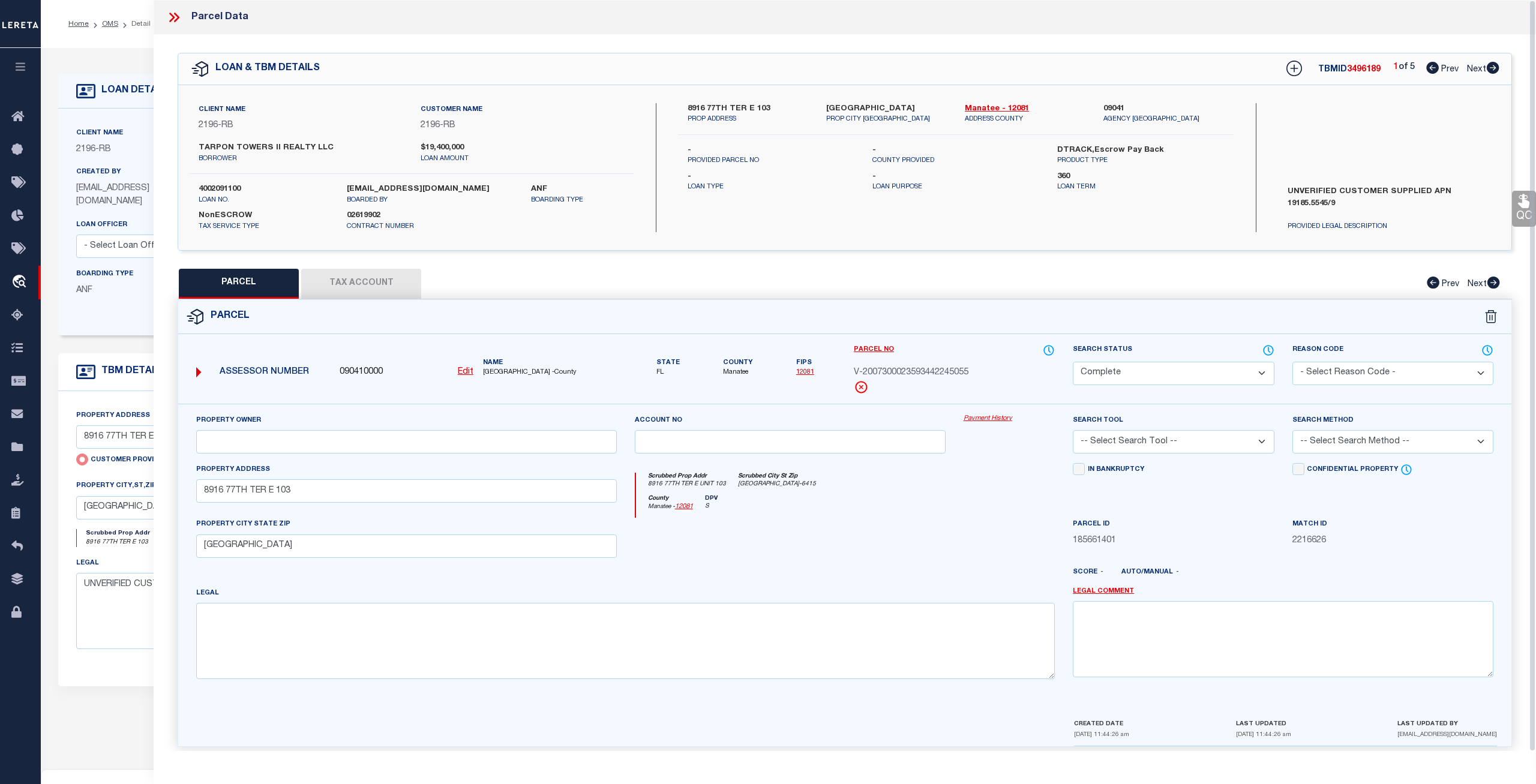
click at [1002, 420] on link "Payment History" at bounding box center [1010, 418] width 92 height 10
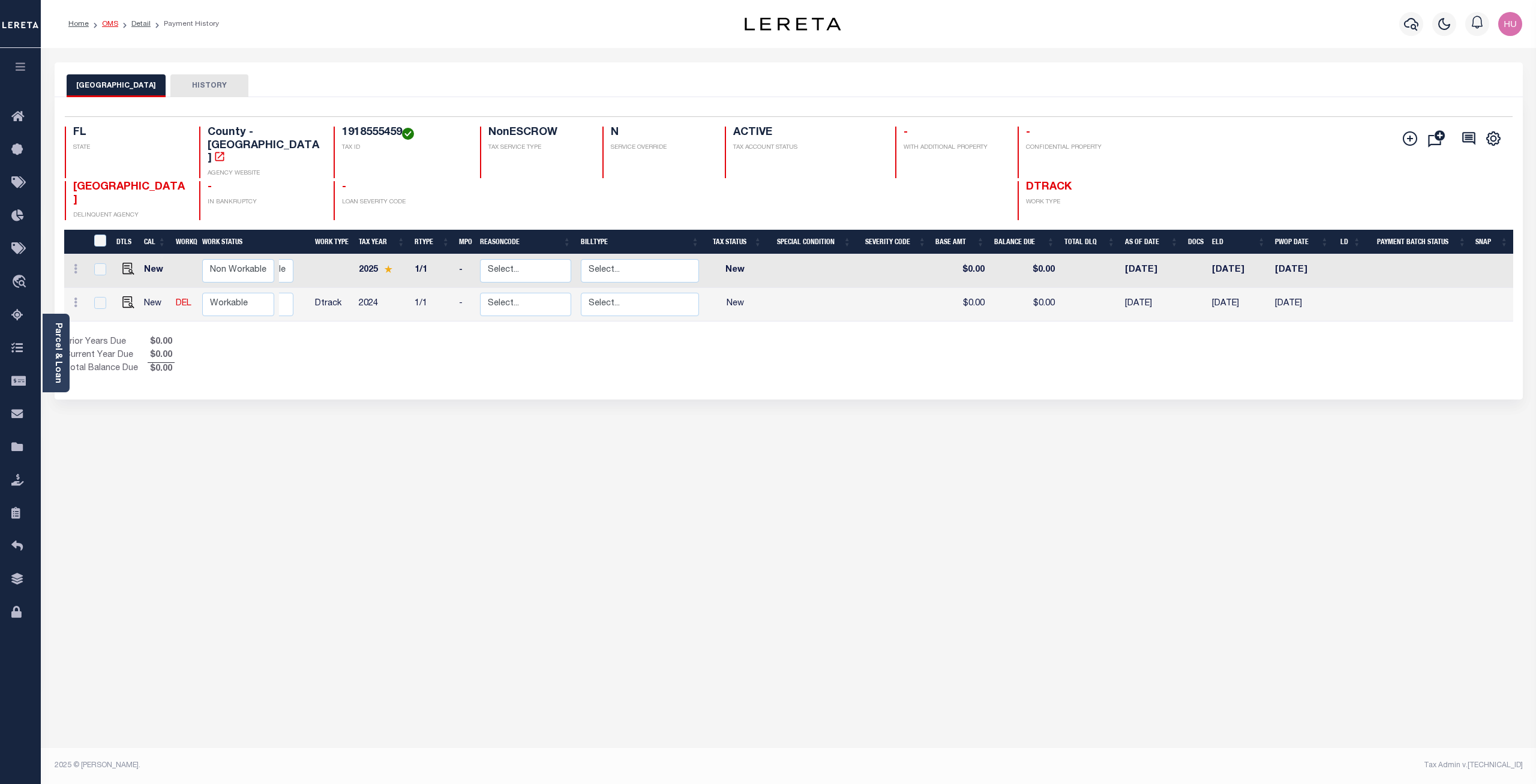
click at [106, 26] on link "OMS" at bounding box center [110, 24] width 16 height 7
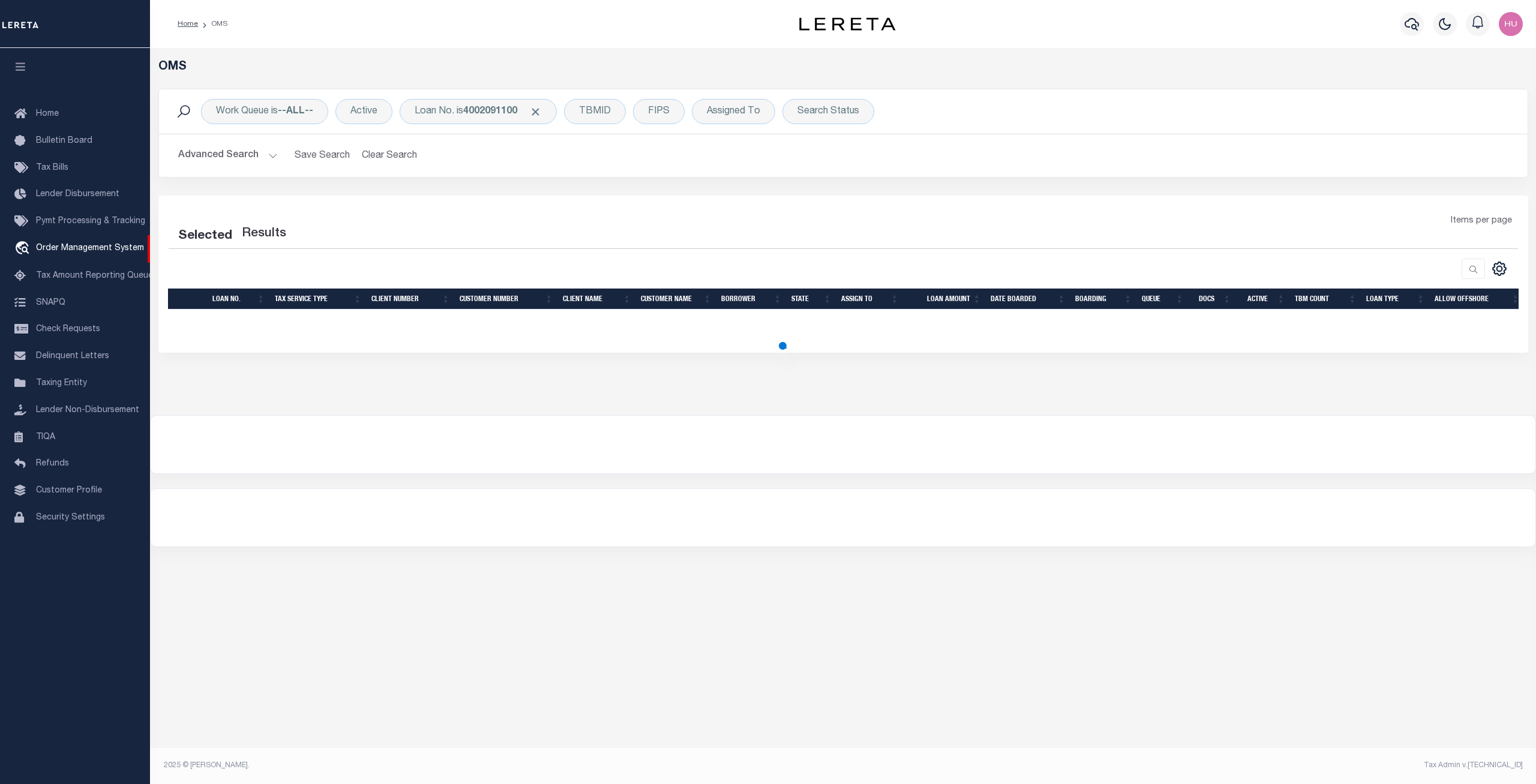
select select "200"
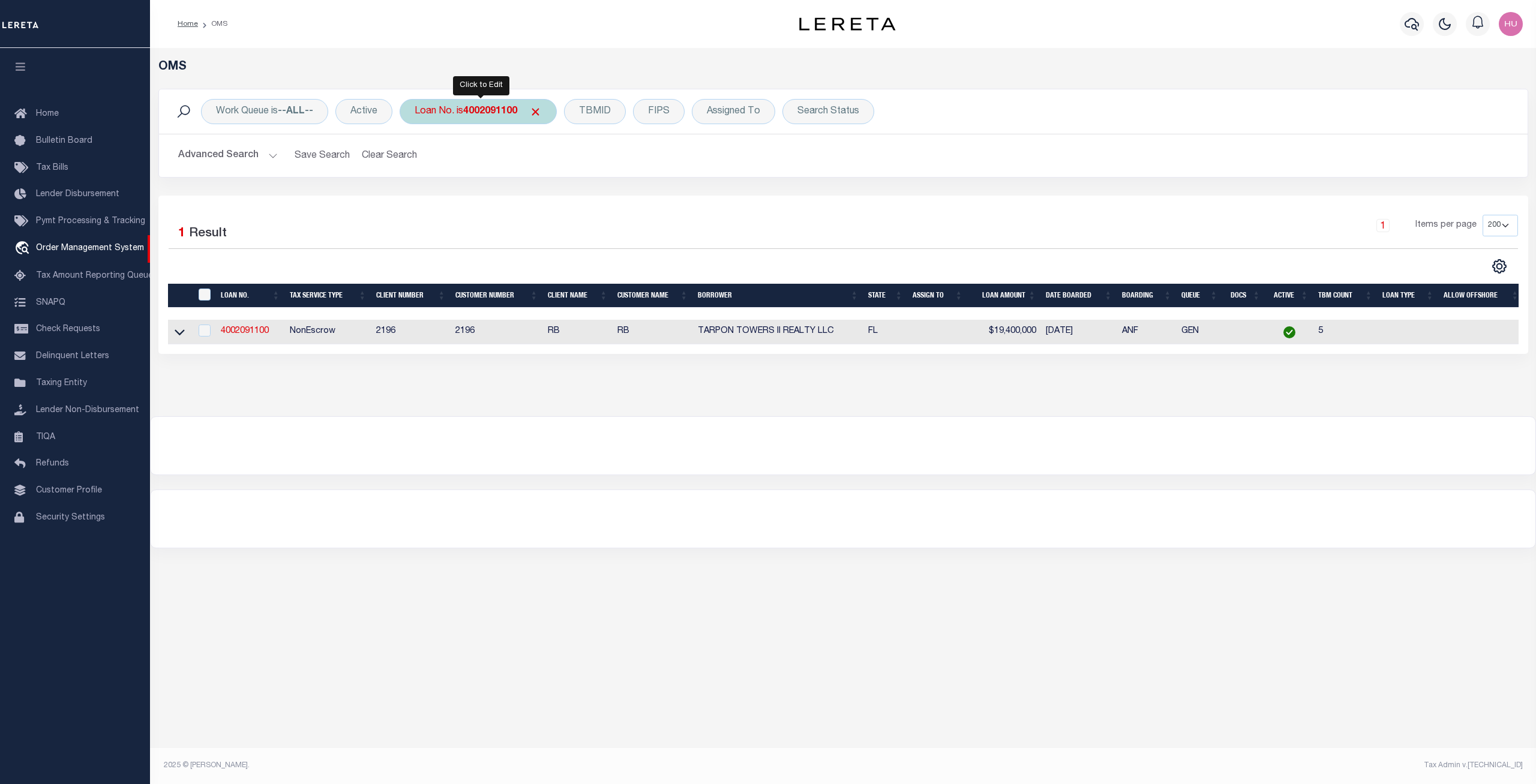
click at [477, 113] on b "4002091100" at bounding box center [490, 112] width 54 height 10
click at [576, 197] on input "Apply" at bounding box center [574, 196] width 35 height 20
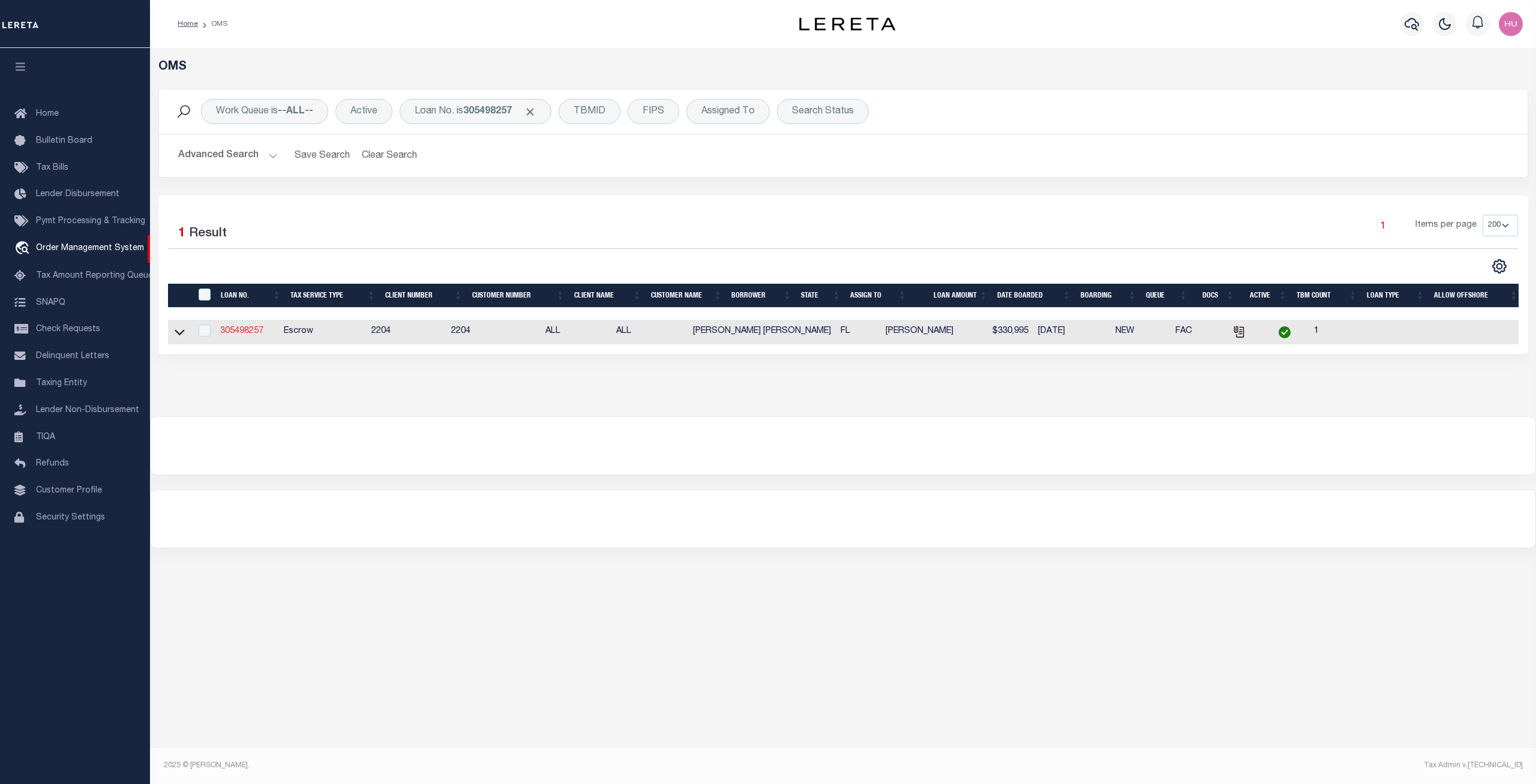
click at [250, 332] on link "305498257" at bounding box center [242, 331] width 43 height 9
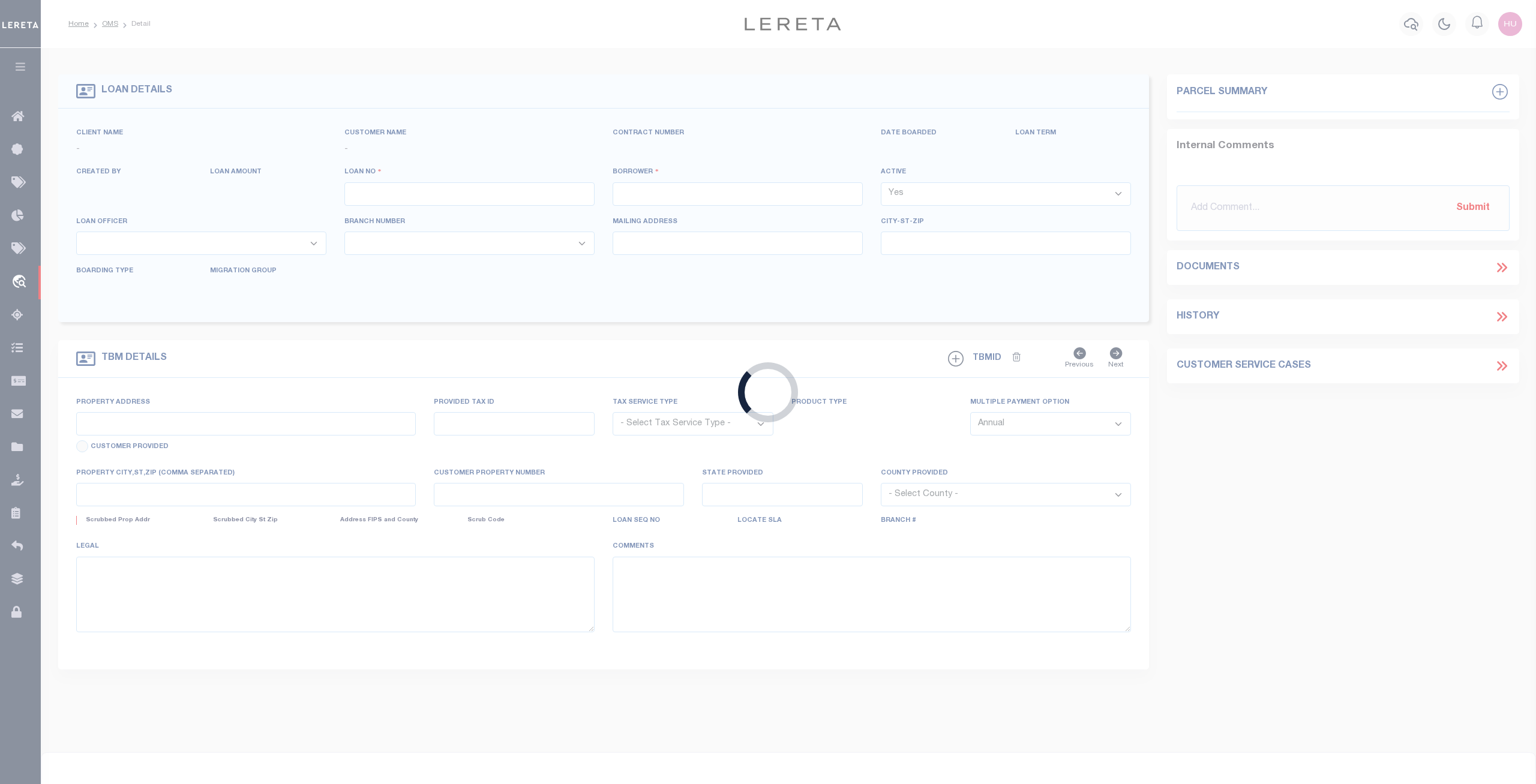
type input "305498257"
type input "[PERSON_NAME] [PERSON_NAME]"
select select
select select "Escrow"
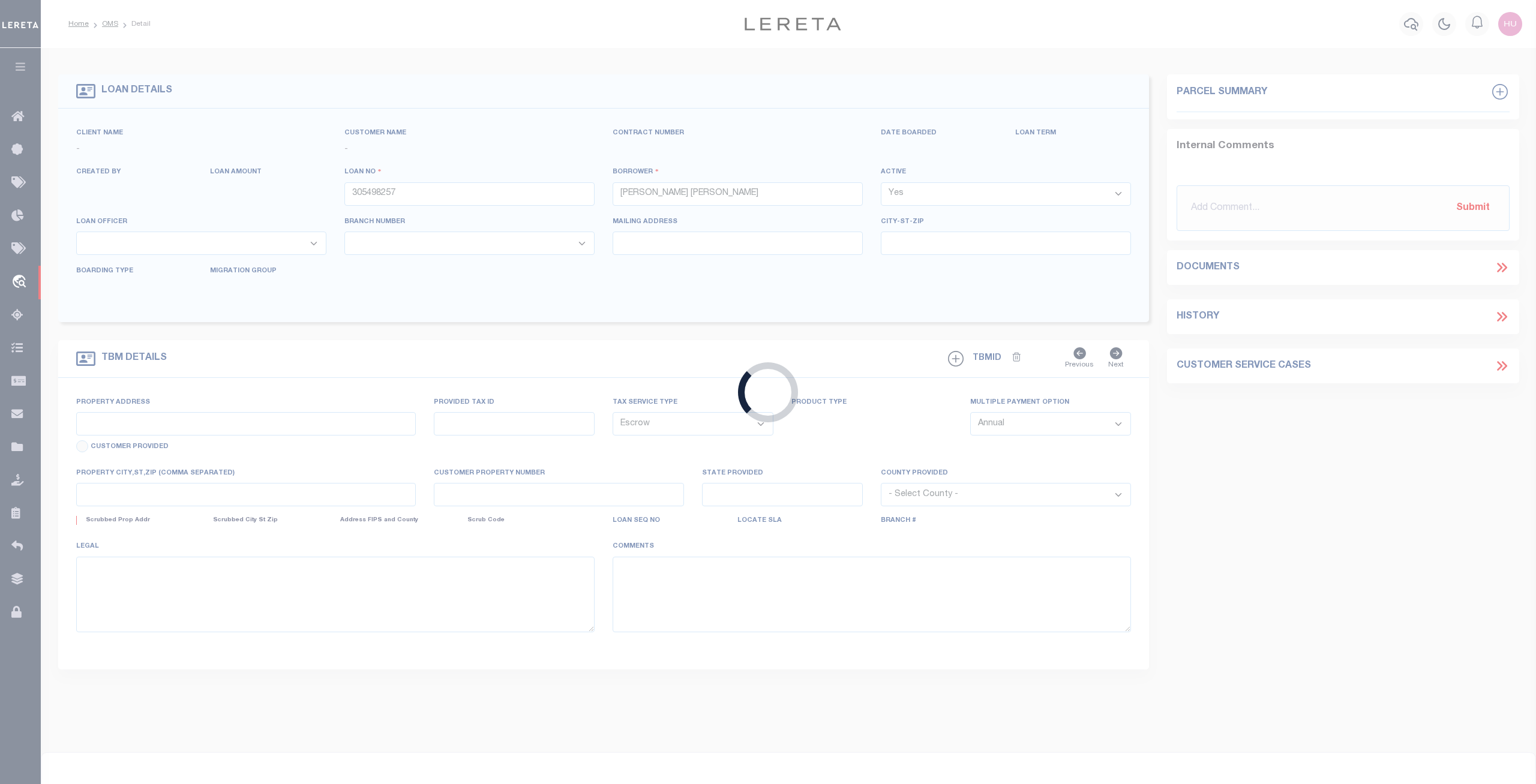
type input "7111 Amelia River Dr"
type input "4193-2680-9"
select select
type input "Parrish FL 34219"
type input "FL"
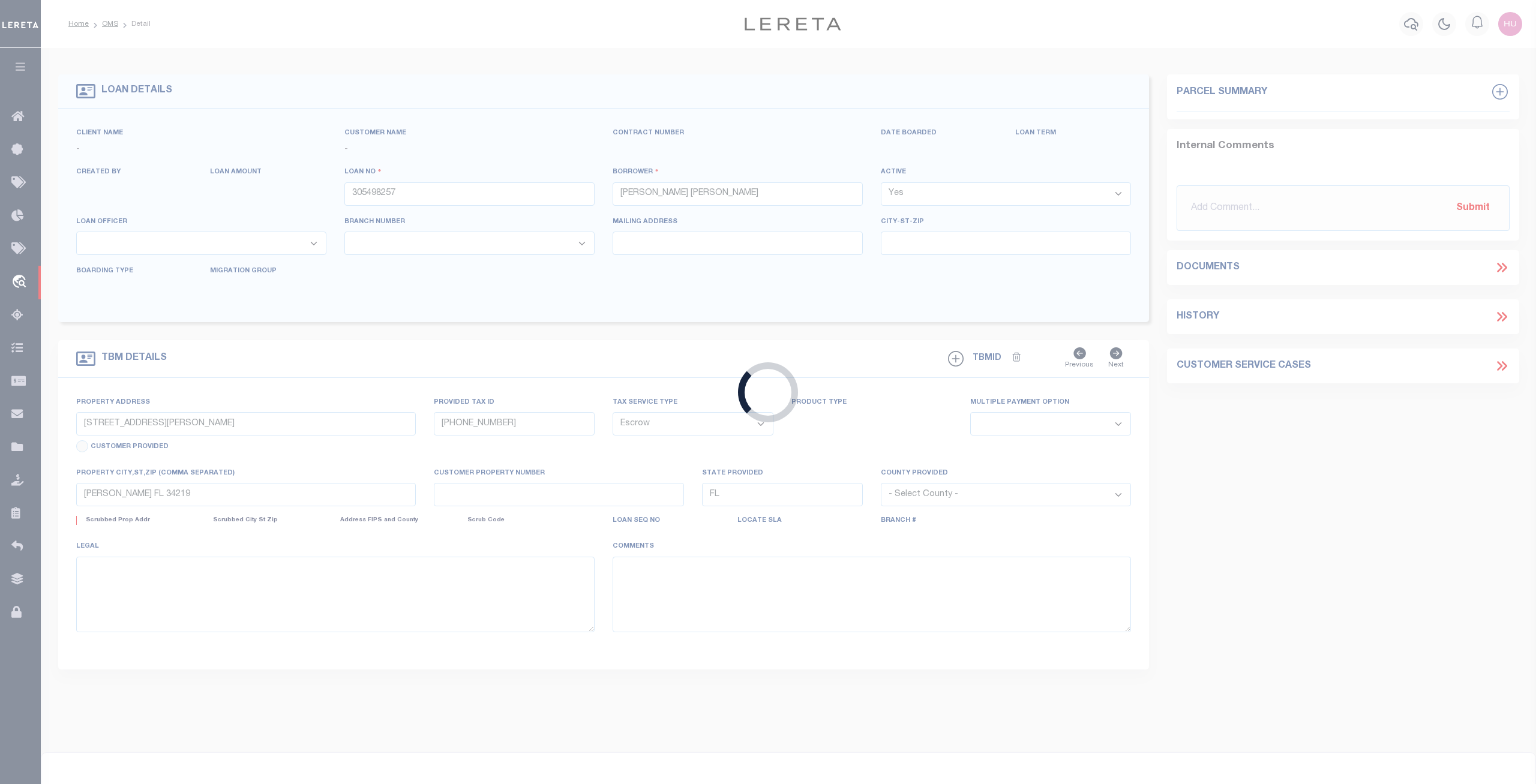
select select "Manatee"
select select "44319"
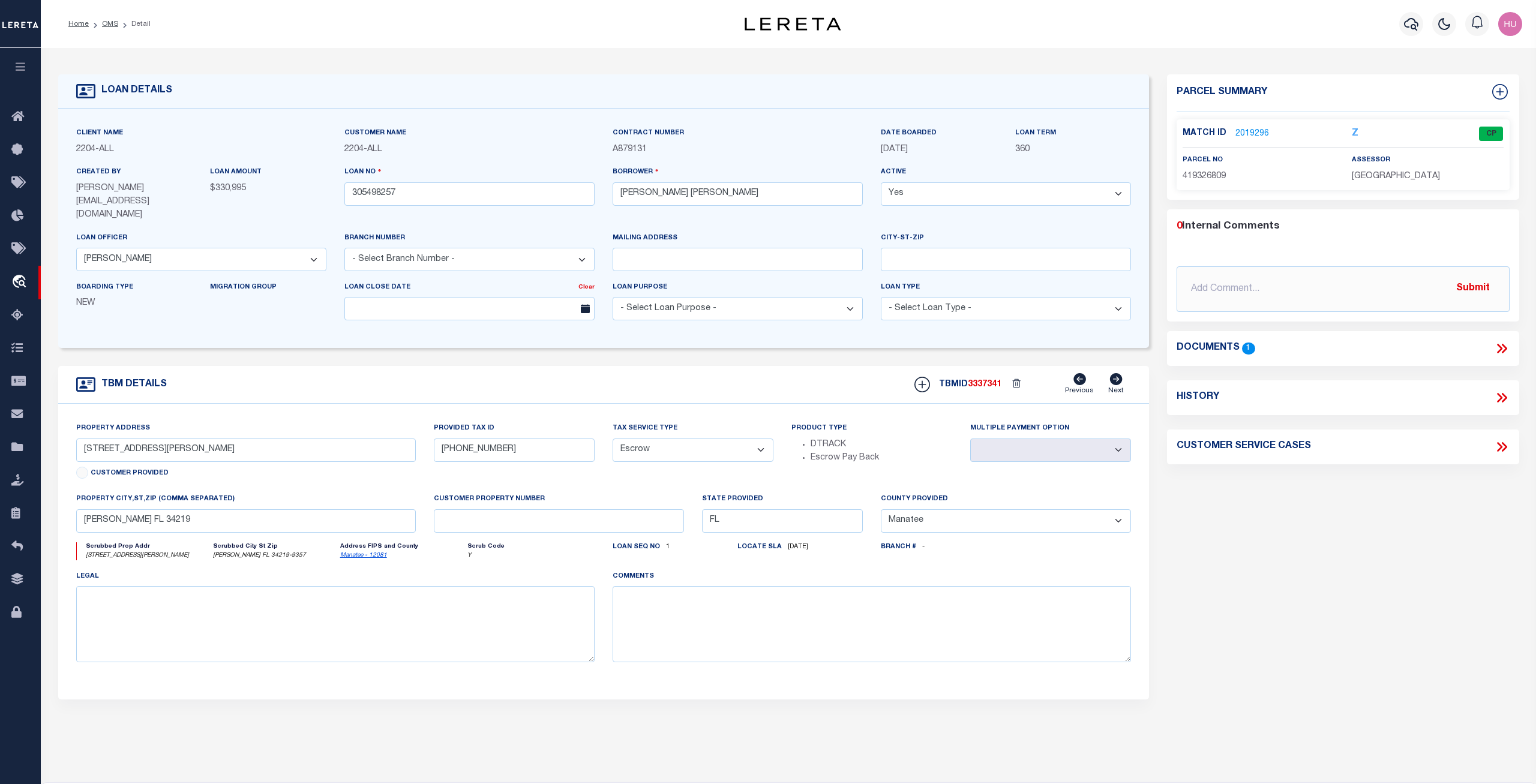
click at [1252, 133] on link "2019296" at bounding box center [1252, 134] width 33 height 13
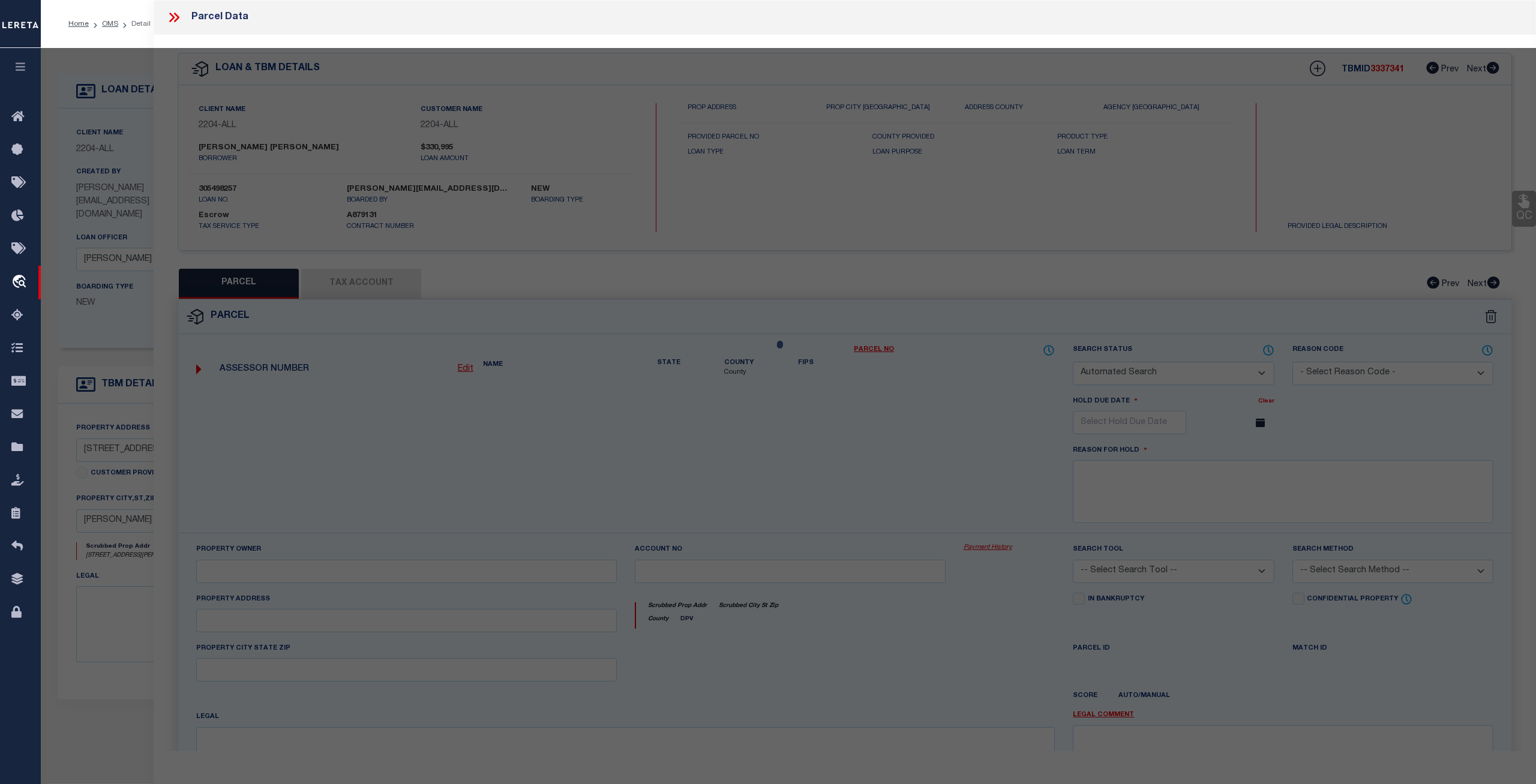
checkbox input "false"
select select "CP"
type input "MERITAGE HOMES OF FLORIDA, INC"
select select "AGW"
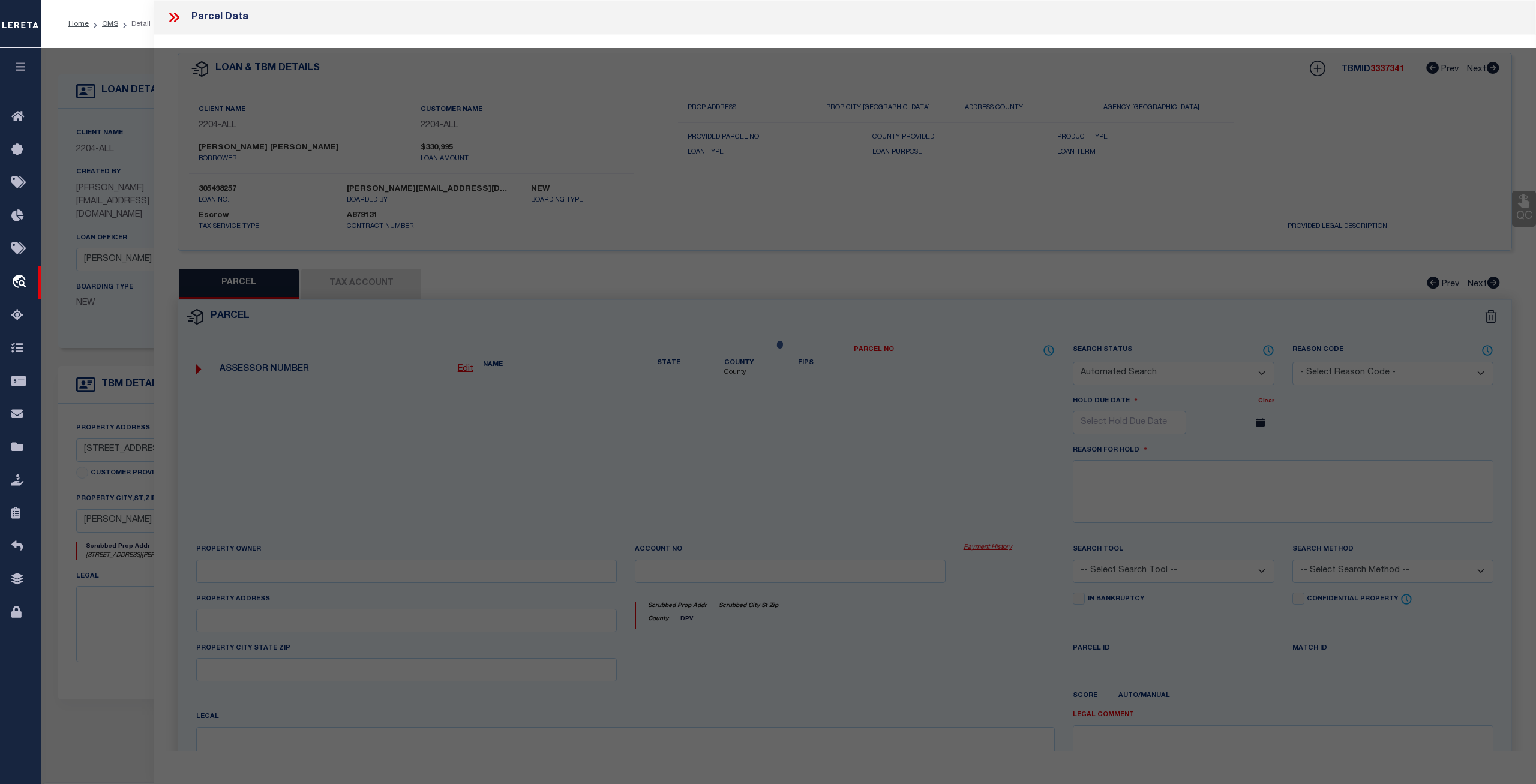
select select
type input "7111 Amelia River Dr"
checkbox input "false"
type input "Parrish FL 34219"
type textarea "LOT 136, SALTMEADOWS PH IA PI#4193.2680/9"
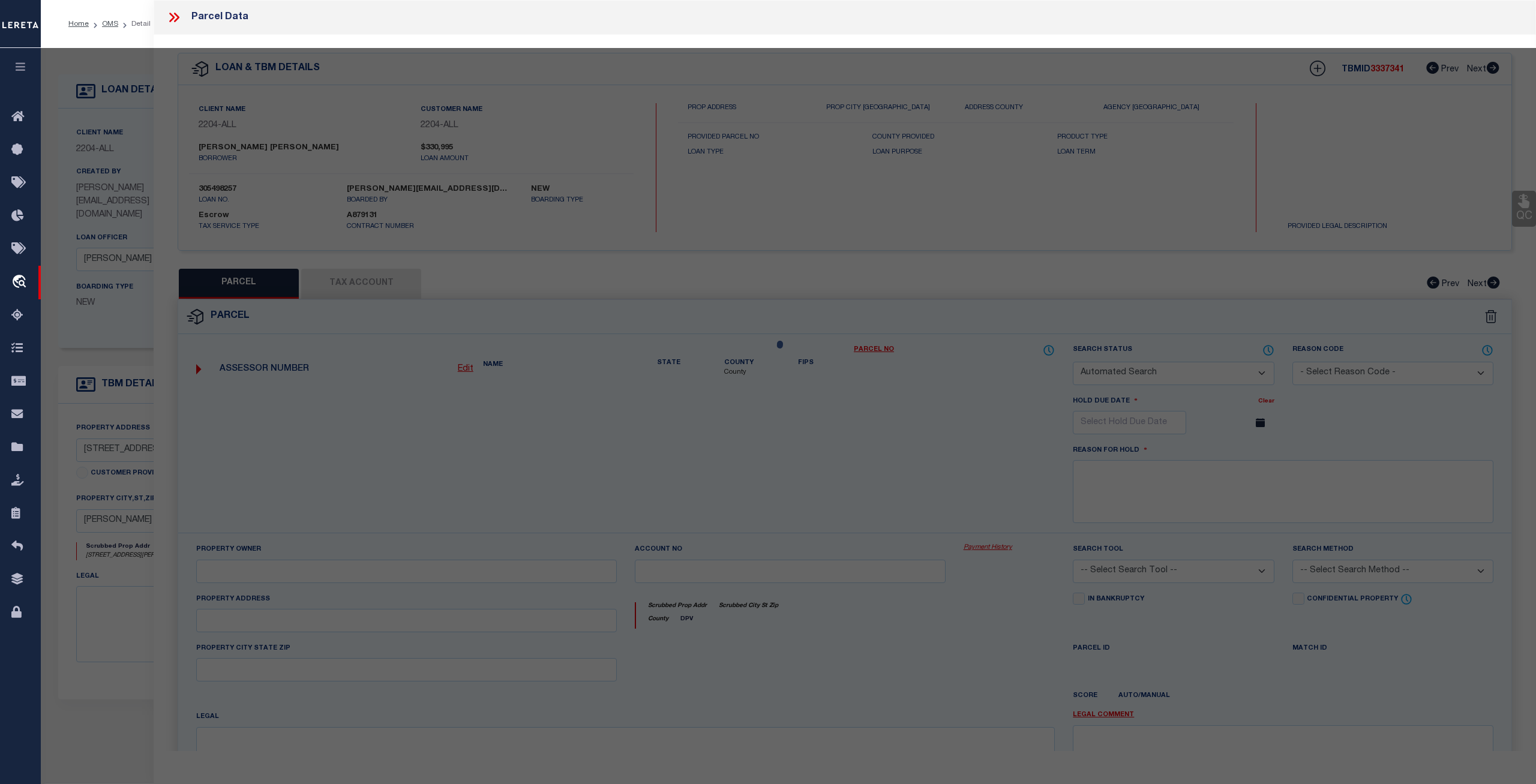
type textarea "Need to zero-fill to fit taxID mask. MLC 2/27/2024 Unable to add the TAX ID 419…"
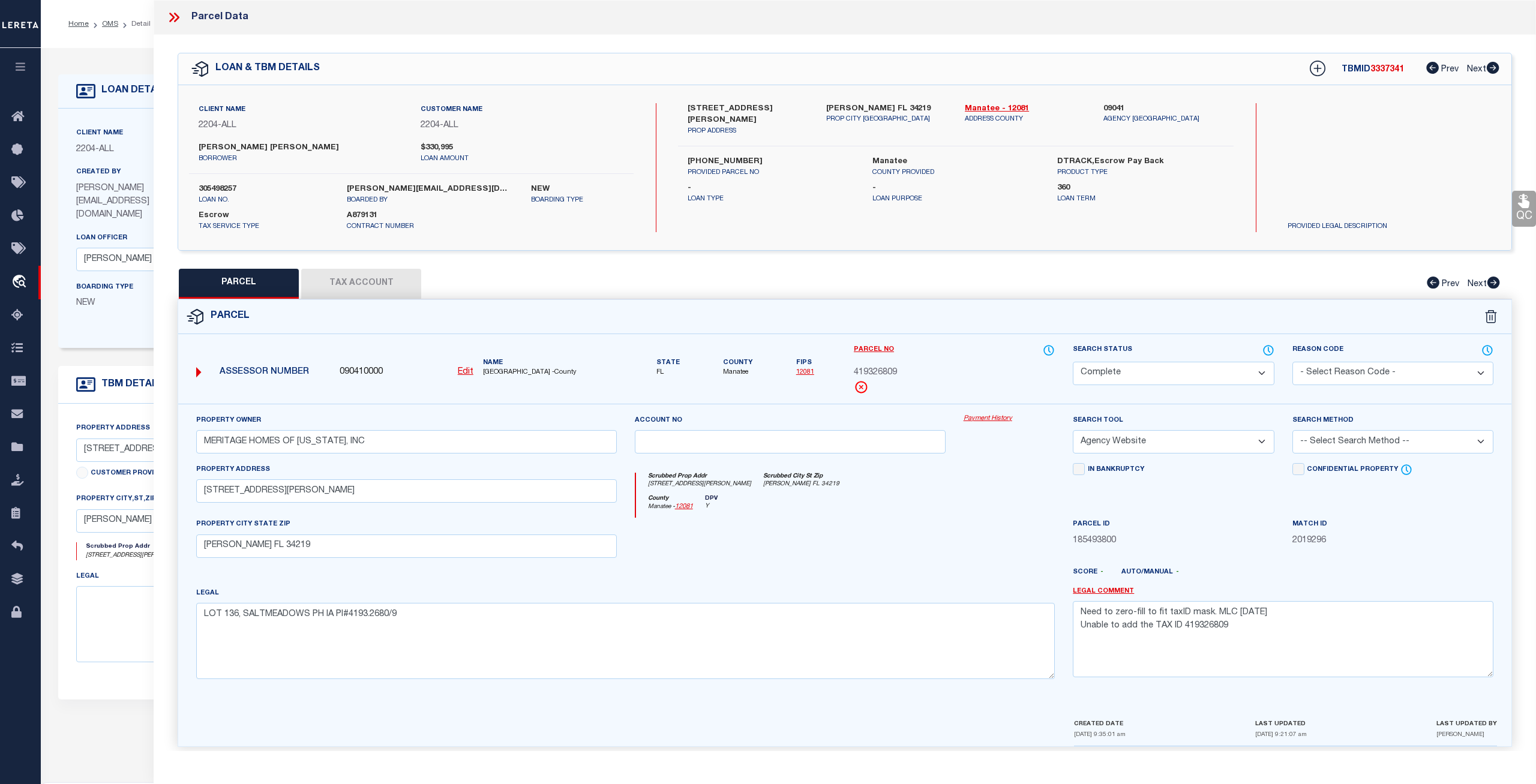
click at [976, 417] on link "Payment History" at bounding box center [1010, 418] width 92 height 10
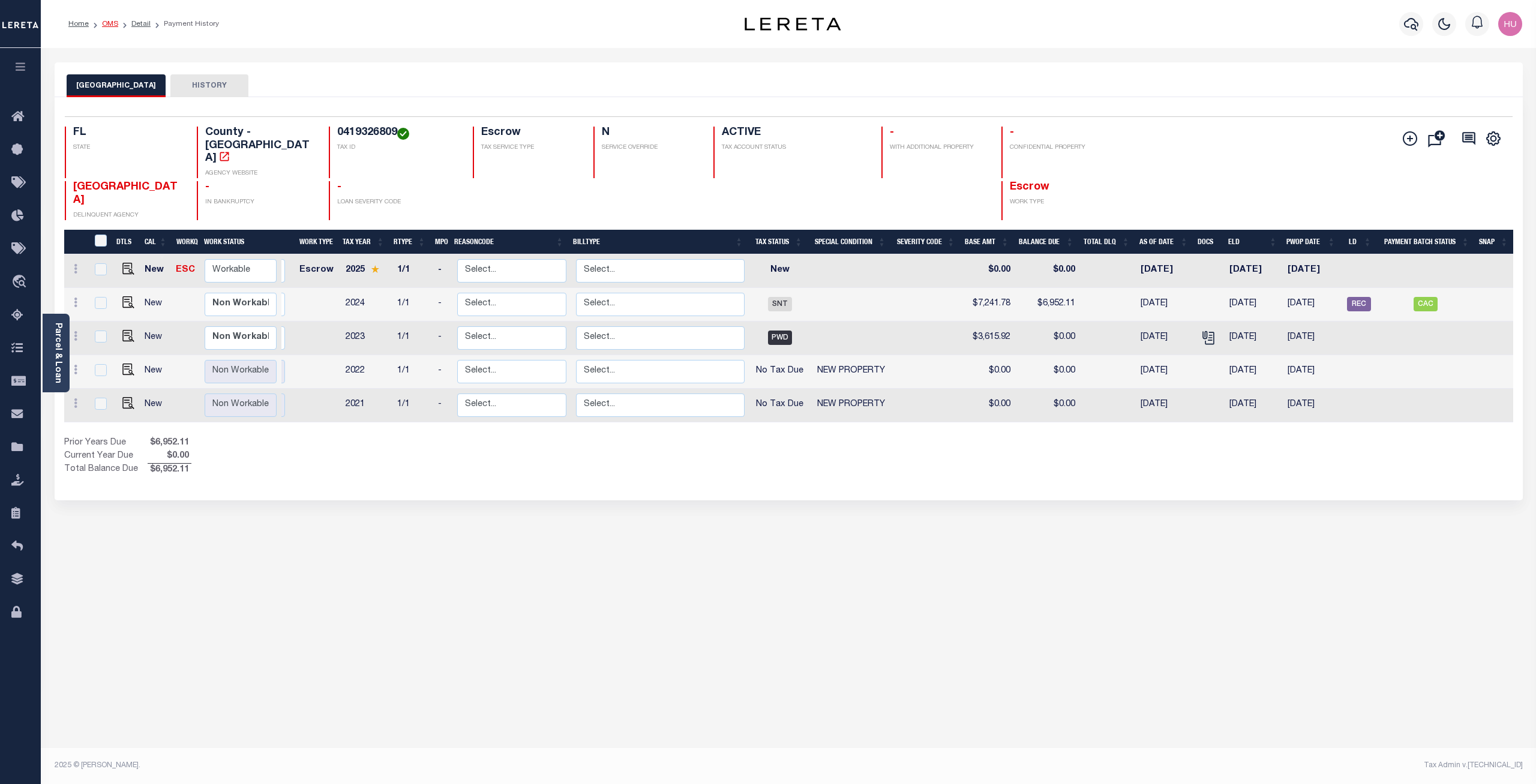
click at [108, 24] on link "OMS" at bounding box center [110, 24] width 16 height 7
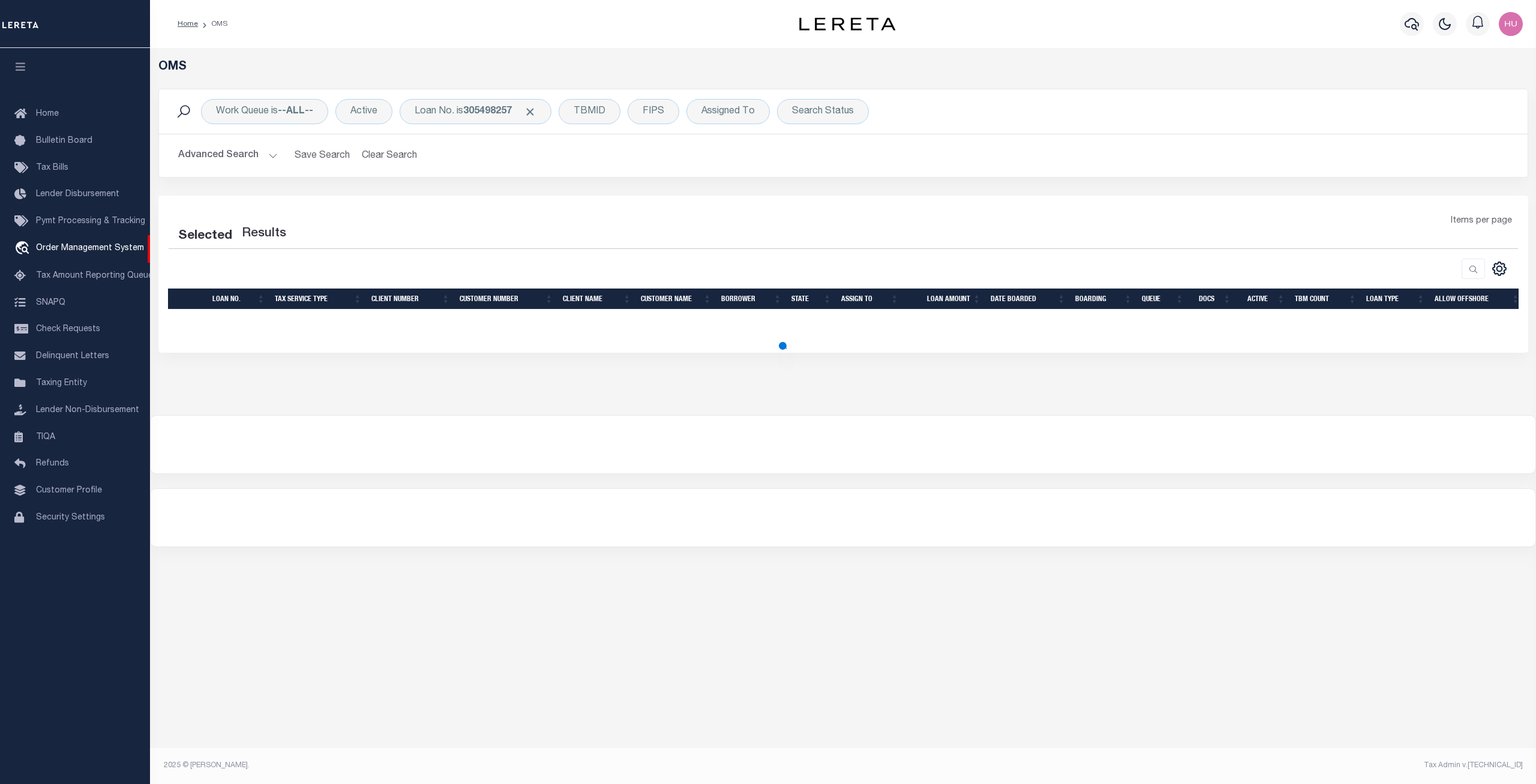
select select "200"
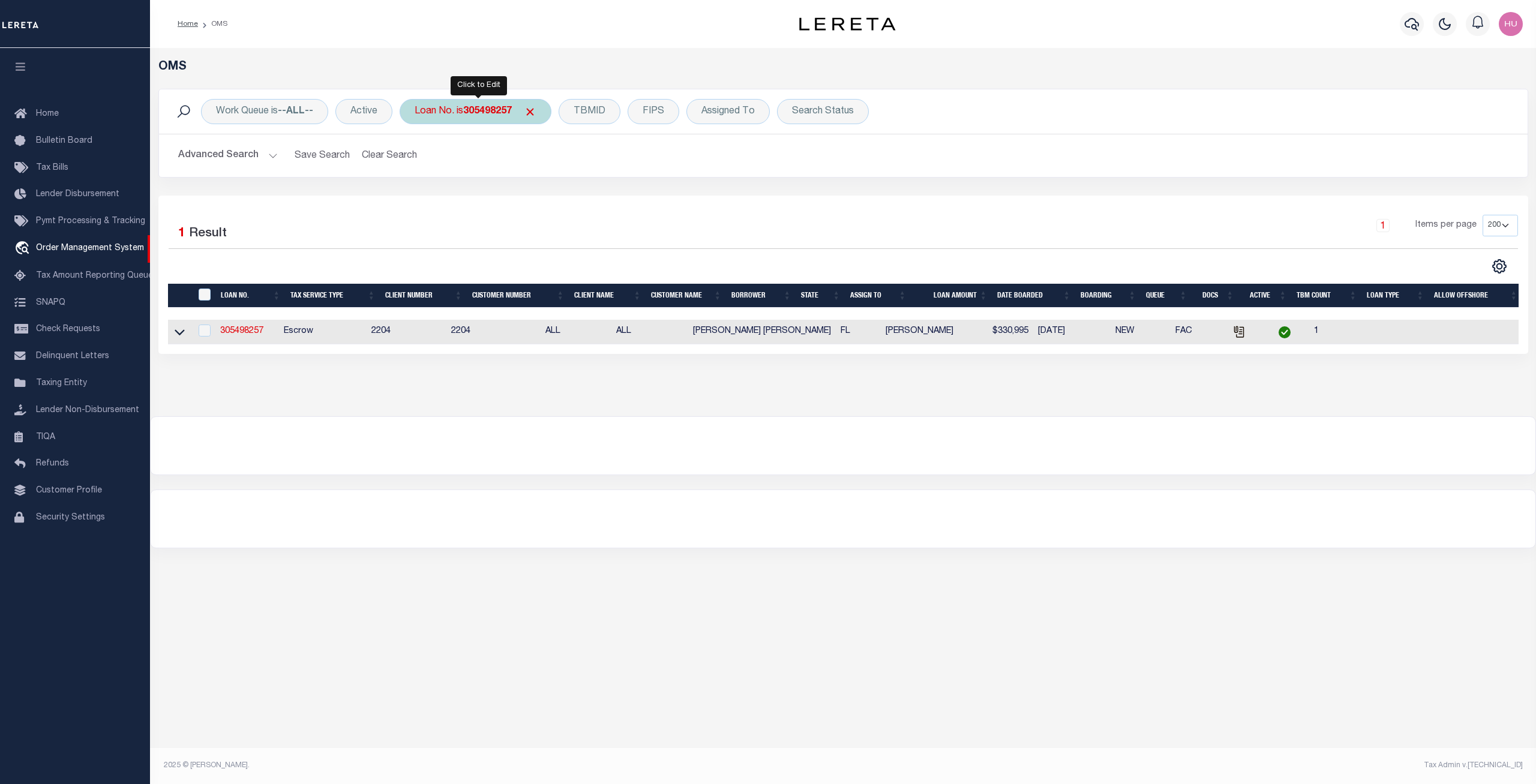
click at [467, 108] on div "Loan No. is 305498257" at bounding box center [475, 111] width 152 height 25
type input "13333"
click at [572, 190] on input "Apply" at bounding box center [574, 196] width 35 height 20
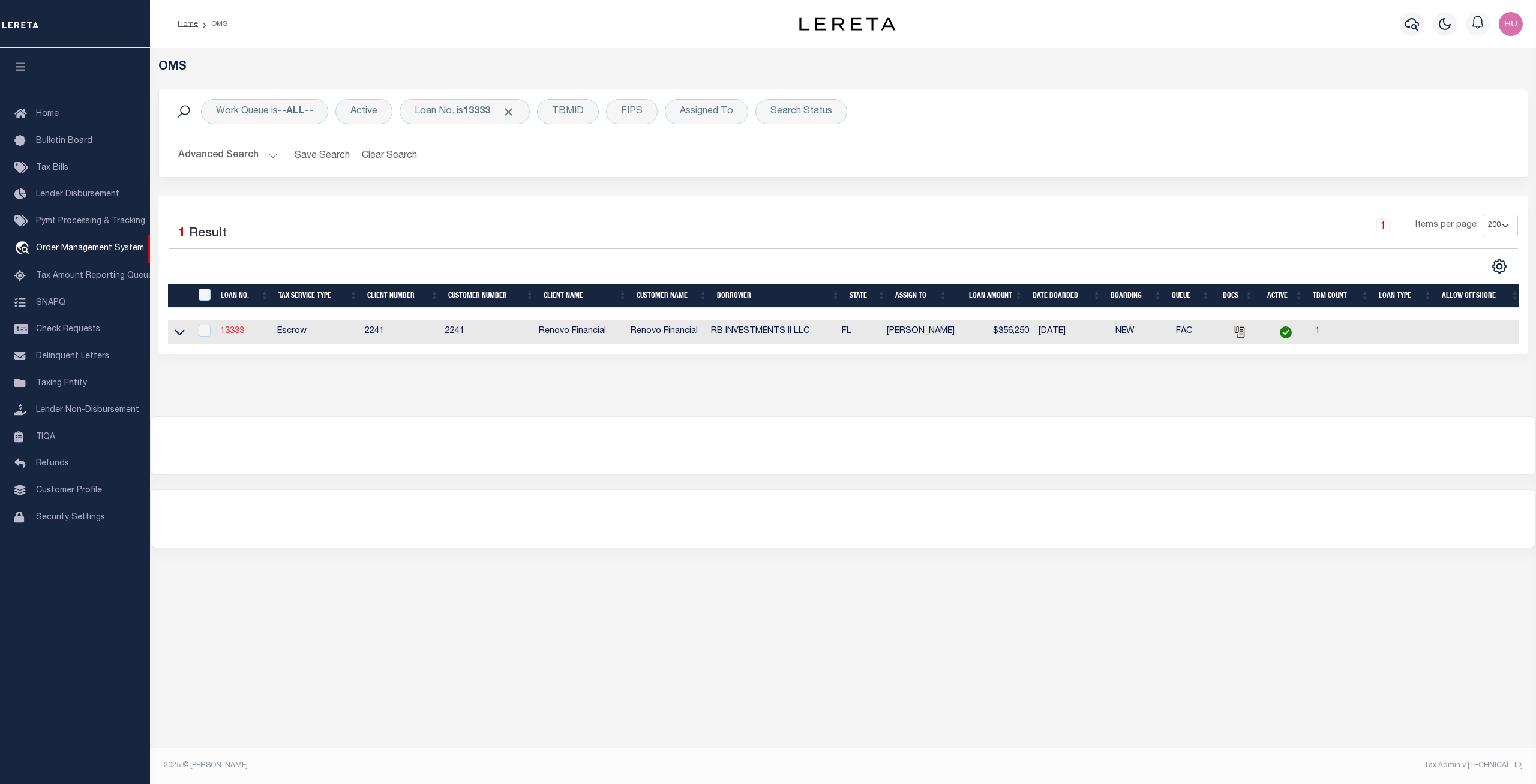
click at [235, 333] on link "13333" at bounding box center [232, 331] width 24 height 9
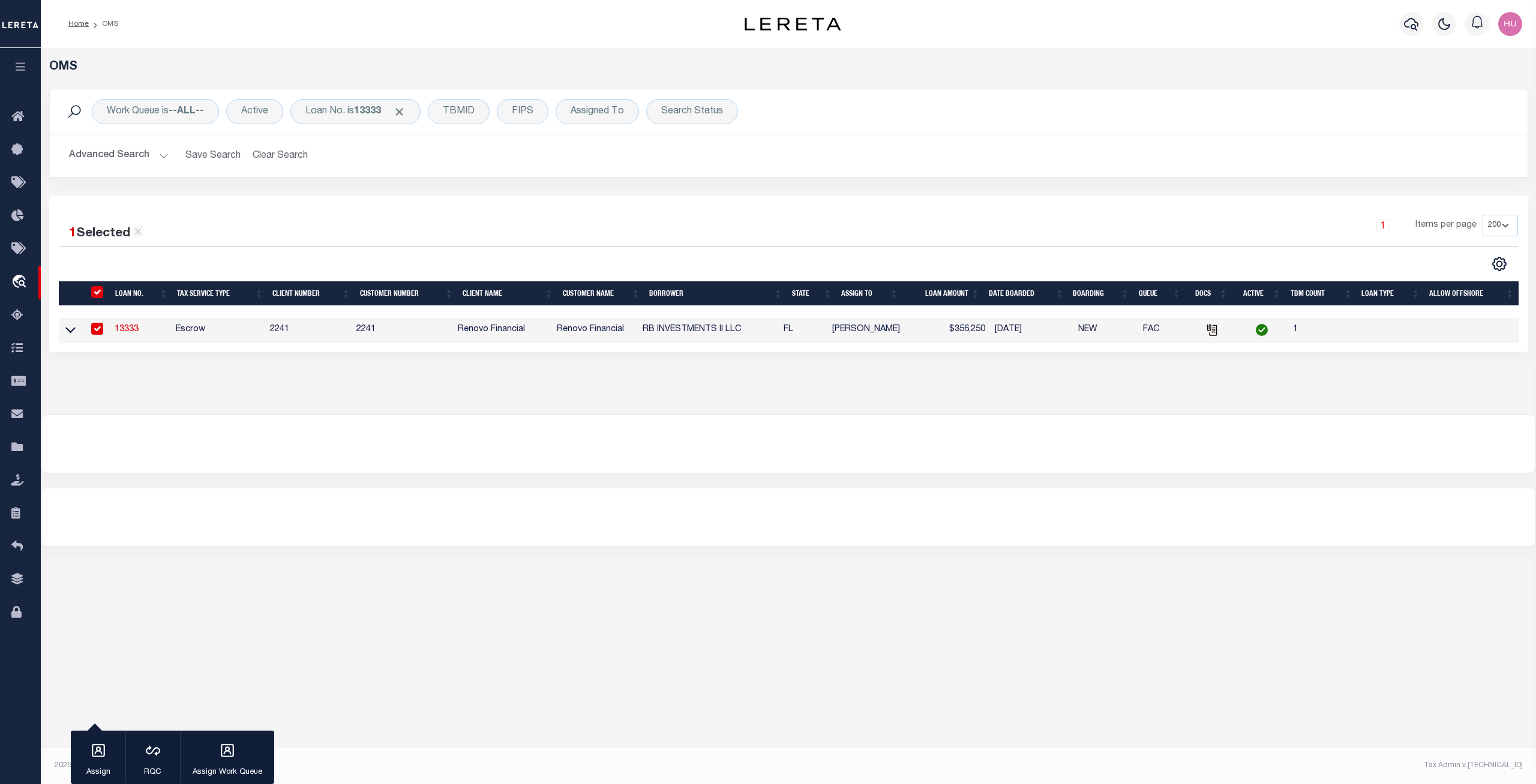
type input "13333"
type input "RB INVESTMENTS II LLC"
select select
type input "4886 69th St E"
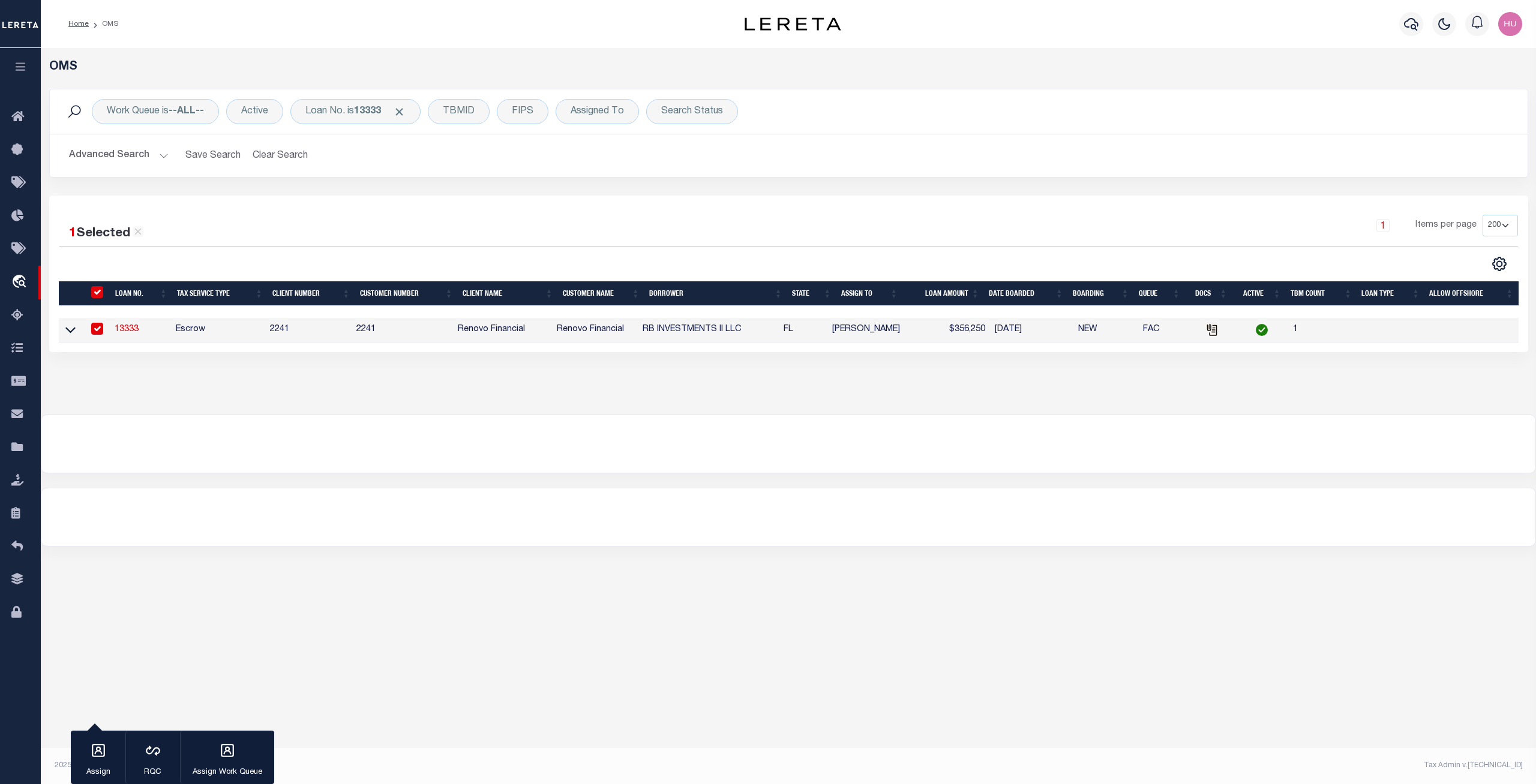
type input "Bradenton FL 34203"
select select "10"
select select "Escrow"
type input "5228 32nd Street East"
select select
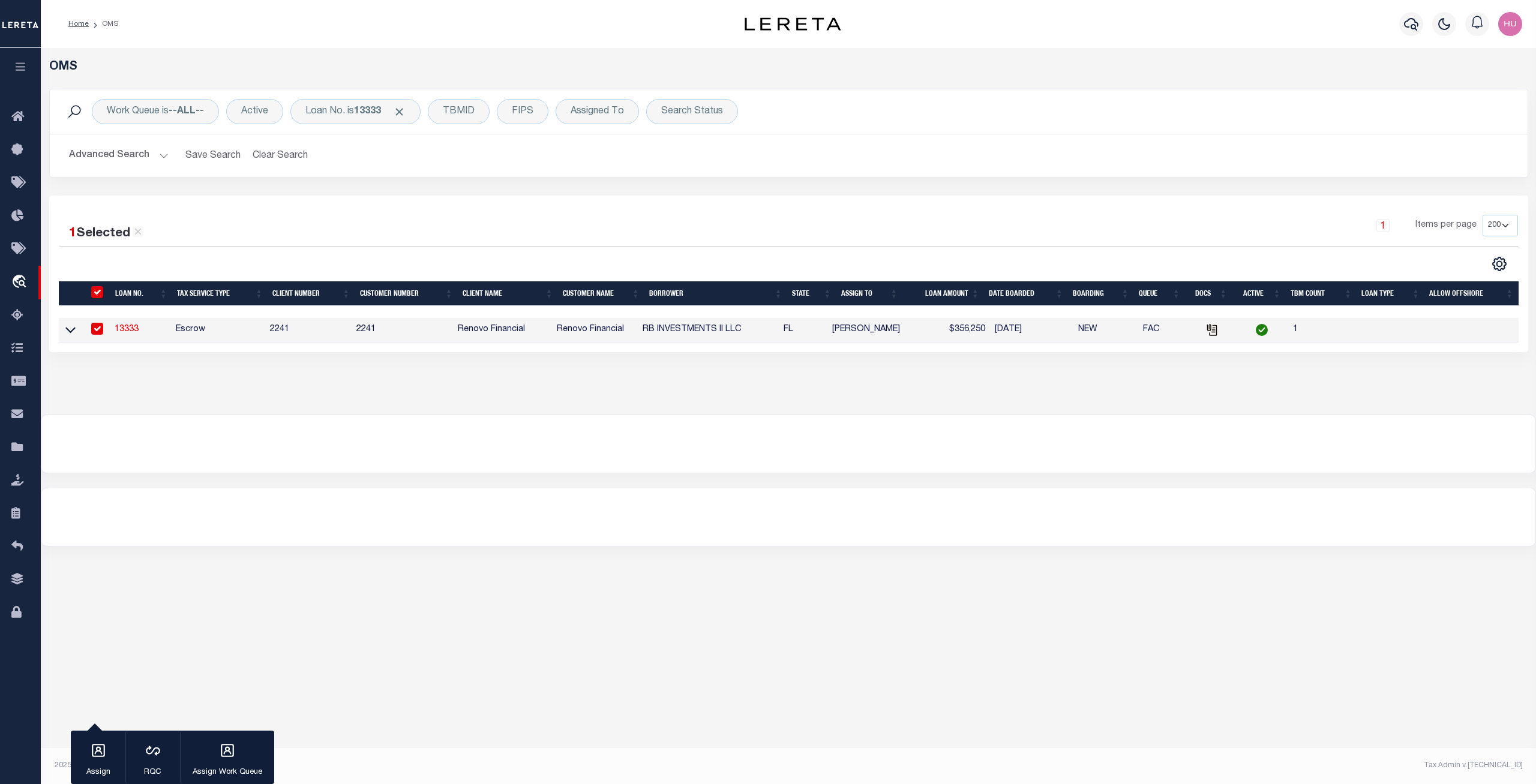
type input "Bradenton, FL 34203"
type input "a0kUS000003yLvt"
type input "FL"
select select
type textarea "LEGAL REQUIRED"
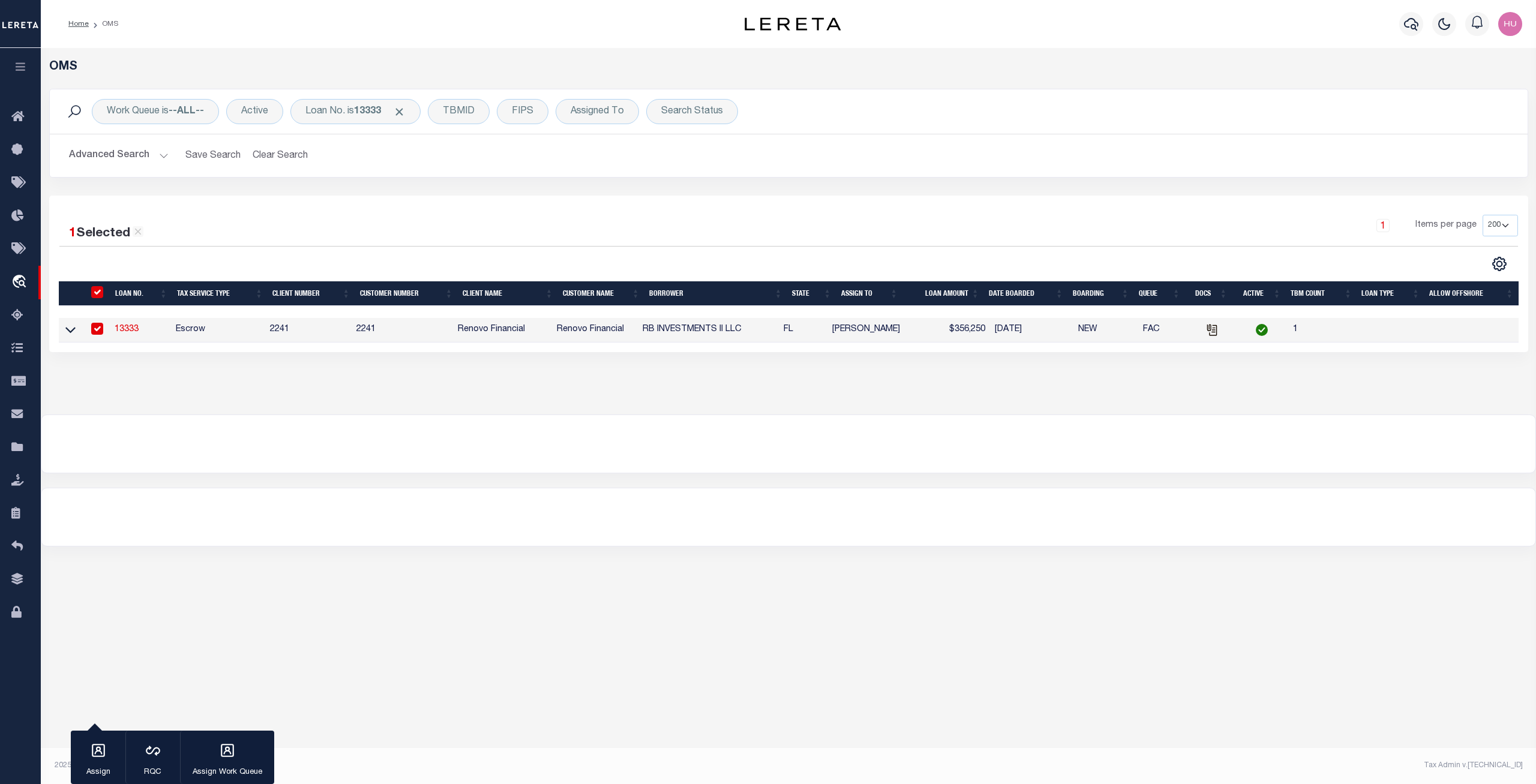
select select "14701"
select select "25066"
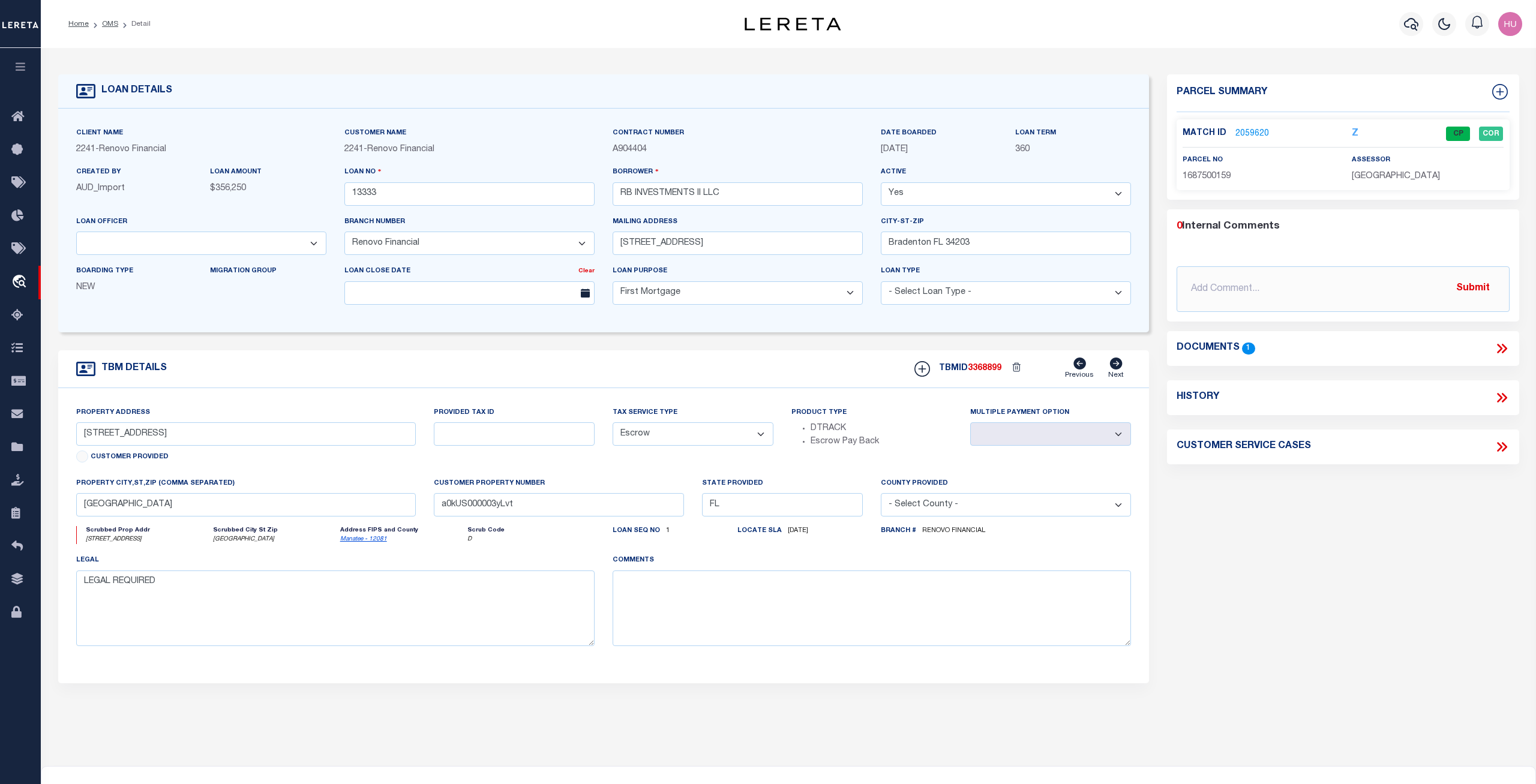
click at [1248, 132] on link "2059620" at bounding box center [1252, 134] width 33 height 13
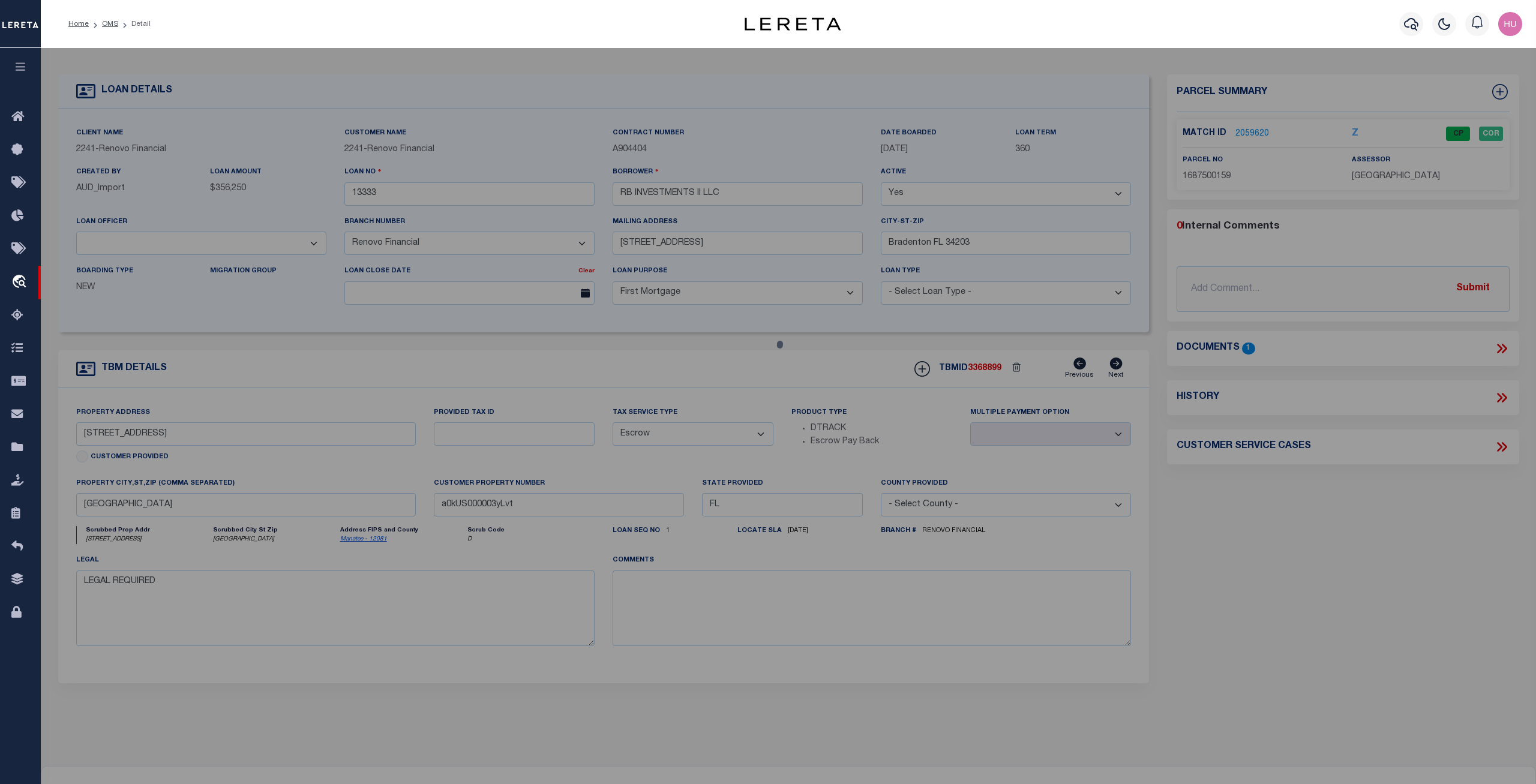
checkbox input "false"
select select "CP"
type input "RB INVESTMENTS II LLC"
select select "AGW"
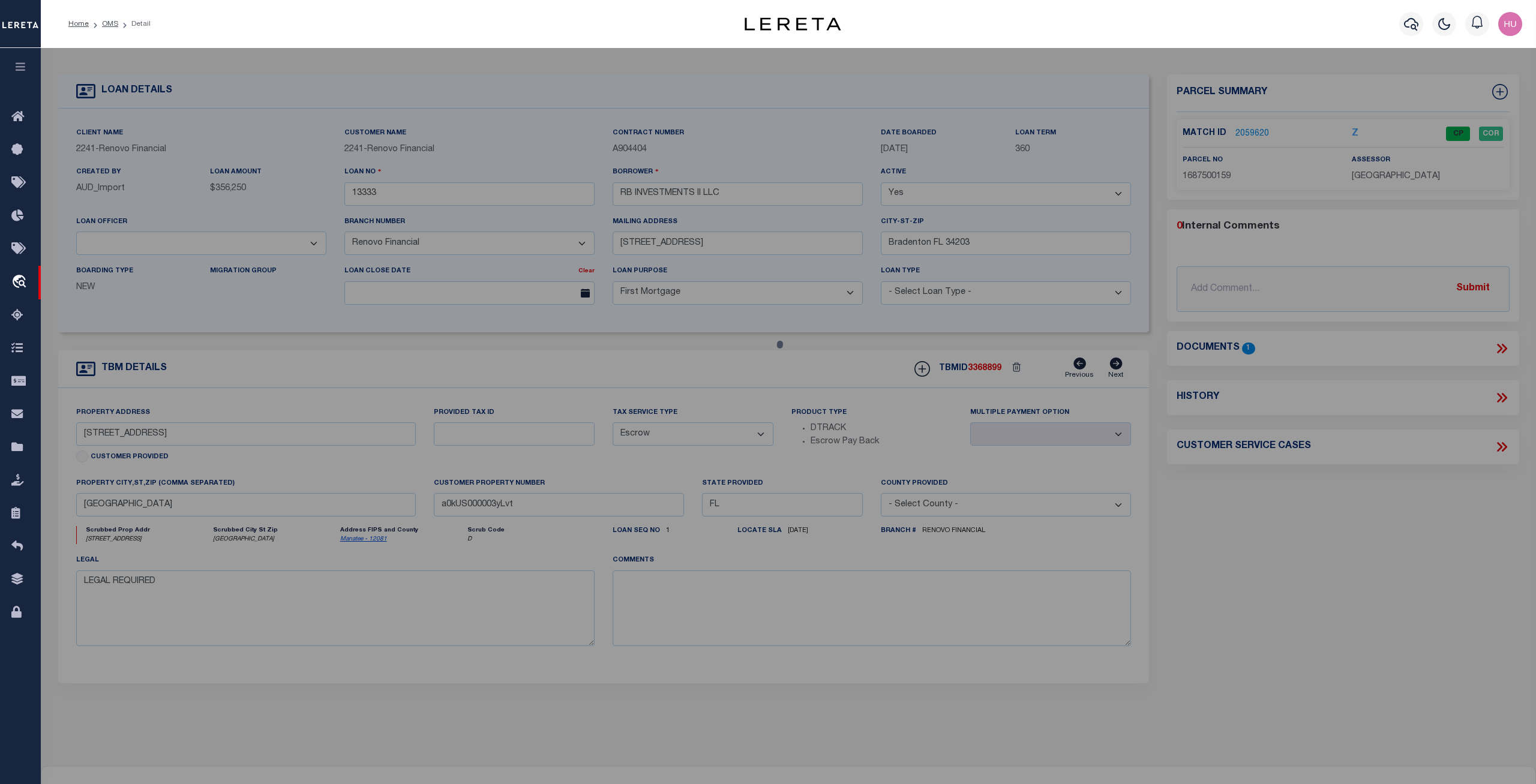
select select
type input "5228 32ND ST E,"
checkbox input "false"
type input "BRADENTON, FL 34203-4333"
type textarea "LOT 31 CENTRAL GARDENS PI#16875.0015/9 [Full Description]"
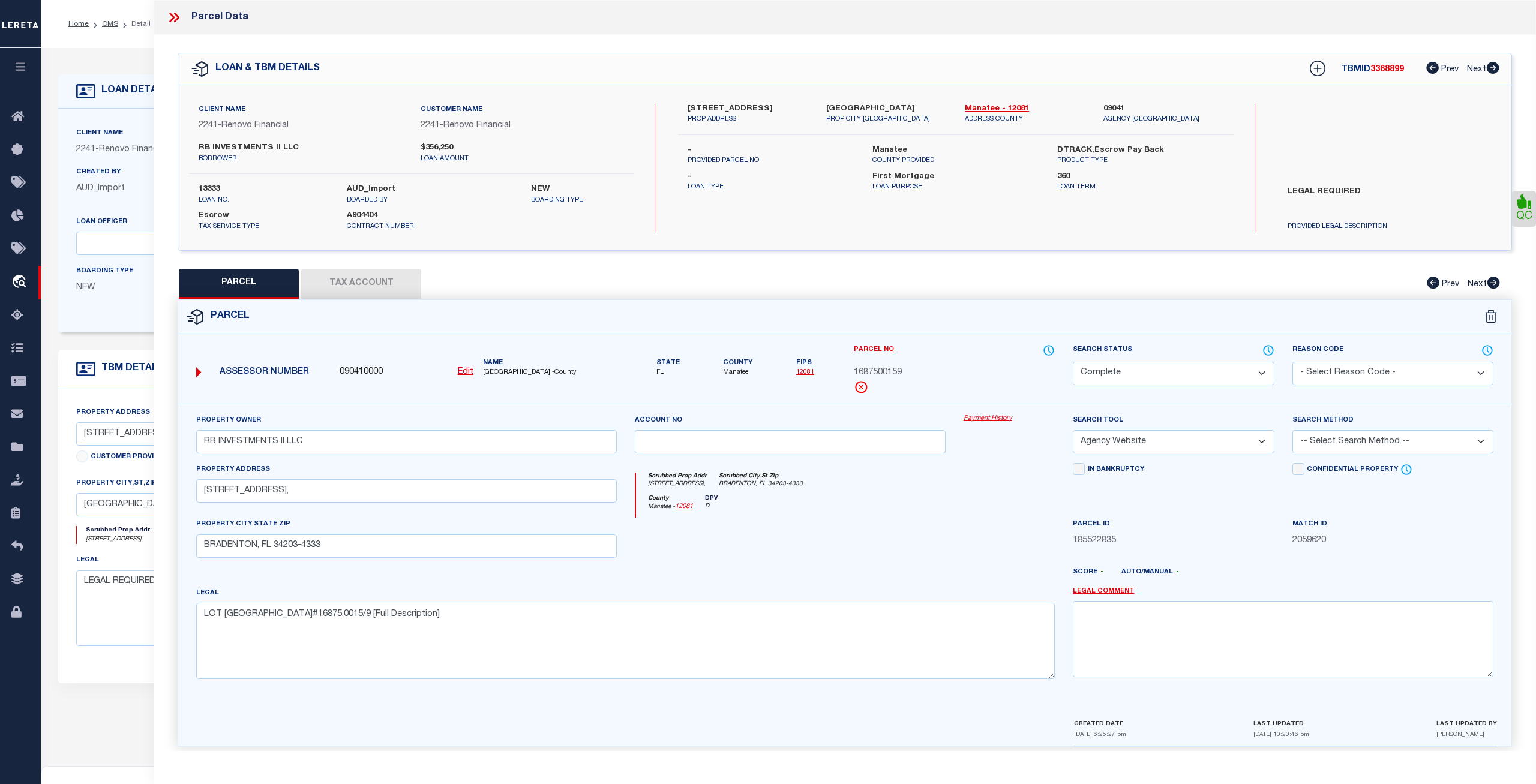
click at [983, 420] on link "Payment History" at bounding box center [1010, 418] width 92 height 10
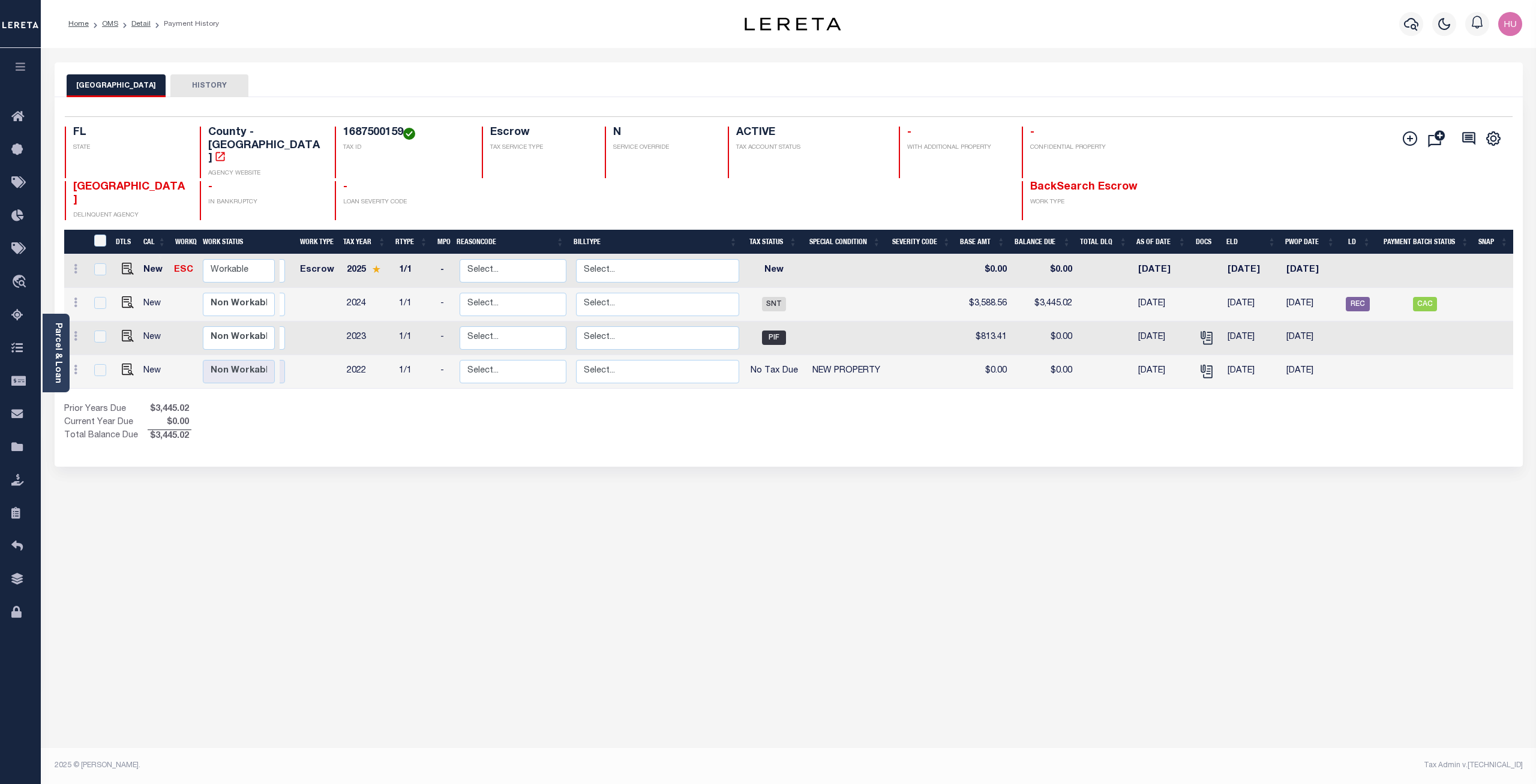
click at [96, 26] on li "OMS" at bounding box center [103, 24] width 29 height 11
click at [113, 21] on link "OMS" at bounding box center [110, 24] width 16 height 7
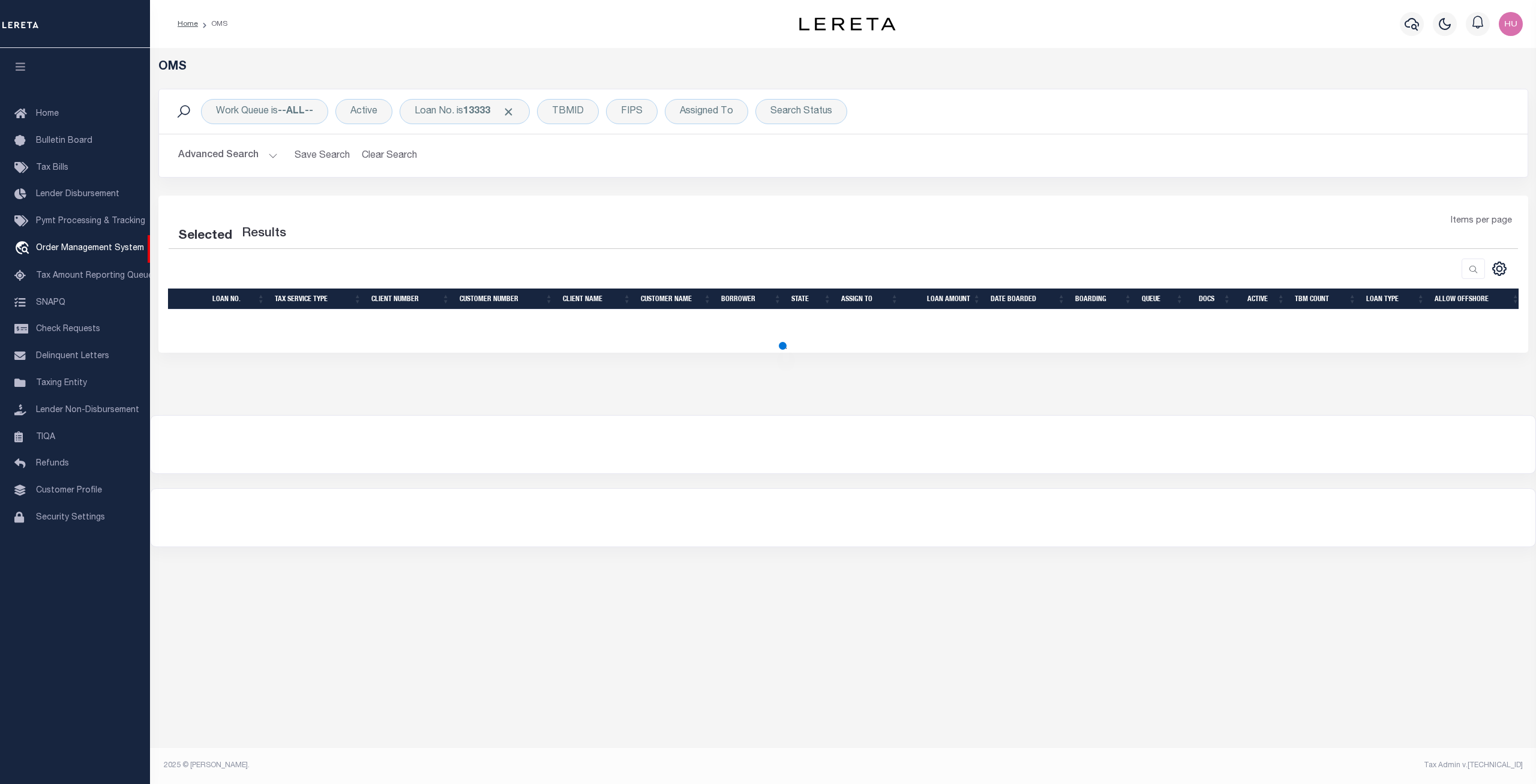
select select "200"
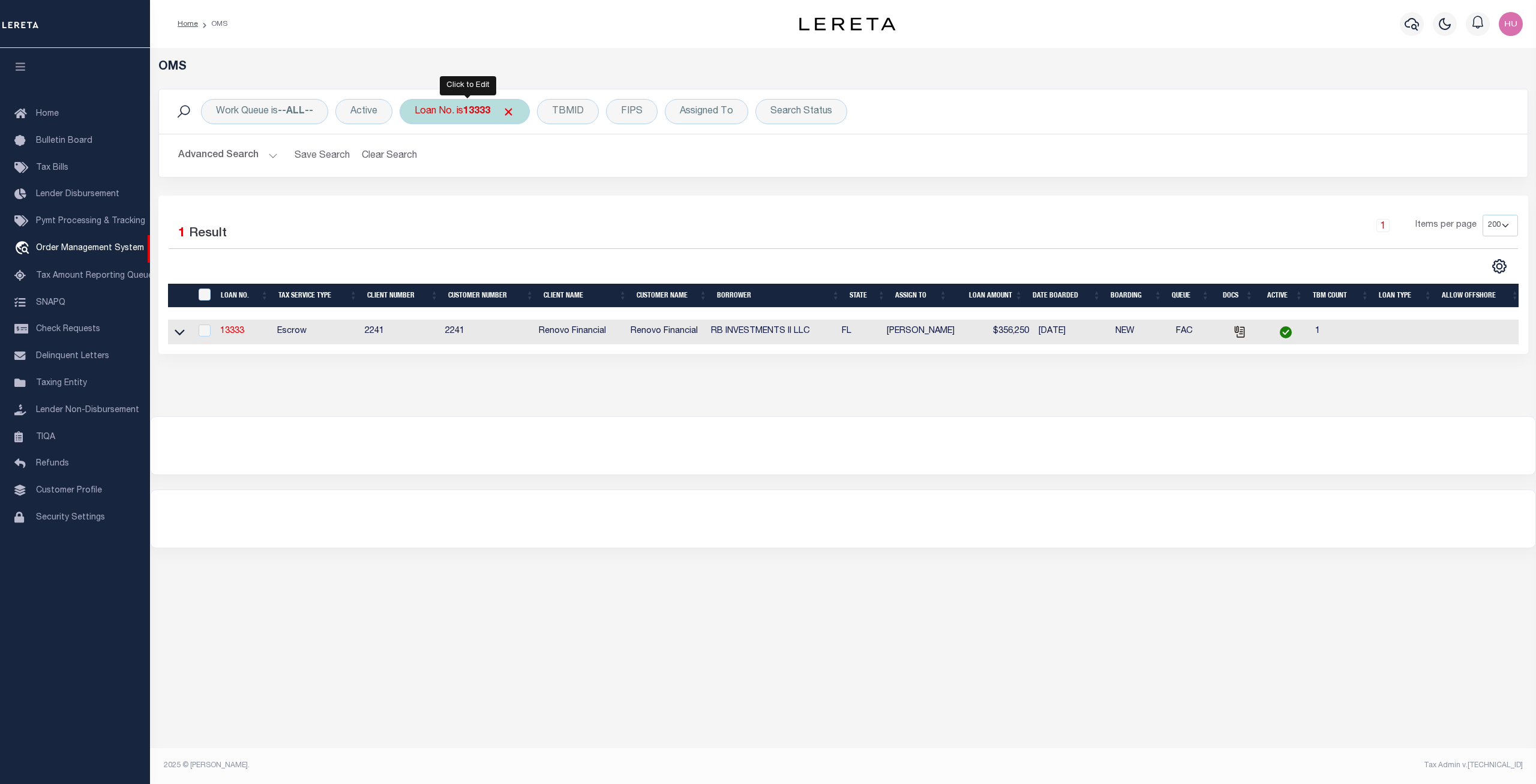
click at [456, 113] on div "Loan No. is 13333" at bounding box center [465, 111] width 130 height 25
click at [559, 193] on input "Apply" at bounding box center [574, 196] width 35 height 20
click at [222, 334] on link "13513" at bounding box center [232, 331] width 24 height 9
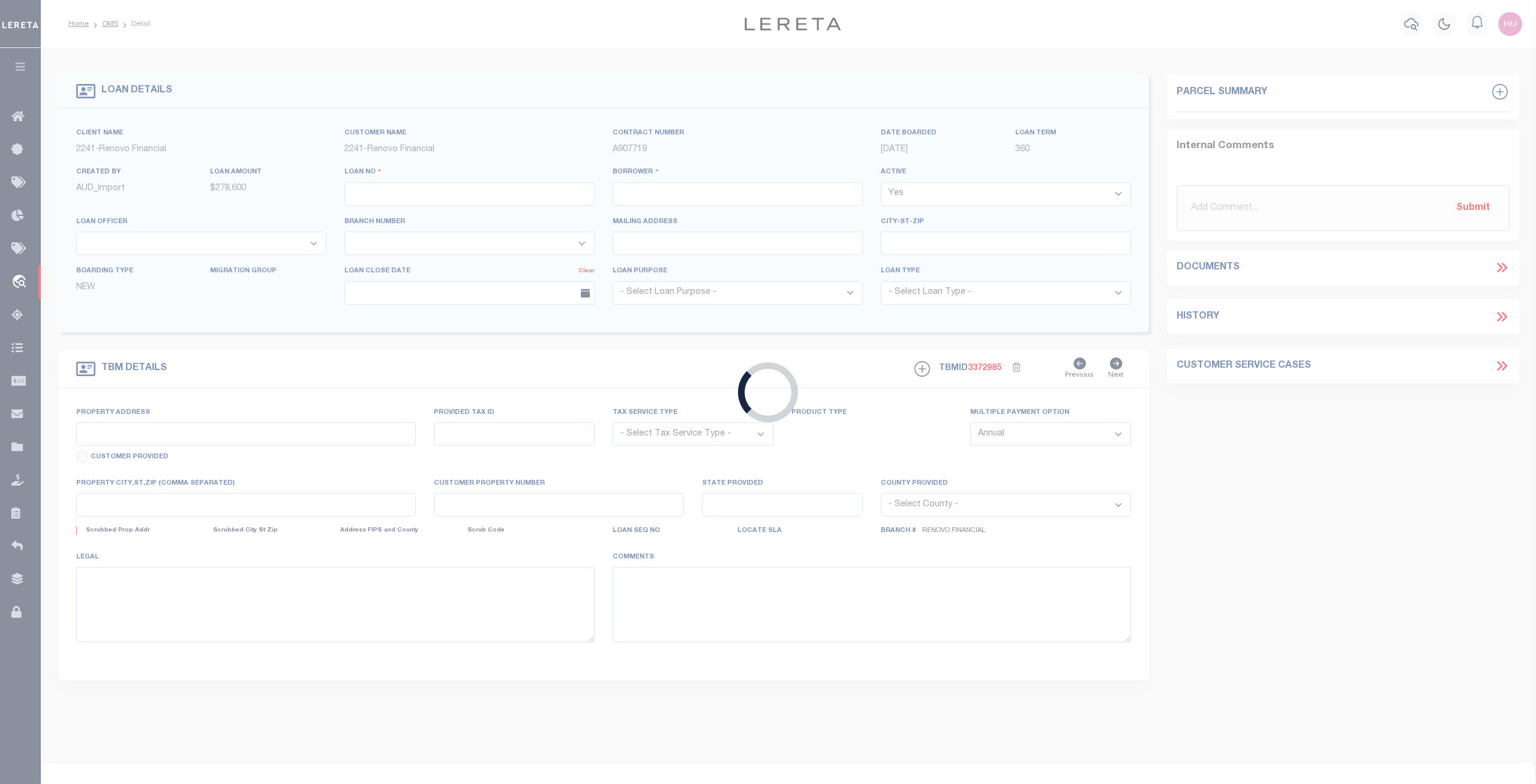
type input "13513"
type input "PEGA HOMES LLC"
select select
type input "[STREET_ADDRESS]"
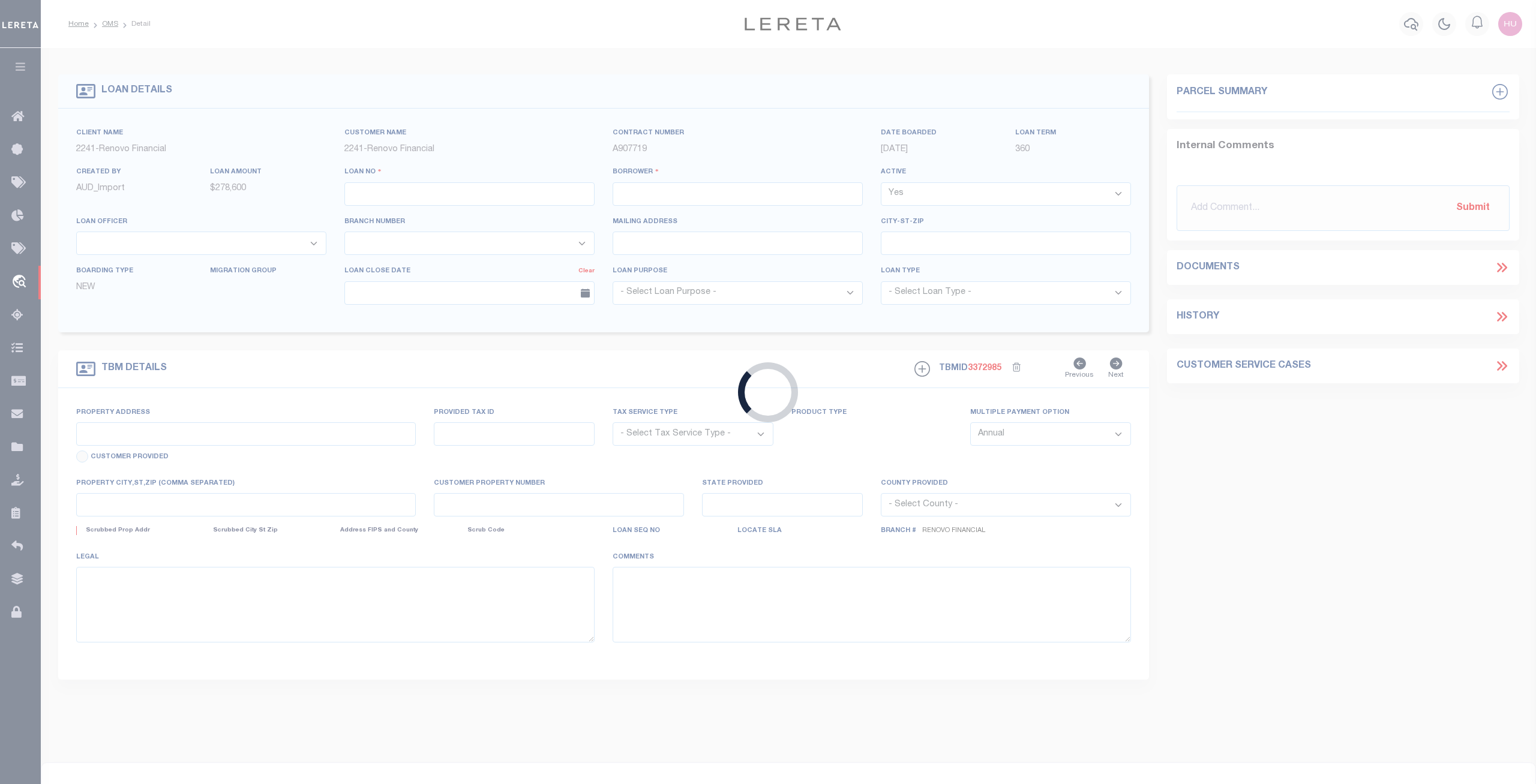
type input "Kirkland WA 98033"
select select "10"
select select "Escrow"
type input "[STREET_ADDRESS]"
select select
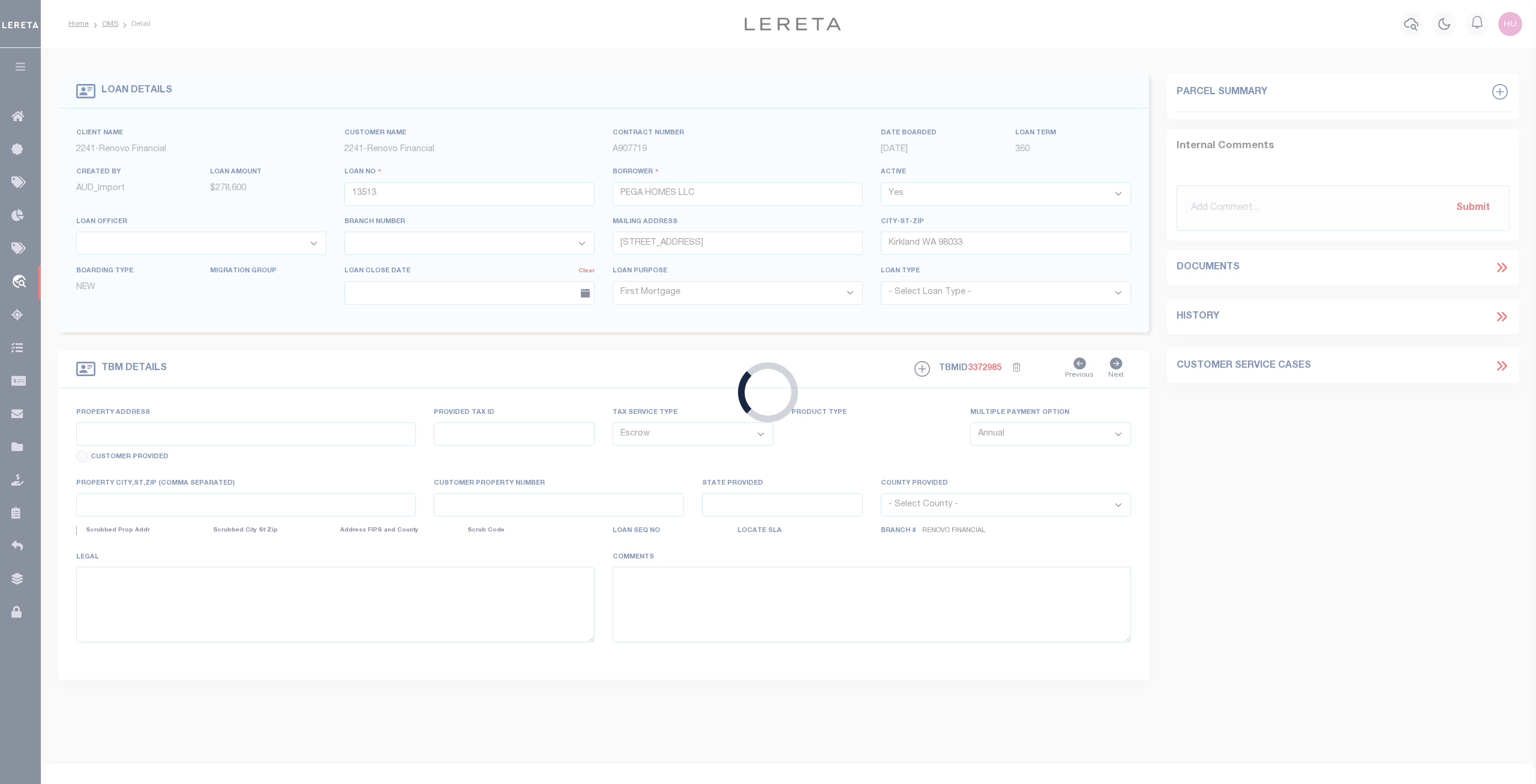
type input "[GEOGRAPHIC_DATA]"
type input "a0kUS000004E3Gf"
type input "FL"
select select
type textarea "LEGAL REQUIRED"
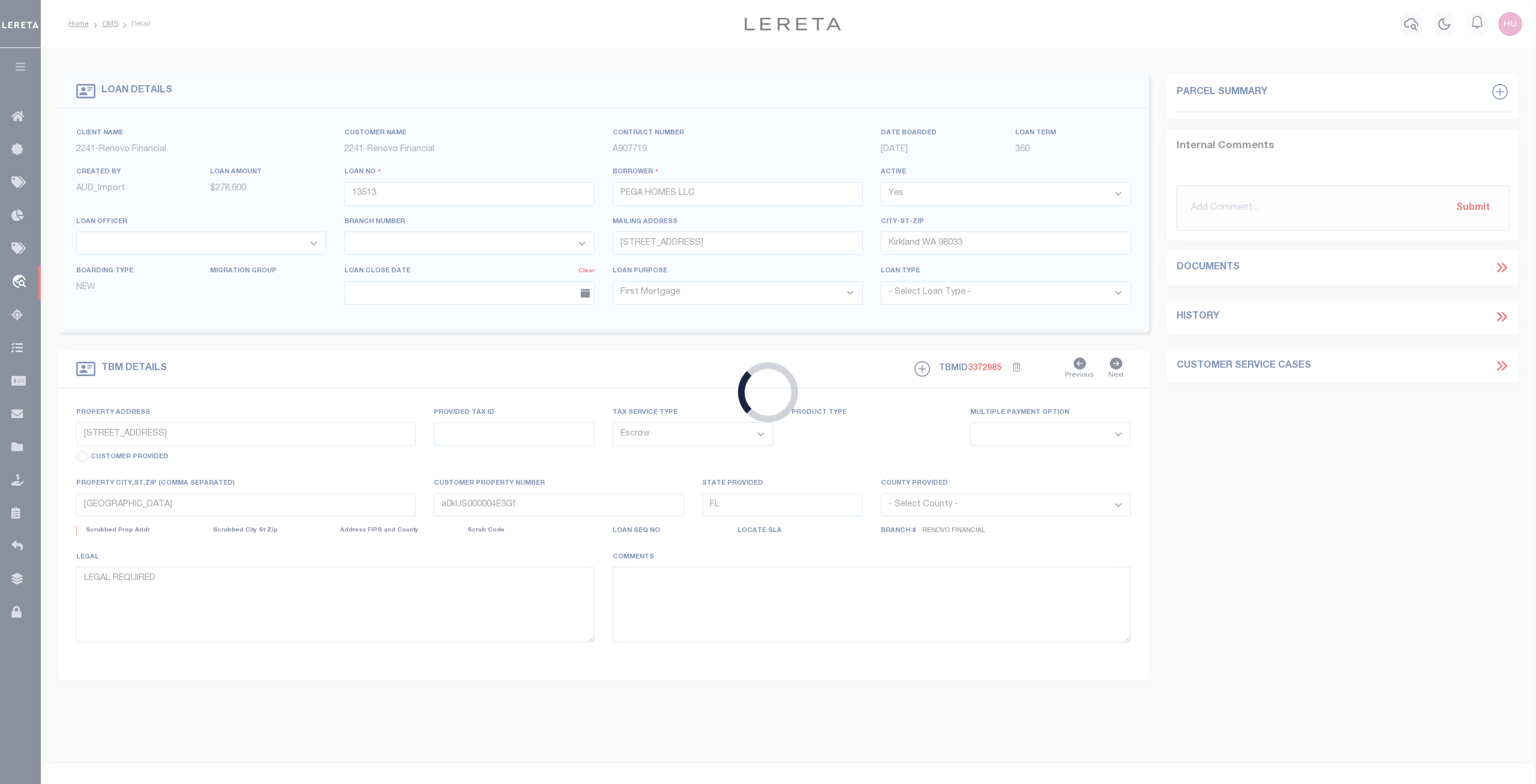
select select "14701"
select select "25066"
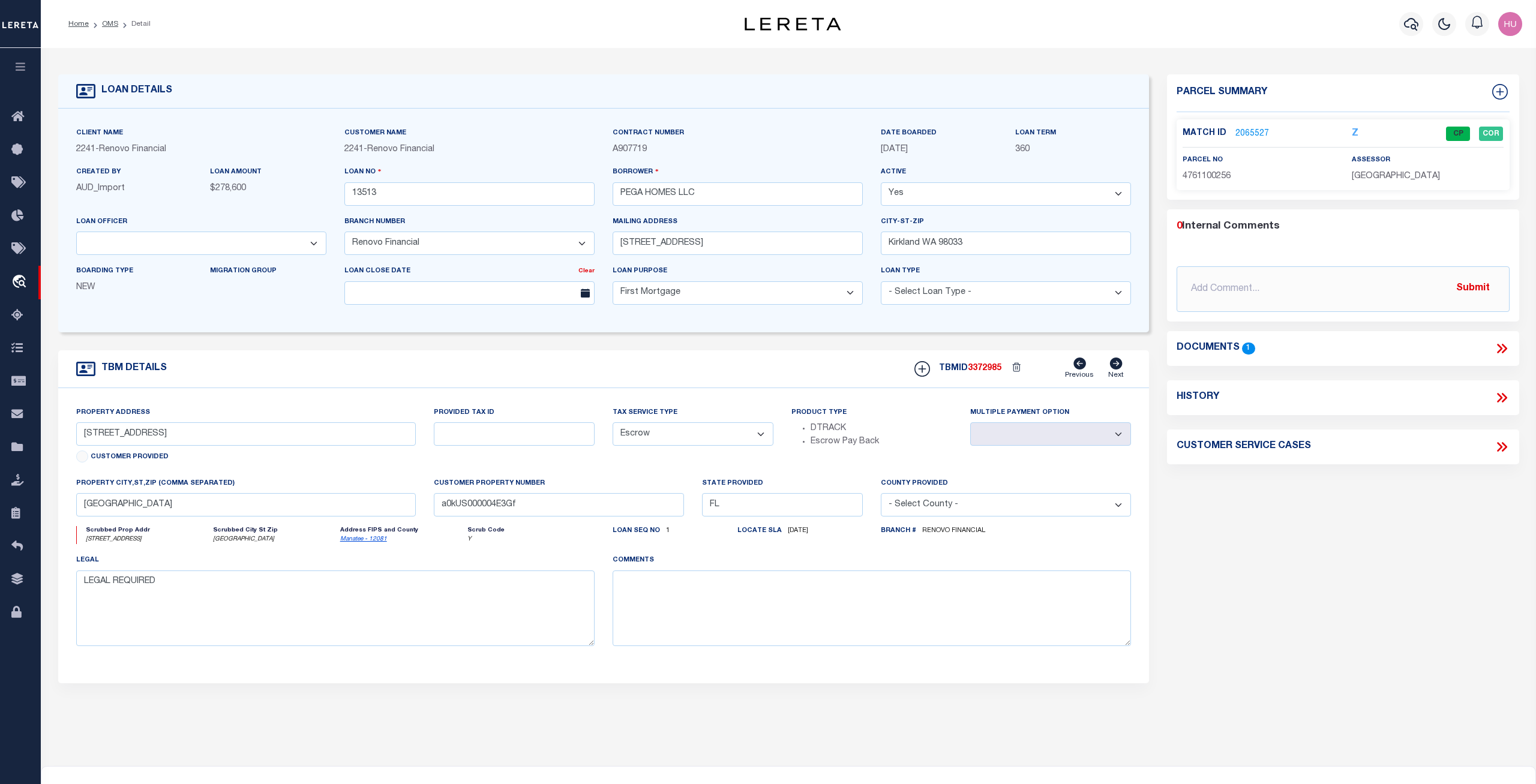
click at [1259, 132] on link "2065527" at bounding box center [1252, 134] width 33 height 13
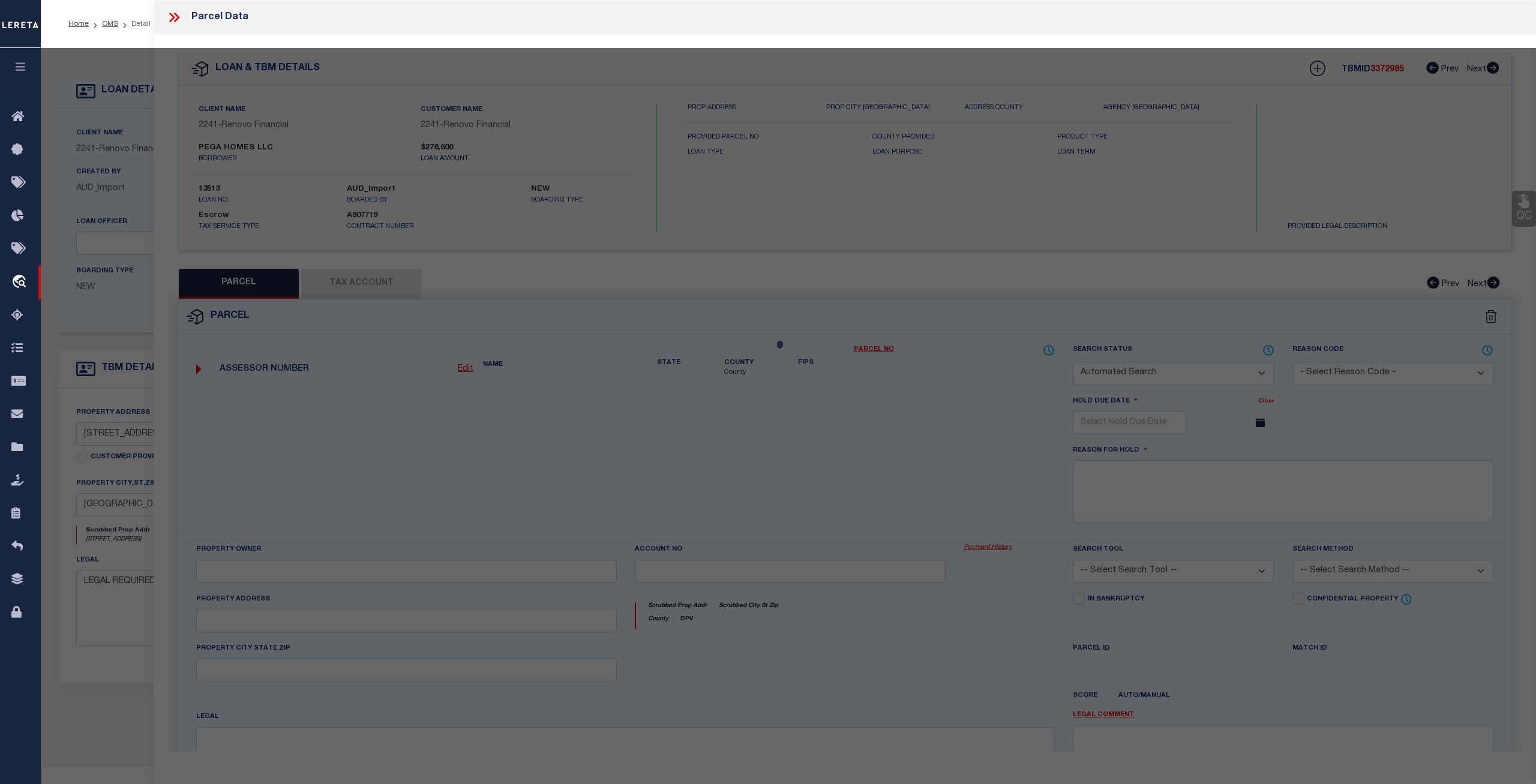
checkbox input "false"
select select "CP"
type input "PEGA HOMES LLC"
select select "AGW"
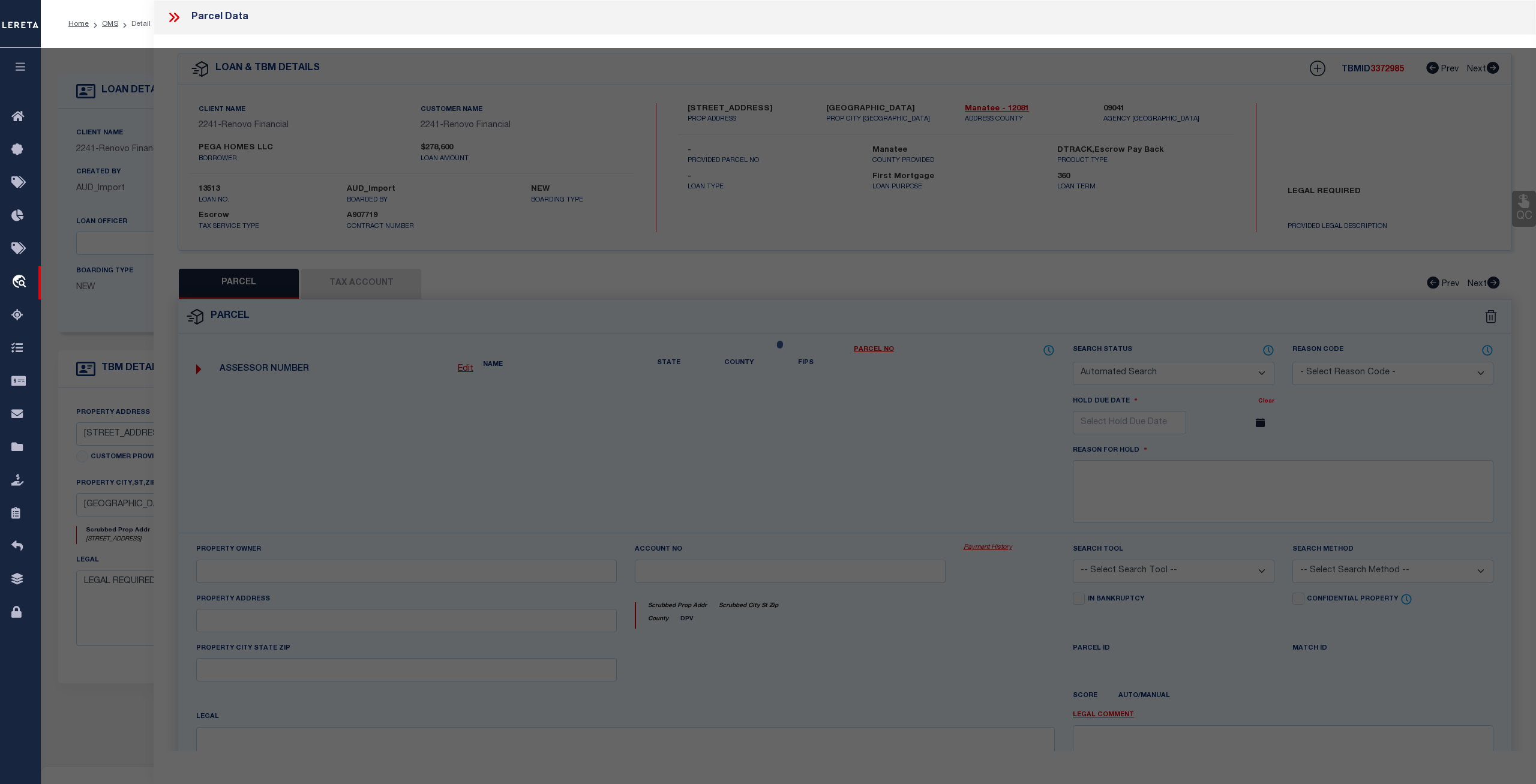
select select
type input "3108 3RD ST E APT A"
checkbox input "false"
type input "Bradenton, FL 34208"
type textarea "S 61.45 FT OF LOTS 4 & 5 EXCEPT 29.37 FT OFF E SIDE OF LOT 4 BLK B TROPICAL PAR…"
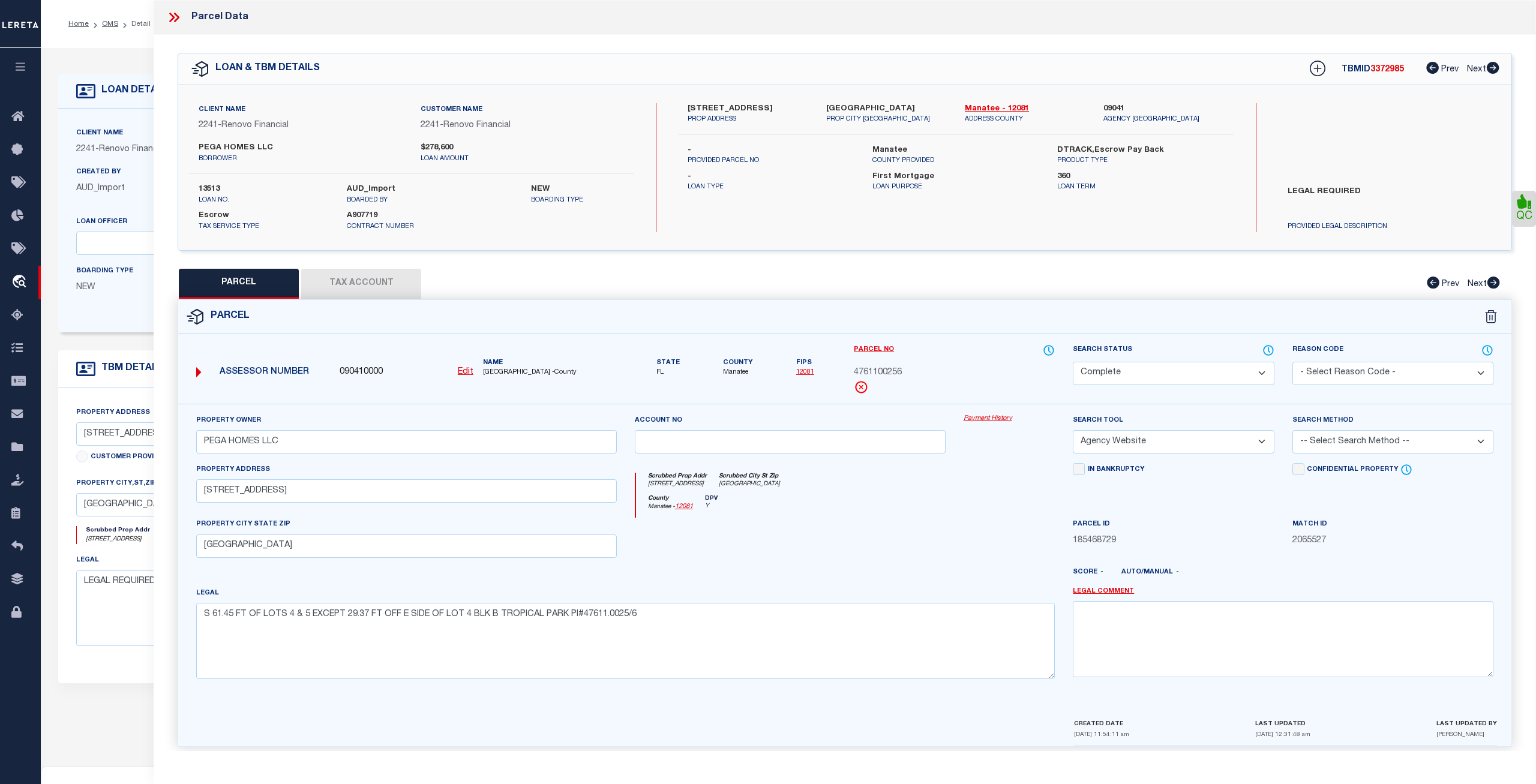
click at [993, 415] on link "Payment History" at bounding box center [1010, 418] width 92 height 10
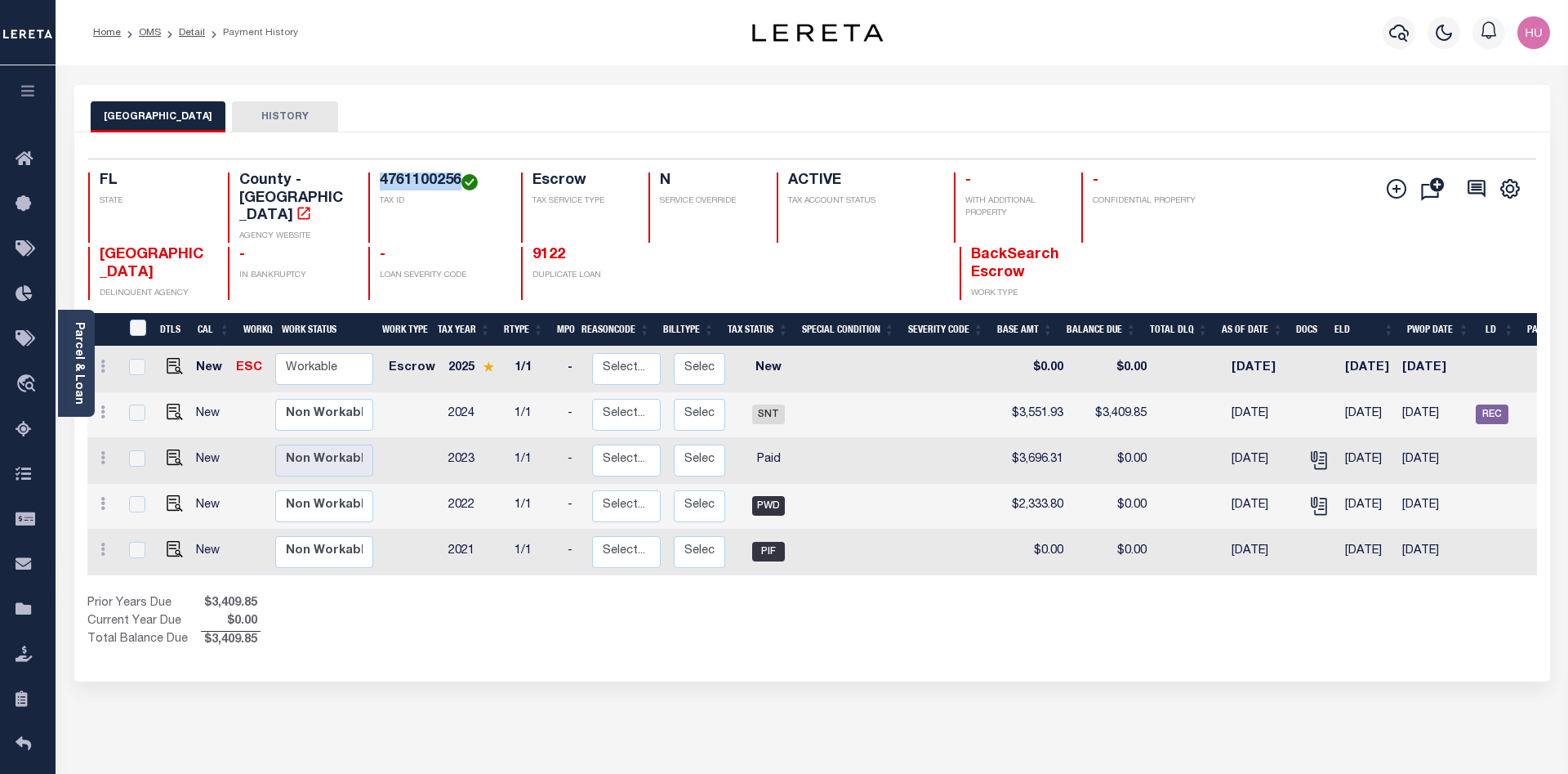
drag, startPoint x: 448, startPoint y: 181, endPoint x: 380, endPoint y: 181, distance: 68.0
click at [380, 181] on h4 "4761100256" at bounding box center [441, 181] width 122 height 18
copy h4 "4761100256"
click at [813, 610] on div "Show Tax Lines before Bill Release Date Prior Years Due $3,409.85 Current Year …" at bounding box center [813, 622] width 1450 height 55
click at [589, 16] on div "Home OMS Detail Payment History" at bounding box center [388, 32] width 615 height 34
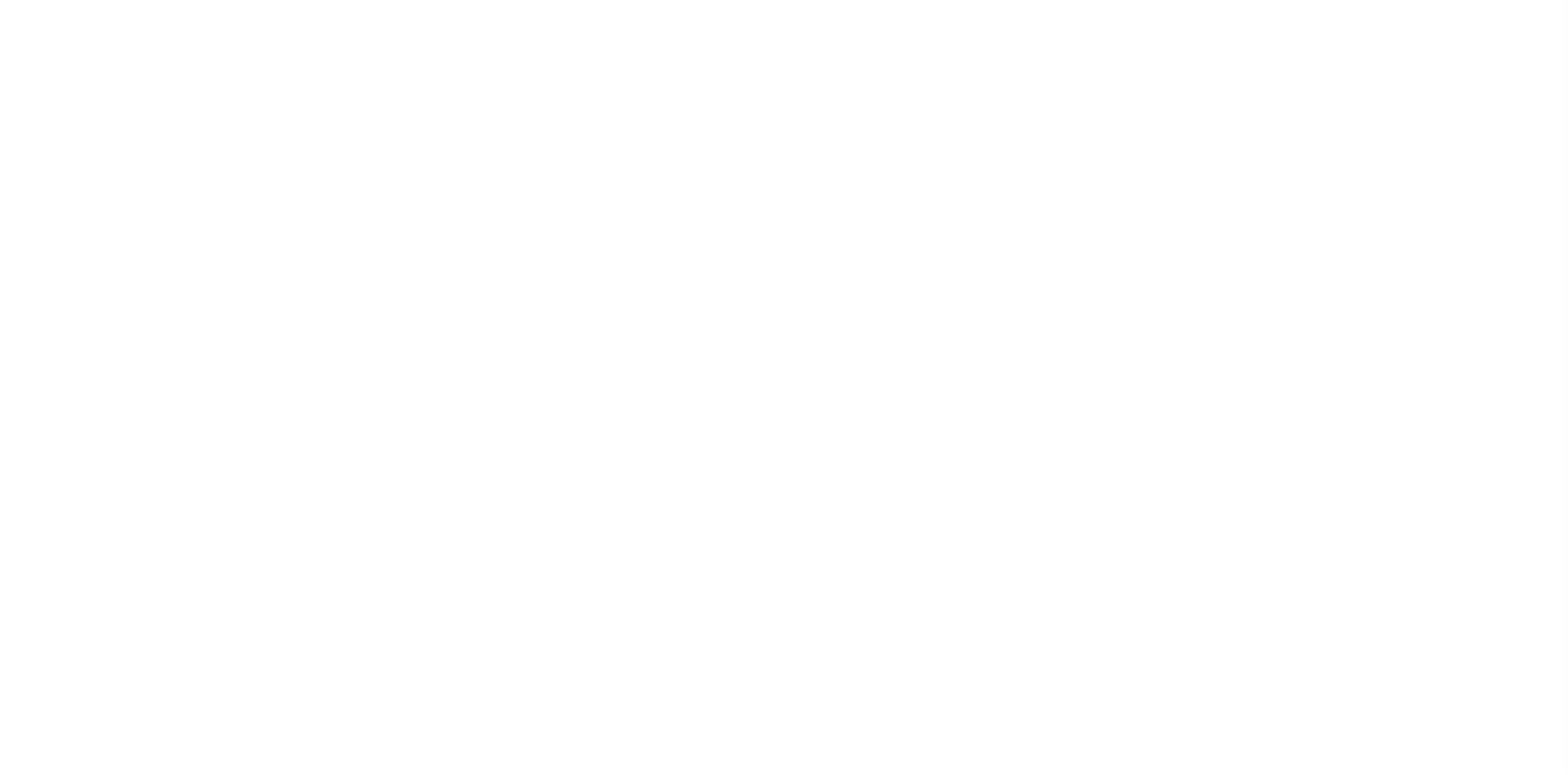
select select
